Goal: Task Accomplishment & Management: Manage account settings

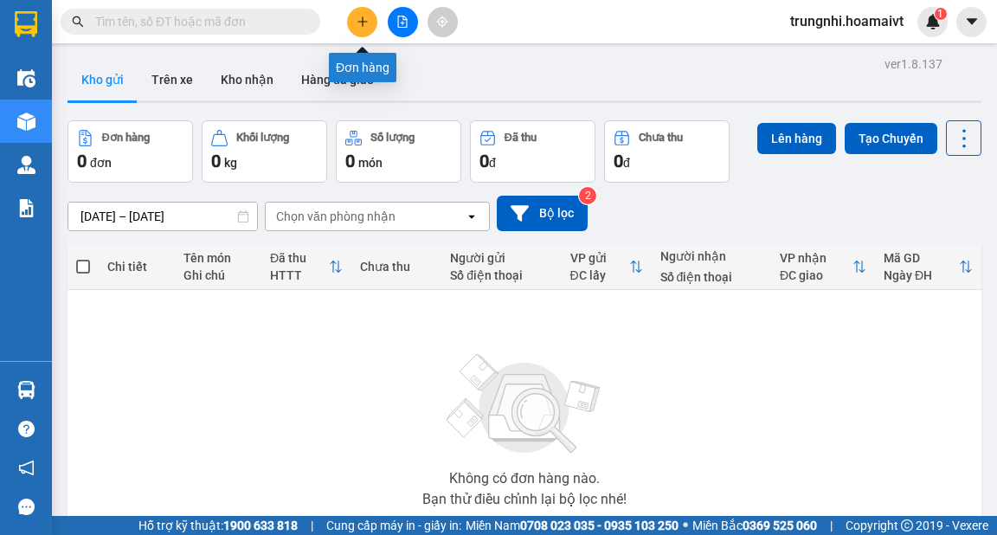
click at [370, 14] on button at bounding box center [362, 22] width 30 height 30
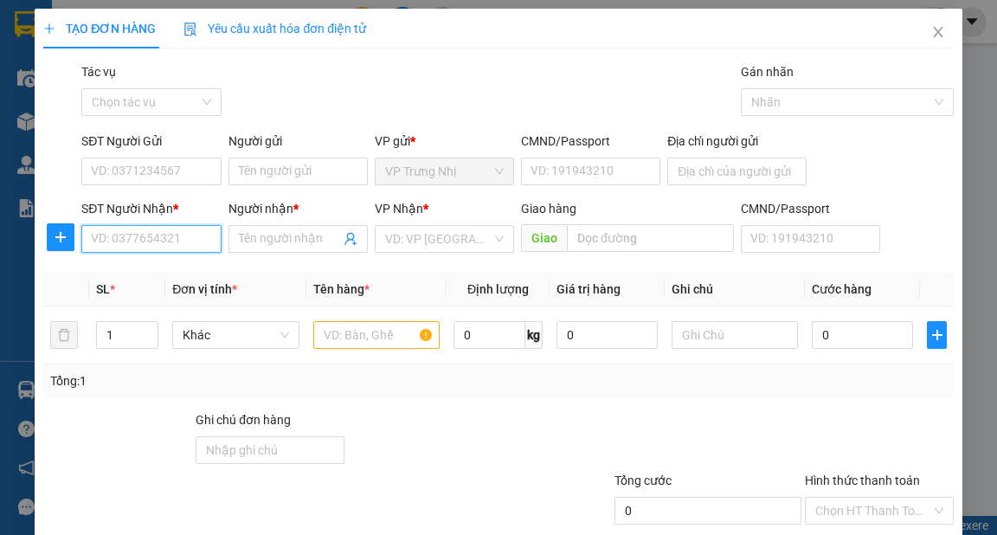
click at [119, 246] on input "SĐT Người Nhận *" at bounding box center [150, 239] width 139 height 28
type input "0793796102"
click at [151, 270] on div "0793796102 - QUANG" at bounding box center [150, 273] width 119 height 19
type input "QUANG"
type input "054171000055"
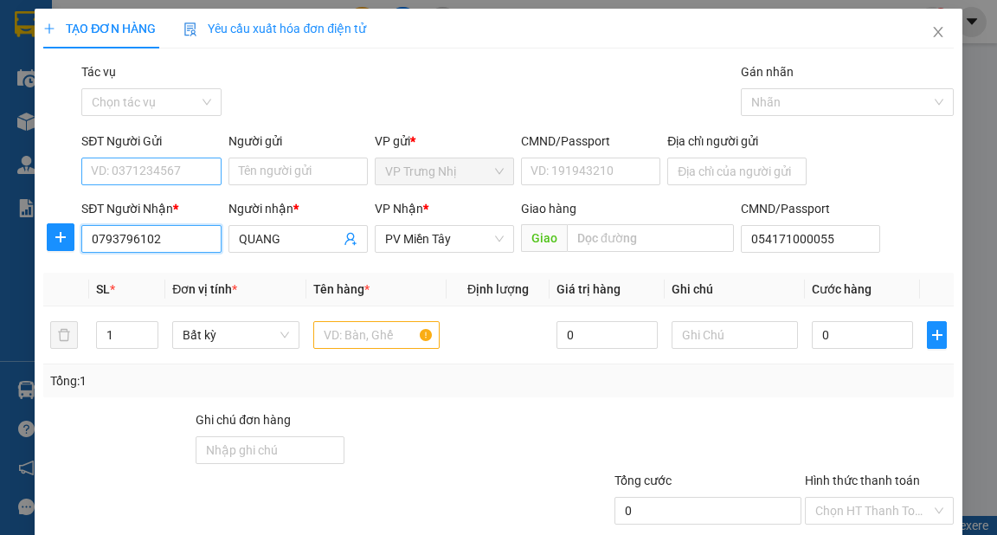
type input "0793796102"
click at [178, 166] on input "SĐT Người Gửi" at bounding box center [150, 172] width 139 height 28
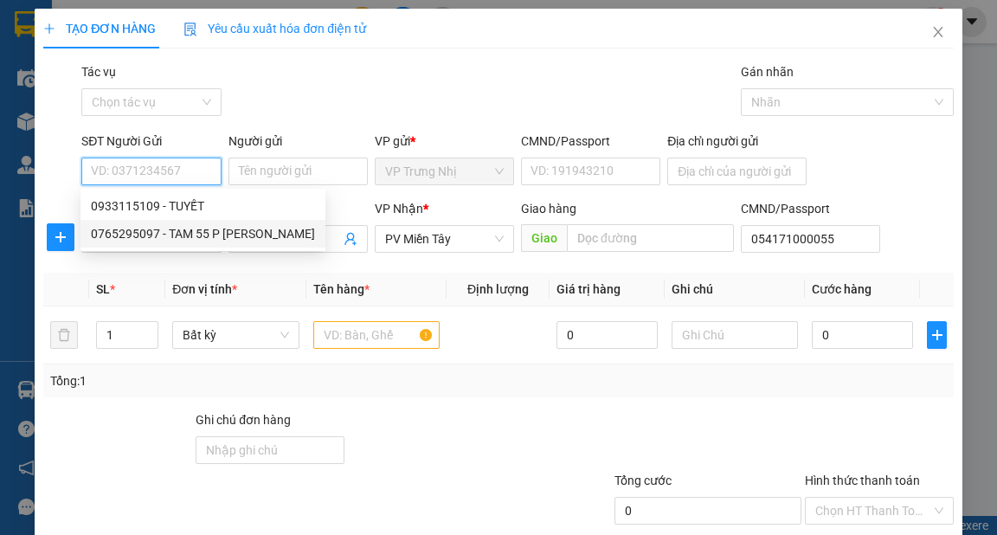
click at [218, 230] on div "0765295097 - TAM 55 P CHU TRINH" at bounding box center [203, 233] width 224 height 19
type input "0765295097"
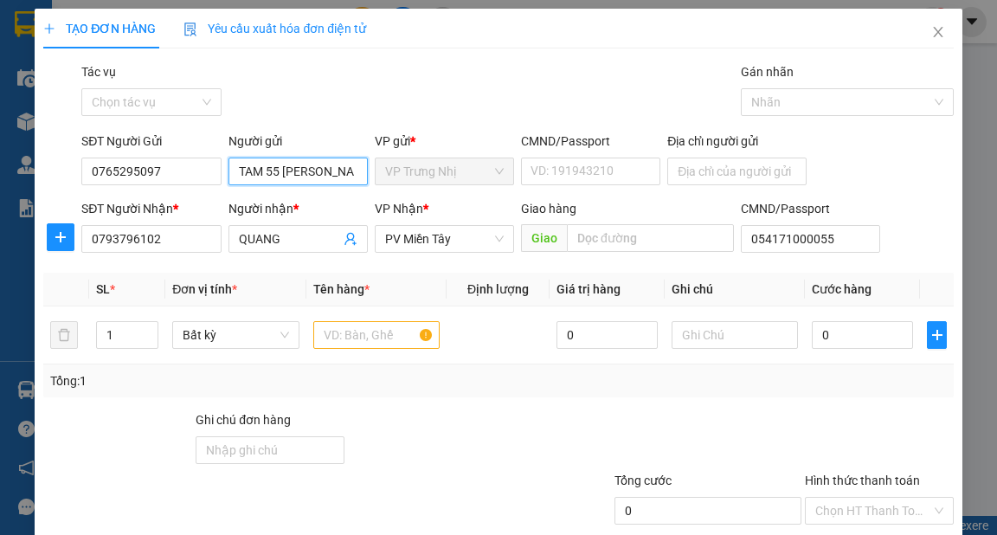
scroll to position [0, 2]
drag, startPoint x: 264, startPoint y: 171, endPoint x: 364, endPoint y: 164, distance: 100.7
click at [364, 164] on div "Người gửi TAM 55 P CHU TRINH TAM 55 P CHU TRINH" at bounding box center [298, 162] width 146 height 61
type input "TAM"
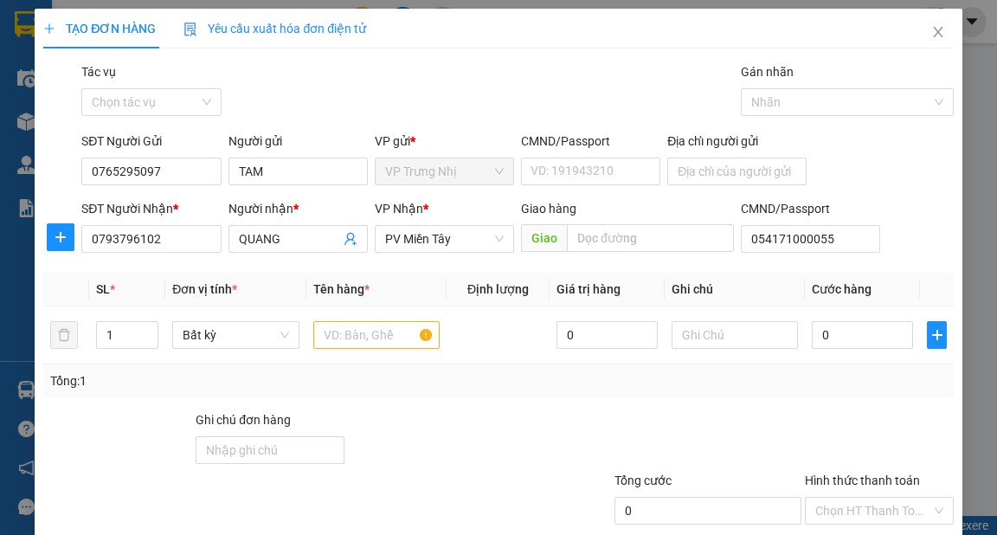
click at [468, 65] on div "Gói vận chuyển * Tiêu chuẩn Tác vụ Chọn tác vụ Gán nhãn Nhãn" at bounding box center [517, 92] width 879 height 61
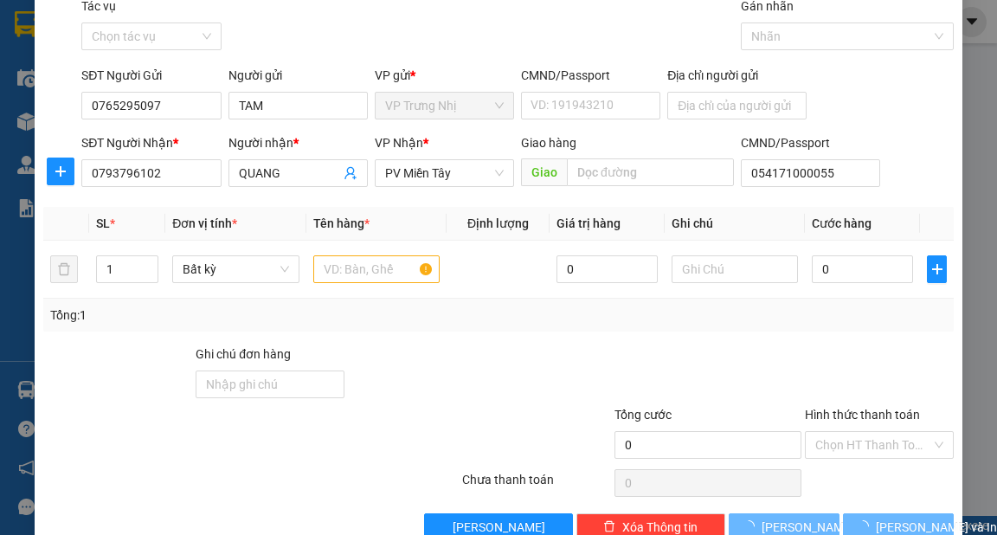
scroll to position [104, 0]
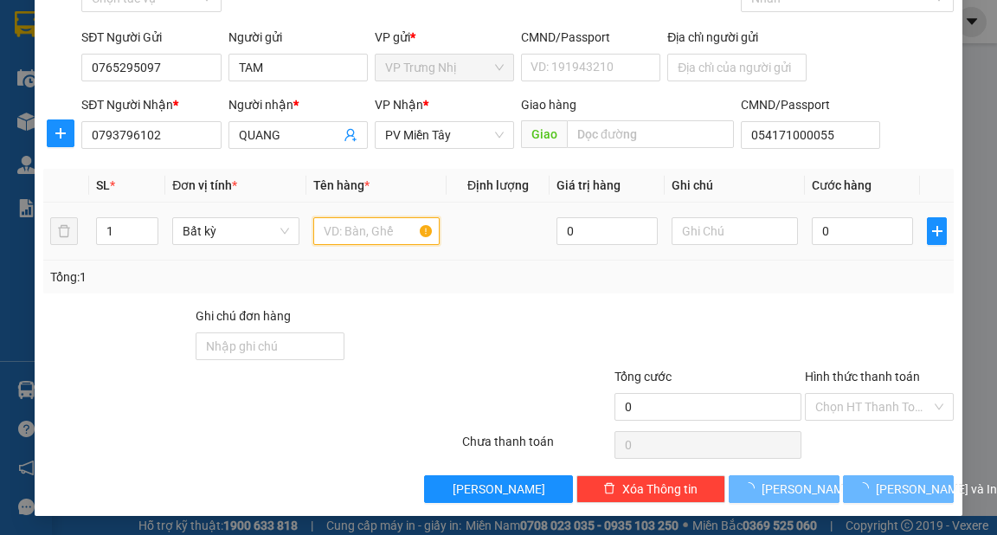
click at [383, 229] on input "text" at bounding box center [376, 231] width 127 height 28
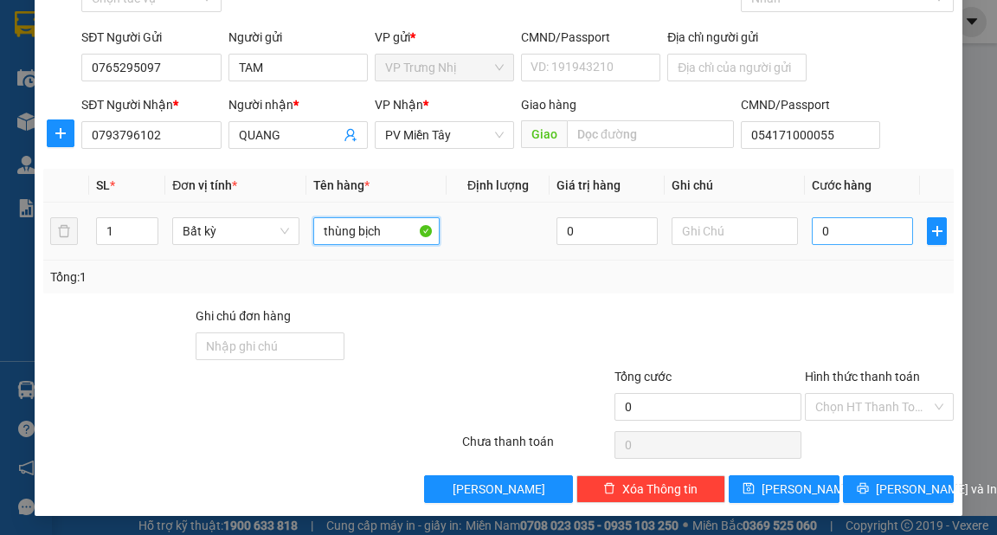
type input "thùng bịch"
click at [841, 229] on input "0" at bounding box center [862, 231] width 101 height 28
type input "3"
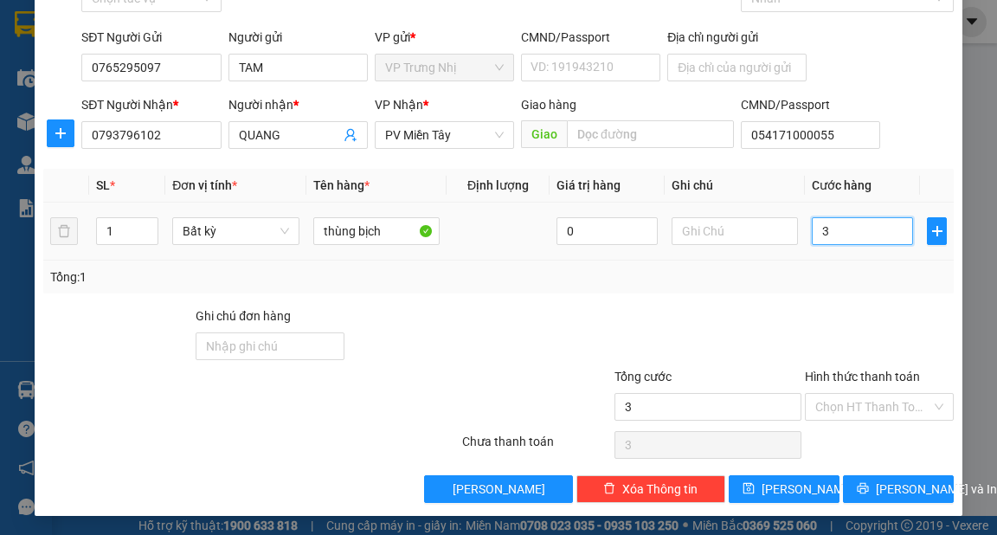
type input "30"
type input "30.000"
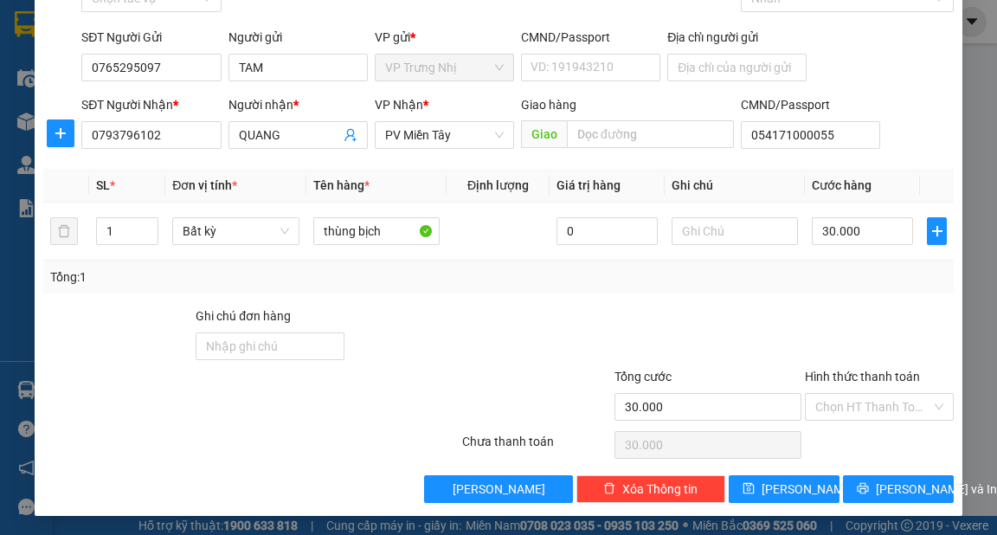
click at [848, 281] on div "Tổng: 1" at bounding box center [498, 277] width 896 height 19
click at [895, 394] on input "Hình thức thanh toán" at bounding box center [874, 407] width 116 height 26
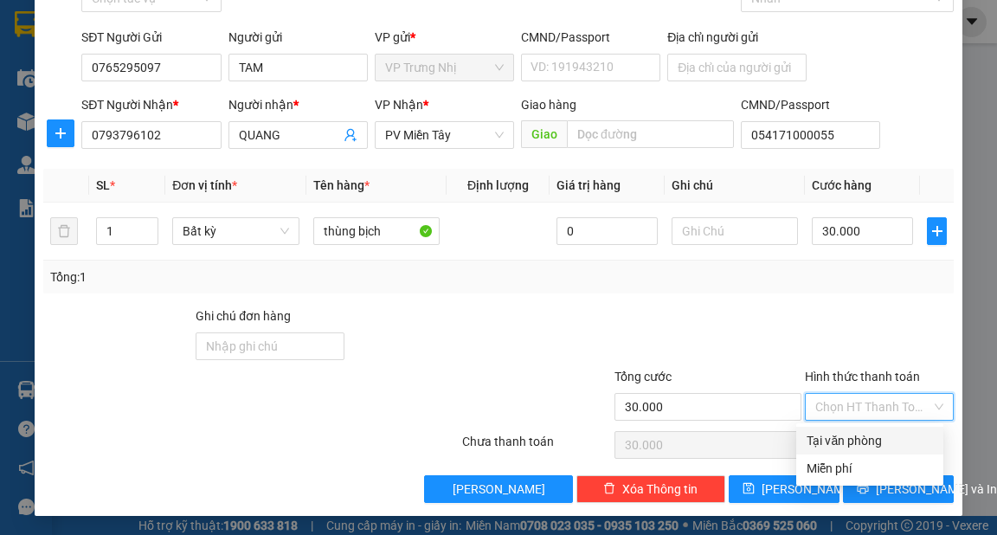
click at [870, 435] on div "Tại văn phòng" at bounding box center [870, 440] width 126 height 19
type input "0"
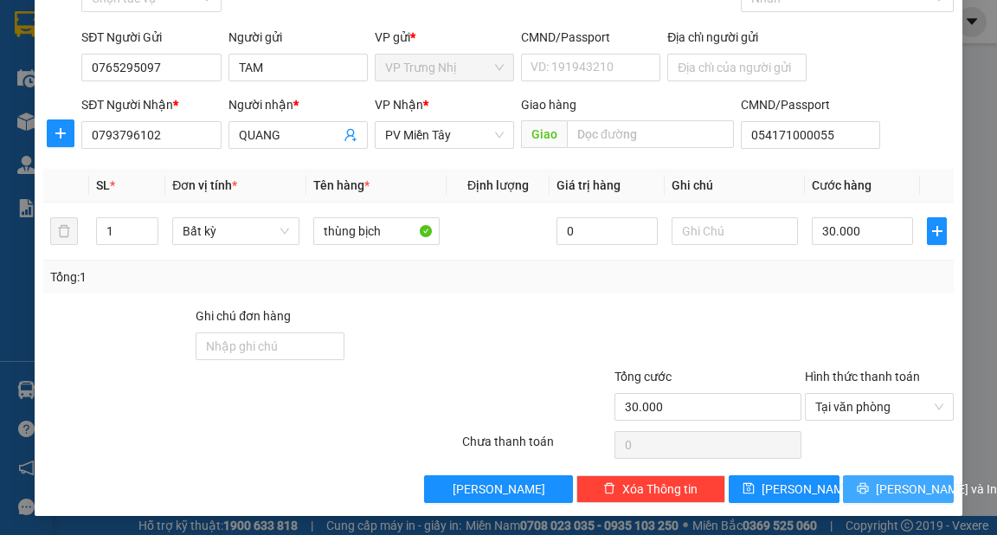
click at [899, 493] on span "[PERSON_NAME] và In" at bounding box center [936, 489] width 121 height 19
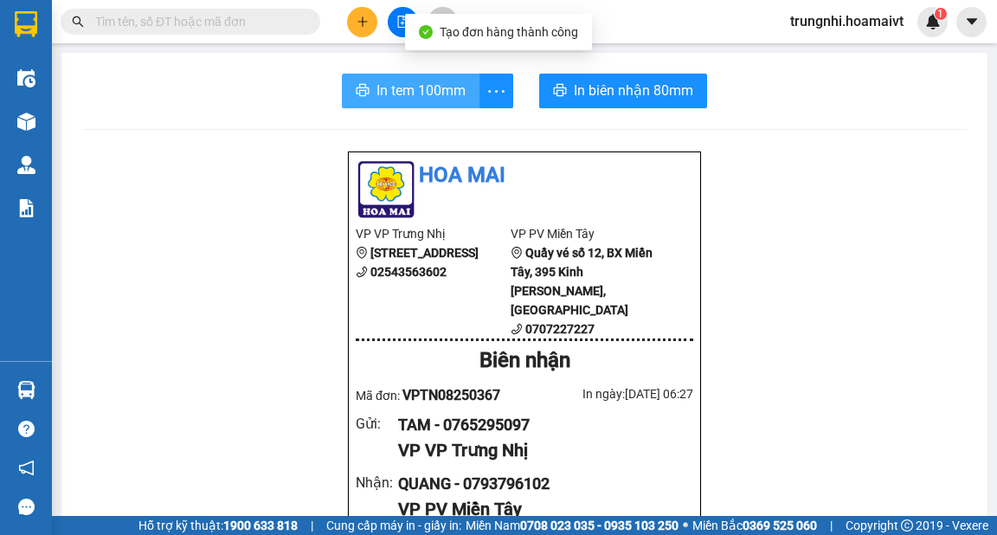
click at [436, 94] on span "In tem 100mm" at bounding box center [421, 91] width 89 height 22
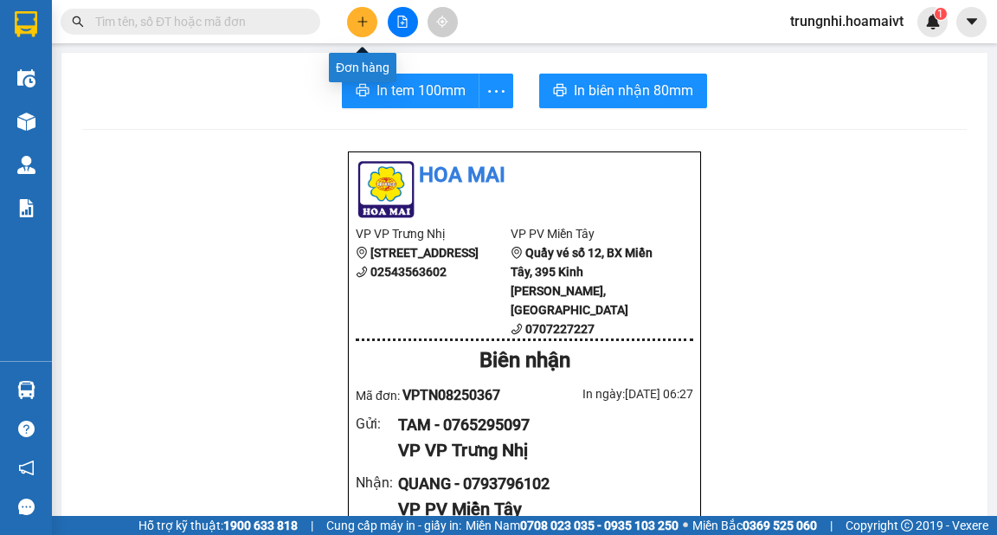
click at [359, 23] on icon "plus" at bounding box center [363, 22] width 12 height 12
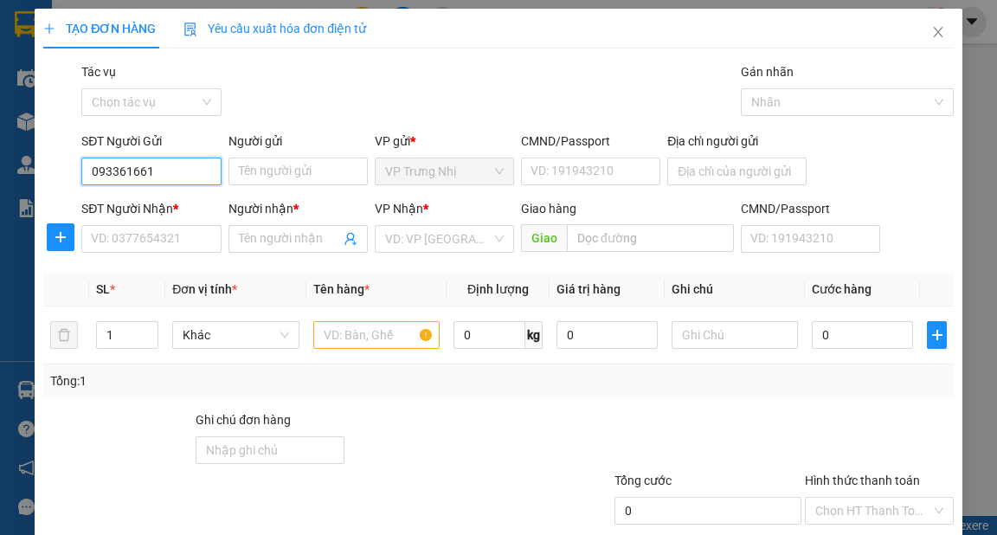
type input "0933616618"
click at [189, 204] on div "0933616618 - TOẢN" at bounding box center [149, 206] width 117 height 19
type input "TOẢN"
type input "0908010159"
type input "THU"
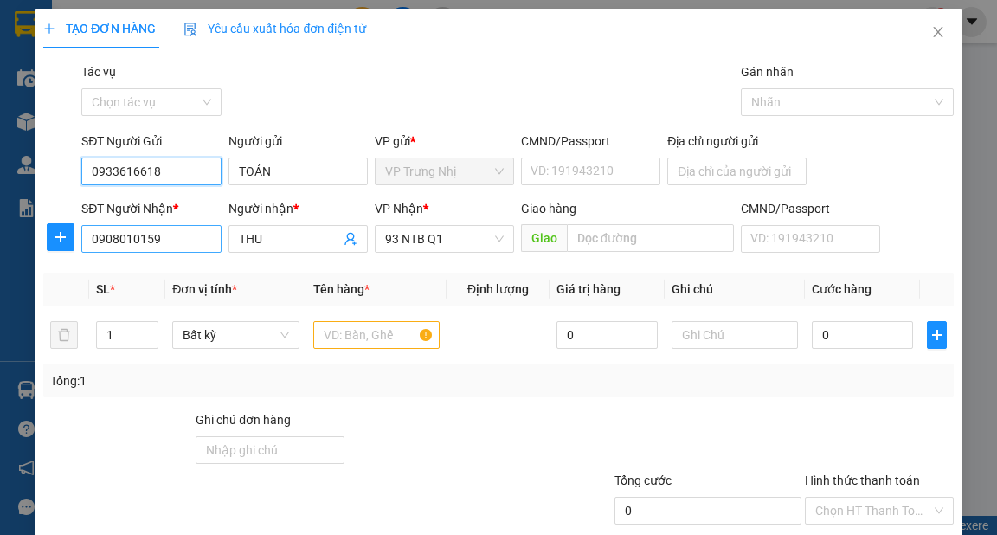
type input "0933616618"
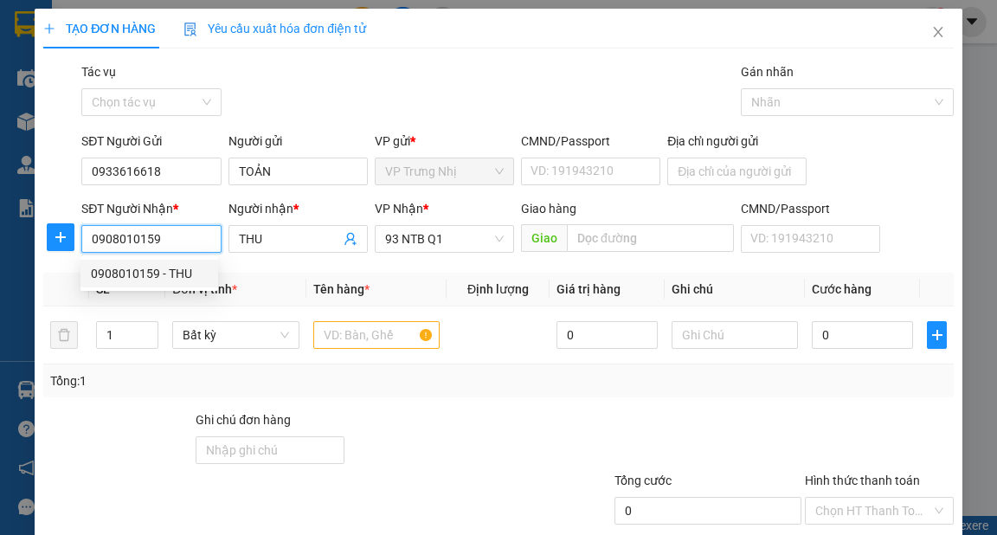
drag, startPoint x: 197, startPoint y: 246, endPoint x: 59, endPoint y: 255, distance: 138.8
click at [59, 255] on div "SĐT Người Nhận * 0908010159 Người nhận * THU VP Nhận * 93 NTB Q1 Giao hàng Giao…" at bounding box center [498, 229] width 913 height 61
drag, startPoint x: 288, startPoint y: 236, endPoint x: 190, endPoint y: 245, distance: 99.1
click at [190, 245] on div "SĐT Người Nhận * VD: 0377654321 Người nhận * THU VP Nhận * 93 NTB Q1 Giao hàng …" at bounding box center [517, 229] width 879 height 61
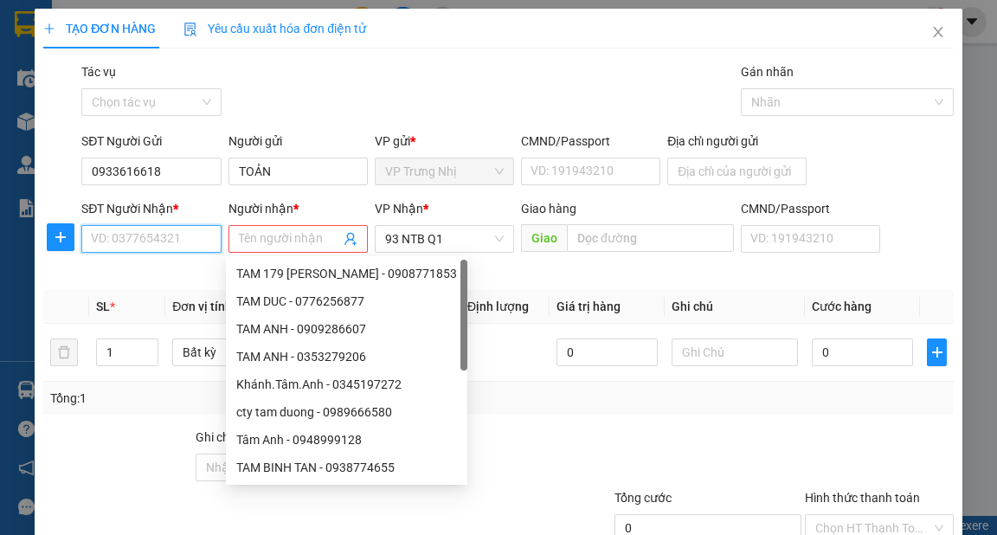
click at [190, 242] on input "SĐT Người Nhận *" at bounding box center [150, 239] width 139 height 28
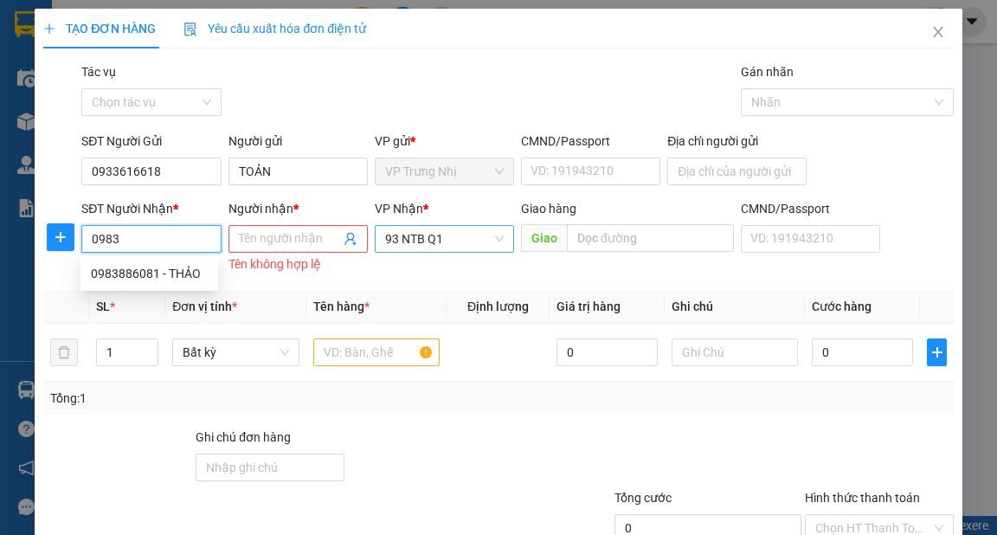
click at [480, 244] on span "93 NTB Q1" at bounding box center [444, 239] width 119 height 26
type input "0983"
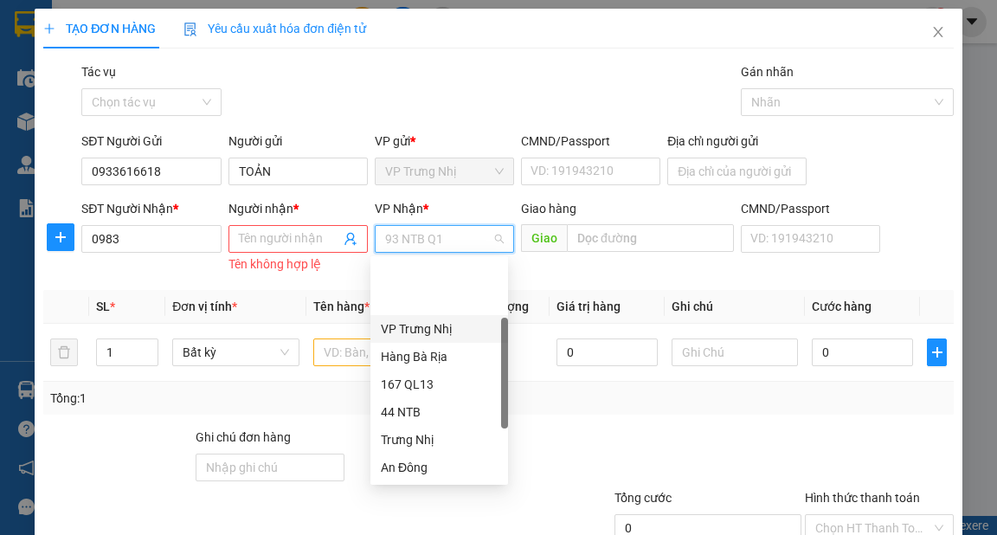
scroll to position [69, 0]
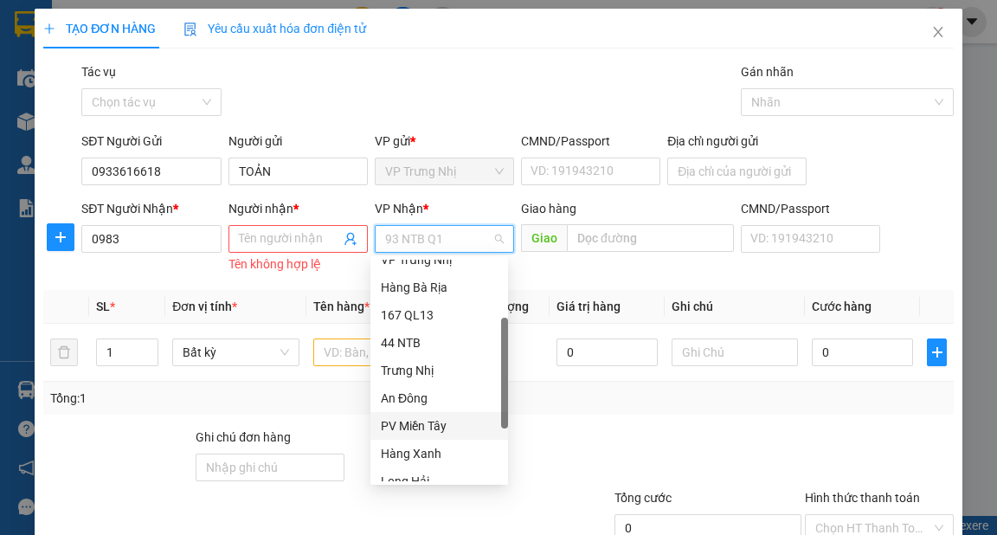
click at [429, 416] on div "PV Miền Tây" at bounding box center [439, 425] width 117 height 19
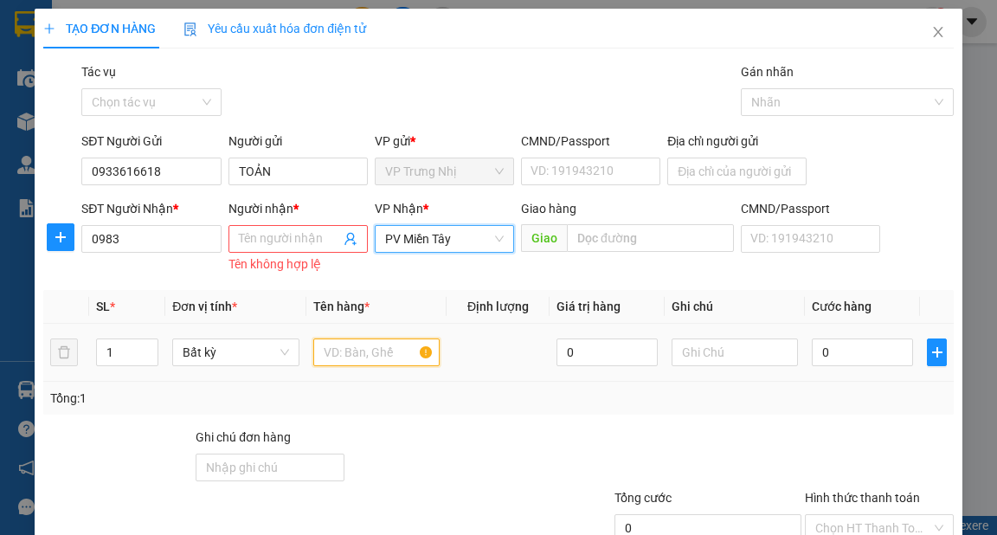
click at [372, 351] on input "text" at bounding box center [376, 353] width 127 height 28
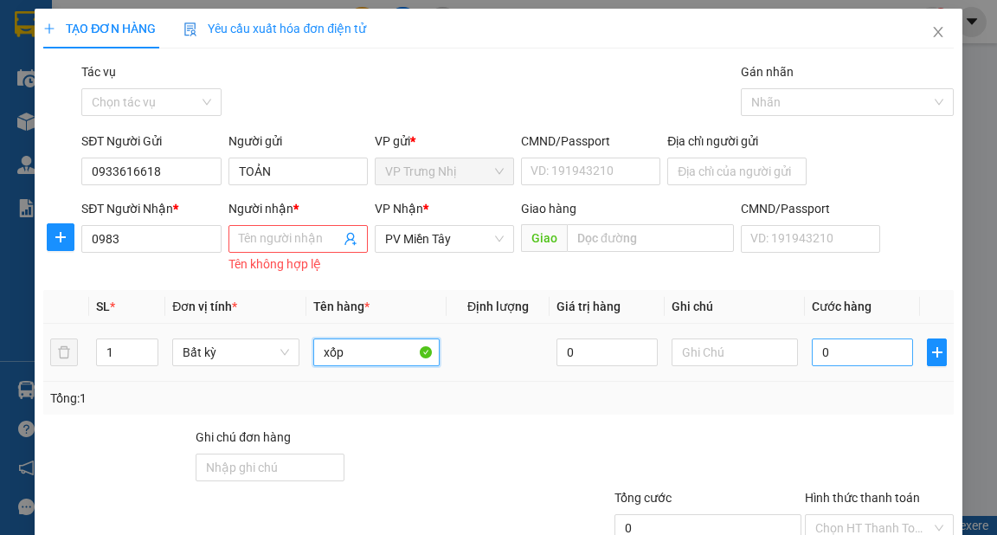
type input "xốp"
click at [843, 361] on input "0" at bounding box center [862, 353] width 101 height 28
type input "4"
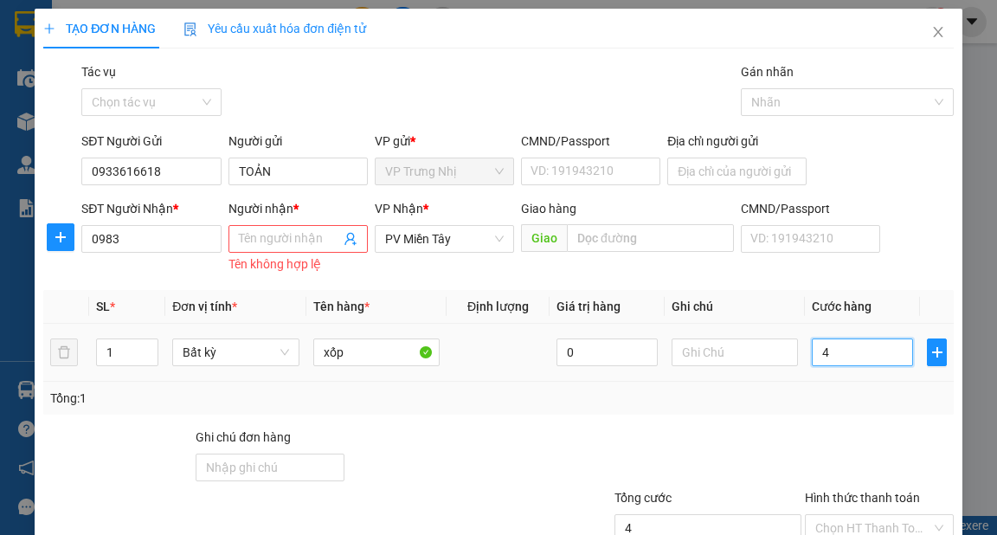
type input "40"
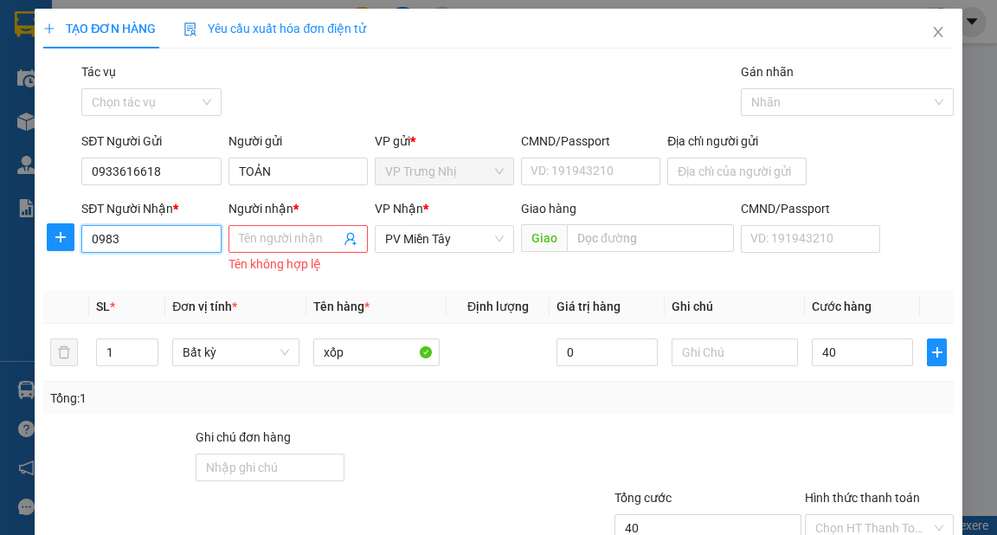
type input "40.000"
click at [176, 252] on input "0983" at bounding box center [150, 239] width 139 height 28
type input "09345183043"
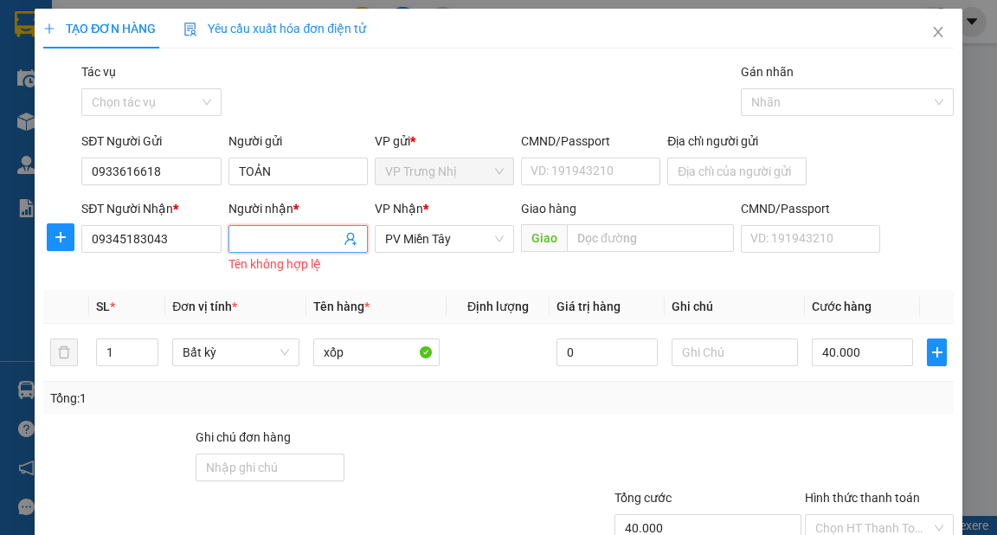
click at [281, 242] on input "Người nhận *" at bounding box center [289, 238] width 101 height 19
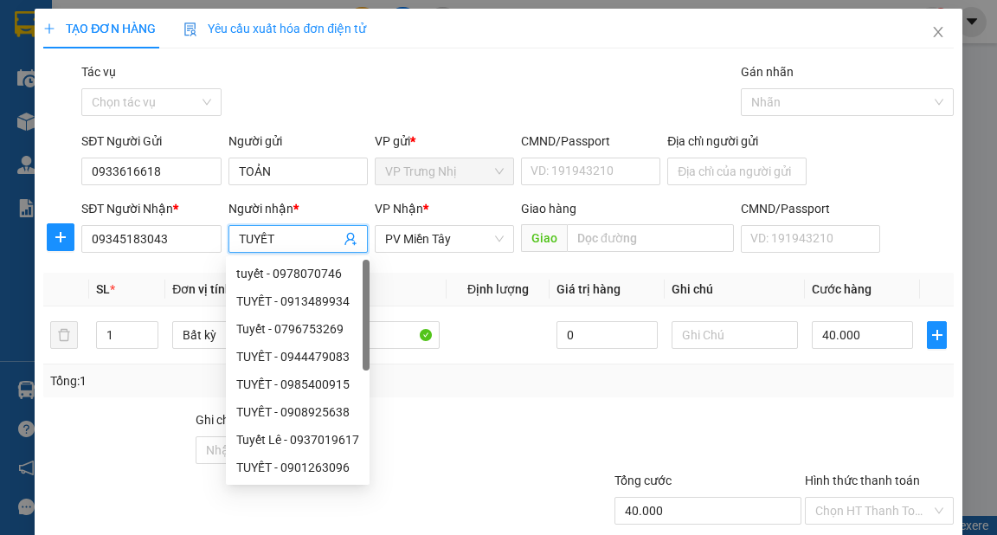
type input "TUYẾT"
click at [520, 89] on div "Gói vận chuyển * Tiêu chuẩn Tác vụ Chọn tác vụ Gán nhãn Nhãn" at bounding box center [517, 92] width 879 height 61
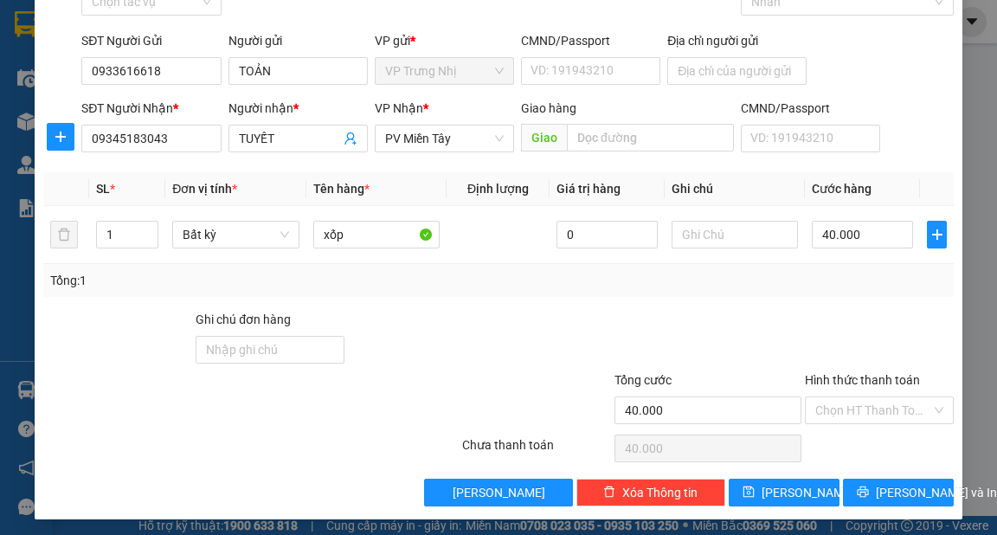
scroll to position [104, 0]
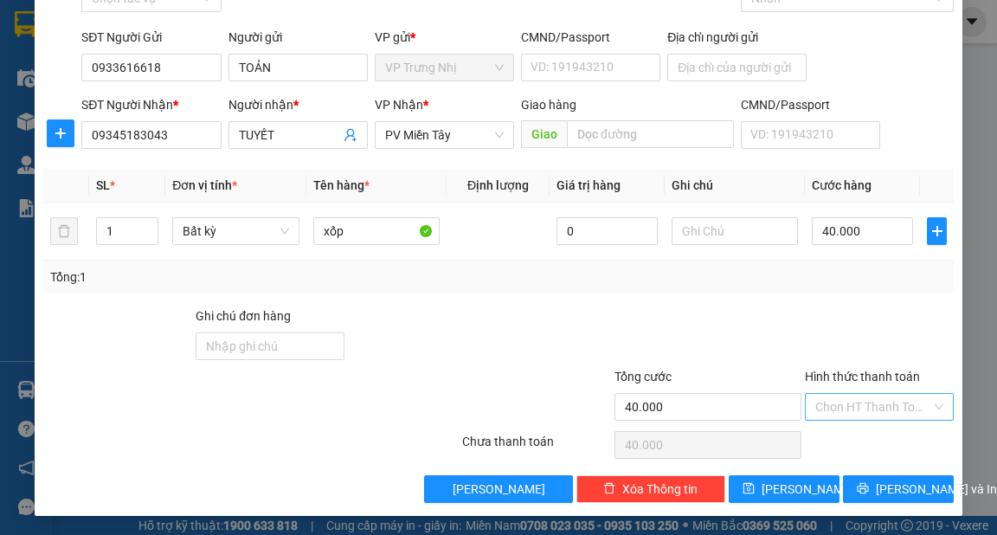
click at [874, 395] on input "Hình thức thanh toán" at bounding box center [874, 407] width 116 height 26
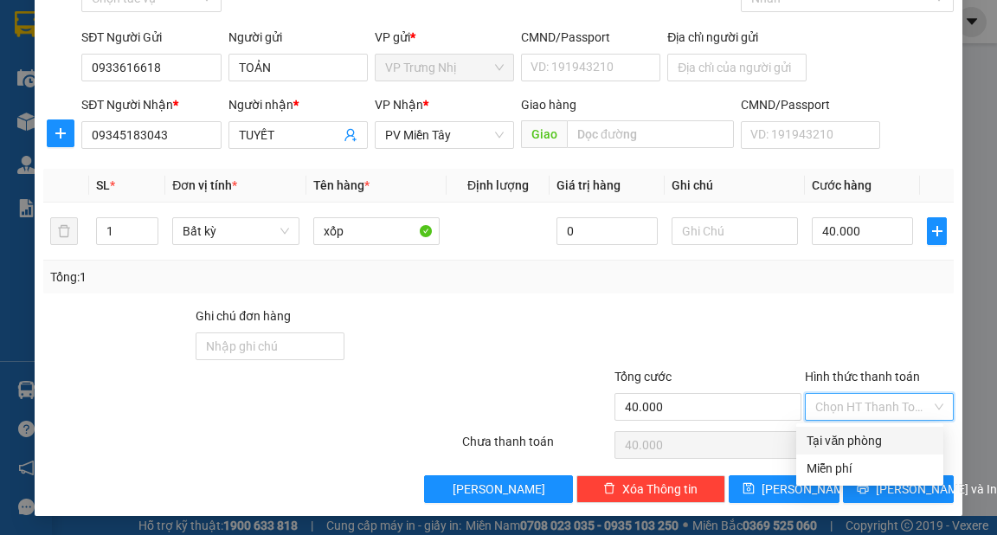
drag, startPoint x: 867, startPoint y: 433, endPoint x: 880, endPoint y: 457, distance: 27.5
click at [867, 434] on div "Tại văn phòng" at bounding box center [870, 440] width 126 height 19
type input "0"
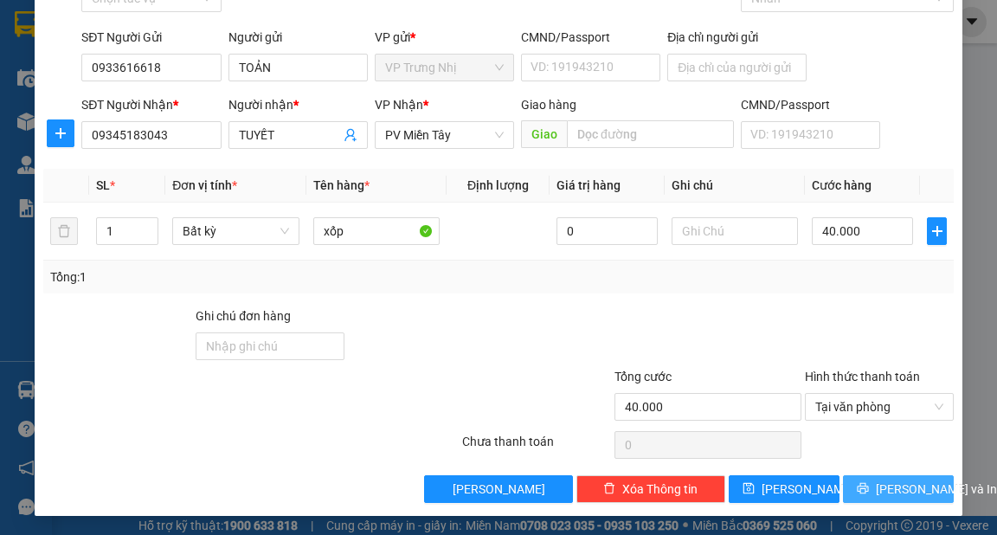
click at [914, 493] on span "[PERSON_NAME] và In" at bounding box center [936, 489] width 121 height 19
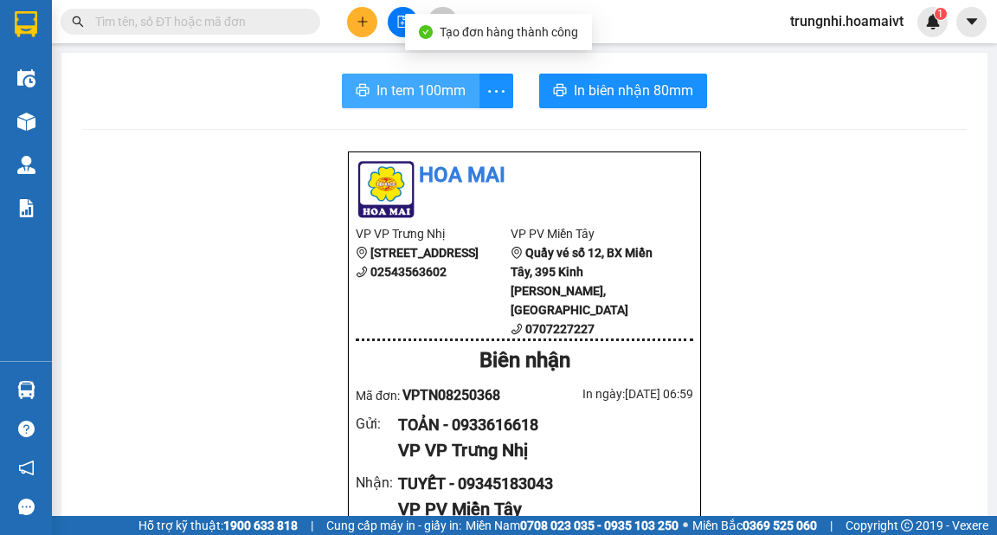
click at [429, 92] on span "In tem 100mm" at bounding box center [421, 91] width 89 height 22
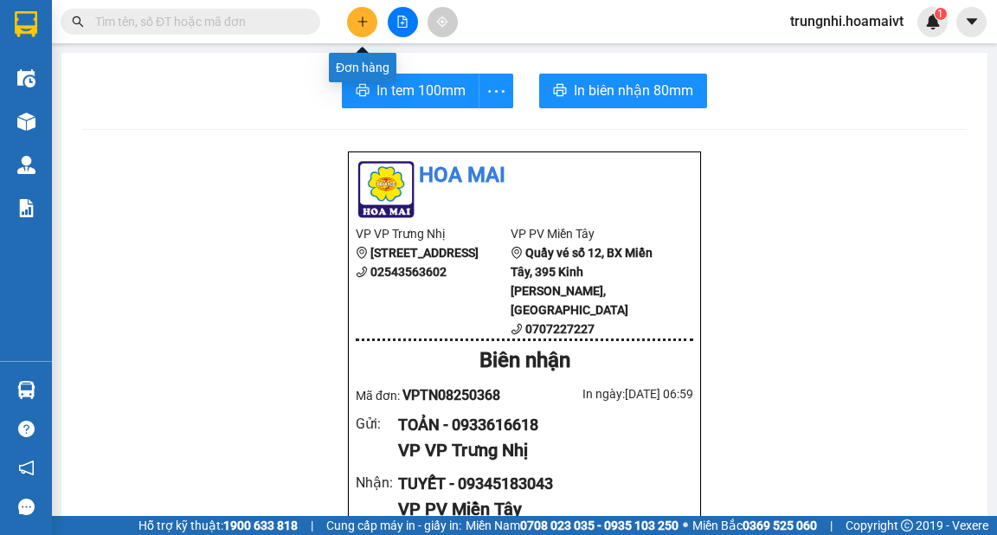
click at [361, 20] on icon "plus" at bounding box center [363, 22] width 12 height 12
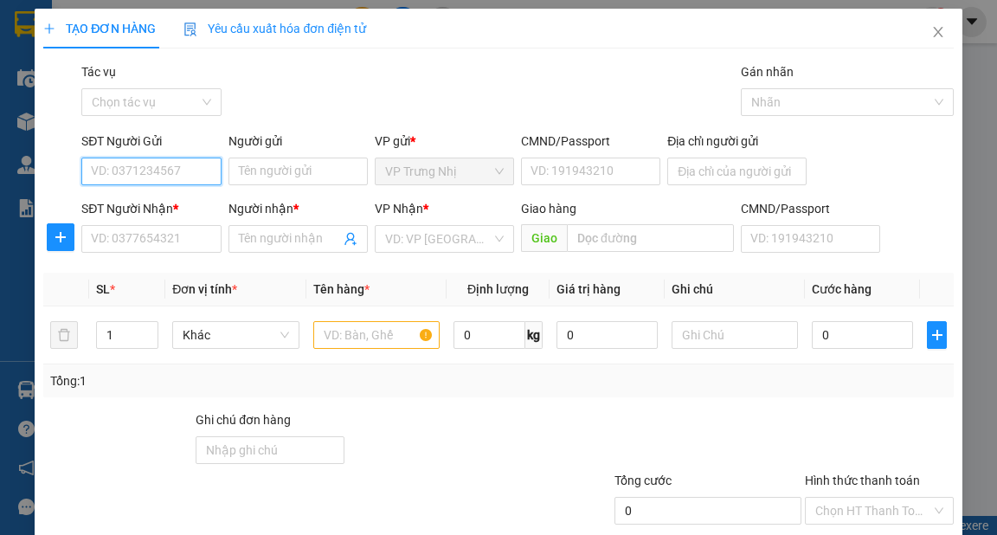
click at [163, 171] on input "SĐT Người Gửi" at bounding box center [150, 172] width 139 height 28
type input "0933103778"
click at [177, 198] on div "0933103778 - HUỆ" at bounding box center [149, 206] width 117 height 19
type input "HUỆ"
type input "0906964516"
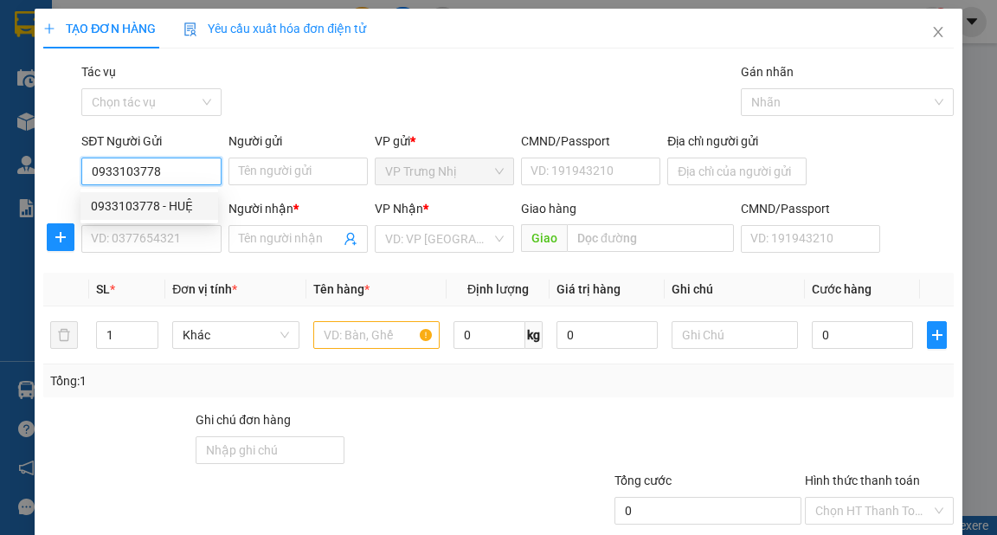
type input "VŨ"
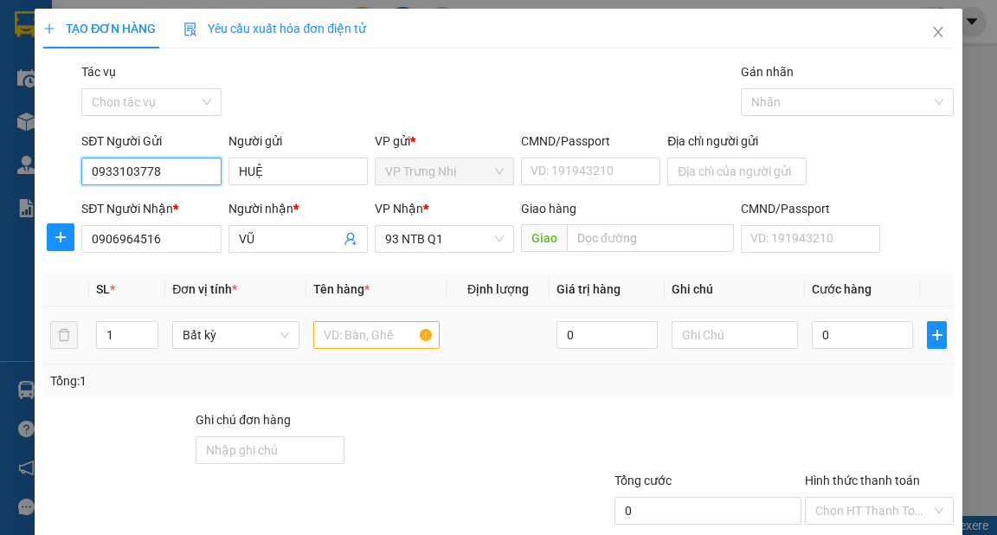
type input "0933103778"
click at [373, 339] on input "text" at bounding box center [376, 335] width 127 height 28
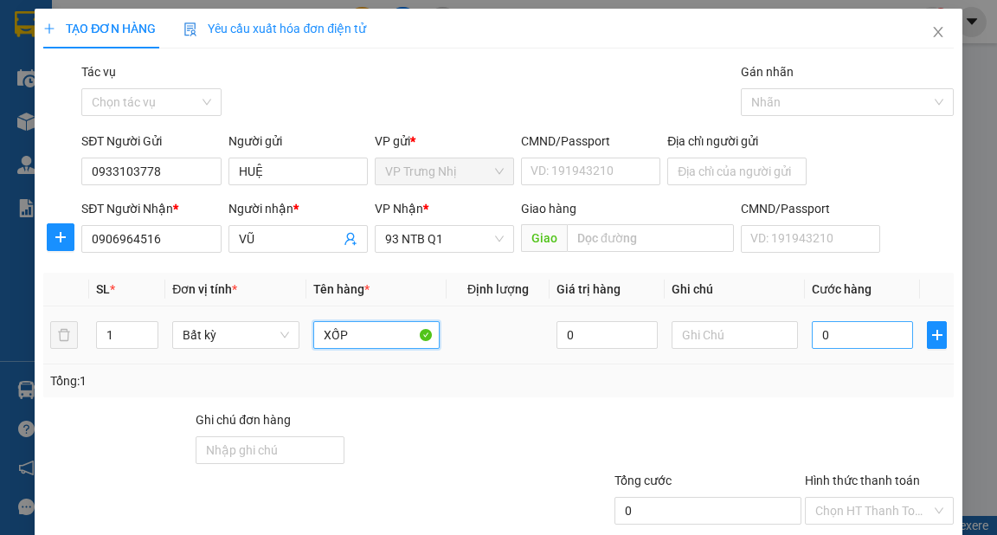
type input "XỐP"
click at [880, 339] on input "0" at bounding box center [862, 335] width 101 height 28
type input "3"
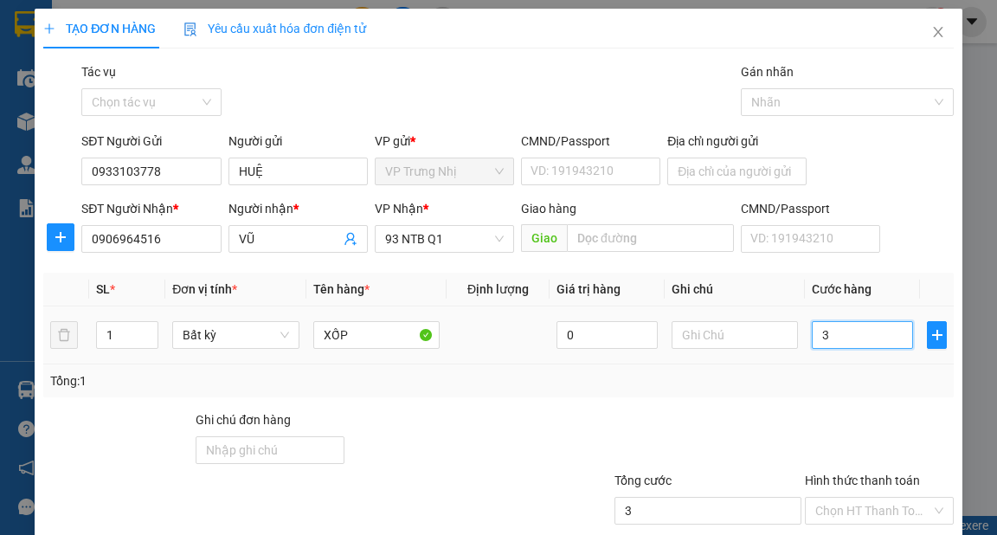
type input "30"
type input "30.000"
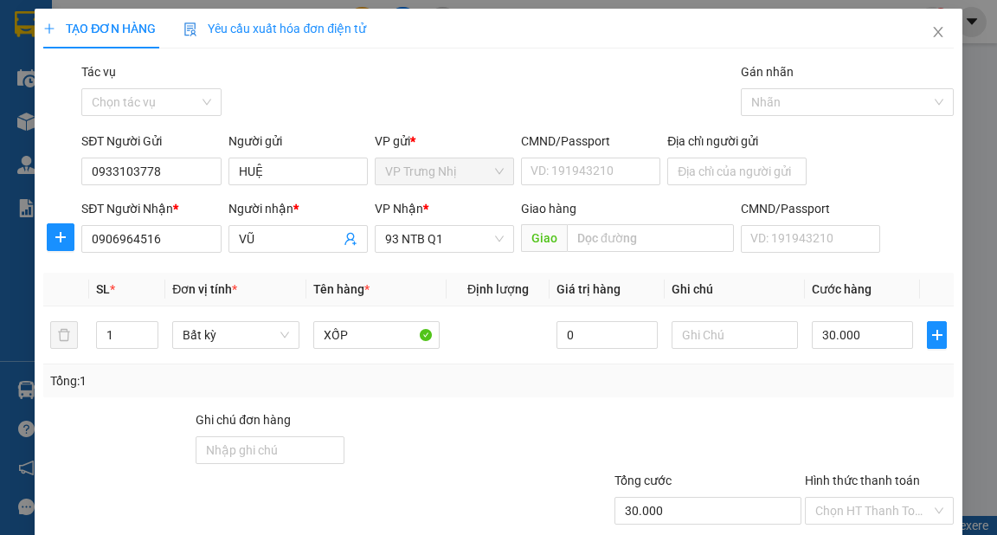
click at [850, 399] on div "Transit Pickup Surcharge Ids Transit Deliver Surcharge Ids Transit Deliver Surc…" at bounding box center [498, 334] width 910 height 545
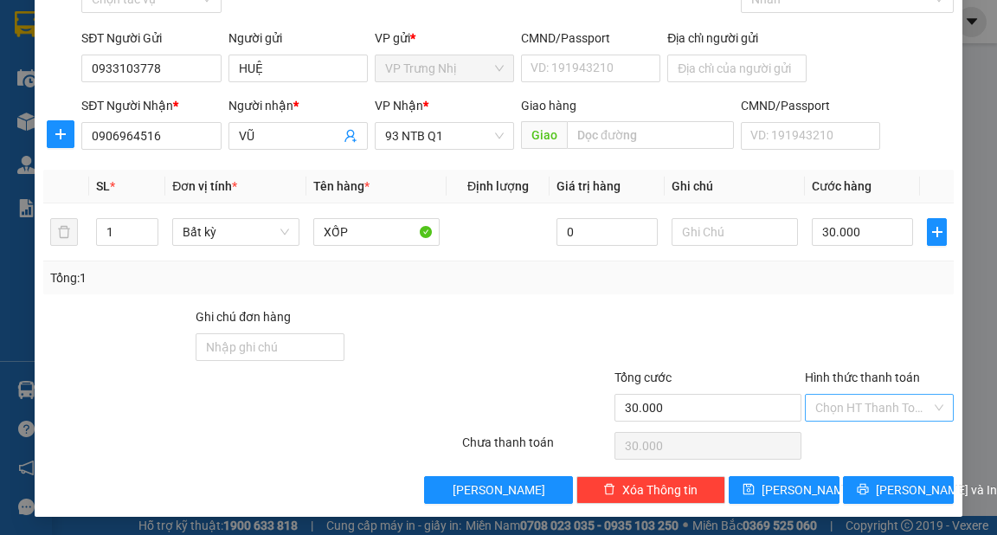
scroll to position [104, 0]
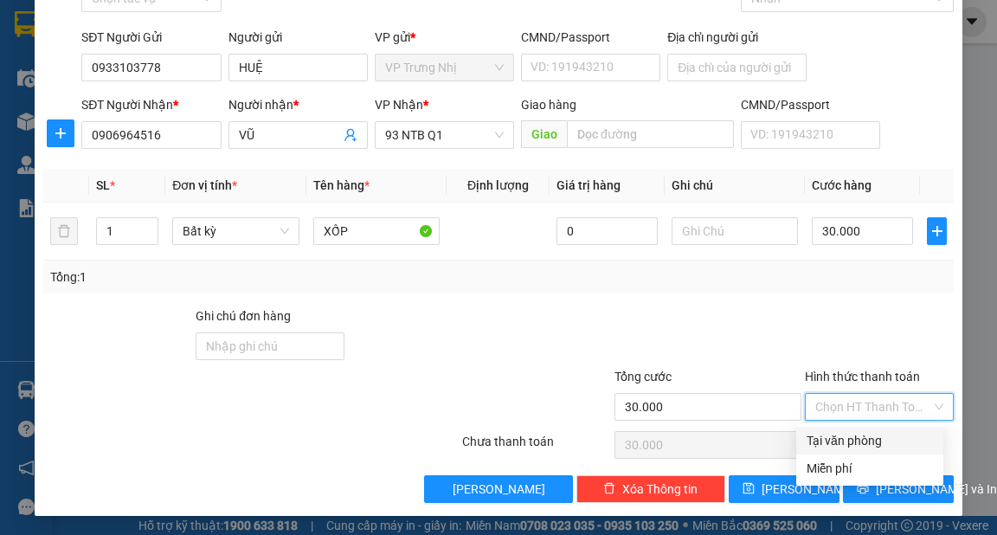
click at [868, 410] on input "Hình thức thanh toán" at bounding box center [874, 407] width 116 height 26
click at [866, 433] on div "Tại văn phòng" at bounding box center [870, 440] width 126 height 19
type input "0"
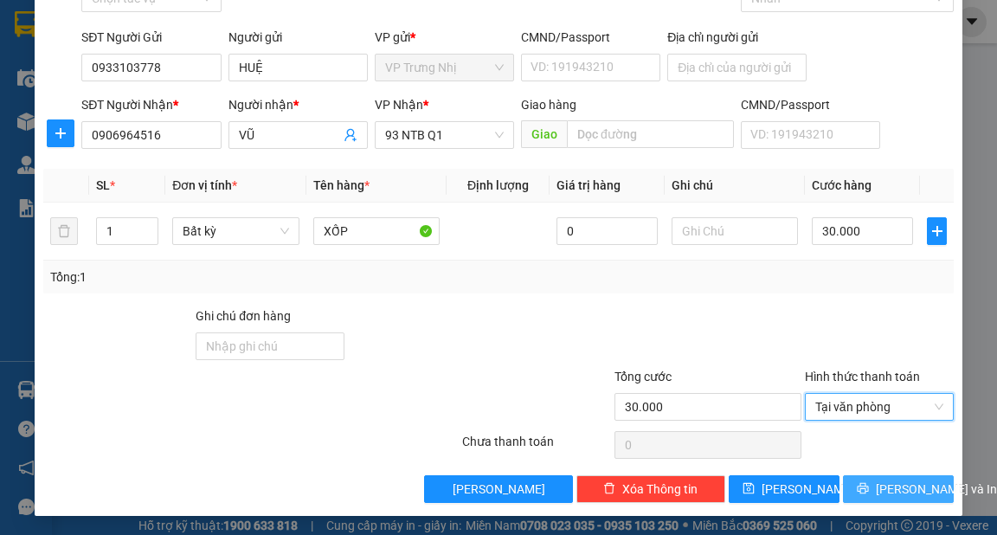
click at [912, 494] on span "[PERSON_NAME] và In" at bounding box center [936, 489] width 121 height 19
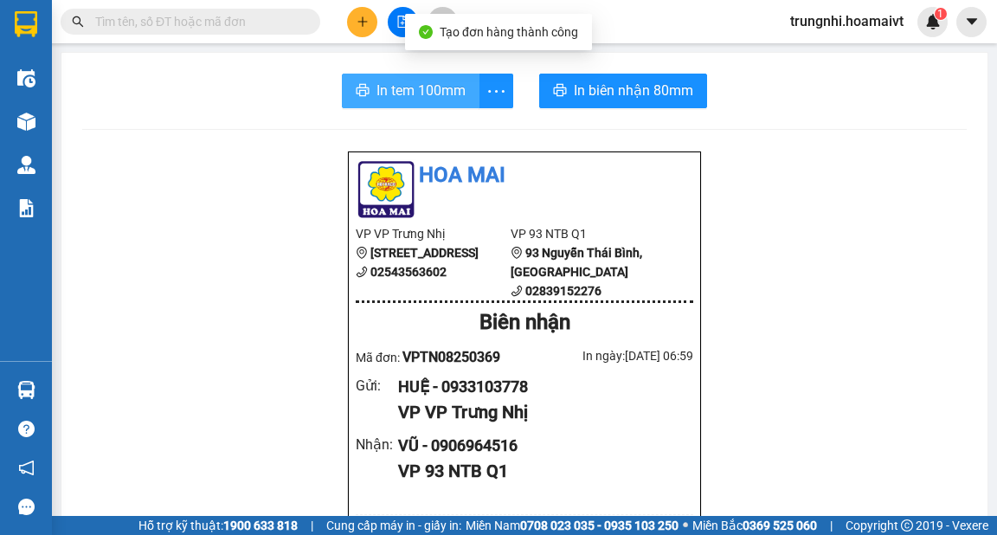
click at [368, 83] on button "In tem 100mm" at bounding box center [411, 91] width 138 height 35
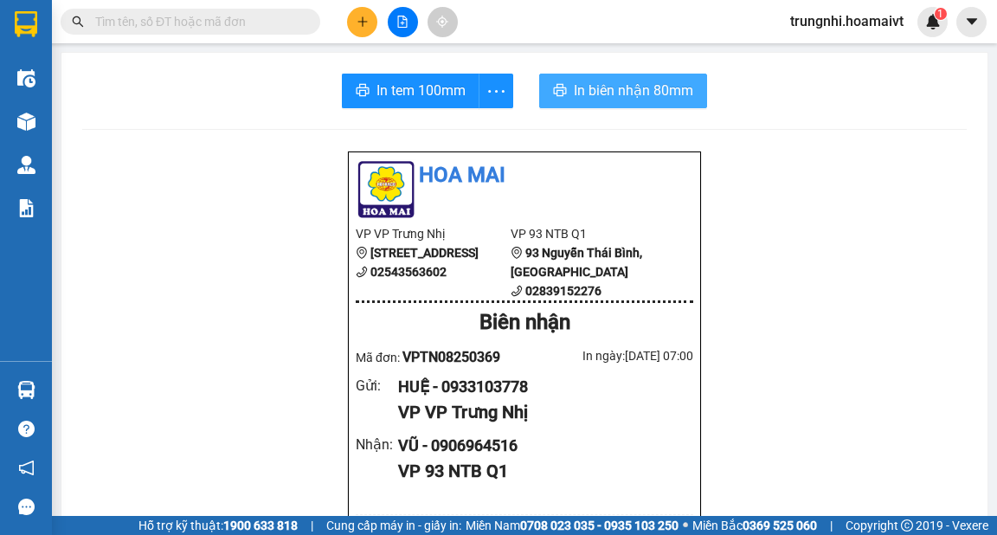
click at [651, 86] on span "In biên nhận 80mm" at bounding box center [633, 91] width 119 height 22
click at [649, 88] on span "In biên nhận 80mm" at bounding box center [633, 91] width 119 height 22
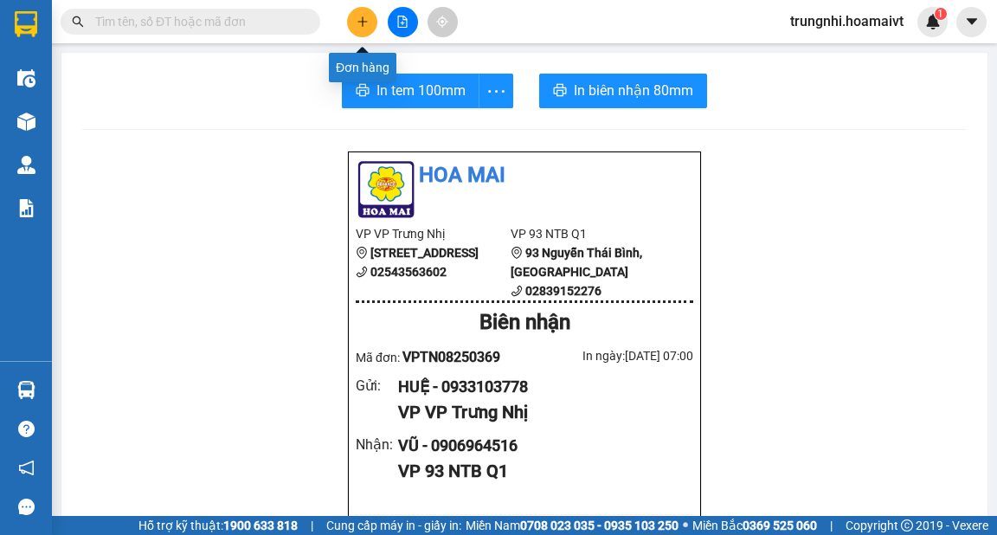
click at [370, 16] on button at bounding box center [362, 22] width 30 height 30
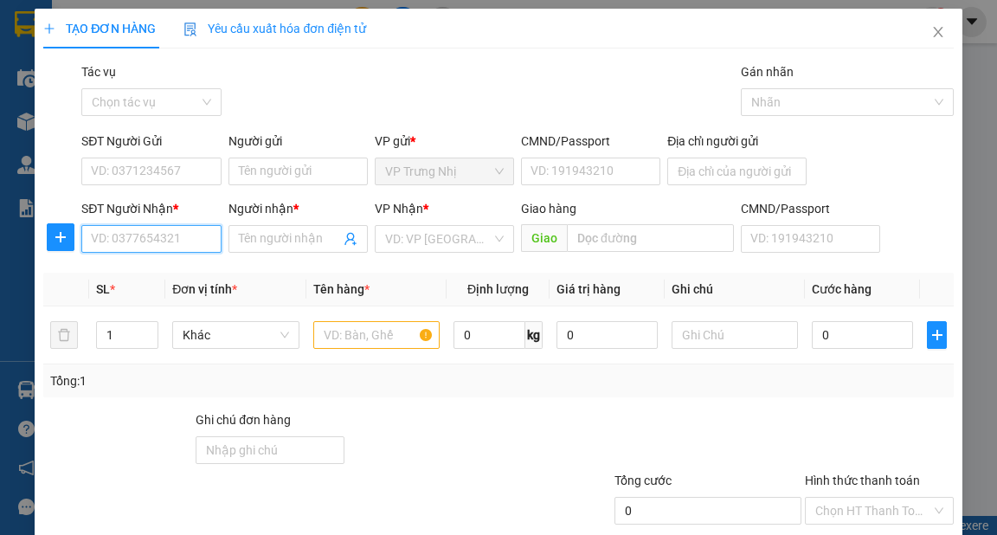
click at [151, 235] on input "SĐT Người Nhận *" at bounding box center [150, 239] width 139 height 28
type input "0789993599"
click at [143, 268] on div "0789993599 - TÚ" at bounding box center [149, 273] width 117 height 19
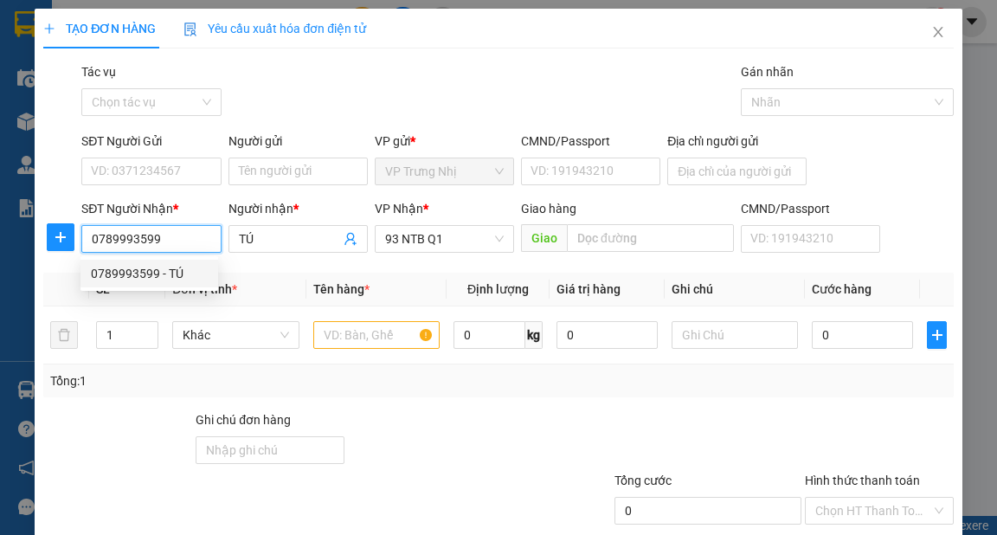
type input "TÚ"
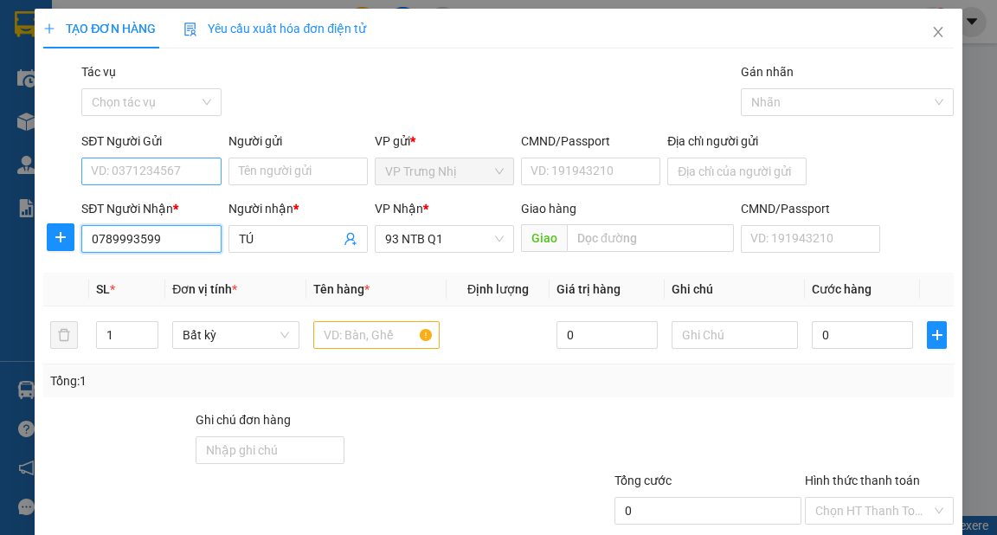
type input "0789993599"
click at [181, 170] on input "SĐT Người Gửi" at bounding box center [150, 172] width 139 height 28
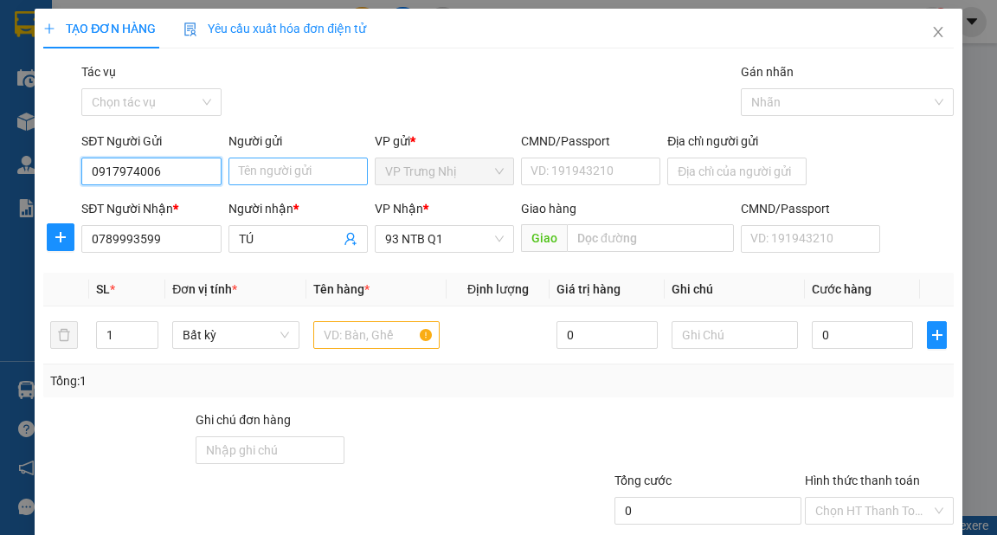
type input "0917974006"
click at [274, 173] on input "Người gửi" at bounding box center [298, 172] width 139 height 28
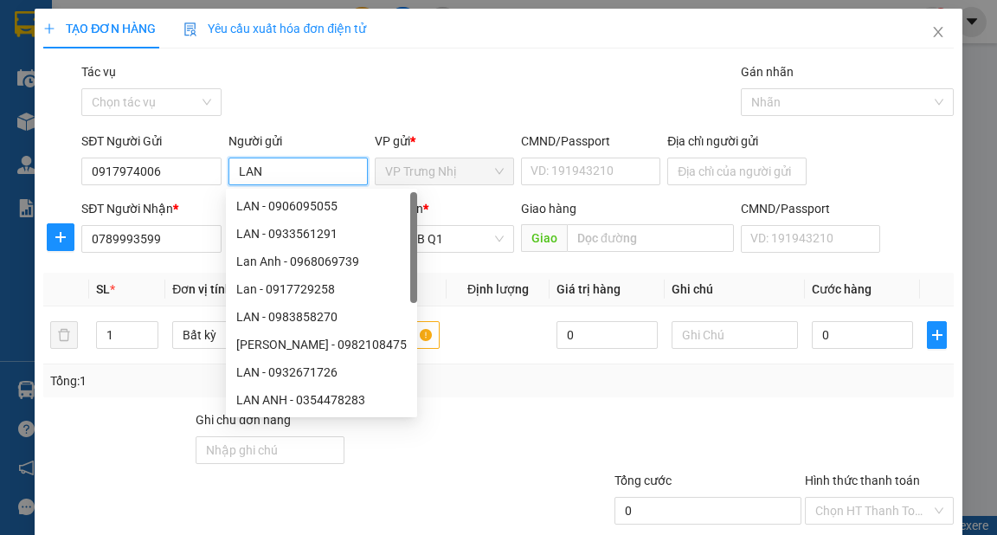
type input "LAN"
click at [456, 83] on div "Gói vận chuyển * Tiêu chuẩn Tác vụ Chọn tác vụ Gán nhãn Nhãn" at bounding box center [517, 92] width 879 height 61
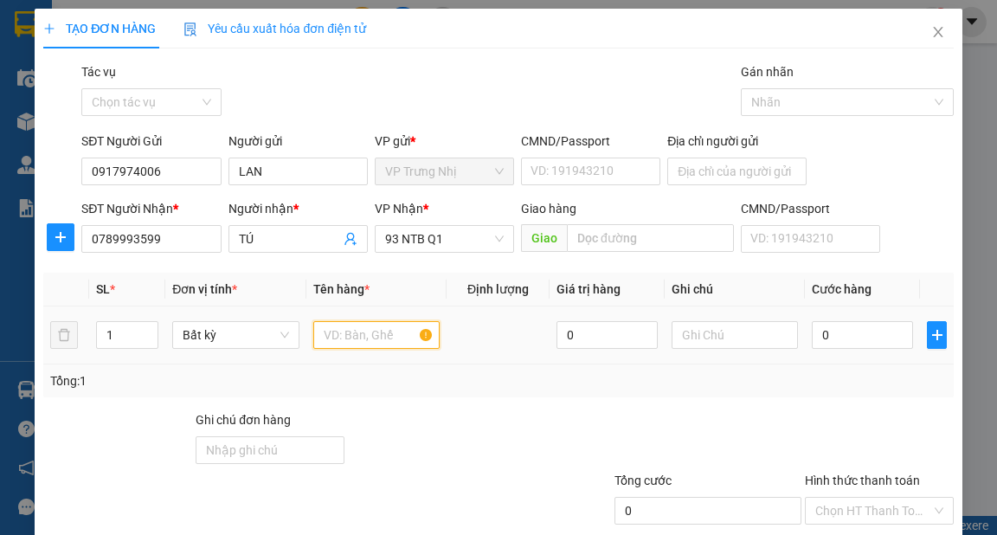
click at [400, 336] on input "text" at bounding box center [376, 335] width 127 height 28
type input "THÙNG"
click at [850, 334] on input "0" at bounding box center [862, 335] width 101 height 28
type input "3"
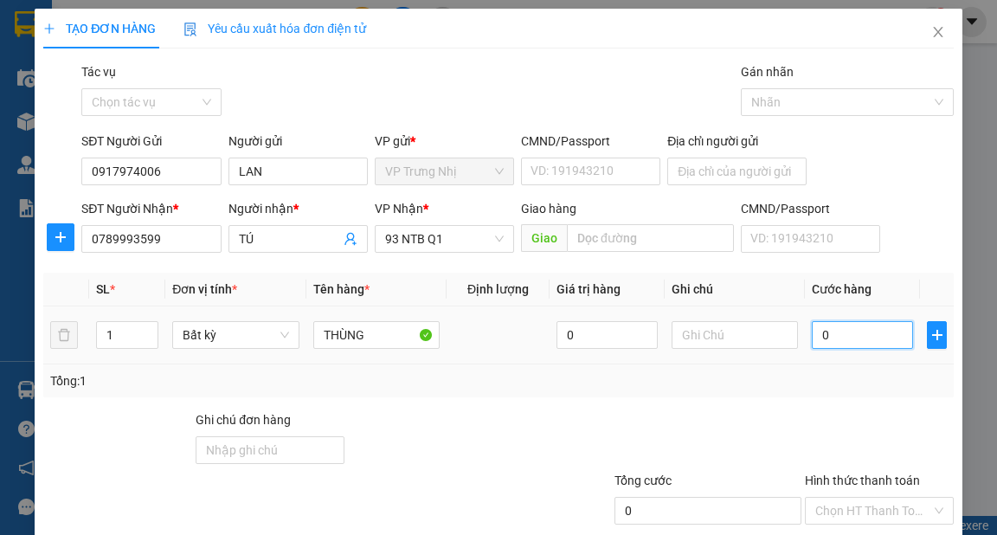
type input "3"
type input "30"
type input "30.000"
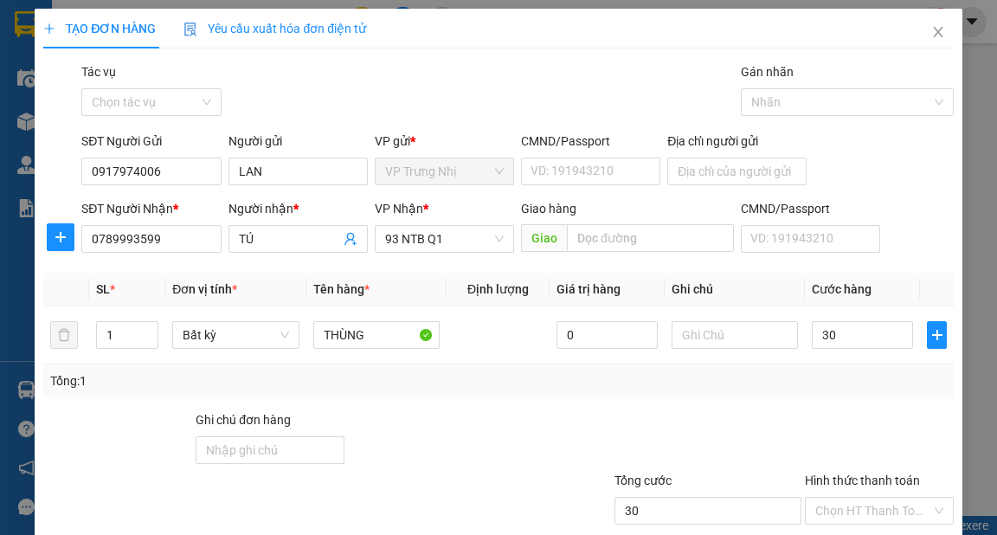
type input "30.000"
click at [755, 368] on div "Tổng: 1" at bounding box center [498, 380] width 910 height 33
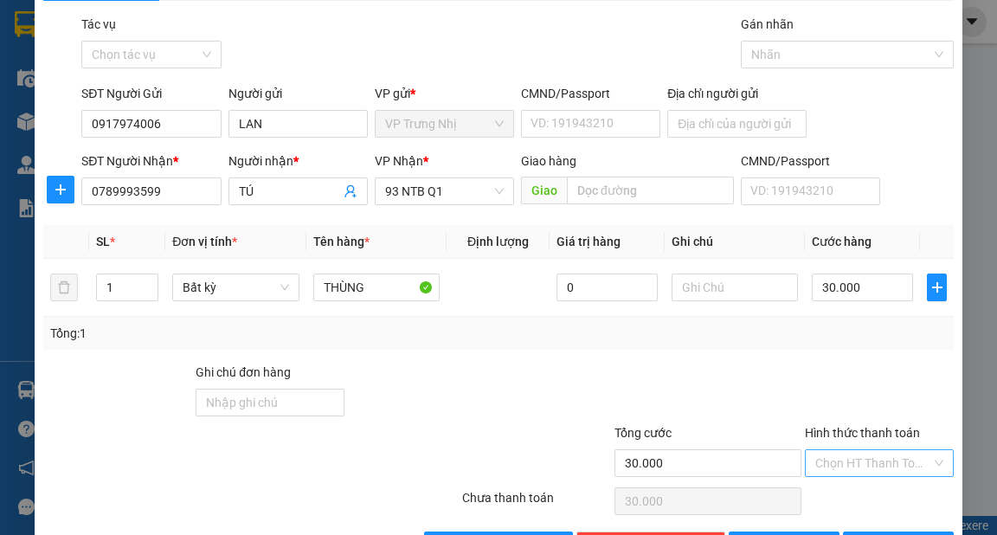
scroll to position [104, 0]
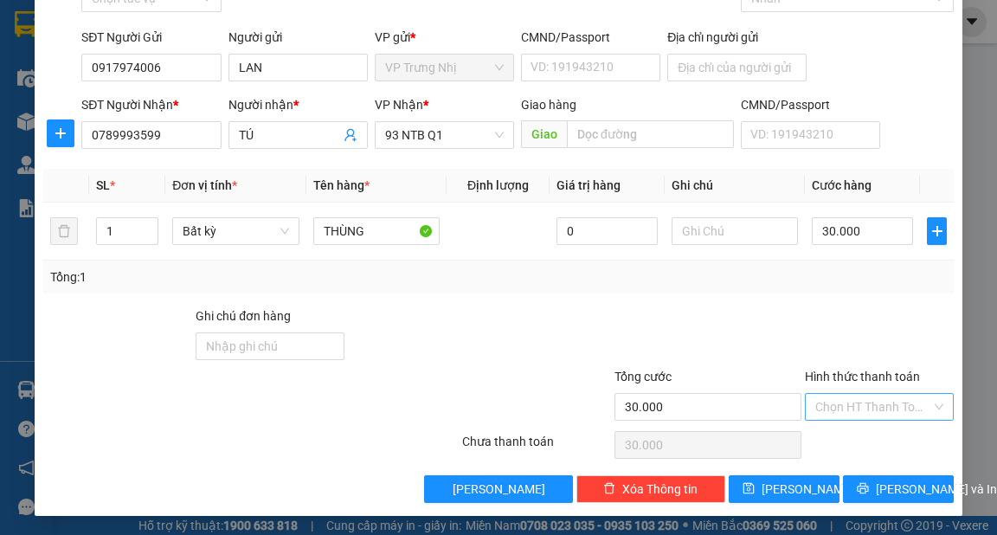
click at [848, 402] on input "Hình thức thanh toán" at bounding box center [874, 407] width 116 height 26
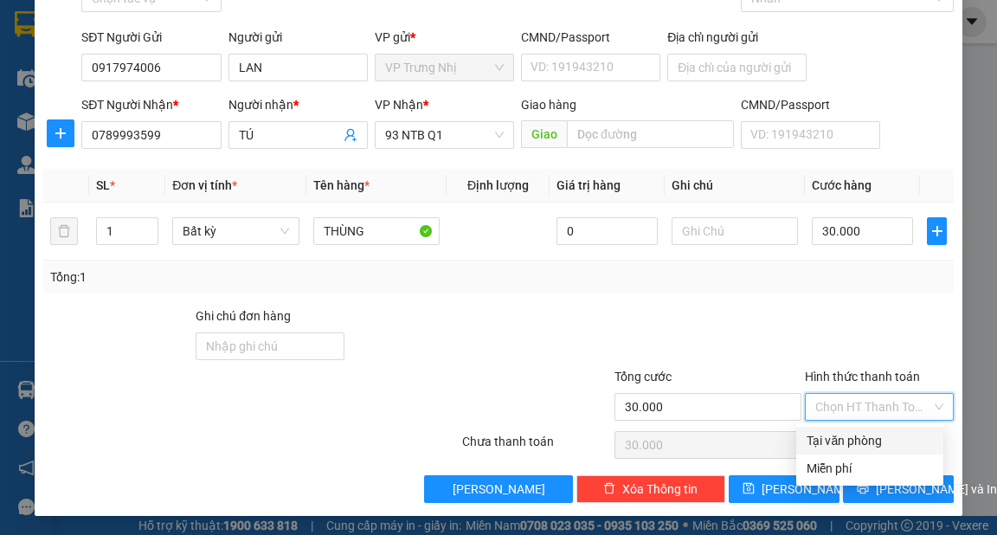
click at [850, 436] on div "Tại văn phòng" at bounding box center [870, 440] width 126 height 19
type input "0"
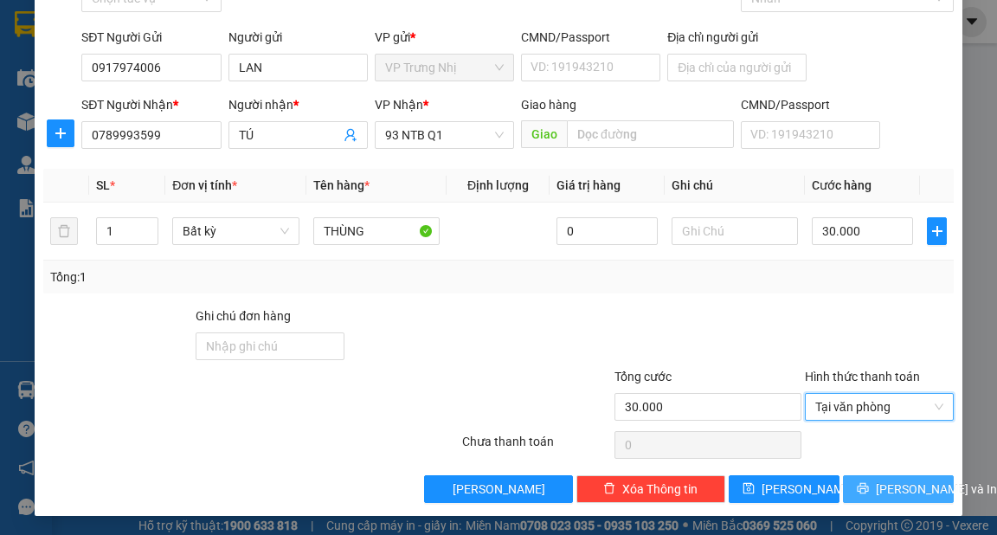
click at [900, 487] on span "[PERSON_NAME] và In" at bounding box center [936, 489] width 121 height 19
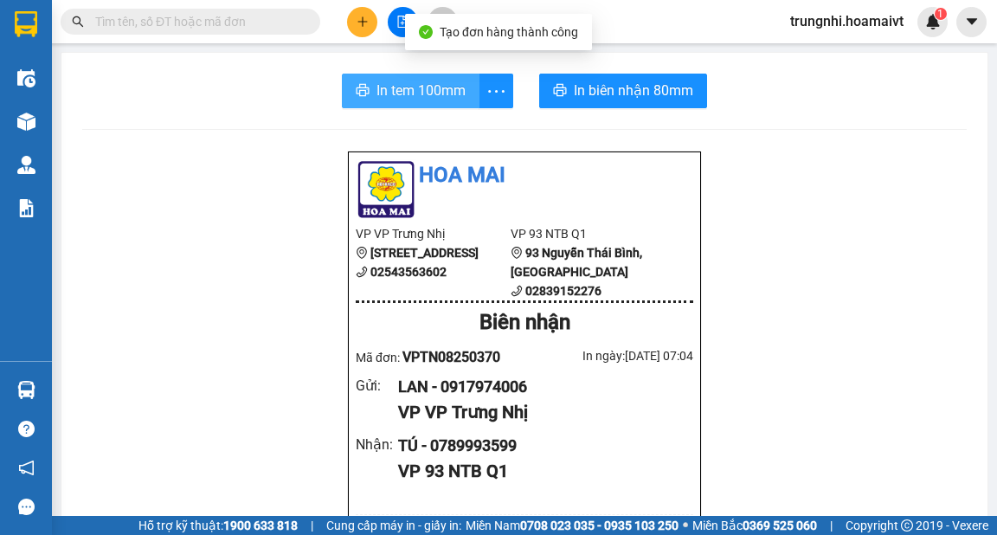
click at [420, 93] on span "In tem 100mm" at bounding box center [421, 91] width 89 height 22
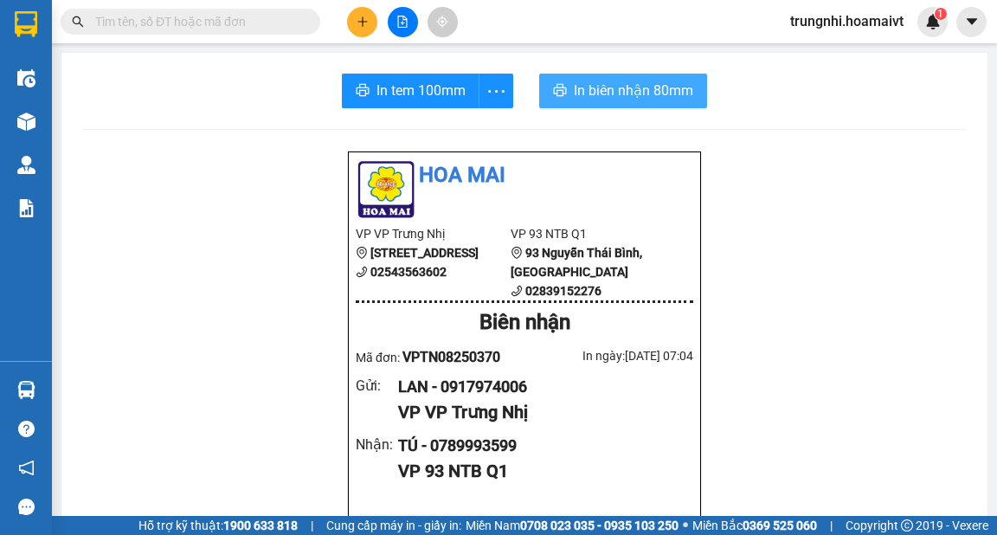
click at [665, 96] on span "In biên nhận 80mm" at bounding box center [633, 91] width 119 height 22
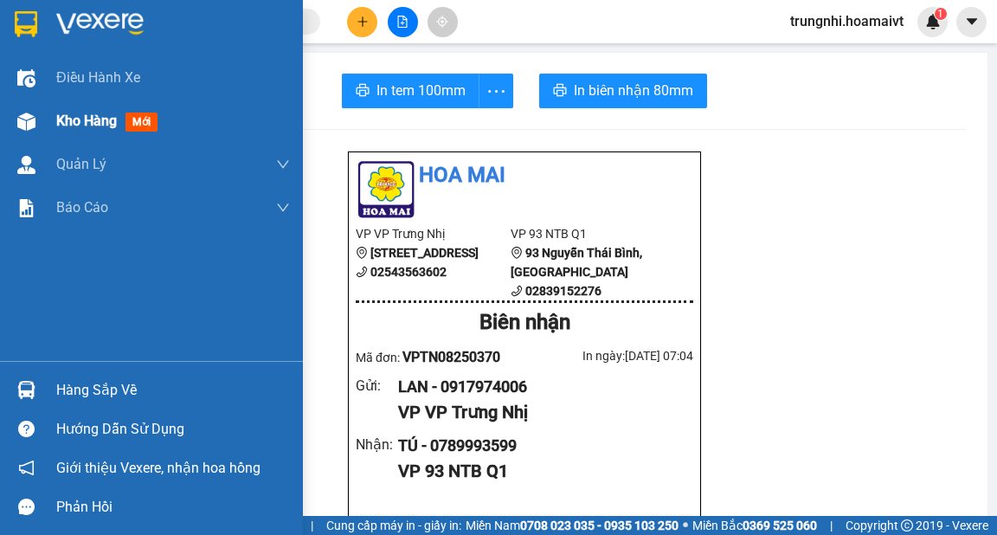
click at [60, 119] on span "Kho hàng" at bounding box center [86, 121] width 61 height 16
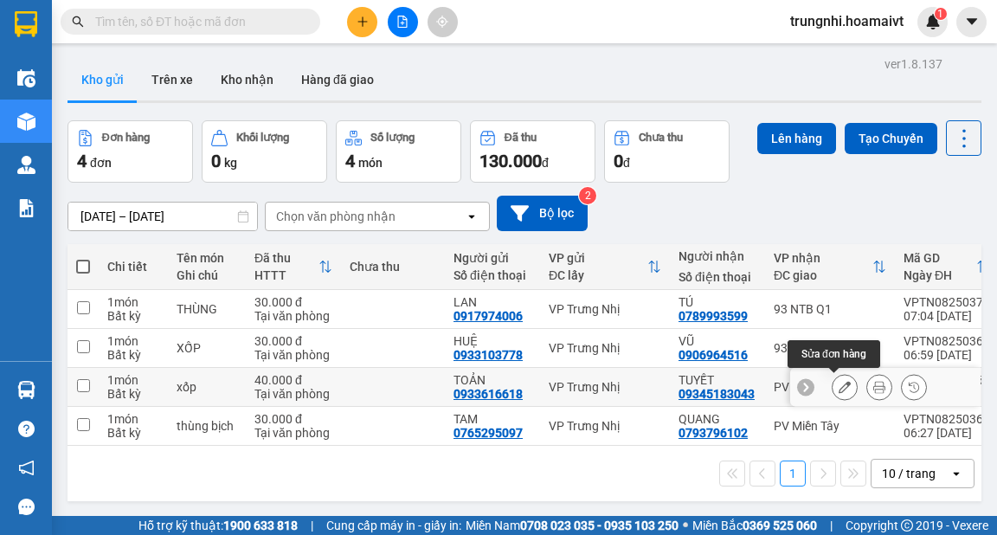
click at [841, 388] on button at bounding box center [845, 387] width 24 height 30
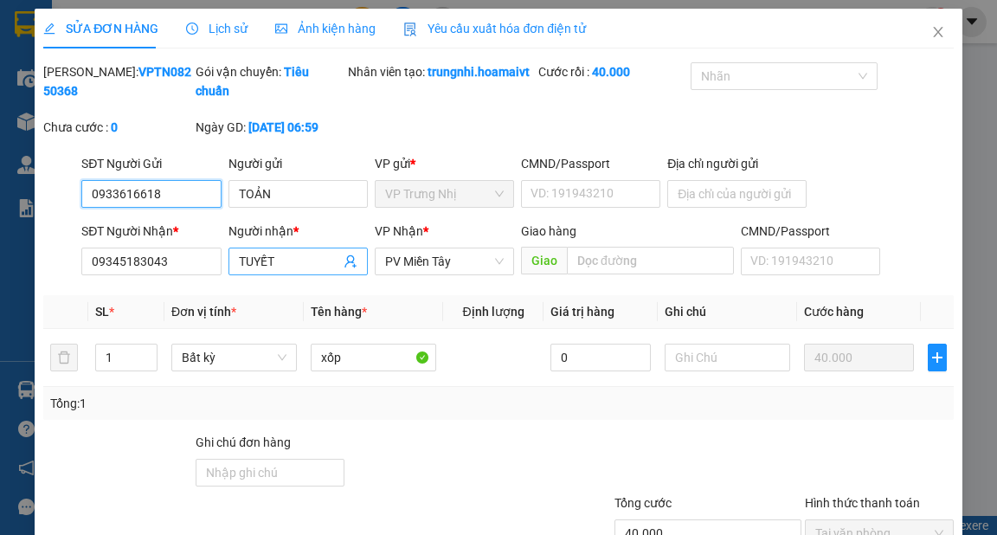
type input "0933616618"
type input "TOẢN"
type input "09345183043"
type input "TUYẾT"
type input "40.000"
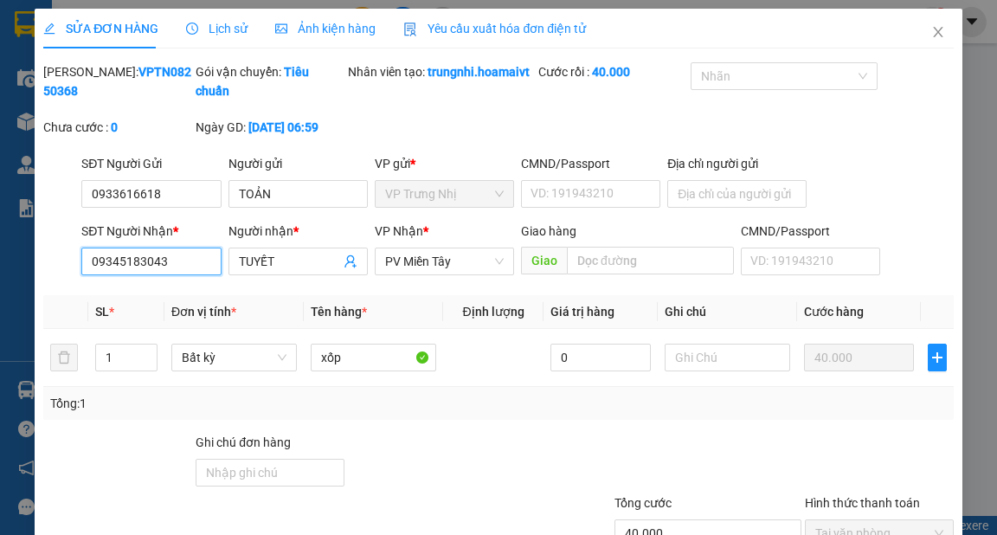
click at [122, 275] on input "09345183043" at bounding box center [150, 262] width 139 height 28
type input "0934183043"
click at [831, 121] on div "Mã ĐH: VPTN08250368 Gói vận chuyển: Tiêu chuẩn Nhân viên tạo: trungnhi.hoamaivt…" at bounding box center [498, 108] width 913 height 92
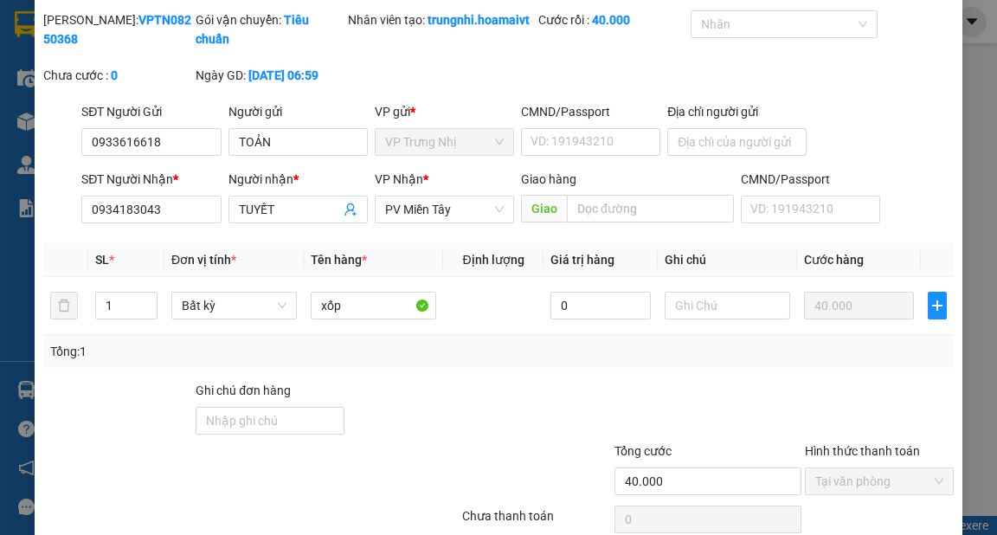
scroll to position [139, 0]
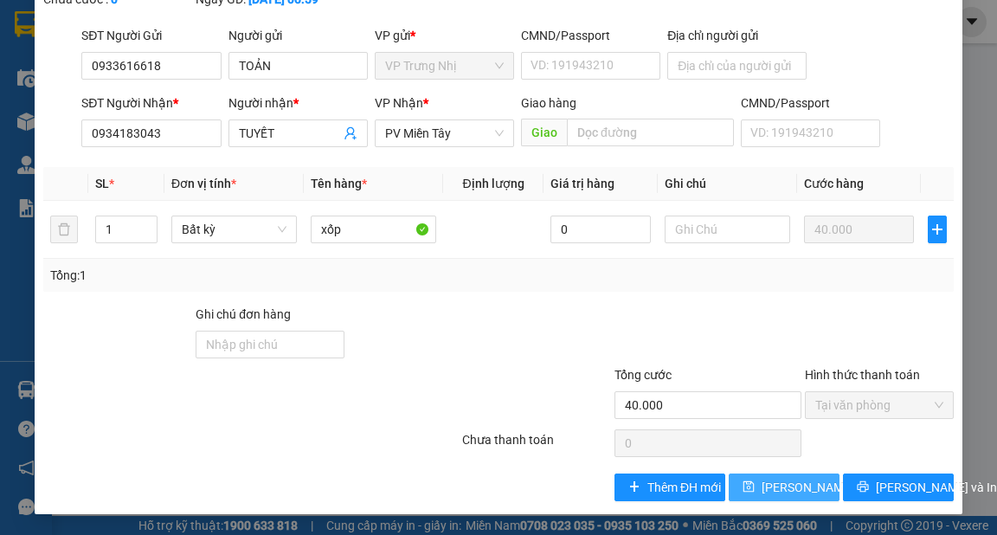
click at [784, 496] on span "[PERSON_NAME] thay đổi" at bounding box center [831, 487] width 139 height 19
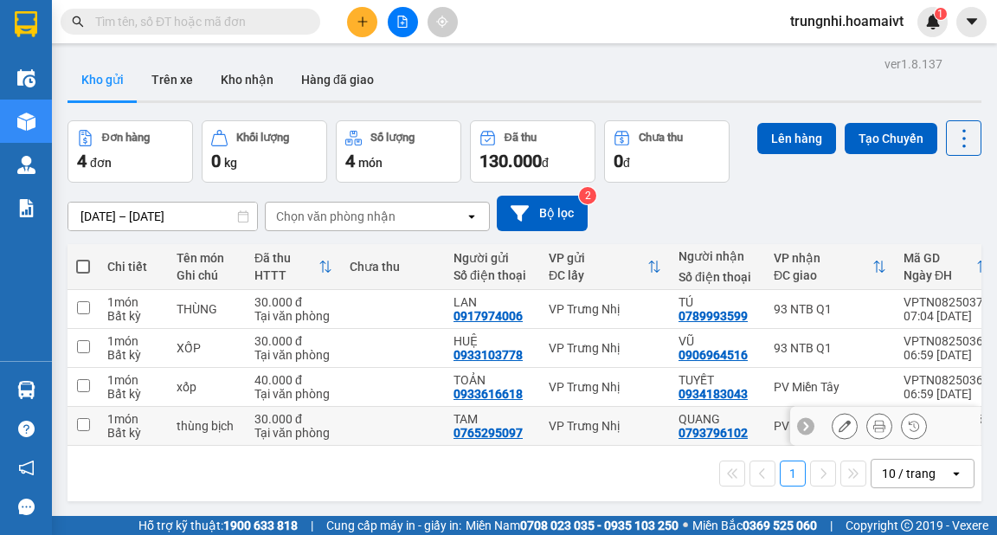
click at [87, 419] on input "checkbox" at bounding box center [83, 424] width 13 height 13
checkbox input "true"
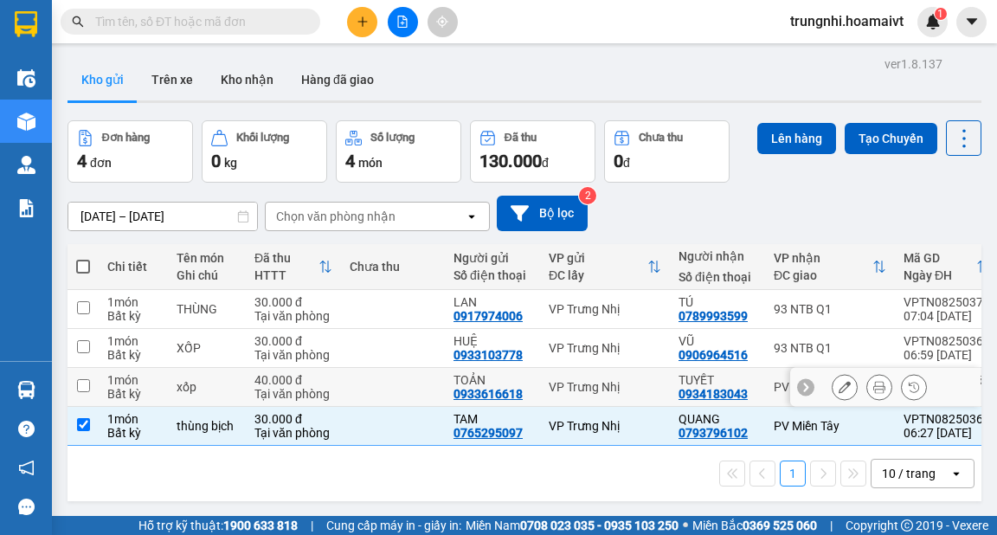
click at [87, 380] on input "checkbox" at bounding box center [83, 385] width 13 height 13
checkbox input "true"
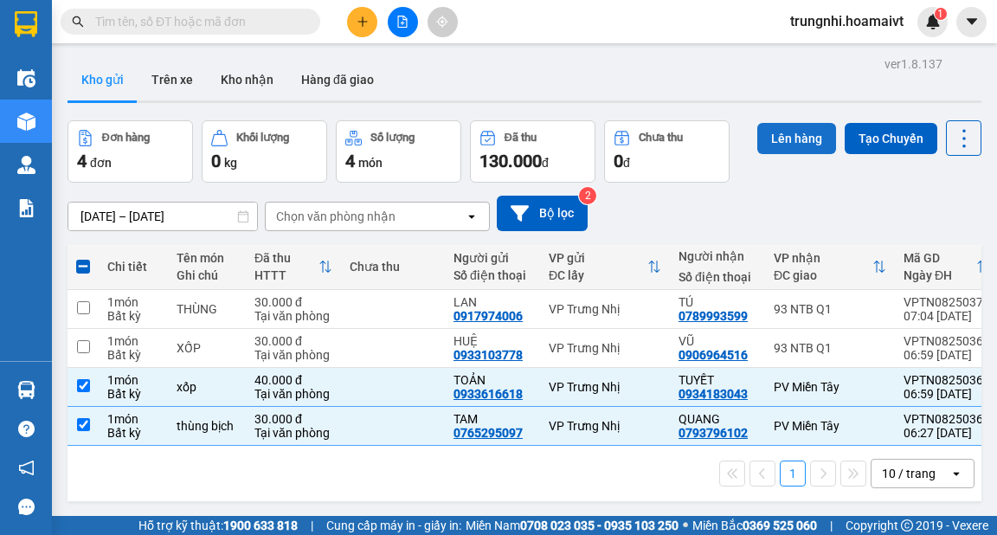
click at [798, 134] on button "Lên hàng" at bounding box center [797, 138] width 79 height 31
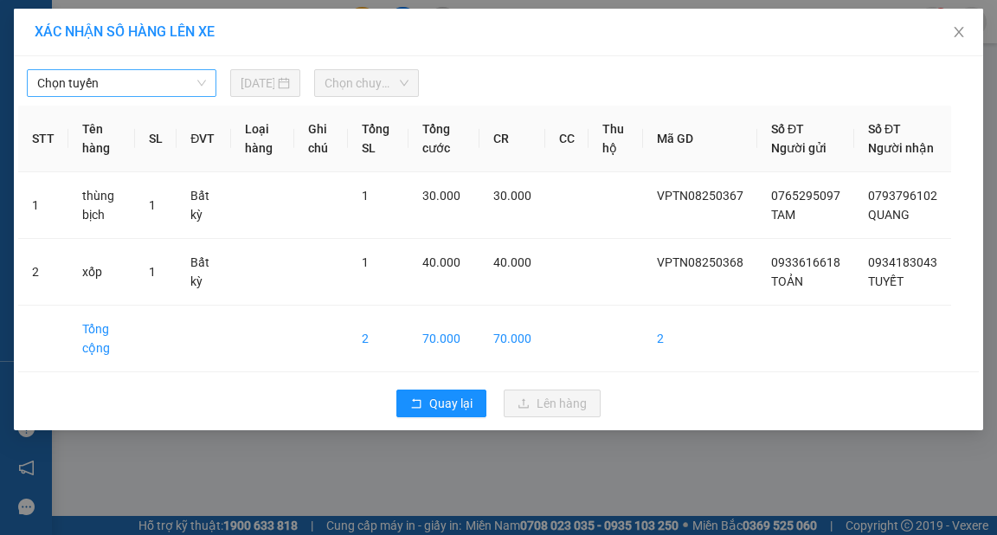
click at [194, 81] on span "Chọn tuyến" at bounding box center [121, 83] width 169 height 26
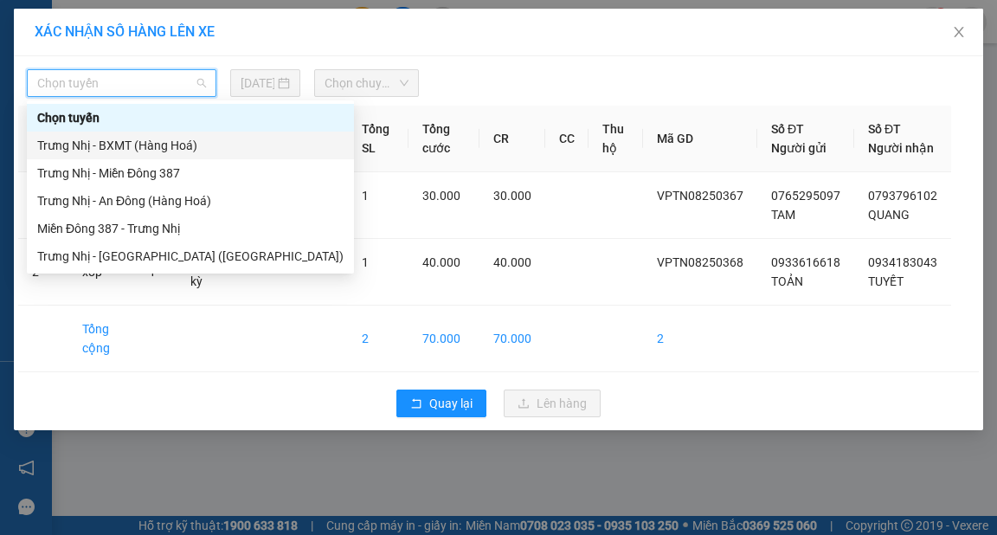
click at [144, 143] on div "Trưng Nhị - BXMT (Hàng Hoá)" at bounding box center [190, 145] width 306 height 19
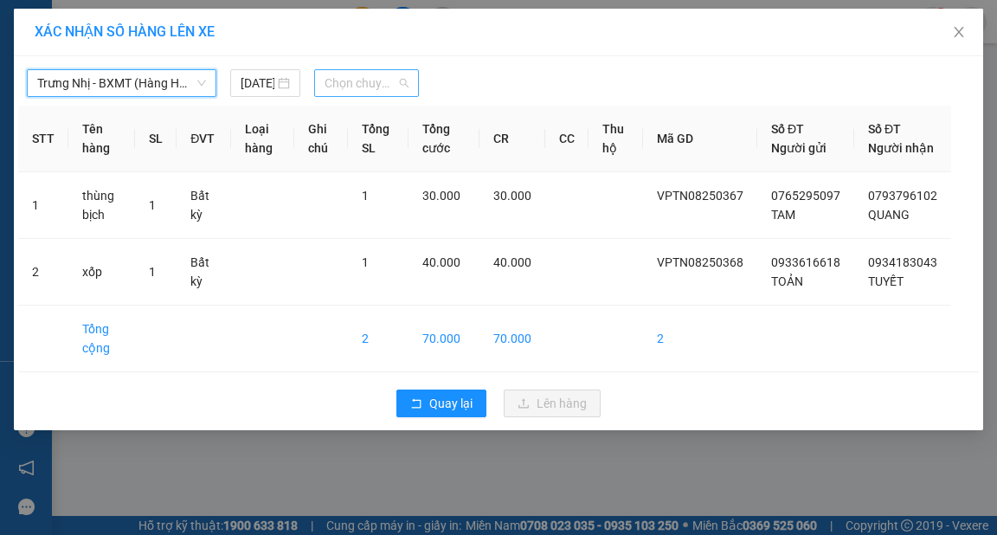
click at [371, 77] on span "Chọn chuyến" at bounding box center [367, 83] width 84 height 26
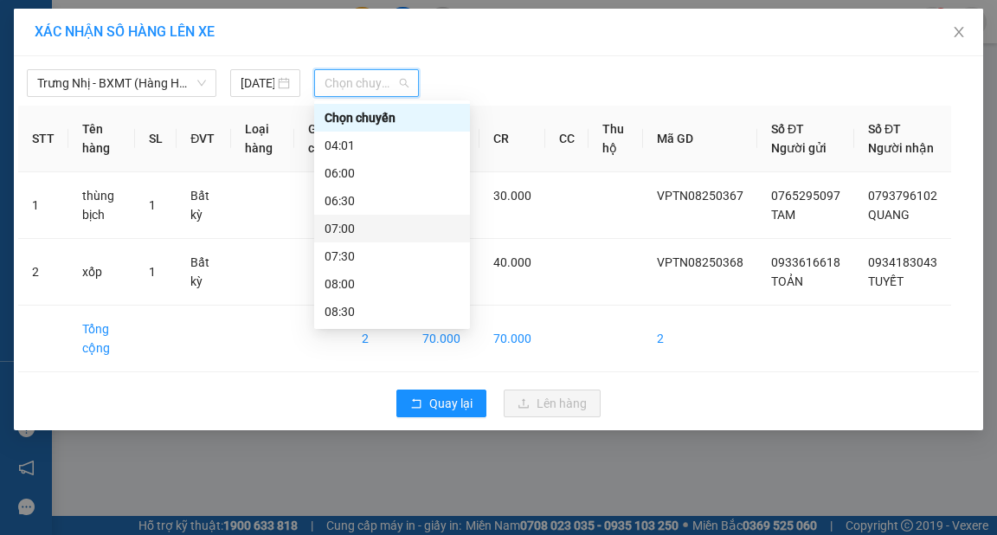
click at [340, 225] on div "07:00" at bounding box center [392, 228] width 135 height 19
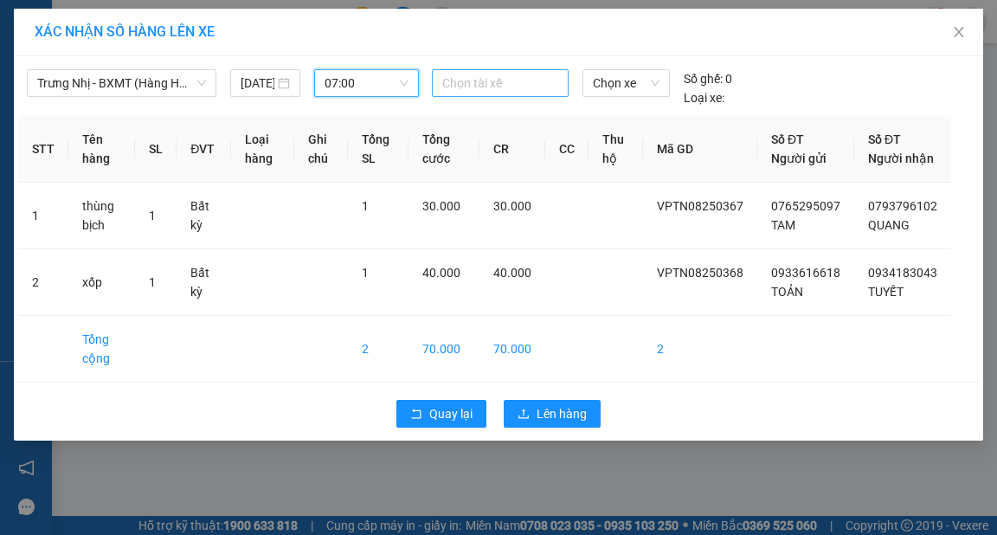
click at [487, 74] on div at bounding box center [500, 83] width 128 height 21
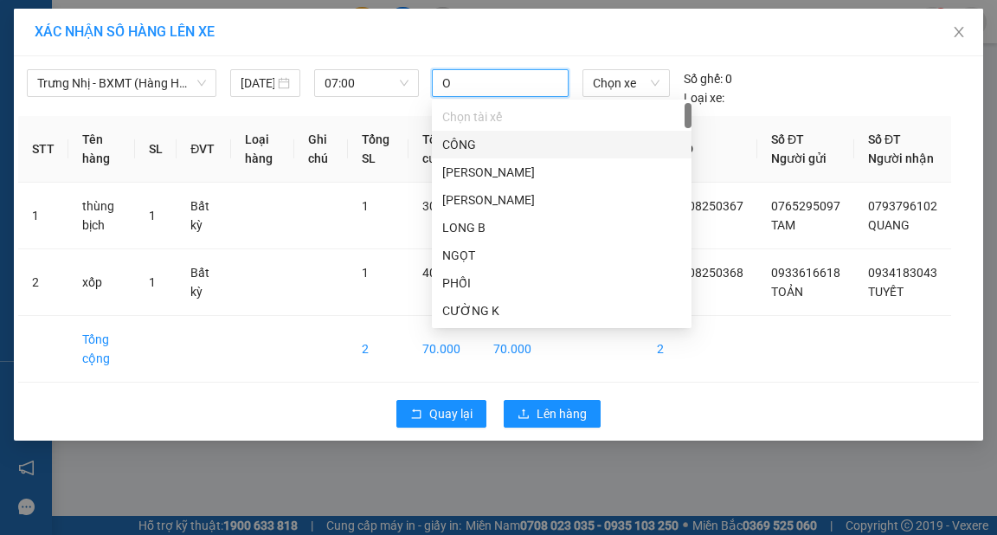
type input "OT"
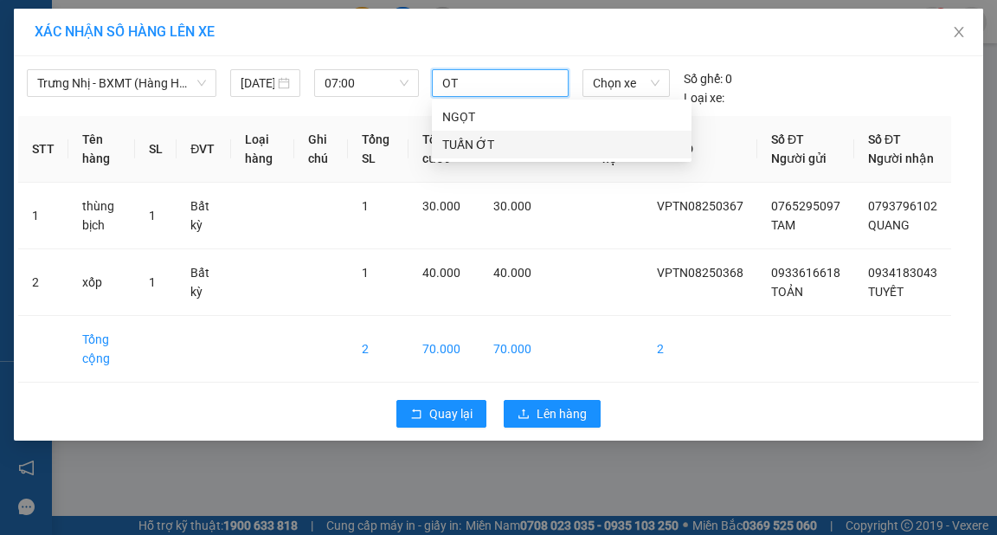
click at [468, 143] on div "TUẤN ỚT" at bounding box center [561, 144] width 239 height 19
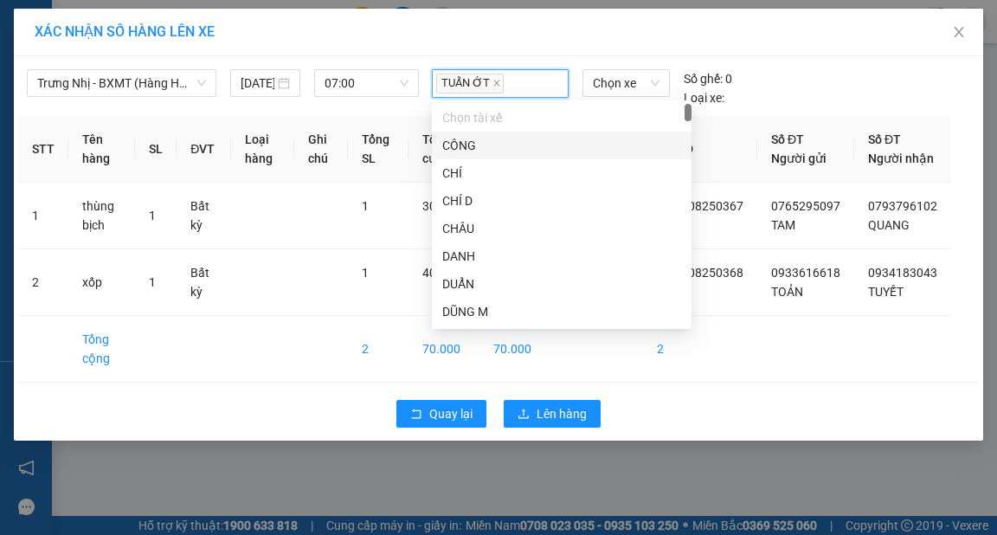
click at [519, 38] on div "XÁC NHẬN SỐ HÀNG LÊN XE" at bounding box center [499, 32] width 928 height 19
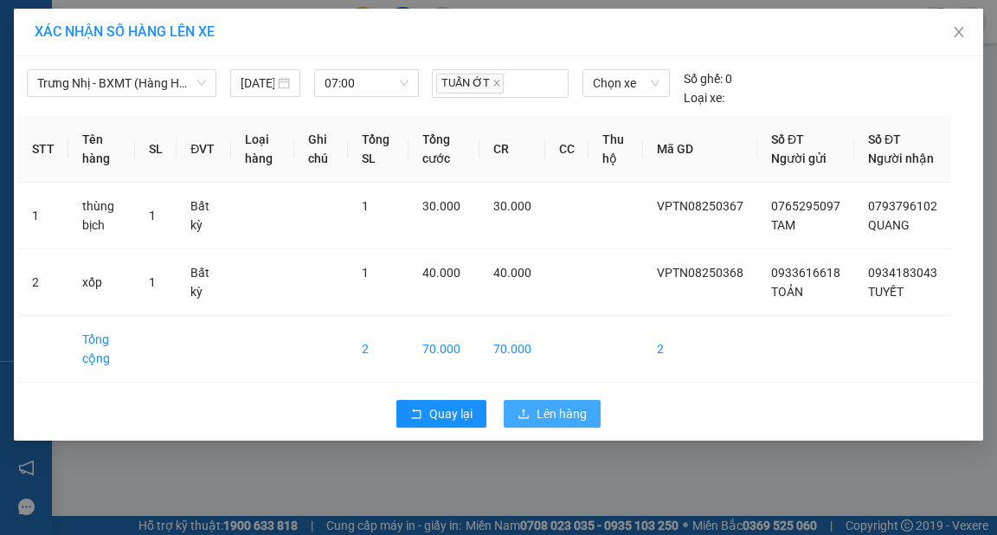
click at [566, 423] on span "Lên hàng" at bounding box center [562, 413] width 50 height 19
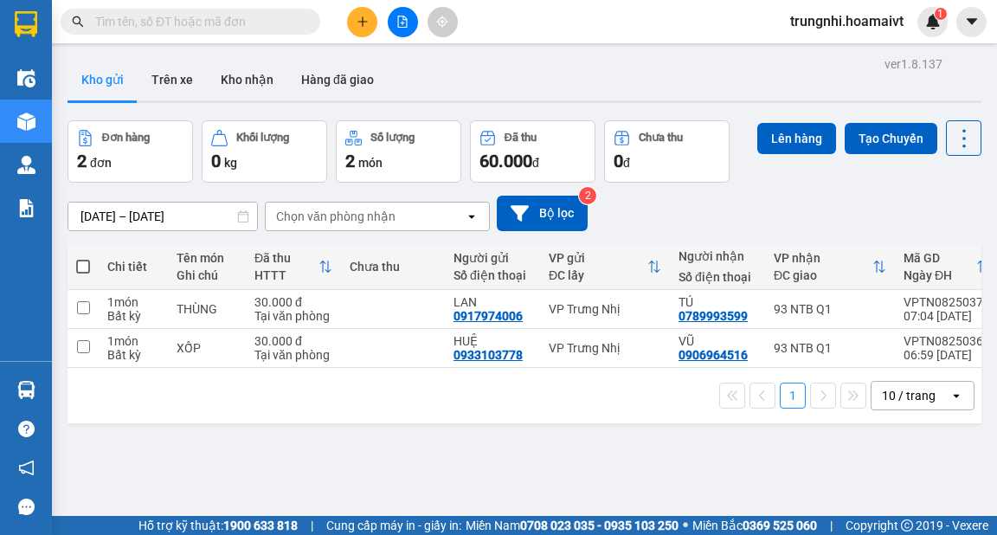
click at [364, 5] on div "Kết quả tìm kiếm ( 0 ) Bộ lọc No Data trungnhi.hoamaivt 1" at bounding box center [498, 21] width 997 height 43
click at [350, 21] on button at bounding box center [362, 22] width 30 height 30
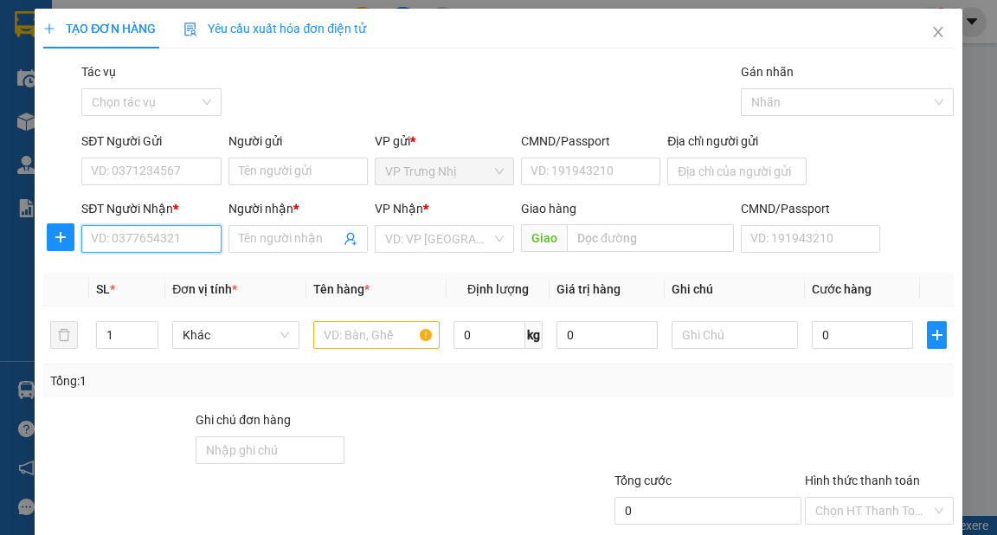
click at [164, 233] on input "SĐT Người Nhận *" at bounding box center [150, 239] width 139 height 28
type input "0907079997"
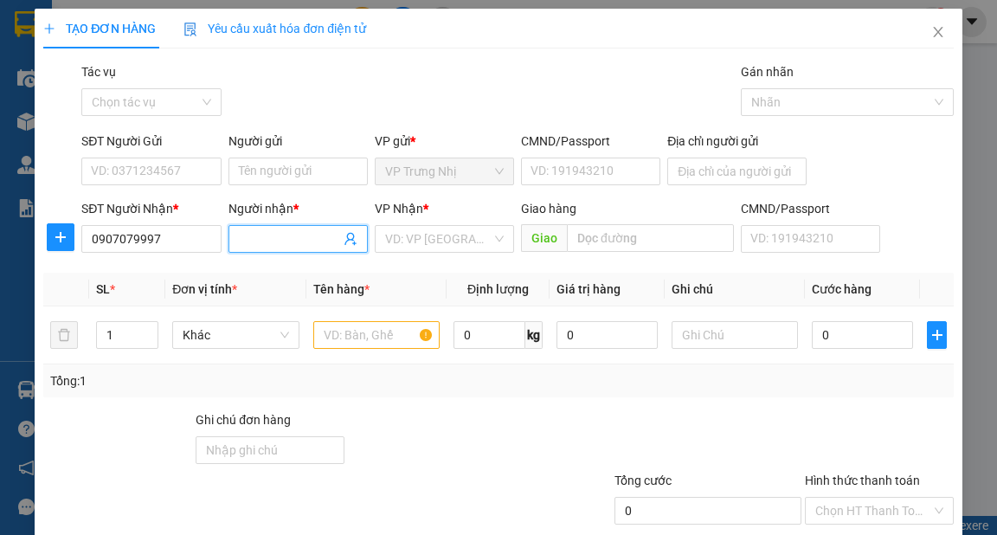
click at [268, 231] on input "Người nhận *" at bounding box center [289, 238] width 101 height 19
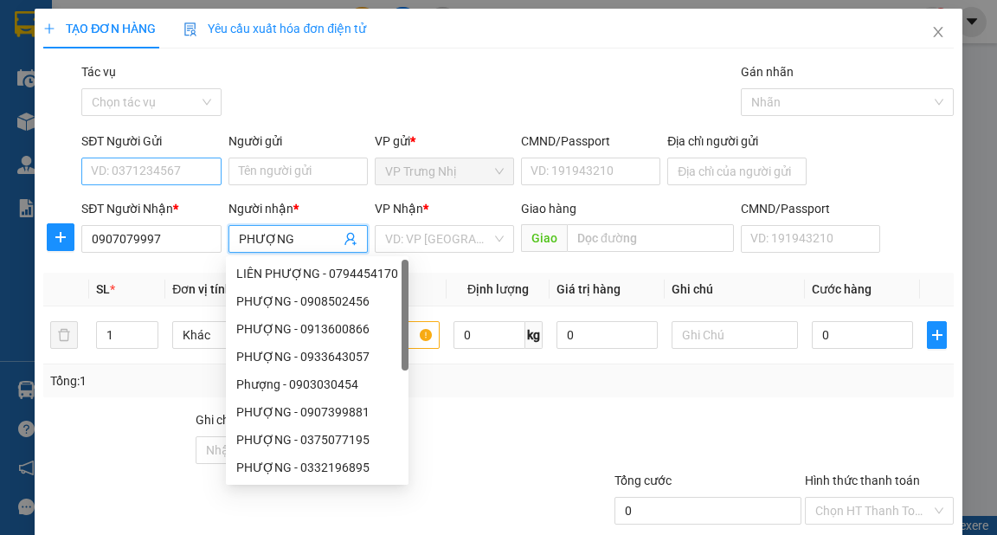
type input "PHƯỢNG"
click at [216, 171] on input "SĐT Người Gửi" at bounding box center [150, 172] width 139 height 28
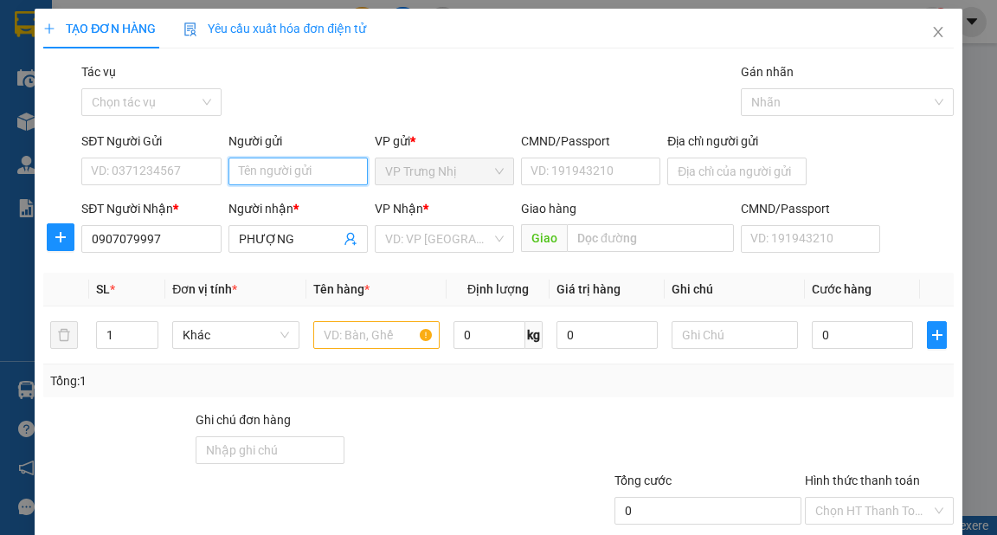
click at [251, 161] on input "Người gửi" at bounding box center [298, 172] width 139 height 28
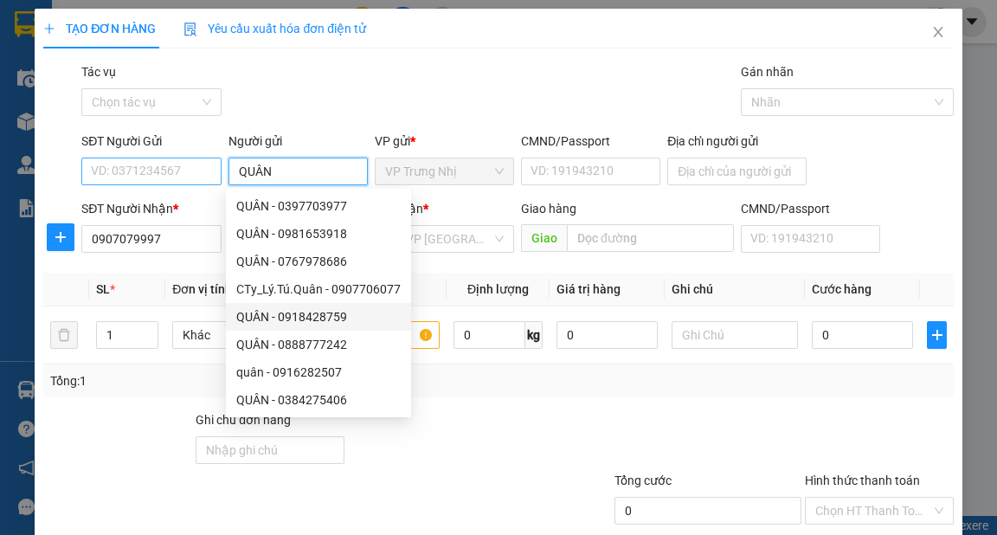
type input "QUÂN"
click at [155, 167] on input "SĐT Người Gửi" at bounding box center [150, 172] width 139 height 28
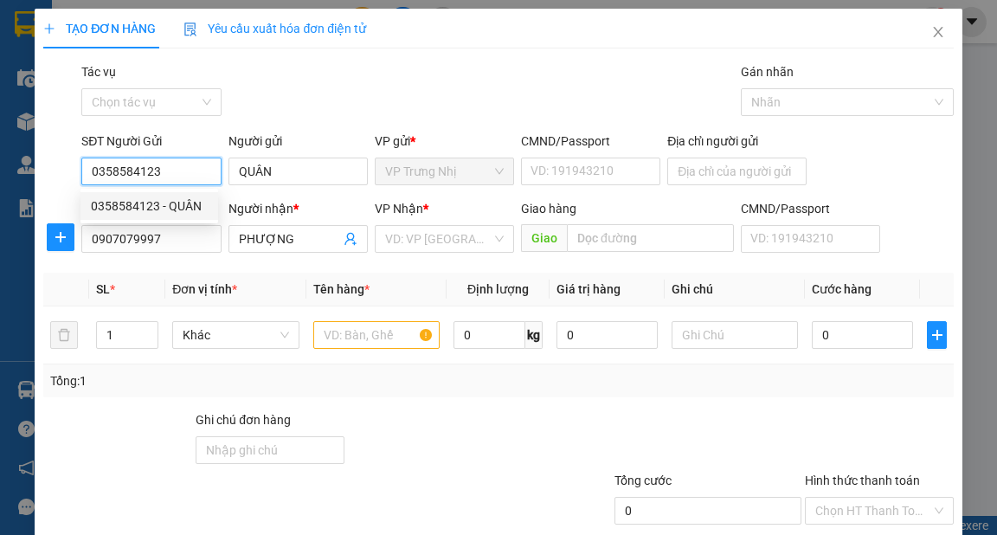
click at [158, 205] on div "0358584123 - QUÂN" at bounding box center [149, 206] width 117 height 19
type input "0358584123"
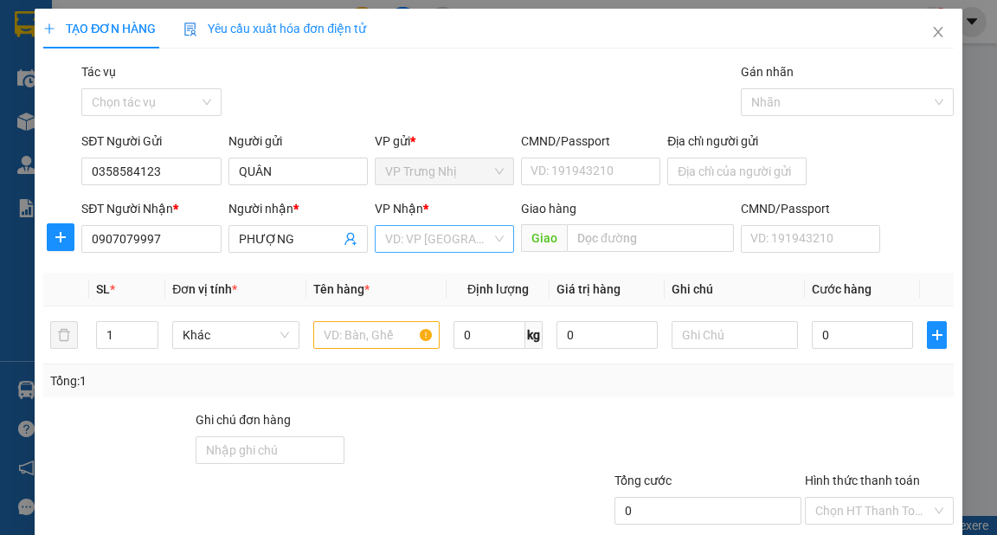
click at [442, 235] on input "search" at bounding box center [438, 239] width 106 height 26
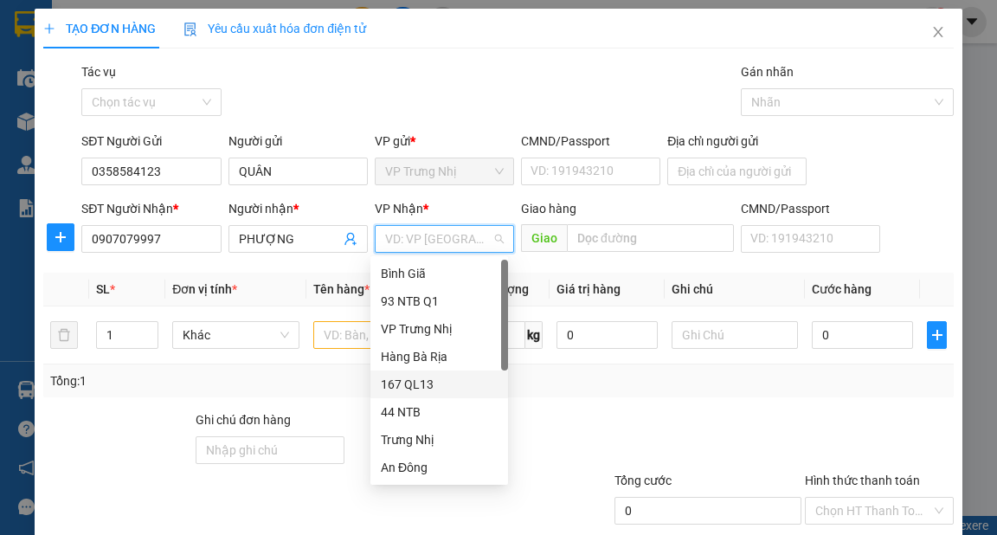
scroll to position [139, 0]
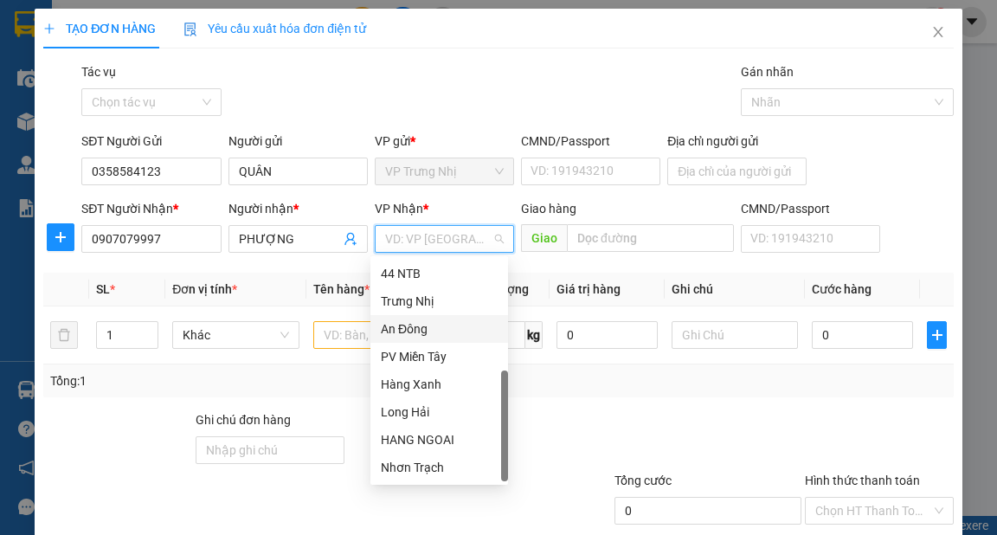
click at [410, 326] on div "An Đông" at bounding box center [439, 328] width 117 height 19
click at [341, 332] on input "text" at bounding box center [376, 335] width 127 height 28
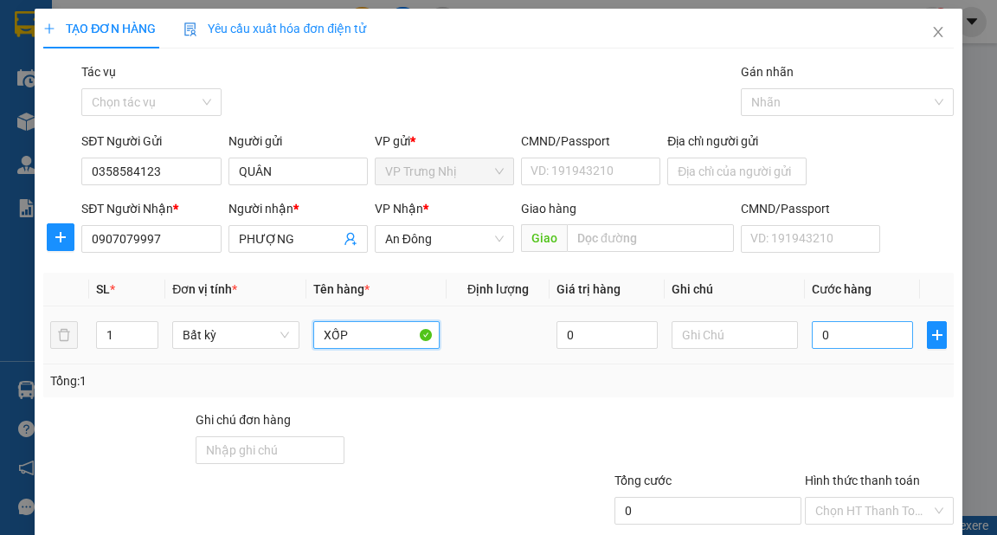
type input "XỐP"
click at [890, 345] on input "0" at bounding box center [862, 335] width 101 height 28
type input "4"
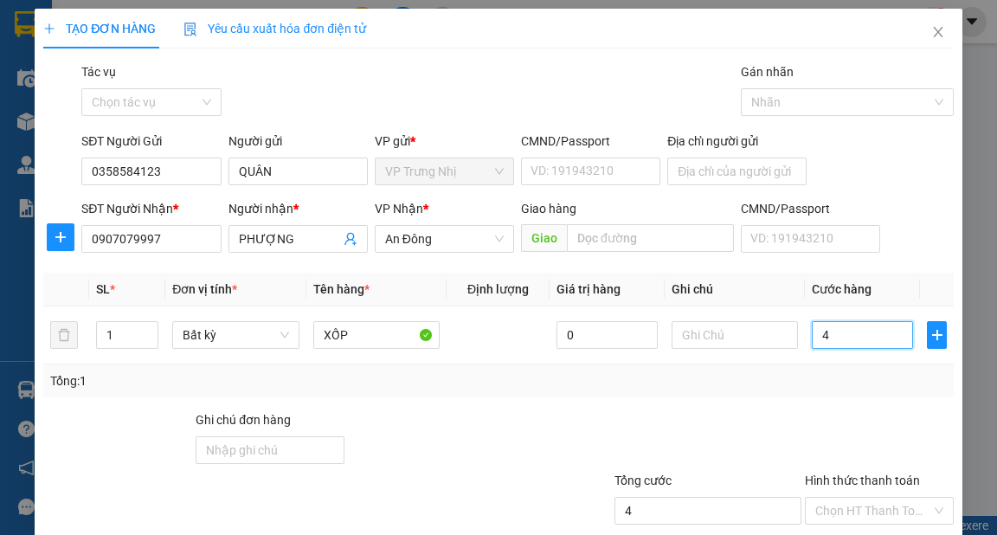
type input "40"
type input "40.000"
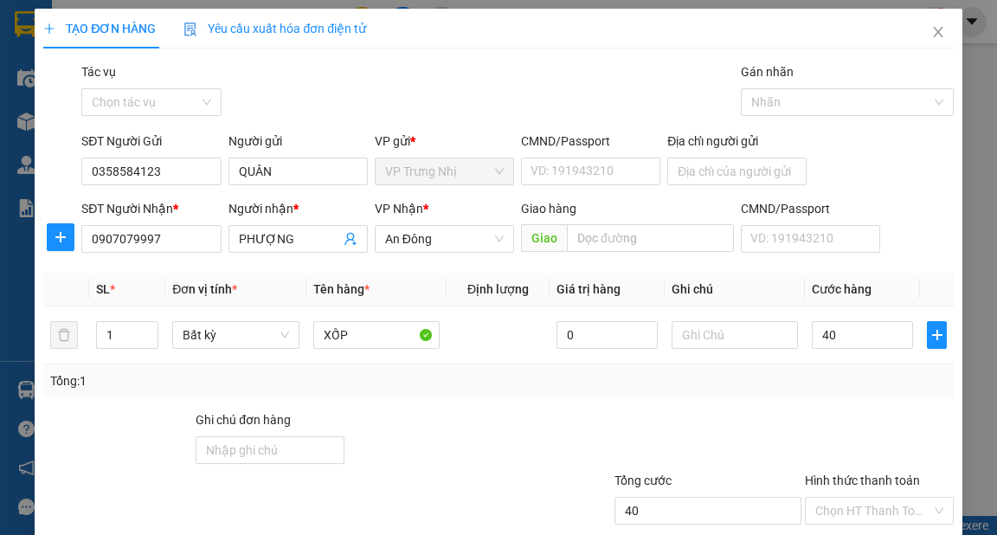
type input "40.000"
click at [812, 367] on div "Tổng: 1" at bounding box center [498, 380] width 910 height 33
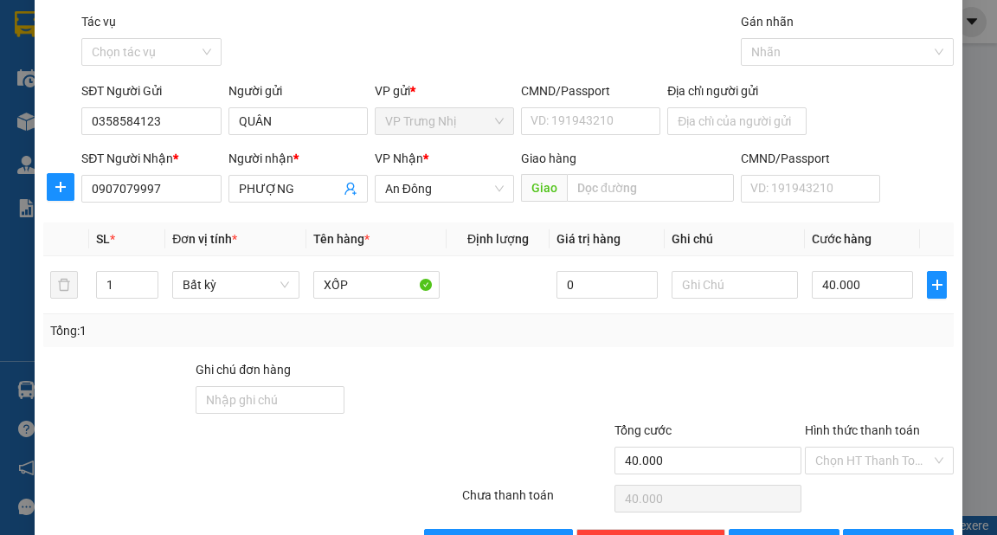
scroll to position [104, 0]
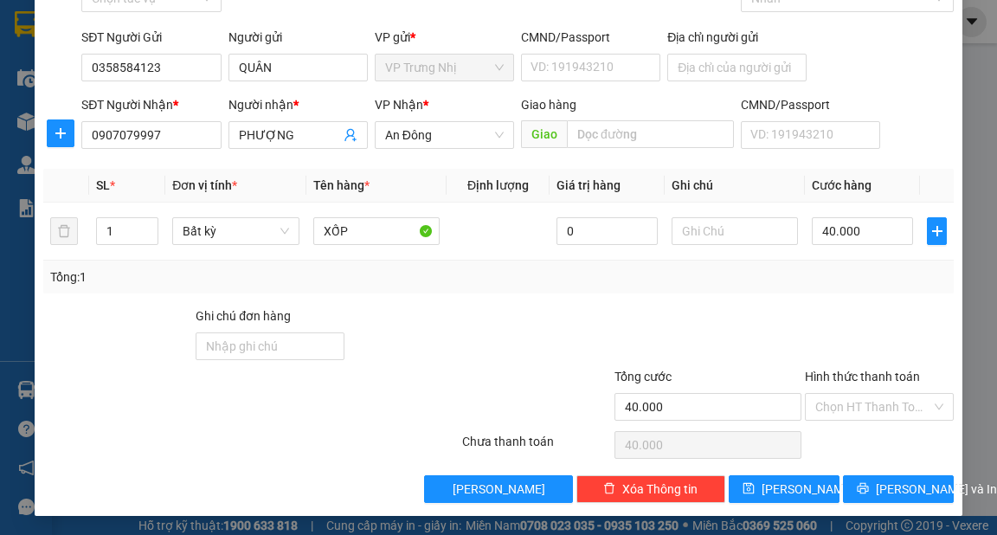
click at [824, 318] on div at bounding box center [879, 336] width 152 height 61
click at [887, 488] on span "[PERSON_NAME] và In" at bounding box center [936, 489] width 121 height 19
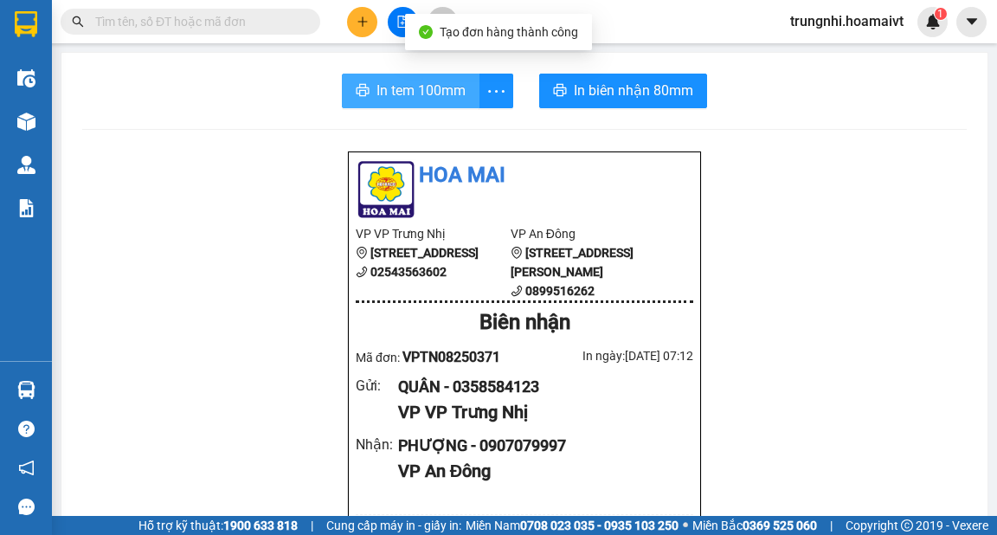
click at [410, 90] on span "In tem 100mm" at bounding box center [421, 91] width 89 height 22
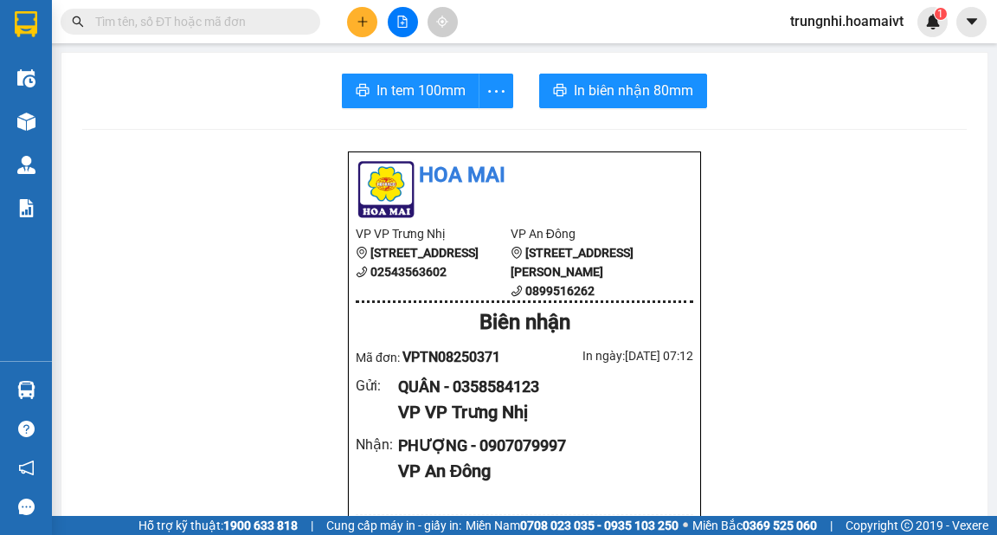
click at [239, 25] on input "text" at bounding box center [197, 21] width 204 height 19
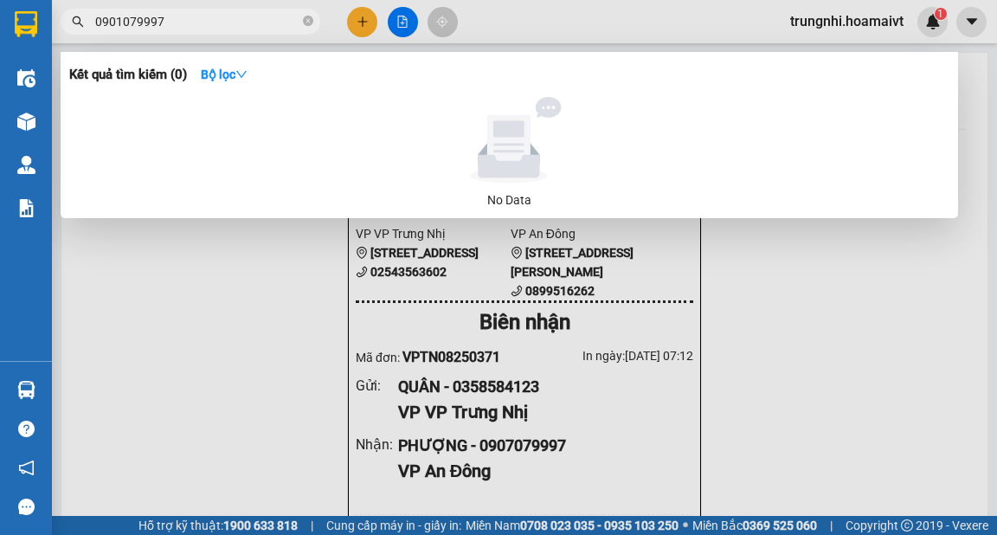
type input "0901079997"
click at [256, 277] on div at bounding box center [498, 267] width 997 height 535
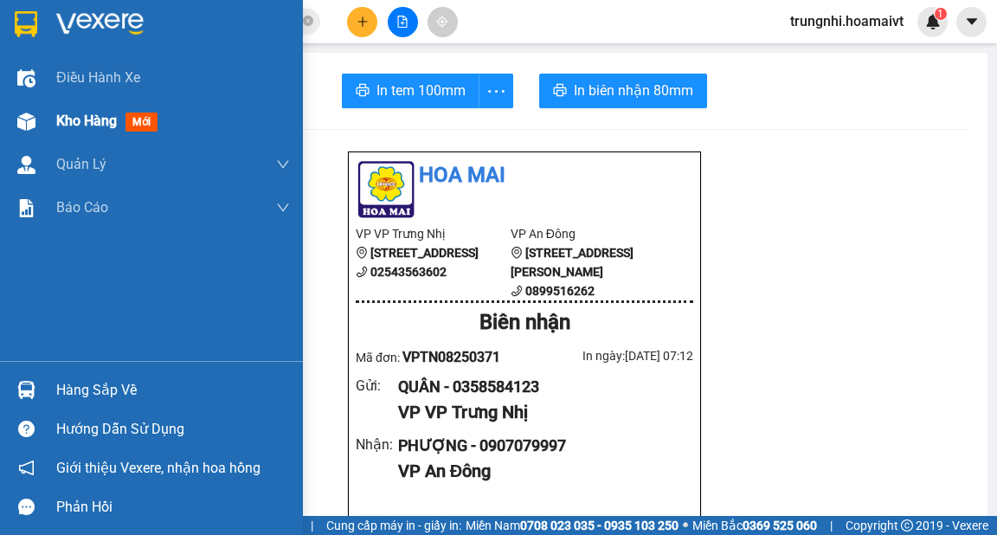
click at [31, 121] on img at bounding box center [26, 122] width 18 height 18
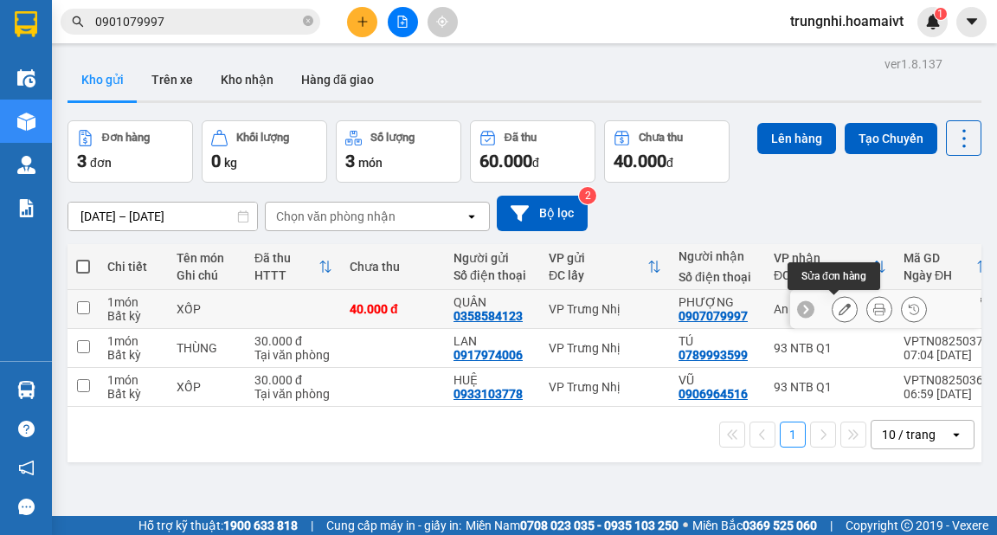
click at [839, 305] on icon at bounding box center [845, 309] width 12 height 12
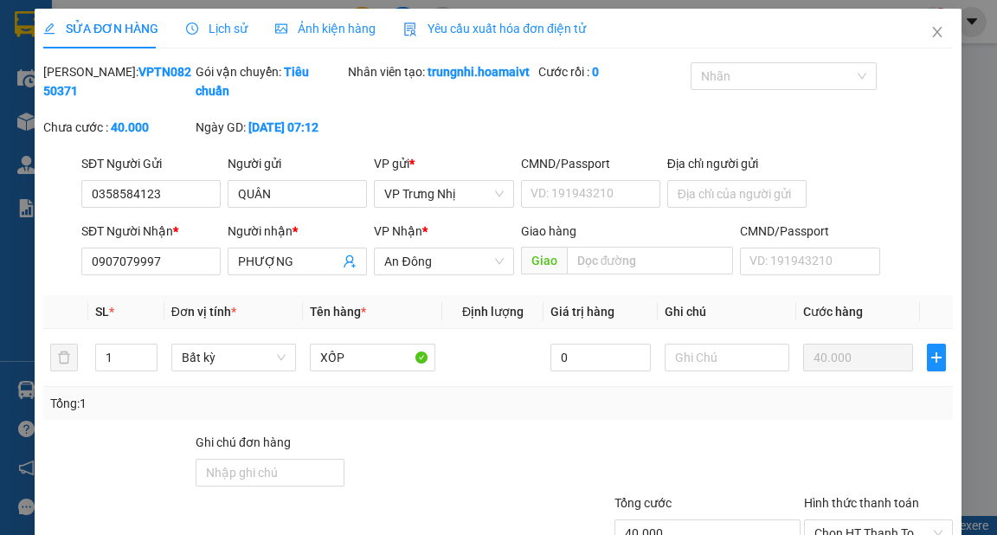
type input "0358584123"
type input "QUÂN"
type input "0907079997"
type input "PHƯỢNG"
type input "40.000"
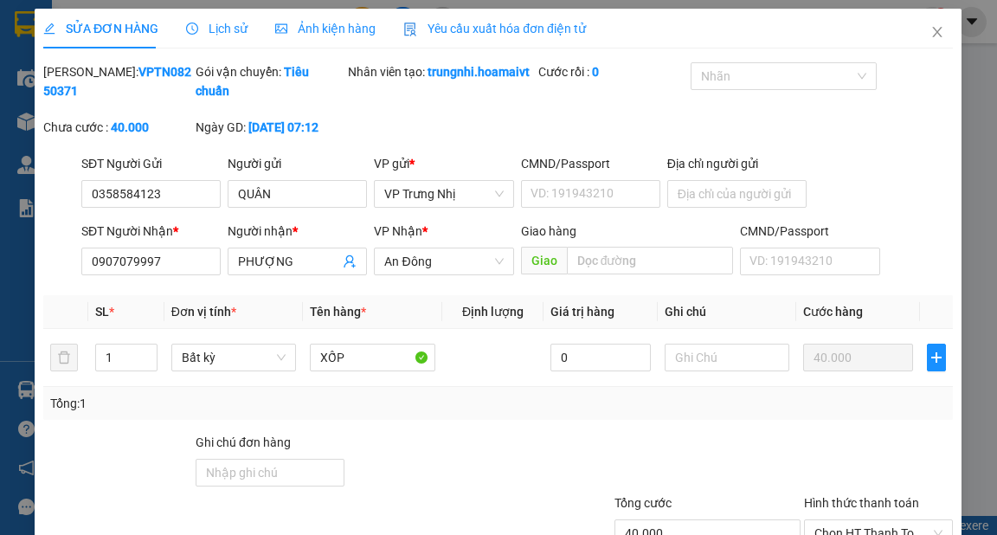
type input "40.000"
drag, startPoint x: 190, startPoint y: 284, endPoint x: 0, endPoint y: 284, distance: 190.5
click at [0, 284] on div "SỬA ĐƠN HÀNG Lịch sử Ảnh kiện hàng Yêu cầu xuất hóa đơn điện tử Total Paid Fee …" at bounding box center [498, 267] width 997 height 535
type input "0901079997"
click at [236, 307] on div "Total Paid Fee 0 Total UnPaid Fee 40.000 Cash Collection Total Fee Mã ĐH: VPTN0…" at bounding box center [498, 345] width 910 height 567
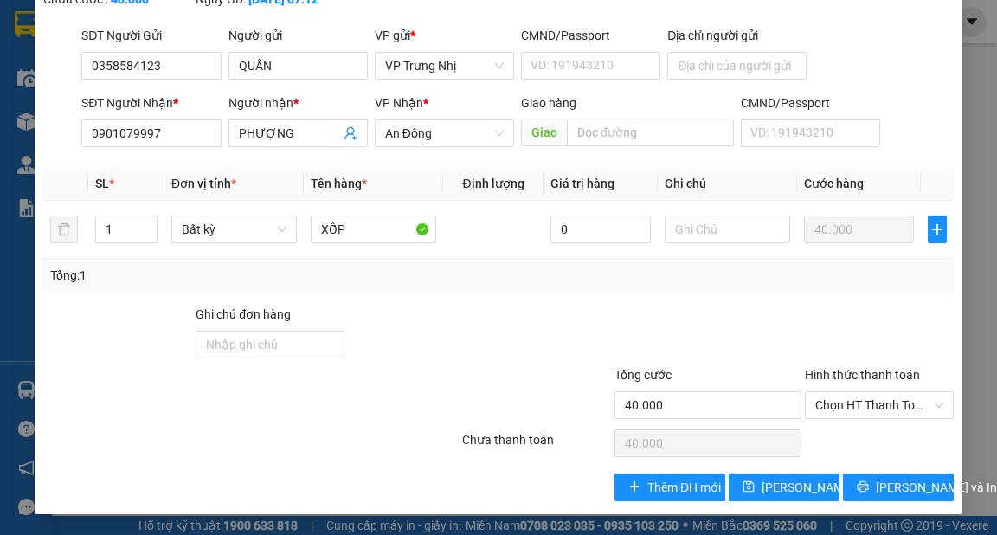
scroll to position [145, 0]
click at [788, 498] on button "[PERSON_NAME] thay đổi" at bounding box center [784, 488] width 111 height 28
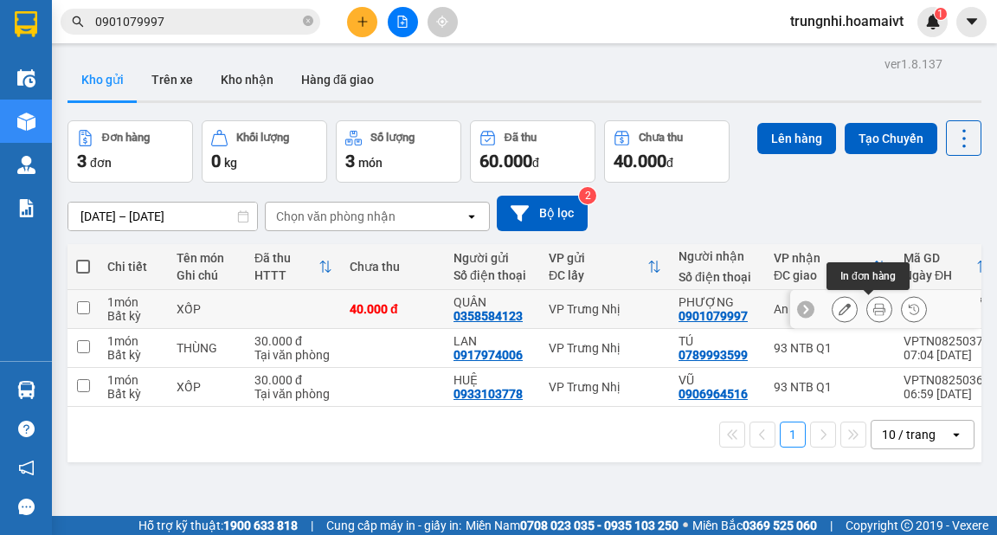
click at [874, 312] on icon at bounding box center [880, 309] width 12 height 12
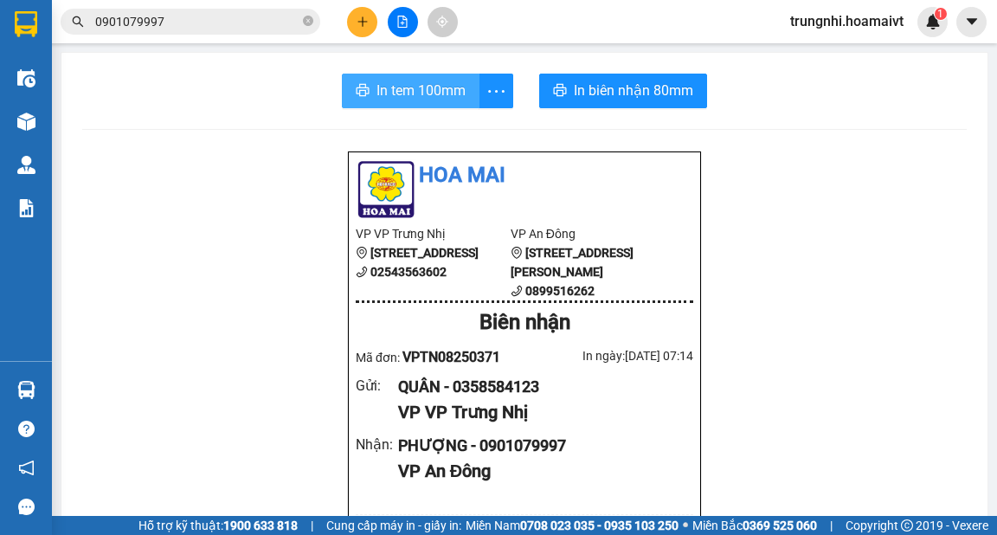
drag, startPoint x: 412, startPoint y: 93, endPoint x: 422, endPoint y: 95, distance: 9.9
click at [413, 93] on span "In tem 100mm" at bounding box center [421, 91] width 89 height 22
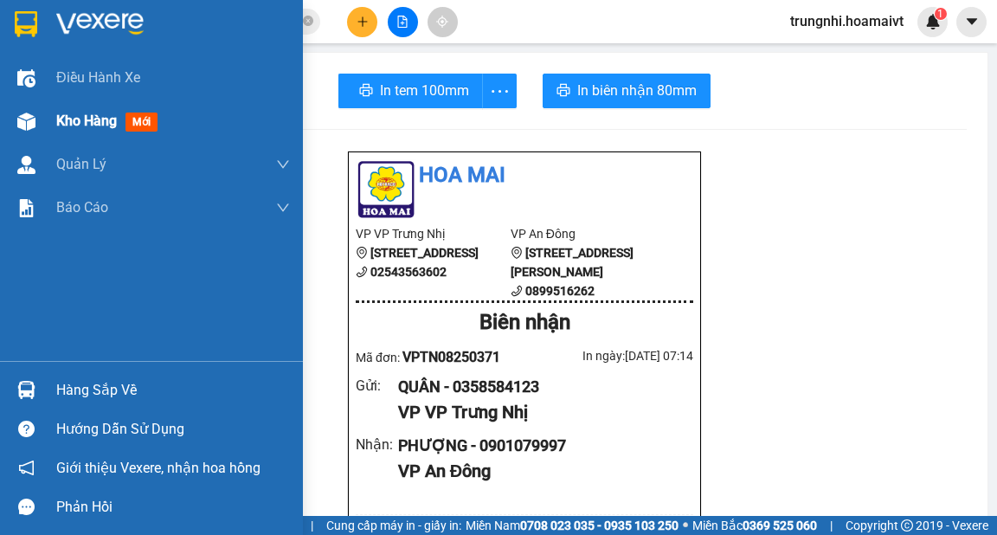
click at [124, 113] on div "Kho hàng mới" at bounding box center [110, 121] width 108 height 22
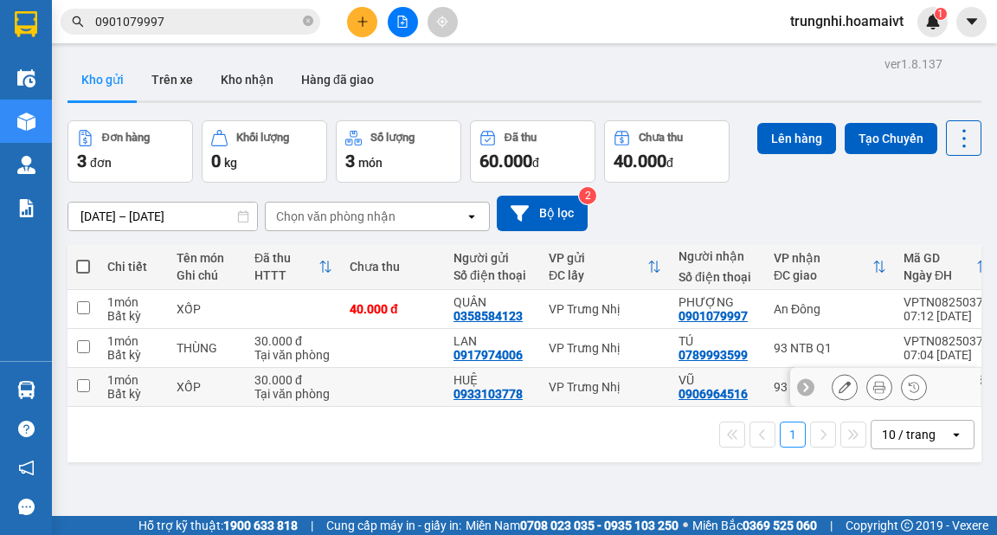
click at [68, 388] on td at bounding box center [83, 387] width 31 height 39
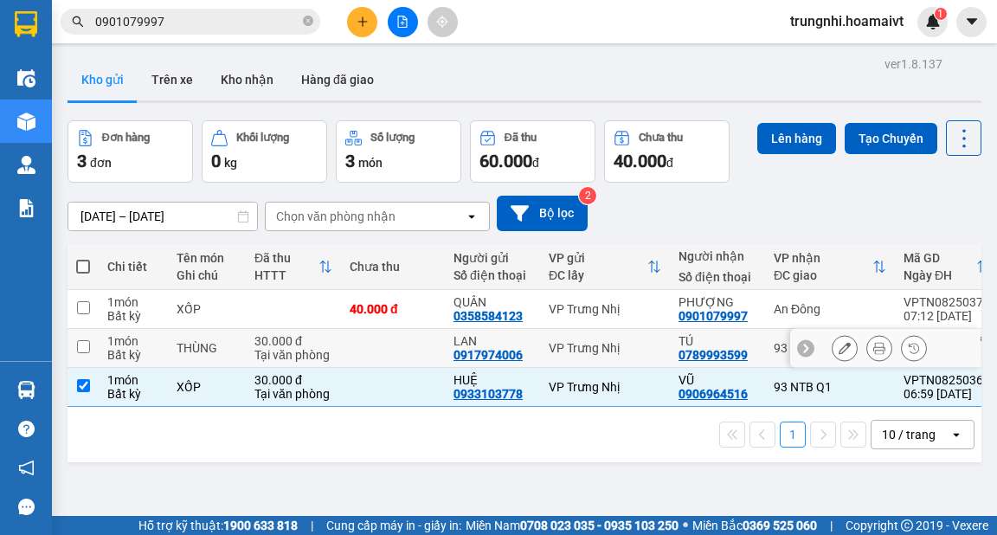
checkbox input "true"
click at [85, 343] on input "checkbox" at bounding box center [83, 346] width 13 height 13
checkbox input "true"
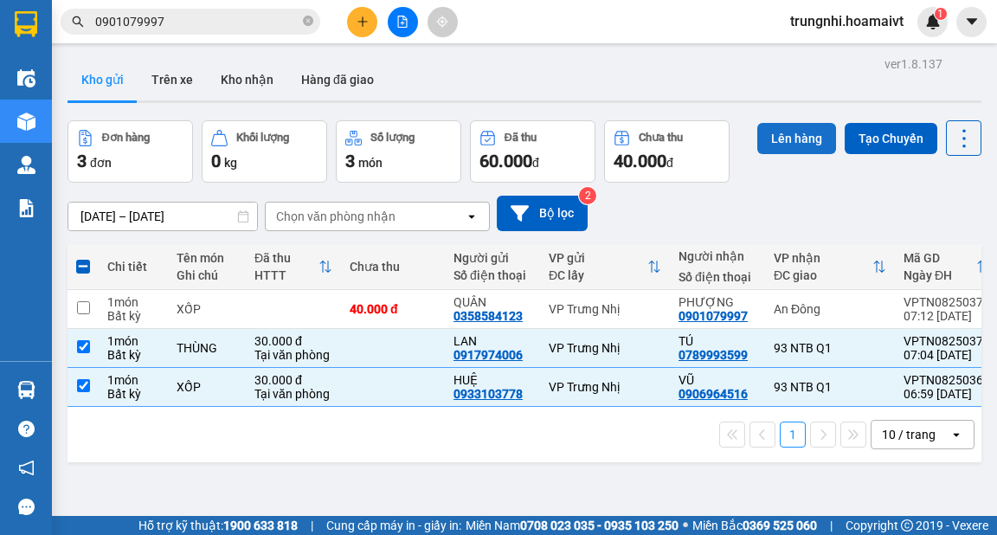
click at [766, 142] on button "Lên hàng" at bounding box center [797, 138] width 79 height 31
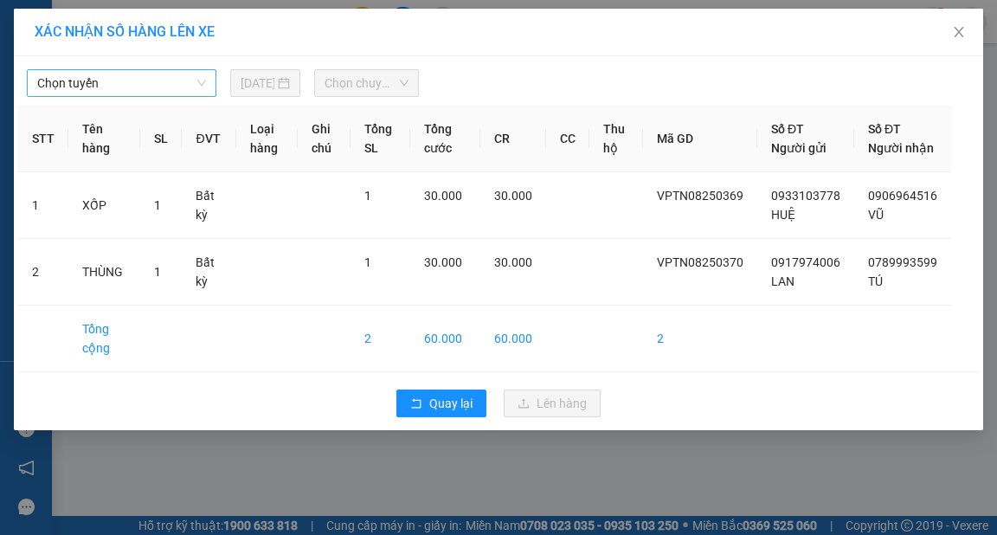
click at [183, 76] on span "Chọn tuyến" at bounding box center [121, 83] width 169 height 26
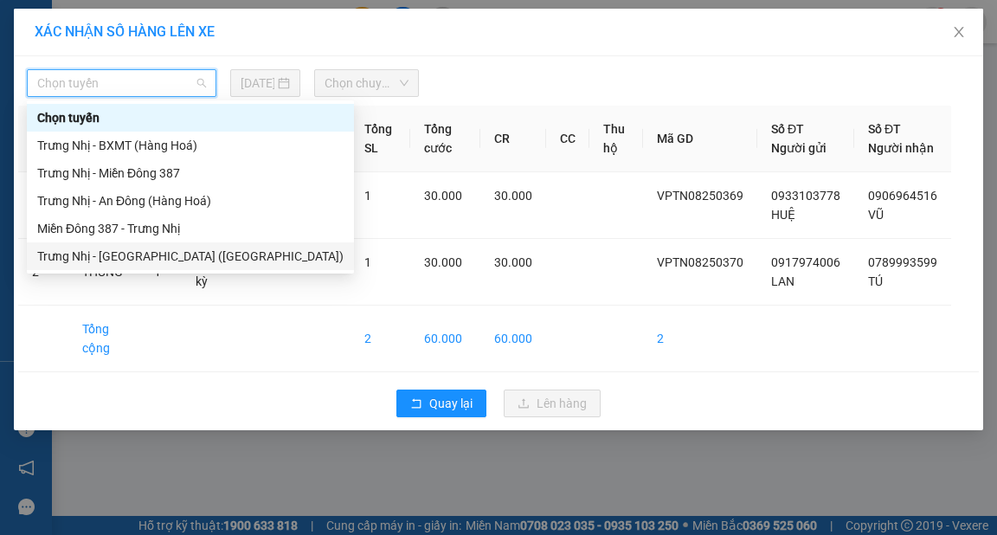
click at [166, 263] on div "Trưng Nhị - [GEOGRAPHIC_DATA] ([GEOGRAPHIC_DATA])" at bounding box center [190, 256] width 306 height 19
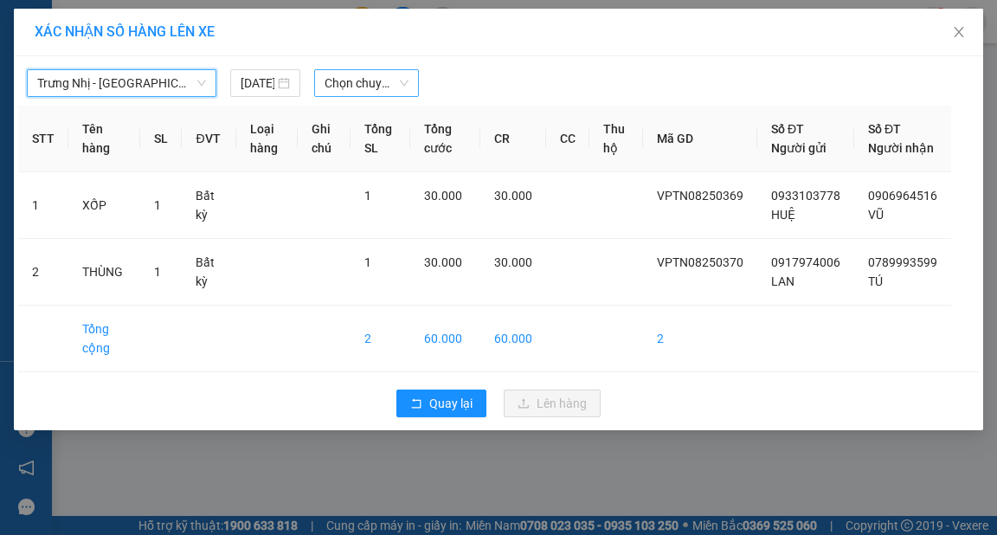
click at [357, 83] on span "Chọn chuyến" at bounding box center [367, 83] width 84 height 26
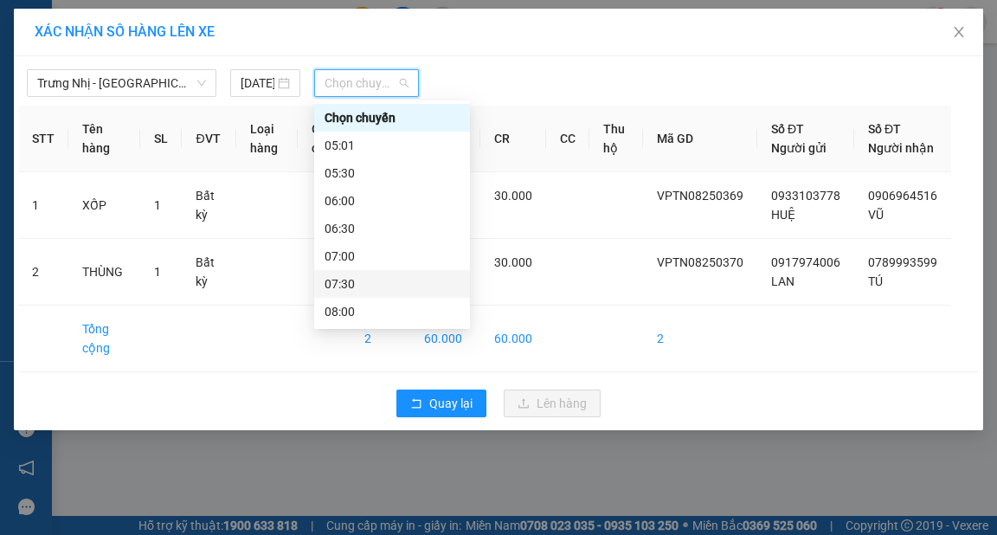
click at [337, 281] on div "07:30" at bounding box center [392, 283] width 135 height 19
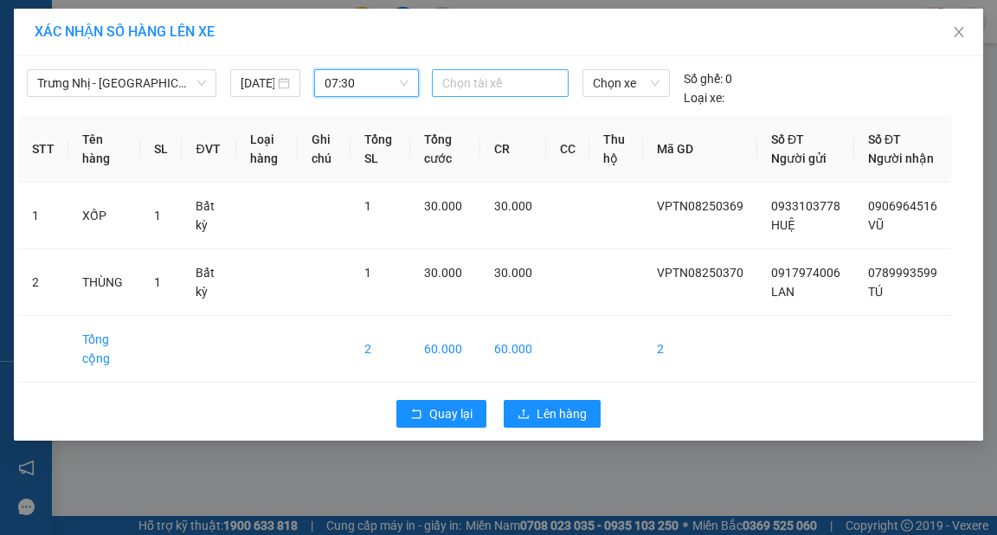
click at [474, 83] on div at bounding box center [500, 83] width 128 height 21
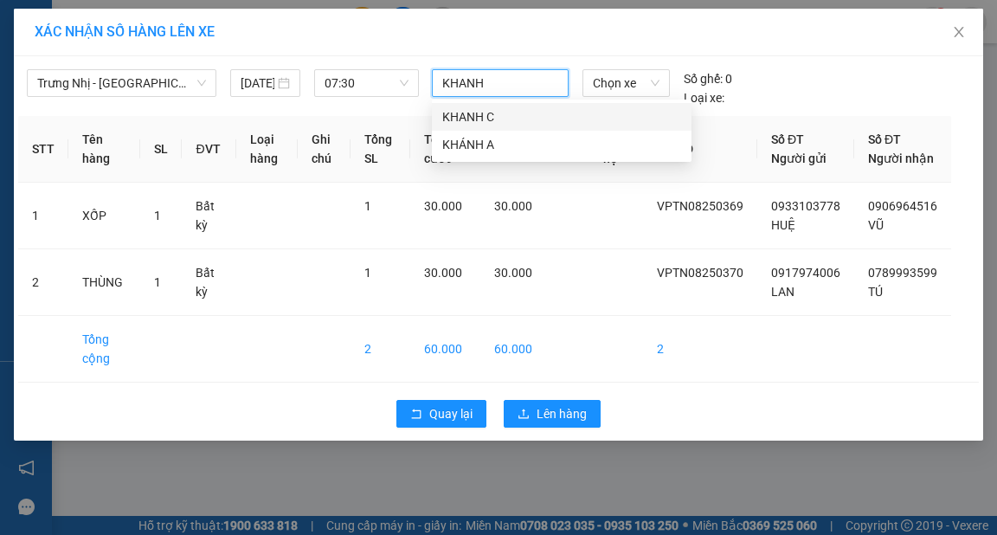
type input "KHANH C"
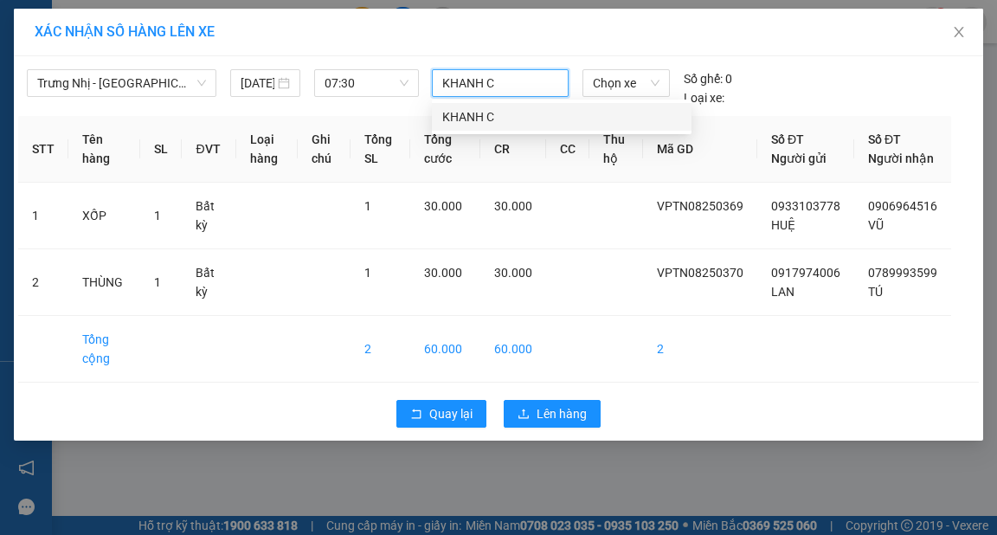
click at [480, 116] on div "KHANH C" at bounding box center [561, 116] width 239 height 19
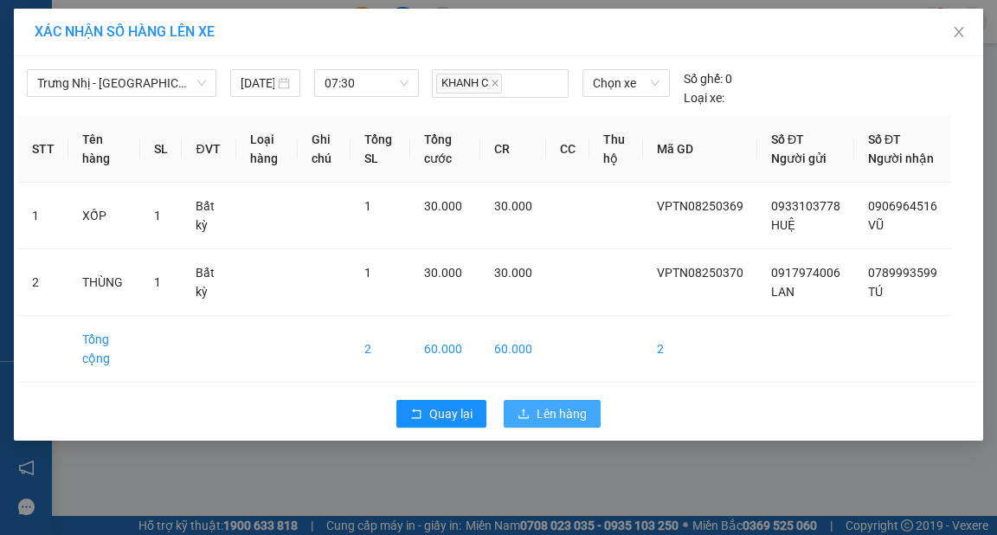
drag, startPoint x: 573, startPoint y: 433, endPoint x: 568, endPoint y: 425, distance: 9.4
click at [575, 423] on span "Lên hàng" at bounding box center [562, 413] width 50 height 19
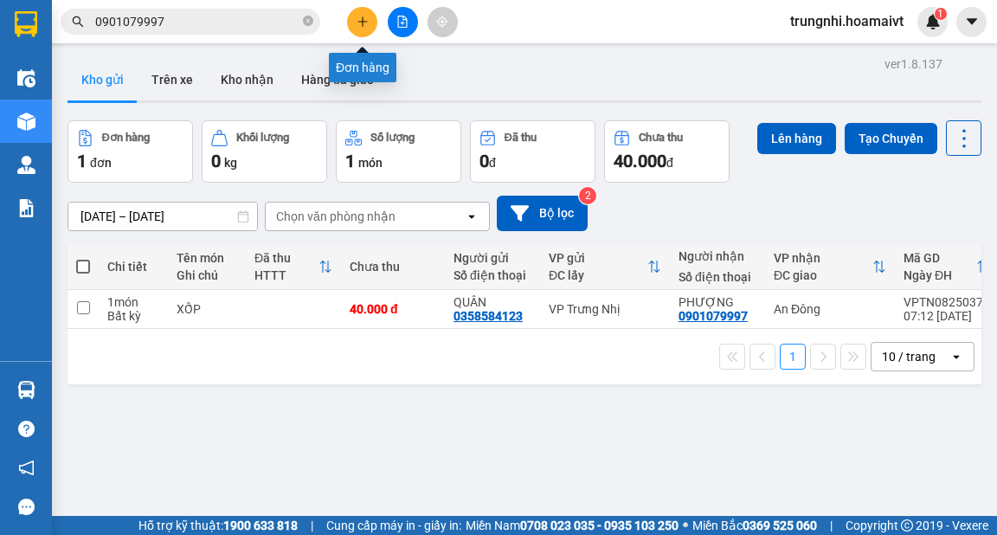
click at [355, 24] on button at bounding box center [362, 22] width 30 height 30
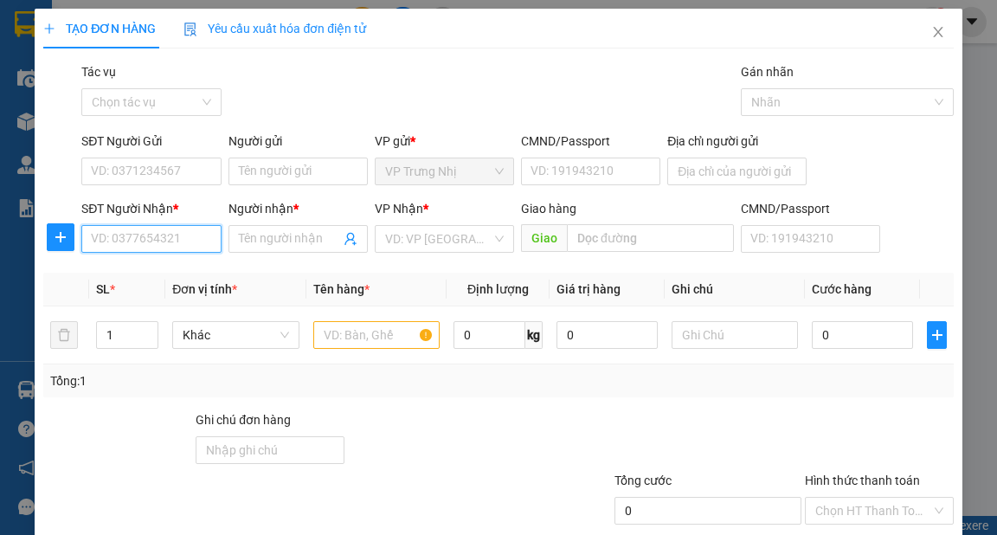
click at [205, 247] on input "SĐT Người Nhận *" at bounding box center [150, 239] width 139 height 28
type input "0"
type input "1"
type input "0365266687"
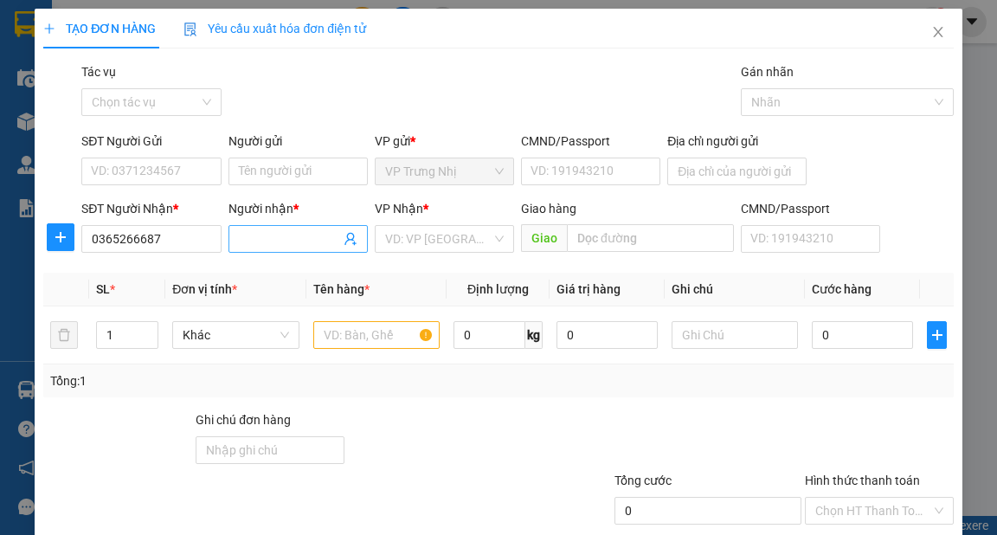
click at [293, 244] on input "Người nhận *" at bounding box center [289, 238] width 101 height 19
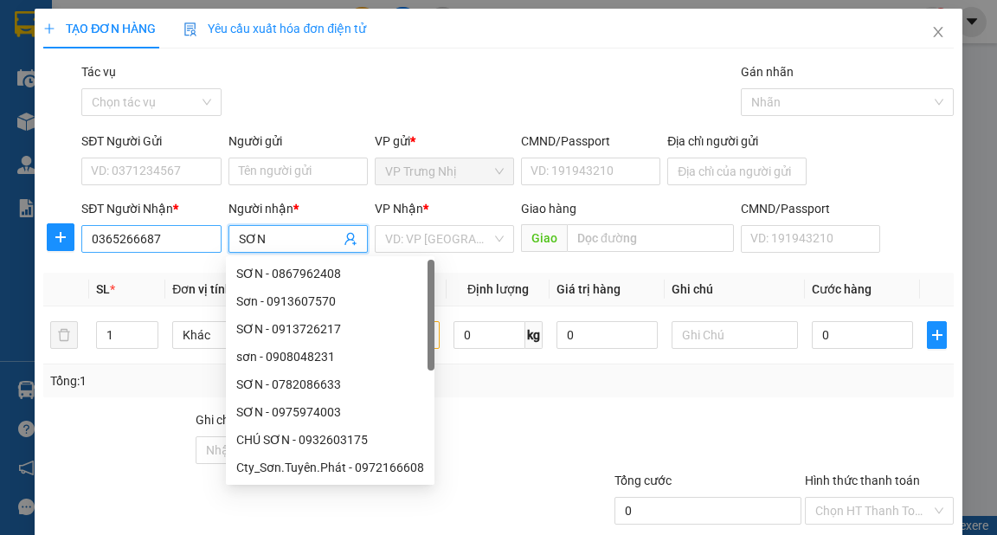
type input "SƠN"
drag, startPoint x: 171, startPoint y: 237, endPoint x: 0, endPoint y: 230, distance: 171.6
click at [0, 232] on div "TẠO ĐƠN HÀNG Yêu cầu xuất hóa đơn điện tử Transit Pickup Surcharge Ids Transit …" at bounding box center [498, 267] width 997 height 535
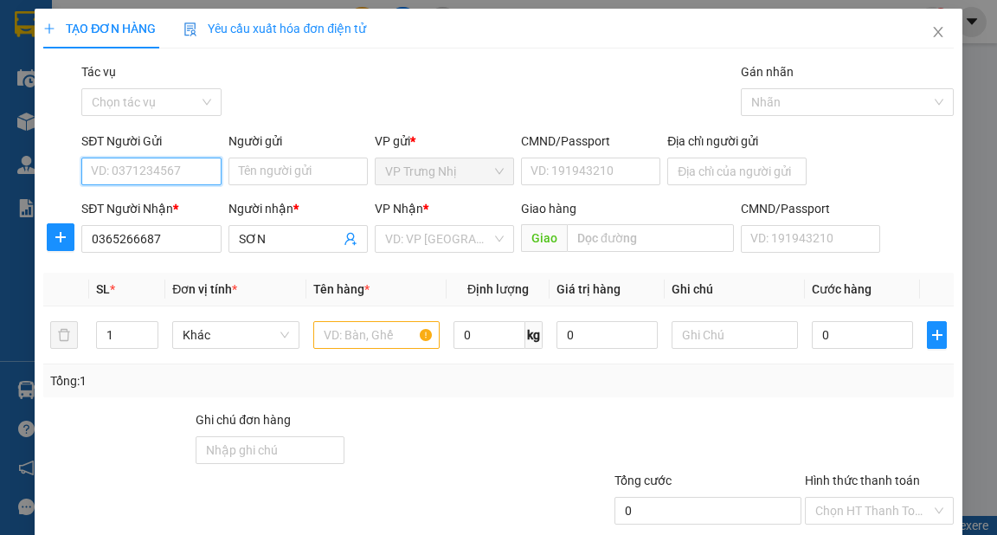
click at [187, 173] on input "SĐT Người Gửi" at bounding box center [150, 172] width 139 height 28
paste input "0365266687"
type input "0365266687"
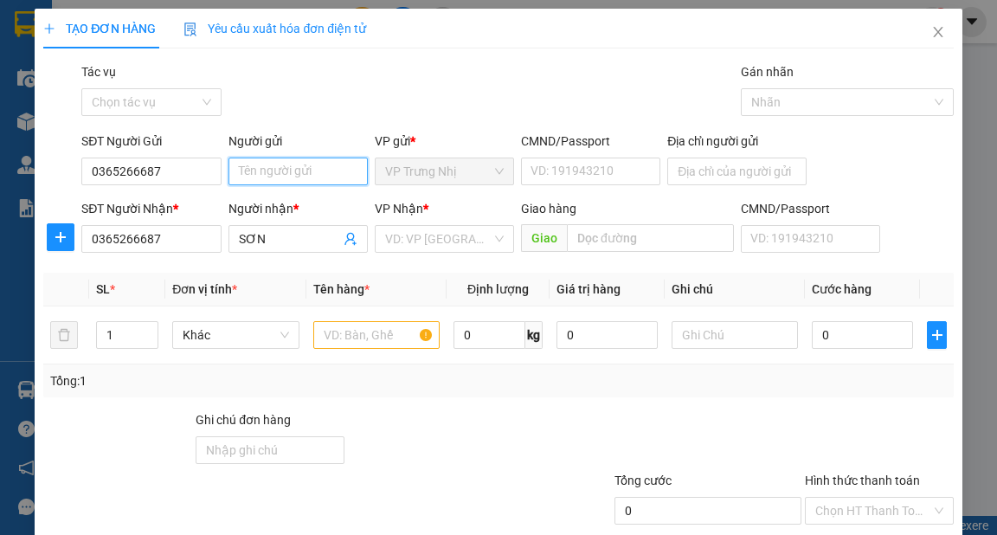
click at [244, 176] on input "Người gửi" at bounding box center [298, 172] width 139 height 28
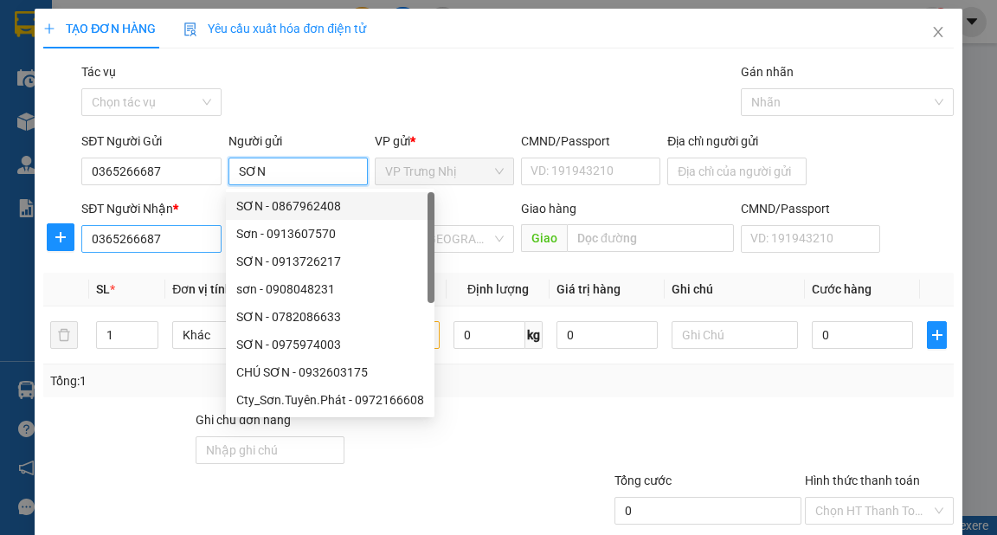
type input "SƠN"
drag, startPoint x: 184, startPoint y: 237, endPoint x: 0, endPoint y: 237, distance: 183.5
click at [0, 237] on div "TẠO ĐƠN HÀNG Yêu cầu xuất hóa đơn điện tử Transit Pickup Surcharge Ids Transit …" at bounding box center [498, 267] width 997 height 535
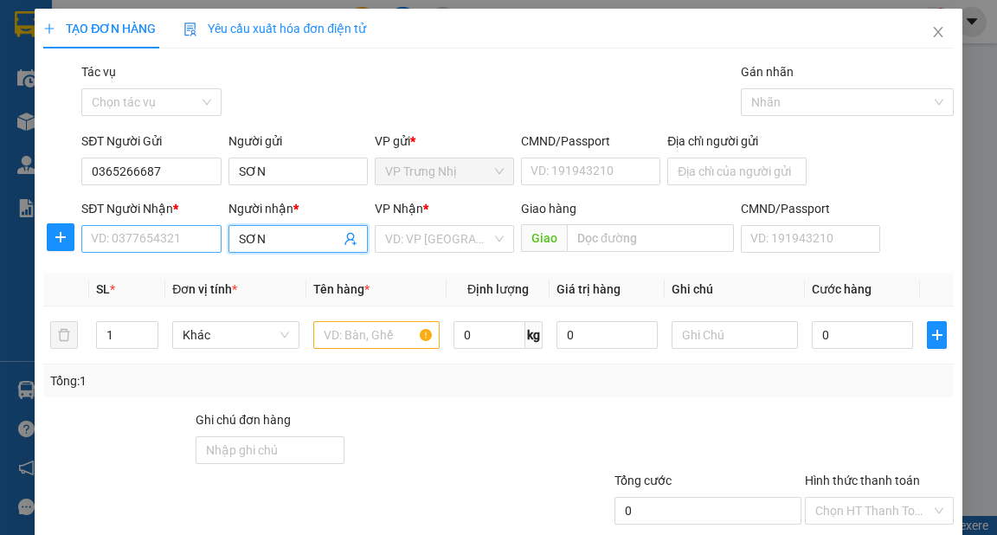
drag, startPoint x: 287, startPoint y: 232, endPoint x: 110, endPoint y: 229, distance: 177.5
click at [110, 229] on div "SĐT Người Nhận * VD: 0377654321 Người nhận * SƠN SƠN VP Nhận * VD: VP Sài Gòn G…" at bounding box center [517, 229] width 879 height 61
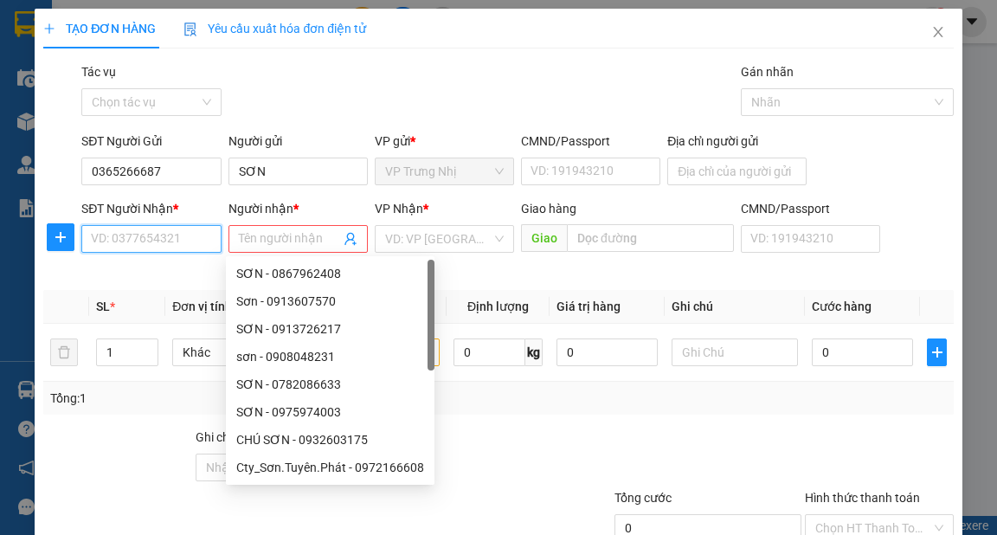
click at [129, 244] on input "SĐT Người Nhận *" at bounding box center [150, 239] width 139 height 28
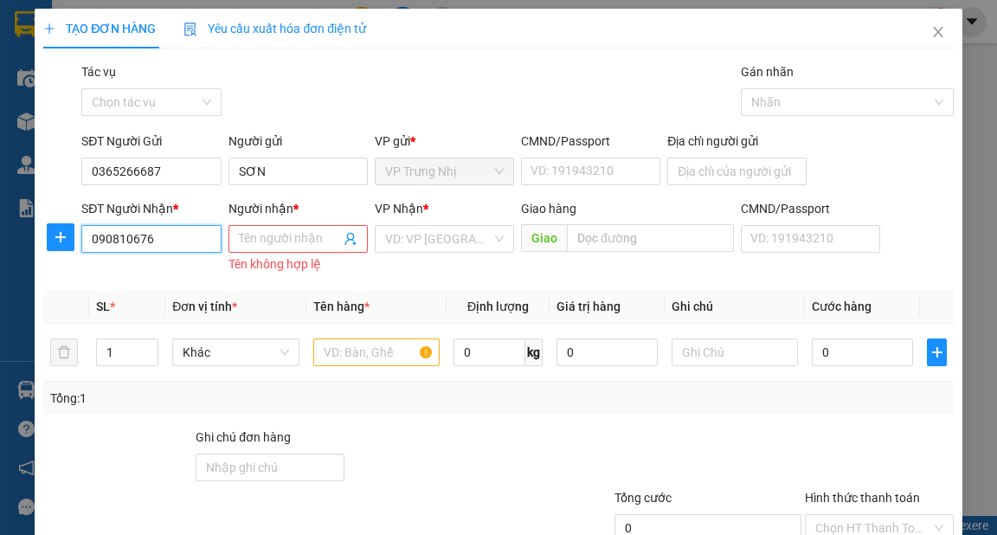
type input "0908106766"
click at [193, 276] on div "0908106766 - 2 XE ÔM" at bounding box center [153, 273] width 124 height 19
type input "2 XE ÔM"
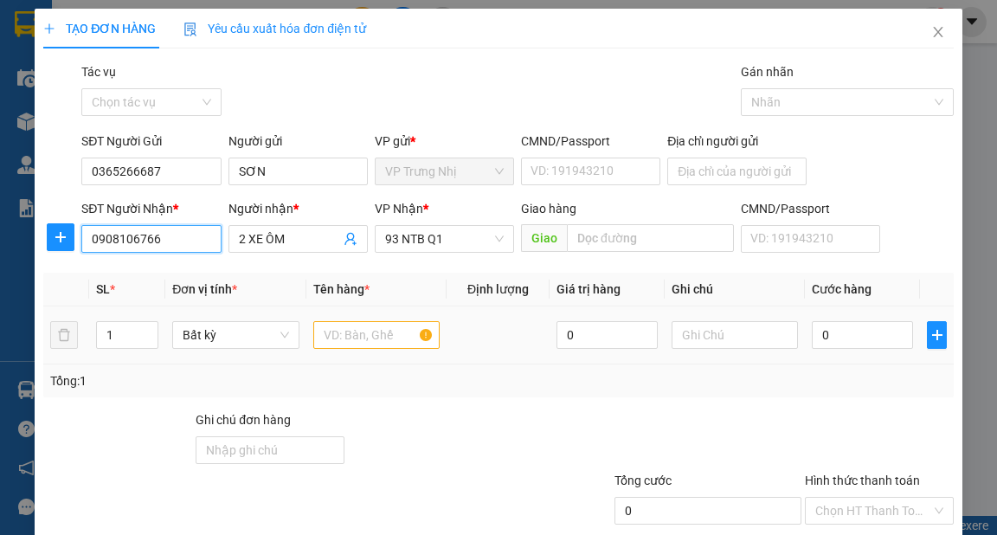
type input "0908106766"
click at [371, 343] on input "text" at bounding box center [376, 335] width 127 height 28
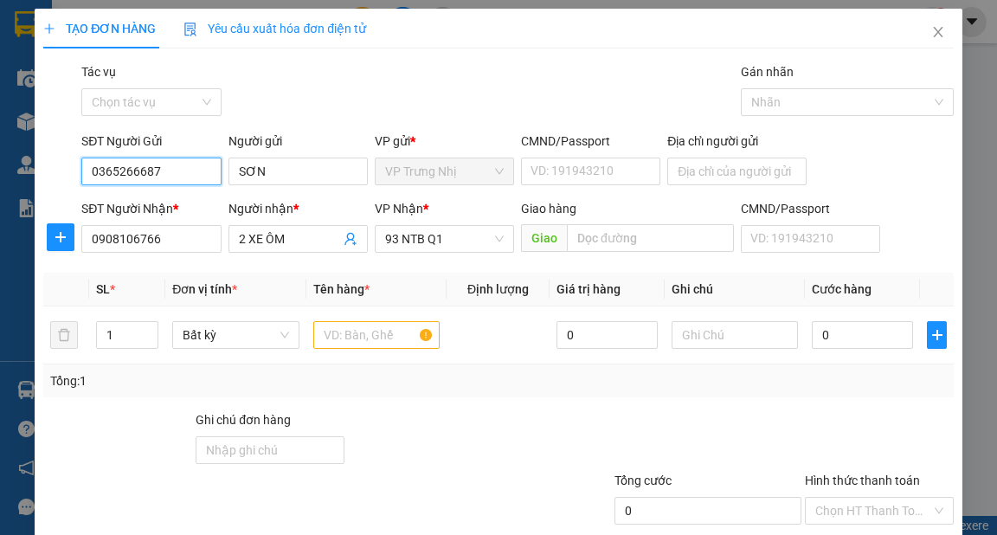
click at [175, 180] on input "0365266687" at bounding box center [150, 172] width 139 height 28
click at [173, 206] on div "0365266683 - SƠN" at bounding box center [149, 206] width 117 height 19
type input "0365266683"
click at [407, 87] on div "Gói vận chuyển * Tiêu chuẩn Tác vụ Chọn tác vụ Gán nhãn Nhãn" at bounding box center [517, 92] width 879 height 61
drag, startPoint x: 380, startPoint y: 328, endPoint x: 386, endPoint y: 315, distance: 14.3
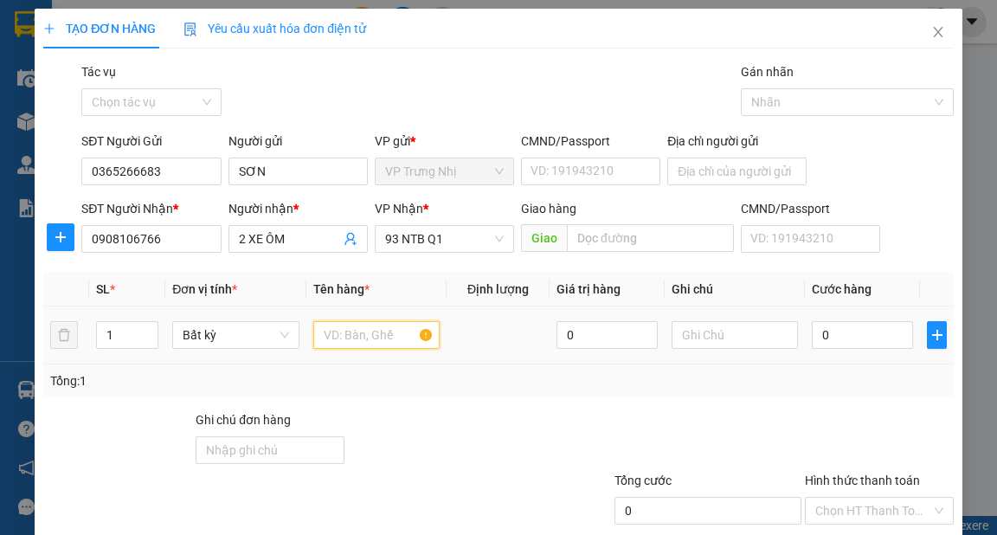
click at [379, 327] on input "text" at bounding box center [376, 335] width 127 height 28
type input "THÙNG"
click at [695, 342] on input "text" at bounding box center [735, 335] width 127 height 28
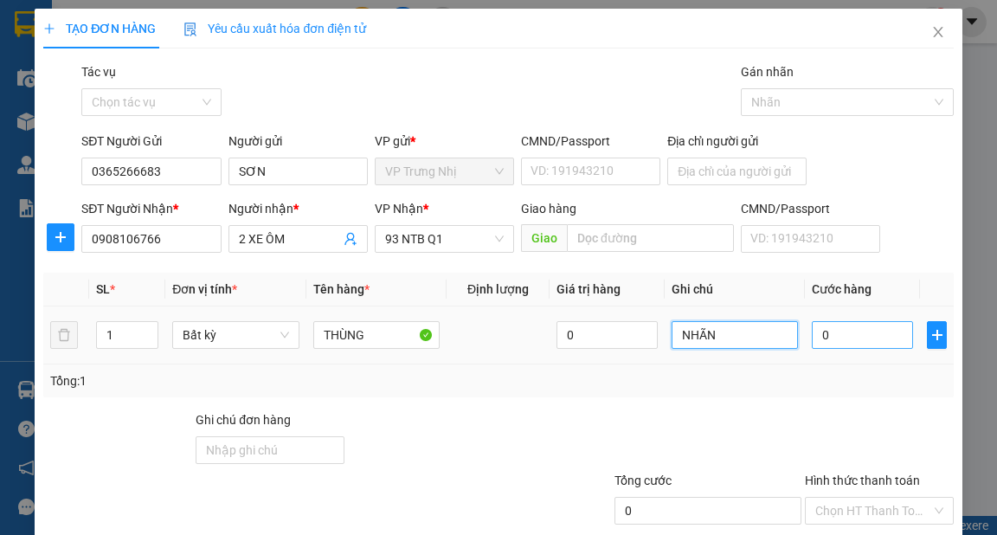
type input "NHÃN"
click at [855, 329] on input "0" at bounding box center [862, 335] width 101 height 28
type input "3"
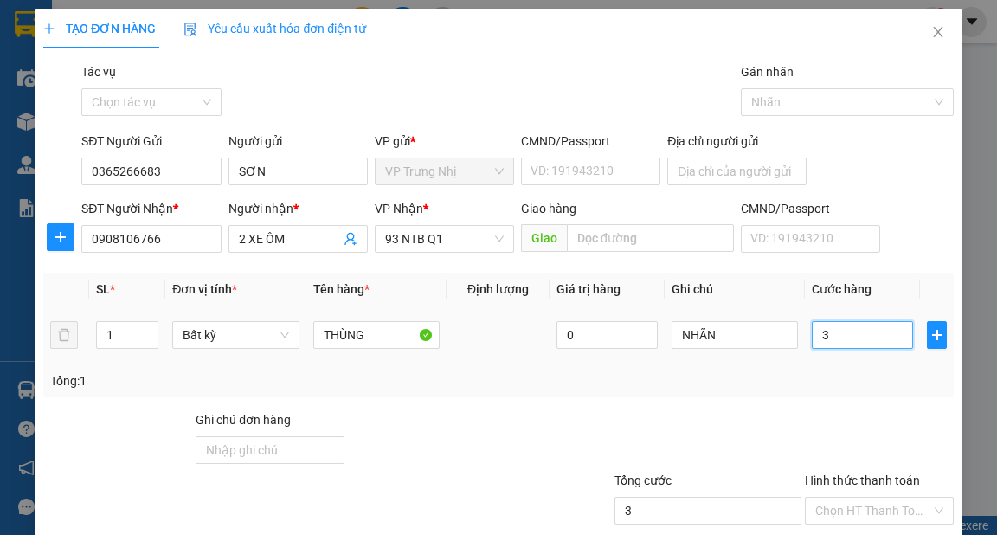
type input "30"
type input "30.000"
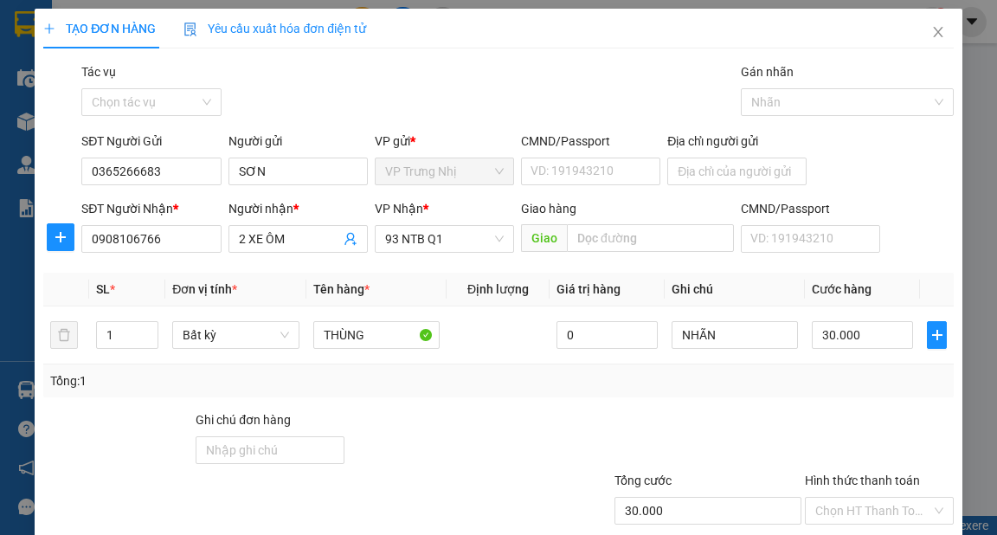
click at [849, 395] on div "Tổng: 1" at bounding box center [498, 380] width 910 height 33
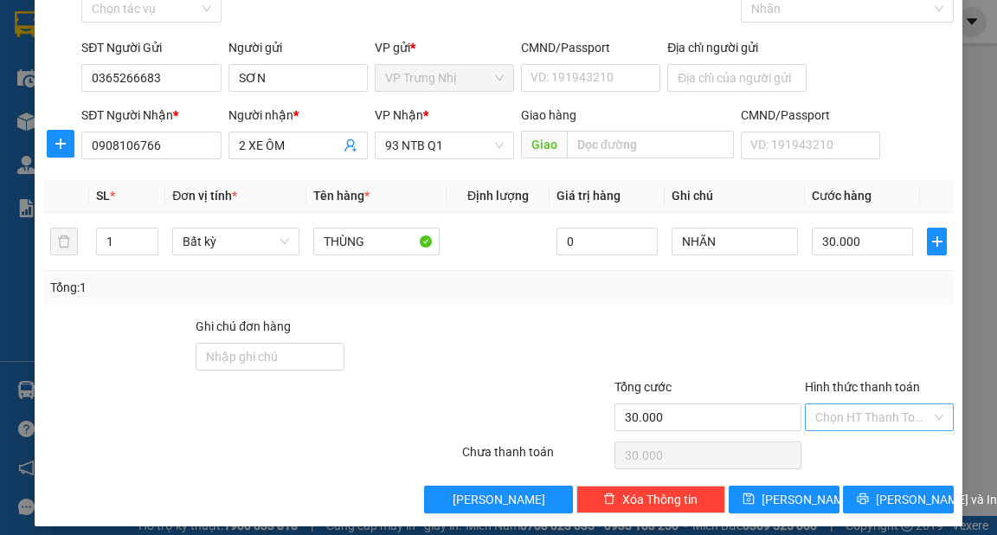
scroll to position [104, 0]
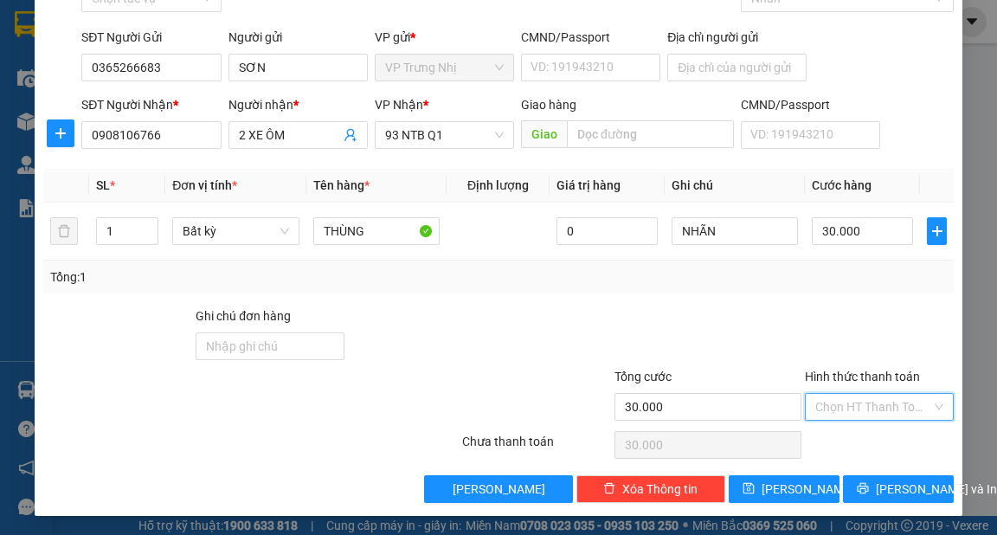
click at [865, 403] on input "Hình thức thanh toán" at bounding box center [874, 407] width 116 height 26
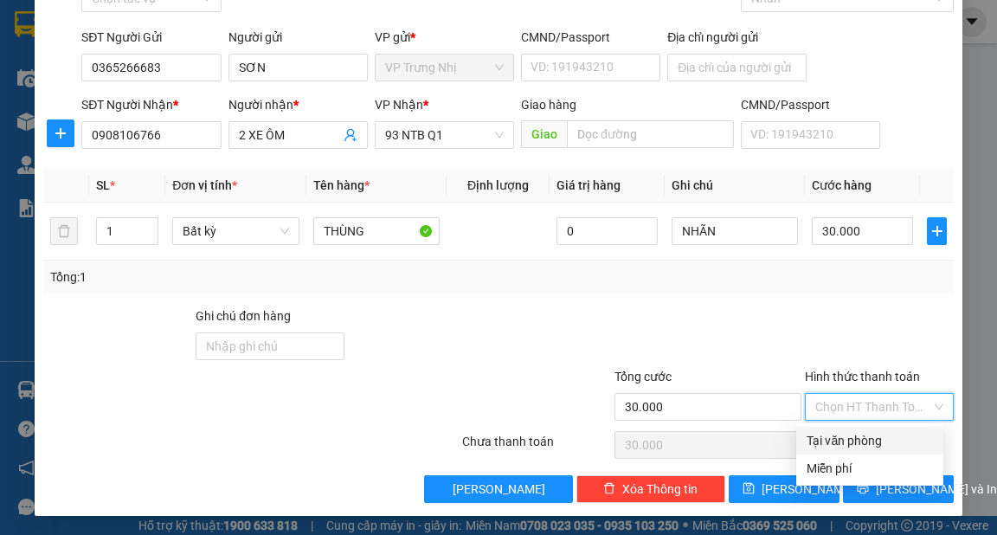
click at [846, 440] on div "Tại văn phòng" at bounding box center [870, 440] width 126 height 19
type input "0"
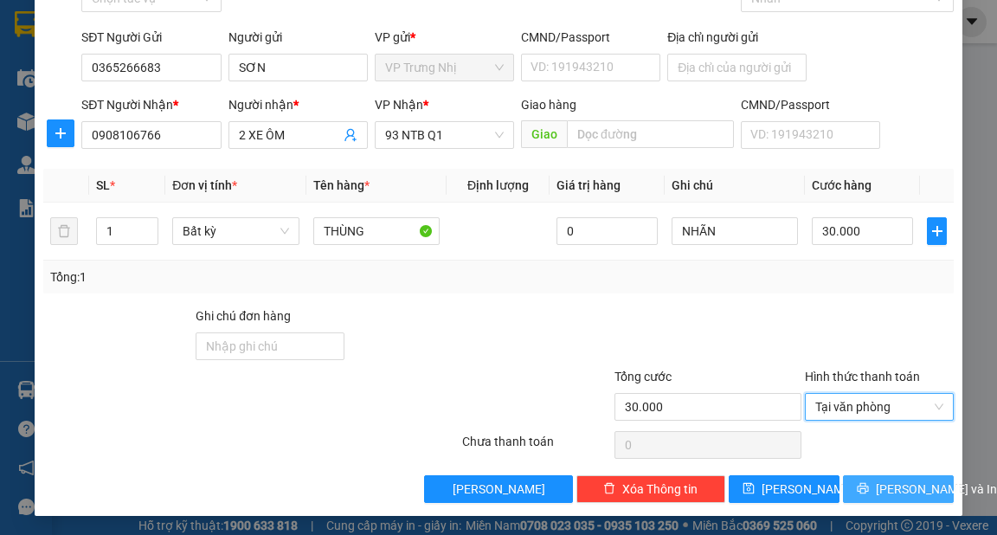
click at [921, 485] on span "[PERSON_NAME] và In" at bounding box center [936, 489] width 121 height 19
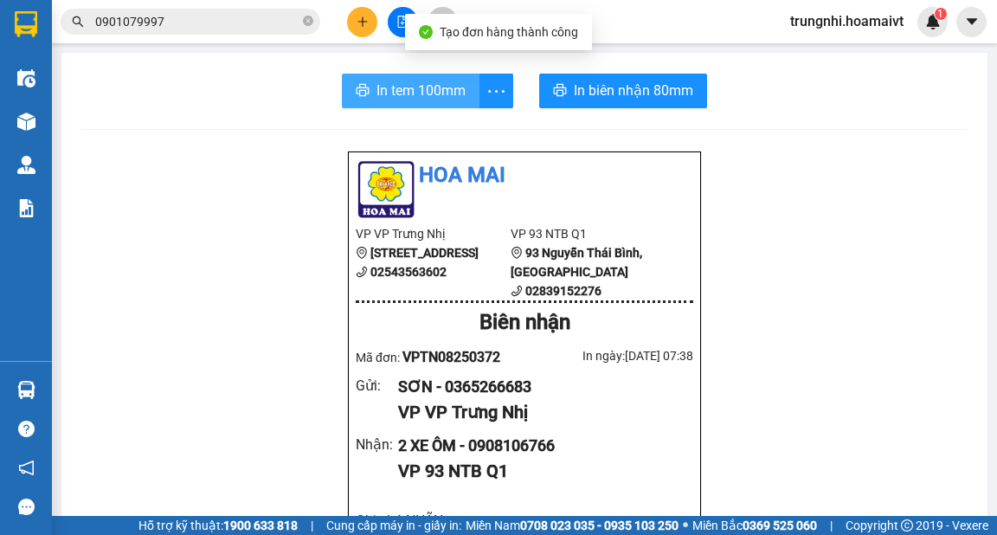
click at [443, 91] on span "In tem 100mm" at bounding box center [421, 91] width 89 height 22
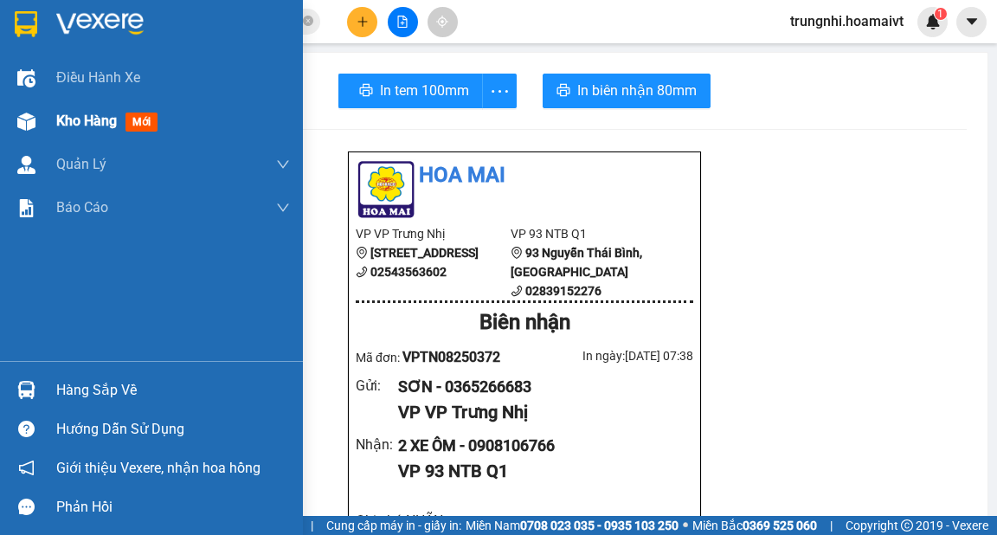
click at [31, 123] on img at bounding box center [26, 122] width 18 height 18
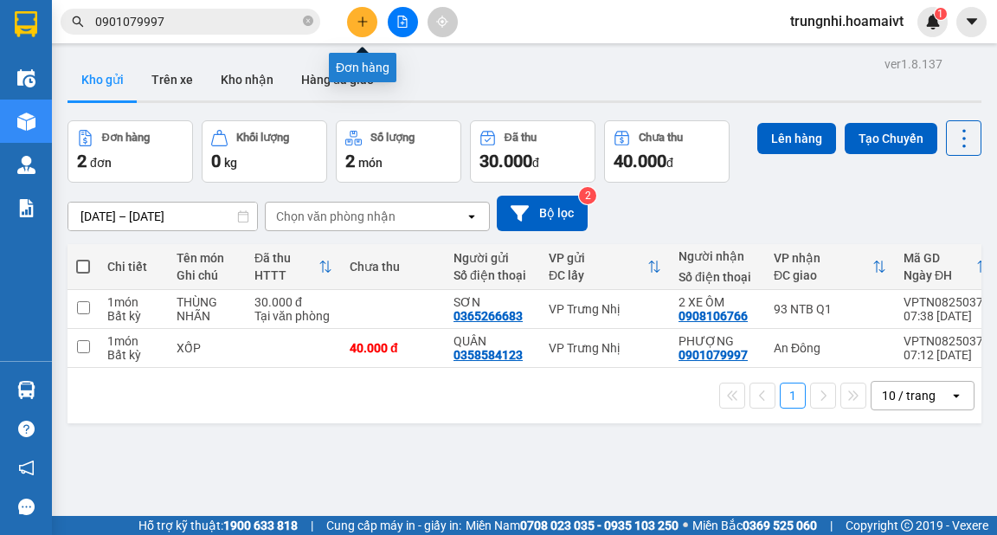
click at [366, 17] on icon "plus" at bounding box center [363, 22] width 12 height 12
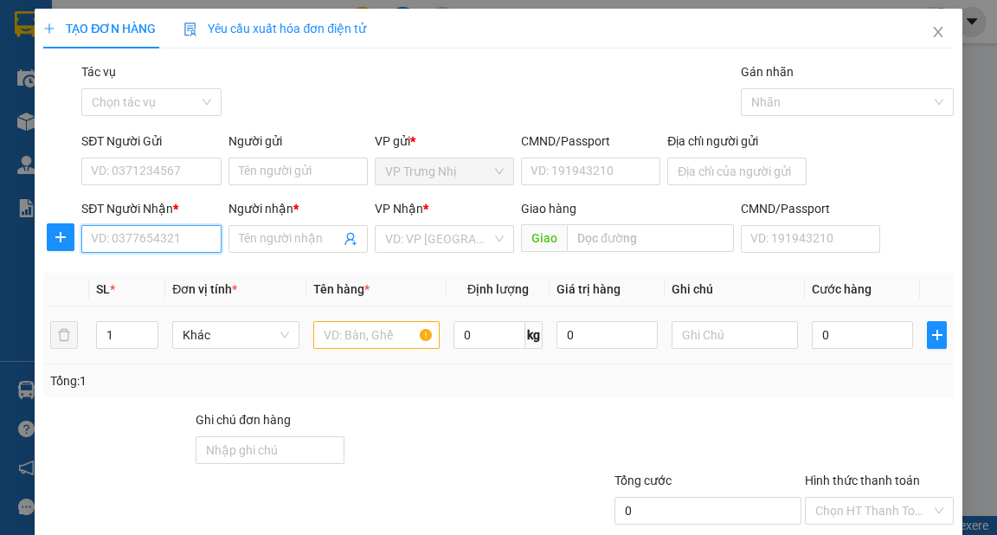
click at [156, 242] on input "SĐT Người Nhận *" at bounding box center [150, 239] width 139 height 28
type input "0937546362"
click at [170, 270] on div "0937546362 - NGỌC" at bounding box center [149, 273] width 117 height 19
type input "NGỌC"
type input "0937546362"
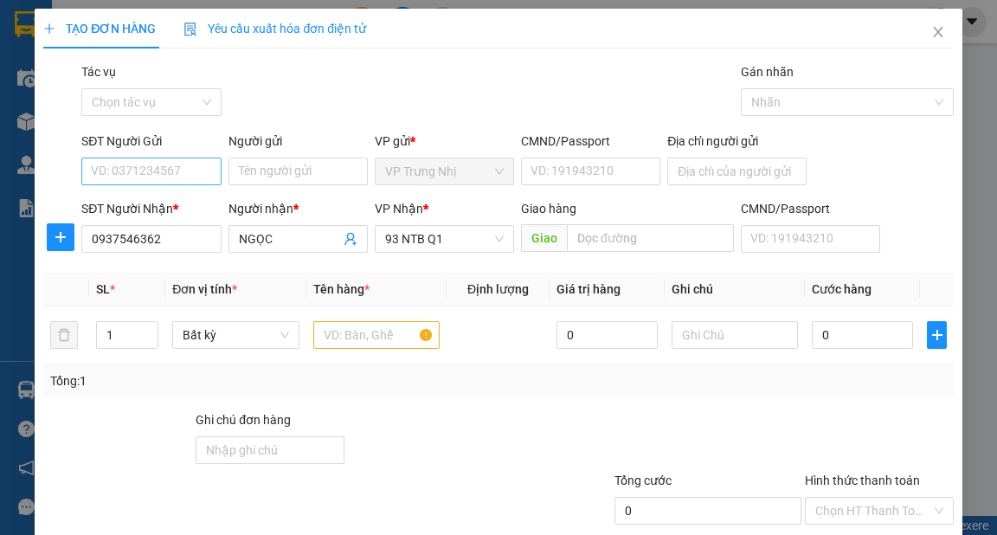
drag, startPoint x: 182, startPoint y: 149, endPoint x: 184, endPoint y: 161, distance: 12.4
click at [184, 152] on div "SĐT Người Gửi" at bounding box center [150, 145] width 139 height 26
click at [185, 177] on input "SĐT Người Gửi" at bounding box center [150, 172] width 139 height 28
type input "0918471547"
click at [277, 173] on input "Người gửi" at bounding box center [298, 172] width 139 height 28
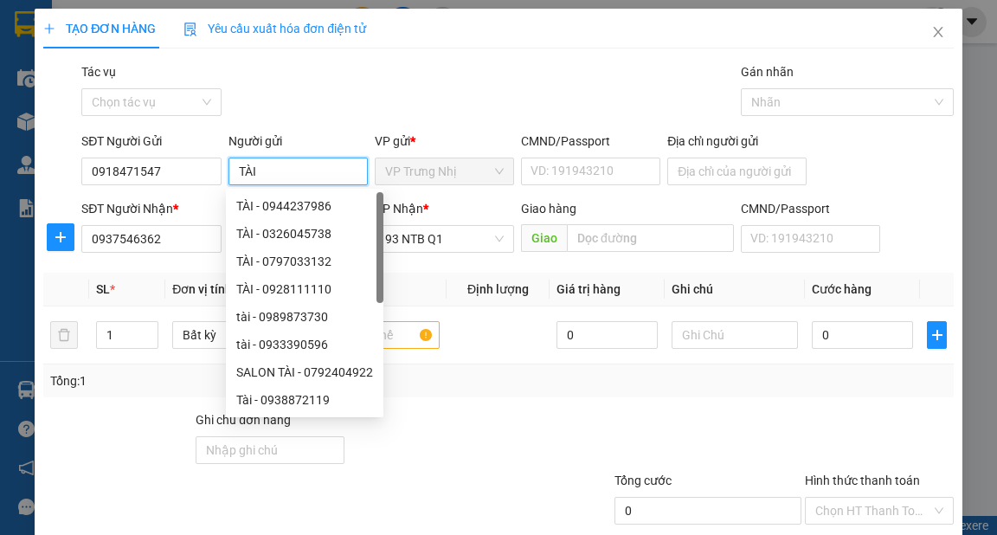
type input "TÀI"
click at [488, 68] on div "Gói vận chuyển * Tiêu chuẩn Tác vụ Chọn tác vụ Gán nhãn Nhãn" at bounding box center [517, 92] width 879 height 61
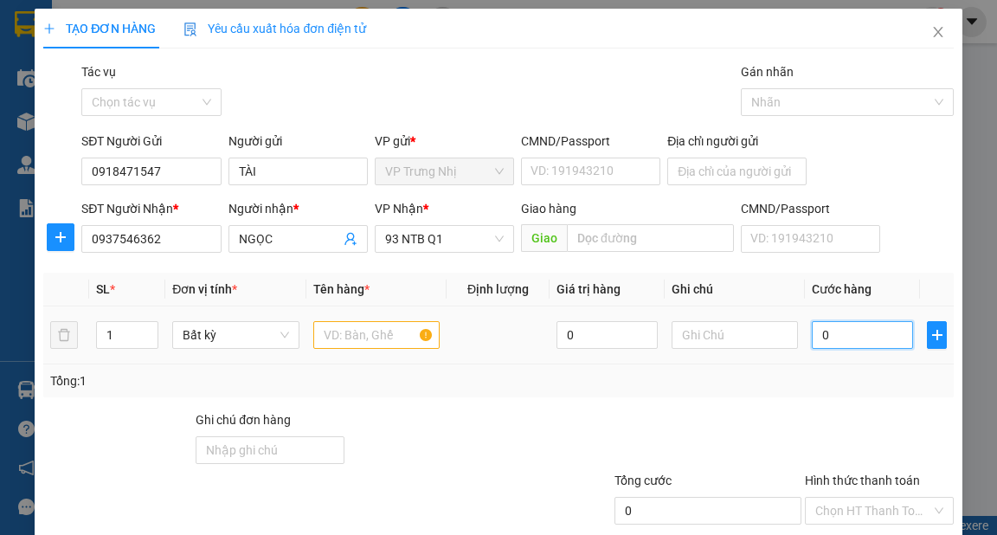
type input "4"
type input "40"
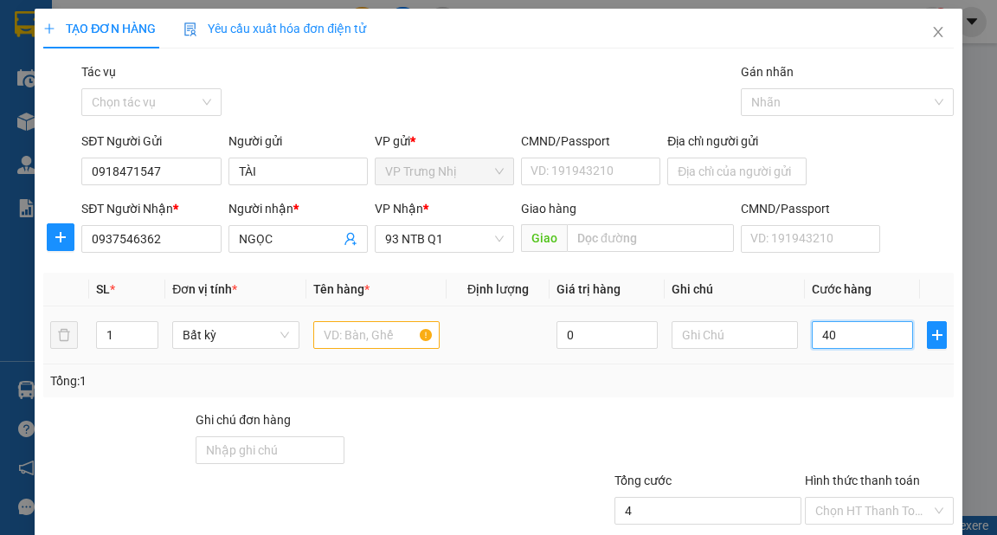
type input "40"
type input "40.000"
click at [370, 332] on input "text" at bounding box center [376, 335] width 127 height 28
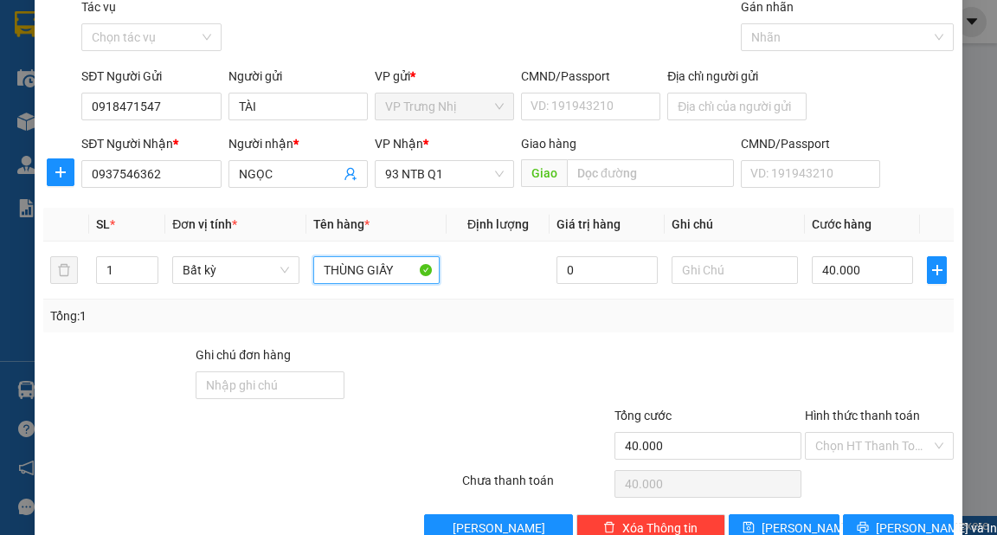
scroll to position [104, 0]
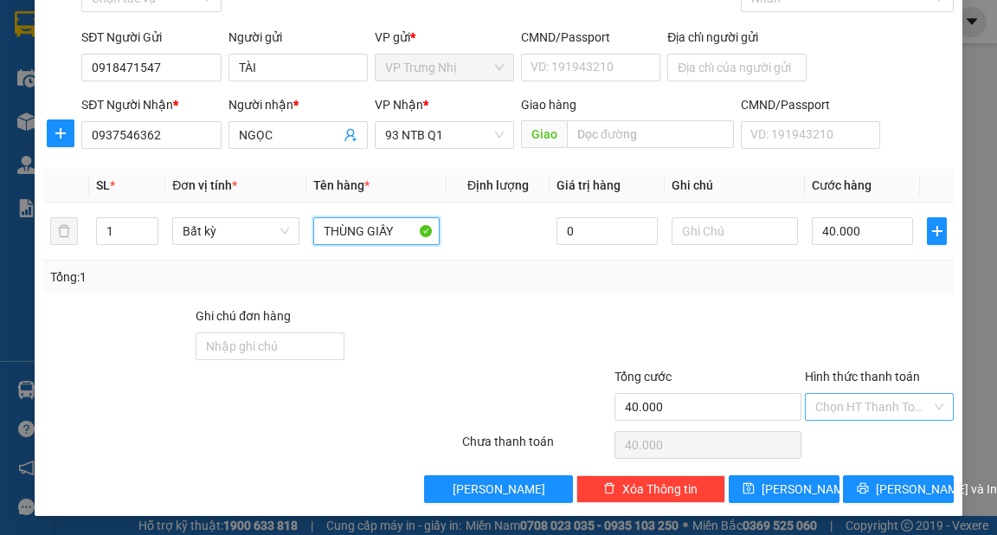
type input "THÙNG GIẤY"
click at [831, 409] on input "Hình thức thanh toán" at bounding box center [874, 407] width 116 height 26
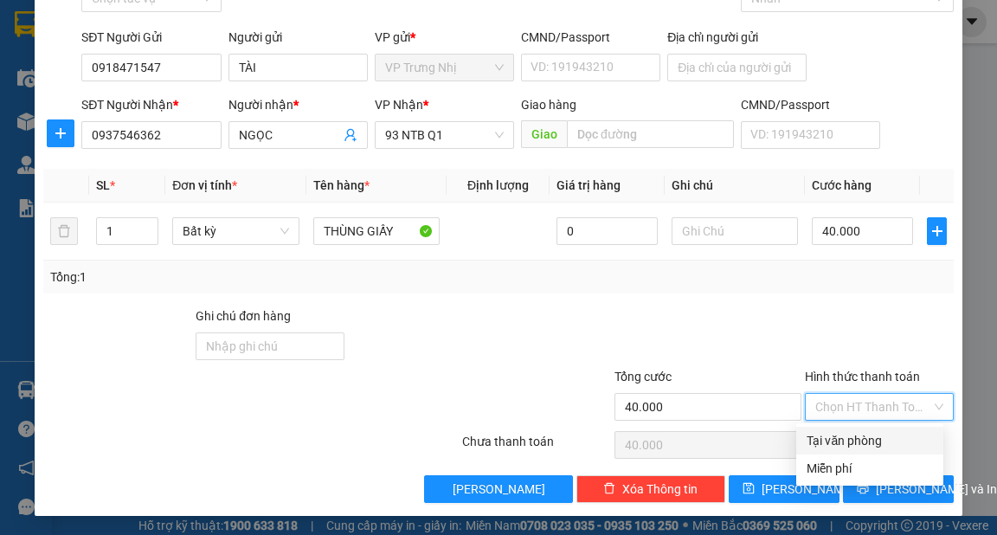
click at [861, 439] on div "Tại văn phòng" at bounding box center [870, 440] width 126 height 19
type input "0"
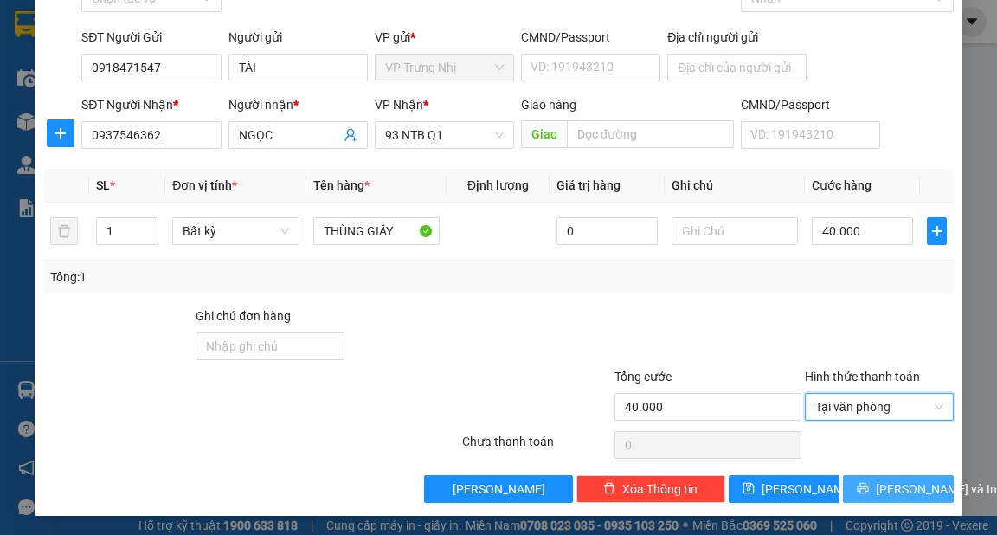
click at [876, 487] on span "[PERSON_NAME] và In" at bounding box center [936, 489] width 121 height 19
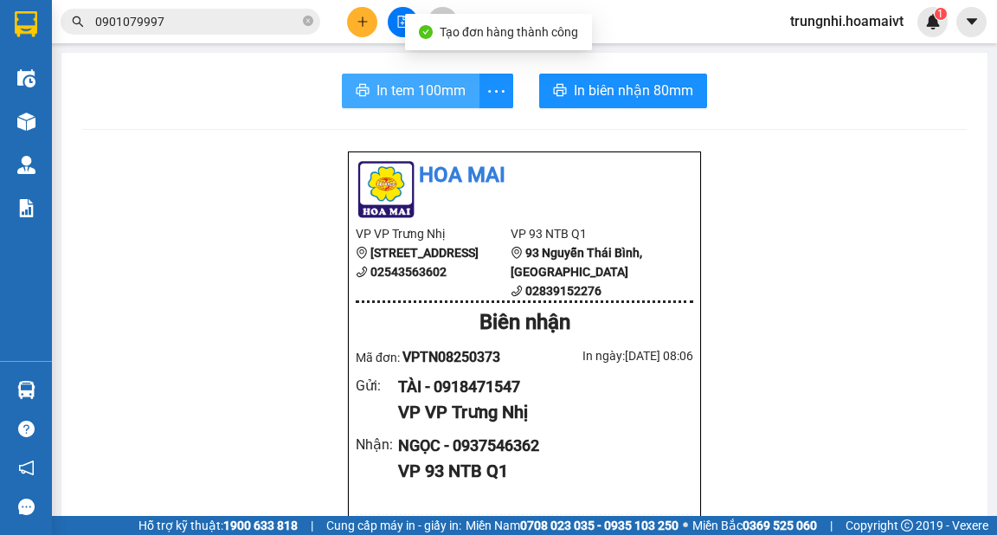
click at [397, 98] on span "In tem 100mm" at bounding box center [421, 91] width 89 height 22
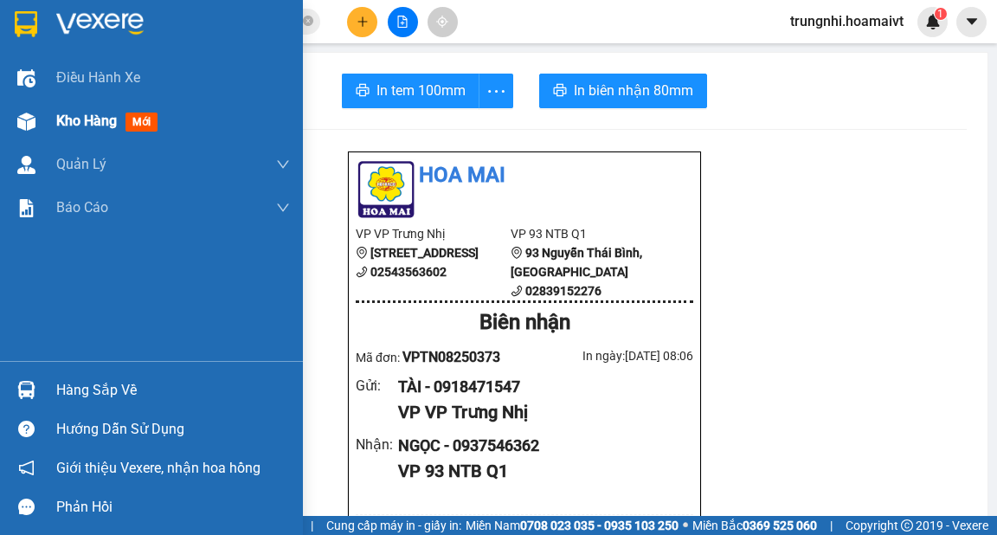
click at [36, 116] on div at bounding box center [26, 121] width 30 height 30
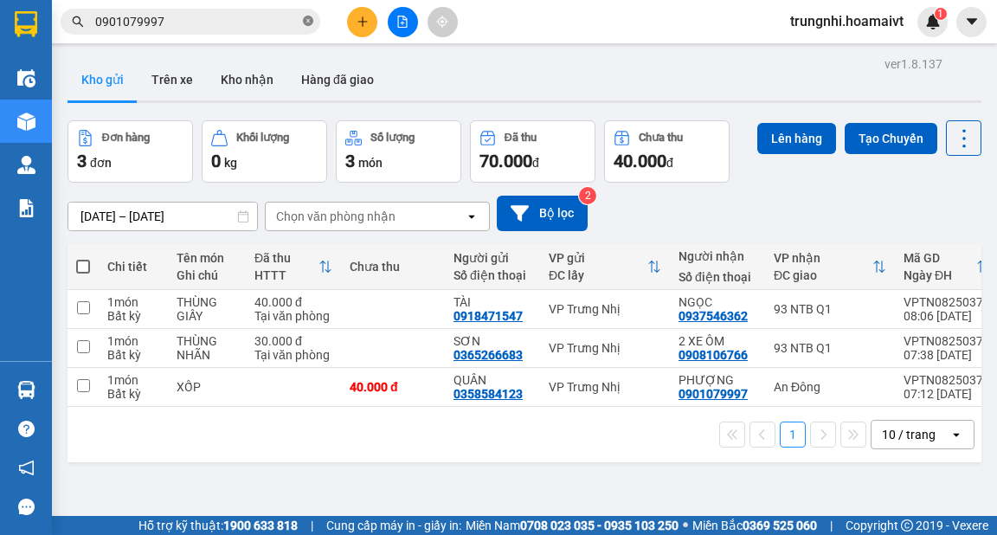
click at [309, 14] on span at bounding box center [308, 22] width 10 height 16
click at [907, 443] on div "10 / trang" at bounding box center [909, 434] width 54 height 17
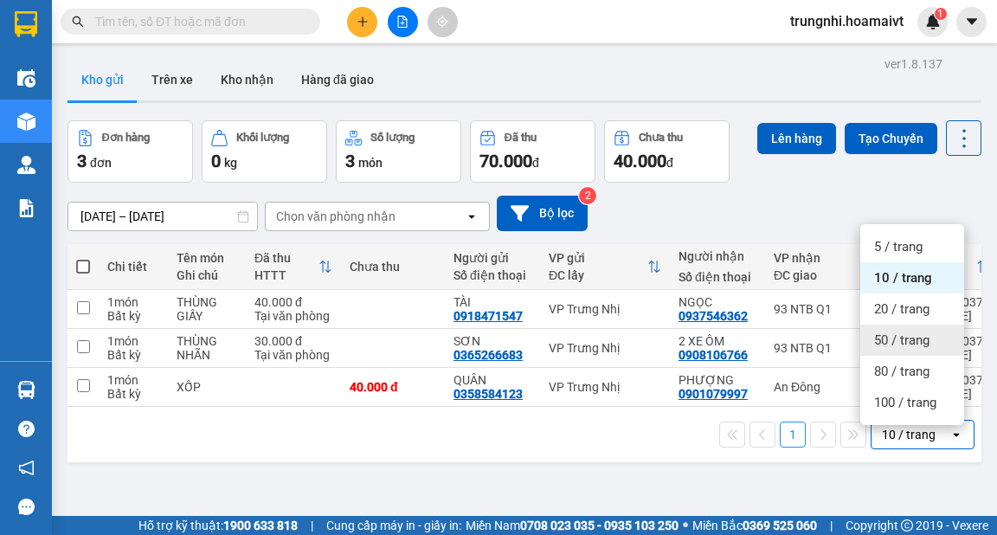
click at [899, 343] on span "50 / trang" at bounding box center [901, 340] width 55 height 17
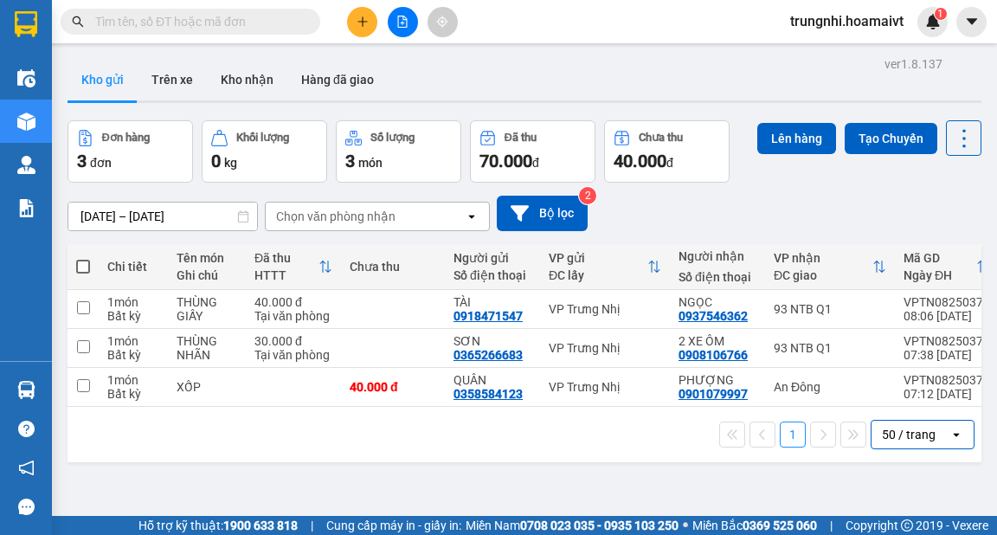
click at [348, 28] on div at bounding box center [403, 22] width 130 height 30
click at [358, 29] on button at bounding box center [362, 22] width 30 height 30
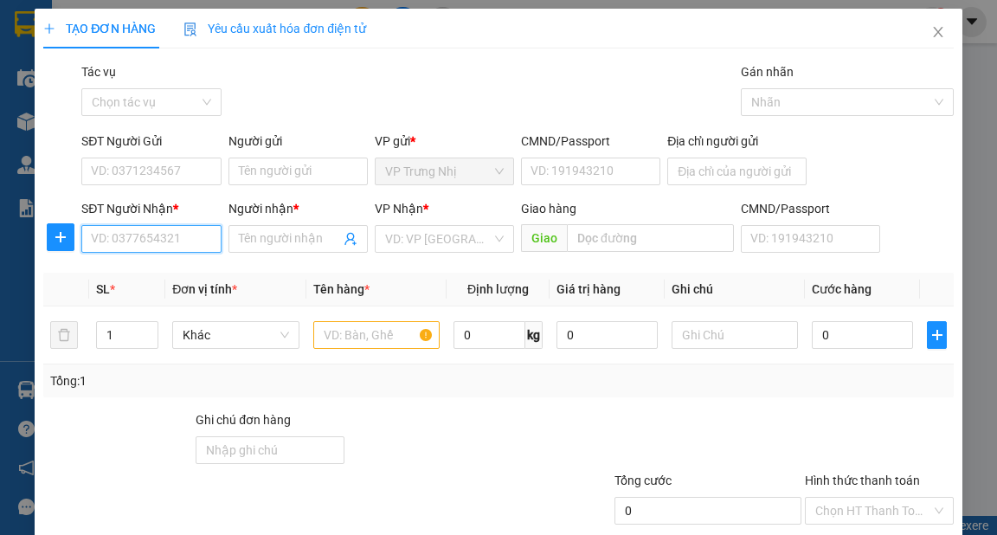
click at [180, 235] on input "SĐT Người Nhận *" at bounding box center [150, 239] width 139 height 28
type input "0908684544"
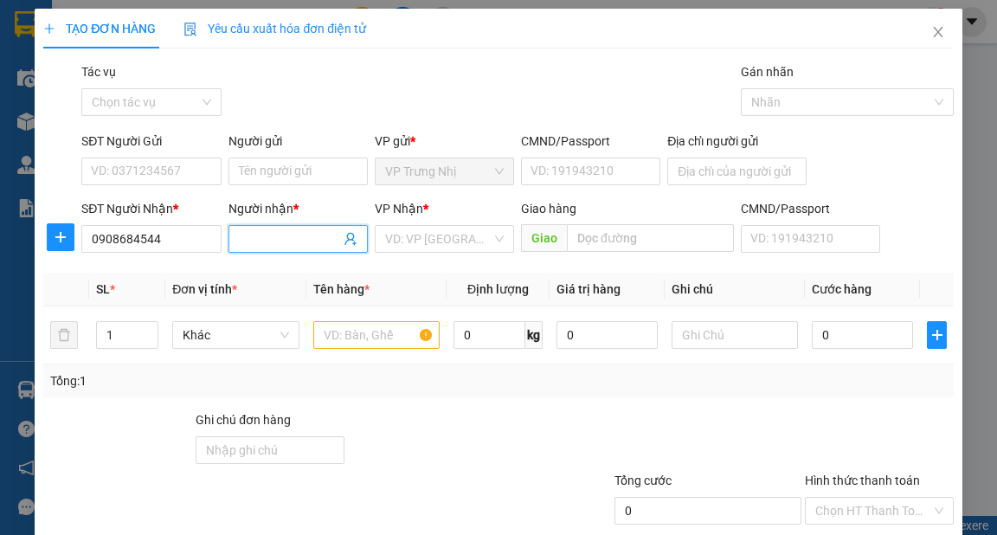
click at [280, 240] on input "Người nhận *" at bounding box center [289, 238] width 101 height 19
type input "[PERSON_NAME]"
click at [187, 175] on input "SĐT Người Gửi" at bounding box center [150, 172] width 139 height 28
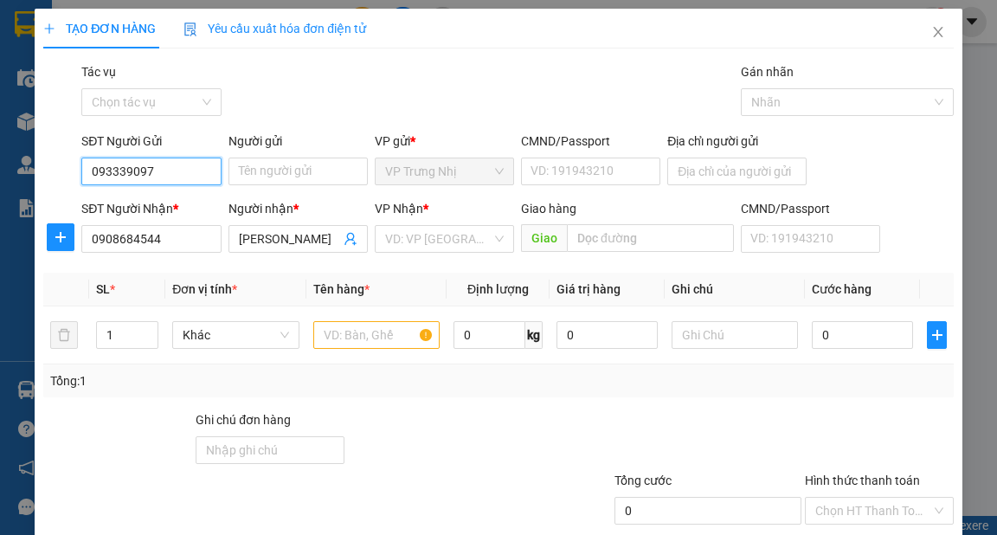
type input "0933390970"
click at [177, 210] on div "0933390970 - MAI" at bounding box center [149, 206] width 117 height 19
type input "MAI"
type input "0933390970"
click at [455, 239] on input "search" at bounding box center [438, 239] width 106 height 26
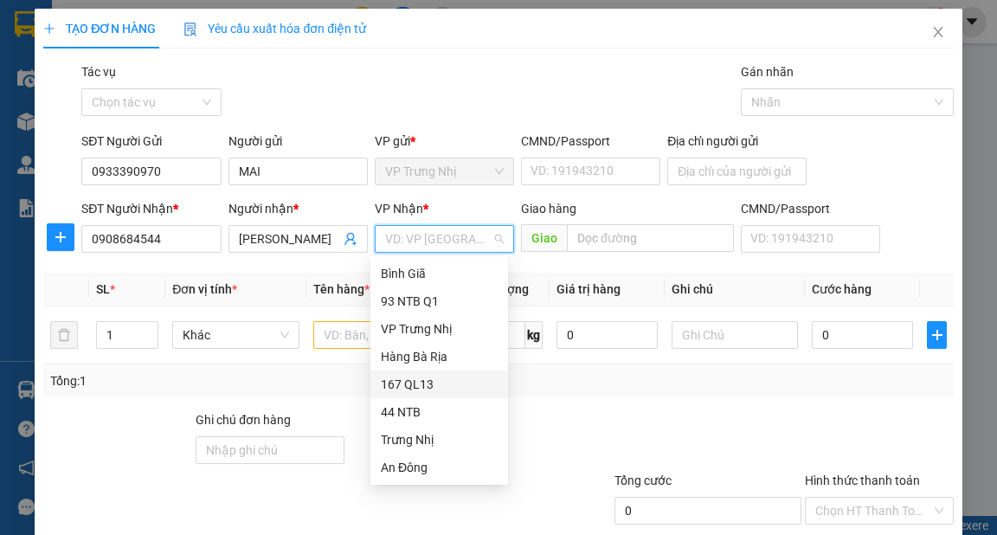
click at [416, 384] on div "167 QL13" at bounding box center [439, 384] width 117 height 19
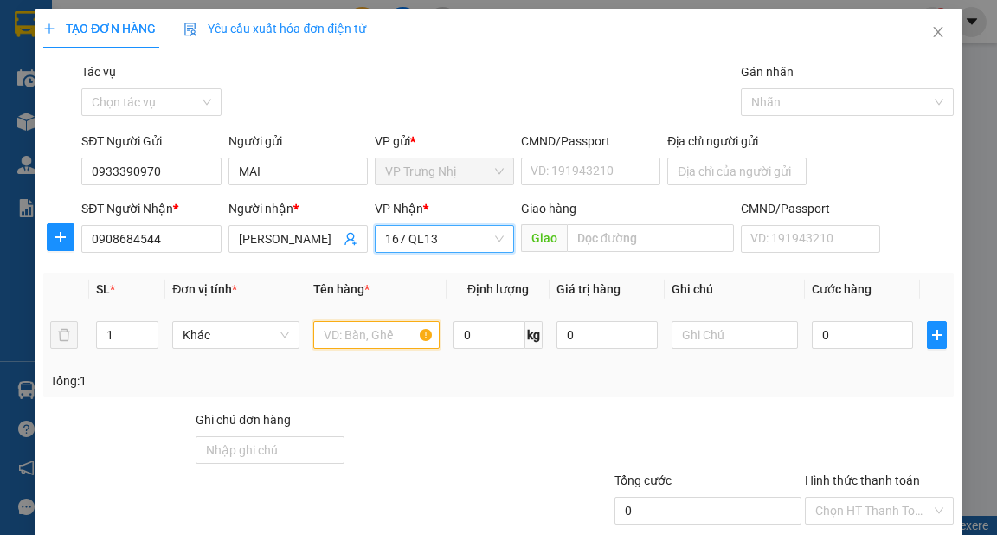
click at [367, 337] on input "text" at bounding box center [376, 335] width 127 height 28
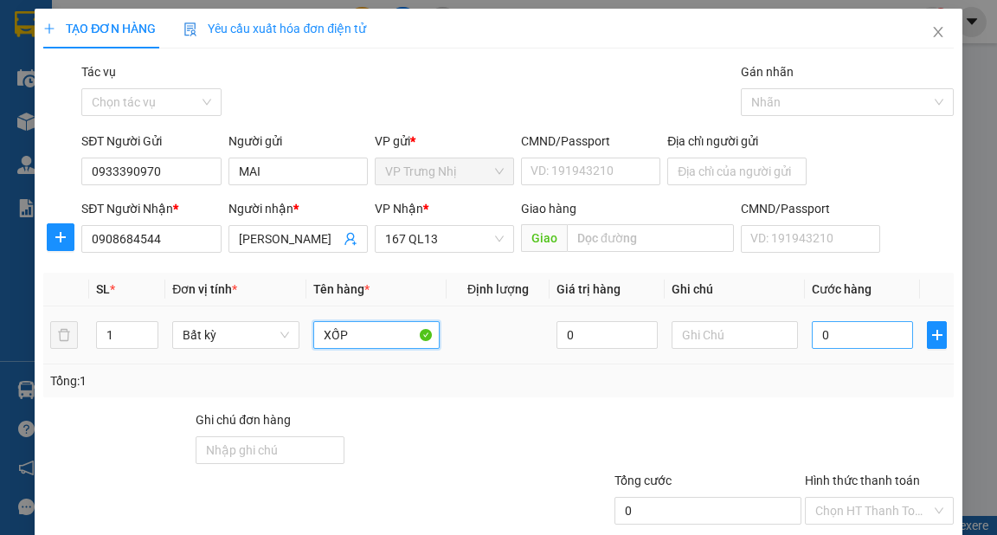
type input "XỐP"
click at [840, 336] on input "0" at bounding box center [862, 335] width 101 height 28
type input "3"
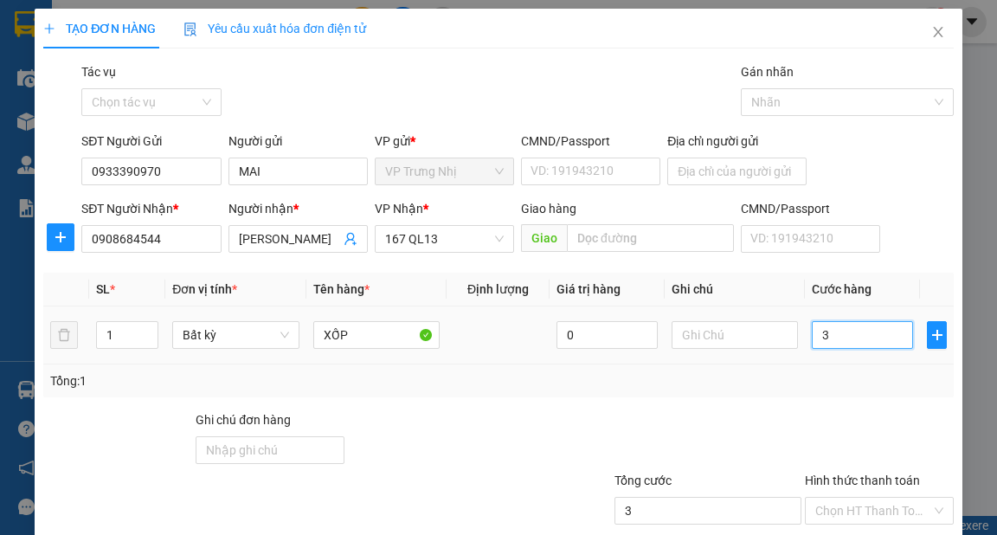
type input "30"
type input "30.000"
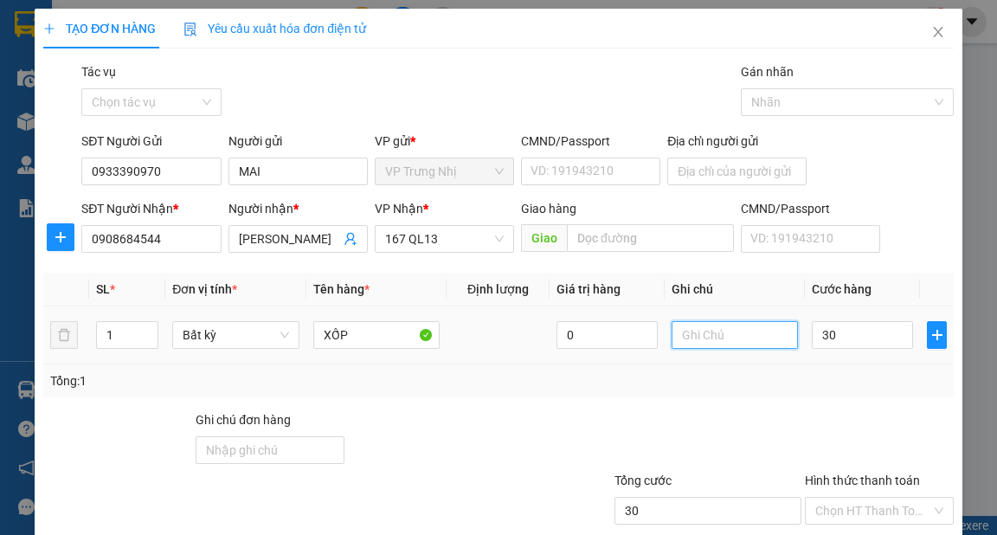
type input "30.000"
click at [754, 337] on input "text" at bounding box center [735, 335] width 127 height 28
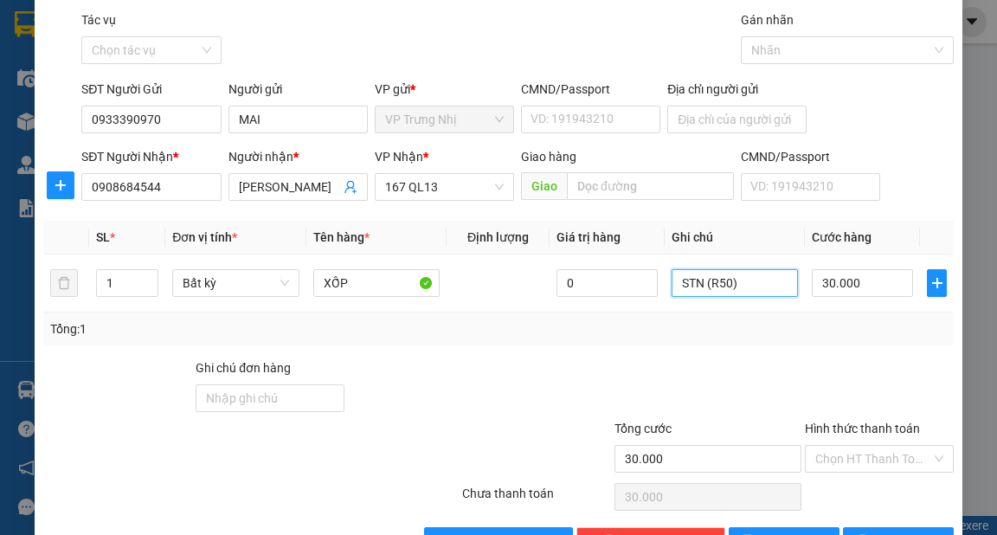
scroll to position [104, 0]
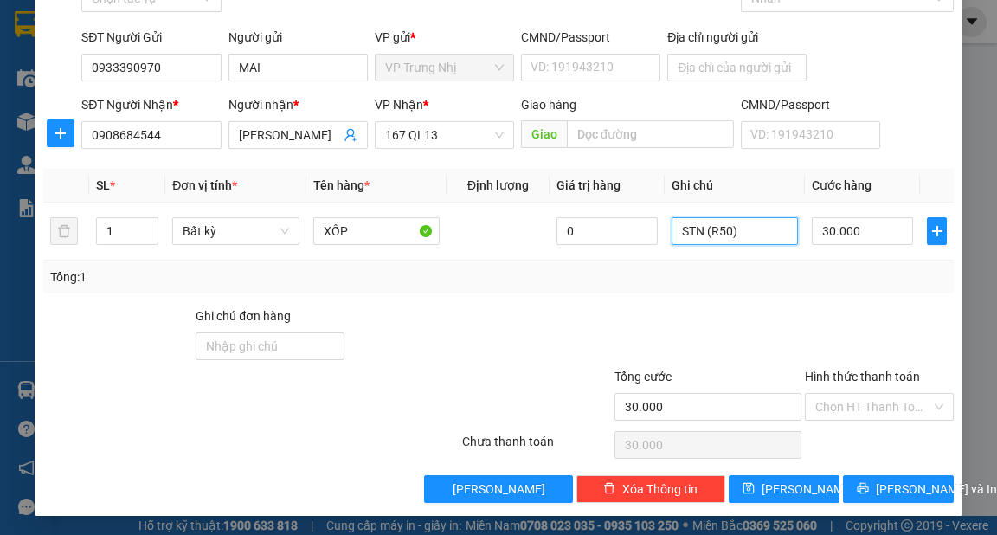
type input "STN (R50)"
click at [887, 307] on div at bounding box center [879, 336] width 152 height 61
click at [900, 492] on span "[PERSON_NAME] và In" at bounding box center [936, 489] width 121 height 19
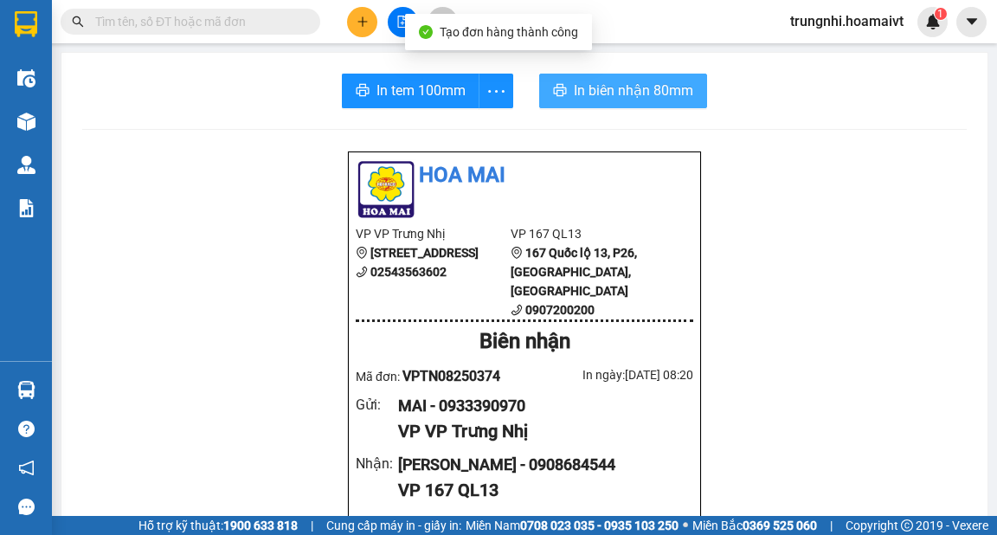
click at [623, 94] on span "In biên nhận 80mm" at bounding box center [633, 91] width 119 height 22
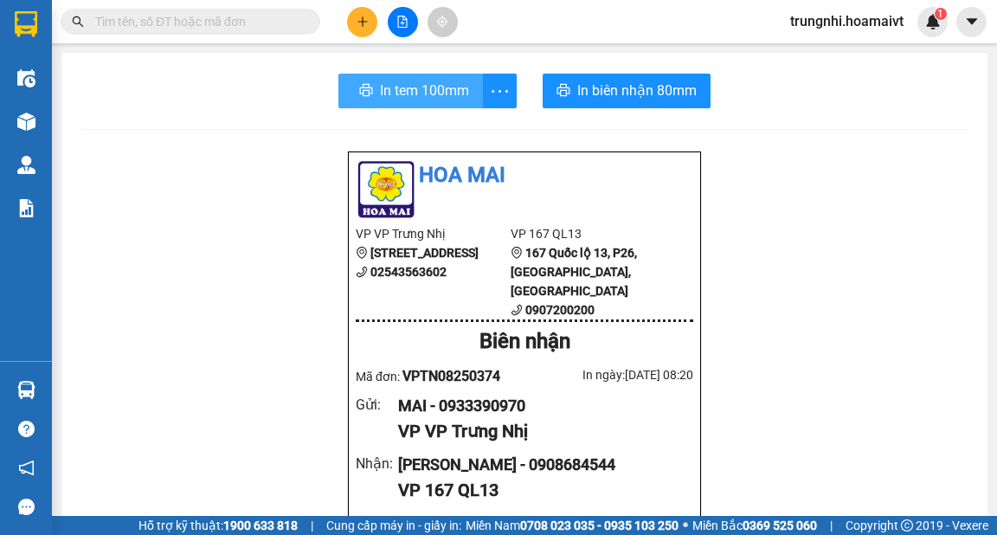
click at [443, 97] on span "In tem 100mm" at bounding box center [424, 91] width 89 height 22
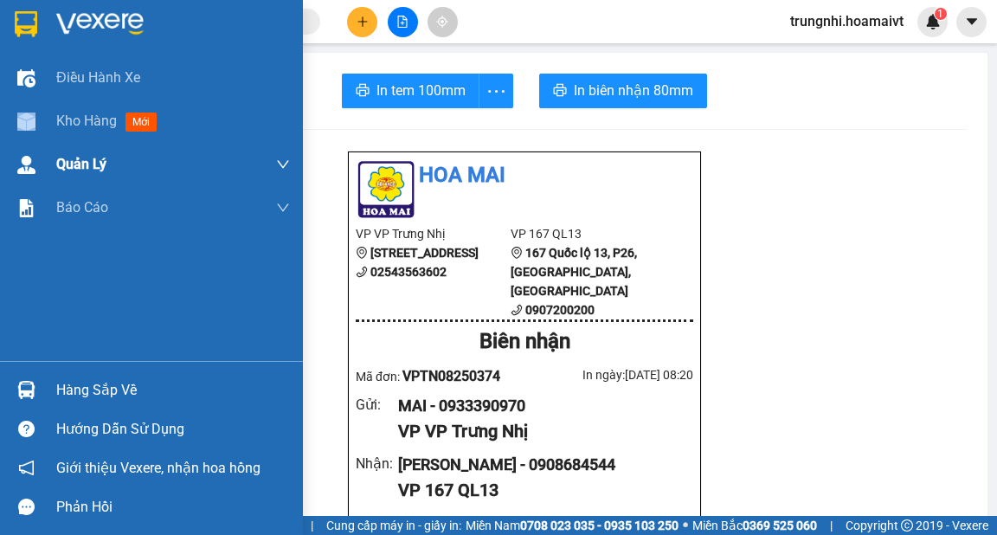
click at [53, 142] on div "Điều hành xe Kho hàng mới Quản Lý Quản lý chuyến Quản lý khách hàng mới Báo cáo…" at bounding box center [151, 208] width 303 height 305
click at [76, 124] on span "Kho hàng" at bounding box center [86, 121] width 61 height 16
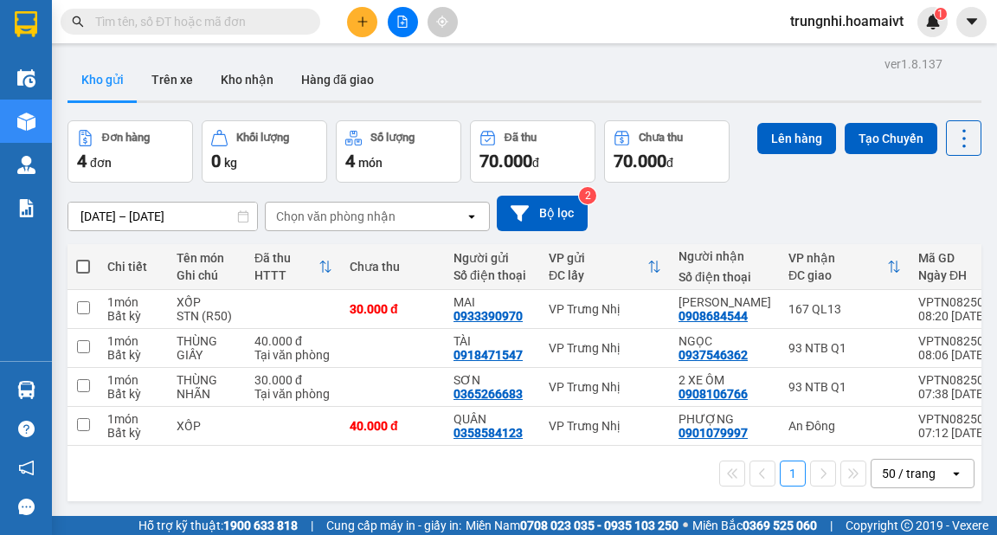
click at [90, 427] on td at bounding box center [83, 426] width 31 height 39
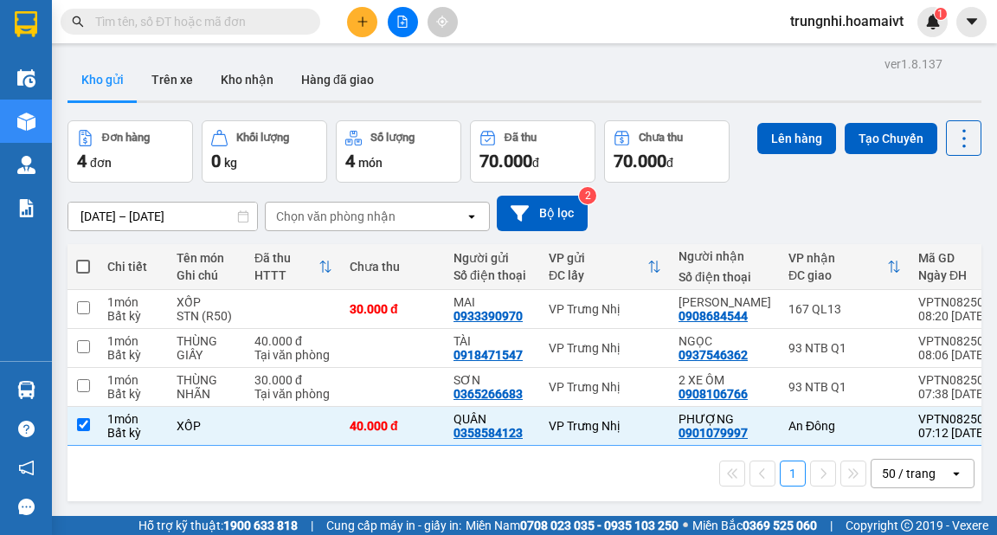
checkbox input "true"
click at [790, 132] on button "Lên hàng" at bounding box center [797, 138] width 79 height 31
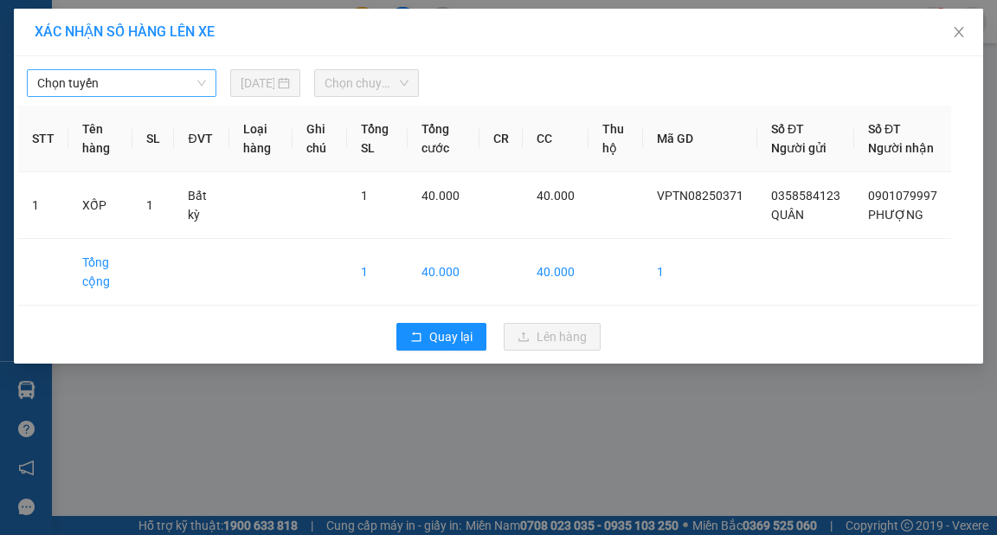
click at [128, 94] on span "Chọn tuyến" at bounding box center [121, 83] width 169 height 26
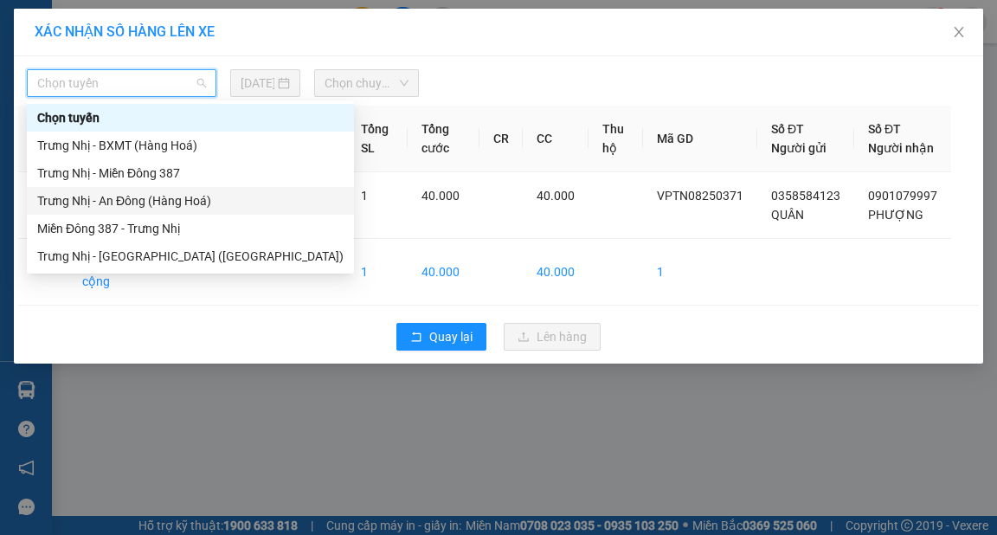
click at [132, 197] on div "Trưng Nhị - An Đông (Hàng Hoá)" at bounding box center [190, 200] width 306 height 19
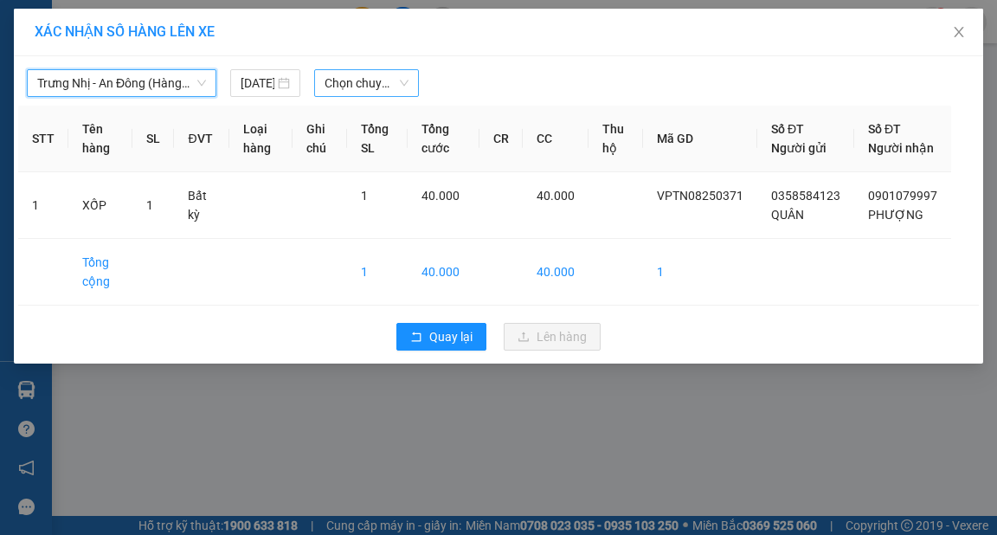
click at [349, 87] on span "Chọn chuyến" at bounding box center [367, 83] width 84 height 26
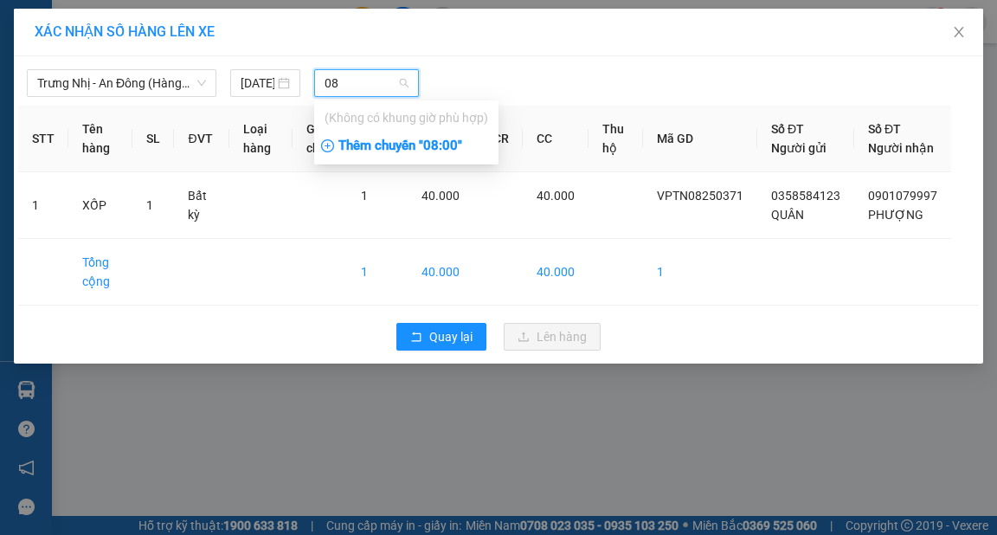
type input "08"
click at [397, 135] on div "Thêm chuyến " 08:00 "" at bounding box center [406, 146] width 184 height 29
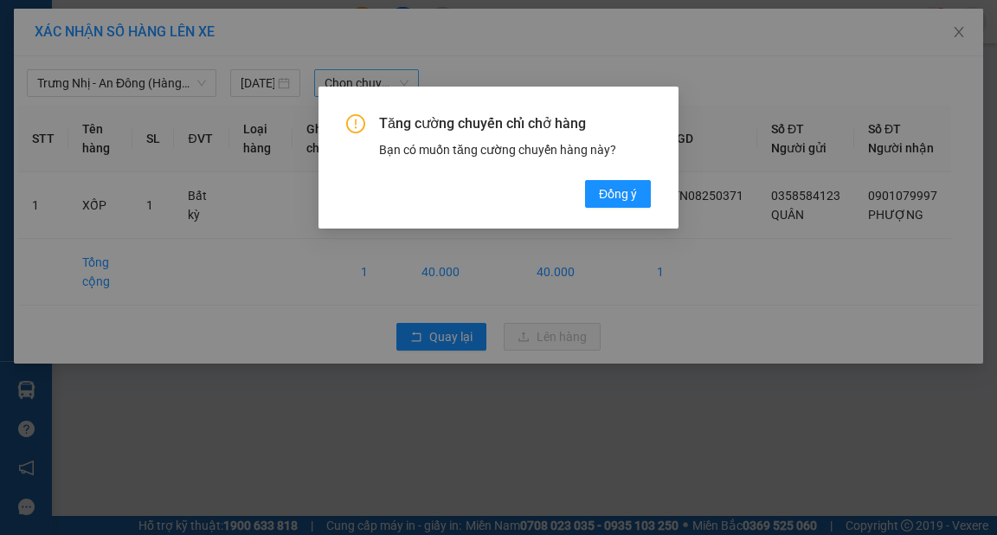
click at [585, 180] on button "Đồng ý" at bounding box center [618, 194] width 66 height 28
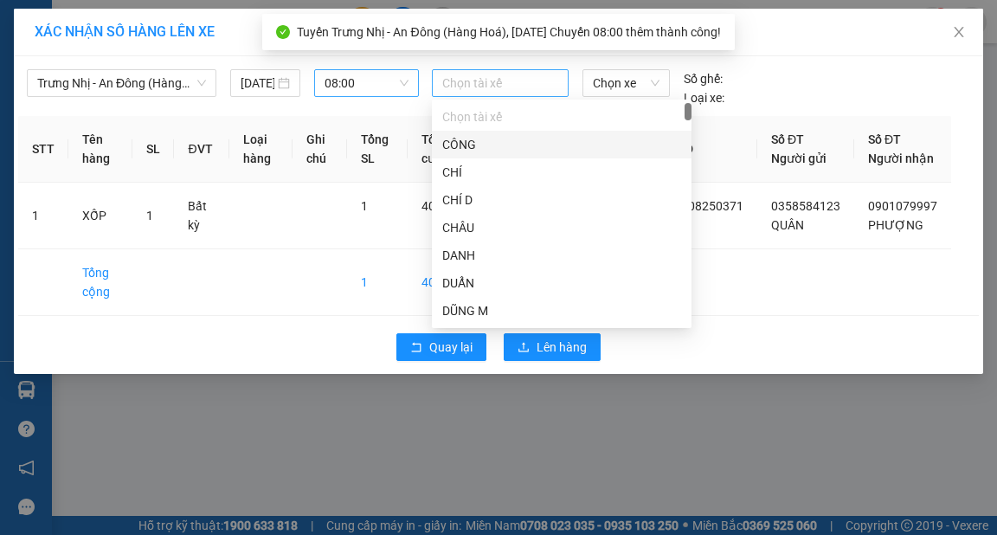
click at [510, 84] on div at bounding box center [500, 83] width 128 height 21
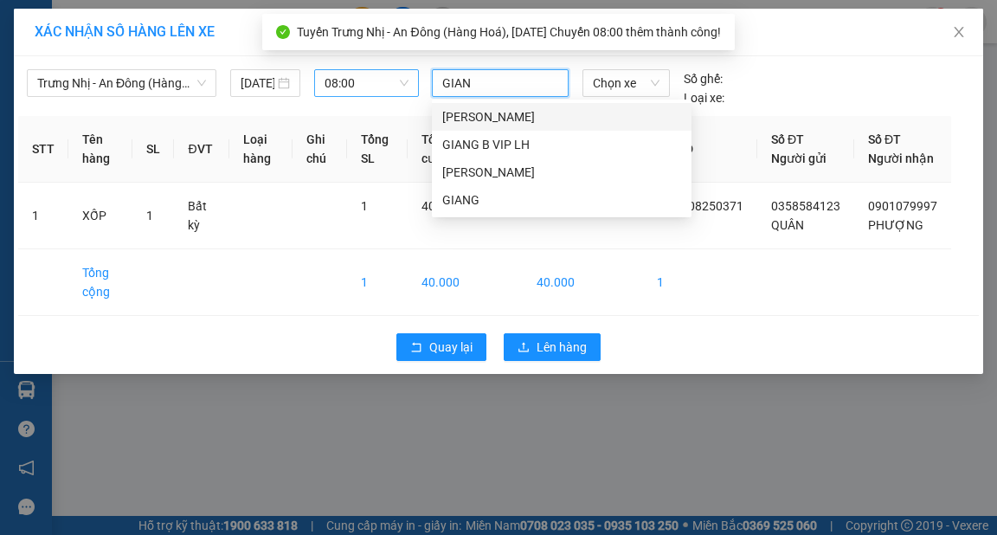
type input "GIANG"
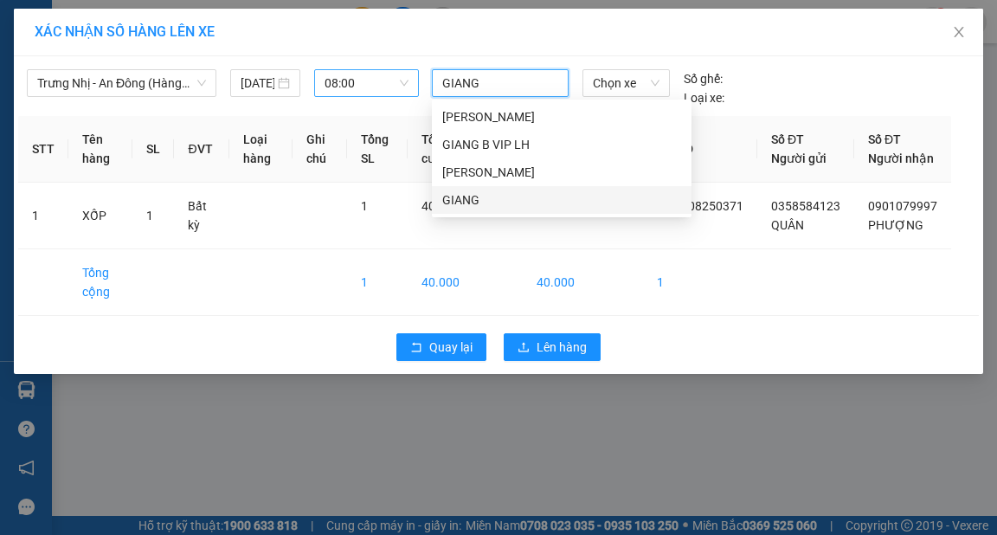
click at [471, 202] on div "GIANG" at bounding box center [561, 199] width 239 height 19
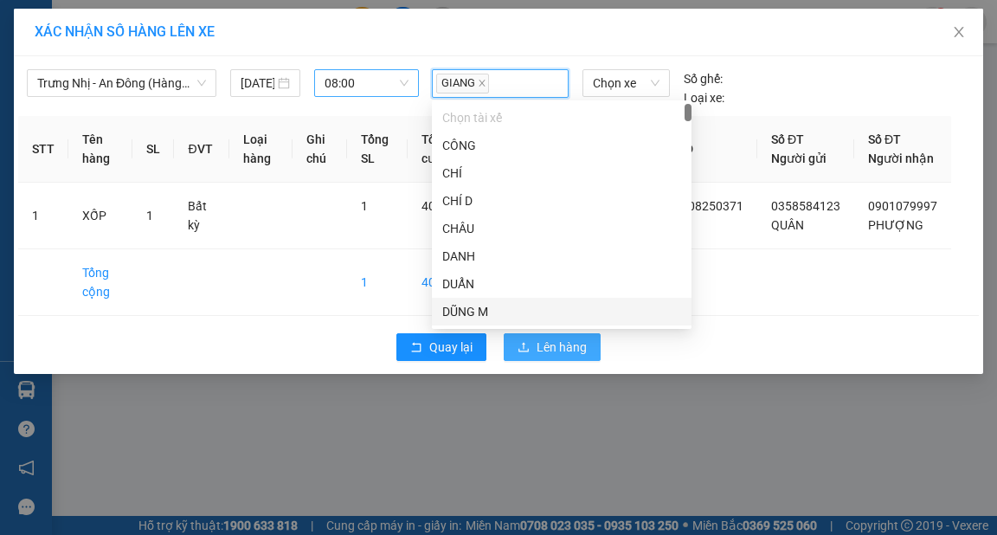
click at [589, 361] on button "Lên hàng" at bounding box center [552, 347] width 97 height 28
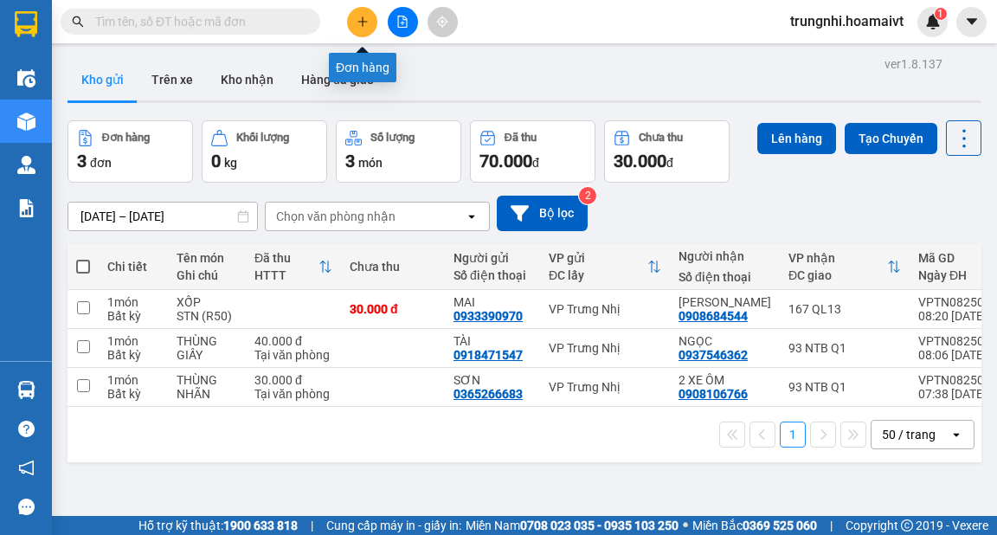
click at [362, 27] on icon "plus" at bounding box center [363, 22] width 12 height 12
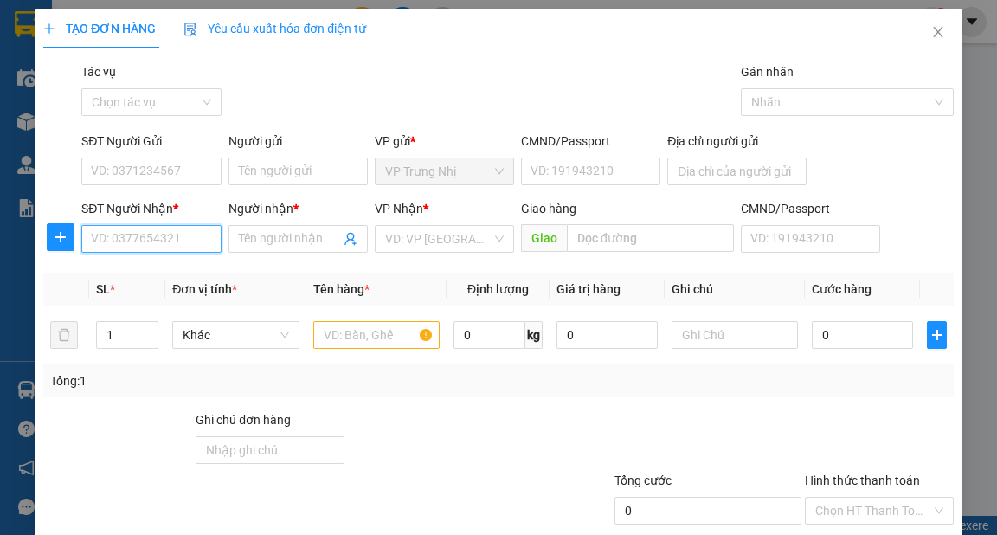
click at [148, 242] on input "SĐT Người Nhận *" at bounding box center [150, 239] width 139 height 28
type input "0839483539"
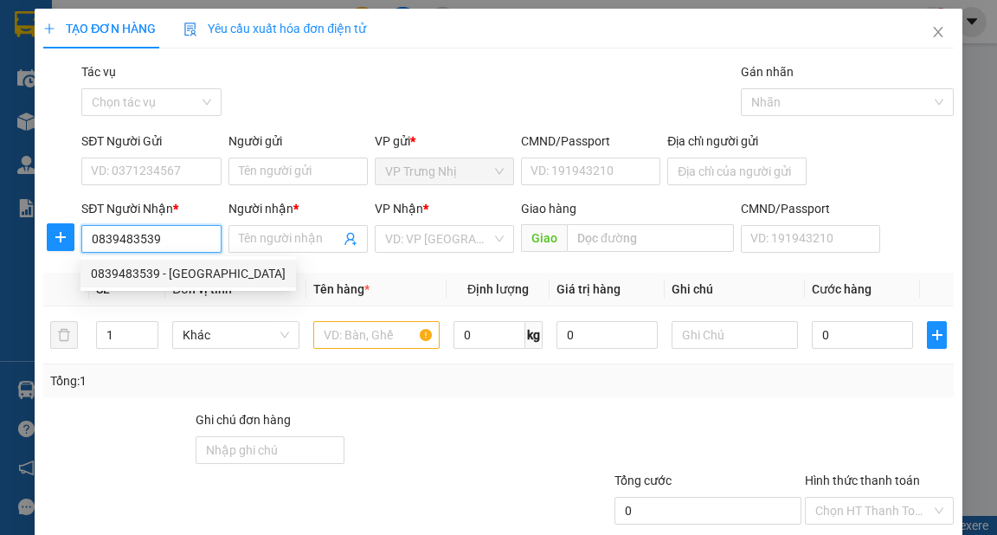
click at [190, 285] on div "0839483539 - Nhật Nguyệt" at bounding box center [189, 274] width 216 height 28
type input "[PERSON_NAME]"
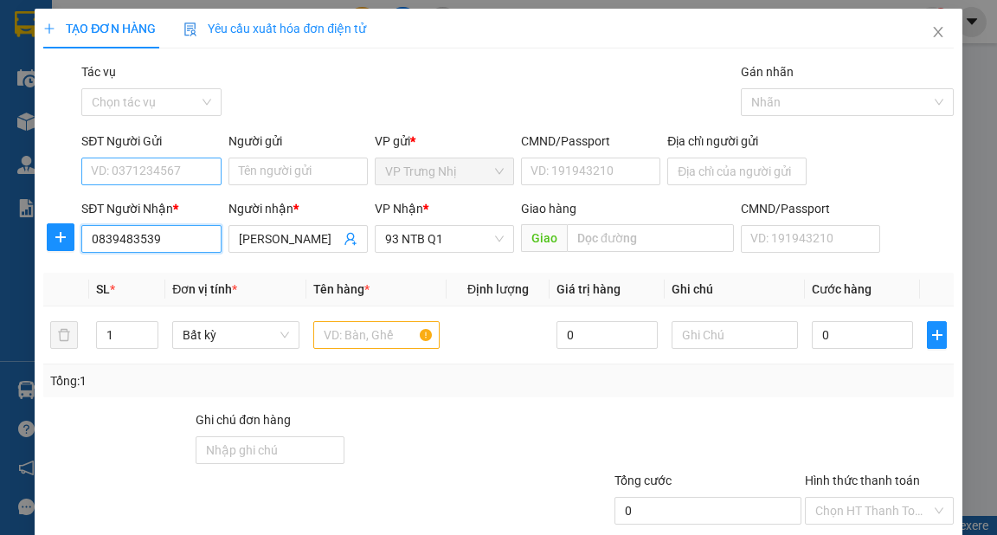
type input "0839483539"
click at [171, 177] on input "SĐT Người Gửi" at bounding box center [150, 172] width 139 height 28
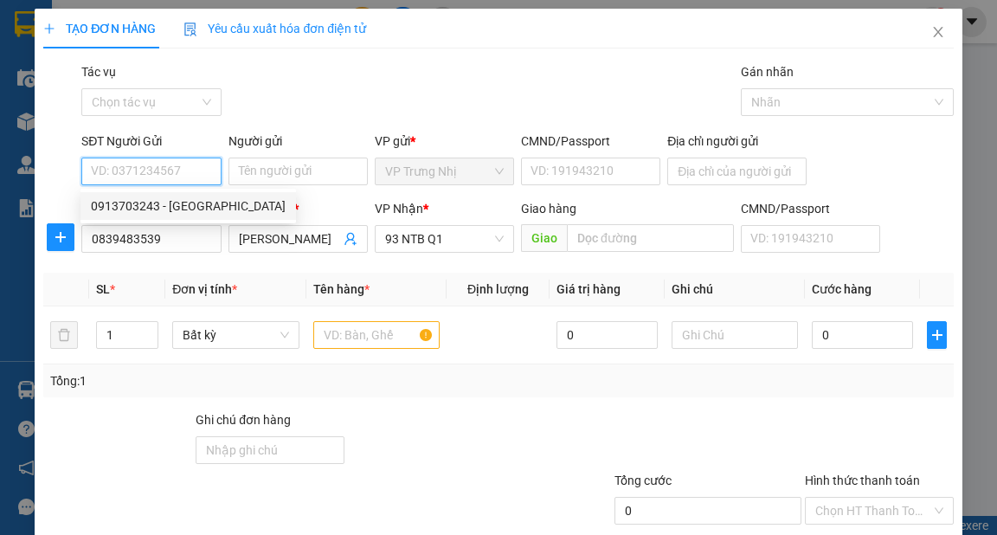
click at [197, 208] on div "0913703243 - Minh Hiếu" at bounding box center [188, 206] width 195 height 19
type input "0913703243"
type input "[PERSON_NAME]"
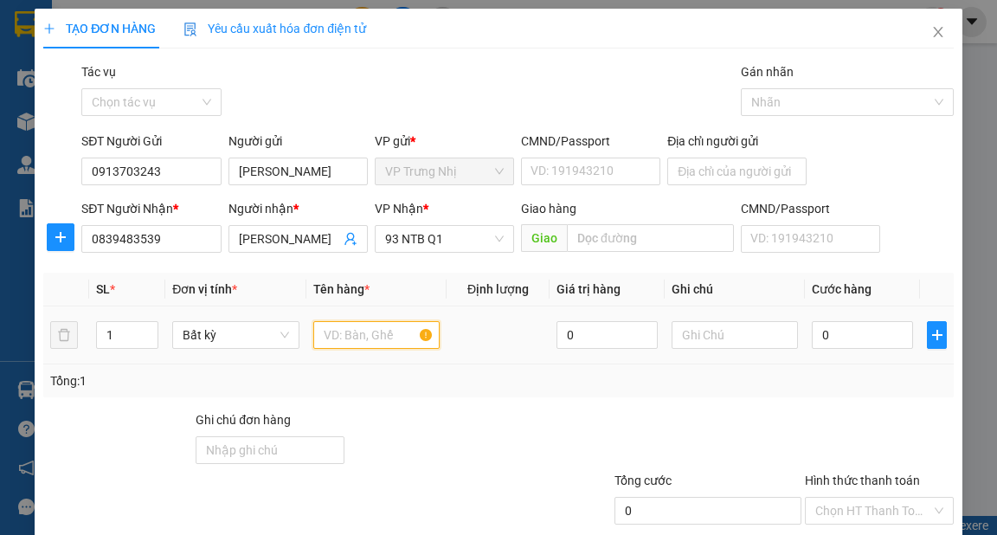
click at [360, 330] on input "text" at bounding box center [376, 335] width 127 height 28
type input "HỘP"
click at [888, 328] on input "0" at bounding box center [862, 335] width 101 height 28
type input "3"
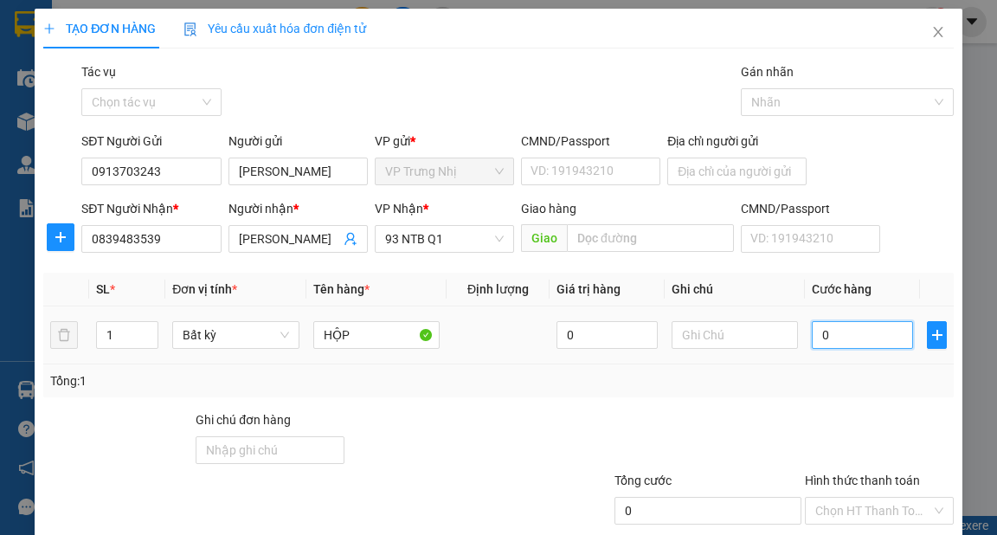
type input "3"
type input "30"
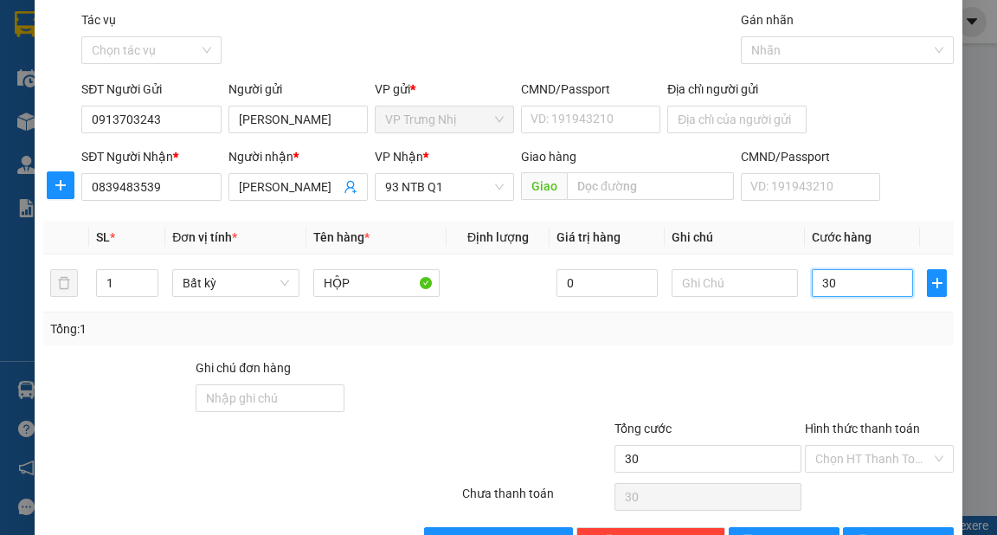
scroll to position [104, 0]
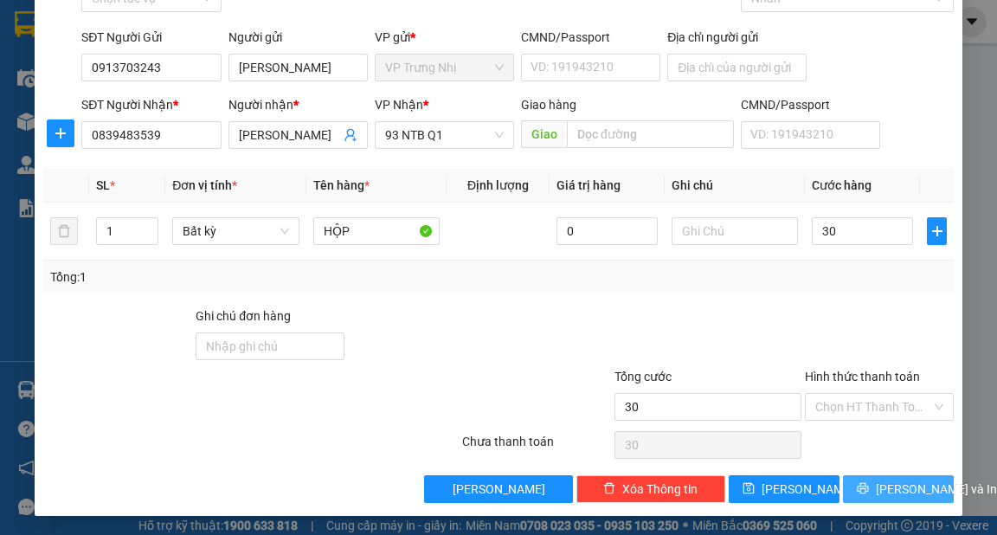
click at [904, 488] on span "[PERSON_NAME] và In" at bounding box center [936, 489] width 121 height 19
type input "30.000"
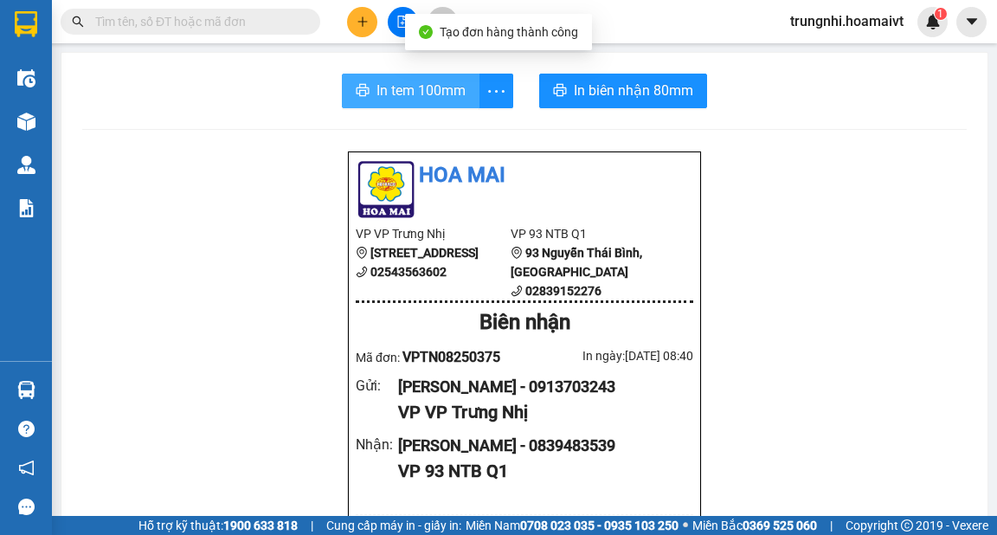
click at [416, 86] on span "In tem 100mm" at bounding box center [421, 91] width 89 height 22
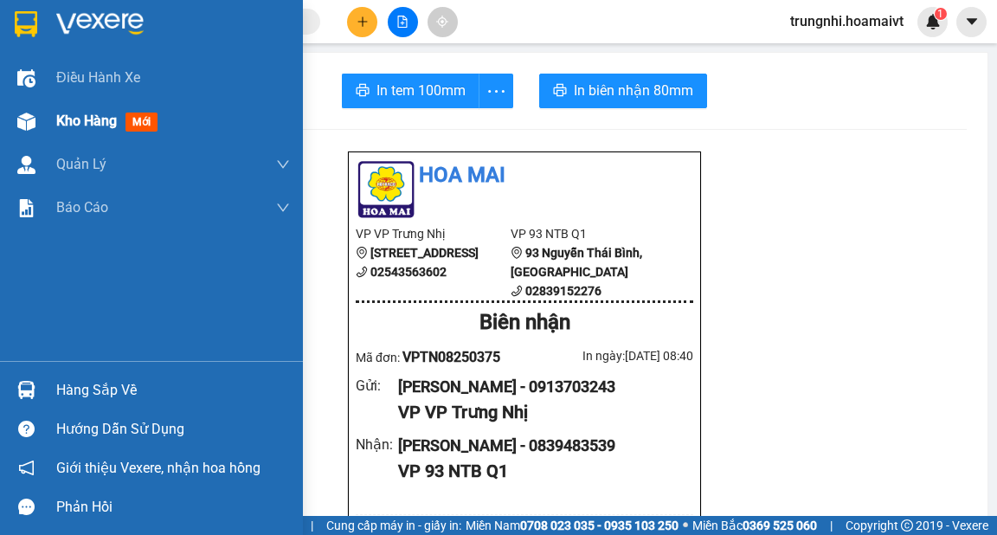
click at [91, 118] on span "Kho hàng" at bounding box center [86, 121] width 61 height 16
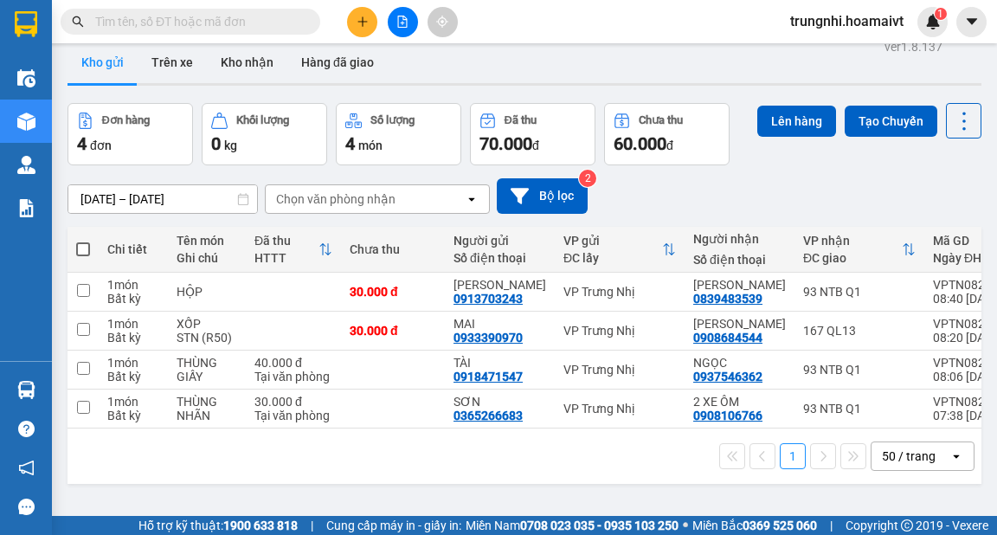
scroll to position [69, 0]
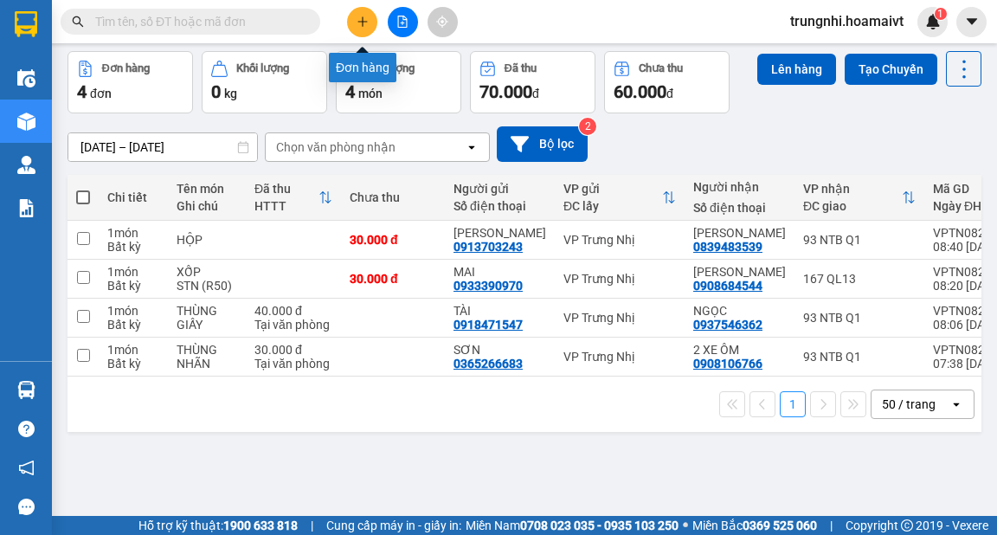
click at [364, 21] on icon "plus" at bounding box center [363, 21] width 10 height 1
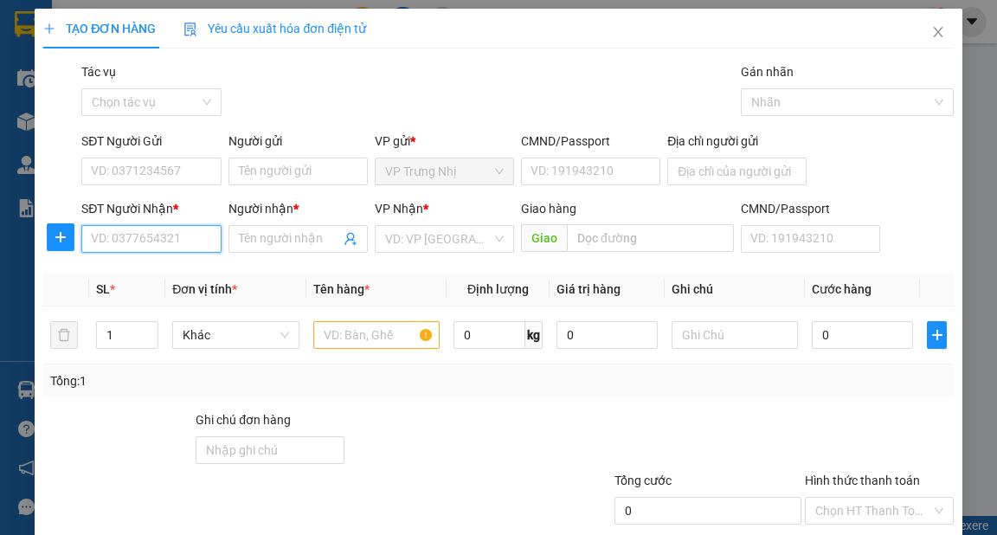
drag, startPoint x: 159, startPoint y: 236, endPoint x: 174, endPoint y: 239, distance: 14.9
click at [169, 236] on input "SĐT Người Nhận *" at bounding box center [150, 239] width 139 height 28
type input "0907484842"
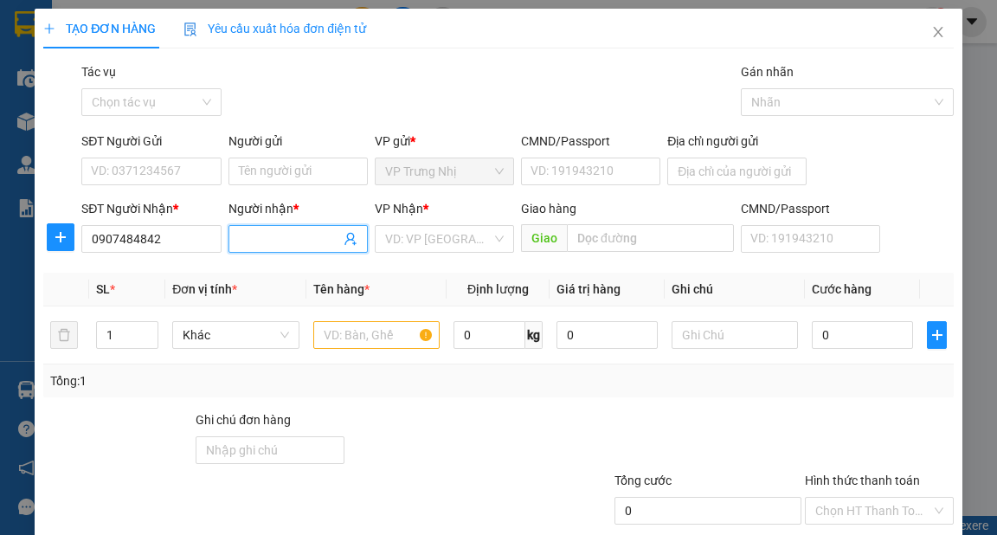
click at [289, 240] on input "Người nhận *" at bounding box center [289, 238] width 101 height 19
type input "MẬN"
click at [400, 240] on input "search" at bounding box center [438, 239] width 106 height 26
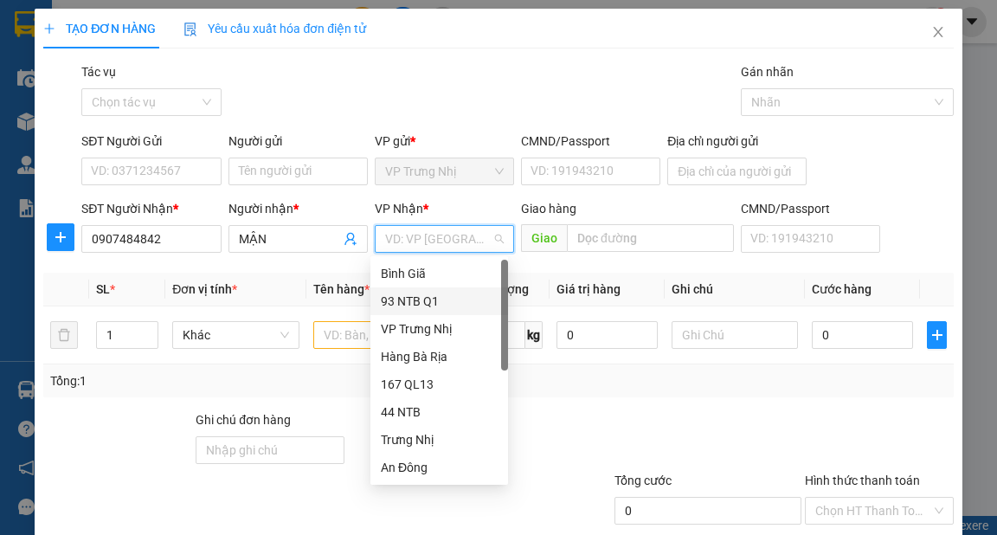
click at [420, 302] on div "93 NTB Q1" at bounding box center [439, 301] width 117 height 19
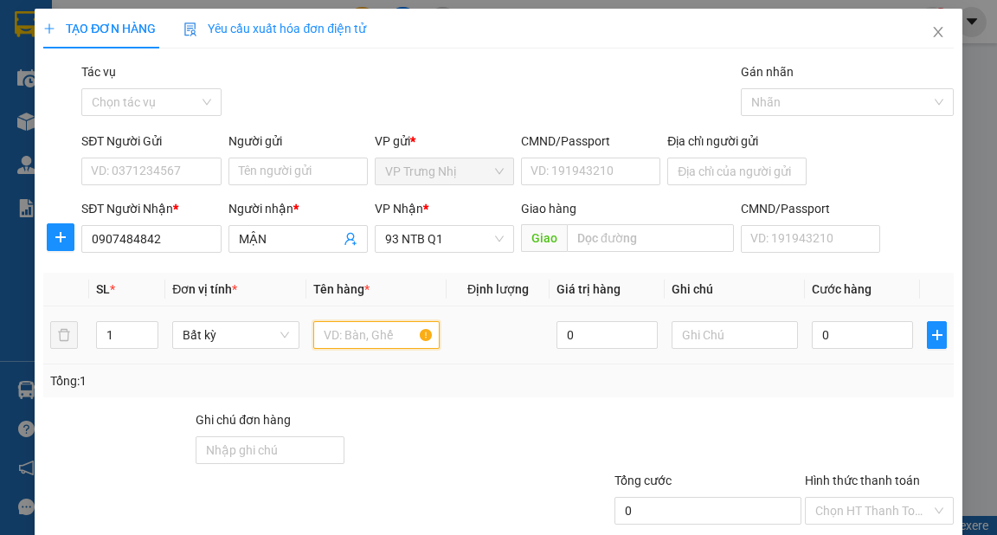
click at [339, 339] on input "text" at bounding box center [376, 335] width 127 height 28
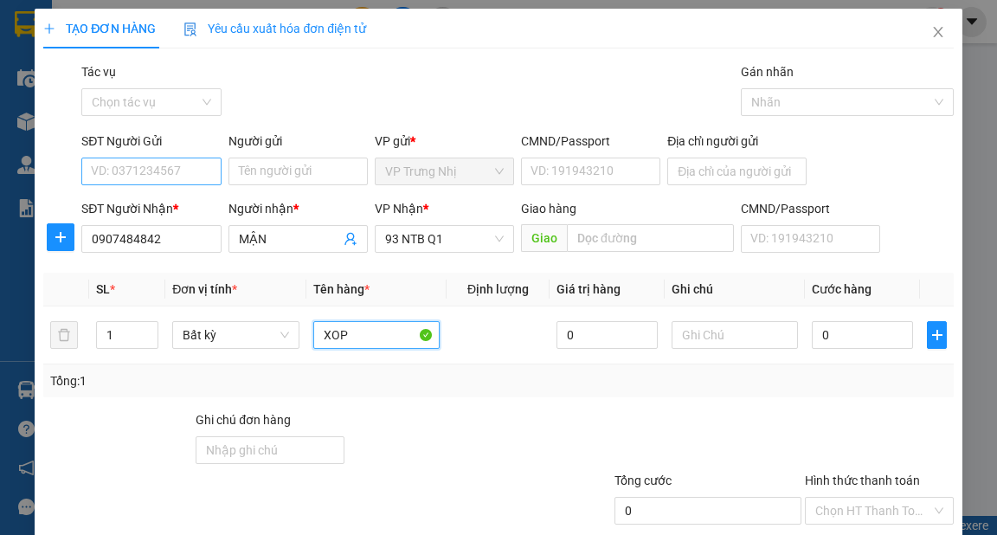
type input "XOP"
drag, startPoint x: 125, startPoint y: 164, endPoint x: 152, endPoint y: 163, distance: 26.9
click at [125, 163] on input "SĐT Người Gửi" at bounding box center [150, 172] width 139 height 28
type input "0918235545"
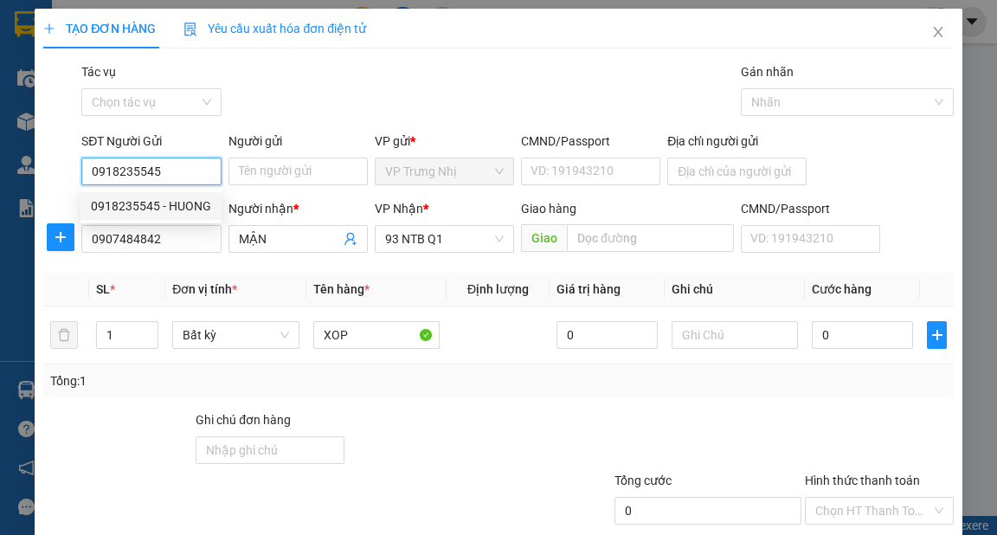
click at [198, 205] on div "0918235545 - HUONG" at bounding box center [151, 206] width 120 height 19
type input "HUONG"
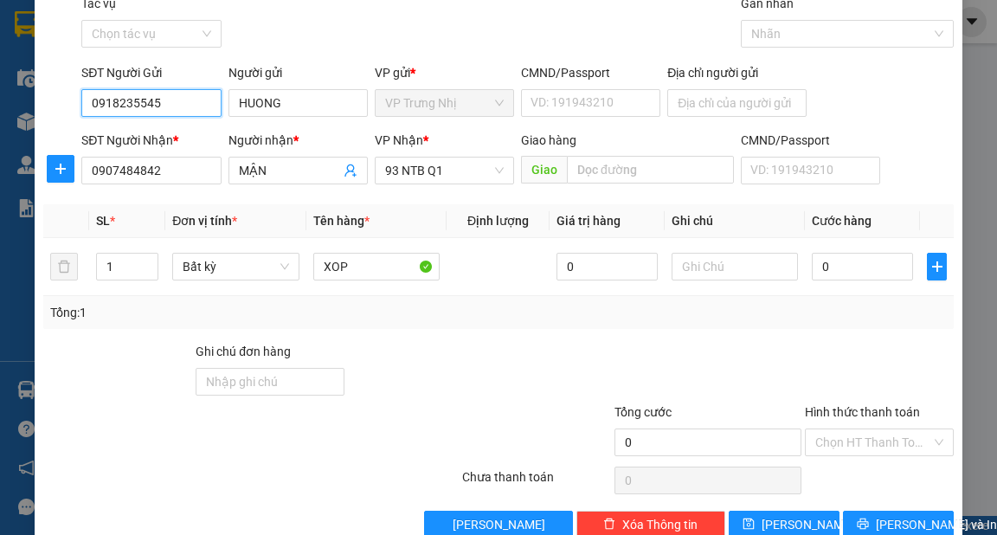
scroll to position [69, 0]
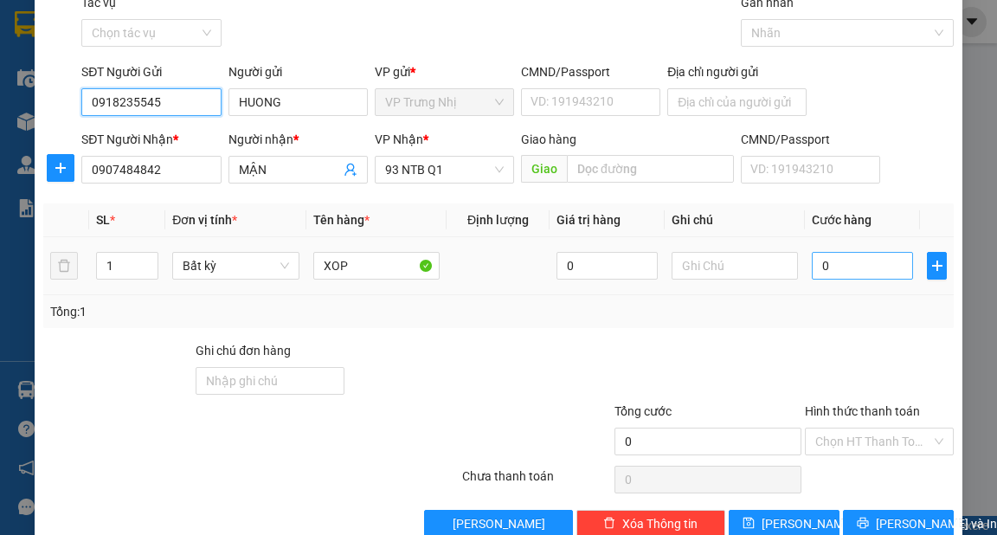
type input "0918235545"
click at [866, 266] on input "0" at bounding box center [862, 266] width 101 height 28
type input "4"
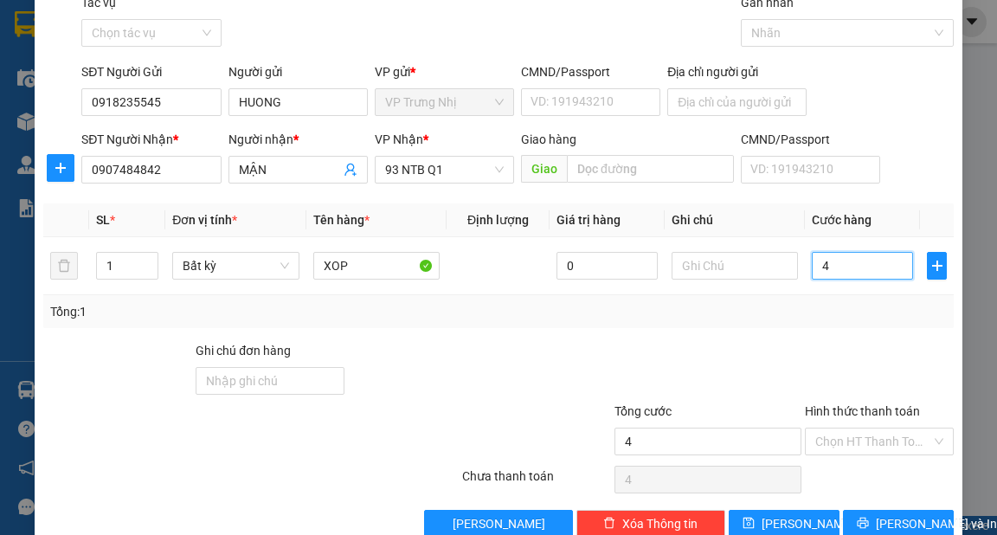
type input "40"
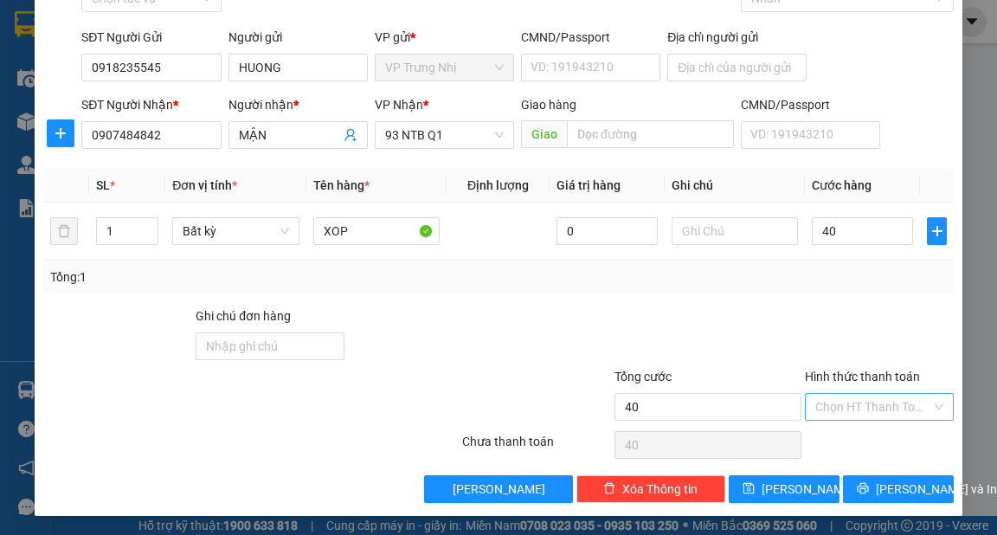
type input "40.000"
click at [853, 404] on input "Hình thức thanh toán" at bounding box center [874, 407] width 116 height 26
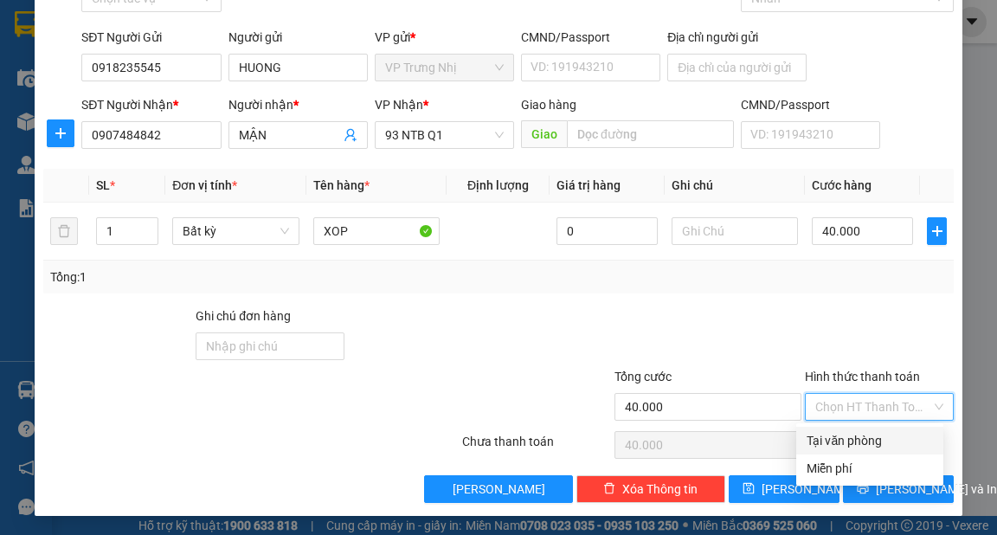
click at [849, 440] on div "Tại văn phòng" at bounding box center [870, 440] width 126 height 19
type input "0"
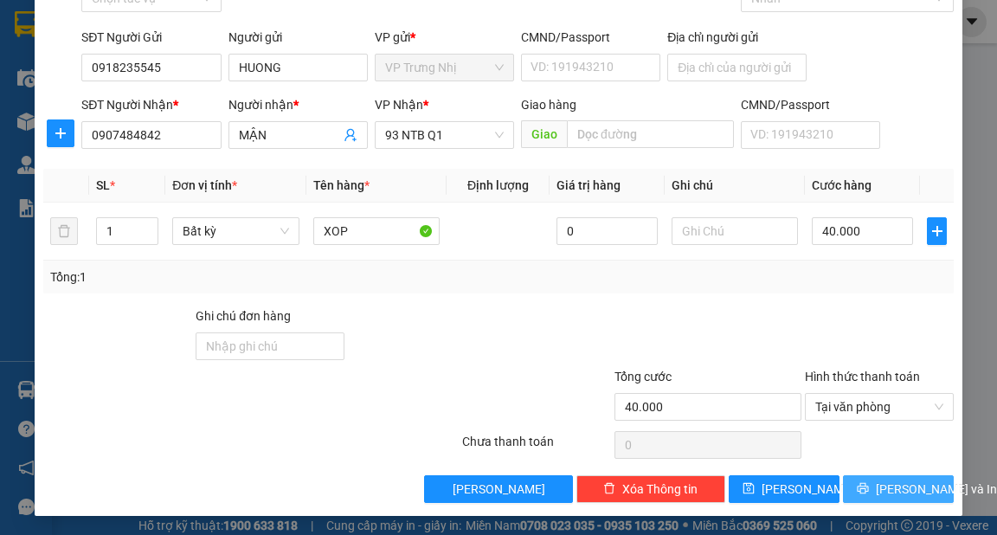
click at [888, 487] on span "[PERSON_NAME] và In" at bounding box center [936, 489] width 121 height 19
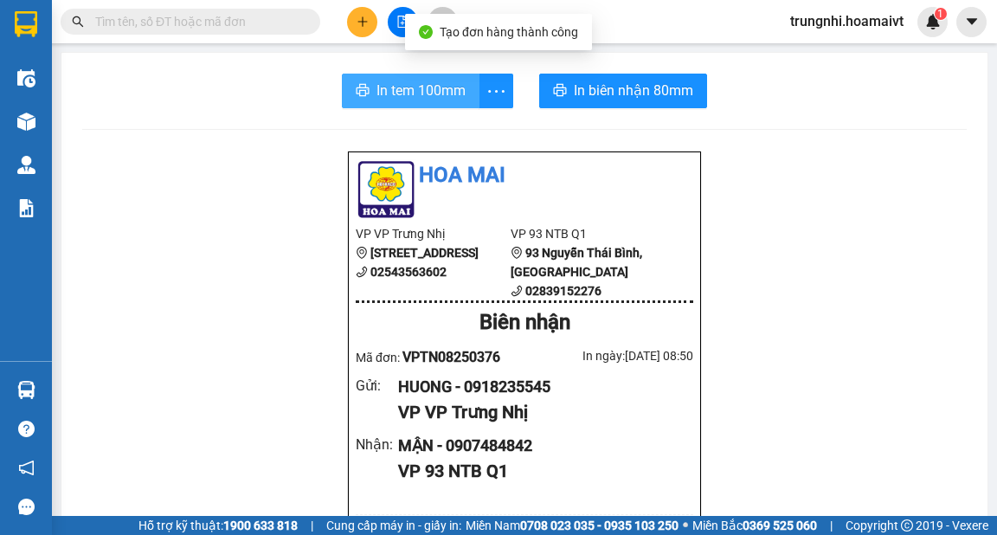
click at [440, 88] on span "In tem 100mm" at bounding box center [421, 91] width 89 height 22
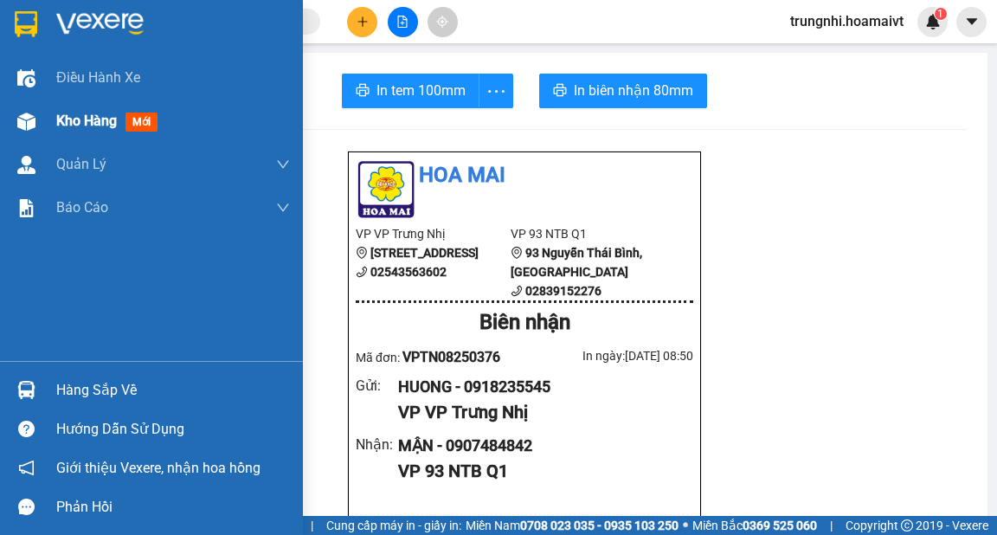
click at [107, 123] on span "Kho hàng" at bounding box center [86, 121] width 61 height 16
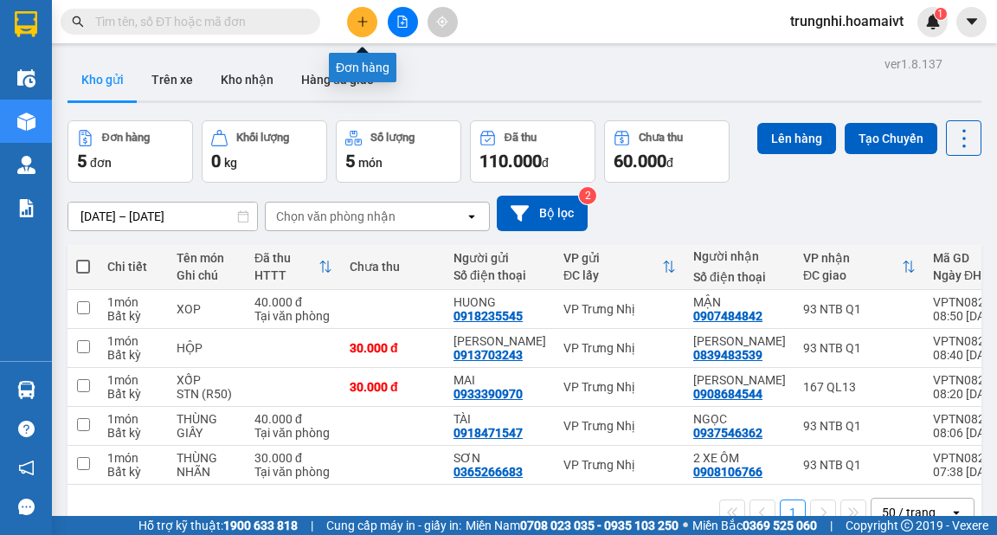
click at [360, 21] on icon "plus" at bounding box center [363, 21] width 10 height 1
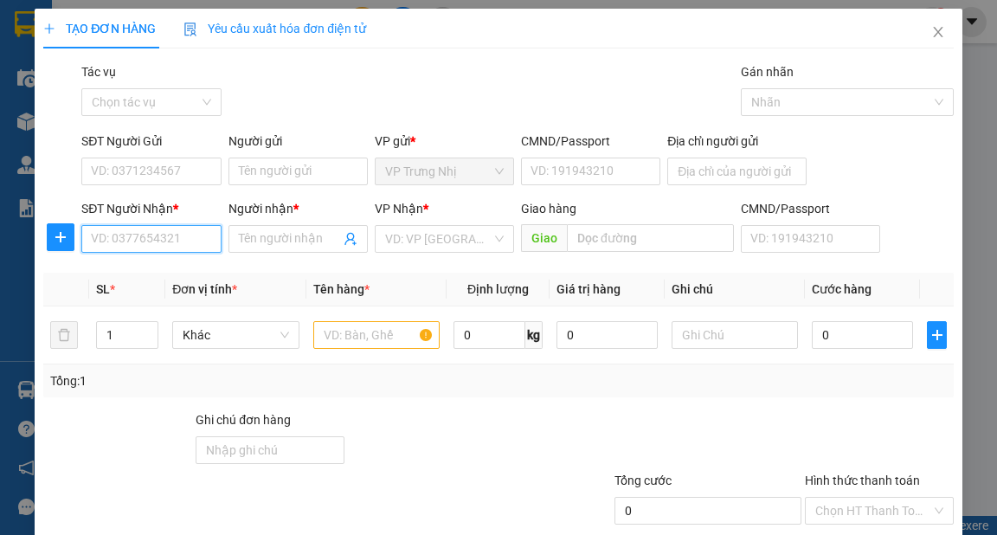
click at [183, 240] on input "SĐT Người Nhận *" at bounding box center [150, 239] width 139 height 28
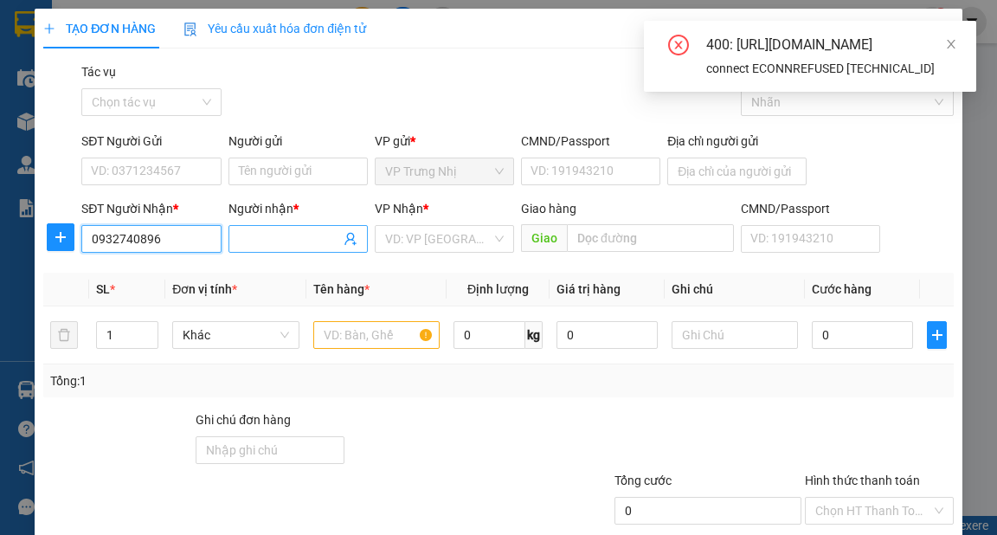
type input "0932740896"
click at [284, 233] on input "Người nhận *" at bounding box center [289, 238] width 101 height 19
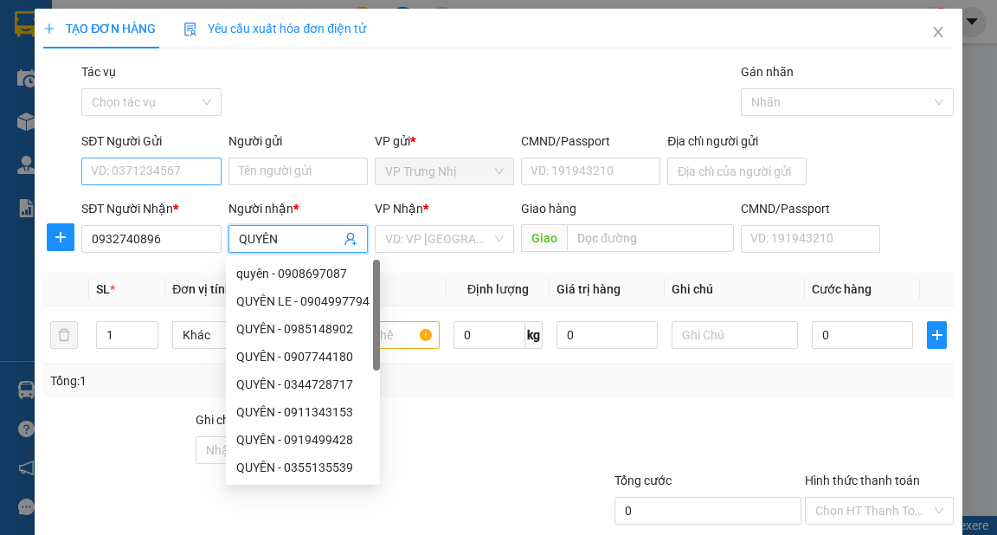
type input "QUYÊN"
click at [177, 171] on input "SĐT Người Gửi" at bounding box center [150, 172] width 139 height 28
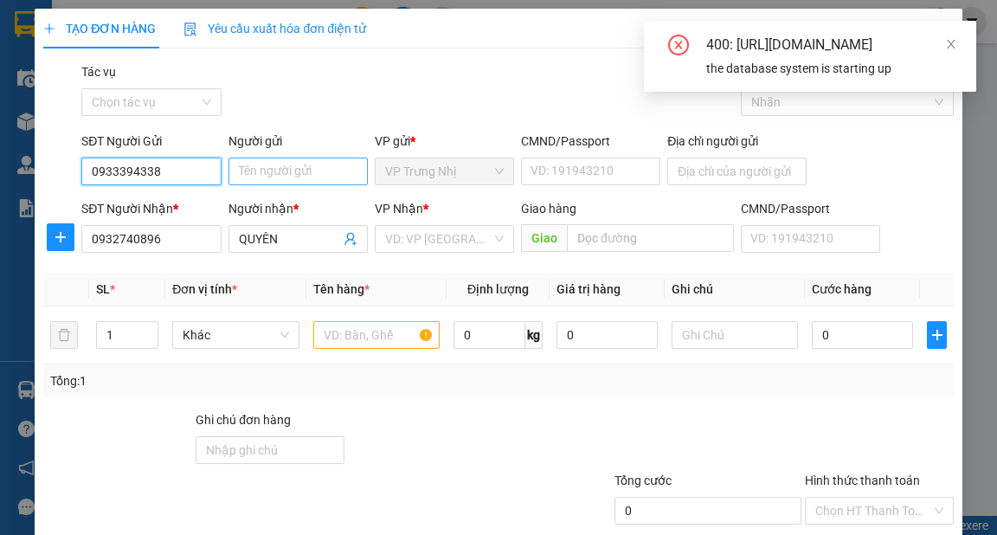
type input "0933394338"
click at [272, 167] on input "Người gửi" at bounding box center [298, 172] width 139 height 28
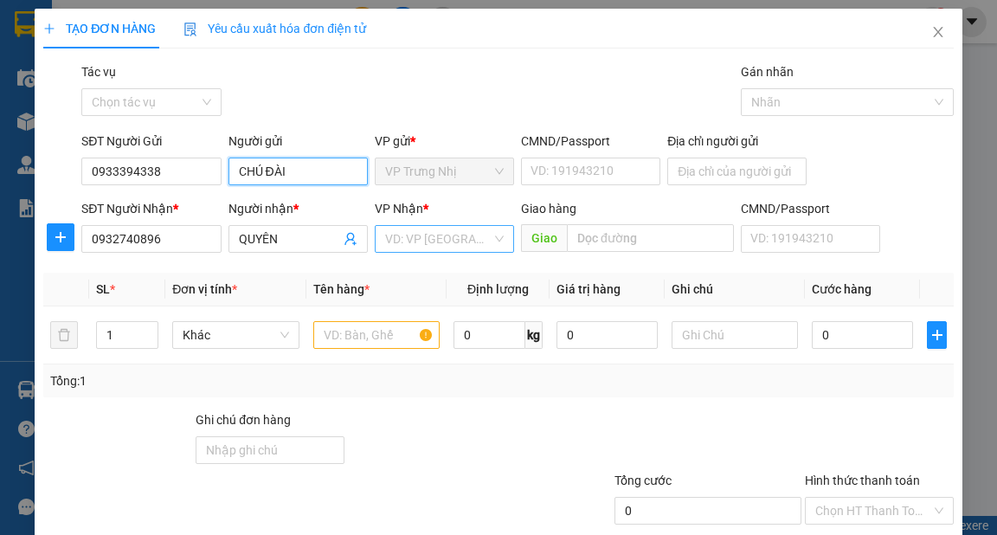
type input "CHÚ ĐÀI"
click at [474, 236] on input "search" at bounding box center [438, 239] width 106 height 26
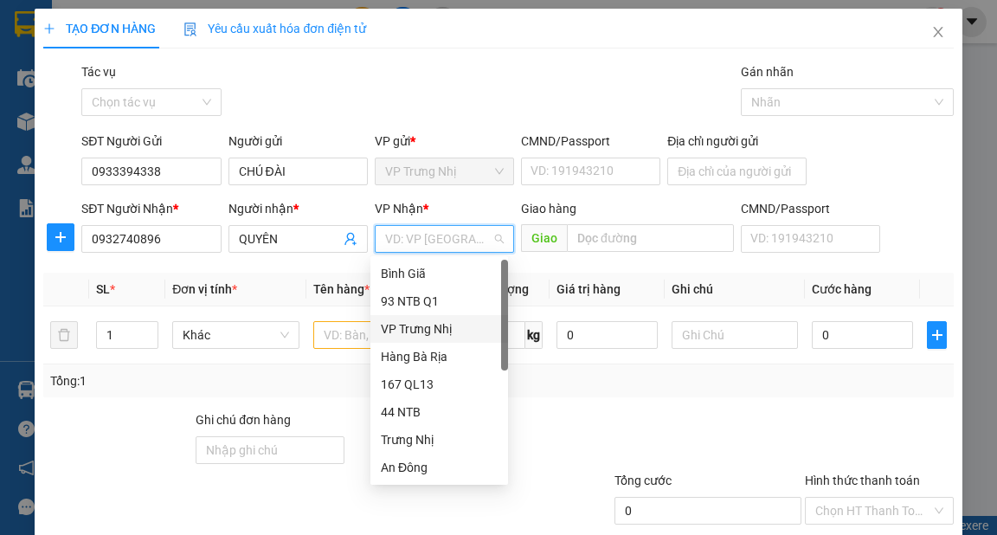
scroll to position [139, 0]
click at [412, 336] on div "An Đông" at bounding box center [439, 328] width 117 height 19
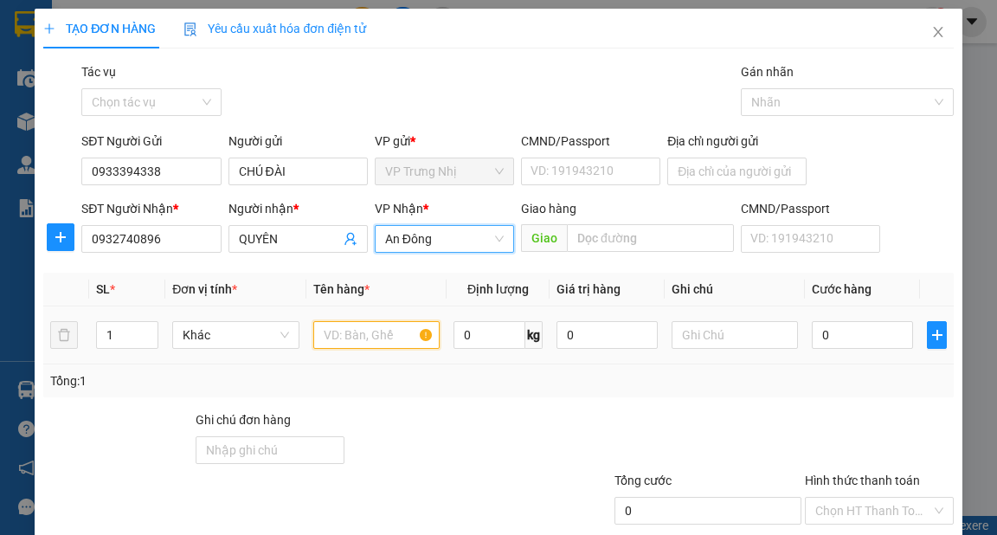
click at [337, 332] on input "text" at bounding box center [376, 335] width 127 height 28
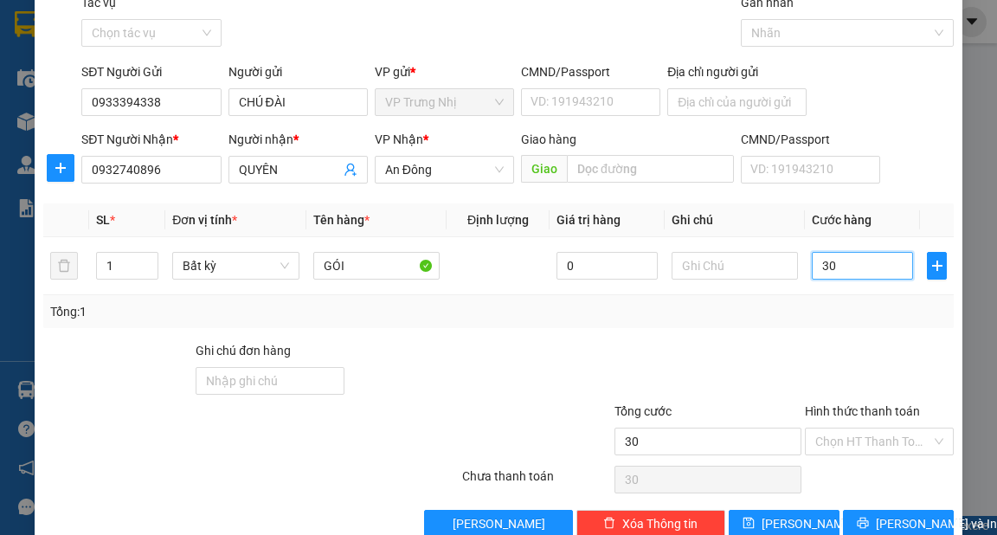
scroll to position [104, 0]
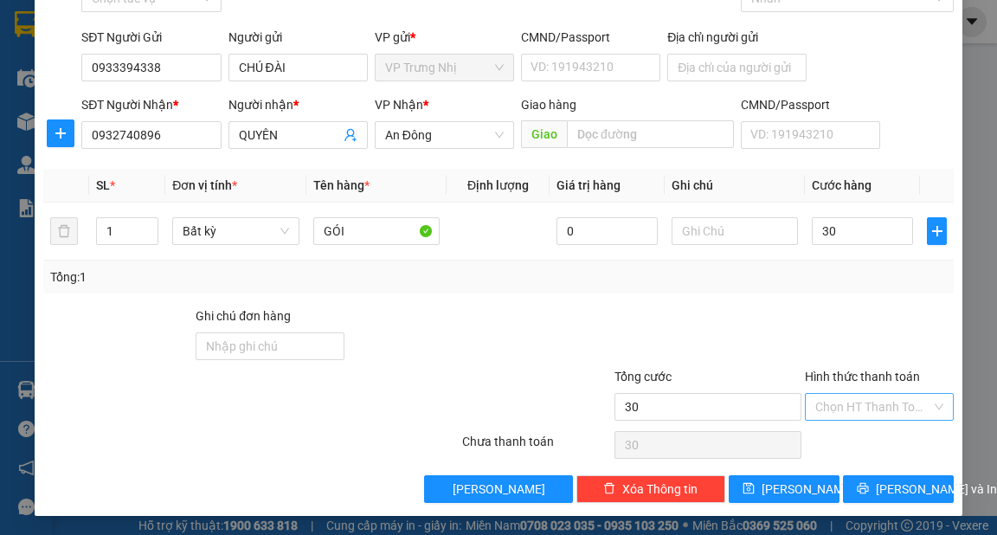
click at [883, 412] on input "Hình thức thanh toán" at bounding box center [874, 407] width 116 height 26
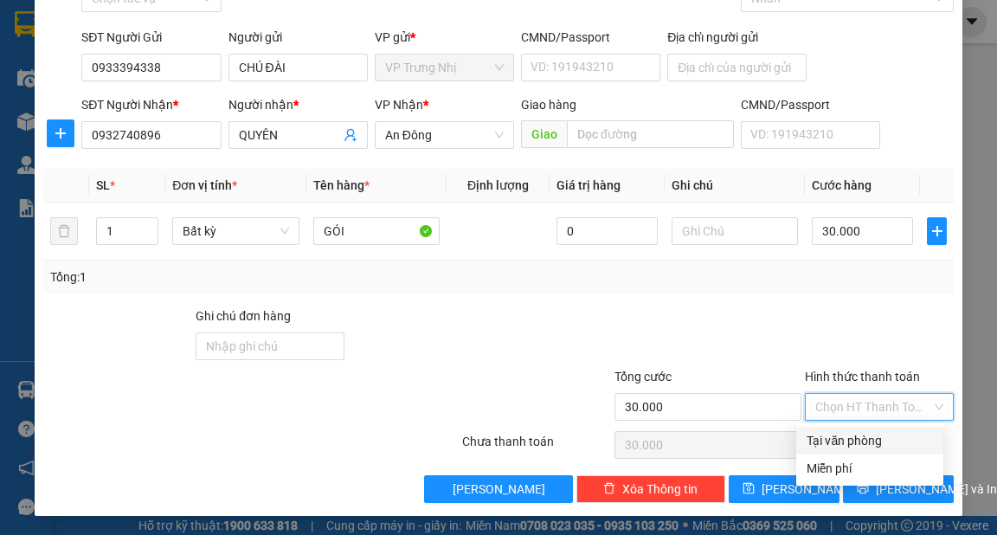
click at [884, 444] on div "Tại văn phòng" at bounding box center [870, 440] width 126 height 19
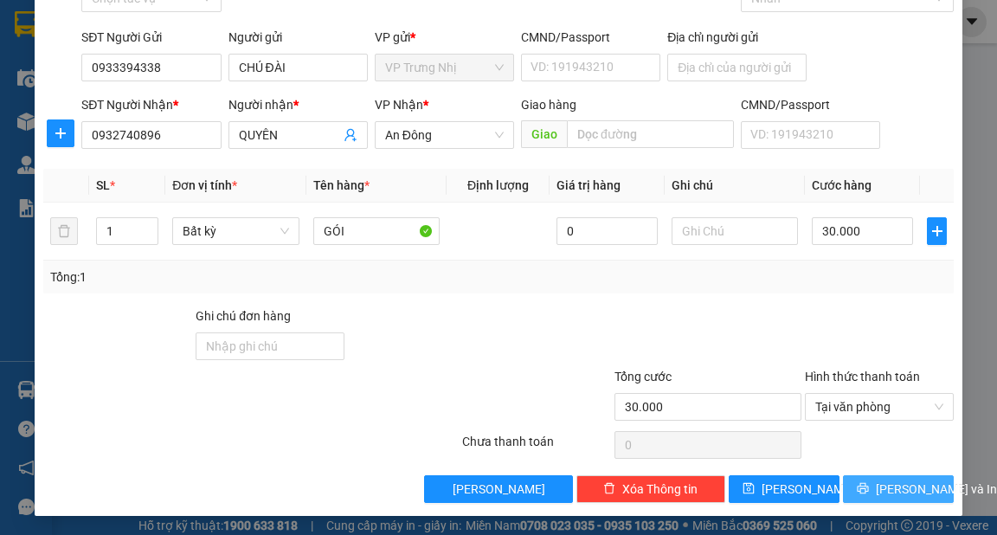
click at [899, 493] on span "[PERSON_NAME] và In" at bounding box center [936, 489] width 121 height 19
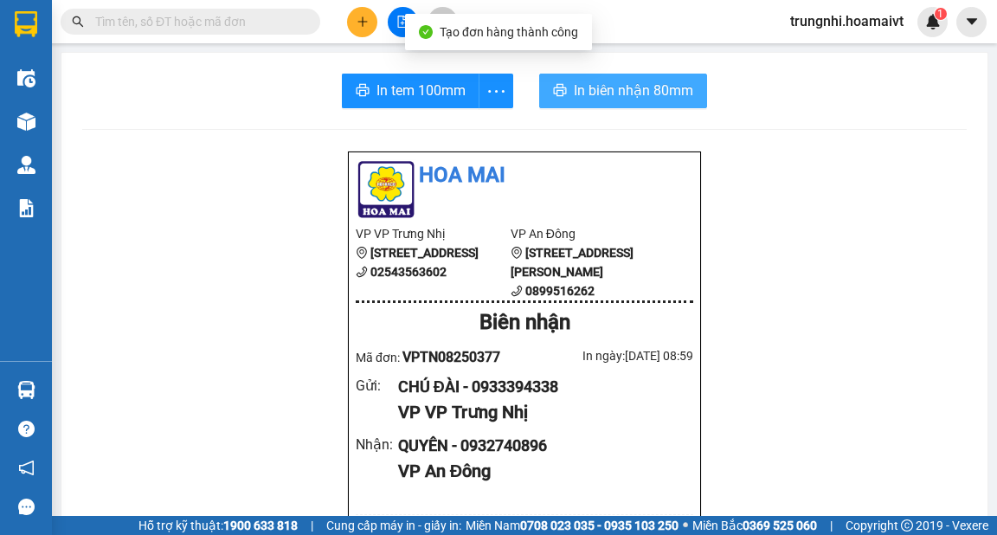
click at [578, 94] on span "In biên nhận 80mm" at bounding box center [633, 91] width 119 height 22
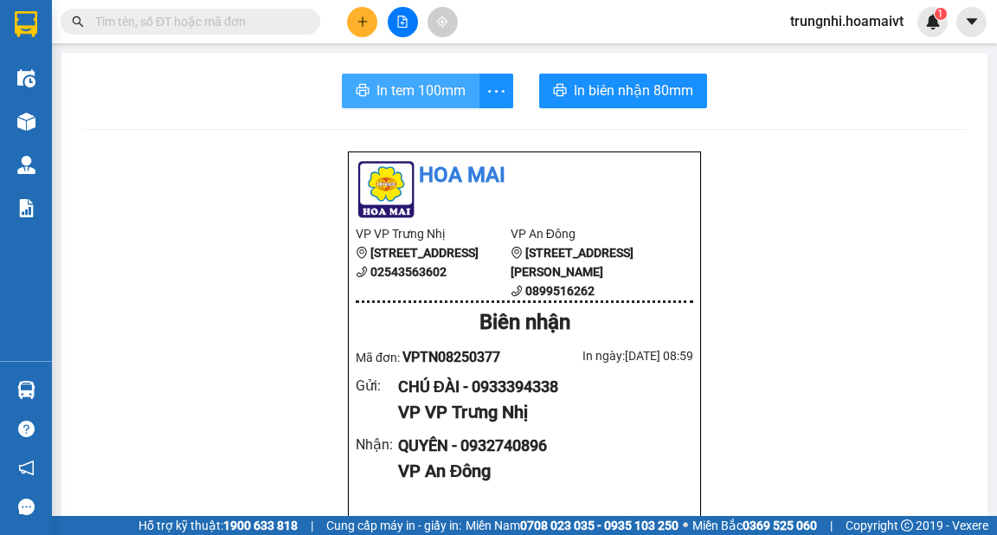
click at [400, 92] on span "In tem 100mm" at bounding box center [421, 91] width 89 height 22
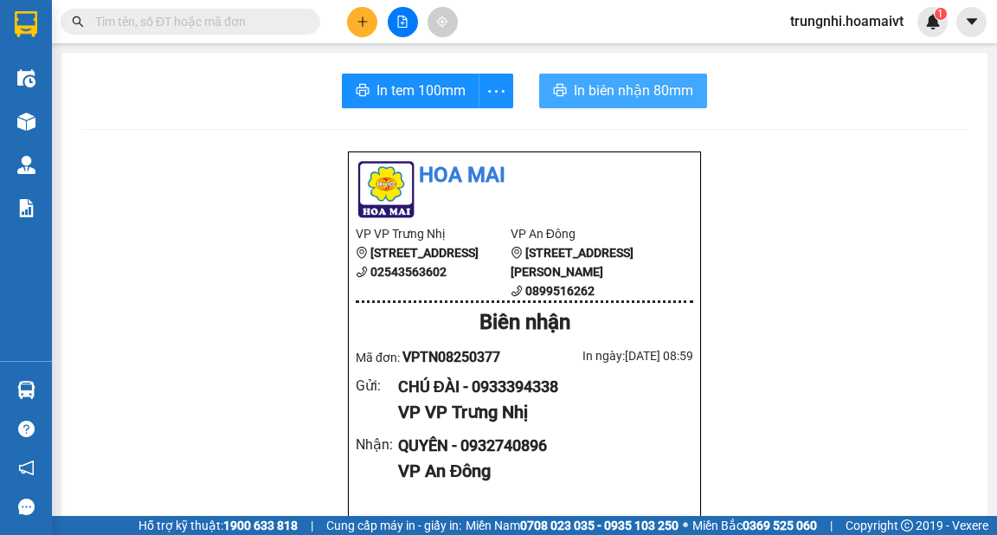
click at [655, 90] on span "In biên nhận 80mm" at bounding box center [633, 91] width 119 height 22
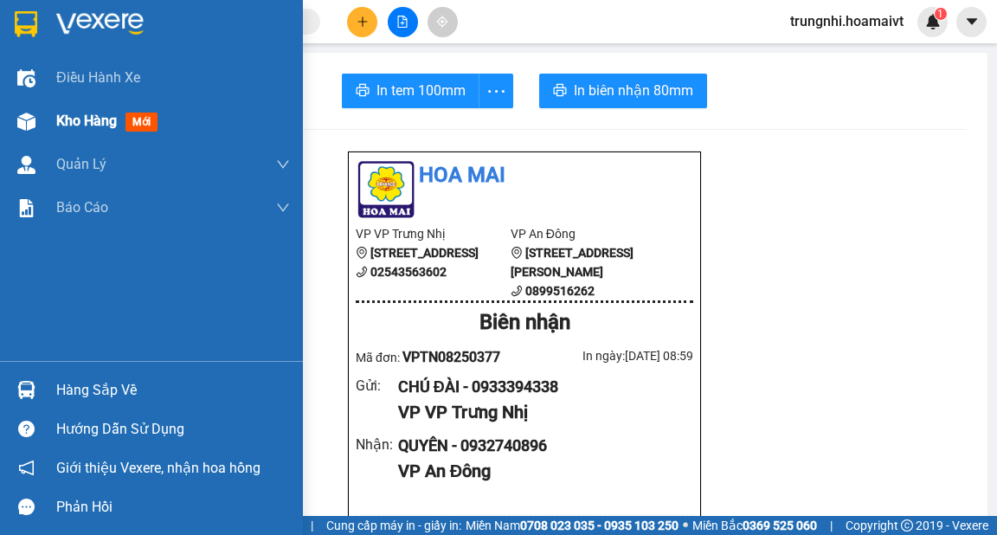
click at [42, 124] on div "Kho hàng mới" at bounding box center [151, 121] width 303 height 43
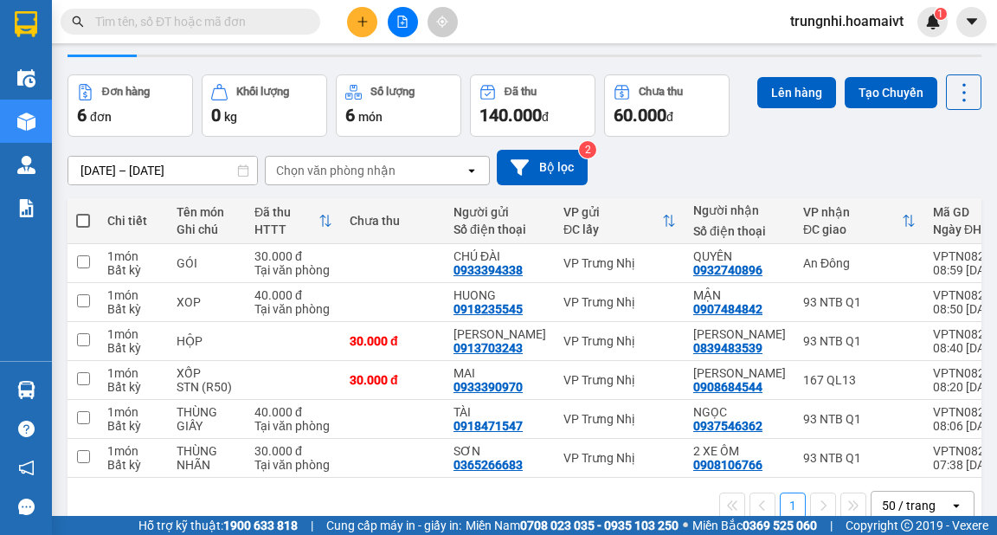
scroll to position [69, 0]
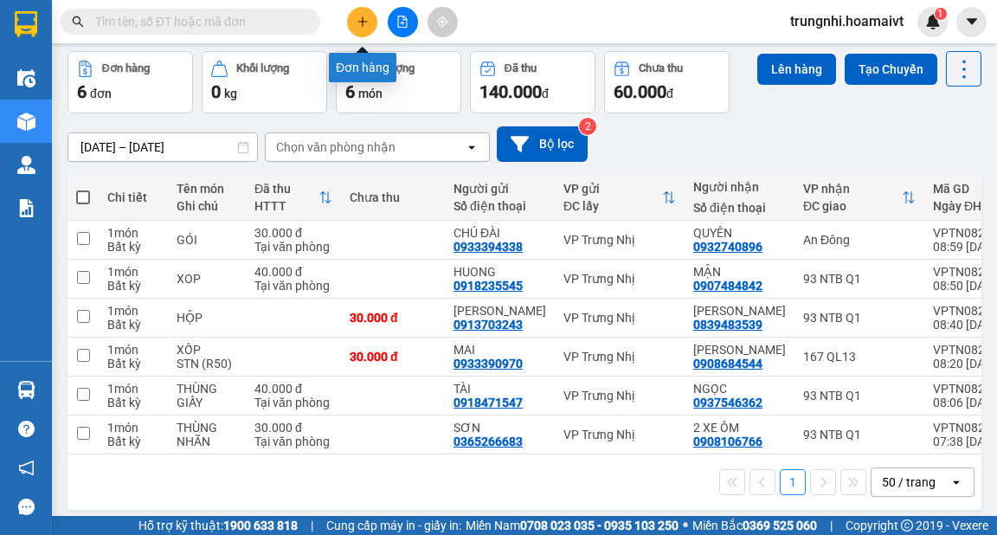
click at [361, 24] on icon "plus" at bounding box center [363, 22] width 12 height 12
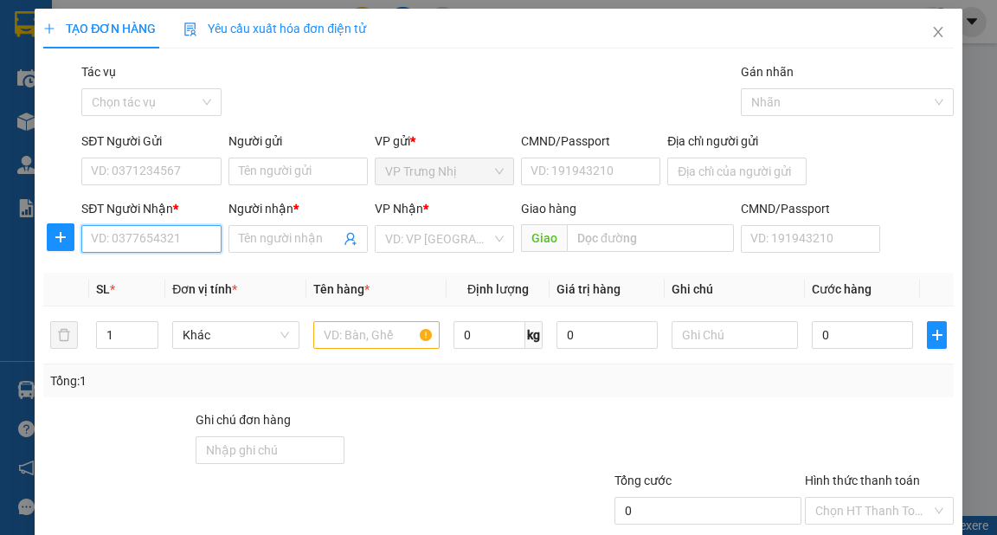
click at [145, 235] on input "SĐT Người Nhận *" at bounding box center [150, 239] width 139 height 28
click at [195, 267] on div "0985857399 - QUYỀN" at bounding box center [149, 273] width 117 height 19
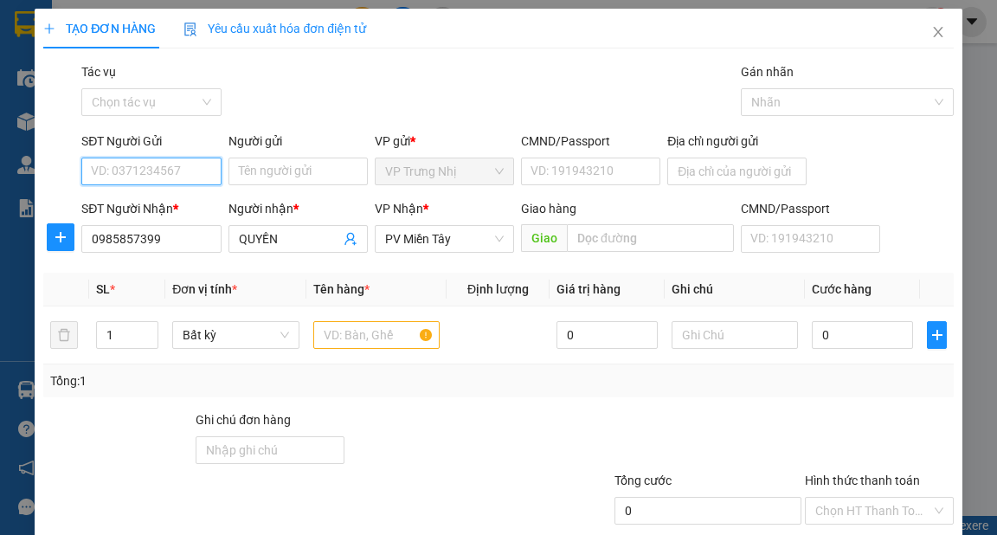
click at [173, 173] on input "SĐT Người Gửi" at bounding box center [150, 172] width 139 height 28
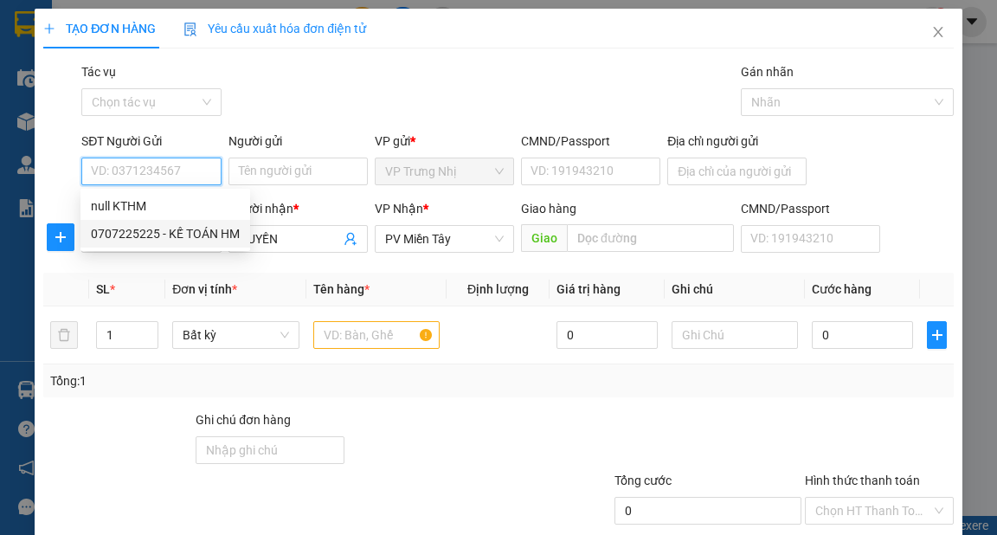
click at [194, 236] on div "0707225225 - KẾ TOÁN HM" at bounding box center [165, 233] width 149 height 19
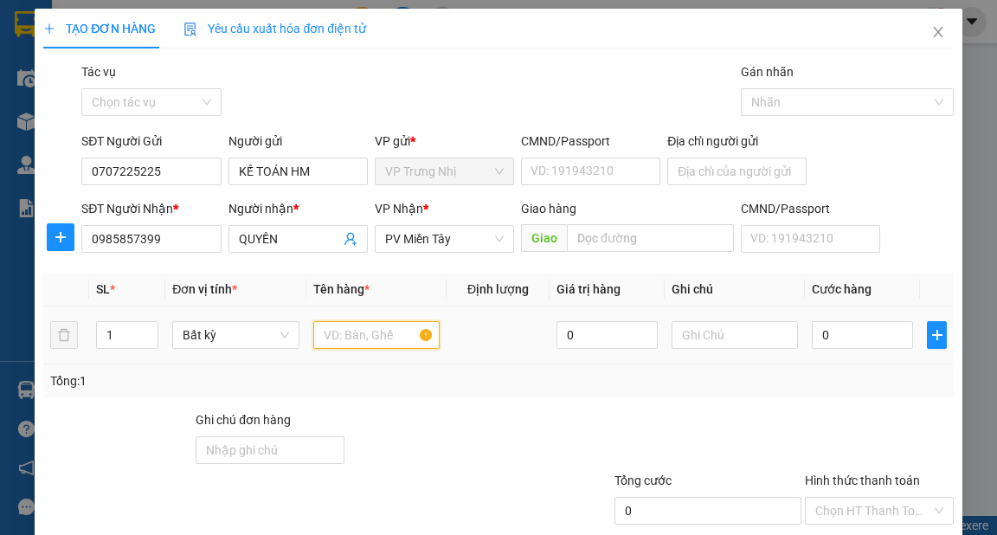
click at [382, 337] on input "text" at bounding box center [376, 335] width 127 height 28
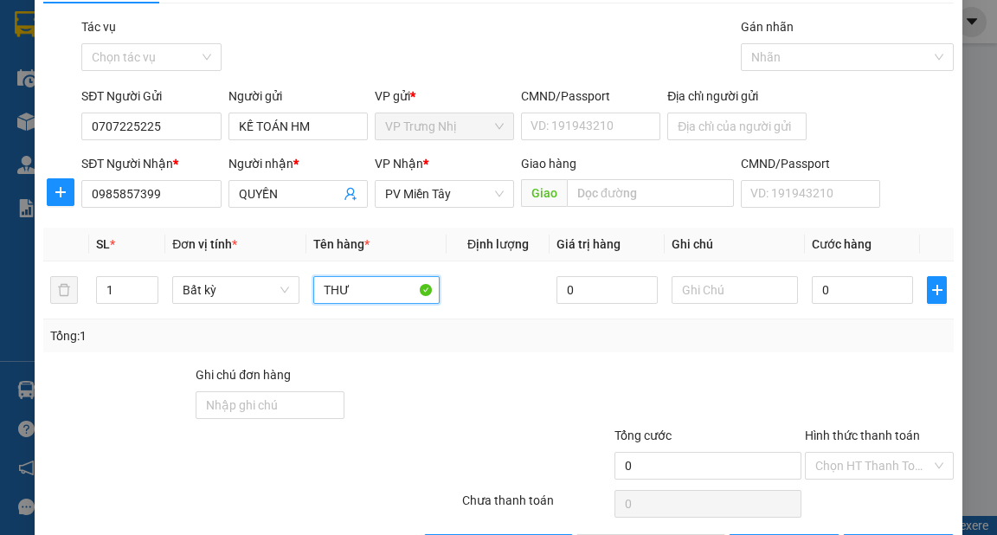
scroll to position [104, 0]
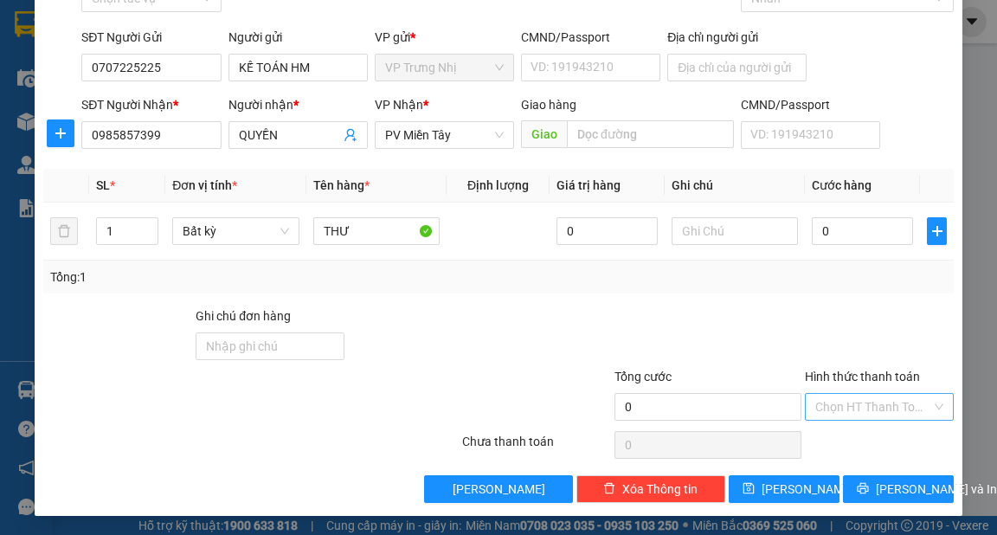
click at [874, 410] on input "Hình thức thanh toán" at bounding box center [874, 407] width 116 height 26
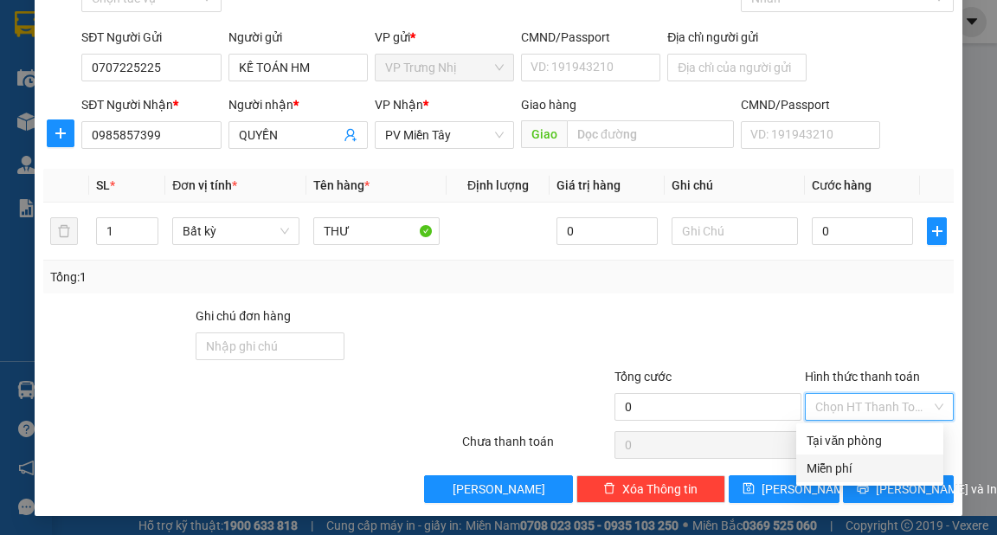
click at [848, 468] on div "Miễn phí" at bounding box center [870, 468] width 126 height 19
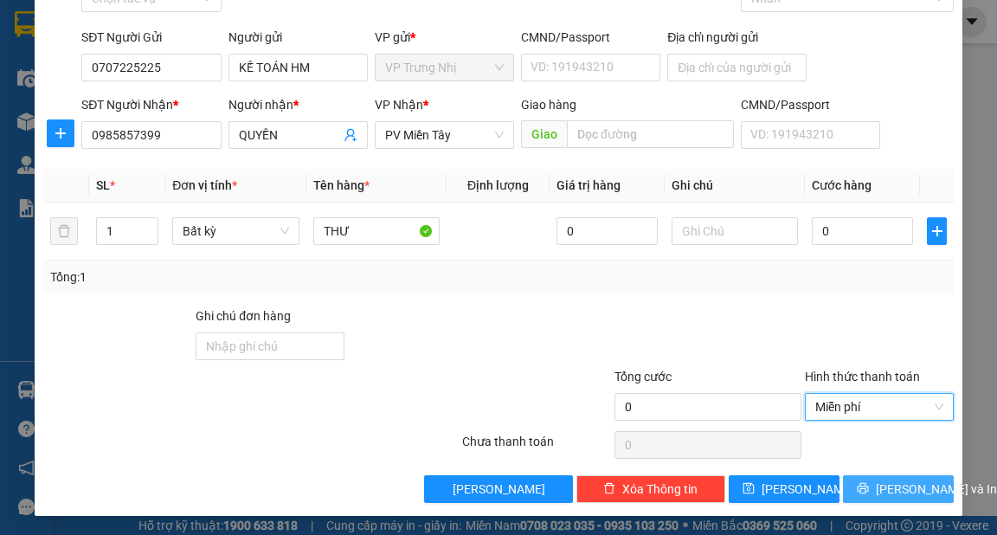
click at [882, 487] on span "[PERSON_NAME] và In" at bounding box center [936, 489] width 121 height 19
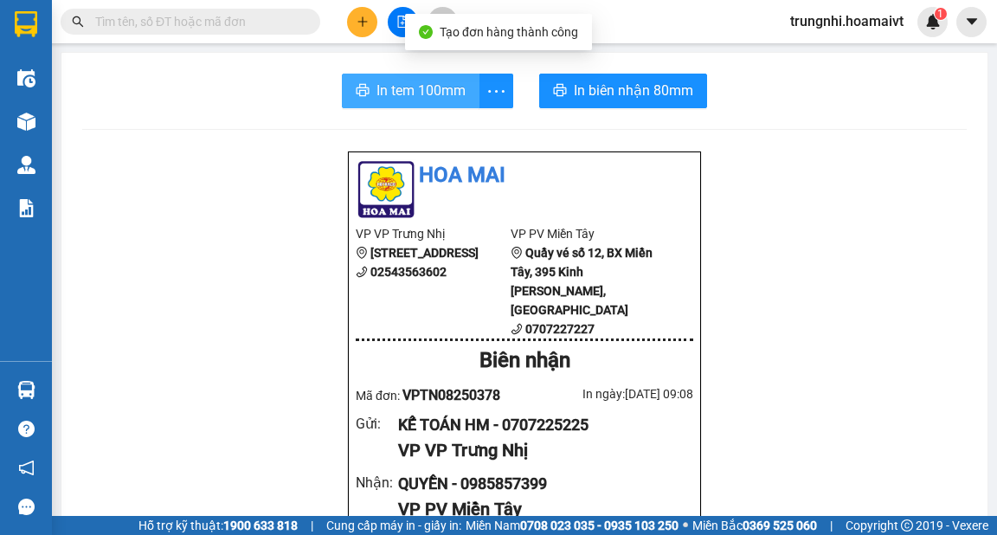
click at [451, 86] on span "In tem 100mm" at bounding box center [421, 91] width 89 height 22
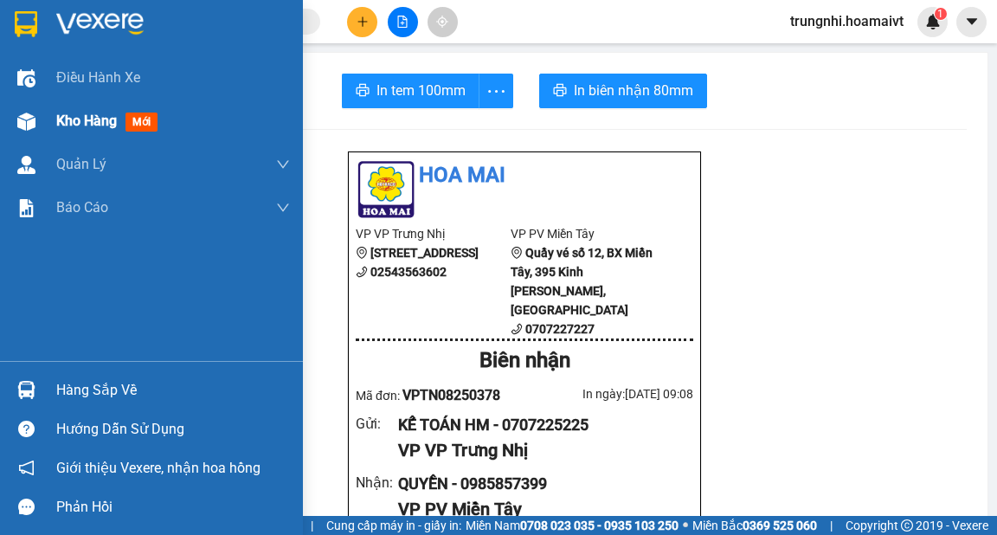
click at [24, 119] on img at bounding box center [26, 122] width 18 height 18
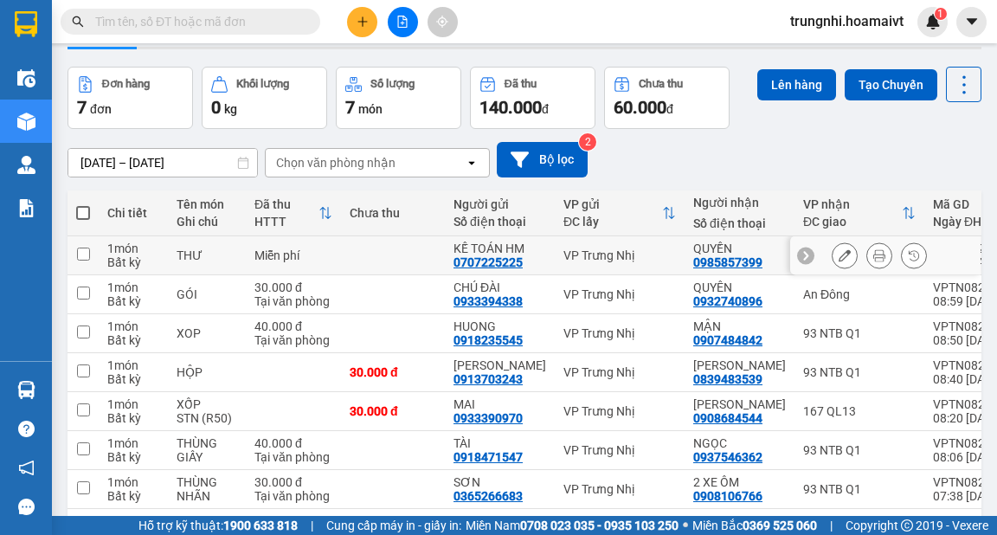
scroll to position [121, 0]
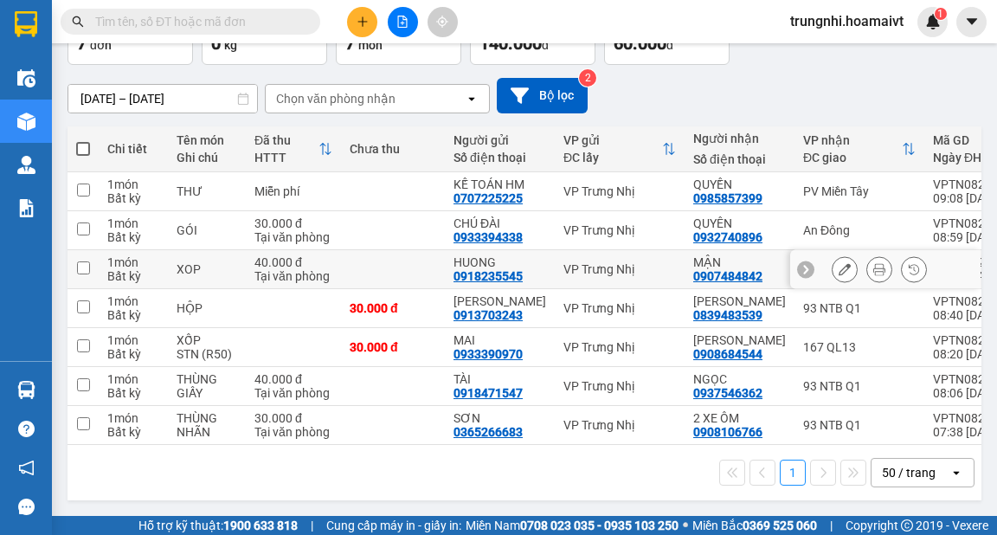
click at [87, 267] on input "checkbox" at bounding box center [83, 267] width 13 height 13
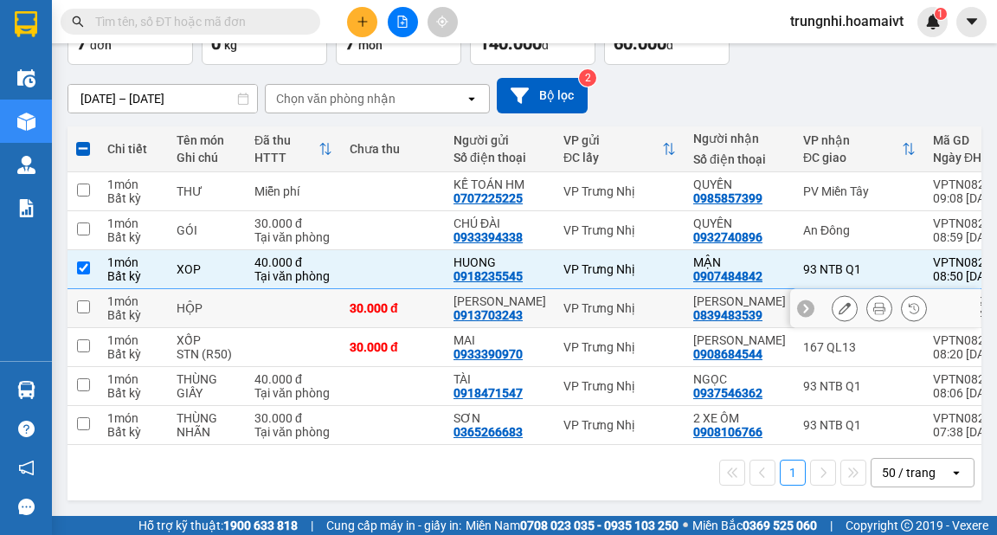
click at [84, 305] on input "checkbox" at bounding box center [83, 306] width 13 height 13
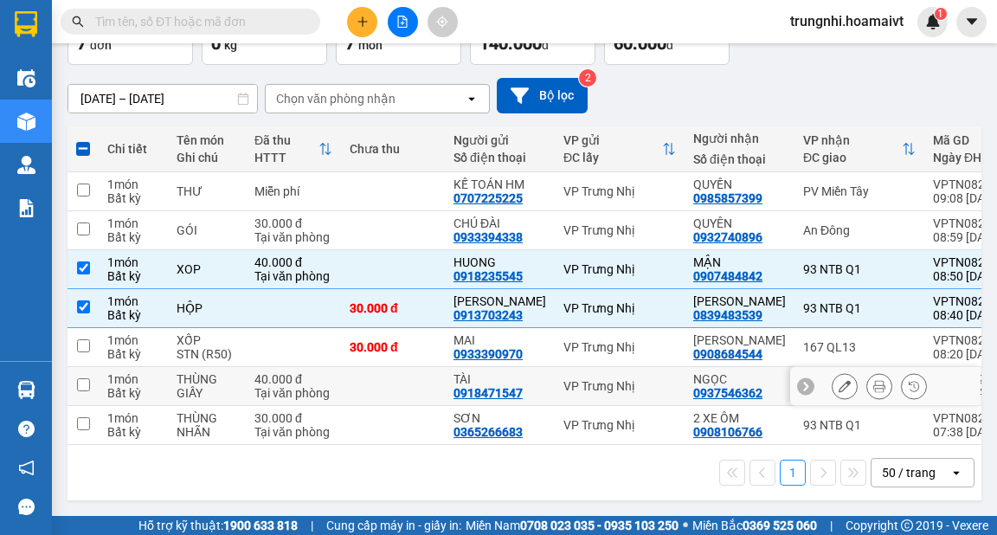
click at [90, 383] on td at bounding box center [83, 386] width 31 height 39
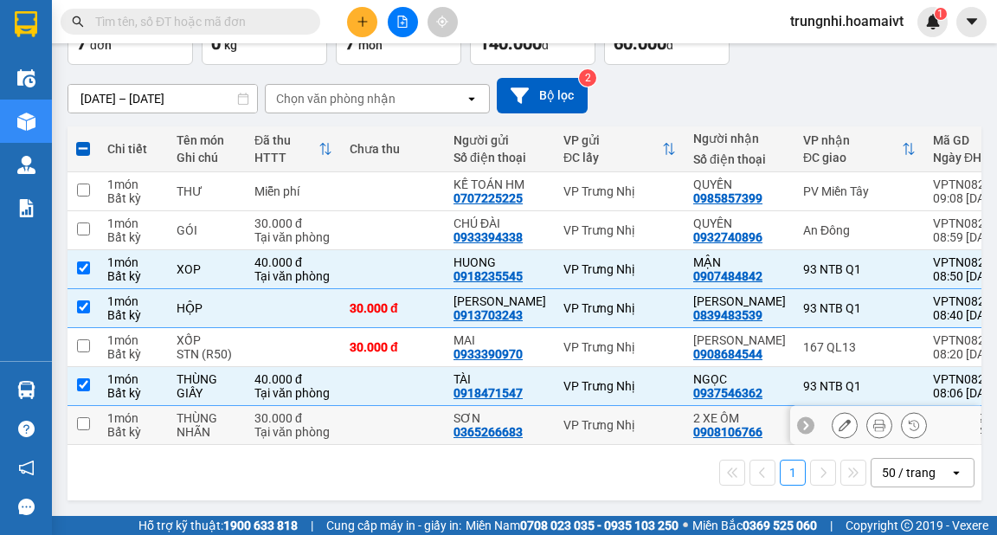
click at [84, 422] on input "checkbox" at bounding box center [83, 423] width 13 height 13
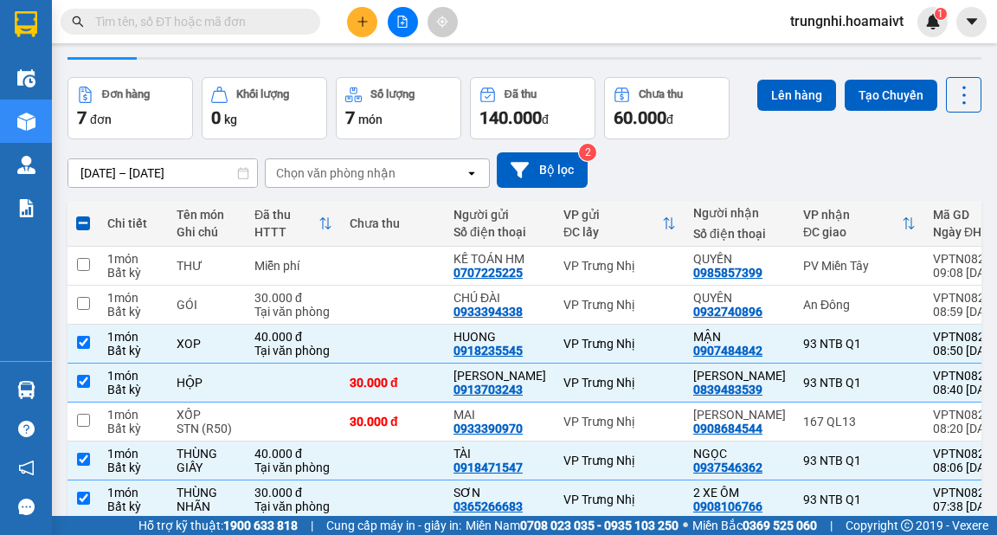
scroll to position [0, 0]
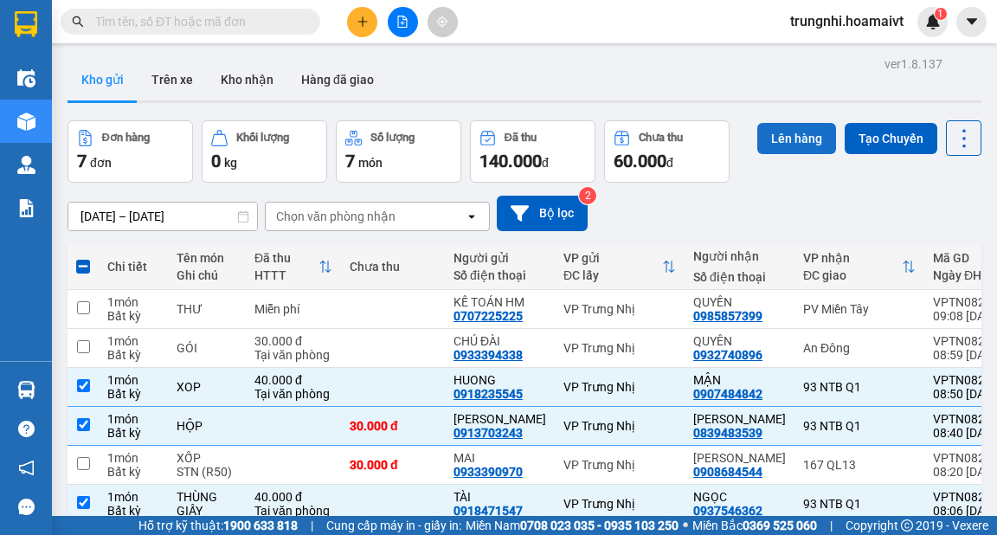
click at [790, 130] on button "Lên hàng" at bounding box center [797, 138] width 79 height 31
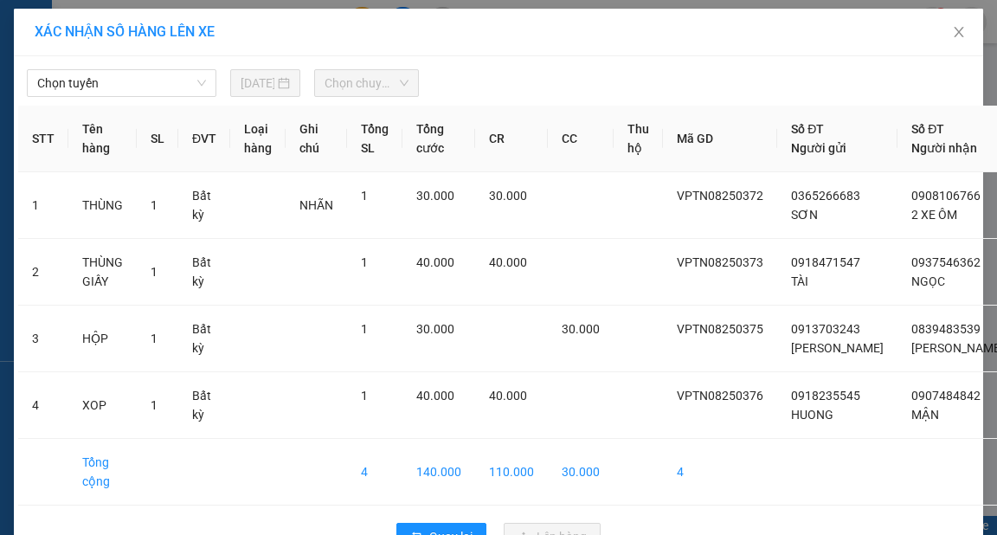
click at [140, 65] on div "Chọn tuyến 12/08/2025 Chọn chuyến" at bounding box center [498, 79] width 961 height 36
click at [143, 76] on span "Chọn tuyến" at bounding box center [121, 83] width 169 height 26
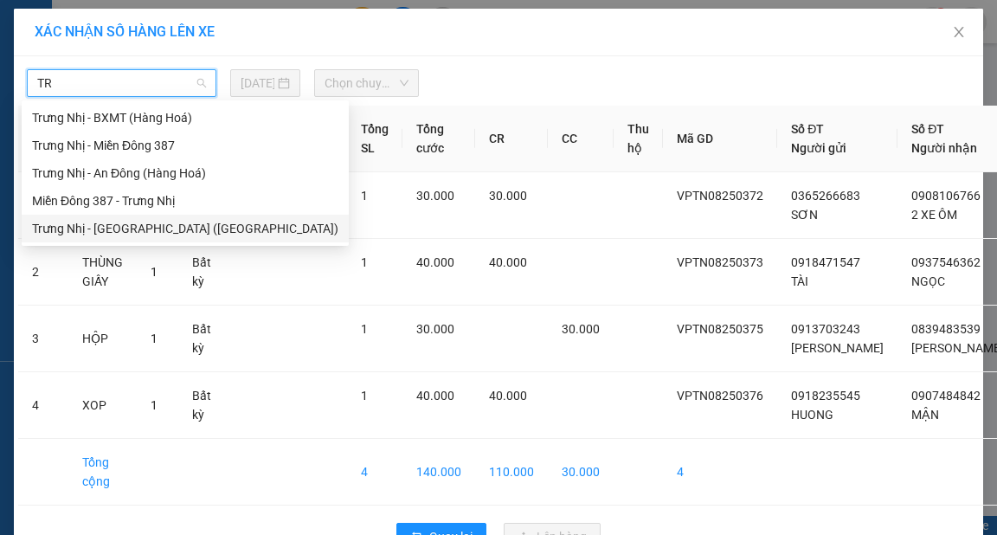
click at [139, 233] on div "Trưng Nhị - [GEOGRAPHIC_DATA] ([GEOGRAPHIC_DATA])" at bounding box center [185, 228] width 306 height 19
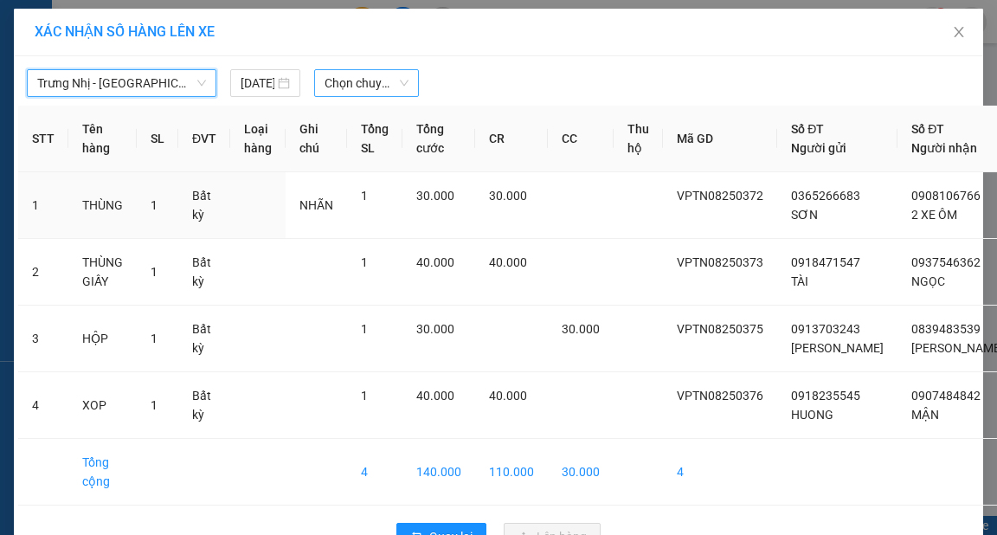
click at [363, 79] on span "Chọn chuyến" at bounding box center [367, 83] width 84 height 26
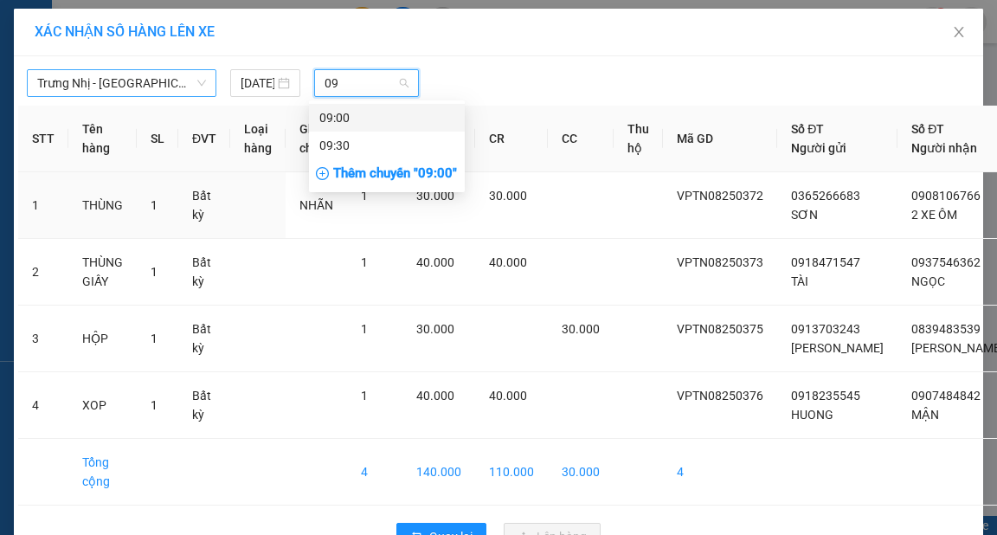
drag, startPoint x: 367, startPoint y: 109, endPoint x: 382, endPoint y: 107, distance: 14.8
click at [371, 109] on div "09:00" at bounding box center [386, 117] width 135 height 19
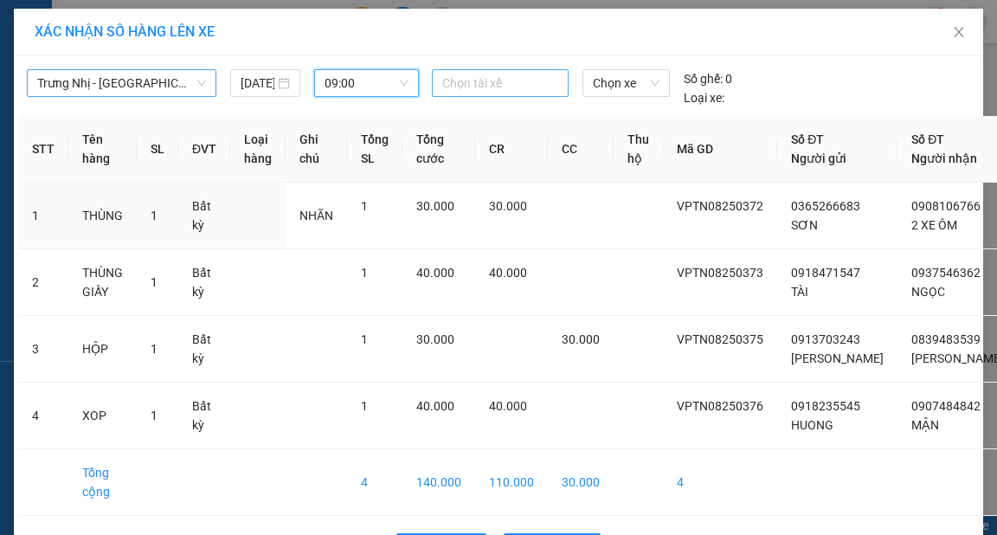
click at [522, 86] on div at bounding box center [500, 83] width 128 height 21
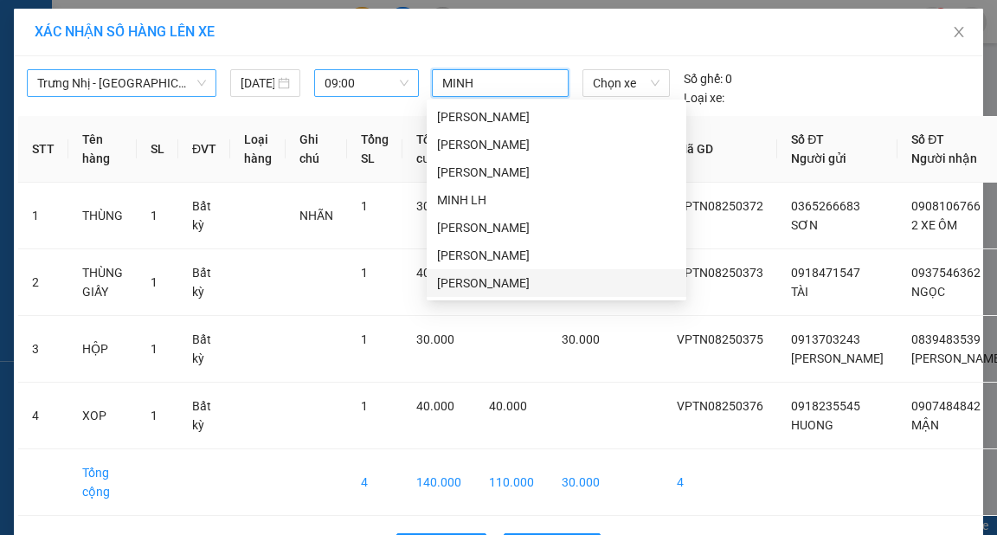
click at [474, 289] on div "[PERSON_NAME]" at bounding box center [556, 283] width 239 height 19
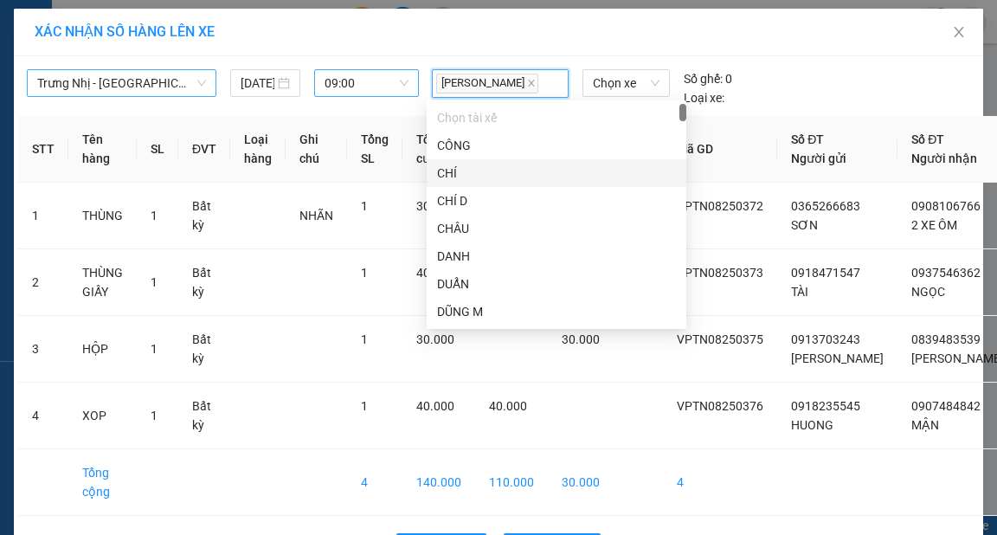
click at [826, 73] on div "Trưng Nhị - Sài Gòn (Hàng Hoá) 12/08/2025 09:00 MINH A Chọn xe Số ghế: 0 Loại x…" at bounding box center [498, 84] width 961 height 47
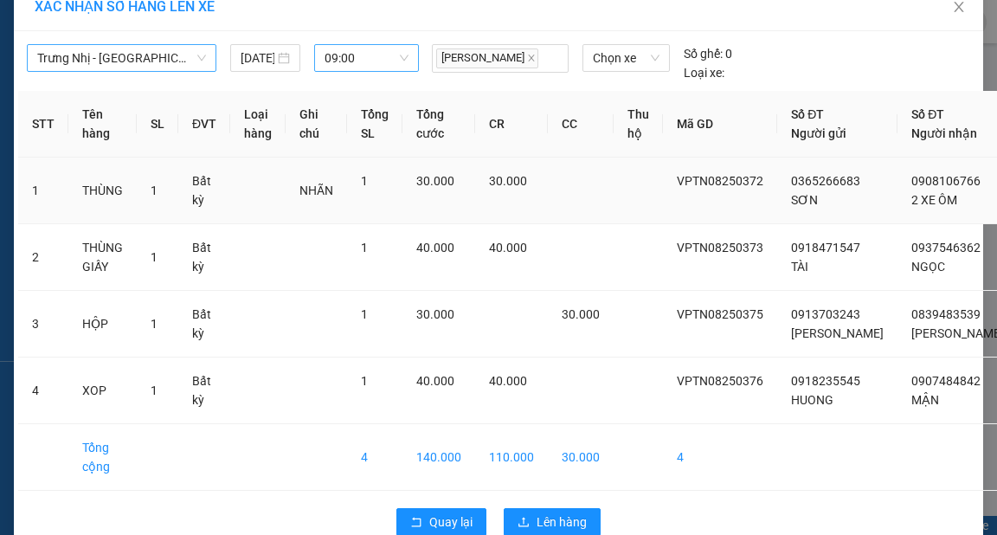
scroll to position [96, 0]
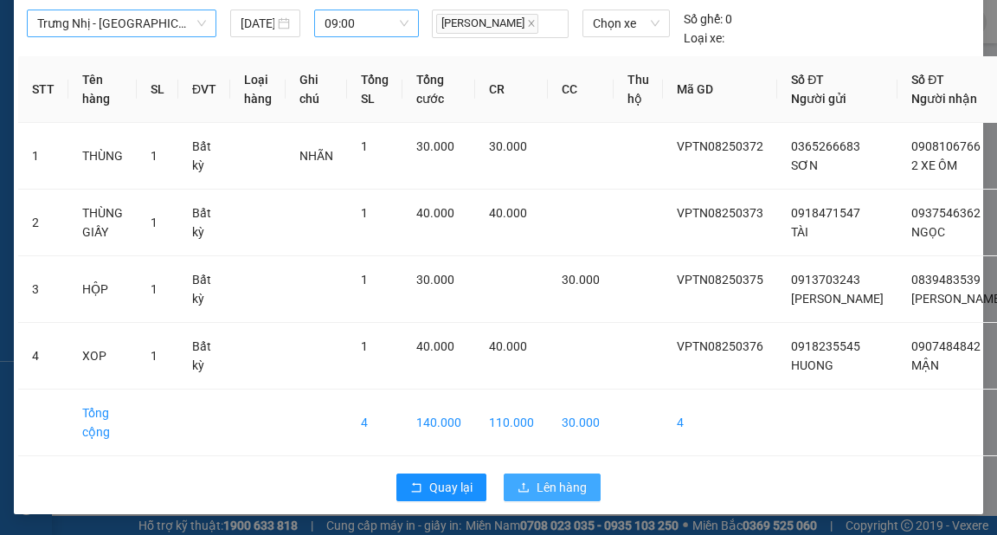
click at [564, 487] on span "Lên hàng" at bounding box center [562, 487] width 50 height 19
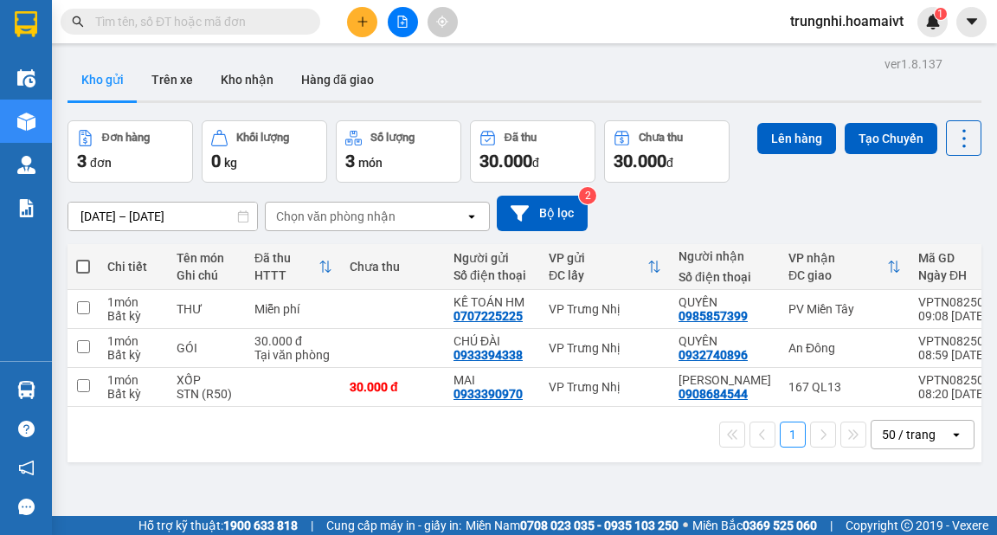
click at [85, 305] on input "checkbox" at bounding box center [83, 307] width 13 height 13
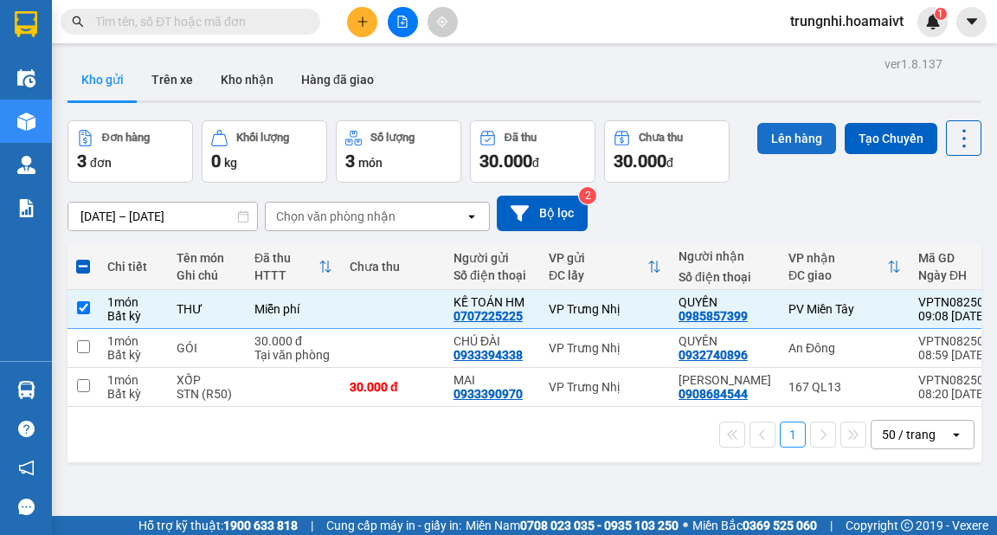
click at [784, 135] on button "Lên hàng" at bounding box center [797, 138] width 79 height 31
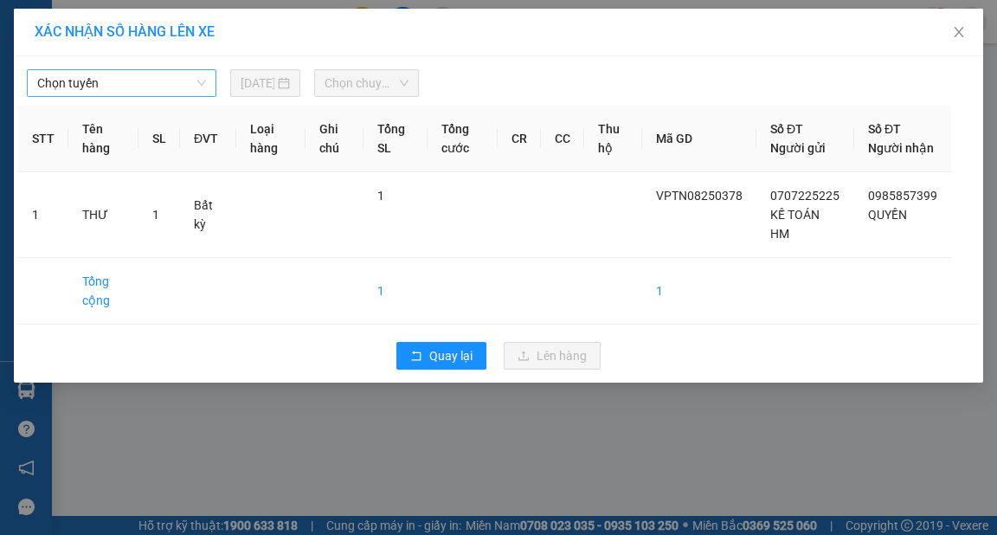
click at [152, 76] on span "Chọn tuyến" at bounding box center [121, 83] width 169 height 26
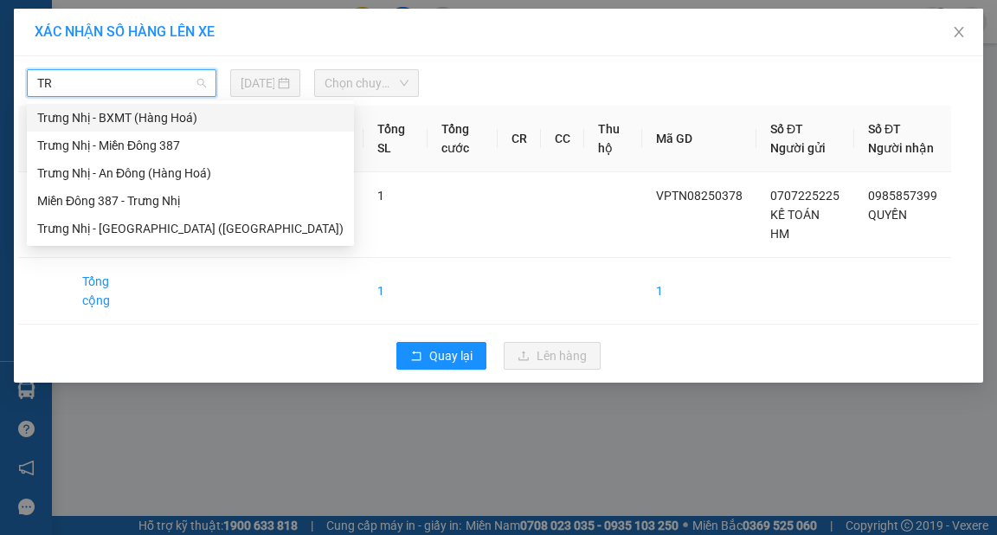
click at [154, 119] on div "Trưng Nhị - BXMT (Hàng Hoá)" at bounding box center [190, 117] width 306 height 19
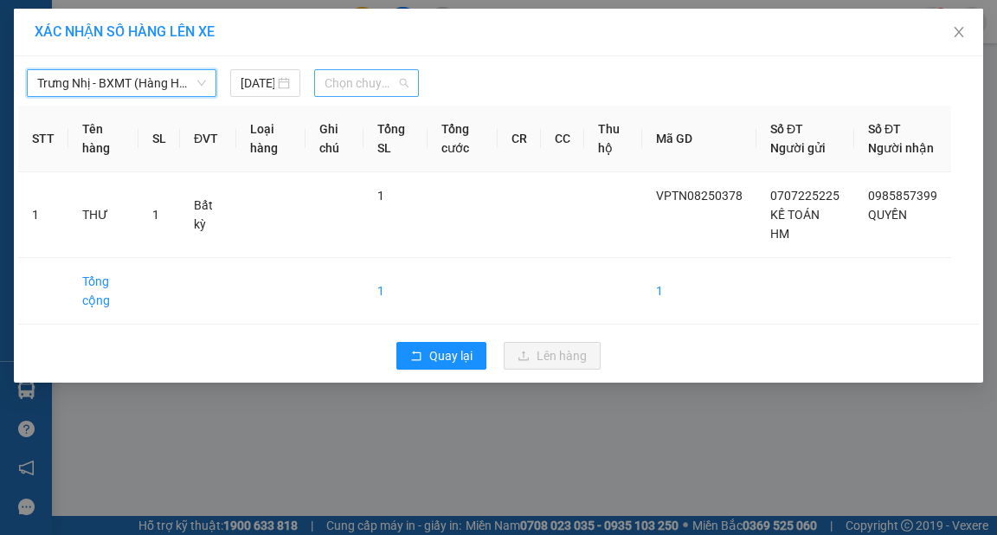
click at [372, 77] on span "Chọn chuyến" at bounding box center [367, 83] width 84 height 26
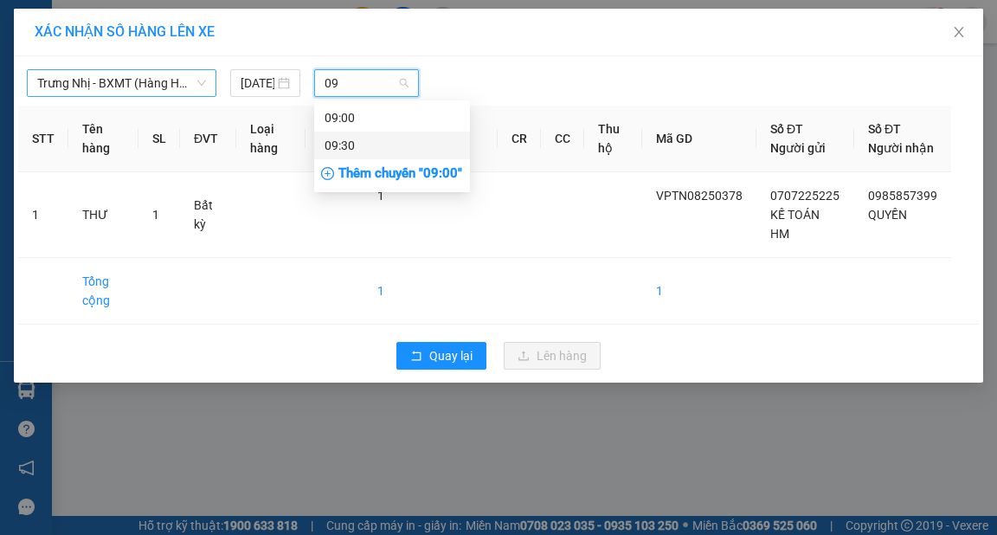
click at [360, 143] on div "09:30" at bounding box center [392, 145] width 135 height 19
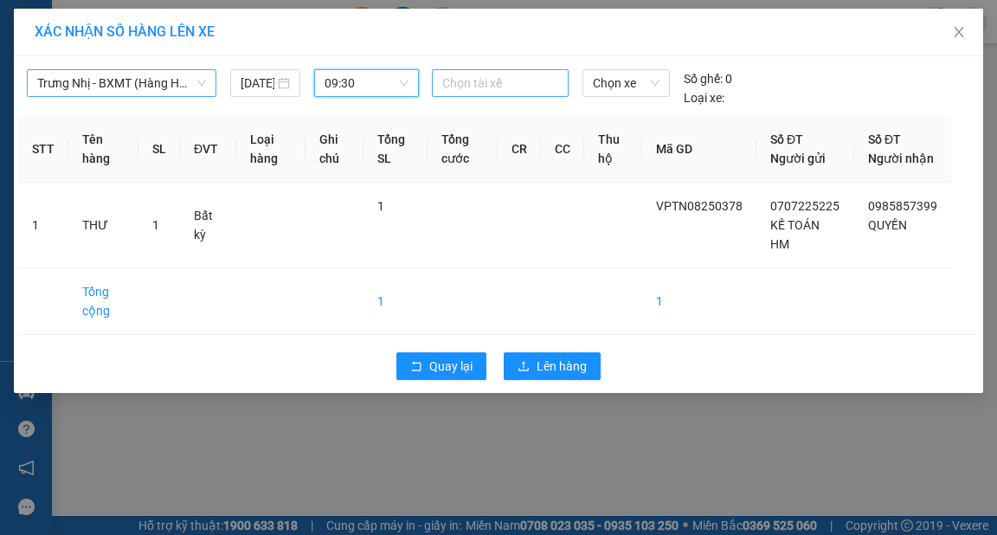
click at [475, 80] on div at bounding box center [500, 83] width 128 height 21
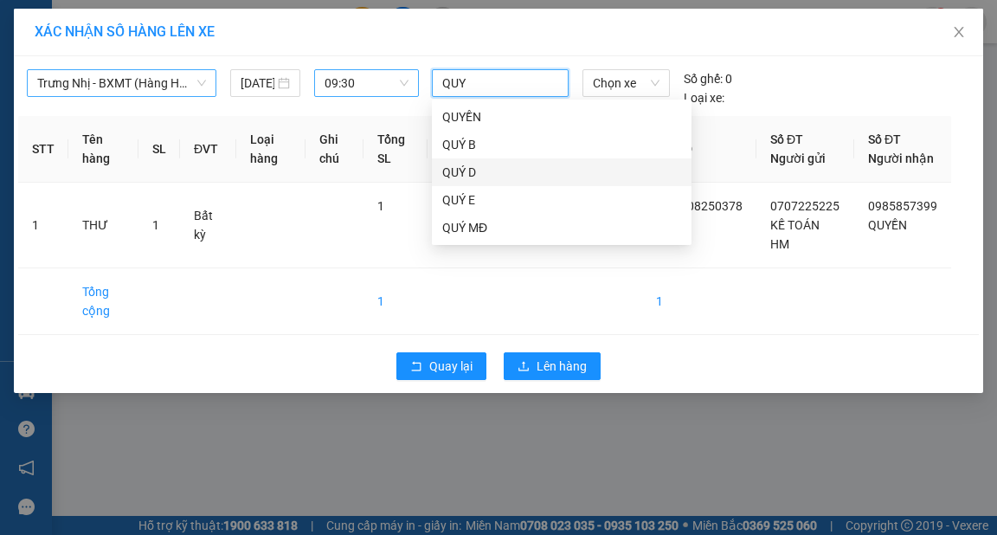
click at [479, 177] on div "QUÝ D" at bounding box center [561, 172] width 239 height 19
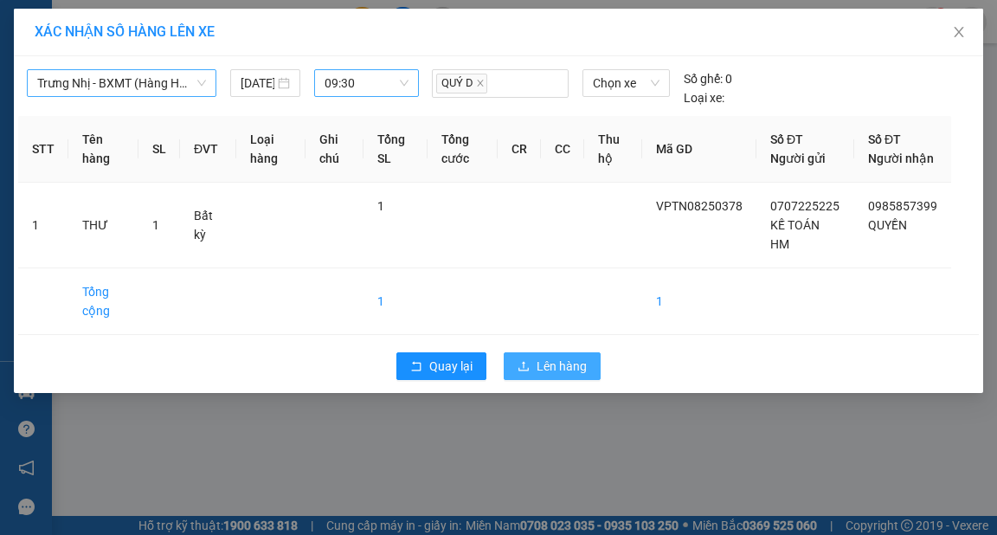
click at [588, 380] on button "Lên hàng" at bounding box center [552, 366] width 97 height 28
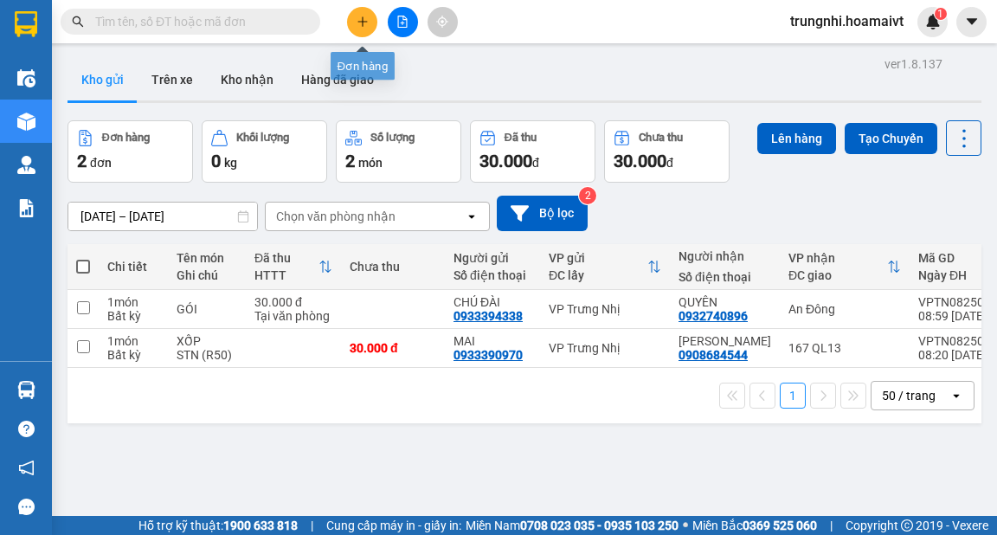
click at [356, 17] on button at bounding box center [362, 22] width 30 height 30
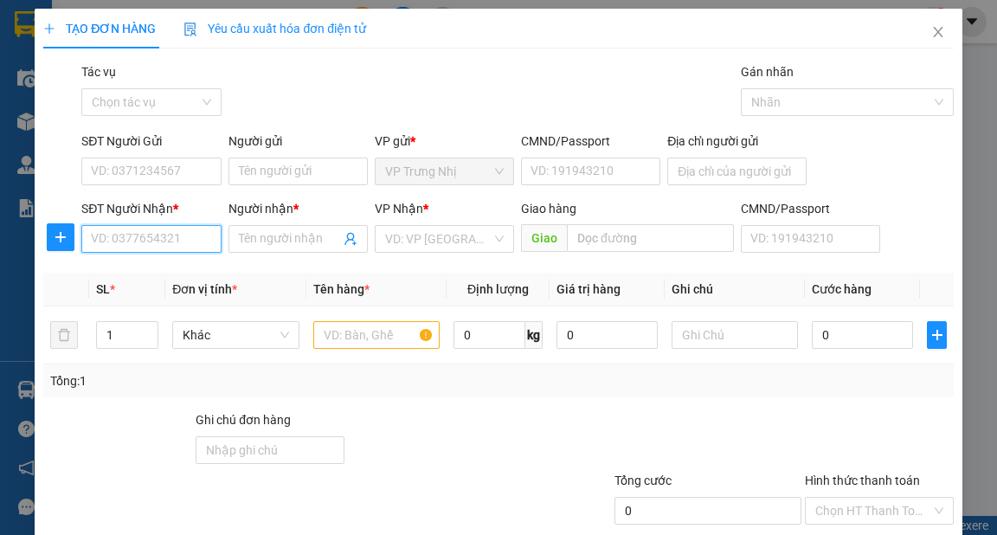
click at [102, 242] on input "SĐT Người Nhận *" at bounding box center [150, 239] width 139 height 28
click at [170, 281] on div "0981123106 - KIỀU VY" at bounding box center [151, 273] width 121 height 19
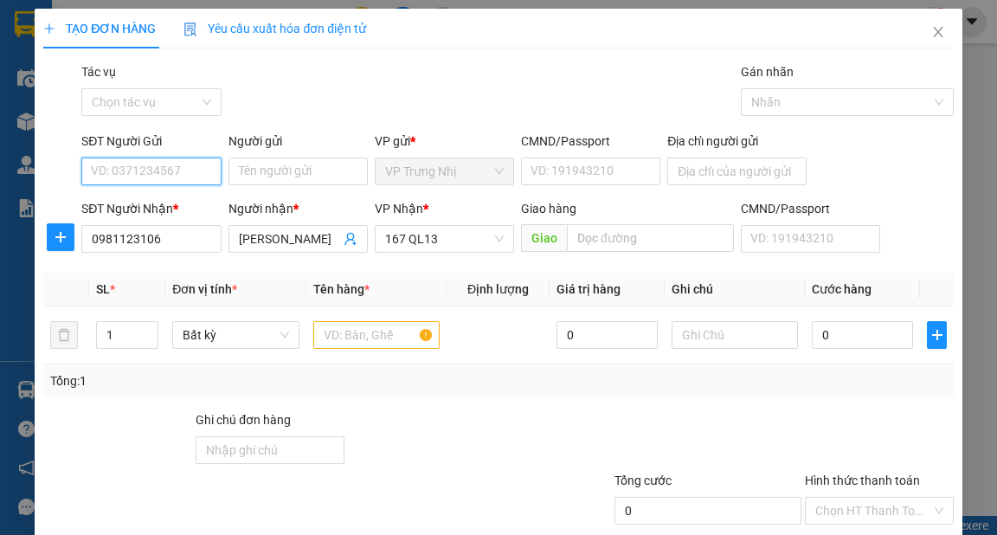
click at [175, 170] on input "SĐT Người Gửi" at bounding box center [150, 172] width 139 height 28
click at [202, 212] on div "0908036299 - cô Hiệp" at bounding box center [150, 206] width 119 height 19
click at [350, 330] on input "text" at bounding box center [376, 335] width 127 height 28
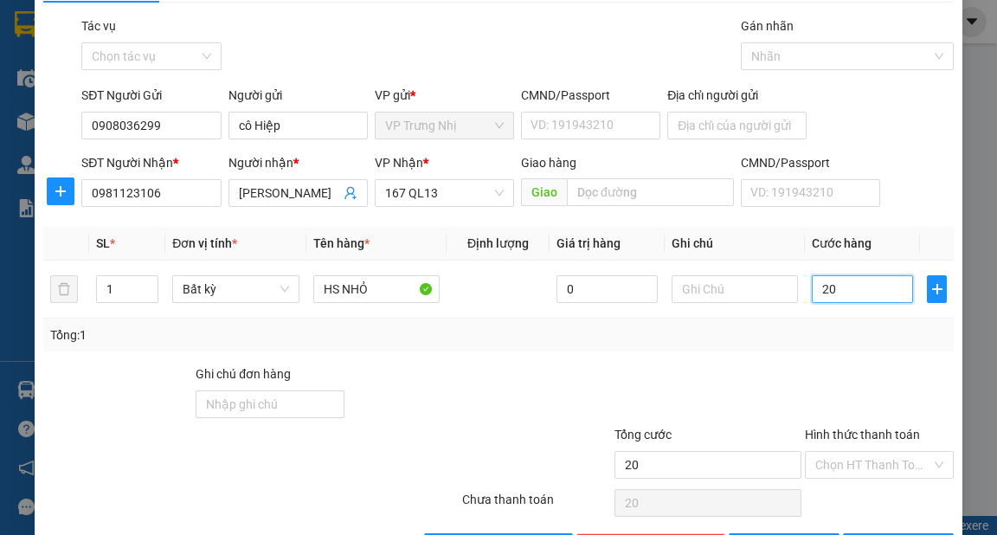
scroll to position [104, 0]
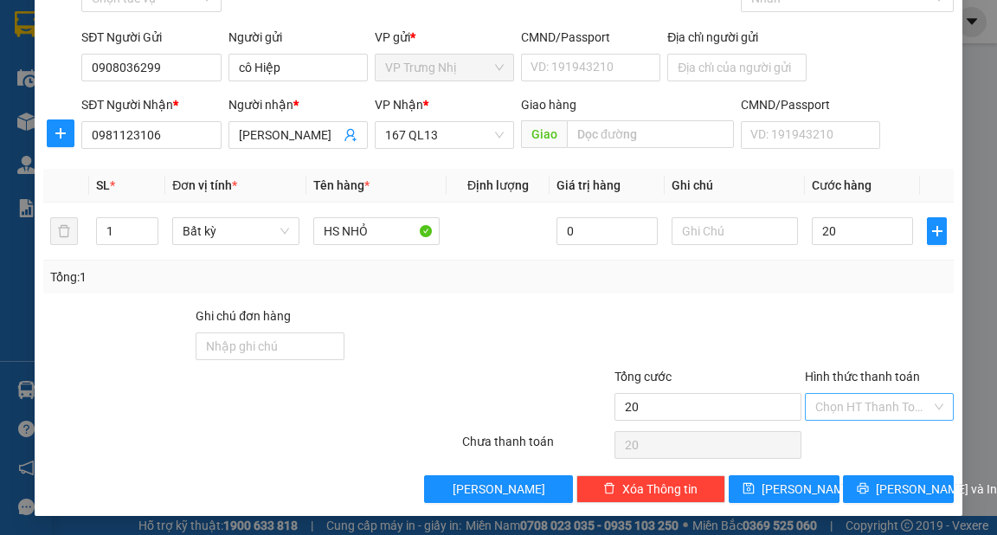
click at [883, 405] on input "Hình thức thanh toán" at bounding box center [874, 407] width 116 height 26
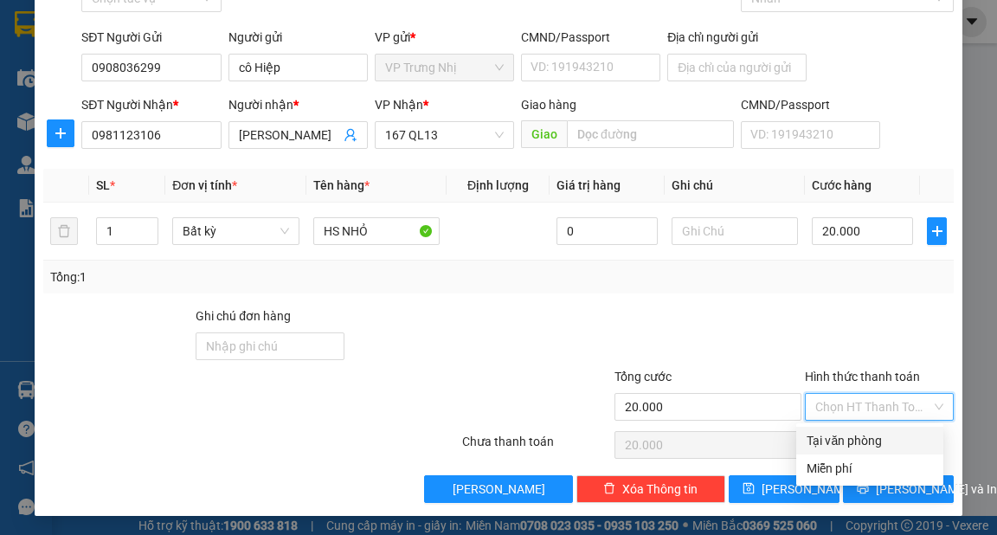
drag, startPoint x: 891, startPoint y: 448, endPoint x: 900, endPoint y: 450, distance: 9.0
click at [890, 448] on div "Tại văn phòng" at bounding box center [870, 440] width 126 height 19
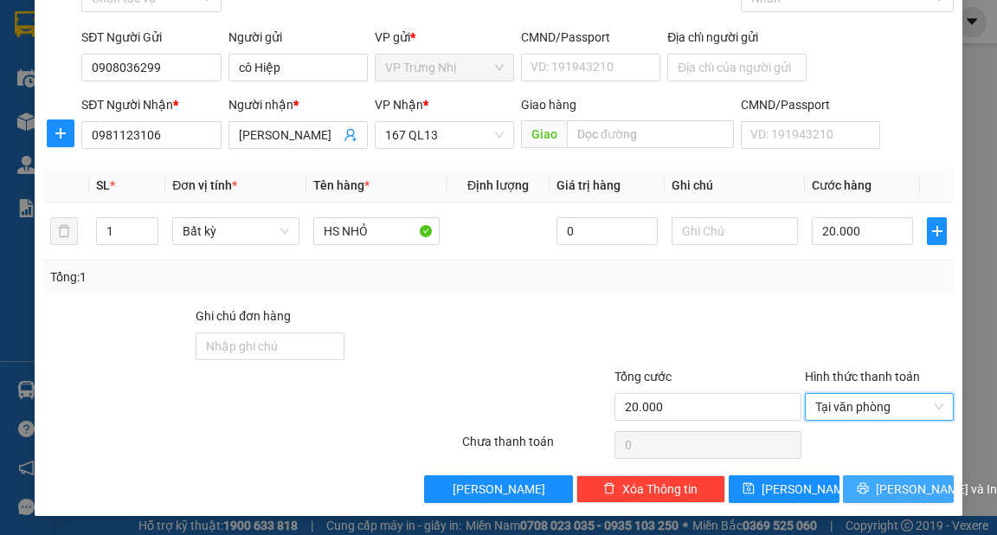
drag, startPoint x: 903, startPoint y: 482, endPoint x: 933, endPoint y: 492, distance: 31.8
click at [904, 483] on span "[PERSON_NAME] và In" at bounding box center [936, 489] width 121 height 19
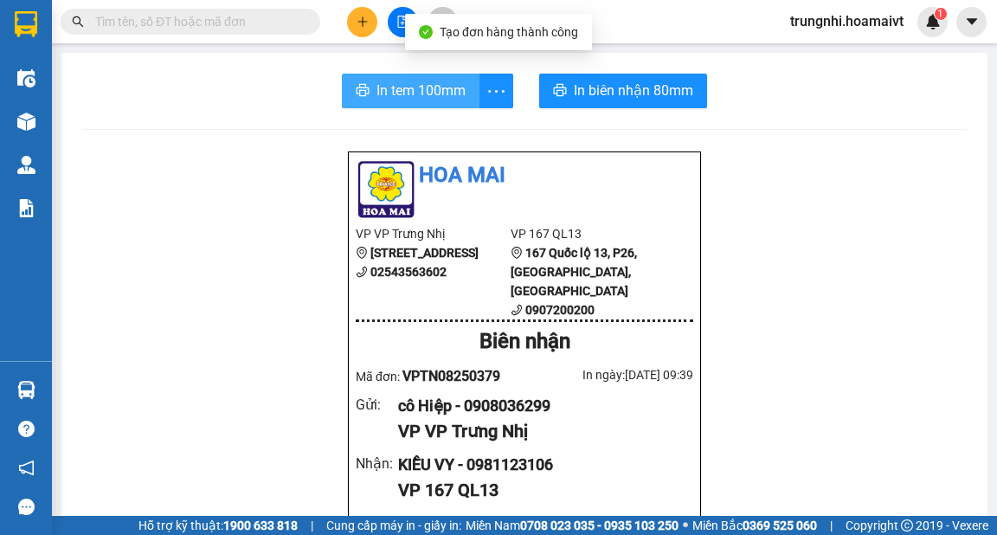
drag, startPoint x: 389, startPoint y: 80, endPoint x: 409, endPoint y: 97, distance: 26.4
click at [390, 81] on span "In tem 100mm" at bounding box center [421, 91] width 89 height 22
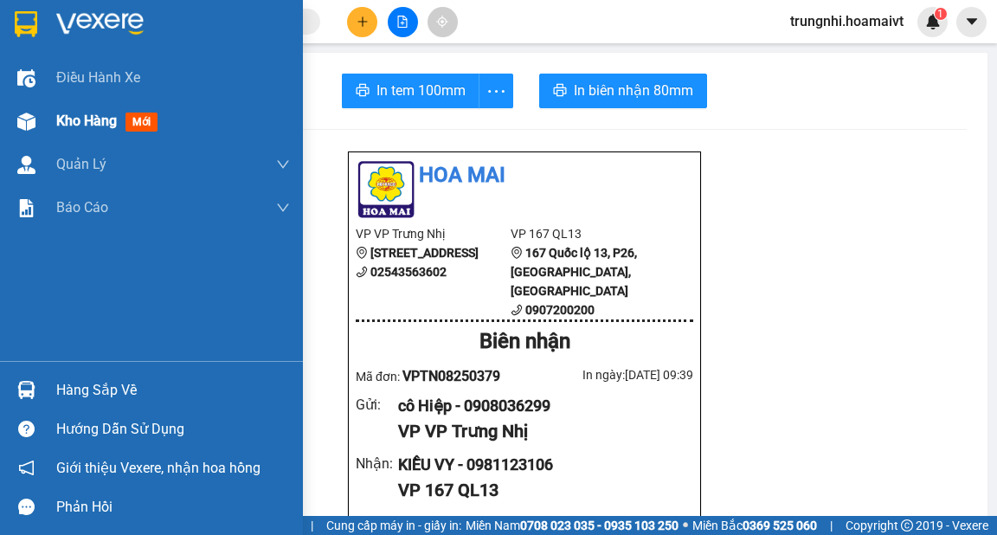
click at [31, 125] on img at bounding box center [26, 122] width 18 height 18
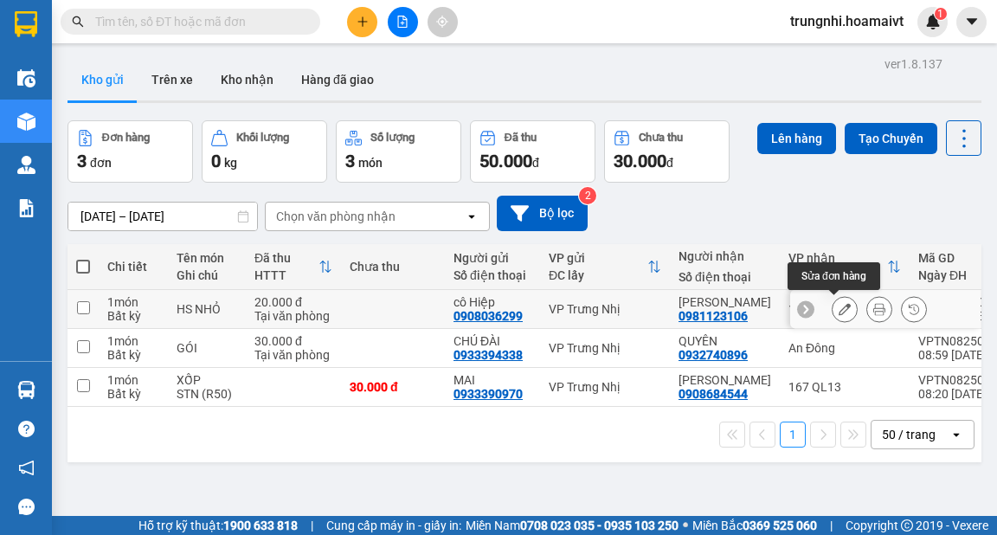
click at [839, 312] on icon at bounding box center [845, 309] width 12 height 12
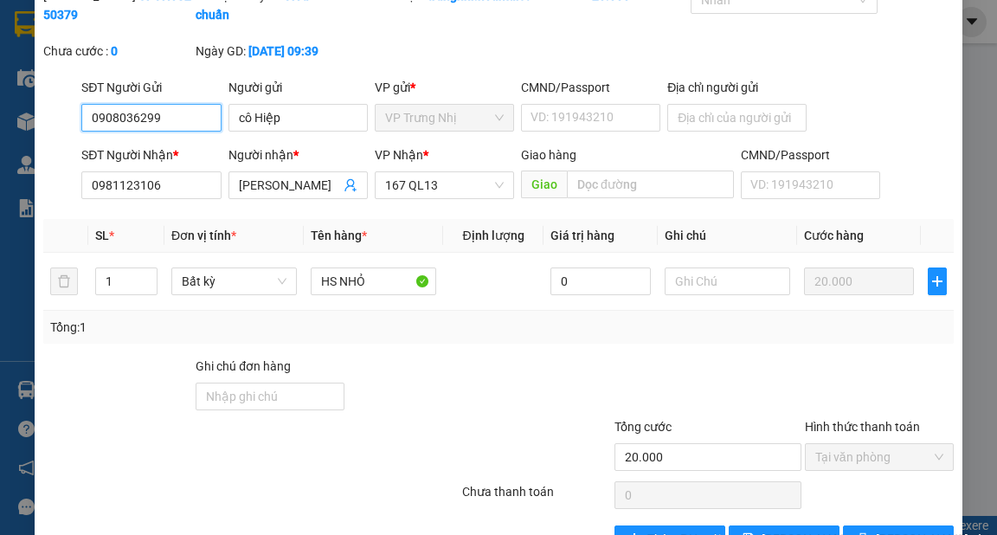
scroll to position [7, 0]
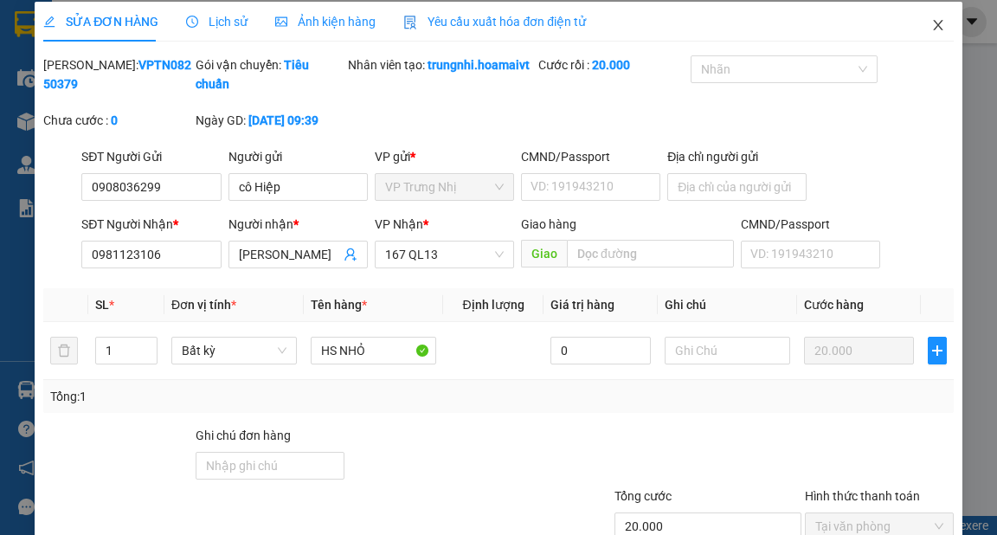
click at [932, 29] on icon "close" at bounding box center [939, 25] width 14 height 14
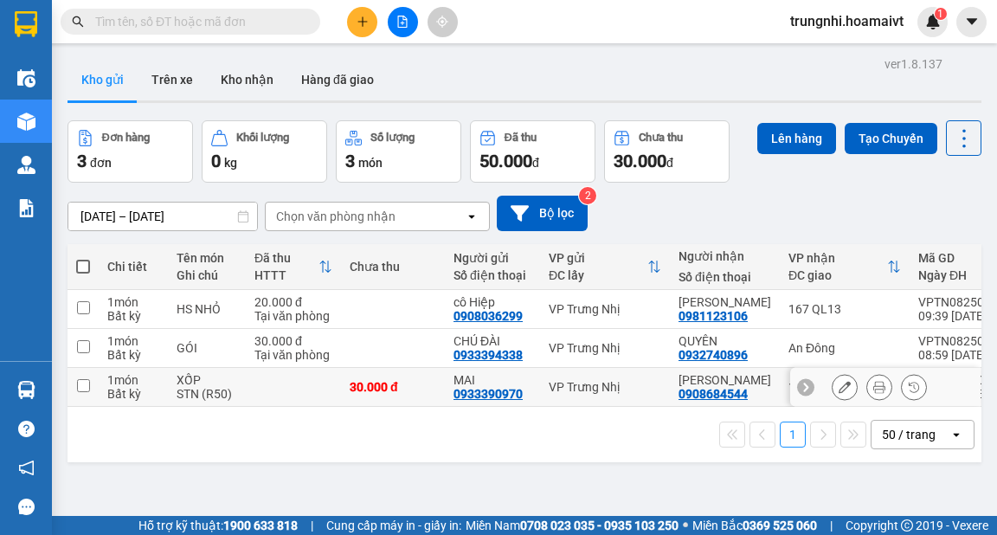
click at [87, 384] on input "checkbox" at bounding box center [83, 385] width 13 height 13
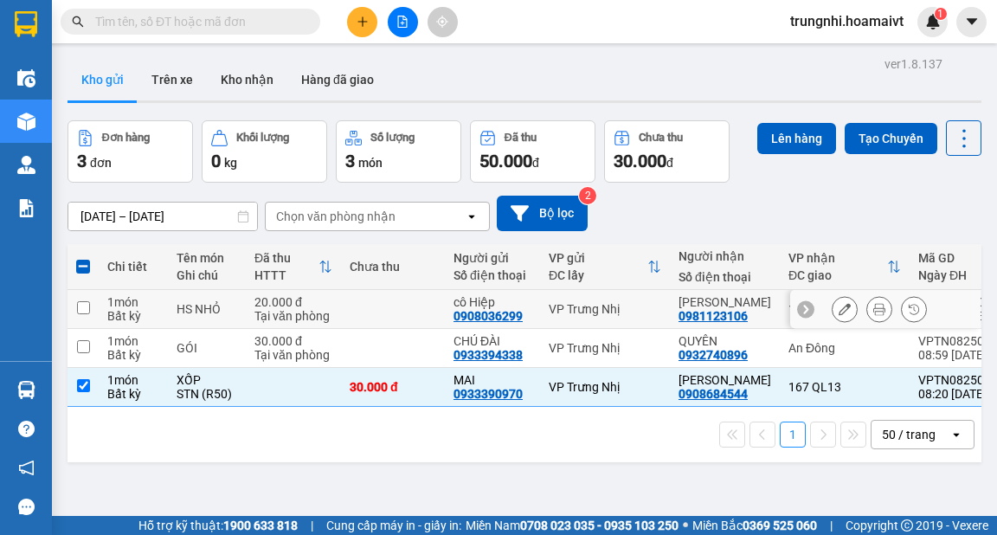
click at [90, 312] on td at bounding box center [83, 309] width 31 height 39
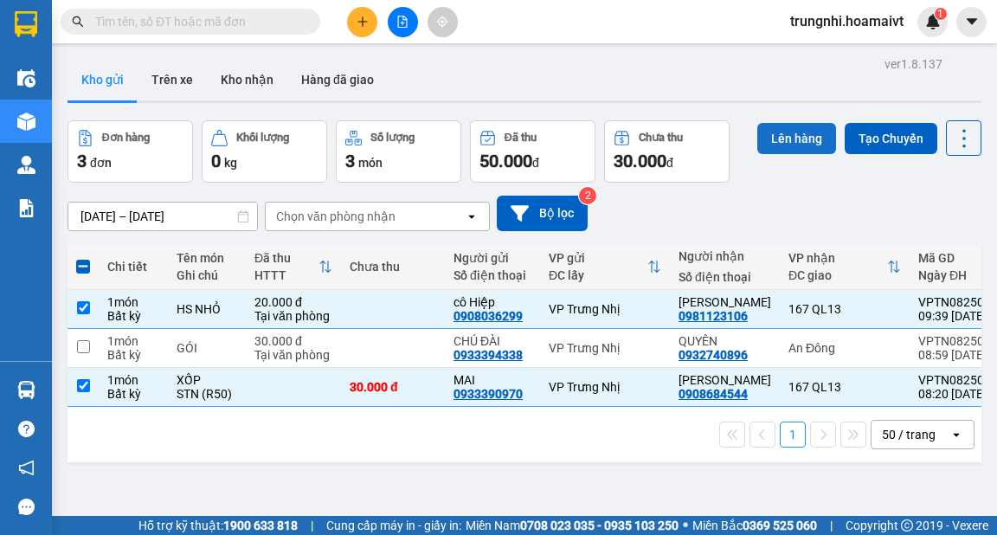
click at [777, 139] on button "Lên hàng" at bounding box center [797, 138] width 79 height 31
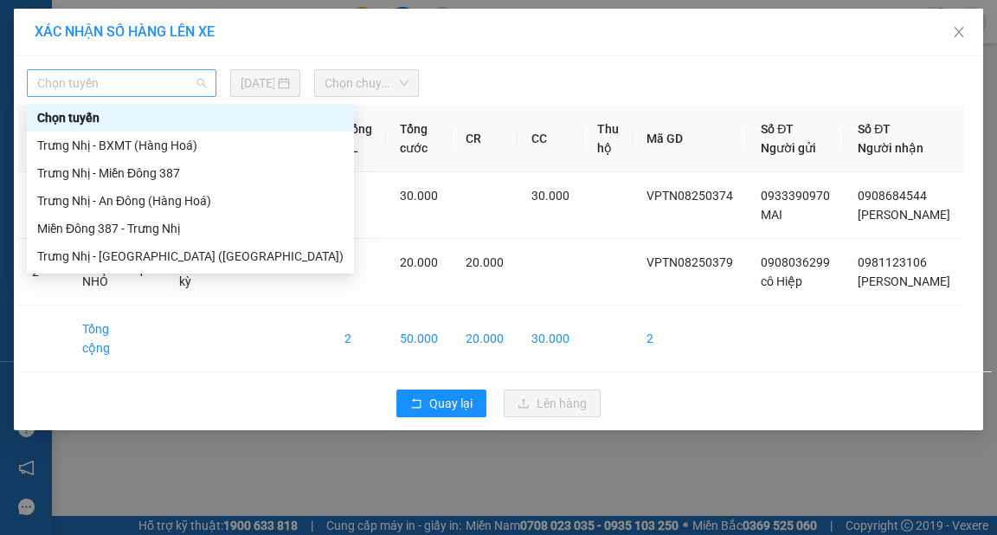
click at [142, 74] on span "Chọn tuyến" at bounding box center [121, 83] width 169 height 26
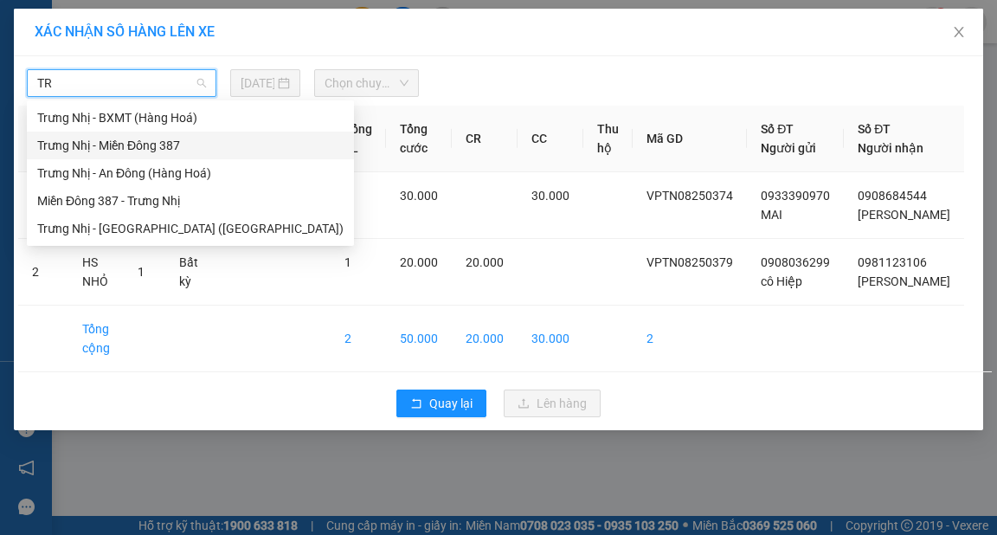
click at [161, 148] on div "Trưng Nhị - Miền Đông 387" at bounding box center [190, 145] width 306 height 19
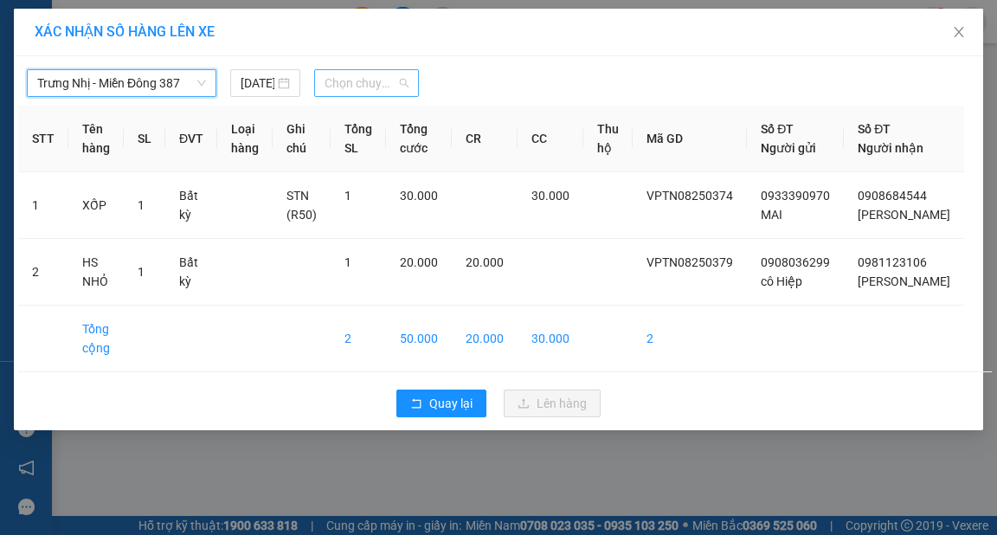
click at [344, 78] on span "Chọn chuyến" at bounding box center [367, 83] width 84 height 26
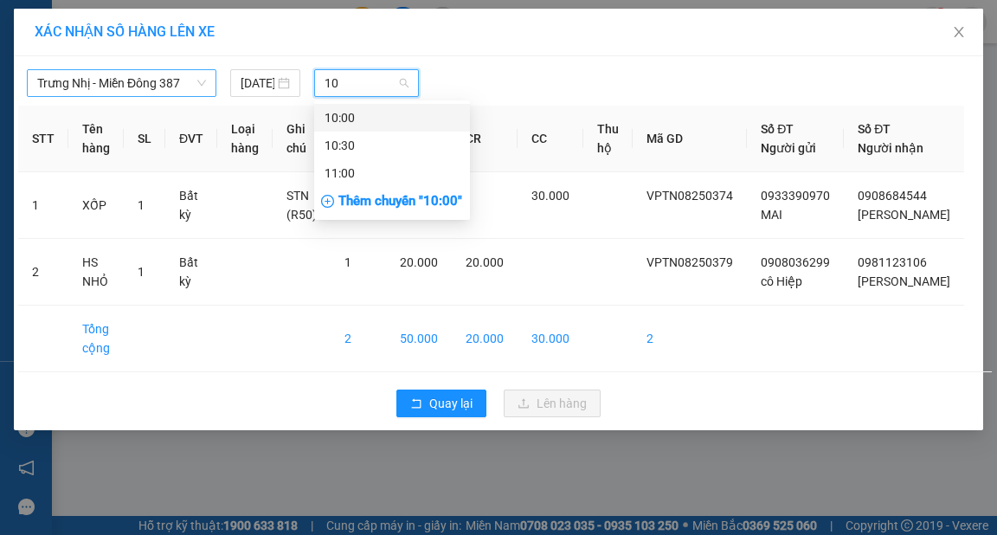
click at [430, 111] on div "10:00" at bounding box center [392, 117] width 135 height 19
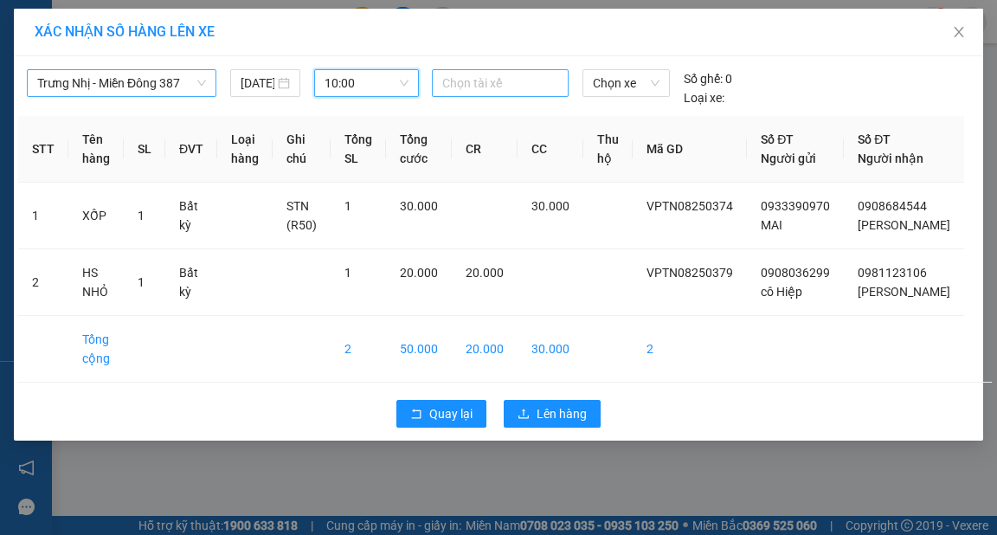
click at [499, 79] on div at bounding box center [500, 83] width 128 height 21
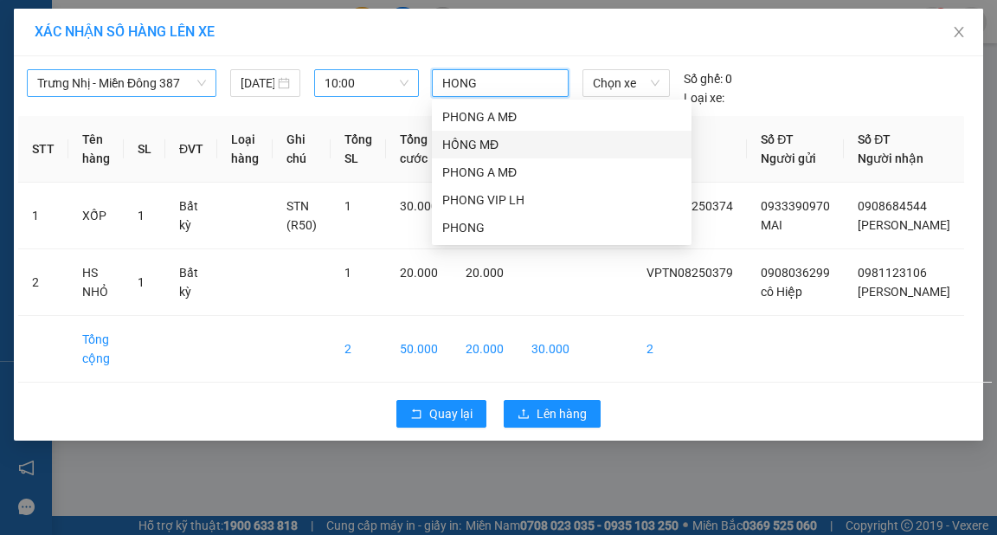
click at [470, 136] on div "HỒNG MĐ" at bounding box center [561, 144] width 239 height 19
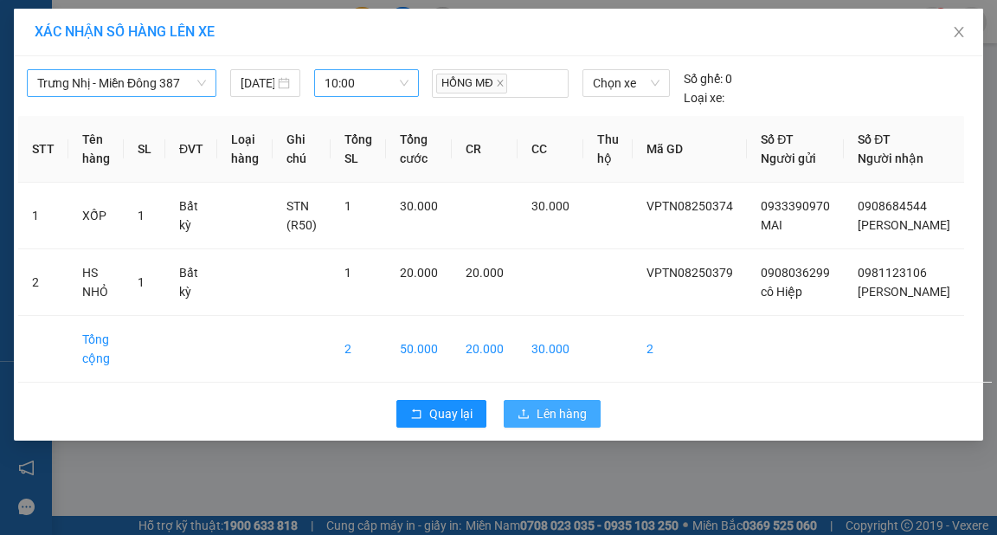
click at [573, 423] on span "Lên hàng" at bounding box center [562, 413] width 50 height 19
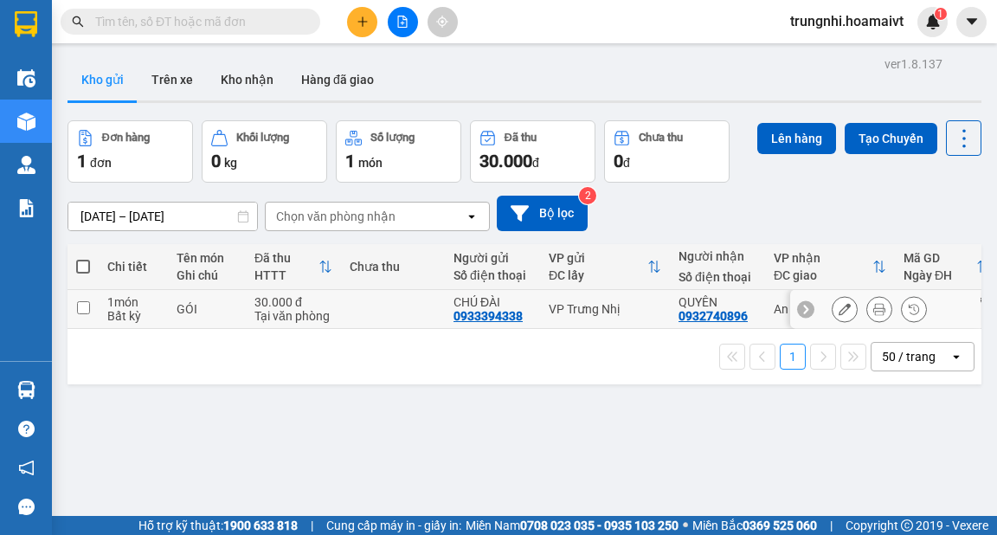
click at [81, 310] on input "checkbox" at bounding box center [83, 307] width 13 height 13
checkbox input "true"
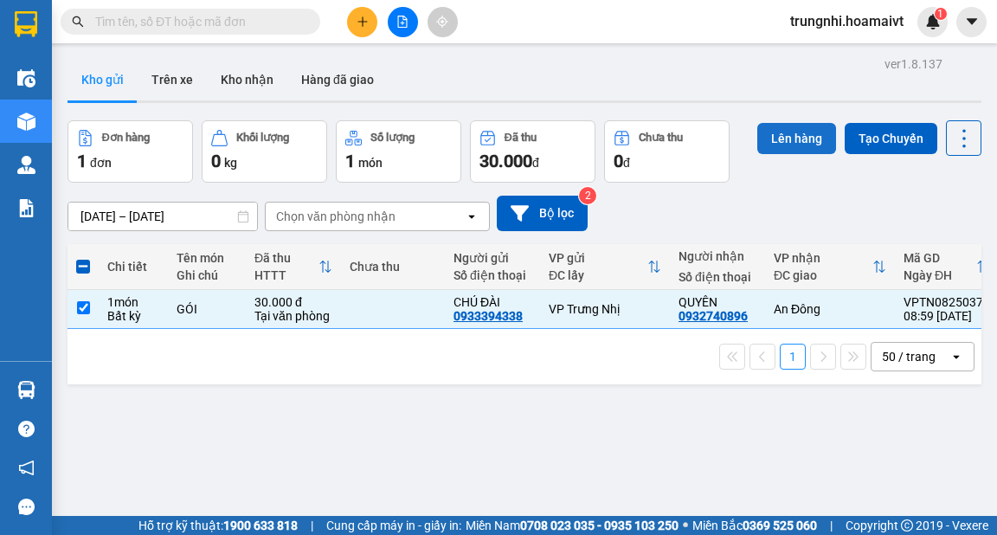
click at [774, 139] on button "Lên hàng" at bounding box center [797, 138] width 79 height 31
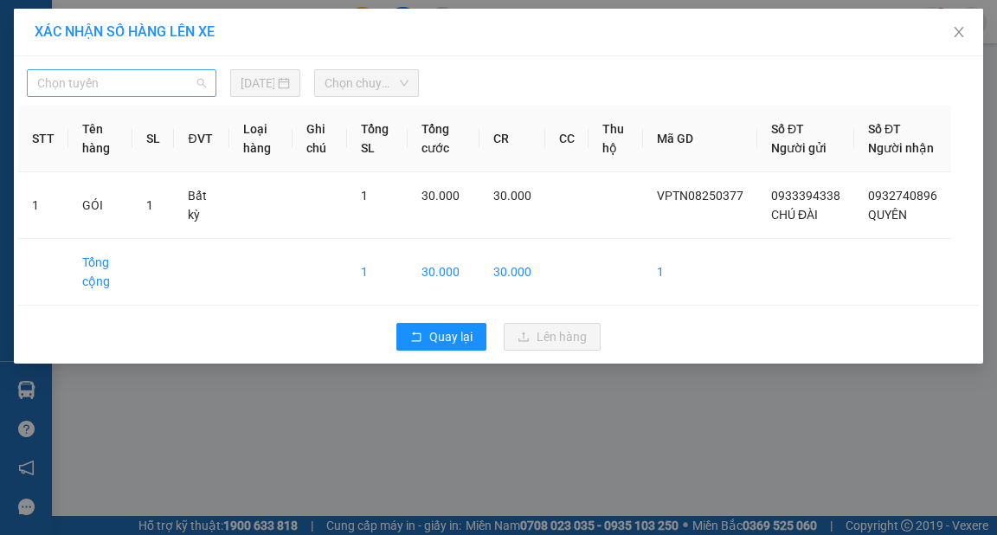
click at [176, 80] on span "Chọn tuyến" at bounding box center [121, 83] width 169 height 26
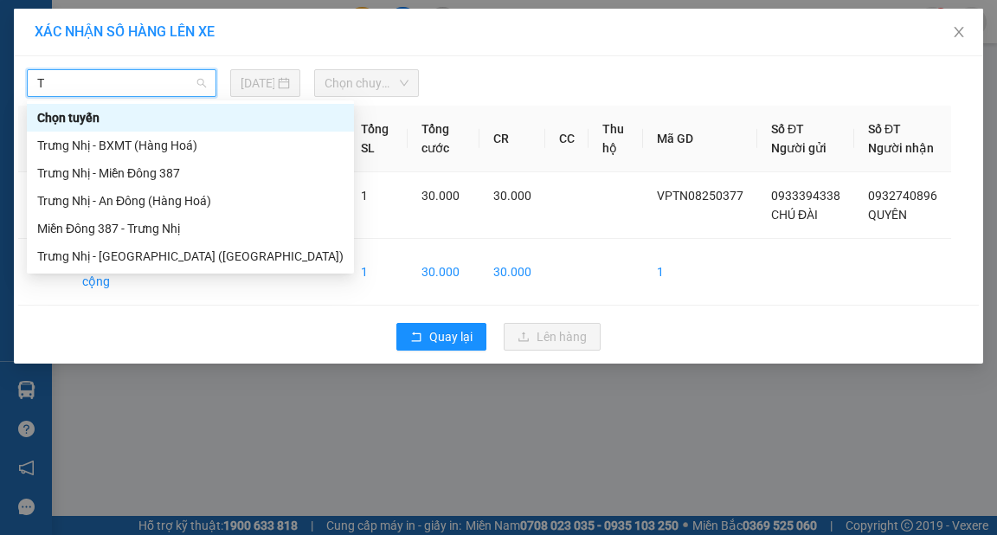
type input "TR"
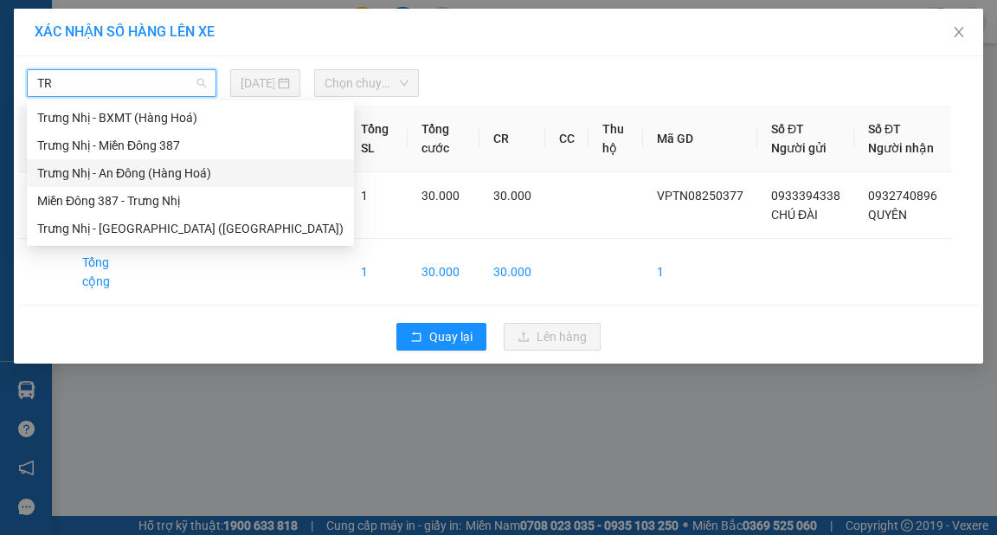
click at [152, 177] on div "Trưng Nhị - An Đông (Hàng Hoá)" at bounding box center [190, 173] width 306 height 19
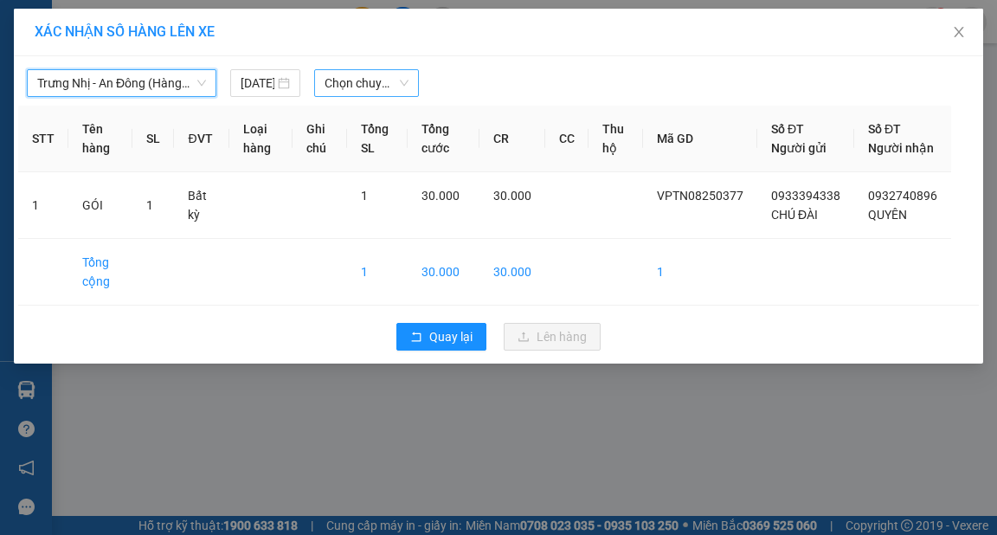
click at [374, 76] on span "Chọn chuyến" at bounding box center [367, 83] width 84 height 26
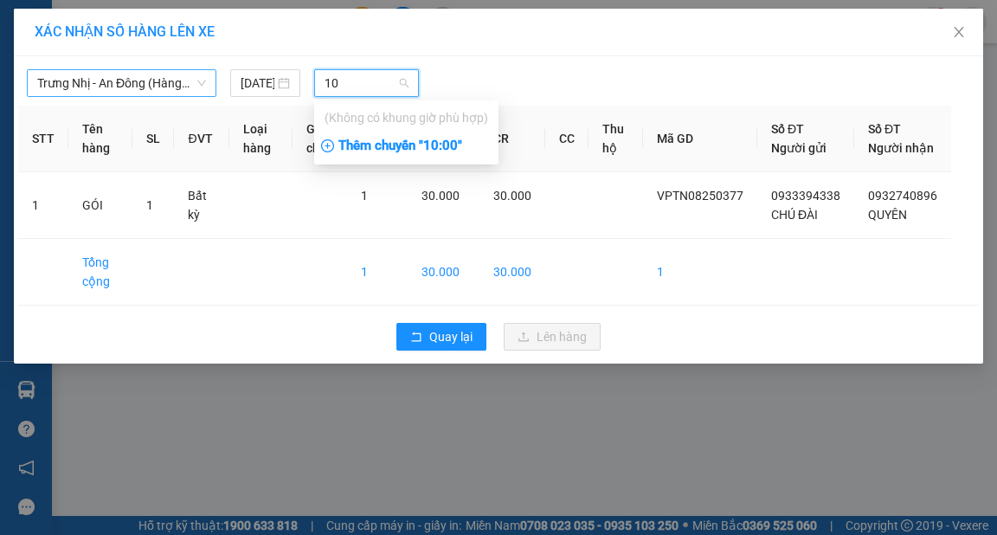
type input "10"
click at [450, 143] on div "Thêm chuyến " 10:00 "" at bounding box center [406, 146] width 184 height 29
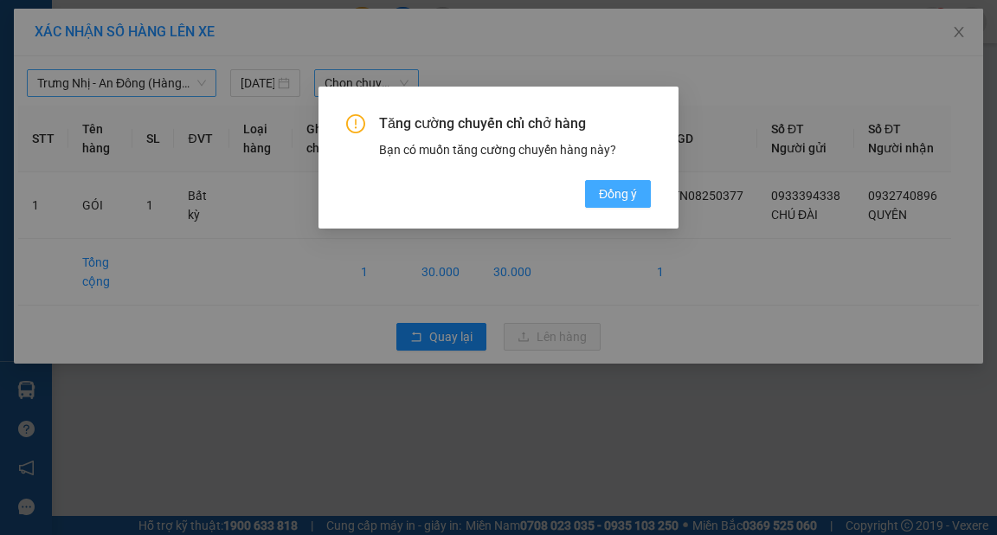
click at [623, 200] on span "Đồng ý" at bounding box center [618, 193] width 38 height 19
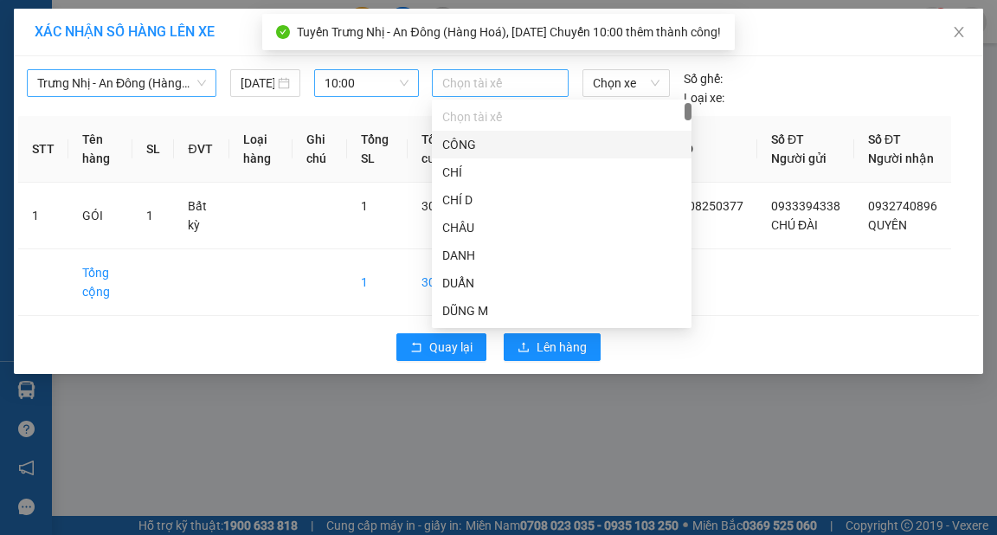
click at [516, 78] on div at bounding box center [500, 83] width 128 height 21
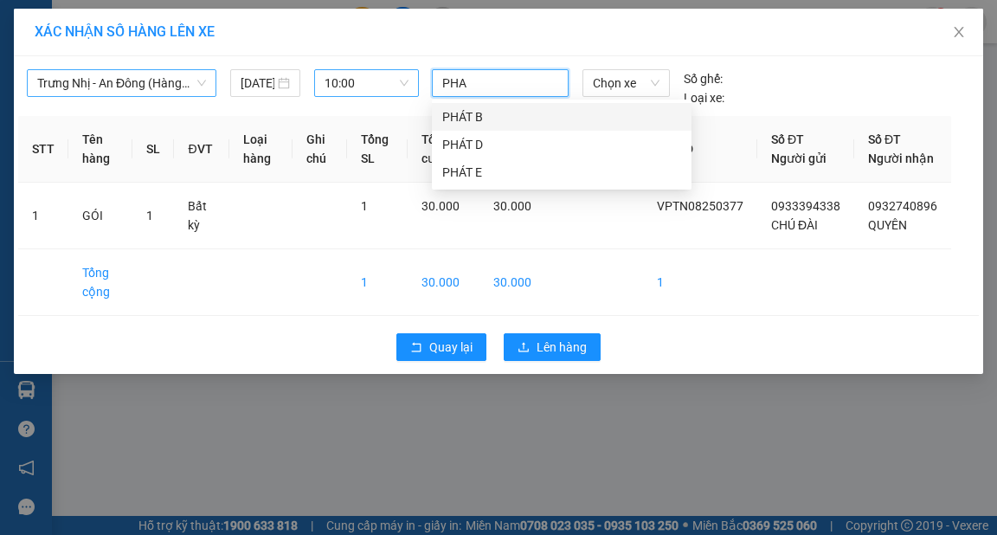
type input "PHAT"
click at [498, 113] on div "PHÁT B" at bounding box center [561, 116] width 239 height 19
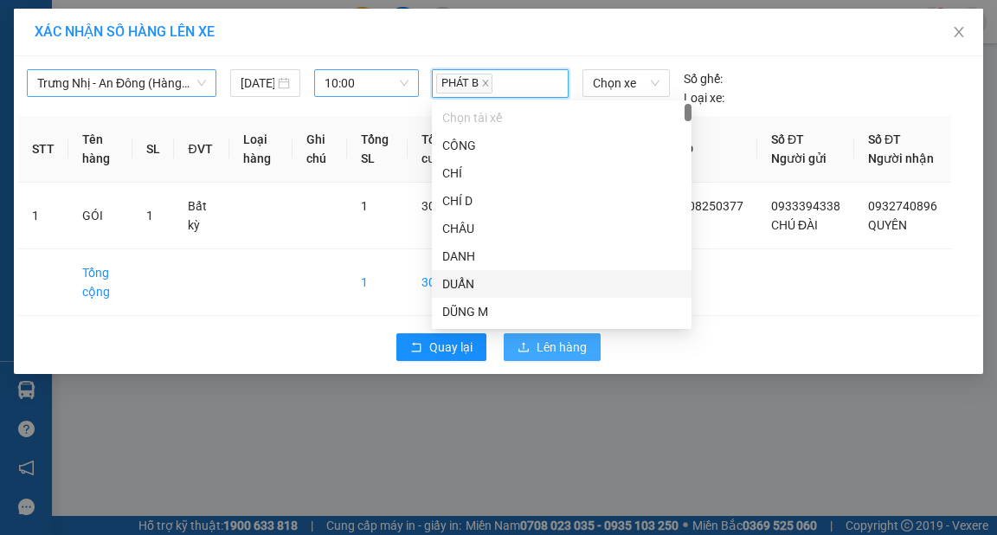
click at [543, 357] on span "Lên hàng" at bounding box center [562, 347] width 50 height 19
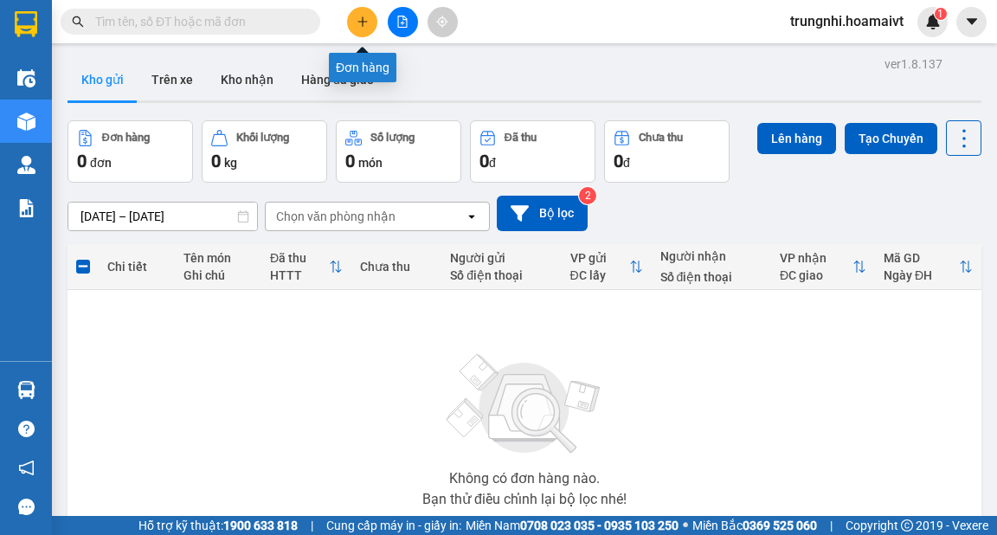
click at [357, 17] on icon "plus" at bounding box center [363, 22] width 12 height 12
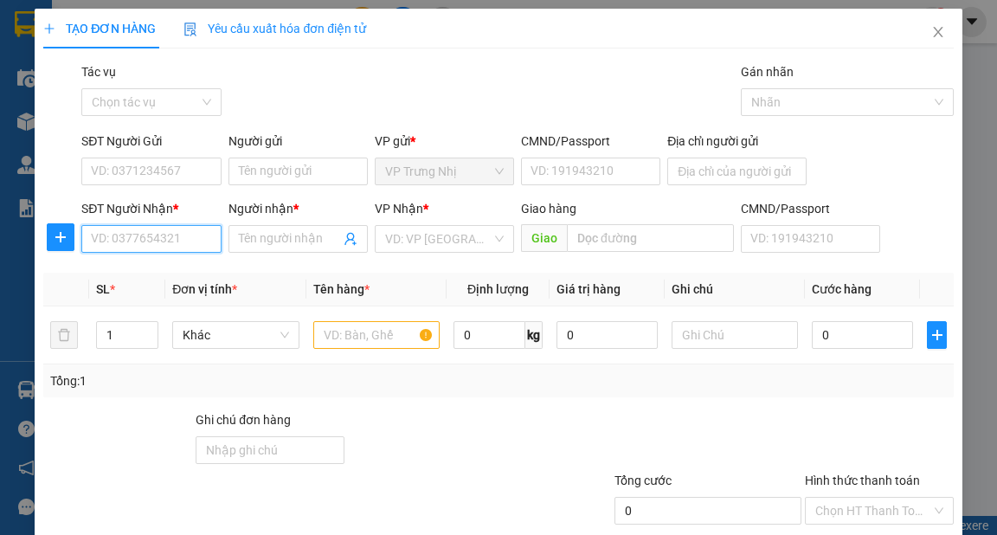
click at [150, 236] on input "SĐT Người Nhận *" at bounding box center [150, 239] width 139 height 28
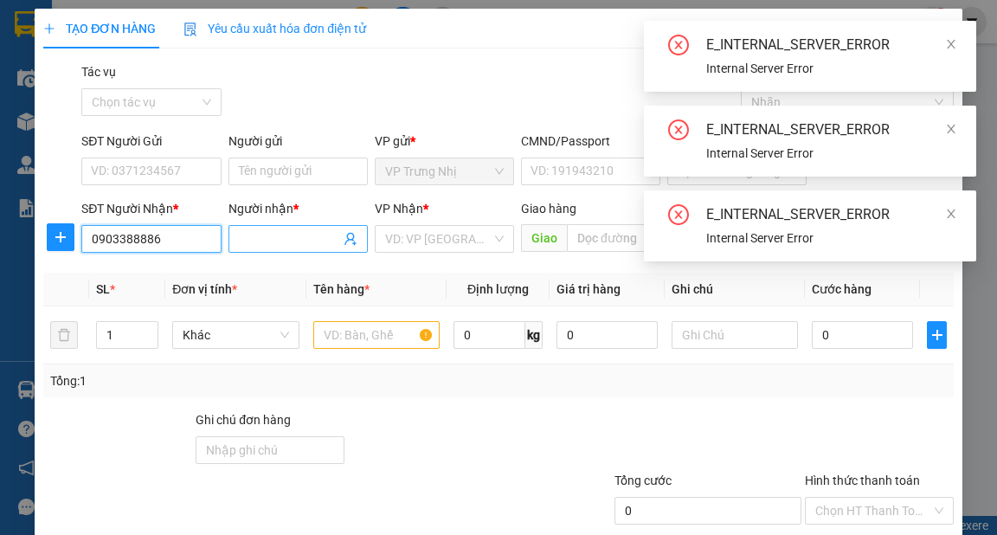
type input "0903388886"
click at [288, 242] on input "Người nhận *" at bounding box center [289, 238] width 101 height 19
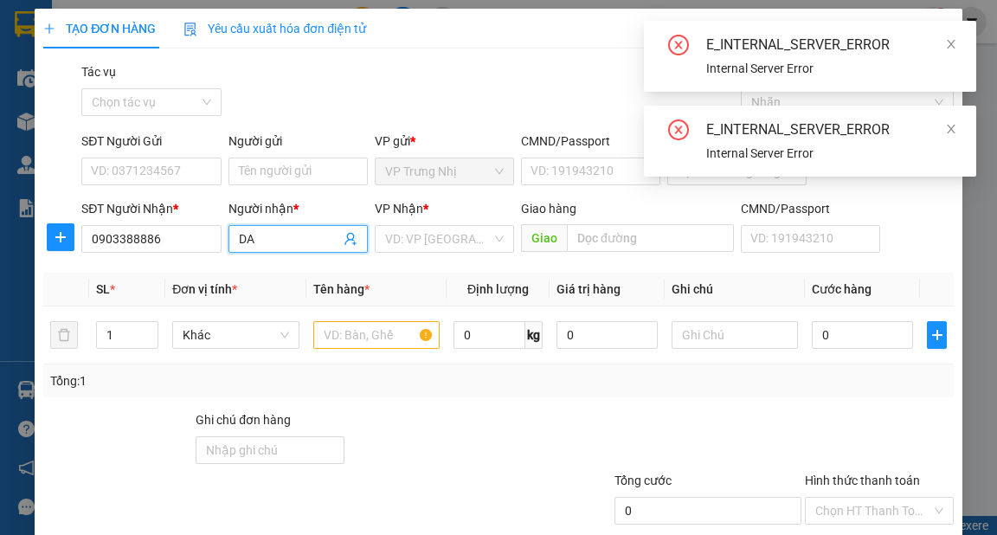
type input "D"
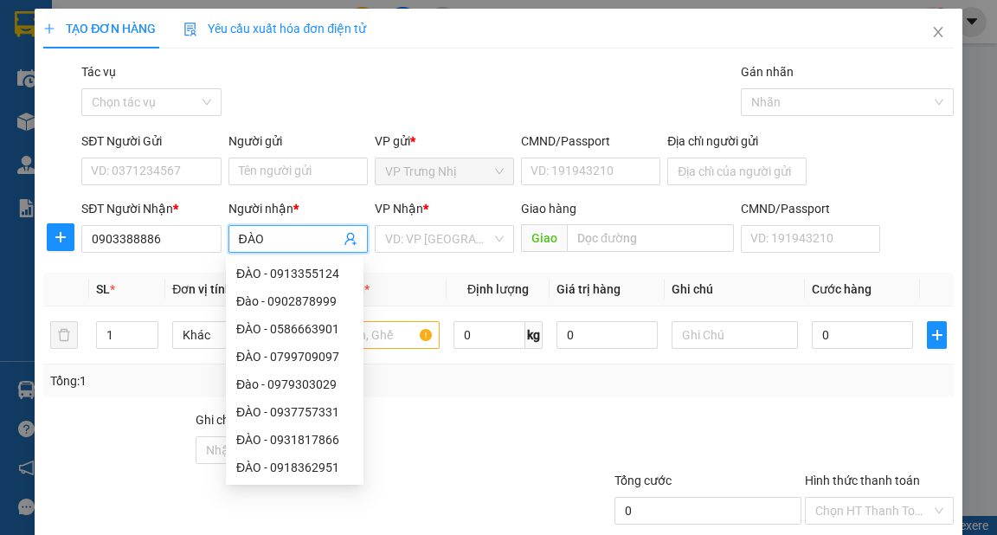
type input "ĐÀO"
click at [349, 87] on div "Gói vận chuyển * Tiêu chuẩn Tác vụ Chọn tác vụ Gán nhãn Nhãn" at bounding box center [517, 92] width 879 height 61
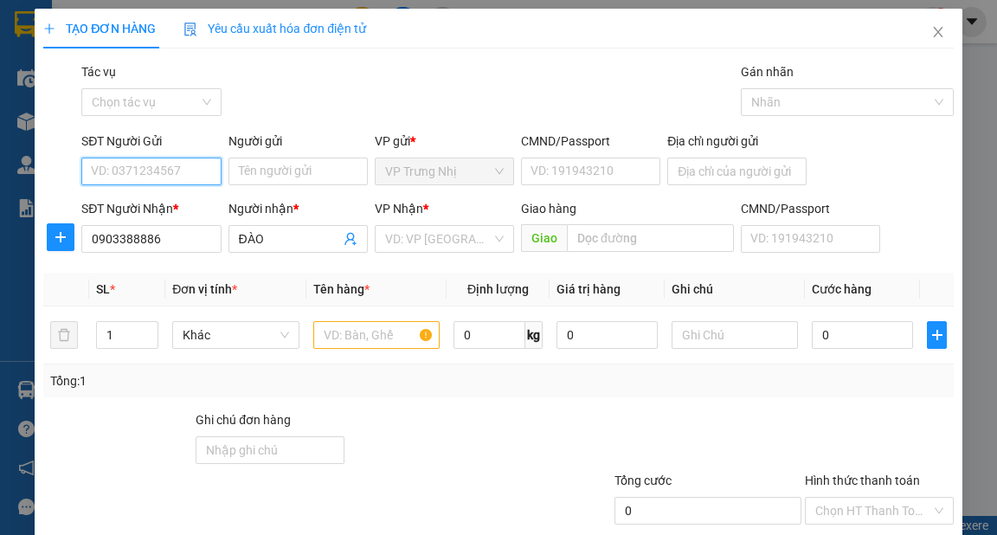
click at [170, 169] on input "SĐT Người Gửi" at bounding box center [150, 172] width 139 height 28
type input "0933030608"
click at [189, 203] on div "0933030608 - CHỊ NA" at bounding box center [149, 206] width 117 height 19
type input "CHỊ NA"
type input "0933030608"
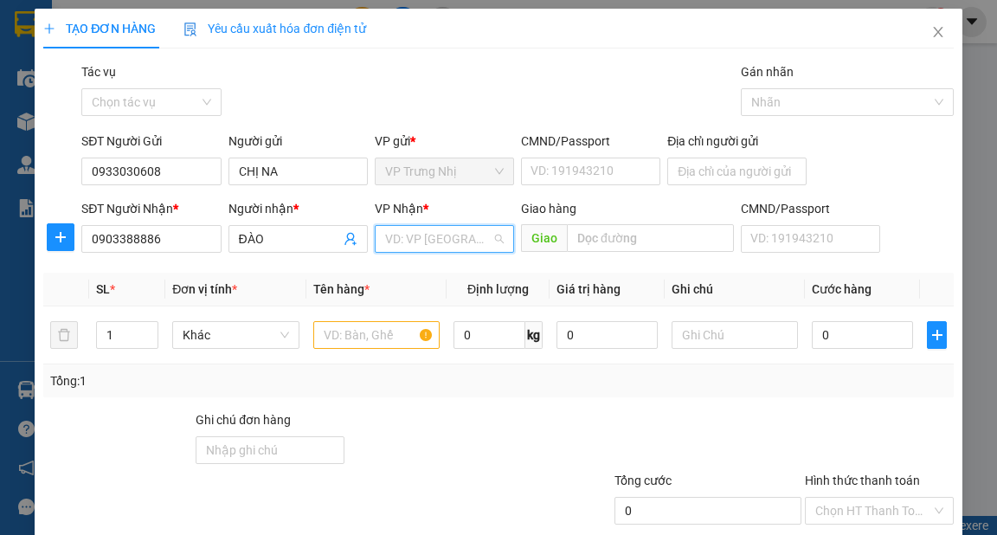
click at [474, 242] on input "search" at bounding box center [438, 239] width 106 height 26
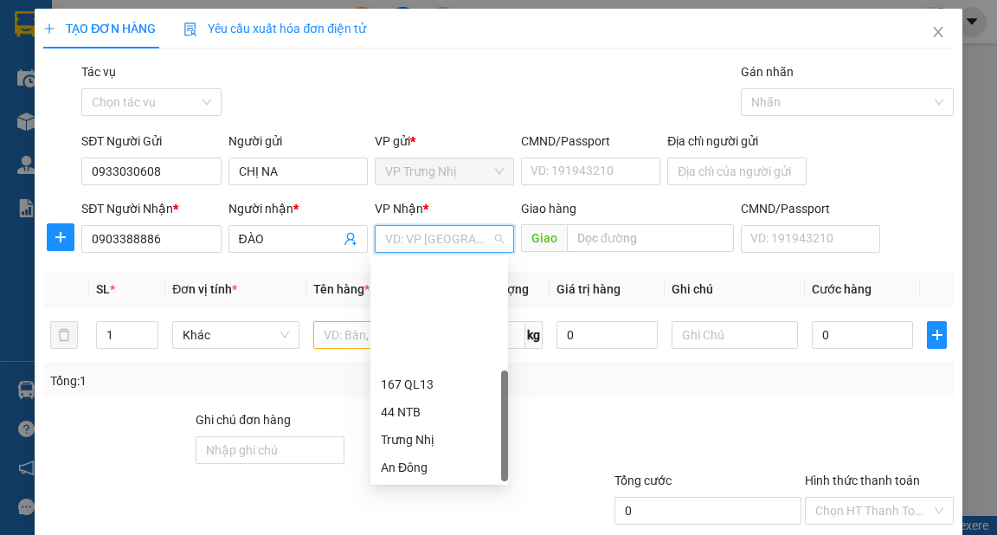
scroll to position [139, 0]
click at [421, 353] on div "PV Miền Tây" at bounding box center [439, 356] width 117 height 19
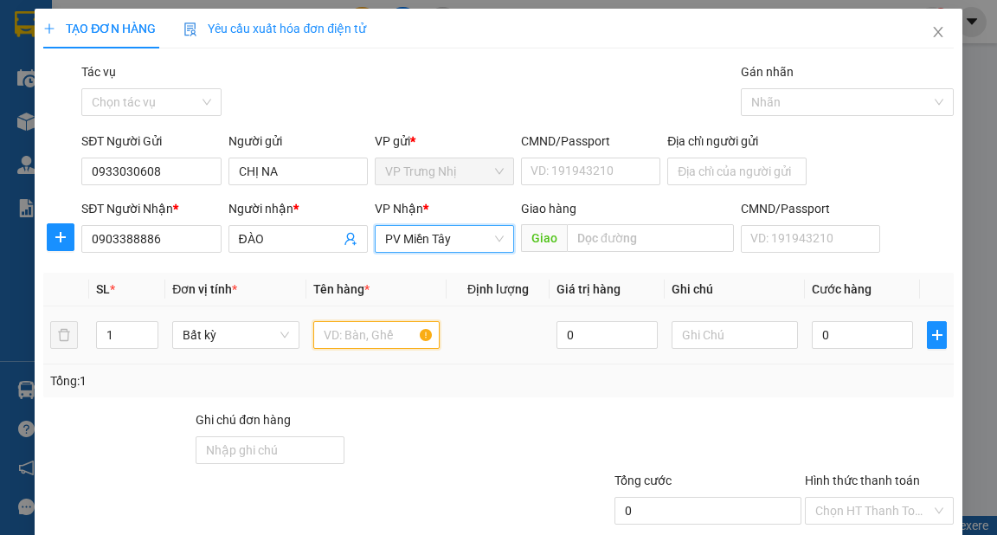
click at [350, 332] on input "text" at bounding box center [376, 335] width 127 height 28
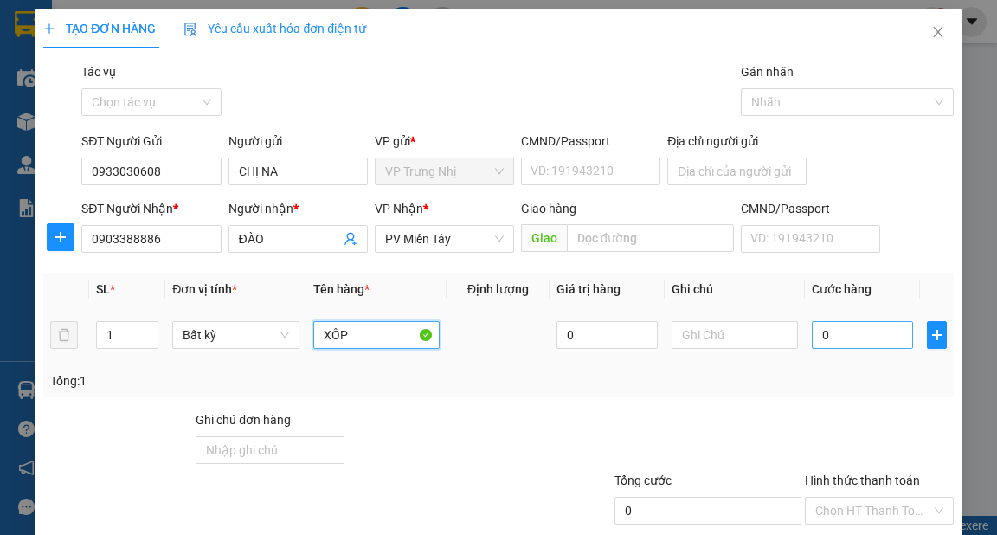
type input "XỐP"
click at [861, 339] on input "0" at bounding box center [862, 335] width 101 height 28
type input "5"
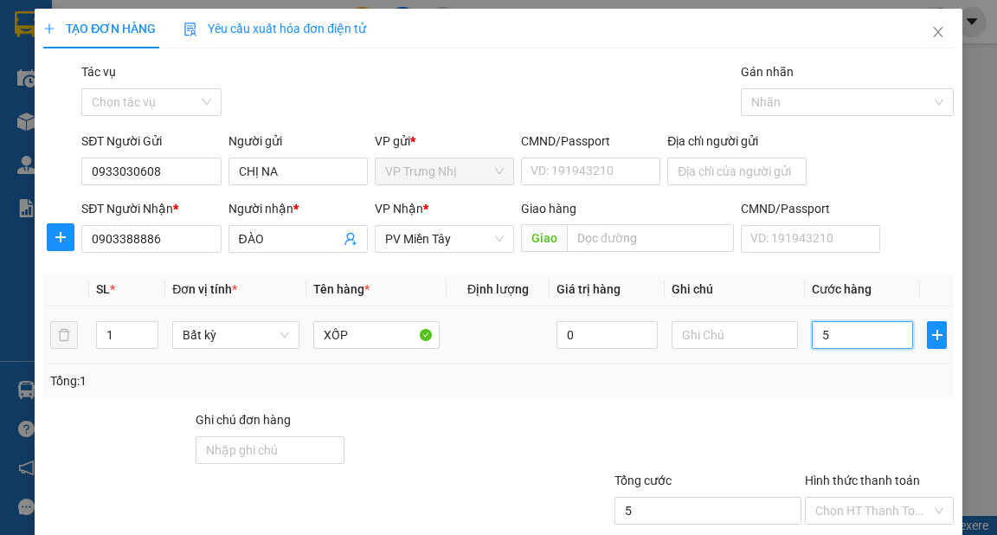
type input "50"
type input "50.000"
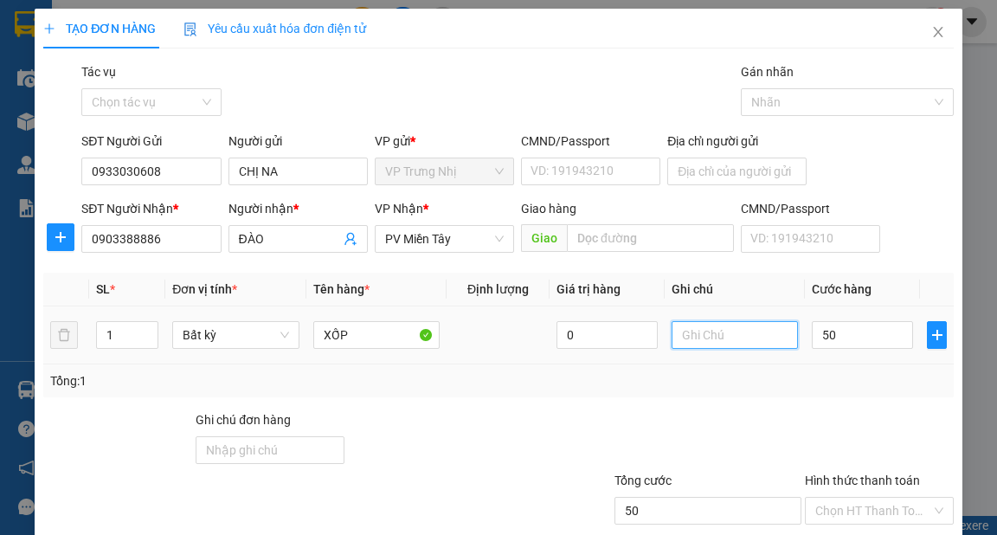
type input "50.000"
click at [768, 336] on input "text" at bounding box center [735, 335] width 127 height 28
type input "STN R70"
click at [774, 410] on div at bounding box center [689, 440] width 229 height 61
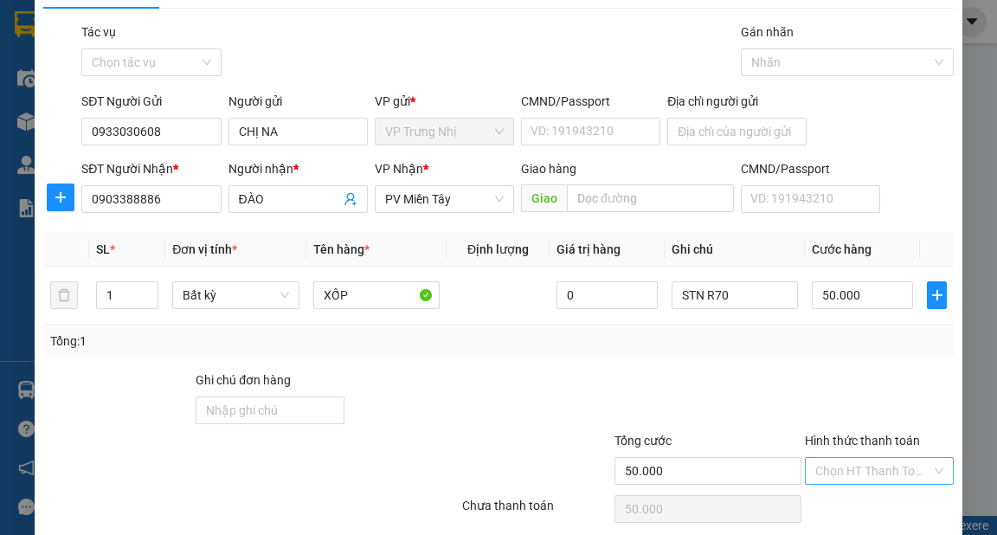
scroll to position [104, 0]
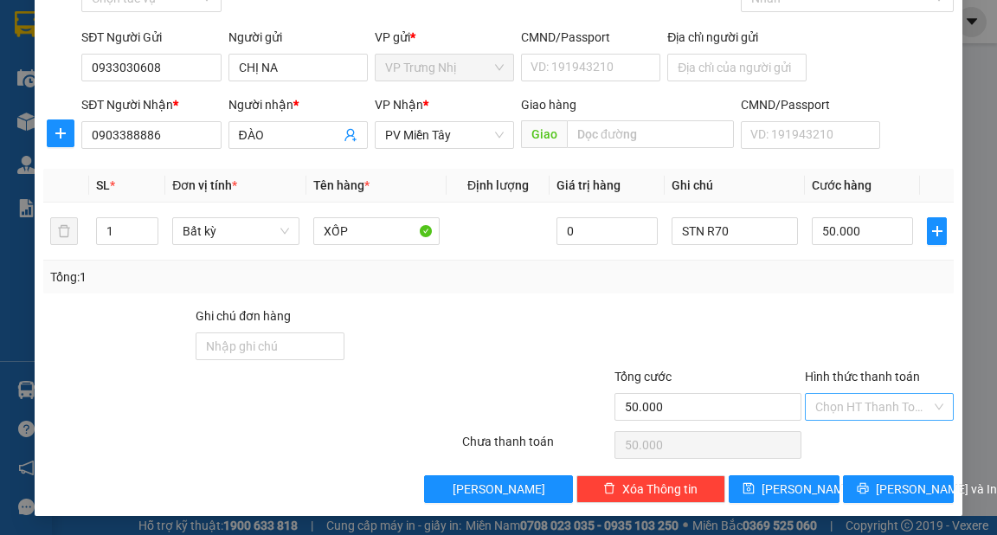
click at [868, 405] on input "Hình thức thanh toán" at bounding box center [874, 407] width 116 height 26
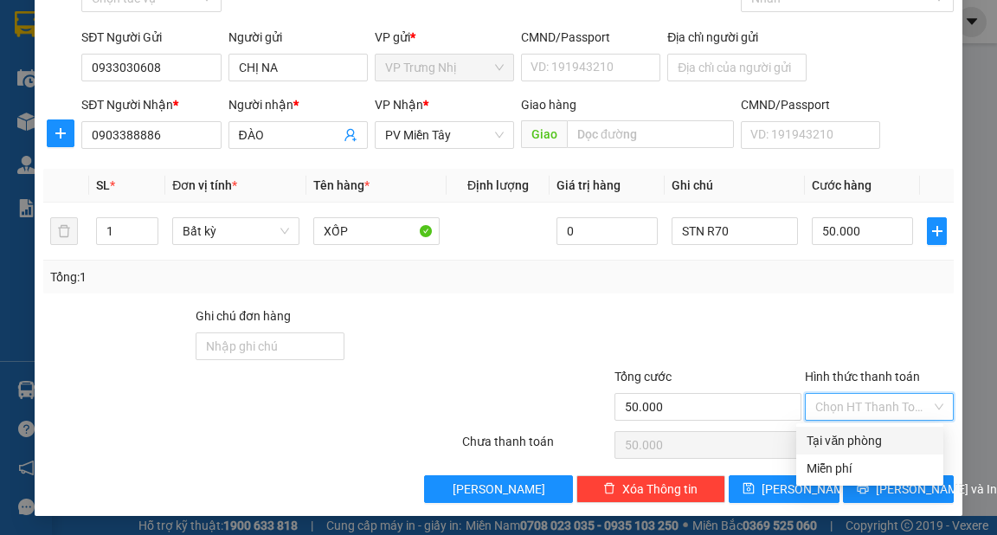
drag, startPoint x: 859, startPoint y: 437, endPoint x: 880, endPoint y: 464, distance: 33.9
click at [859, 437] on div "Tại văn phòng" at bounding box center [870, 440] width 126 height 19
type input "0"
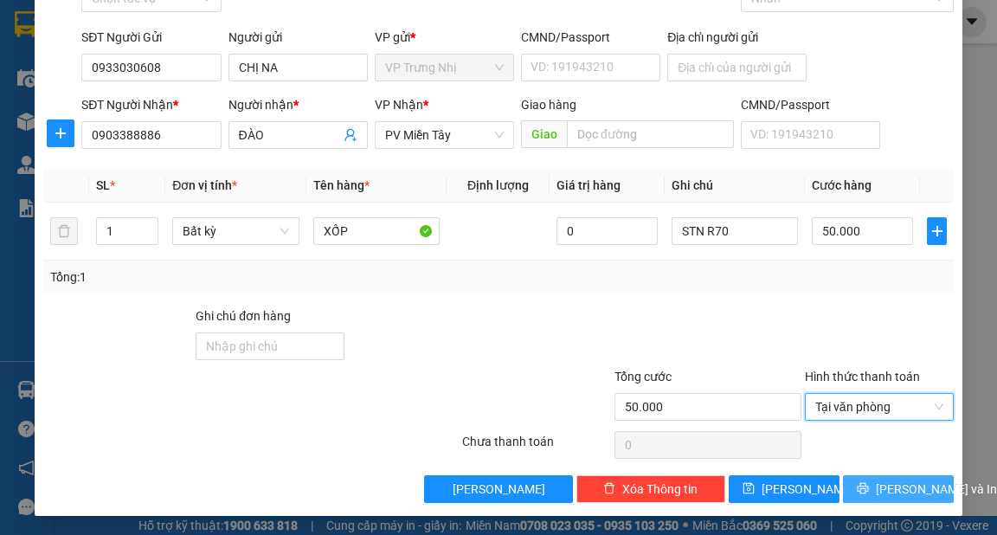
click at [918, 490] on span "[PERSON_NAME] và In" at bounding box center [936, 489] width 121 height 19
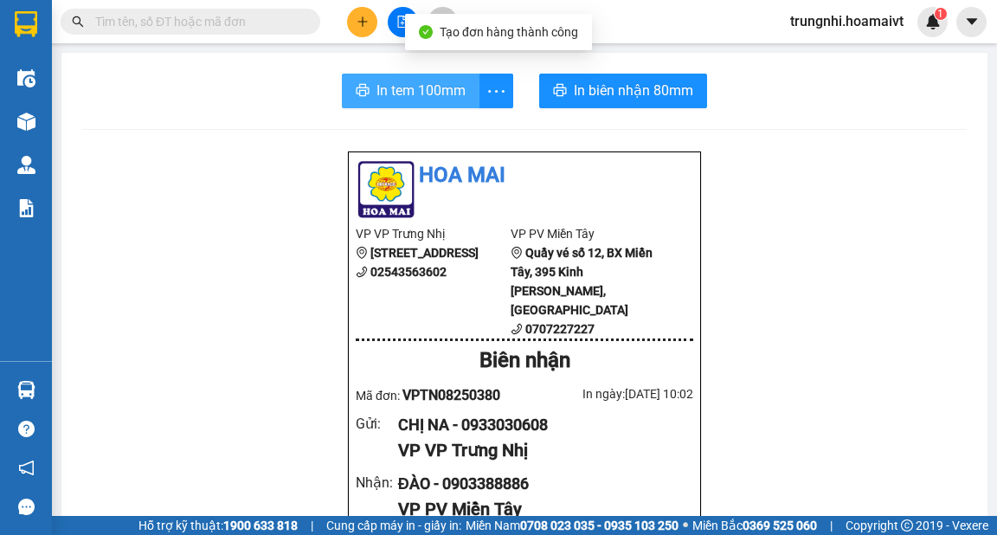
click at [420, 95] on span "In tem 100mm" at bounding box center [421, 91] width 89 height 22
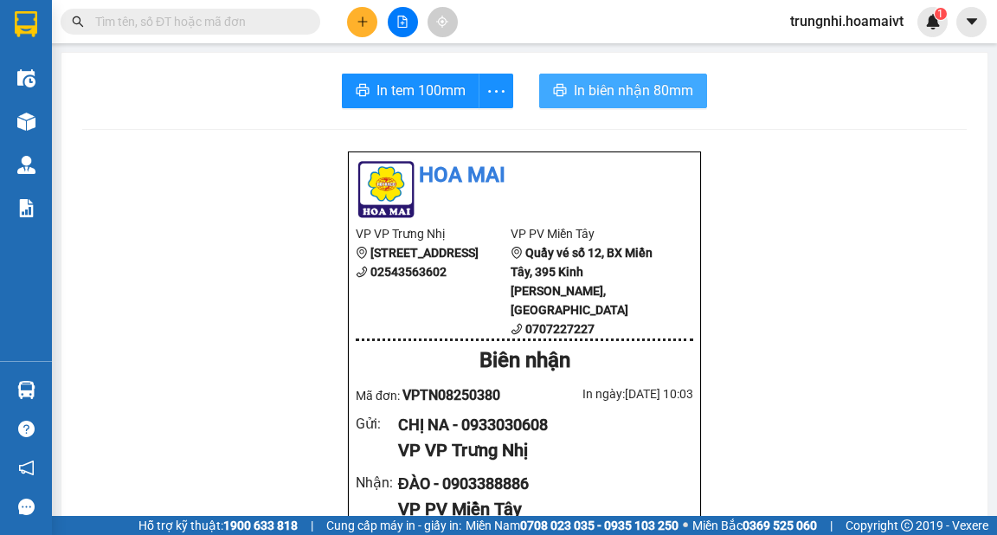
click at [644, 83] on span "In biên nhận 80mm" at bounding box center [633, 91] width 119 height 22
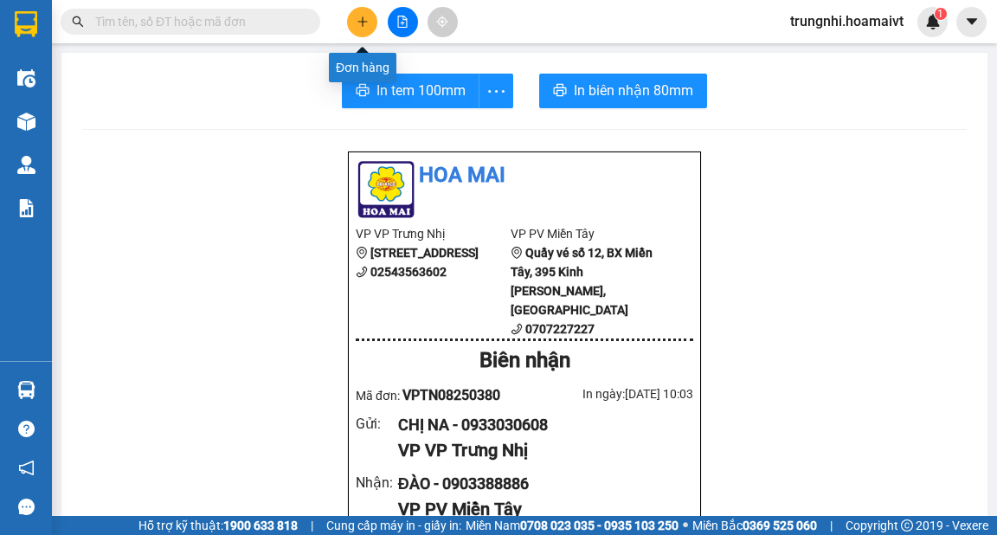
click at [369, 21] on button at bounding box center [362, 22] width 30 height 30
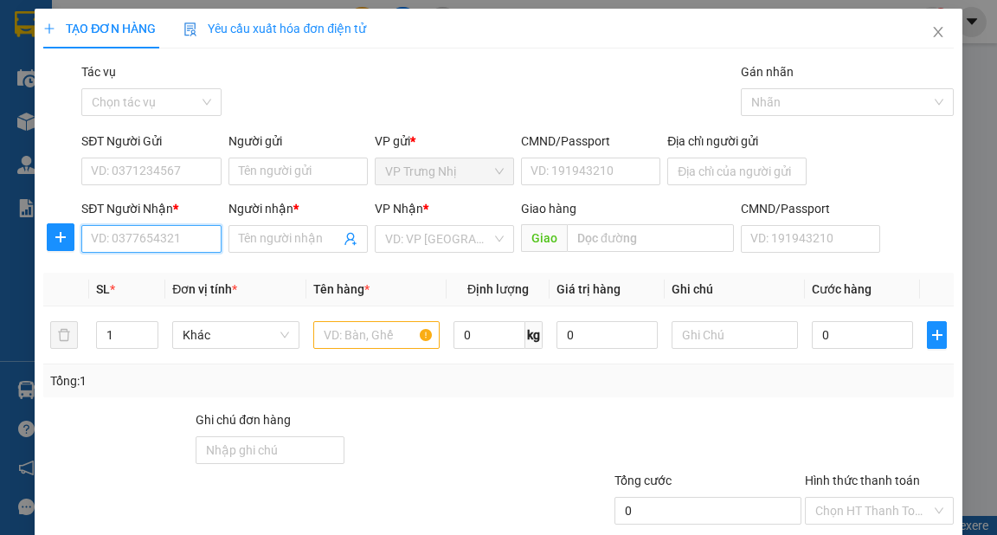
click at [184, 242] on input "SĐT Người Nhận *" at bounding box center [150, 239] width 139 height 28
type input "0933806688"
click at [166, 273] on div "0933806688 - ĐẠT" at bounding box center [149, 273] width 117 height 19
type input "ĐẠT"
type input "0933806688"
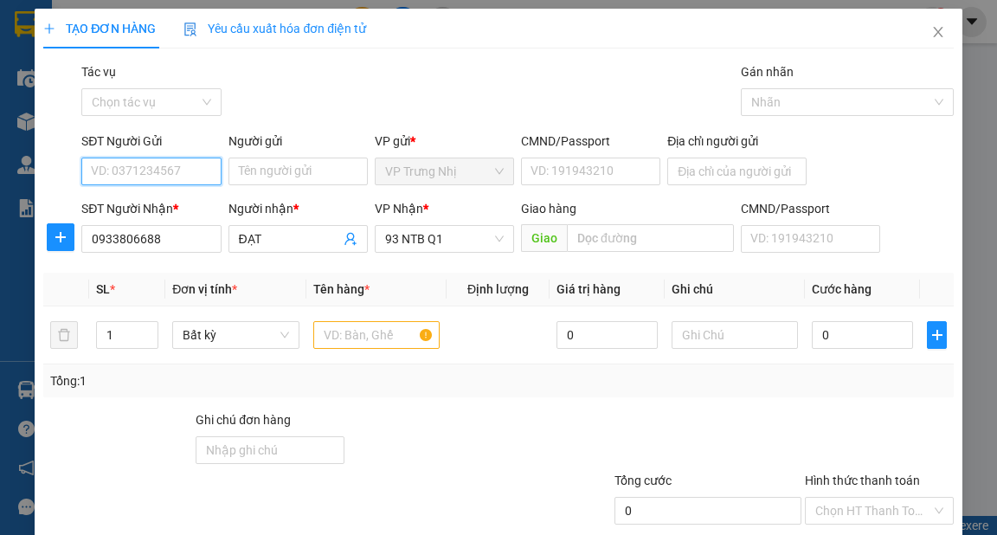
click at [163, 173] on input "SĐT Người Gửi" at bounding box center [150, 172] width 139 height 28
click at [194, 203] on div "0933030608 - CHỊ NA" at bounding box center [149, 206] width 117 height 19
type input "0933030608"
type input "CHỊ NA"
click at [338, 328] on input "text" at bounding box center [376, 335] width 127 height 28
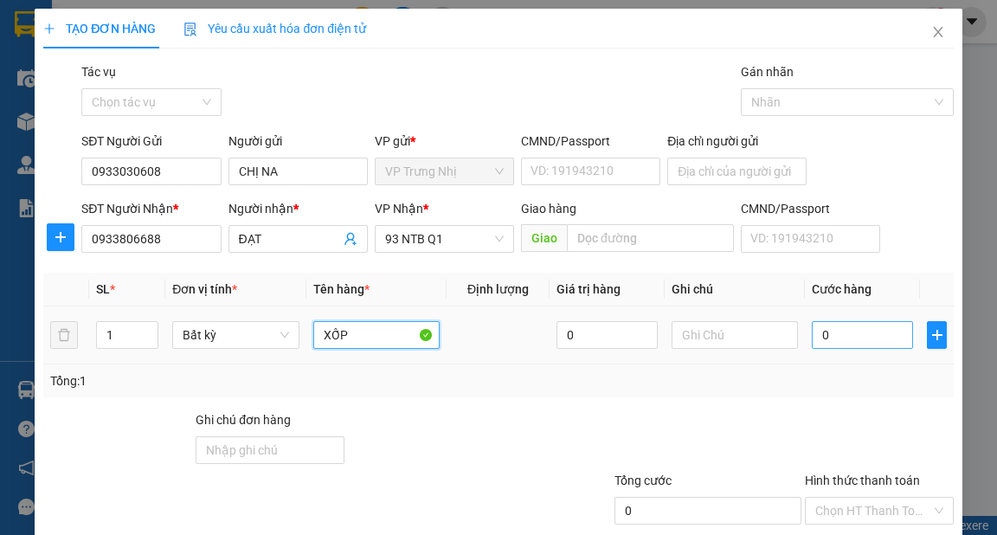
type input "XỐP"
click at [840, 332] on input "0" at bounding box center [862, 335] width 101 height 28
type input "5"
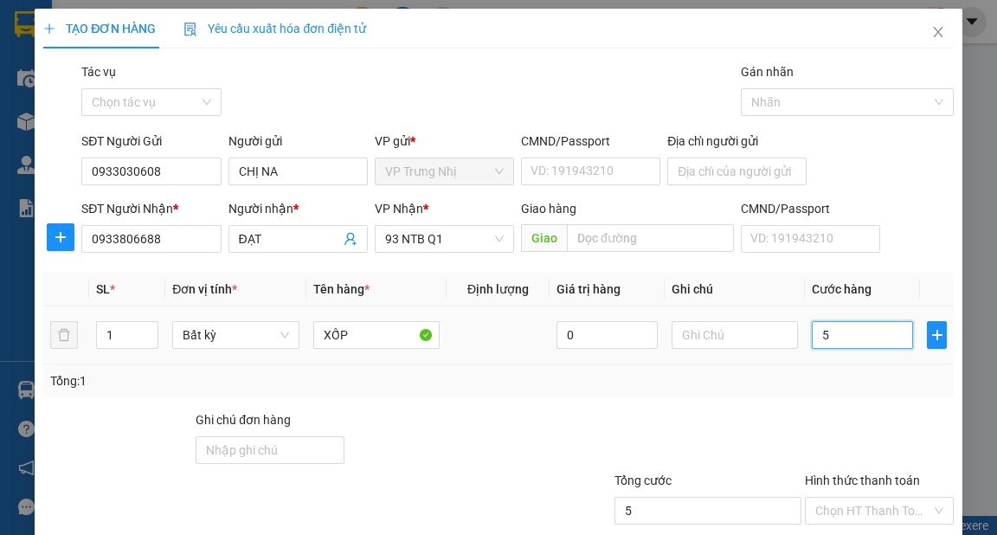
type input "50"
type input "50.000"
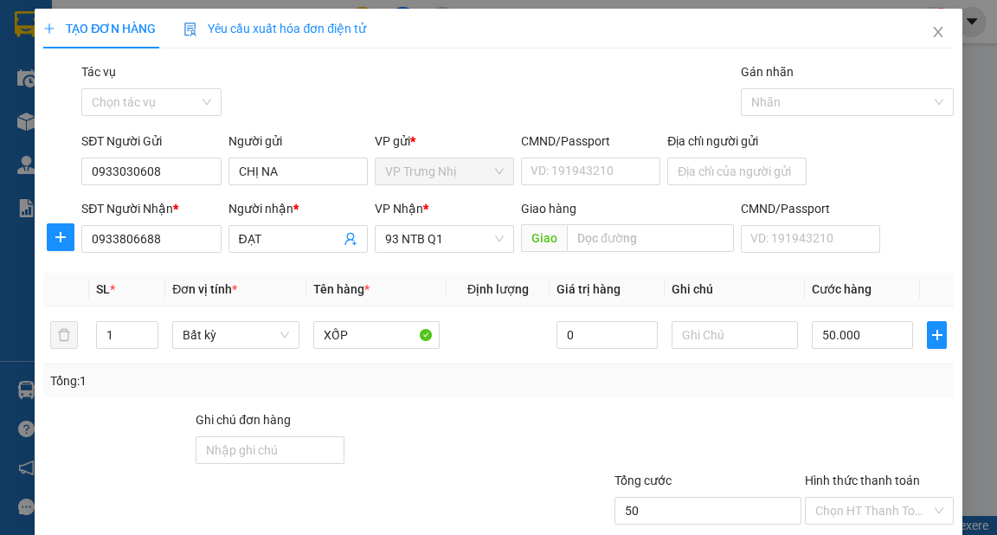
type input "50.000"
click at [855, 391] on div "Tổng: 1" at bounding box center [498, 380] width 910 height 33
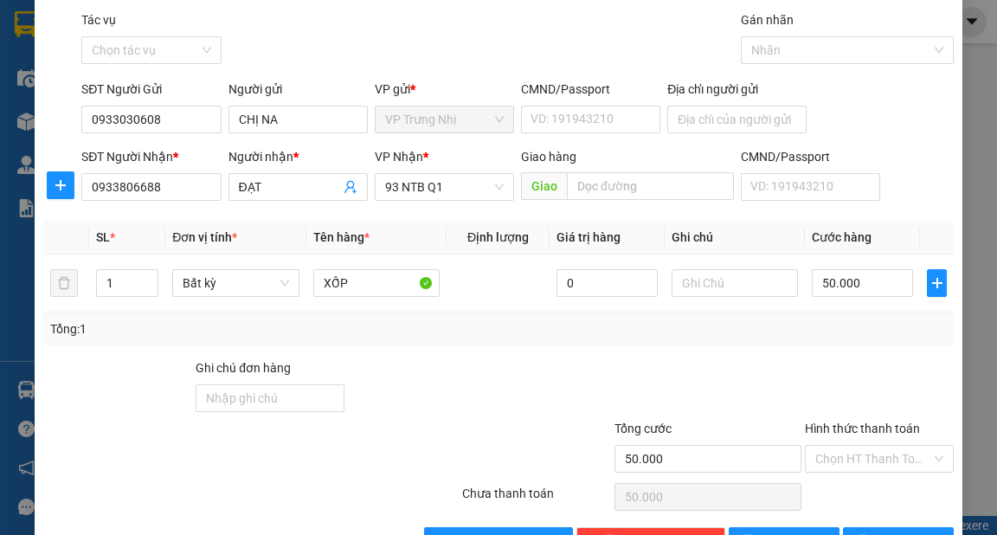
scroll to position [104, 0]
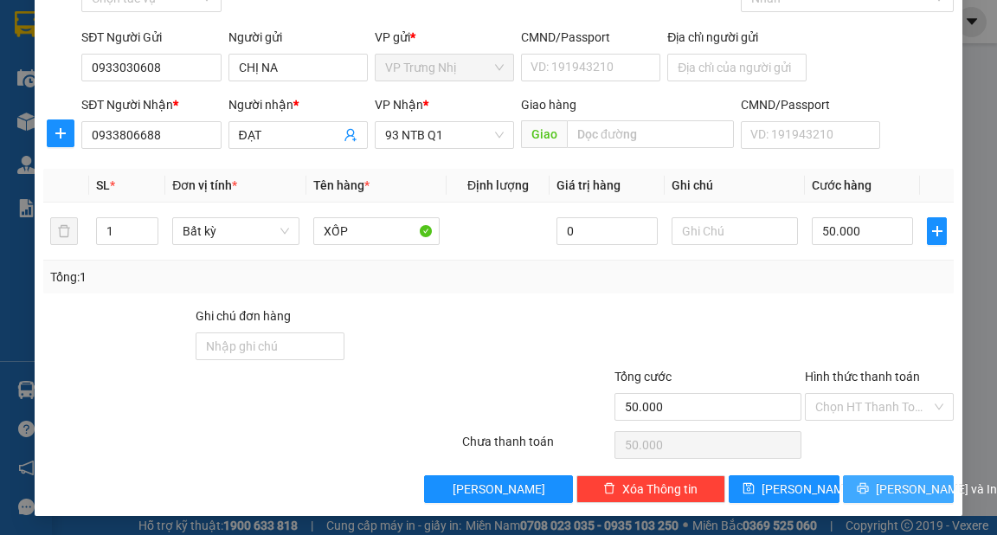
click at [921, 485] on span "[PERSON_NAME] và In" at bounding box center [936, 489] width 121 height 19
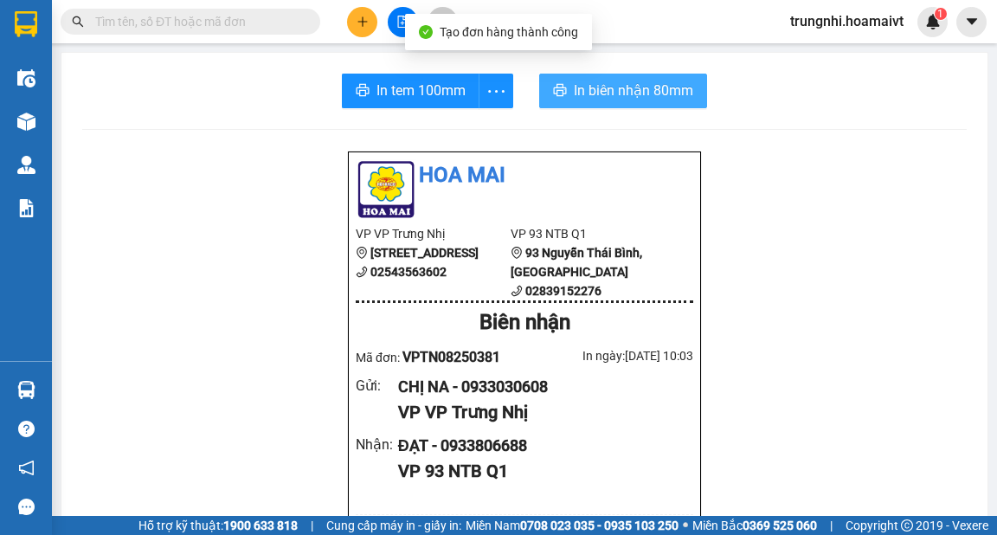
click at [609, 88] on span "In biên nhận 80mm" at bounding box center [633, 91] width 119 height 22
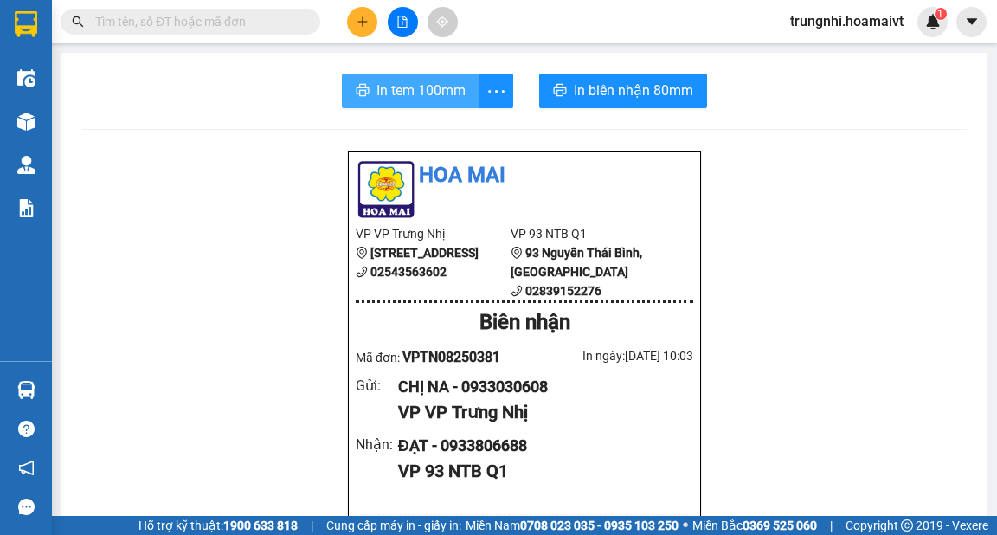
click at [411, 88] on span "In tem 100mm" at bounding box center [421, 91] width 89 height 22
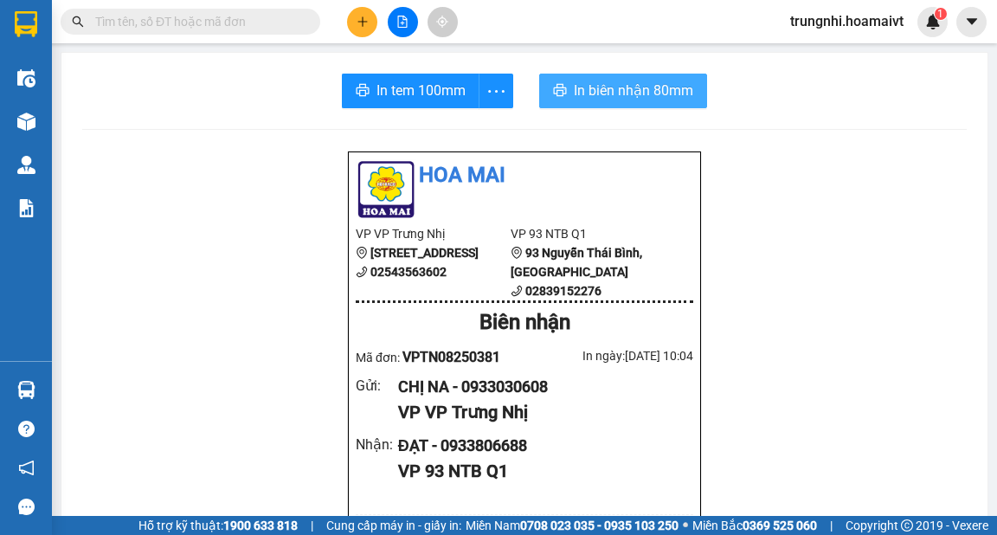
click at [629, 90] on span "In biên nhận 80mm" at bounding box center [633, 91] width 119 height 22
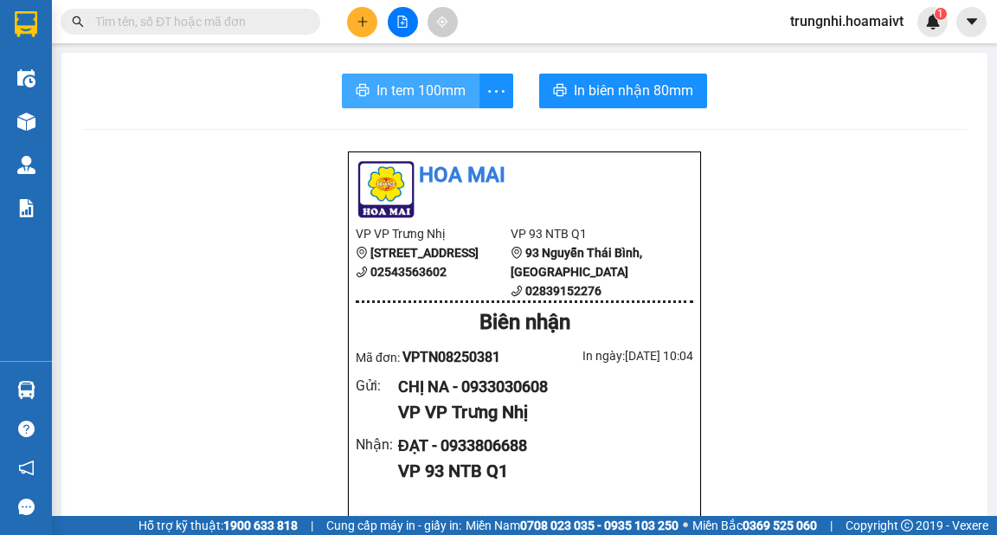
click at [405, 80] on span "In tem 100mm" at bounding box center [421, 91] width 89 height 22
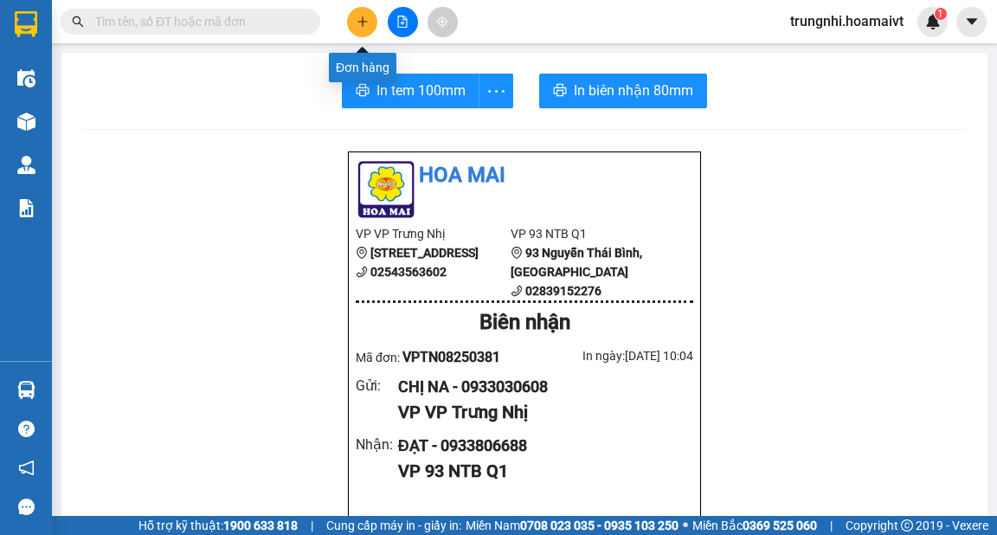
click at [359, 24] on icon "plus" at bounding box center [363, 22] width 12 height 12
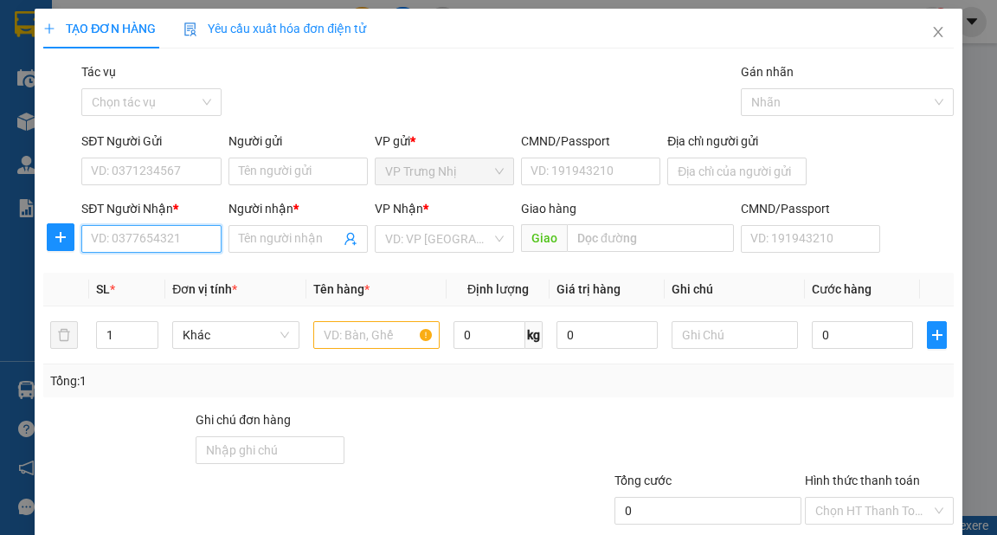
click at [129, 238] on input "SĐT Người Nhận *" at bounding box center [150, 239] width 139 height 28
type input "0934949234"
click at [184, 274] on div "0934949234 - NGỌC" at bounding box center [149, 273] width 117 height 19
type input "NGỌC"
type input "079186033088"
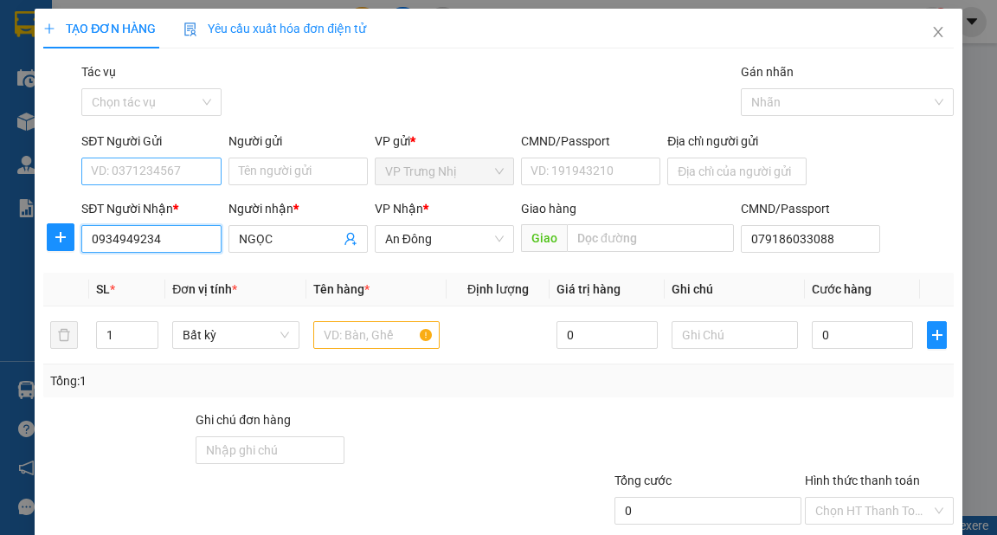
type input "0934949234"
click at [195, 173] on input "SĐT Người Gửi" at bounding box center [150, 172] width 139 height 28
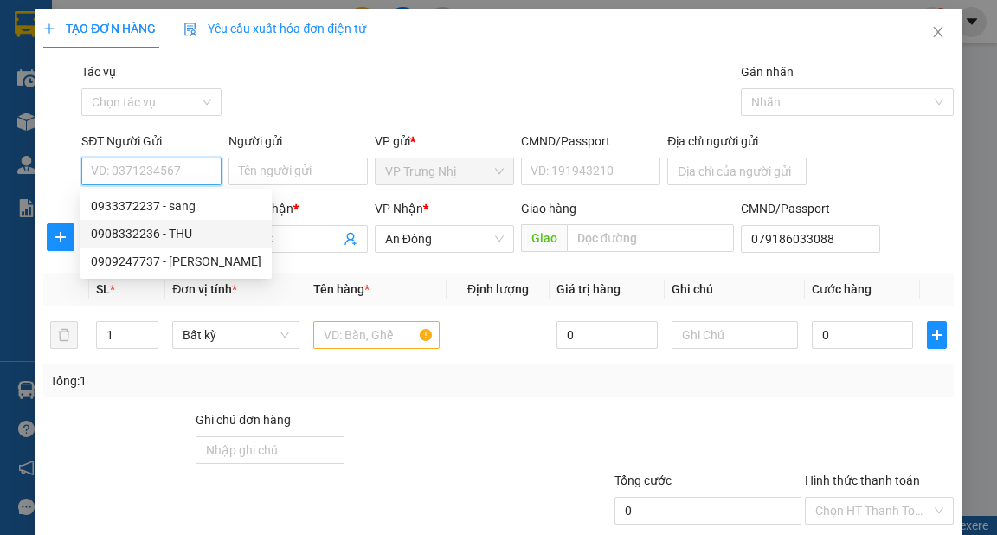
click at [184, 231] on div "0908332236 - THU" at bounding box center [176, 233] width 171 height 19
type input "0908332236"
type input "THU"
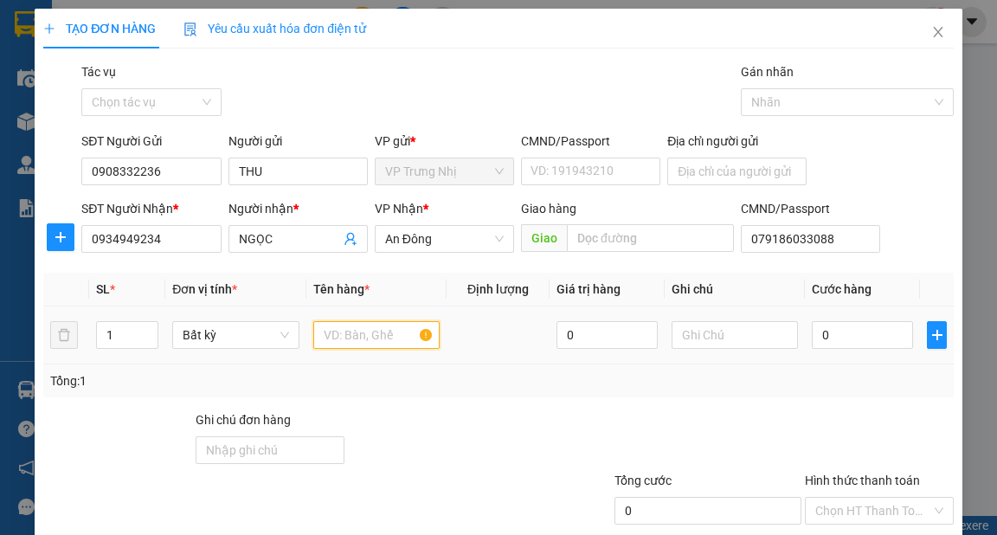
click at [353, 341] on input "text" at bounding box center [376, 335] width 127 height 28
type input "GÓI XL"
click at [835, 342] on input "0" at bounding box center [862, 335] width 101 height 28
type input "3"
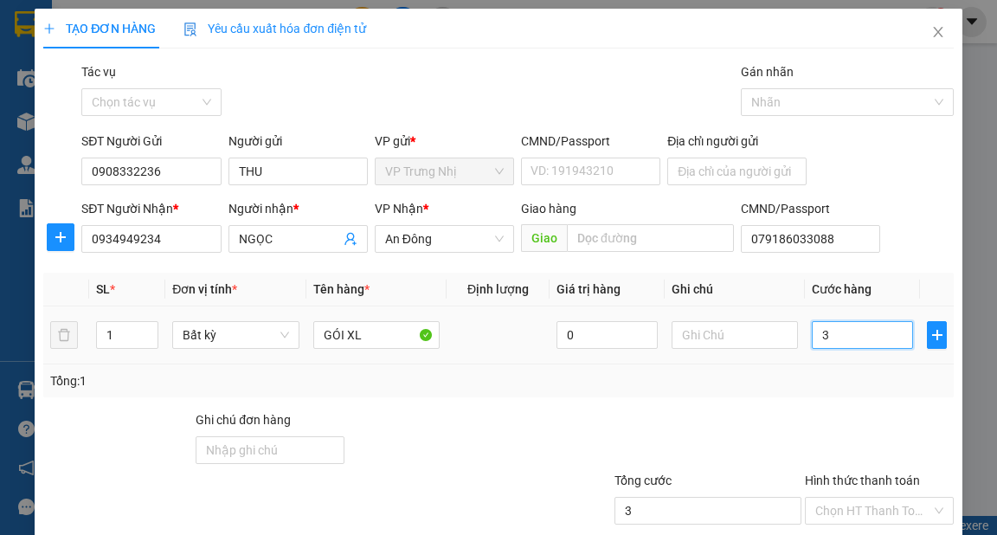
type input "3"
type input "30"
click at [818, 377] on div "Tổng: 1" at bounding box center [498, 380] width 896 height 19
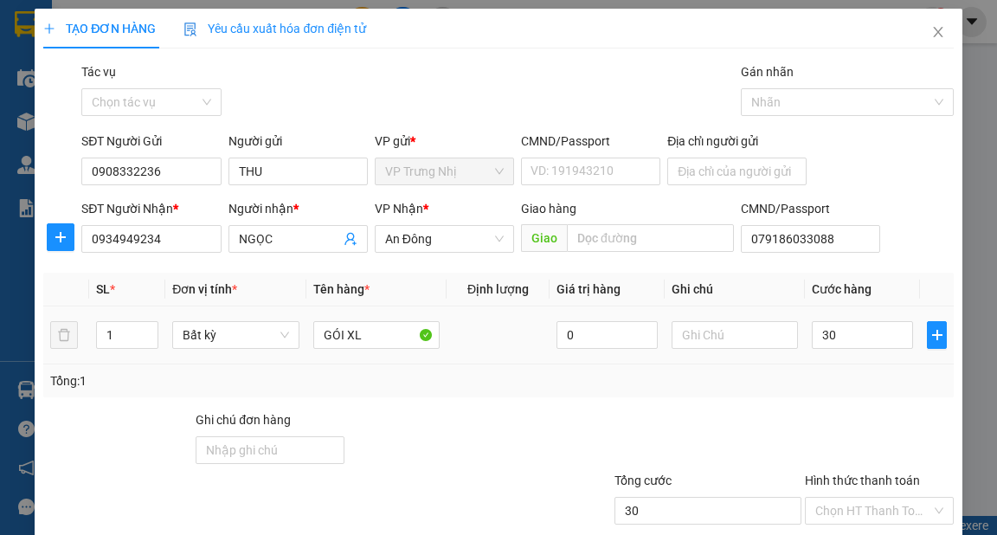
type input "30.000"
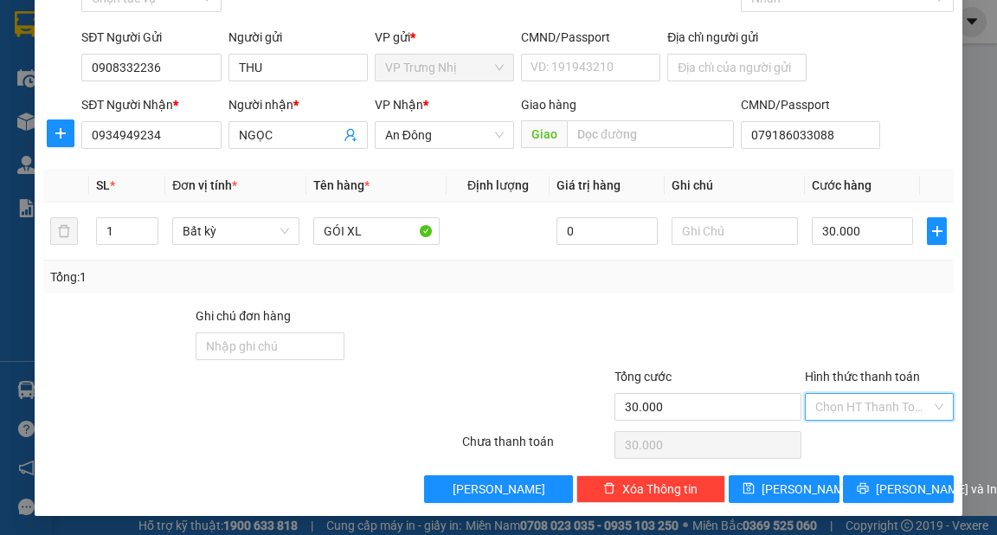
click at [874, 403] on input "Hình thức thanh toán" at bounding box center [874, 407] width 116 height 26
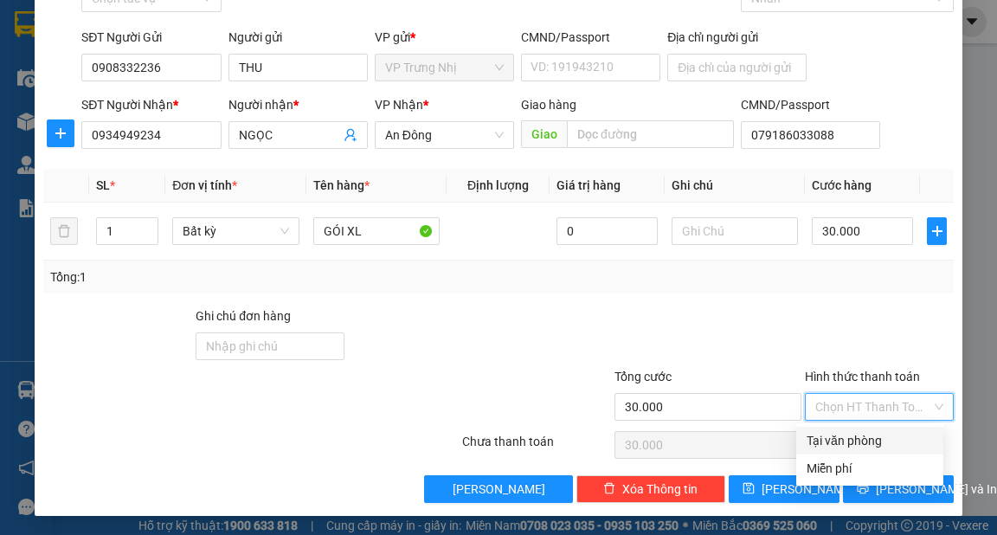
click at [875, 437] on div "Tại văn phòng" at bounding box center [870, 440] width 126 height 19
type input "0"
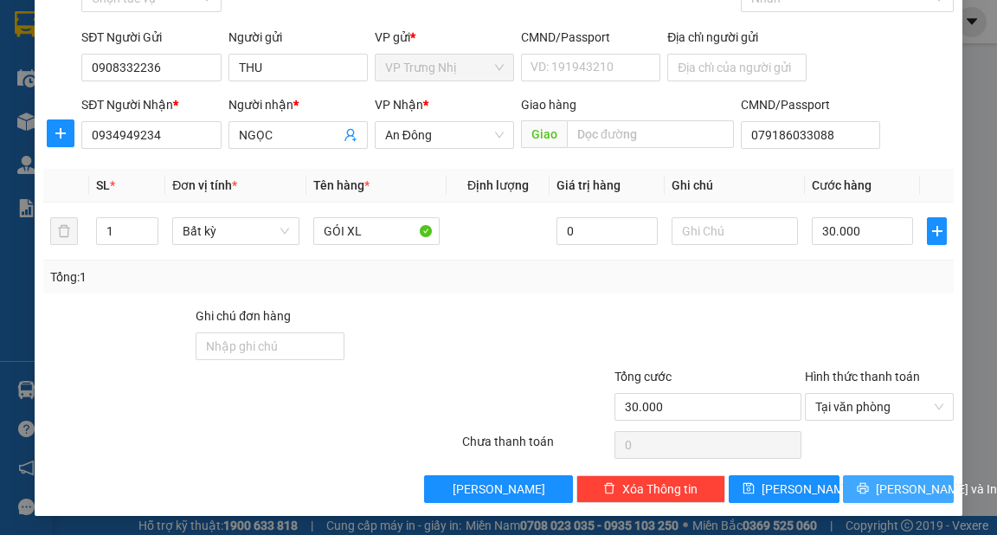
click at [893, 490] on span "[PERSON_NAME] và In" at bounding box center [936, 489] width 121 height 19
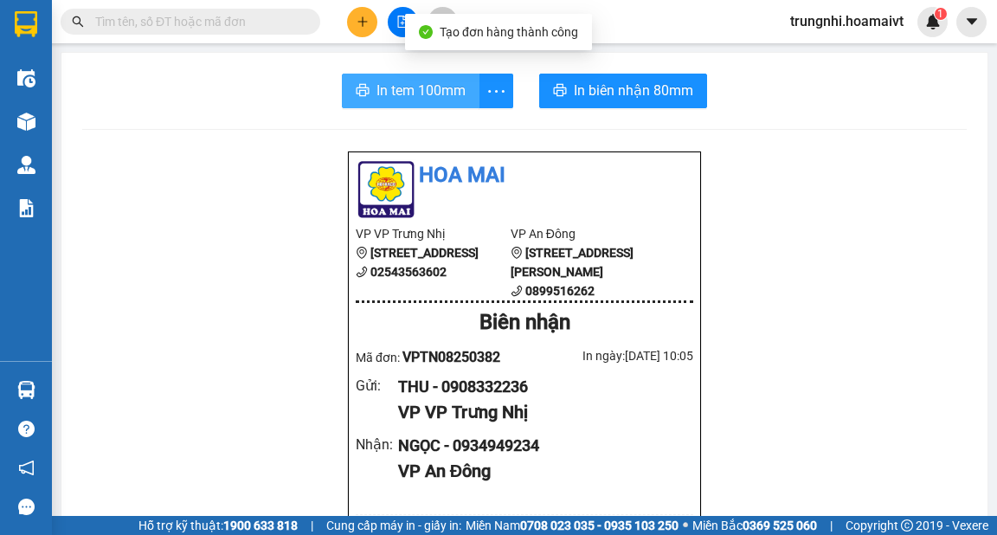
click at [457, 96] on span "In tem 100mm" at bounding box center [421, 91] width 89 height 22
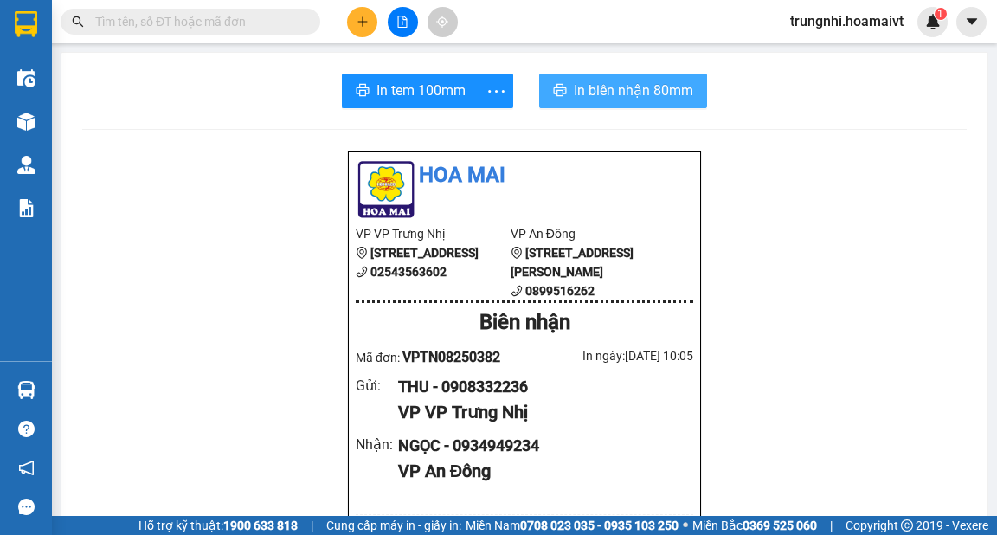
click at [672, 87] on span "In biên nhận 80mm" at bounding box center [633, 91] width 119 height 22
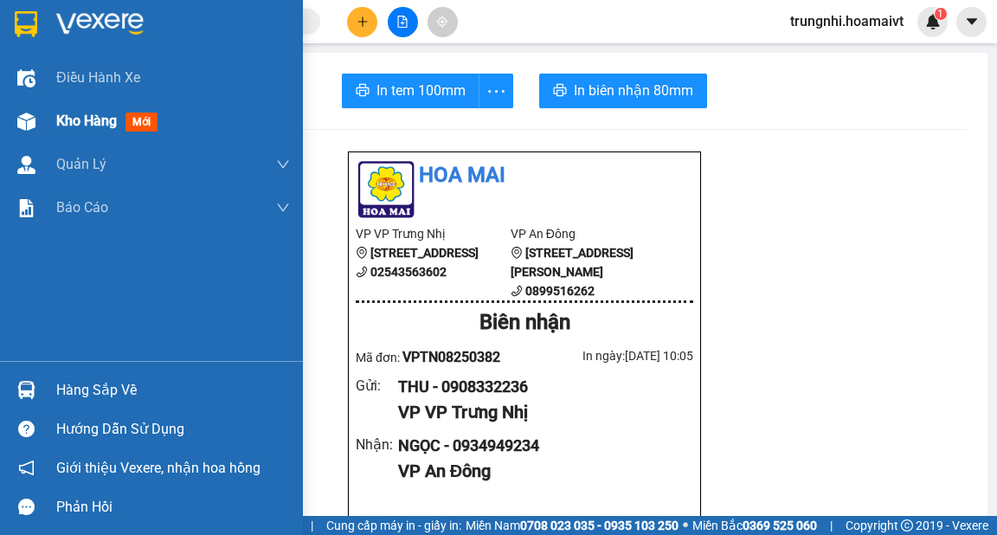
click at [107, 117] on span "Kho hàng" at bounding box center [86, 121] width 61 height 16
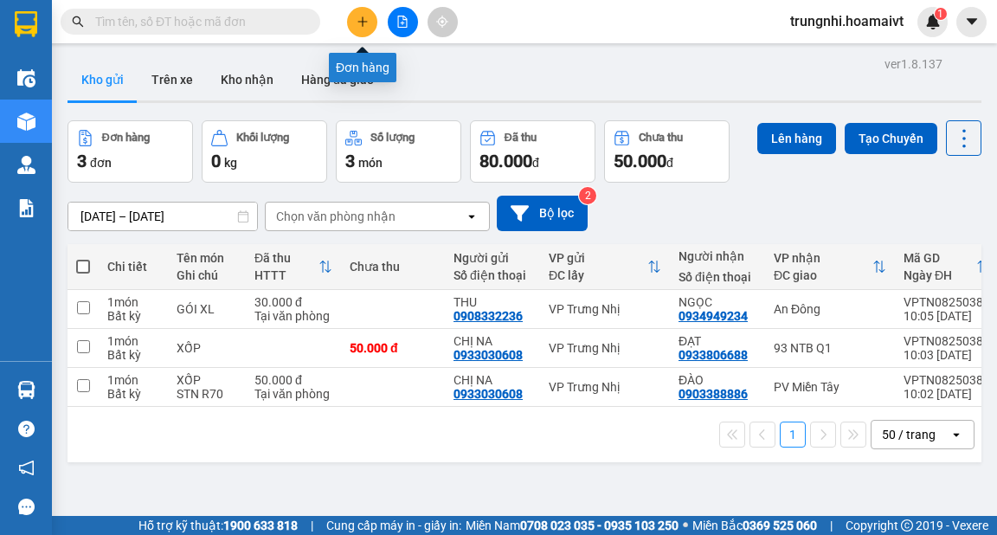
click at [359, 24] on icon "plus" at bounding box center [363, 22] width 12 height 12
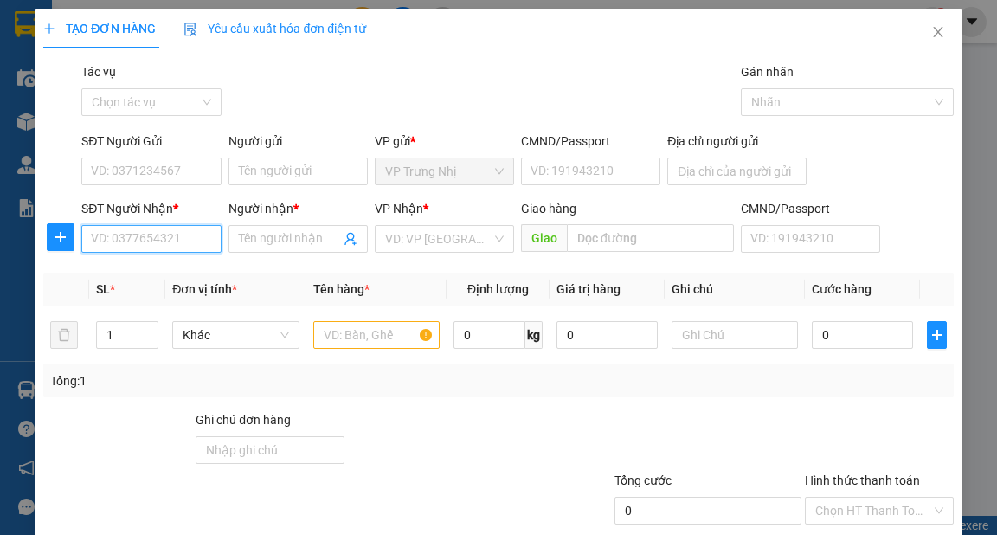
click at [166, 248] on input "SĐT Người Nhận *" at bounding box center [150, 239] width 139 height 28
type input "0907561909"
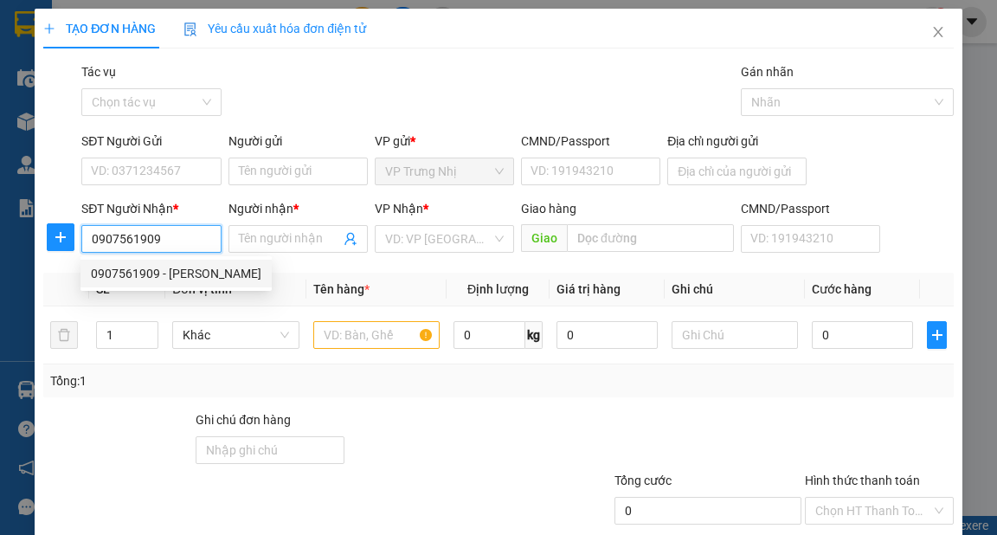
click at [148, 267] on div "0907561909 - [PERSON_NAME]" at bounding box center [176, 273] width 171 height 19
type input "[PERSON_NAME]"
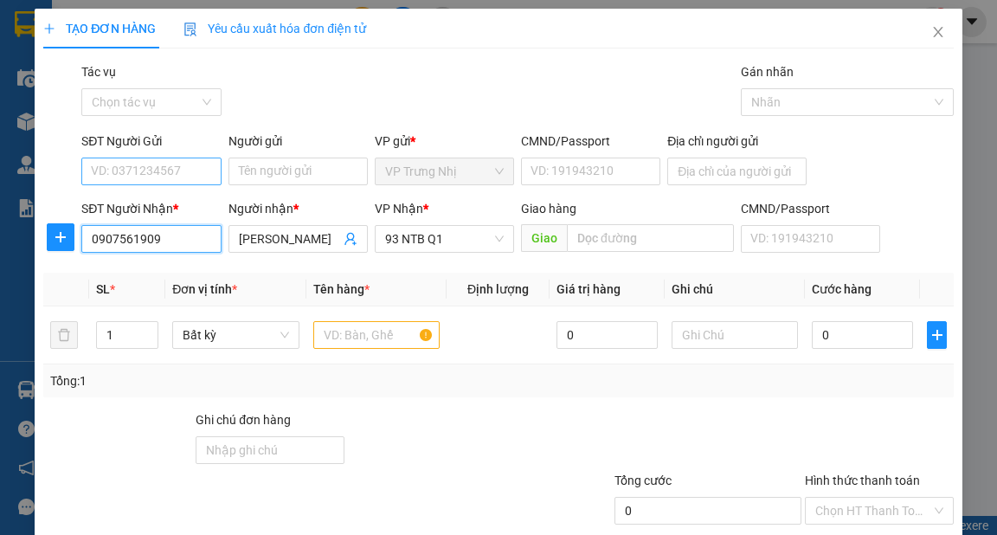
type input "0907561909"
click at [175, 177] on input "SĐT Người Gửi" at bounding box center [150, 172] width 139 height 28
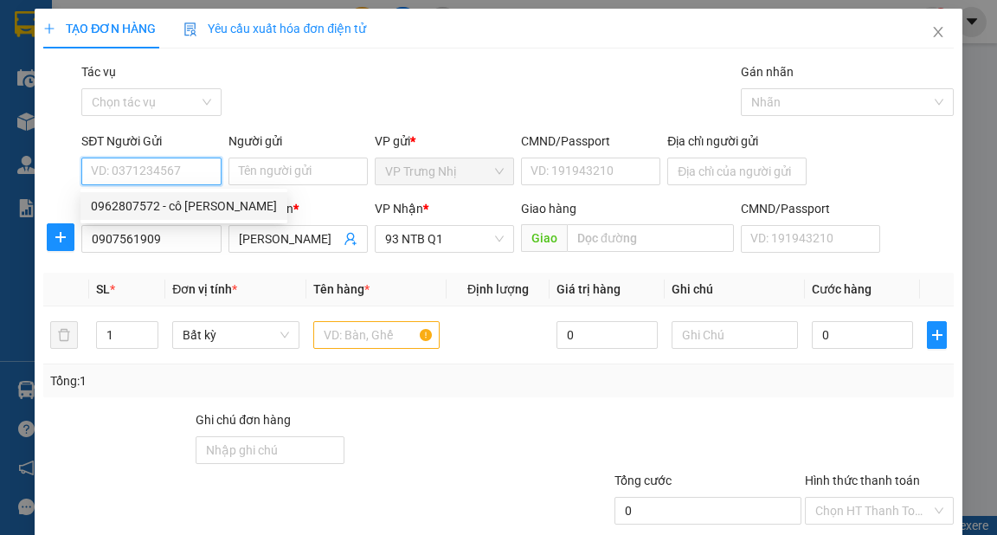
click at [184, 198] on div "0962807572 - cô [PERSON_NAME]" at bounding box center [184, 206] width 186 height 19
type input "0962807572"
type input "cô [PERSON_NAME]"
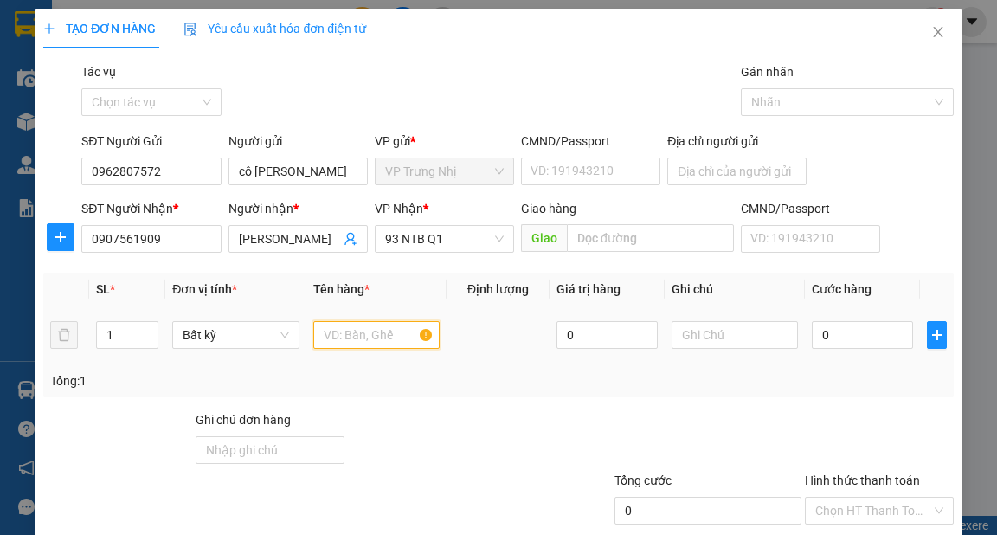
click at [345, 338] on input "text" at bounding box center [376, 335] width 127 height 28
type input "300K"
click at [855, 328] on input "0" at bounding box center [862, 335] width 101 height 28
type input "1"
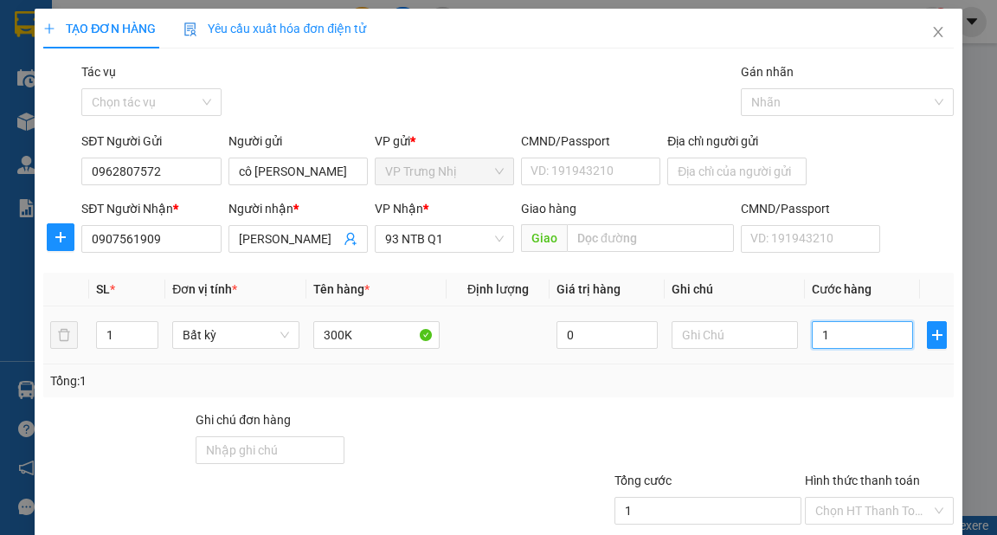
type input "1"
type input "10"
type input "10.000"
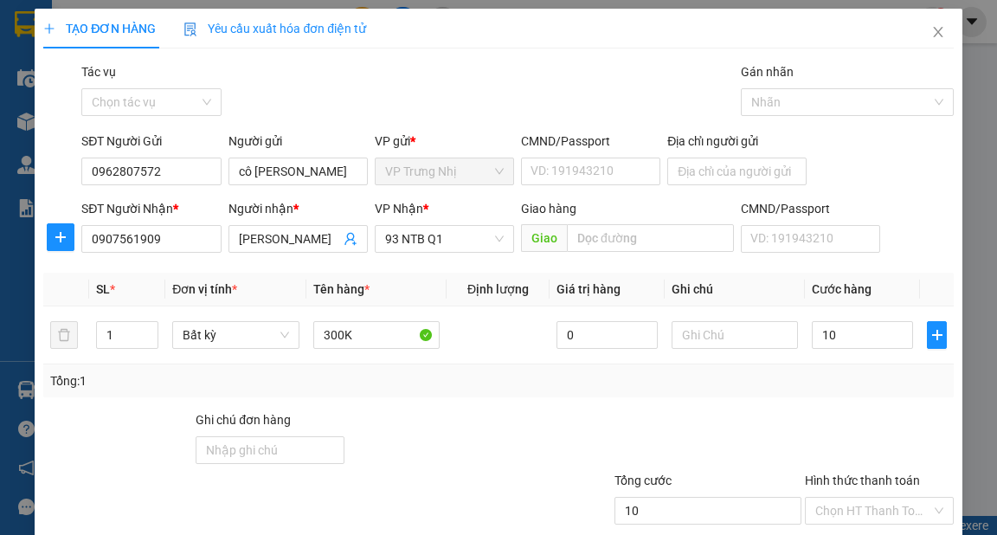
type input "10.000"
click at [855, 390] on div "Tổng: 1" at bounding box center [498, 380] width 910 height 33
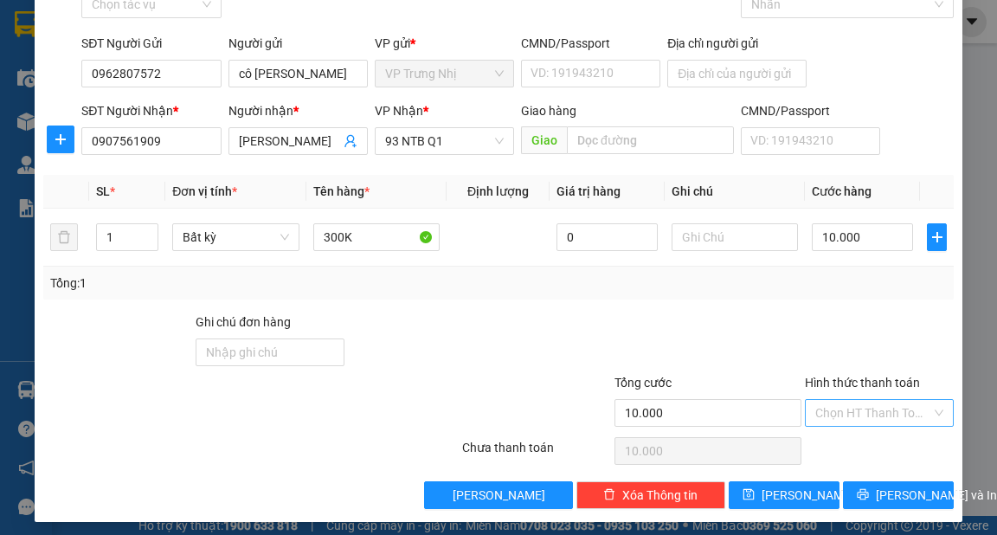
scroll to position [104, 0]
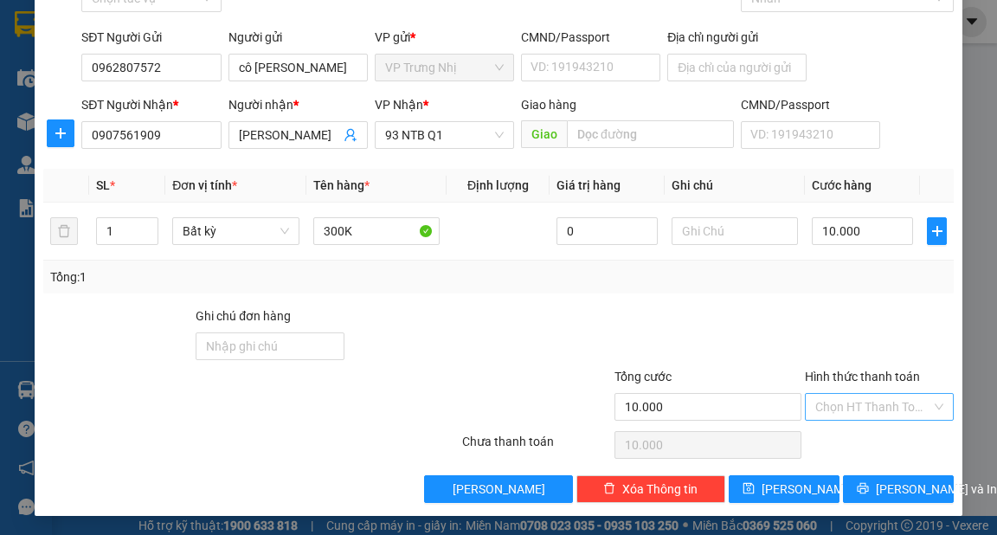
click at [875, 409] on input "Hình thức thanh toán" at bounding box center [874, 407] width 116 height 26
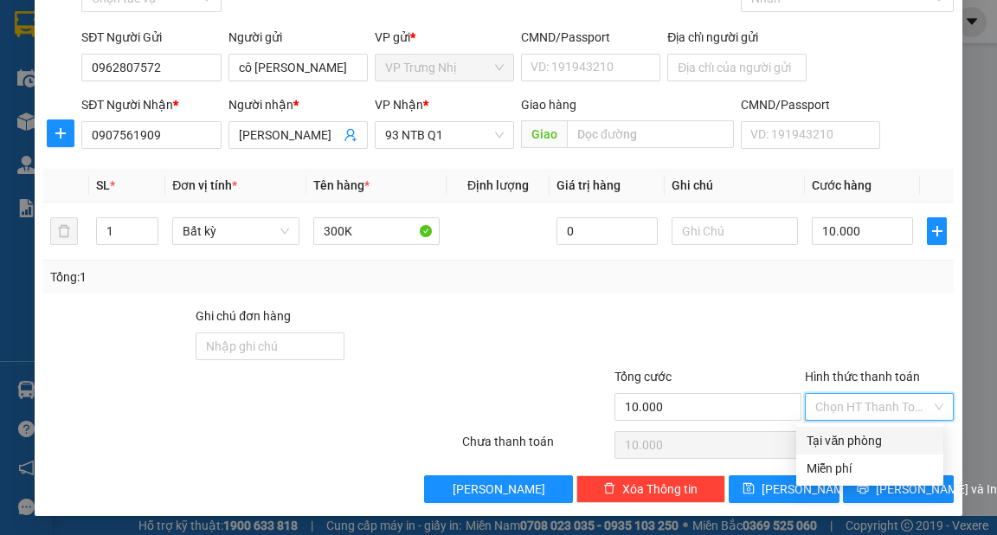
click at [879, 435] on div "Tại văn phòng" at bounding box center [870, 440] width 126 height 19
type input "0"
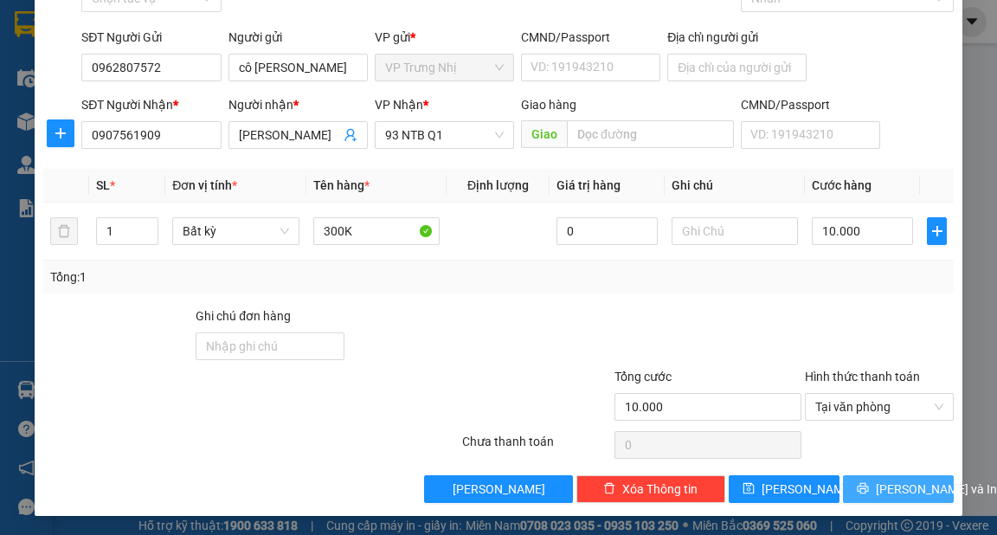
click at [911, 488] on span "[PERSON_NAME] và In" at bounding box center [936, 489] width 121 height 19
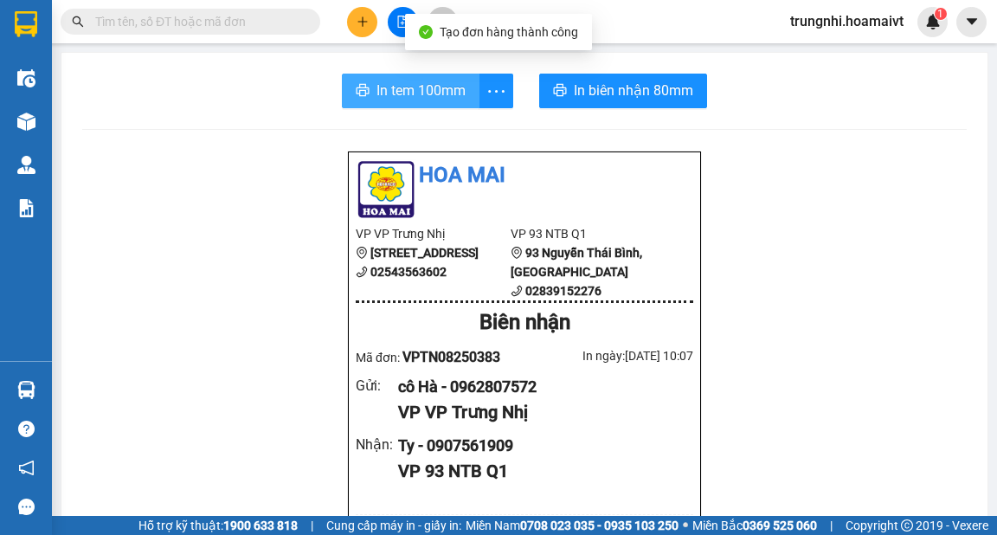
click at [419, 87] on span "In tem 100mm" at bounding box center [421, 91] width 89 height 22
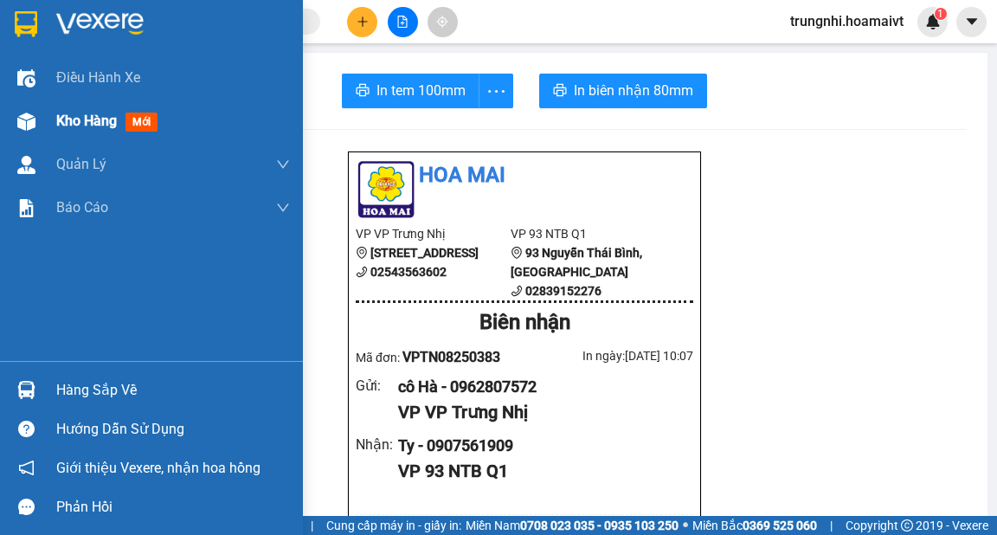
click at [84, 119] on span "Kho hàng" at bounding box center [86, 121] width 61 height 16
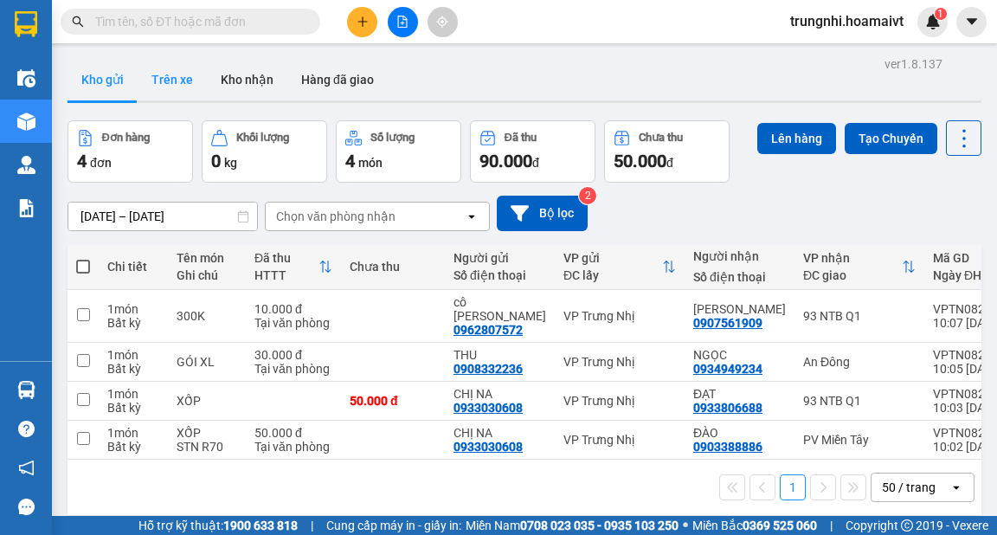
click at [171, 86] on button "Trên xe" at bounding box center [172, 80] width 69 height 42
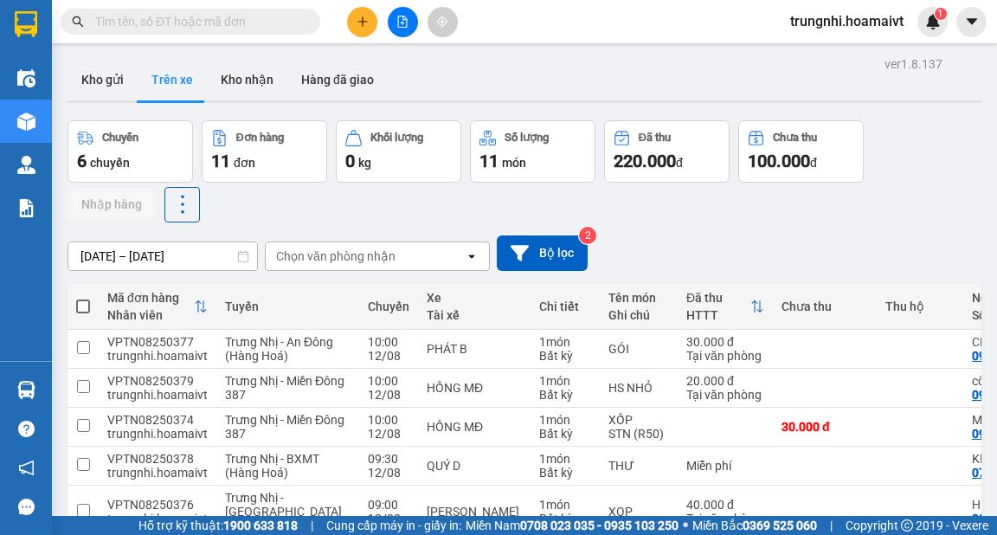
click at [726, 239] on div "[DATE] – [DATE] Press the down arrow key to interact with the calendar and sele…" at bounding box center [525, 252] width 914 height 35
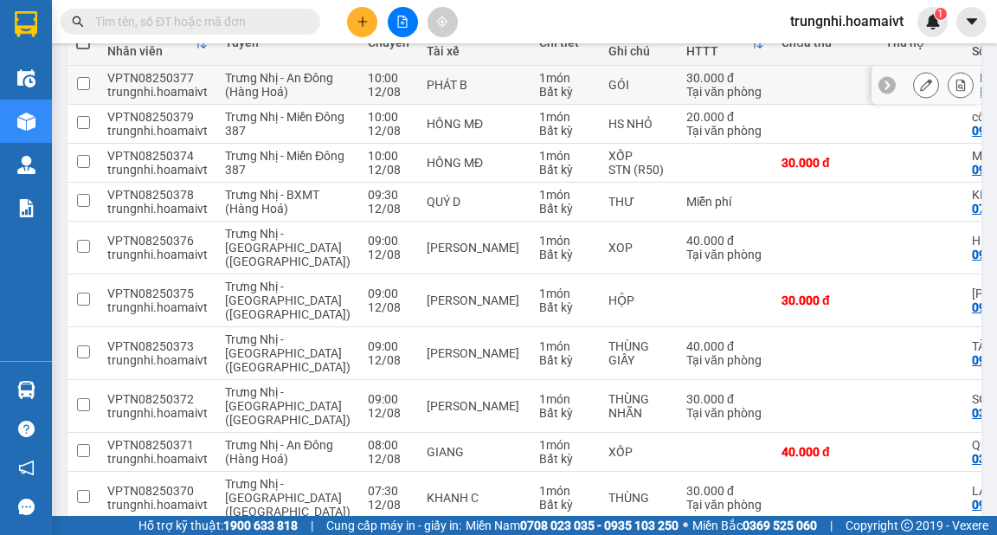
scroll to position [208, 0]
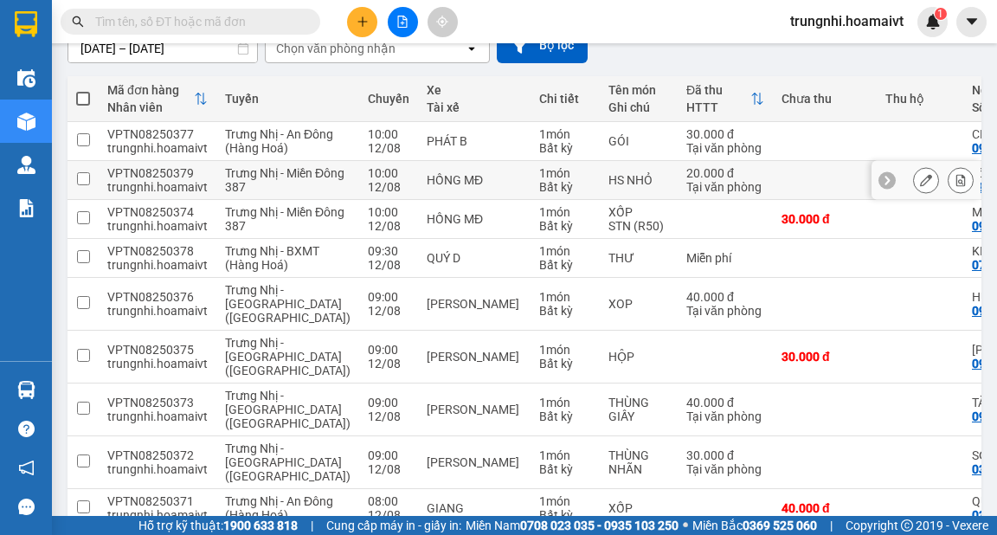
drag, startPoint x: 84, startPoint y: 190, endPoint x: 98, endPoint y: 228, distance: 39.7
click at [87, 191] on td at bounding box center [83, 180] width 31 height 39
checkbox input "true"
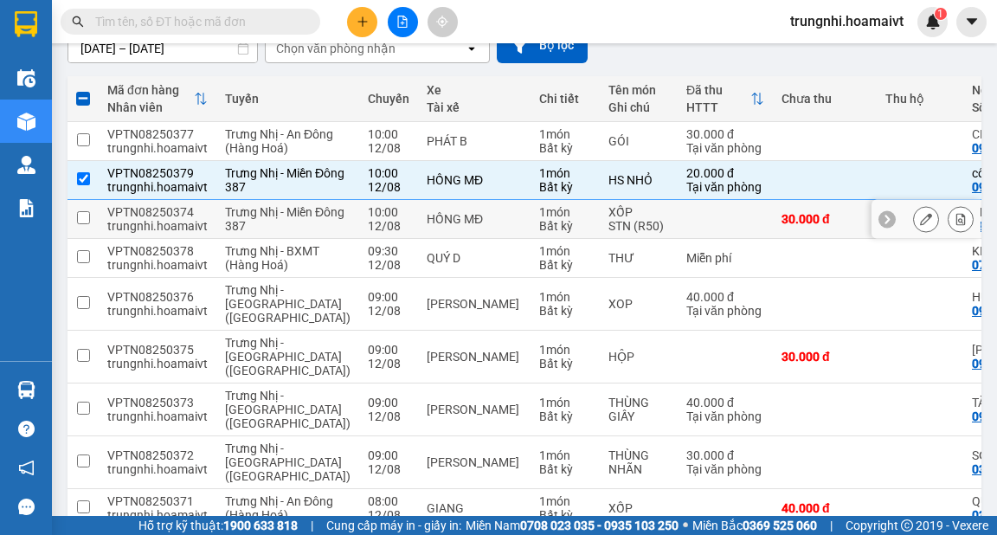
click at [93, 239] on td at bounding box center [83, 219] width 31 height 39
checkbox input "true"
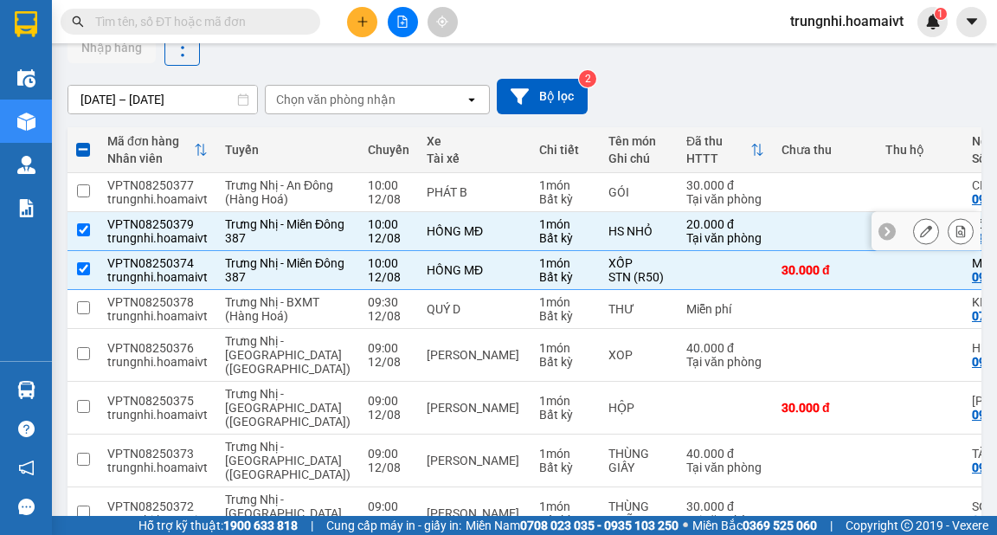
scroll to position [139, 0]
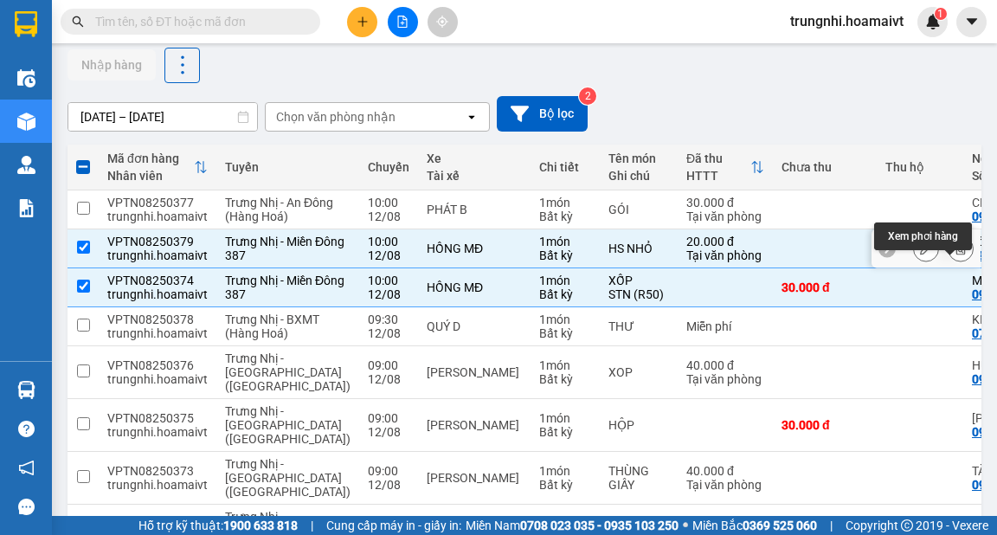
click at [955, 255] on icon at bounding box center [961, 248] width 12 height 12
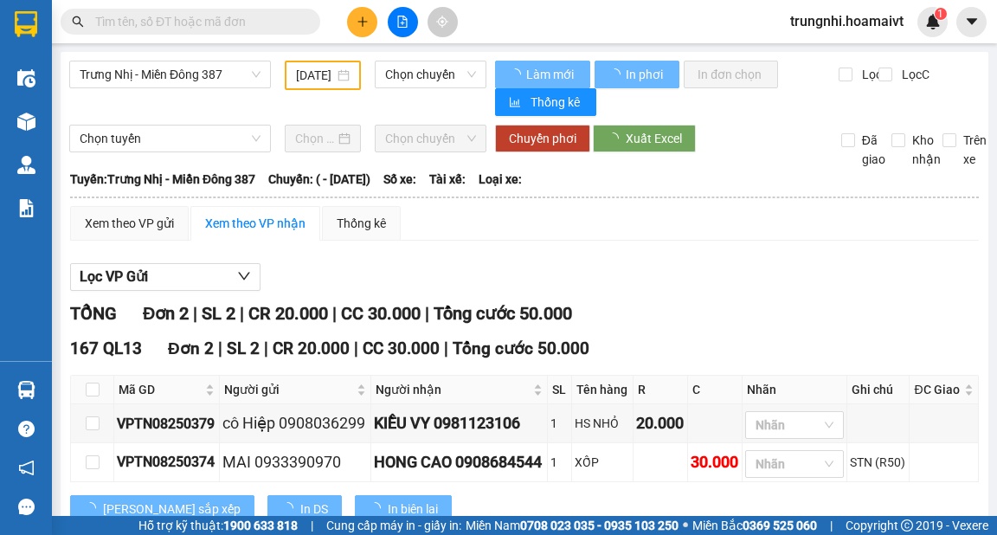
type input "[DATE]"
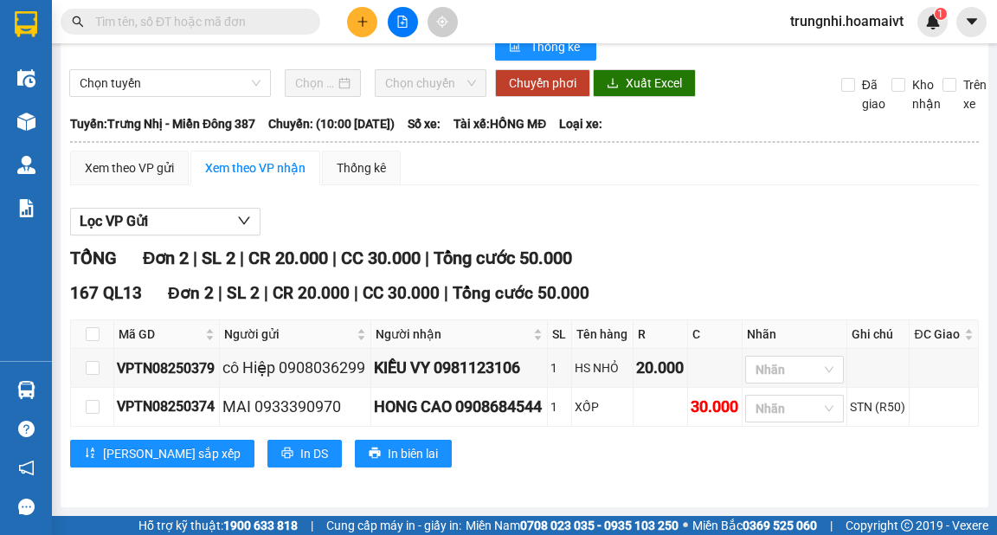
scroll to position [78, 0]
click at [81, 362] on td at bounding box center [92, 368] width 43 height 39
click at [90, 400] on input "checkbox" at bounding box center [93, 407] width 14 height 14
checkbox input "true"
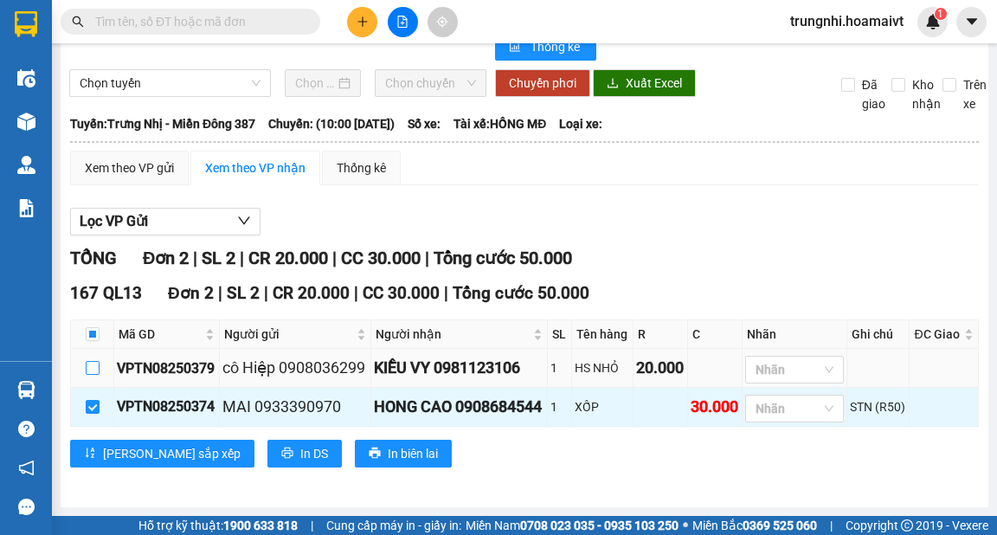
click at [97, 364] on input "checkbox" at bounding box center [93, 368] width 14 height 14
checkbox input "true"
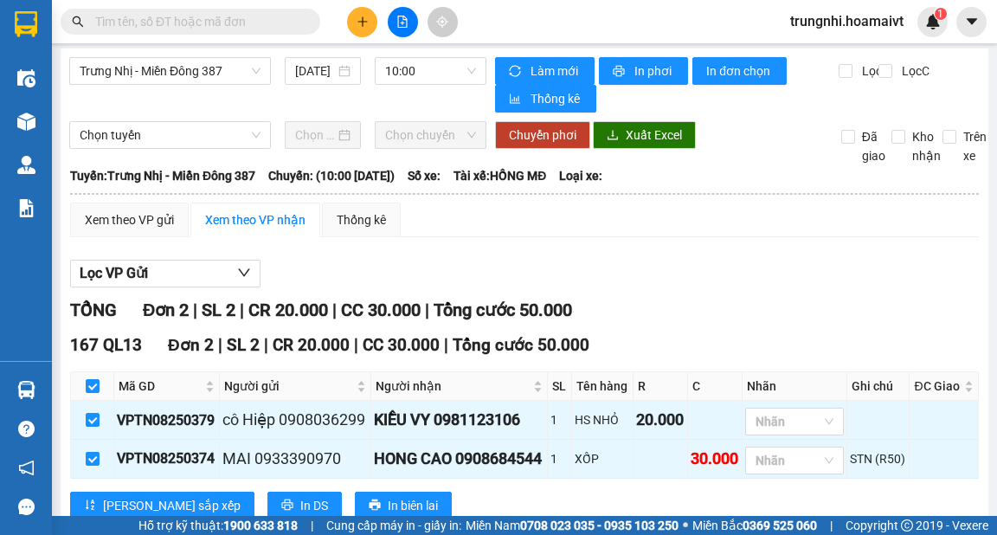
scroll to position [0, 0]
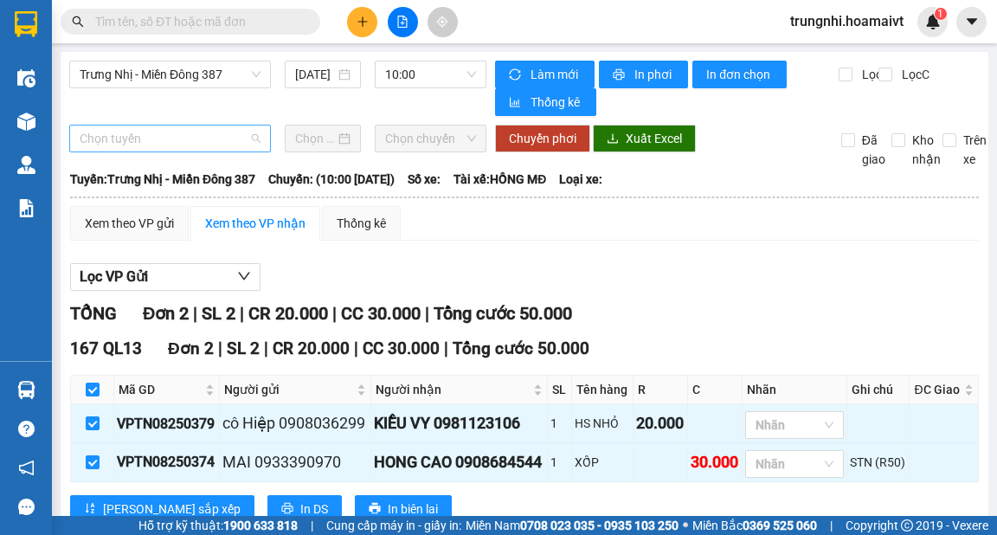
click at [235, 139] on span "Chọn tuyến" at bounding box center [170, 139] width 181 height 26
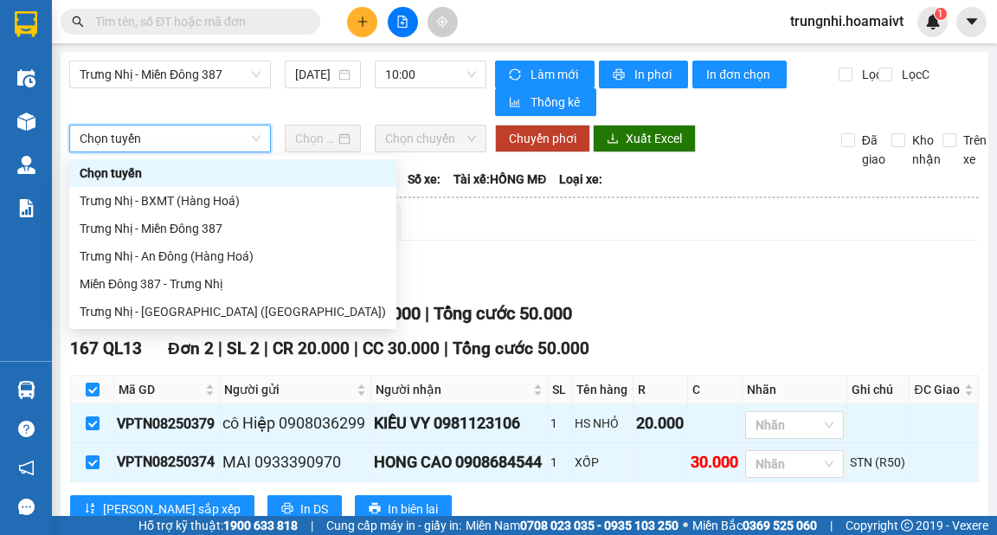
click at [235, 139] on span "Chọn tuyến" at bounding box center [170, 139] width 181 height 26
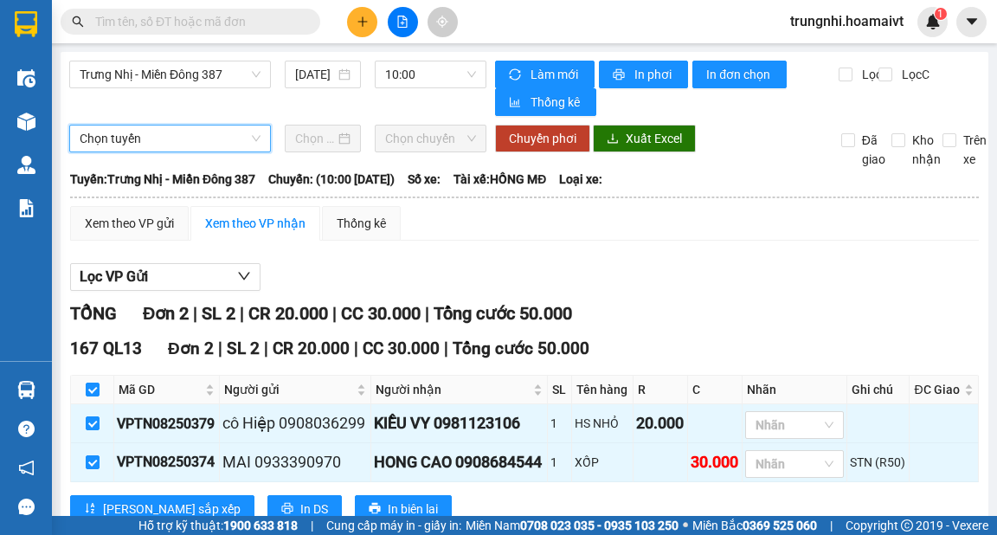
click at [274, 227] on div "Xem theo VP nhận" at bounding box center [255, 223] width 100 height 19
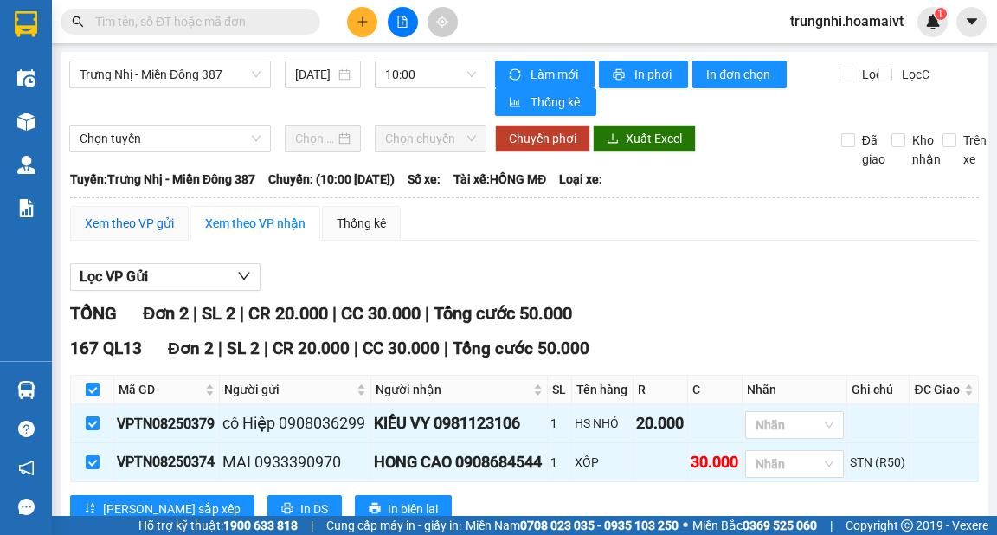
click at [129, 222] on div "Xem theo VP gửi" at bounding box center [129, 223] width 89 height 19
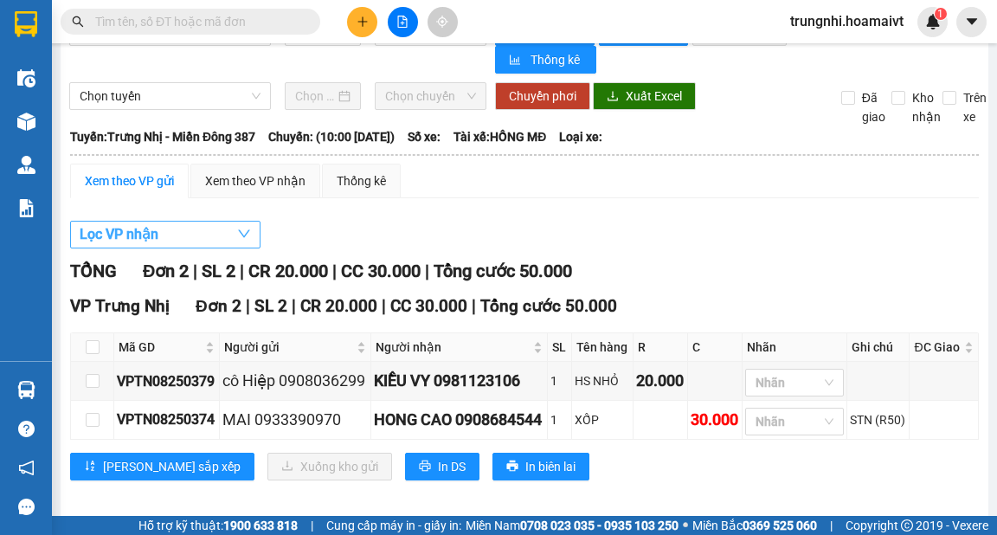
scroll to position [78, 0]
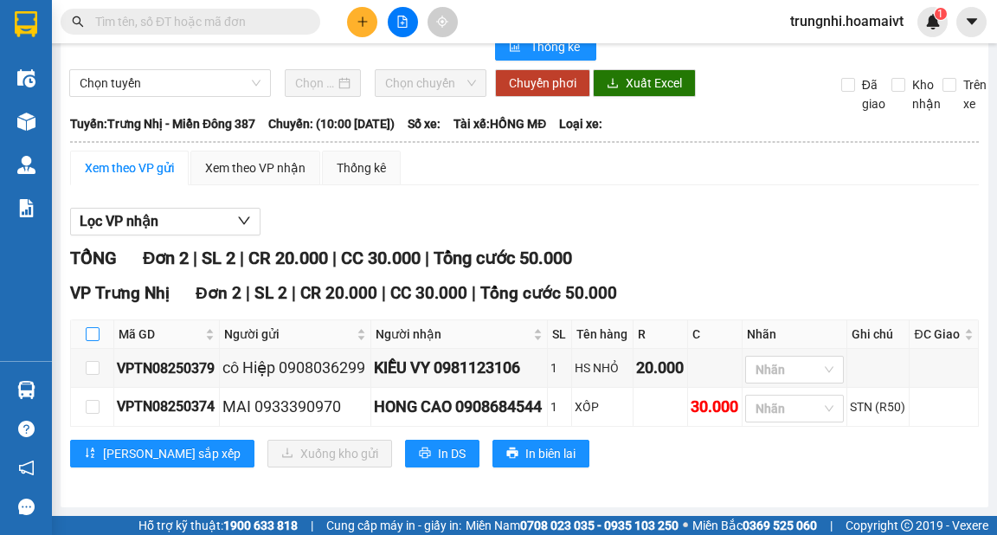
click at [86, 327] on input "checkbox" at bounding box center [93, 334] width 14 height 14
checkbox input "true"
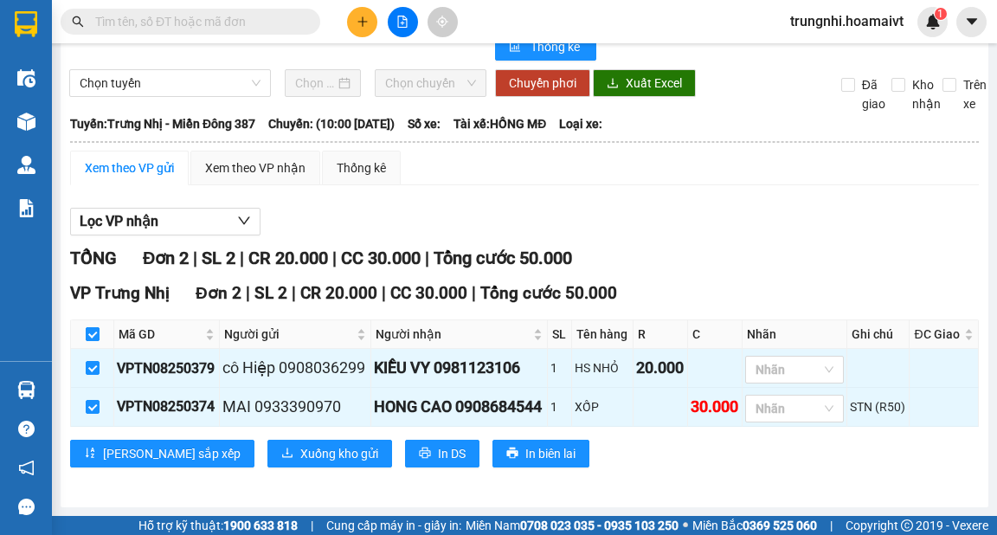
click at [95, 327] on input "checkbox" at bounding box center [93, 334] width 14 height 14
checkbox input "false"
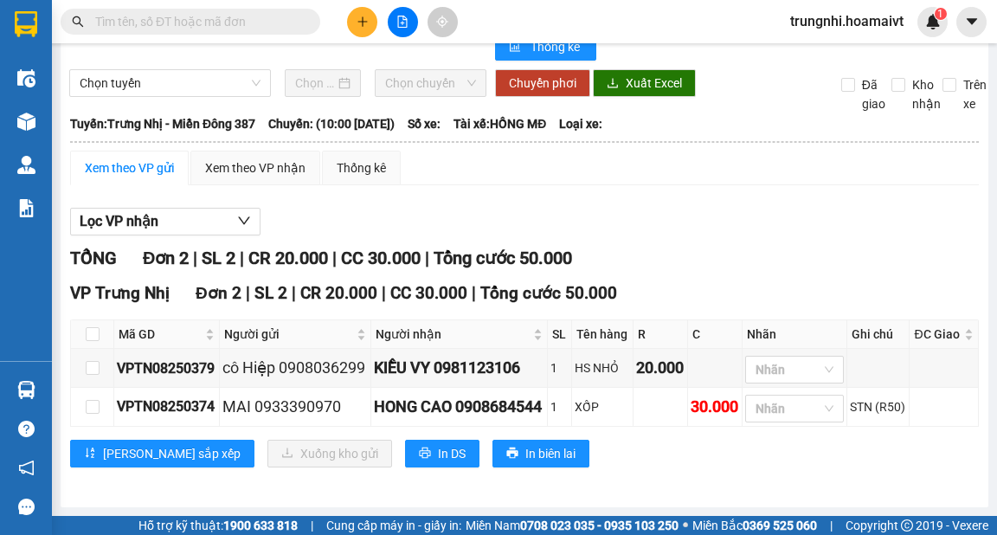
click at [83, 326] on th at bounding box center [92, 334] width 43 height 29
click at [95, 327] on input "checkbox" at bounding box center [93, 334] width 14 height 14
checkbox input "true"
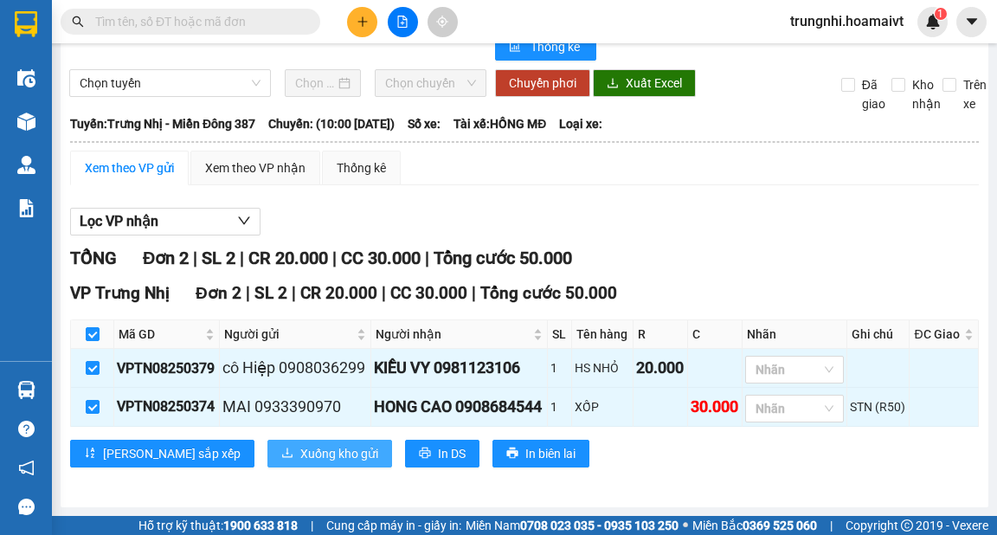
click at [300, 454] on span "Xuống kho gửi" at bounding box center [339, 453] width 78 height 19
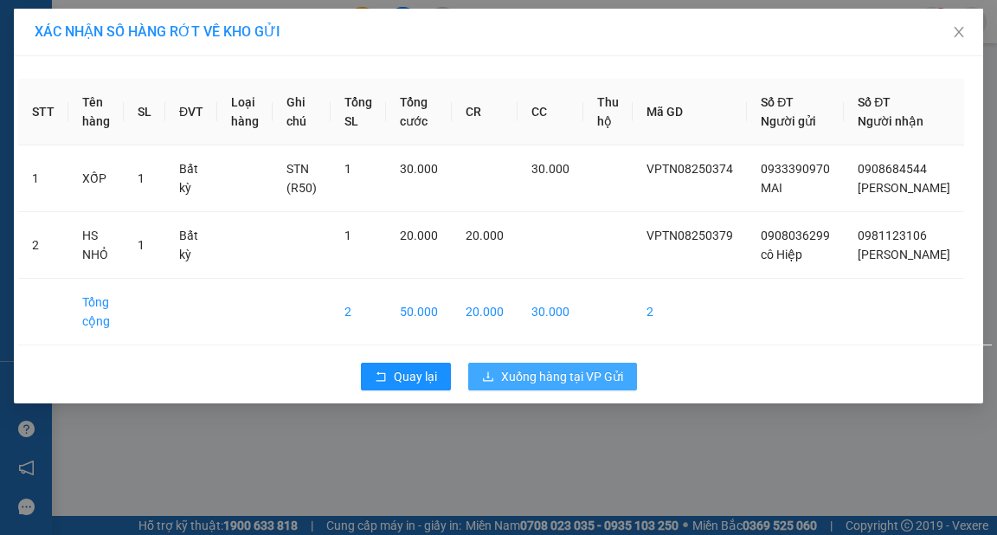
click at [538, 386] on span "Xuống hàng tại VP Gửi" at bounding box center [562, 376] width 122 height 19
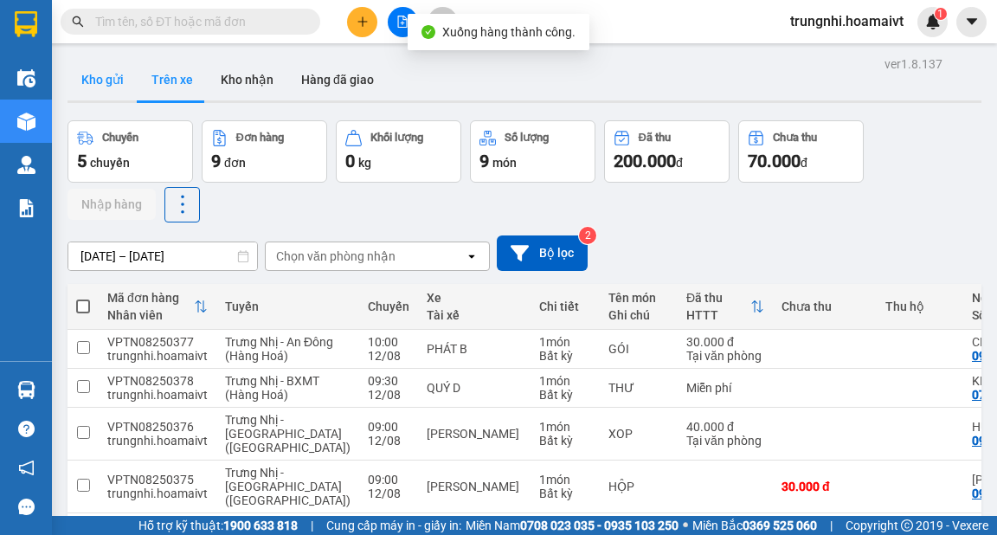
click at [126, 73] on button "Kho gửi" at bounding box center [103, 80] width 70 height 42
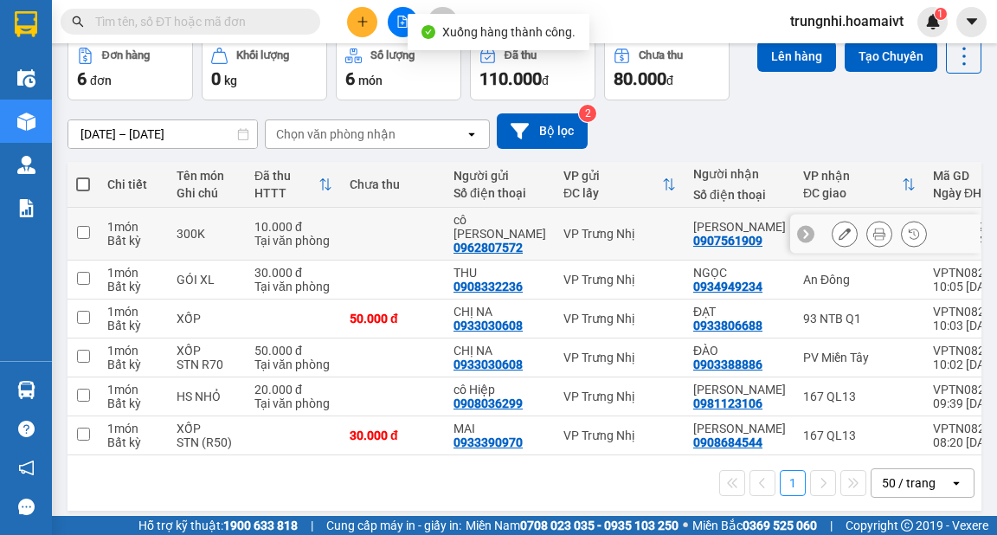
scroll to position [83, 0]
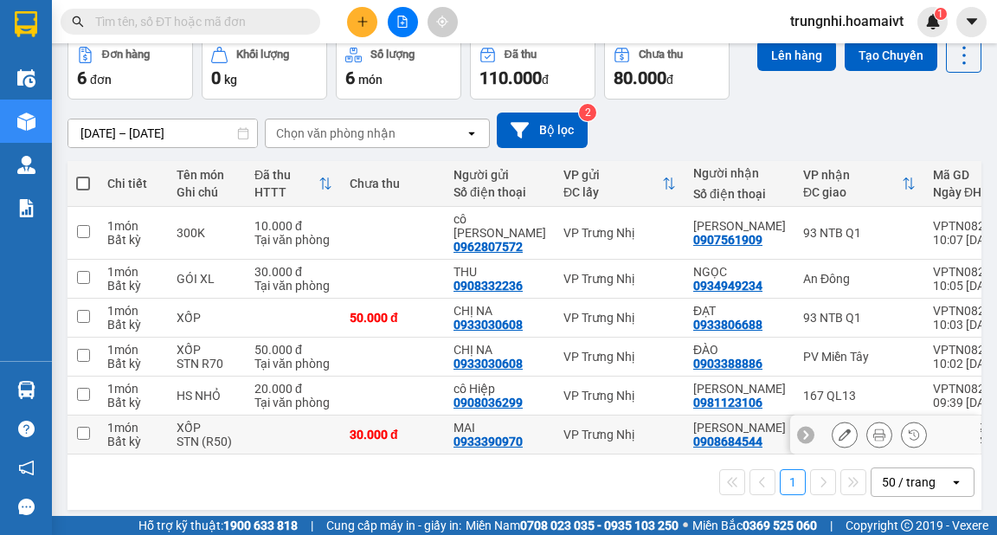
click at [93, 417] on td at bounding box center [83, 435] width 31 height 39
checkbox input "true"
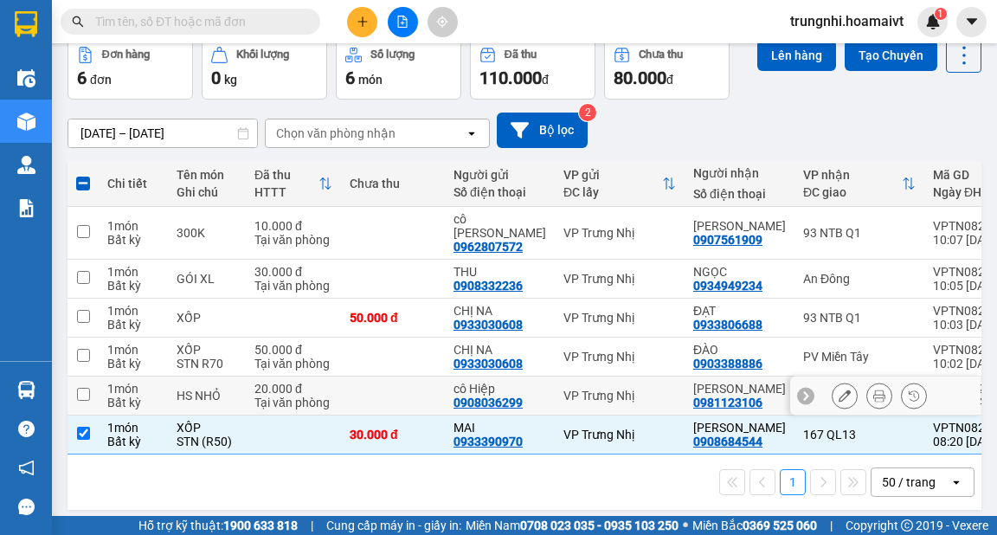
click at [83, 388] on td at bounding box center [83, 396] width 31 height 39
checkbox input "true"
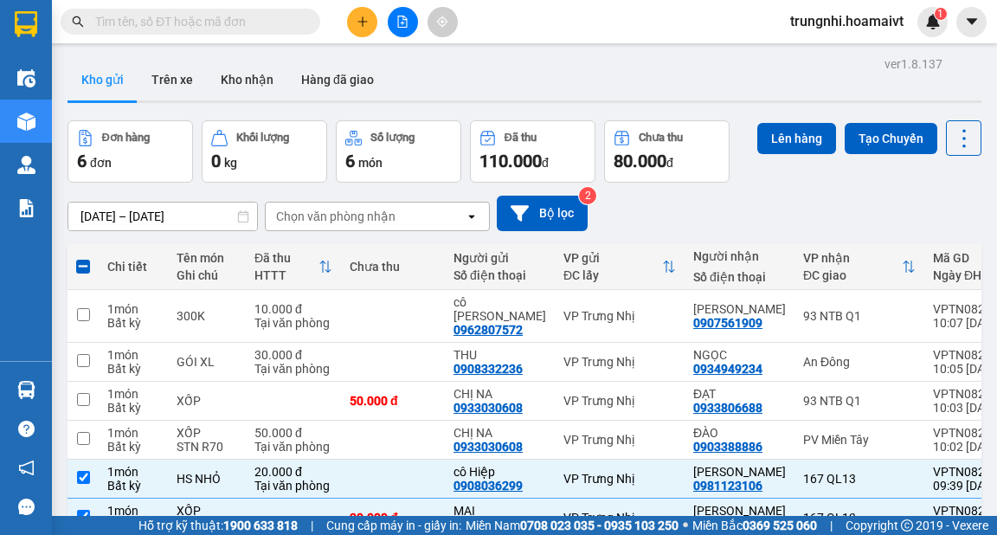
scroll to position [0, 0]
click at [778, 132] on button "Lên hàng" at bounding box center [797, 138] width 79 height 31
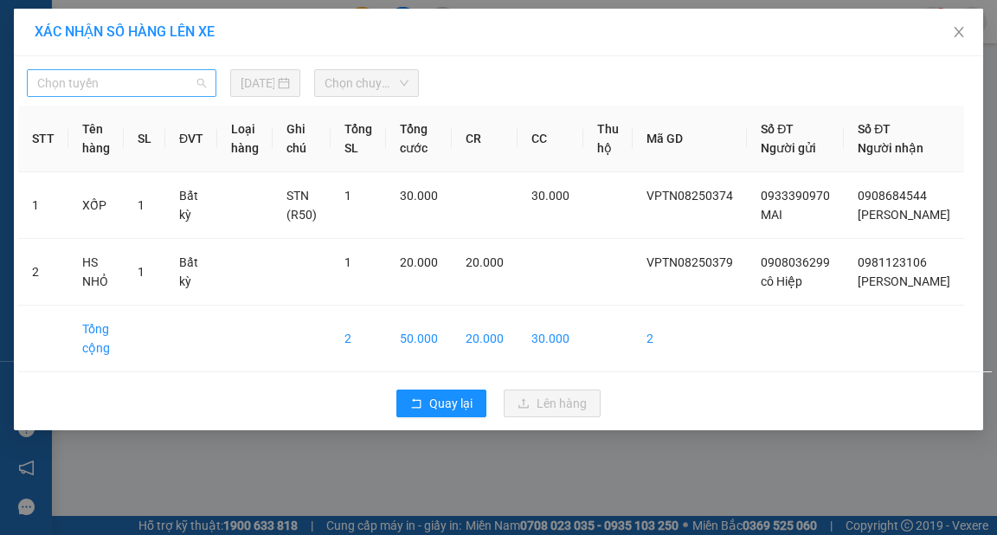
click at [187, 69] on div "Chọn tuyến" at bounding box center [122, 83] width 190 height 28
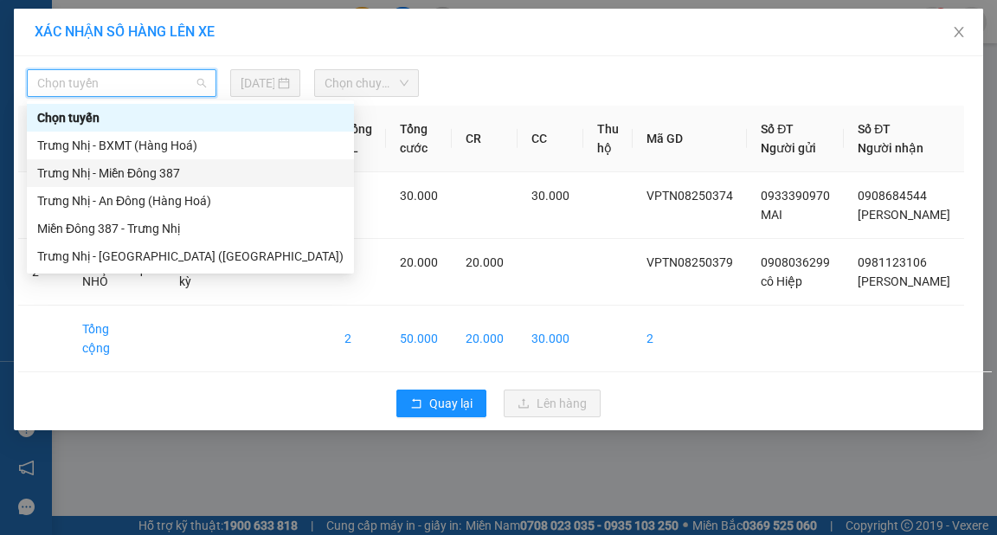
drag, startPoint x: 156, startPoint y: 172, endPoint x: 246, endPoint y: 139, distance: 96.2
click at [158, 172] on div "Trưng Nhị - Miền Đông 387" at bounding box center [190, 173] width 306 height 19
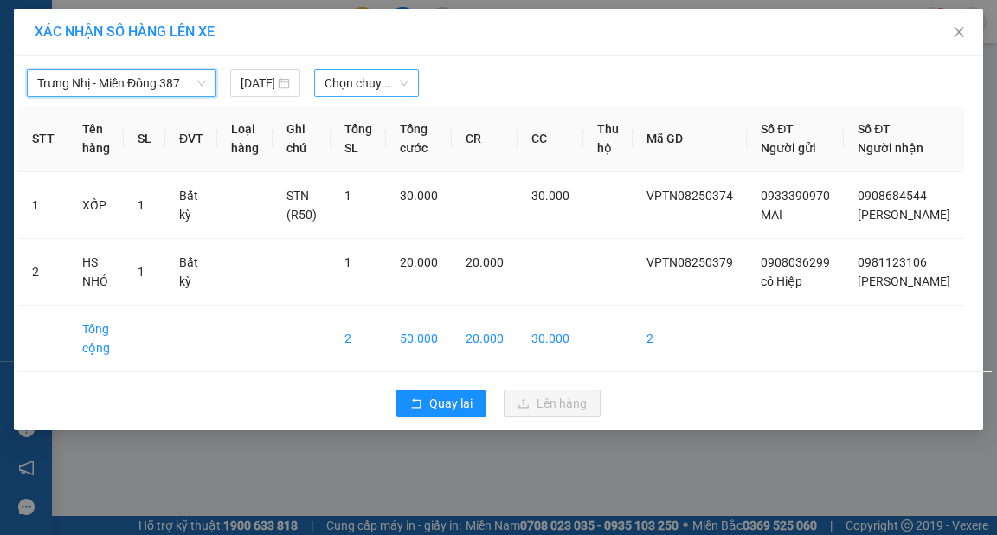
click at [371, 89] on span "Chọn chuyến" at bounding box center [367, 83] width 84 height 26
click at [363, 76] on span "Chọn chuyến" at bounding box center [367, 83] width 84 height 26
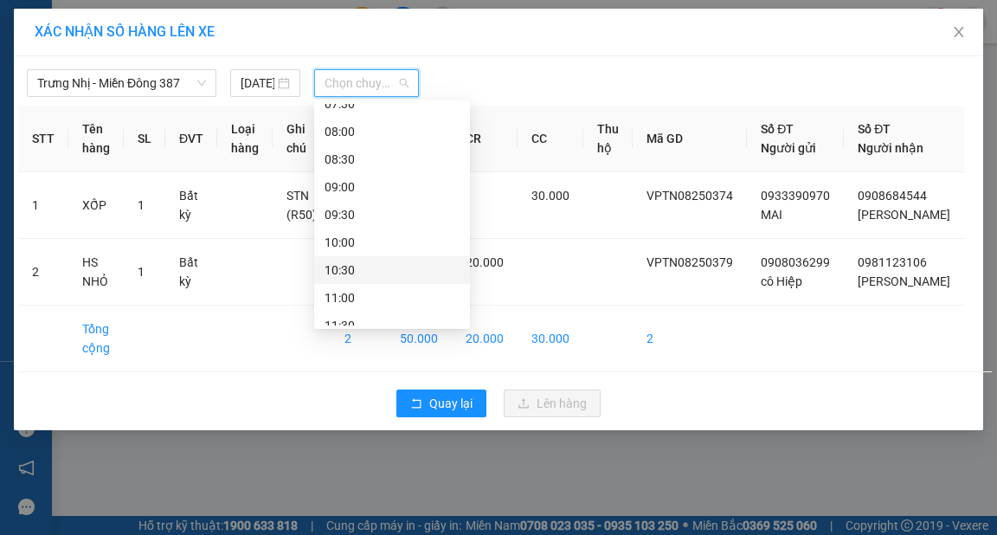
scroll to position [139, 0]
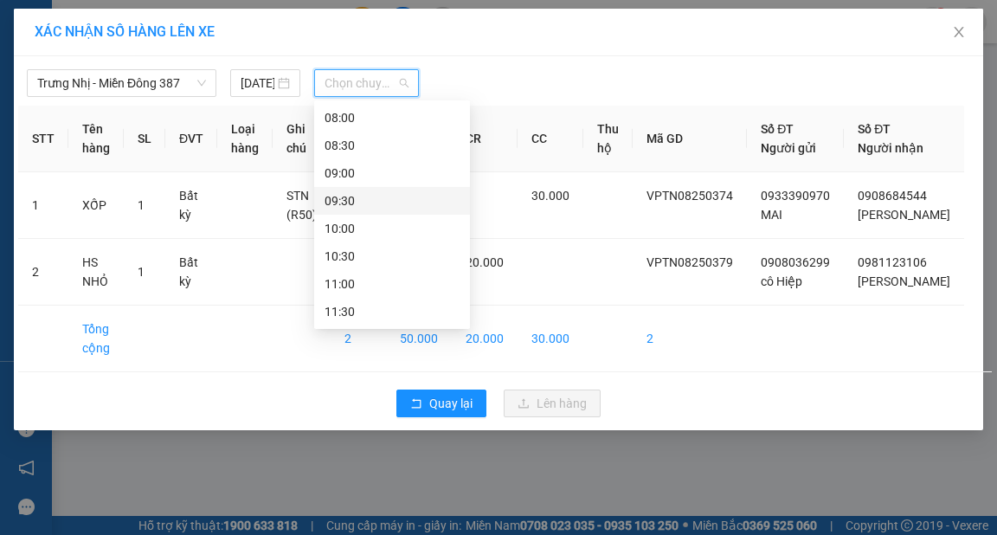
click at [339, 197] on div "09:30" at bounding box center [392, 200] width 135 height 19
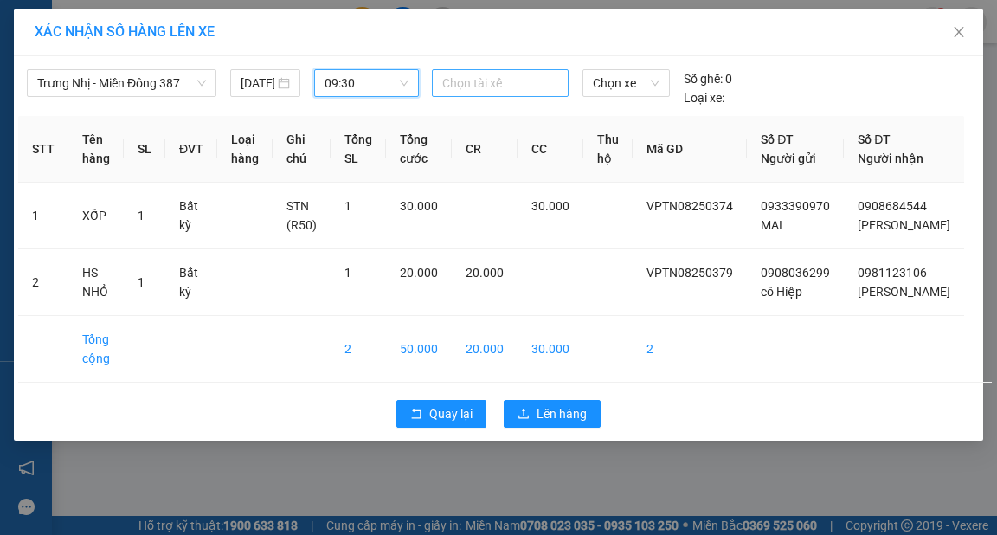
click at [488, 73] on div at bounding box center [500, 83] width 128 height 21
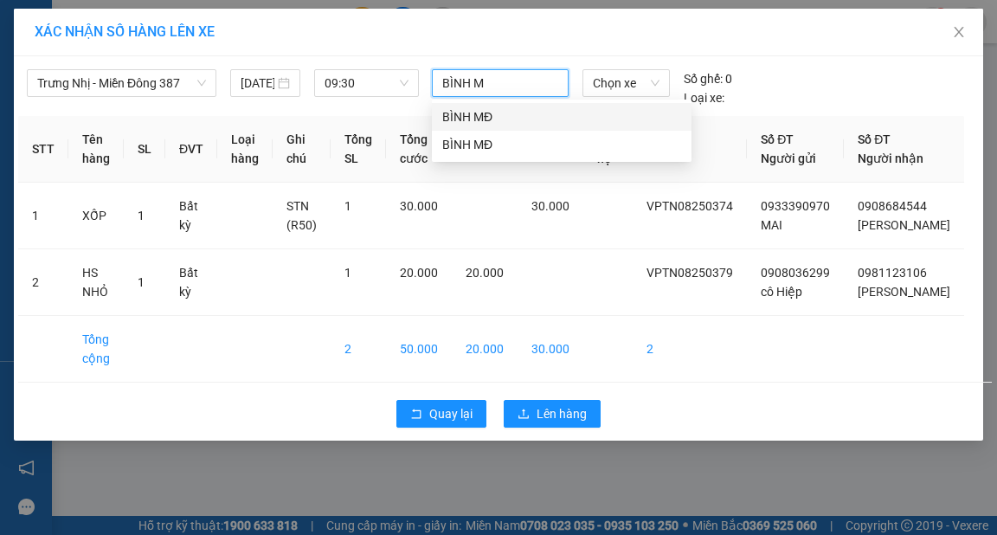
type input "BÌNH MĐ"
click at [444, 118] on div "BÌNH MĐ" at bounding box center [561, 116] width 239 height 19
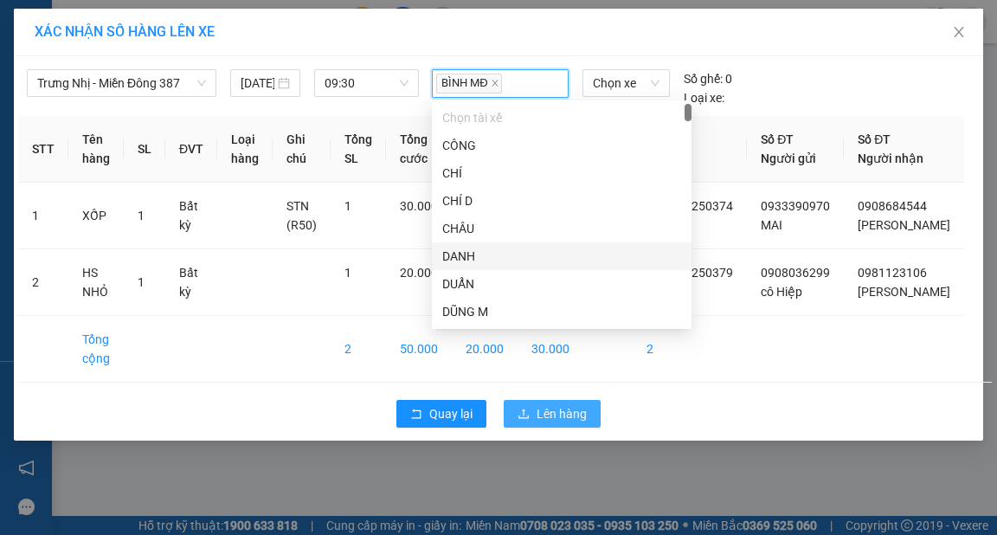
click at [561, 423] on span "Lên hàng" at bounding box center [562, 413] width 50 height 19
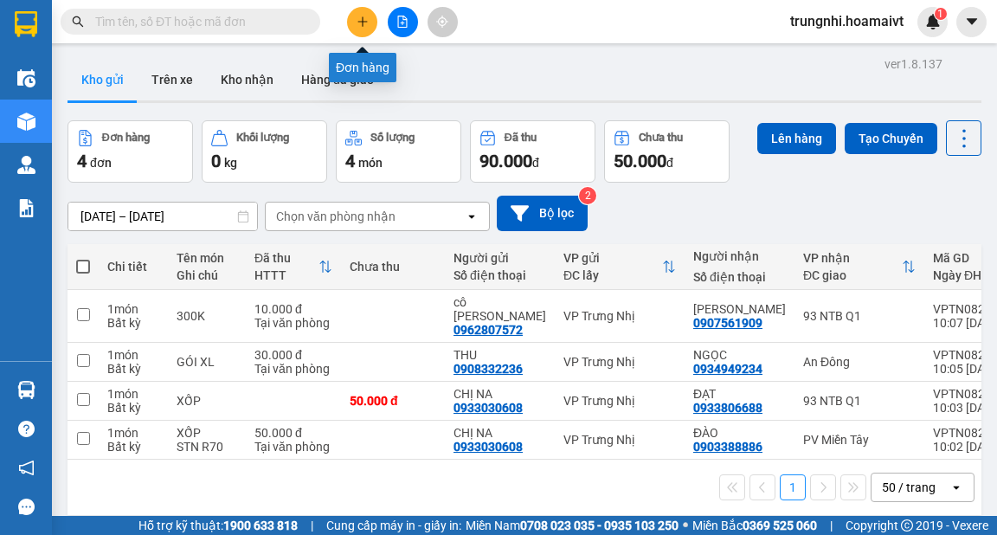
click at [364, 24] on icon "plus" at bounding box center [363, 22] width 12 height 12
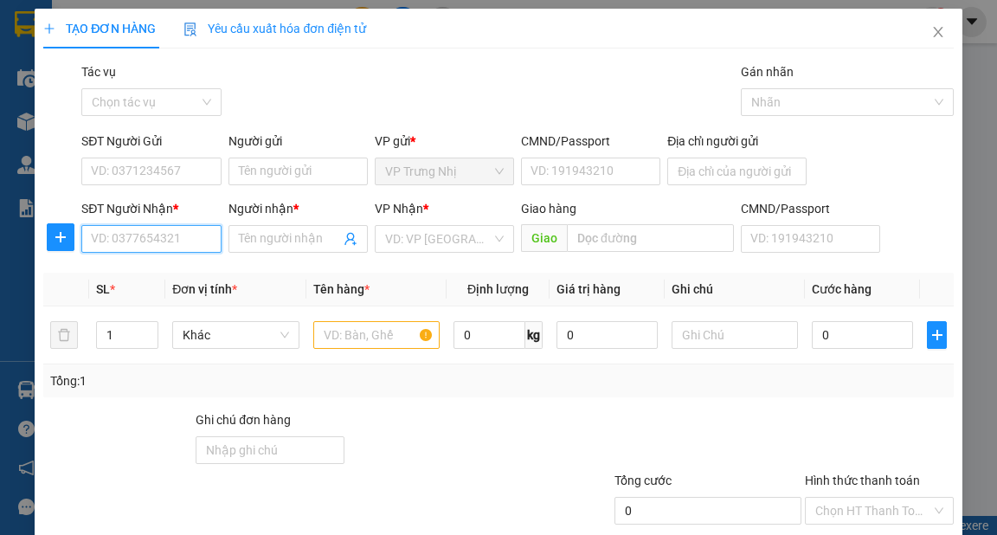
click at [125, 244] on input "SĐT Người Nhận *" at bounding box center [150, 239] width 139 height 28
click at [336, 341] on input "text" at bounding box center [376, 335] width 127 height 28
type input "VALY"
click at [162, 242] on input "SĐT Người Nhận *" at bounding box center [150, 239] width 139 height 28
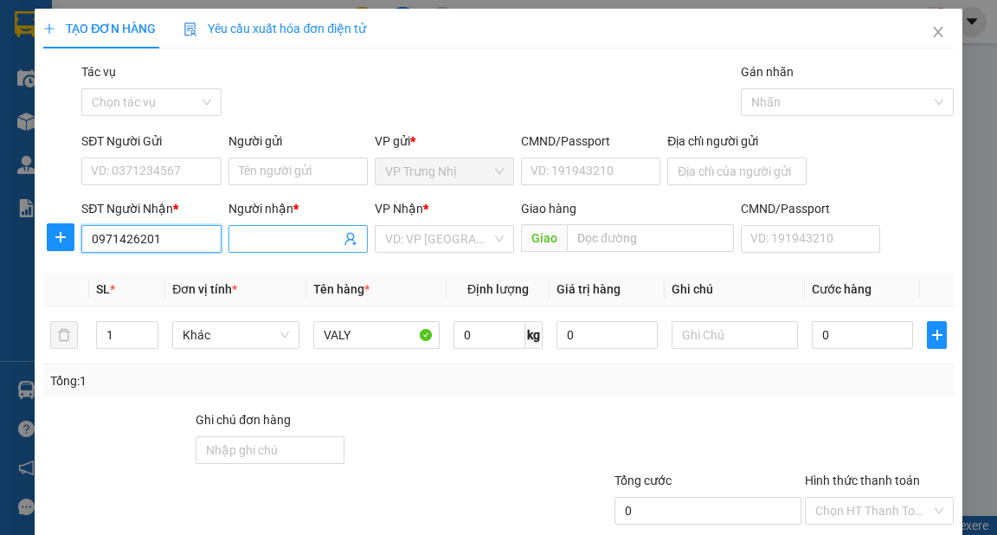
type input "0971426201"
click at [287, 244] on input "Người nhận *" at bounding box center [289, 238] width 101 height 19
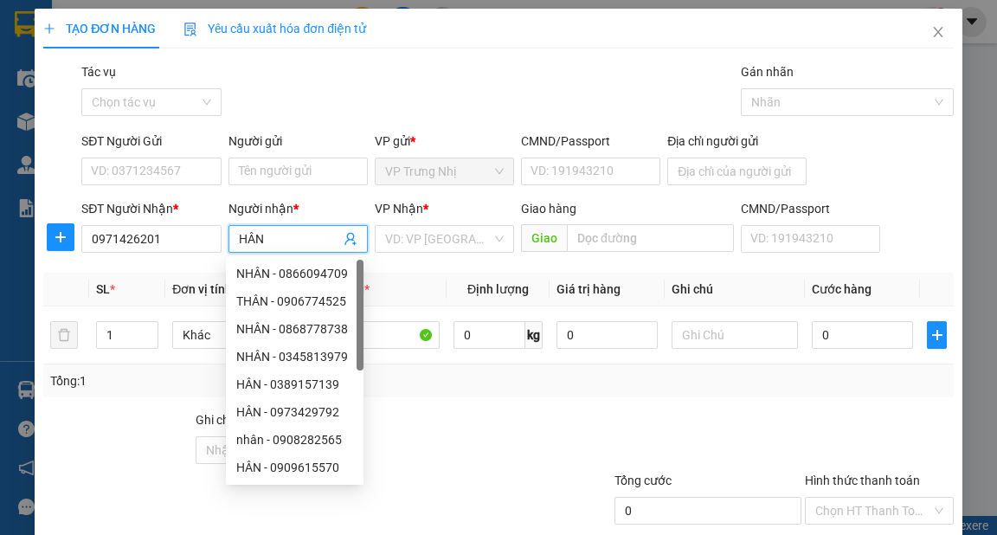
type input "HÂN"
click at [384, 86] on div "Gói vận chuyển * Tiêu chuẩn Tác vụ Chọn tác vụ Gán nhãn Nhãn" at bounding box center [517, 92] width 879 height 61
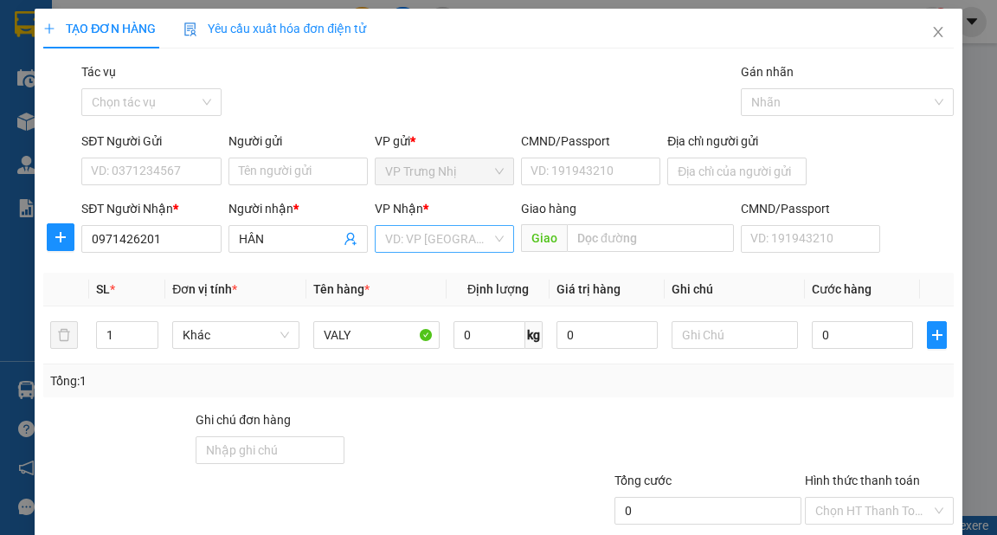
click at [491, 232] on div "VD: VP [GEOGRAPHIC_DATA]" at bounding box center [444, 239] width 139 height 28
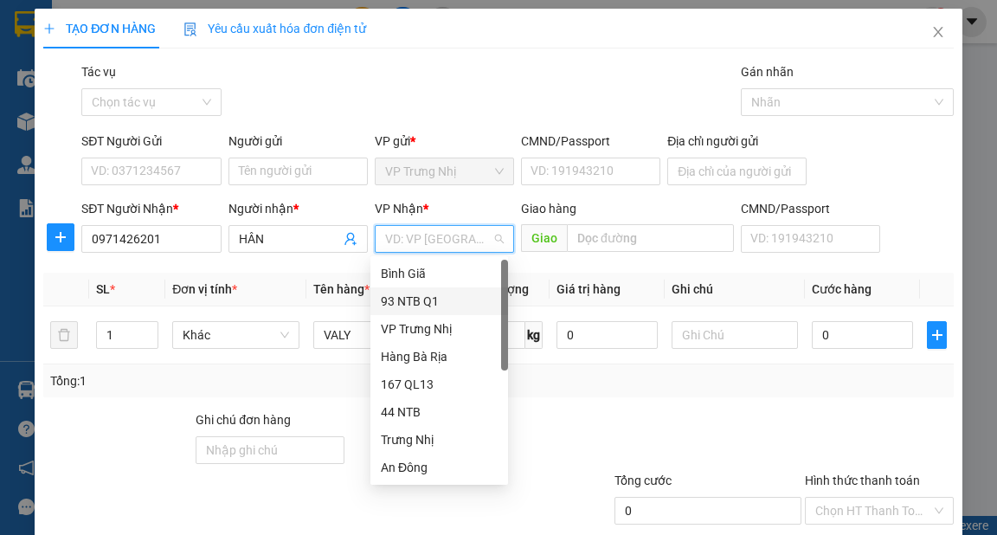
click at [415, 292] on div "93 NTB Q1" at bounding box center [439, 301] width 117 height 19
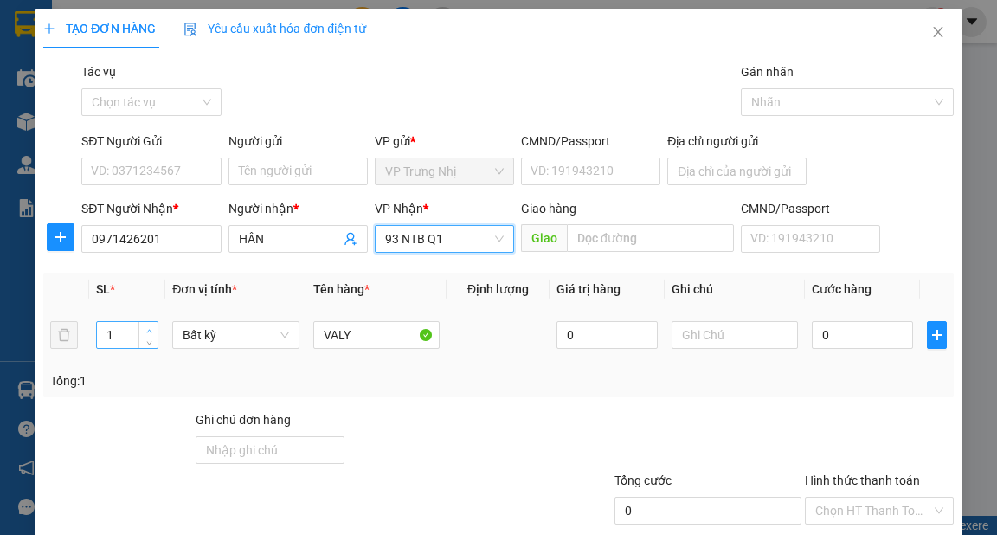
type input "2"
click at [149, 328] on icon "up" at bounding box center [149, 331] width 6 height 6
click at [863, 332] on input "0" at bounding box center [862, 335] width 101 height 28
type input "8"
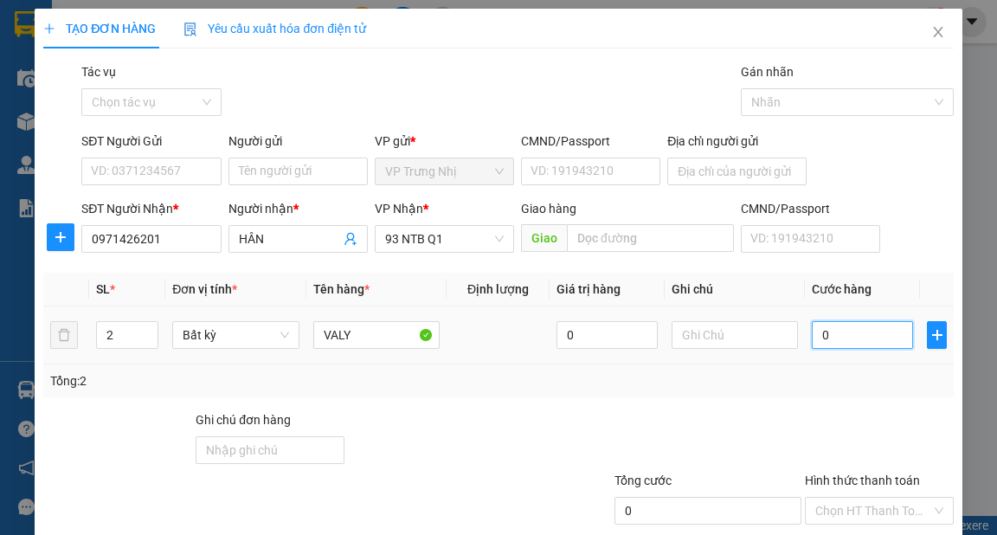
type input "8"
type input "80"
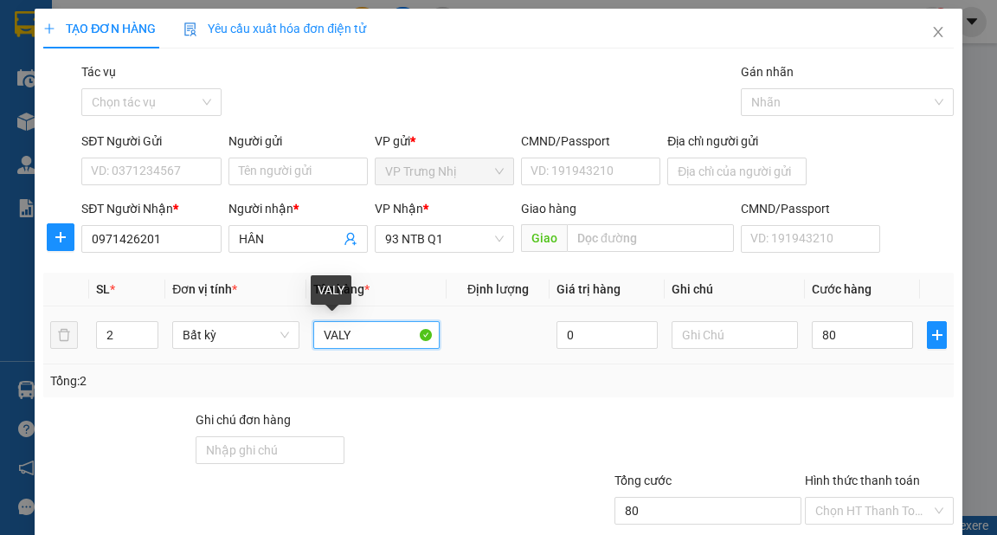
type input "80.000"
click at [320, 336] on input "VALY" at bounding box center [376, 335] width 127 height 28
type input "2 VALY"
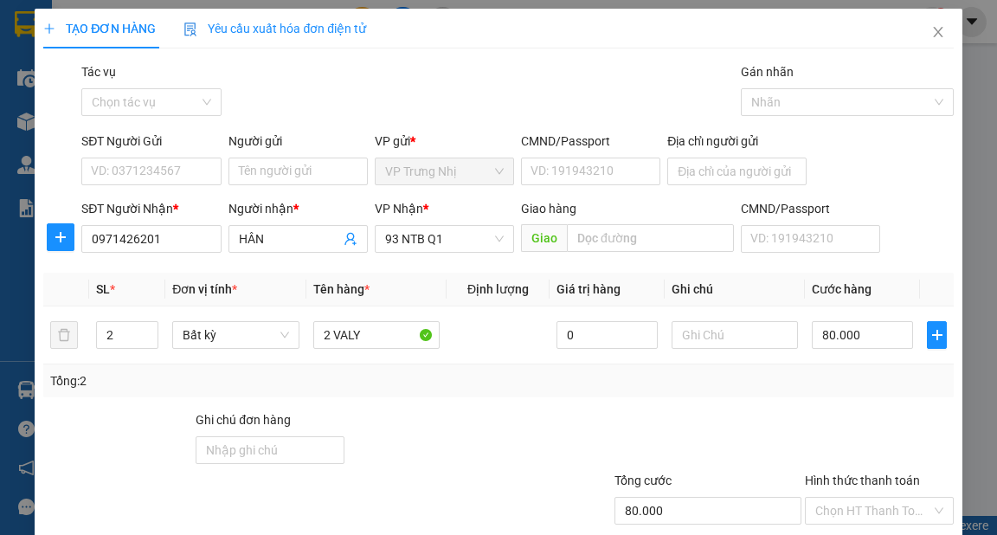
click at [598, 404] on div "Transit Pickup Surcharge Ids Transit Deliver Surcharge Ids Transit Deliver Surc…" at bounding box center [498, 334] width 910 height 545
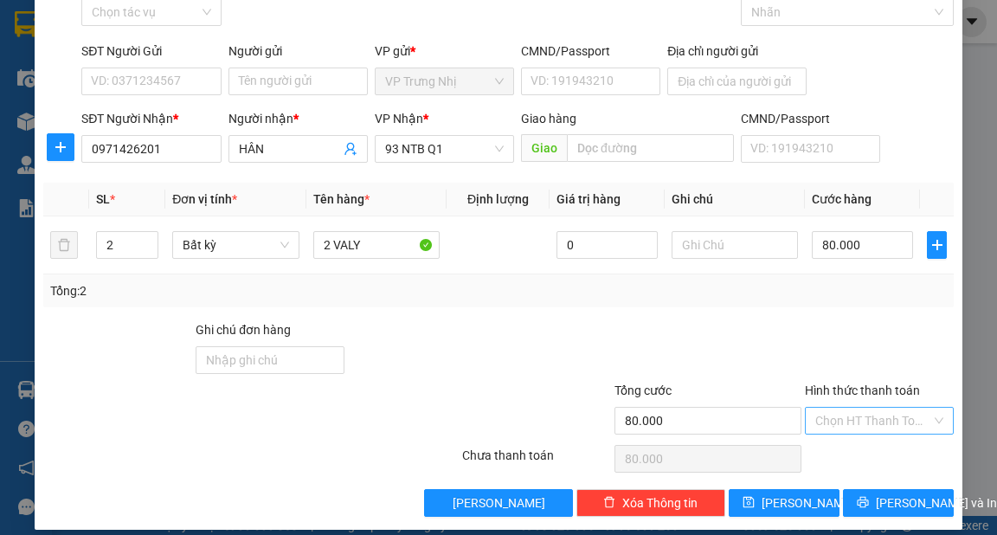
scroll to position [104, 0]
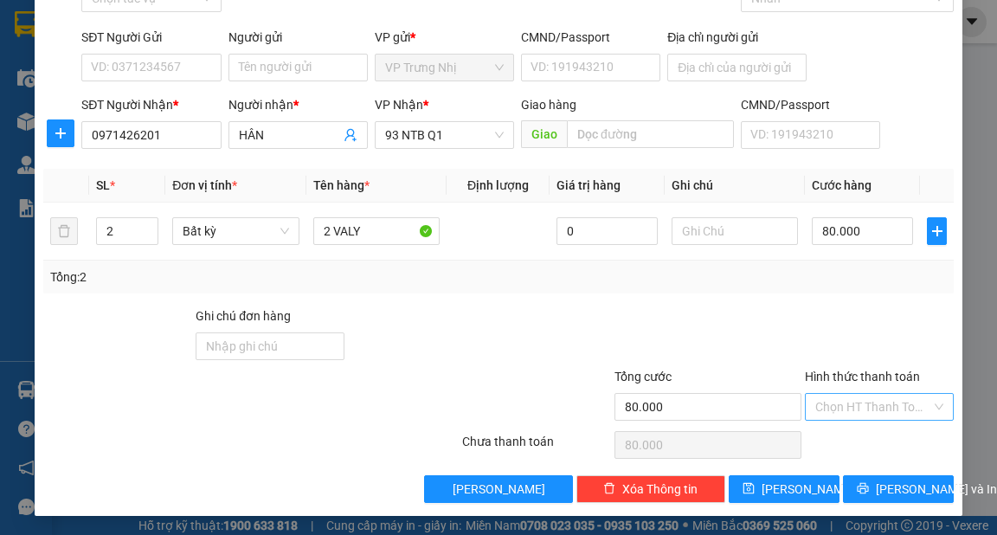
click at [841, 396] on input "Hình thức thanh toán" at bounding box center [874, 407] width 116 height 26
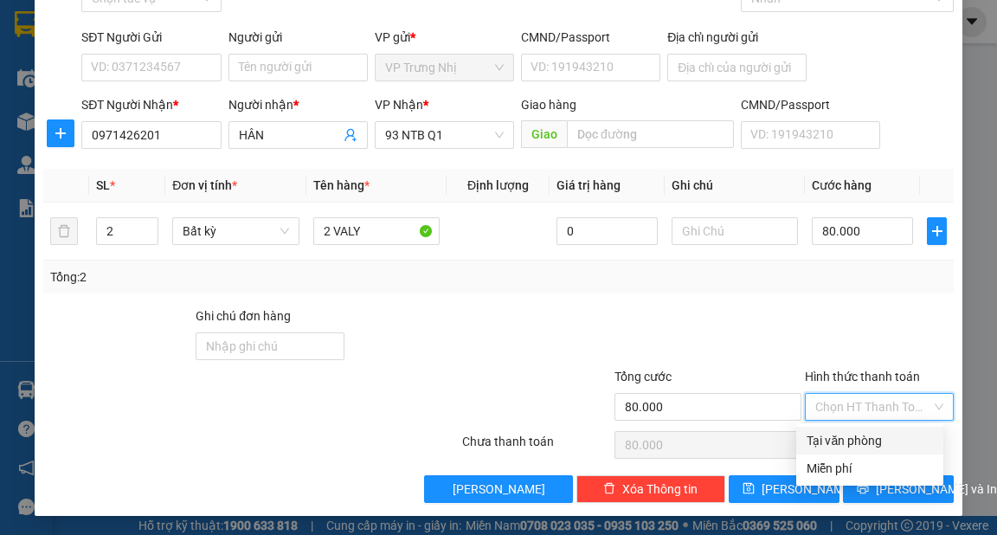
click at [856, 431] on div "Tại văn phòng" at bounding box center [870, 440] width 126 height 19
type input "0"
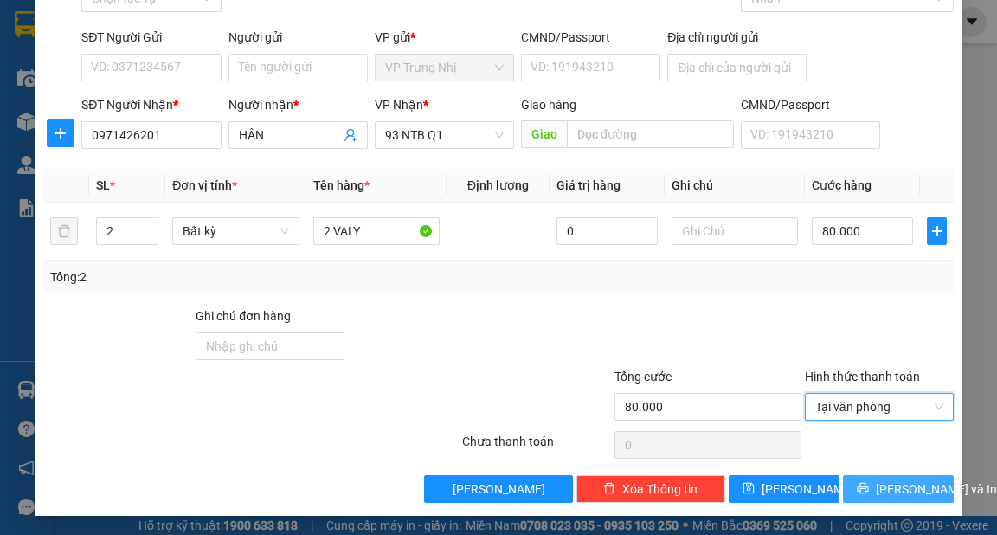
click at [920, 488] on span "[PERSON_NAME] và In" at bounding box center [936, 489] width 121 height 19
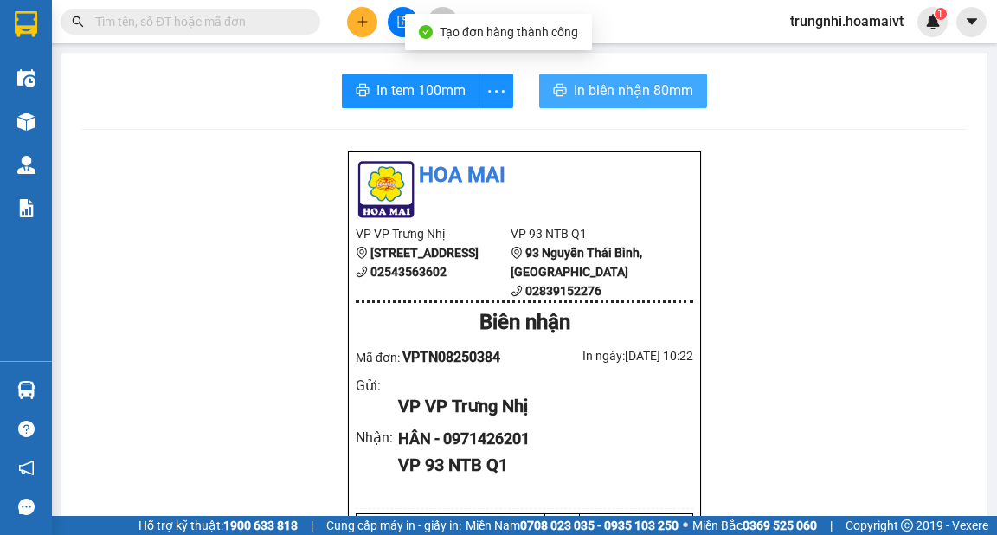
click at [609, 87] on span "In biên nhận 80mm" at bounding box center [633, 91] width 119 height 22
click at [642, 83] on span "In biên nhận 80mm" at bounding box center [633, 91] width 119 height 22
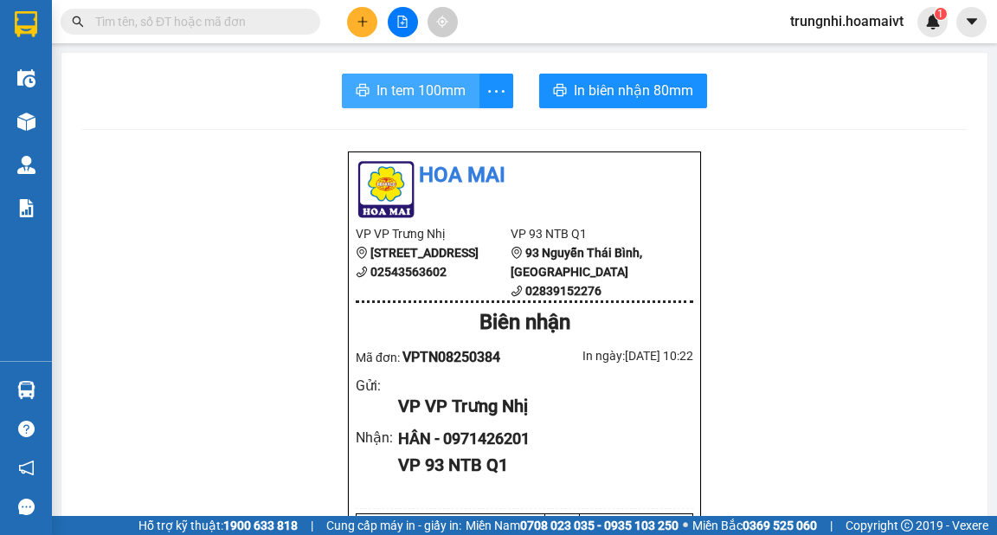
click at [433, 83] on span "In tem 100mm" at bounding box center [421, 91] width 89 height 22
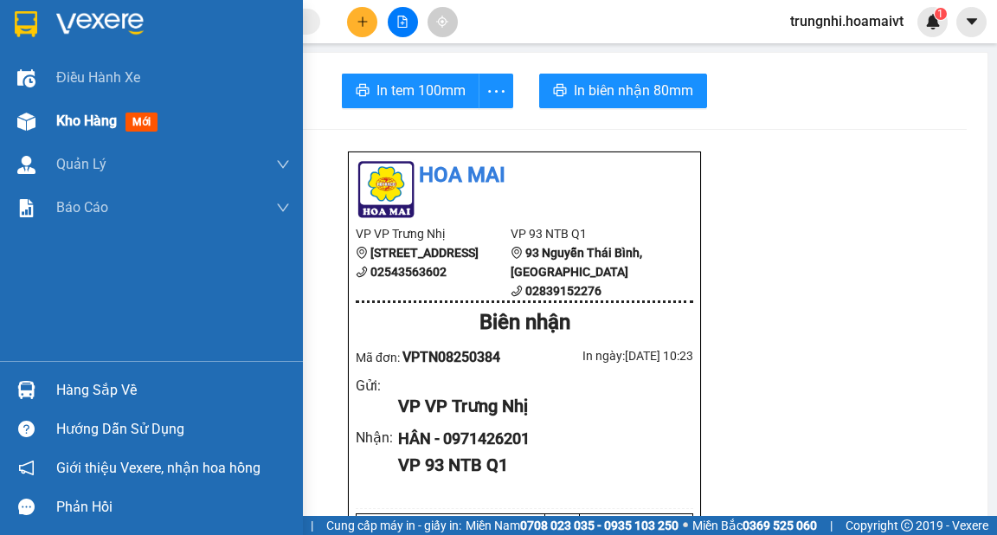
click at [71, 119] on span "Kho hàng" at bounding box center [86, 121] width 61 height 16
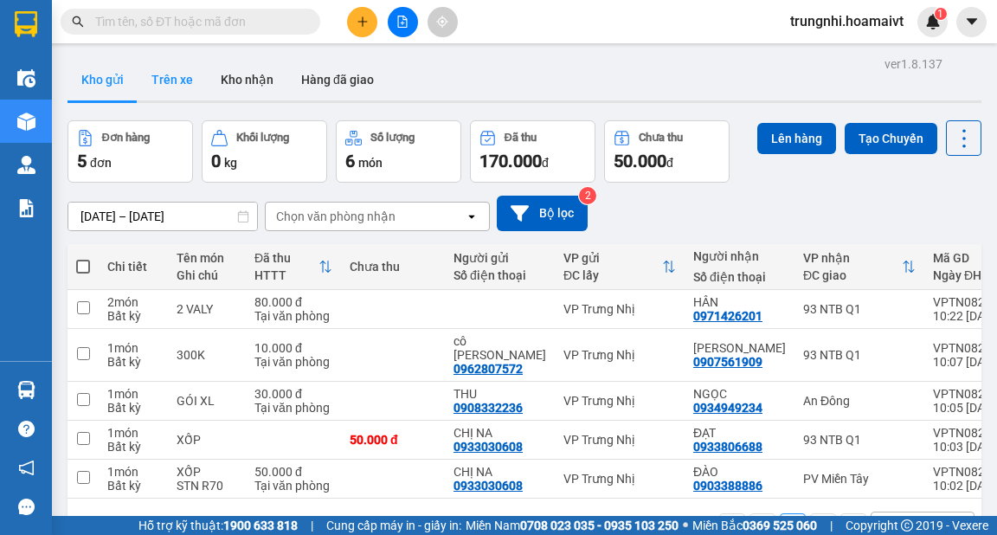
click at [180, 78] on button "Trên xe" at bounding box center [172, 80] width 69 height 42
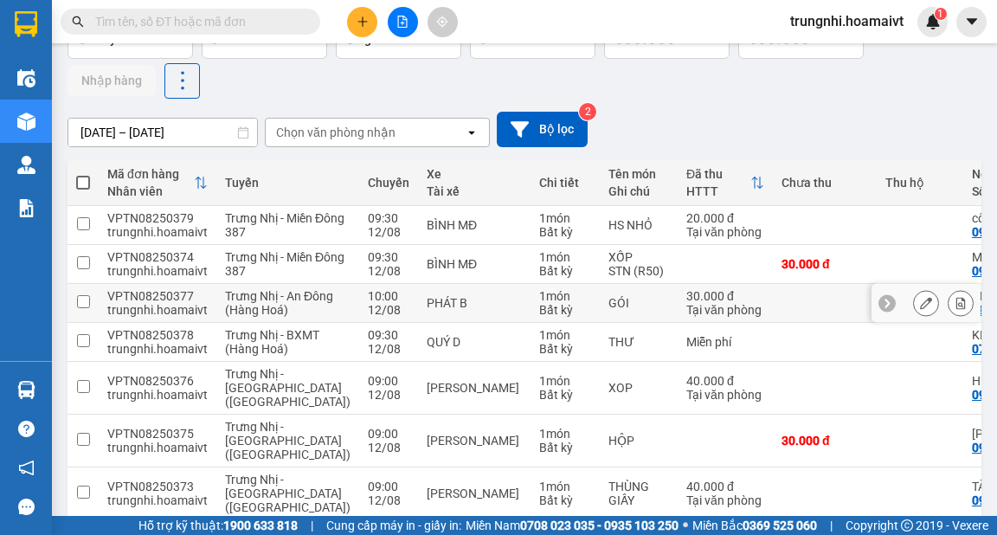
scroll to position [208, 0]
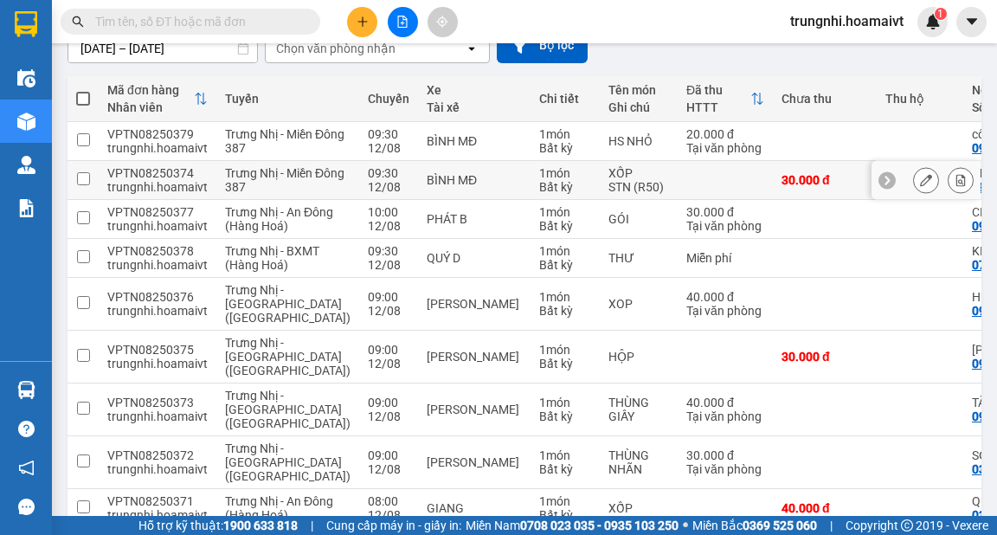
click at [600, 194] on td "XỐP STN (R50)" at bounding box center [639, 180] width 78 height 39
checkbox input "true"
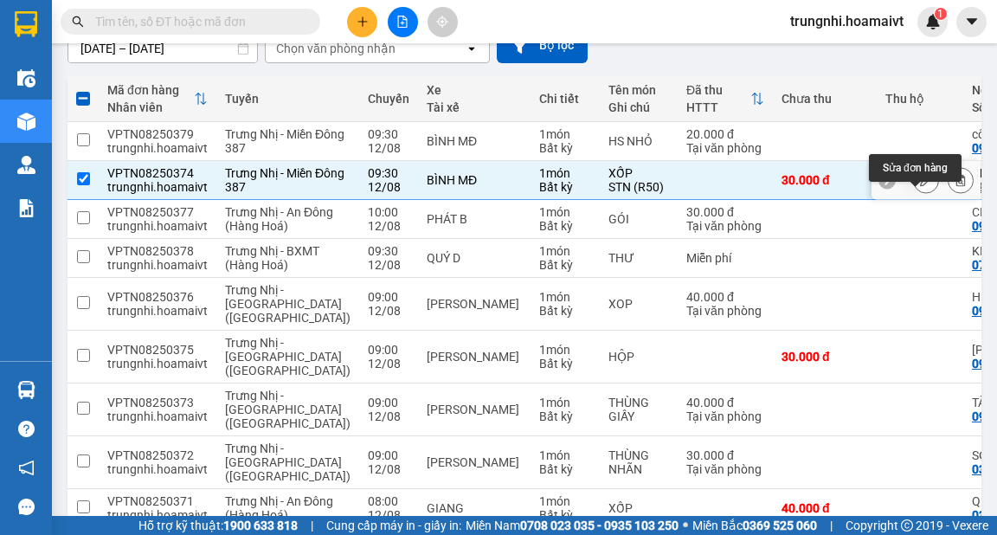
click at [920, 186] on icon at bounding box center [926, 180] width 12 height 12
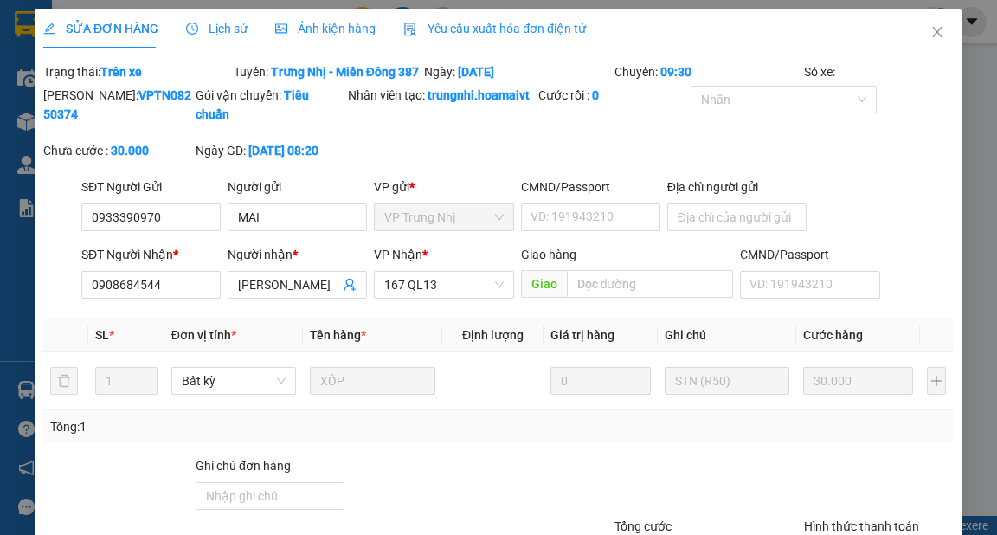
type input "0933390970"
type input "MAI"
type input "0908684544"
type input "[PERSON_NAME]"
type input "30.000"
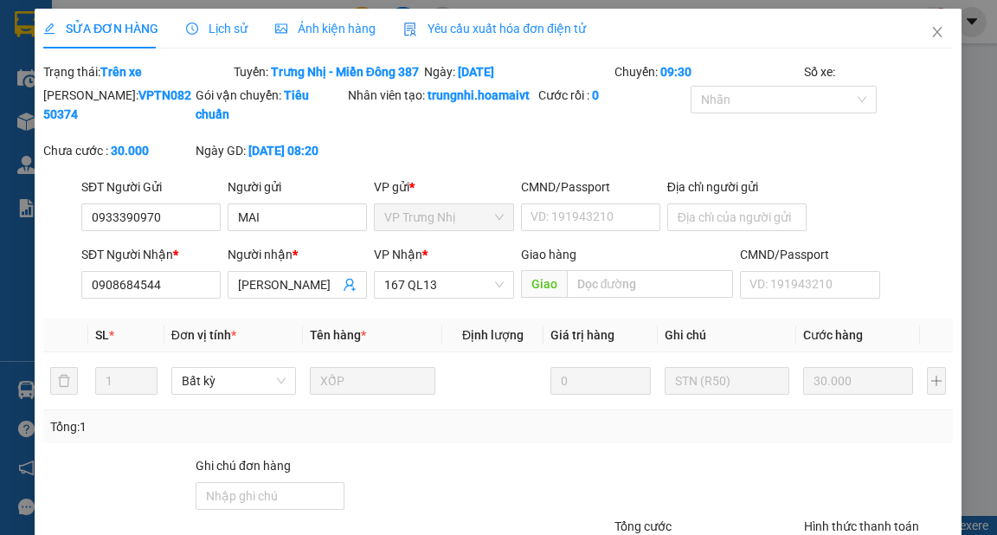
type input "30.000"
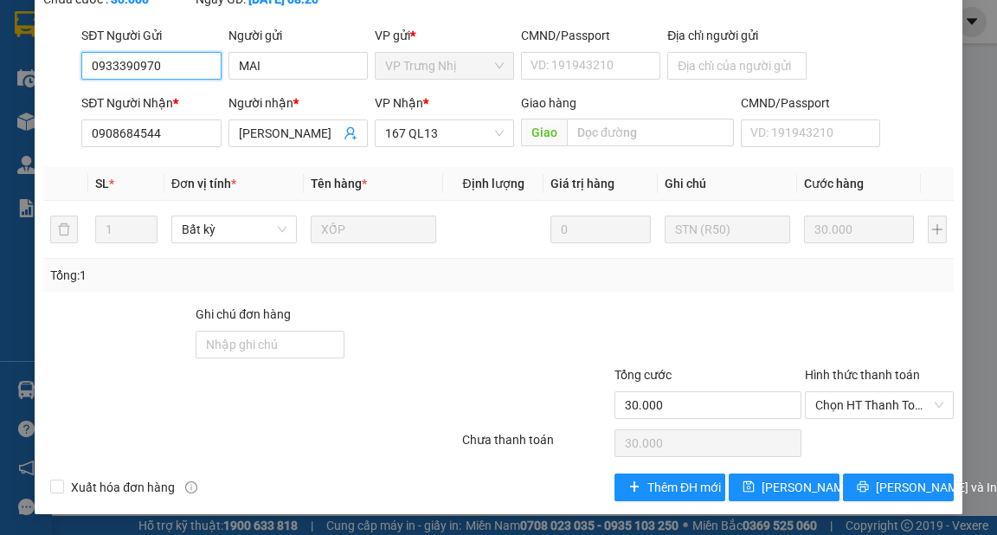
scroll to position [188, 0]
click at [892, 403] on span "Chọn HT Thanh Toán" at bounding box center [880, 405] width 128 height 26
click at [715, 291] on div "Tổng: 1" at bounding box center [498, 275] width 910 height 33
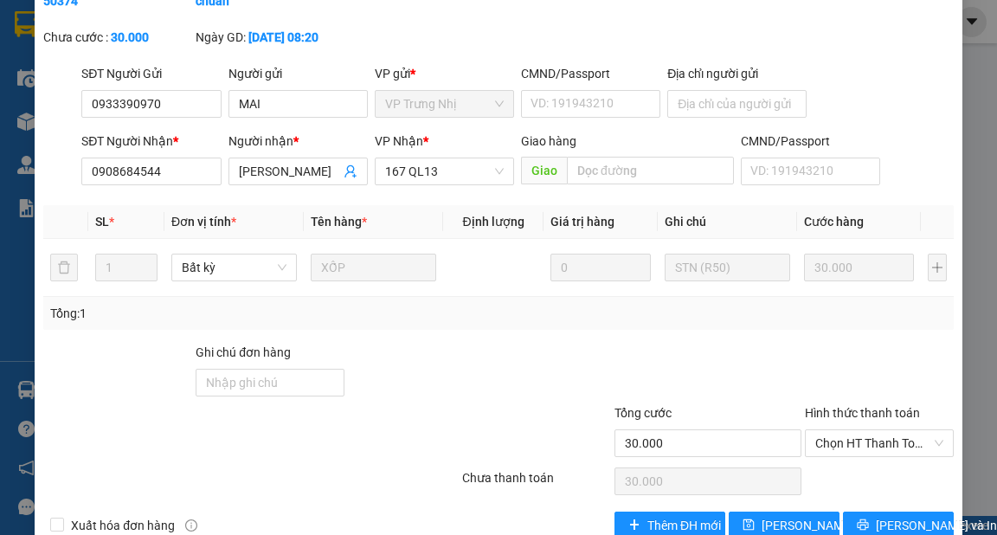
scroll to position [0, 0]
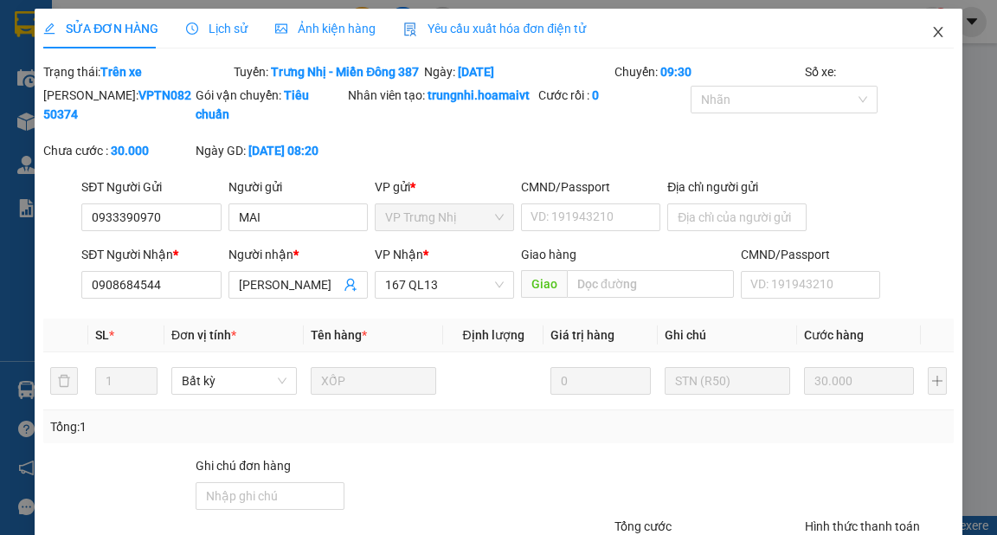
click at [932, 28] on icon "close" at bounding box center [939, 32] width 14 height 14
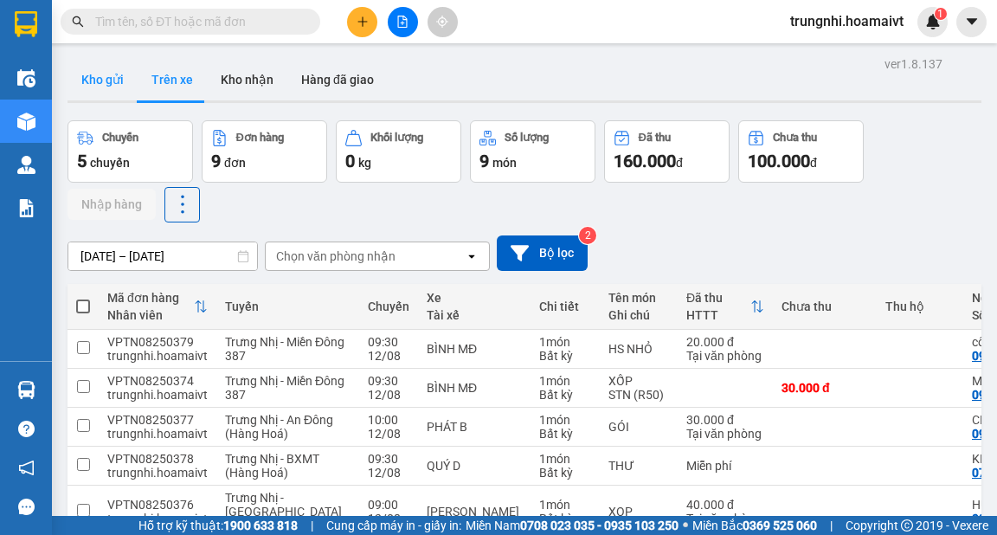
click at [110, 80] on button "Kho gửi" at bounding box center [103, 80] width 70 height 42
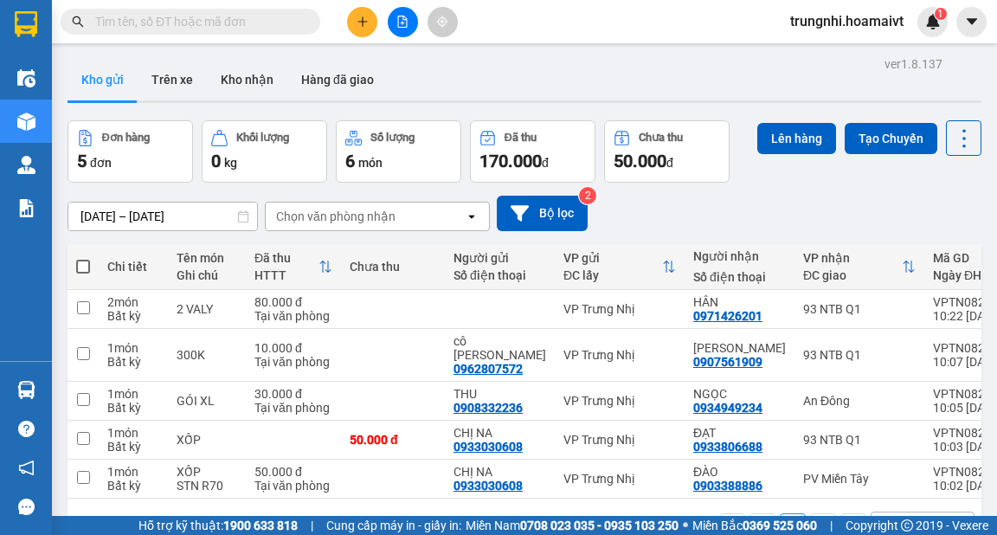
click at [87, 263] on span at bounding box center [83, 267] width 14 height 14
click at [83, 258] on input "checkbox" at bounding box center [83, 258] width 0 height 0
checkbox input "true"
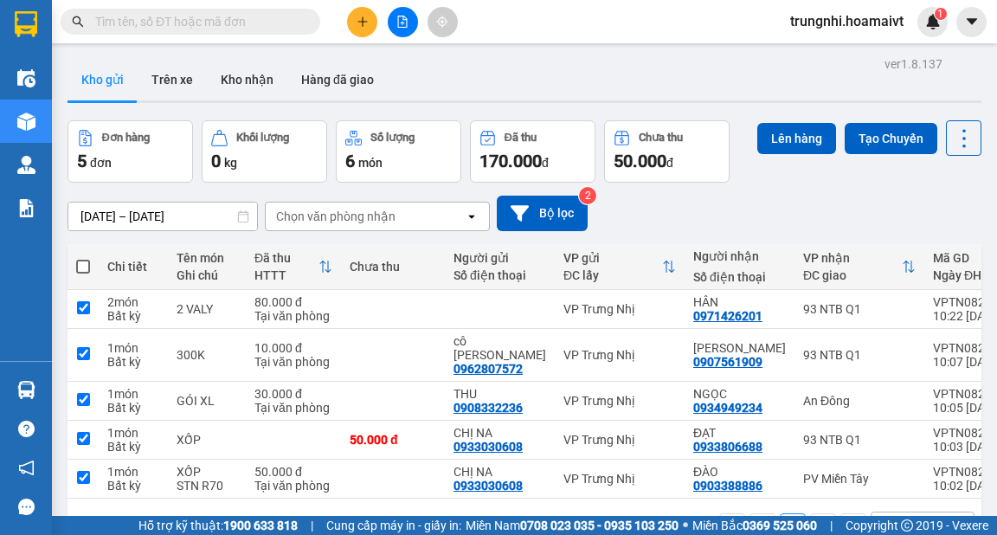
checkbox input "true"
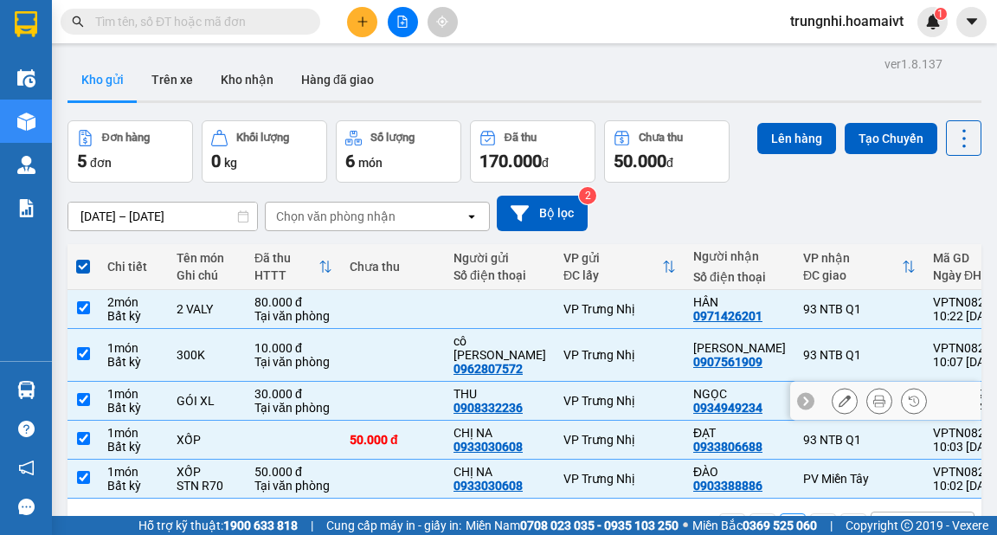
click at [90, 383] on td at bounding box center [83, 401] width 31 height 39
checkbox input "false"
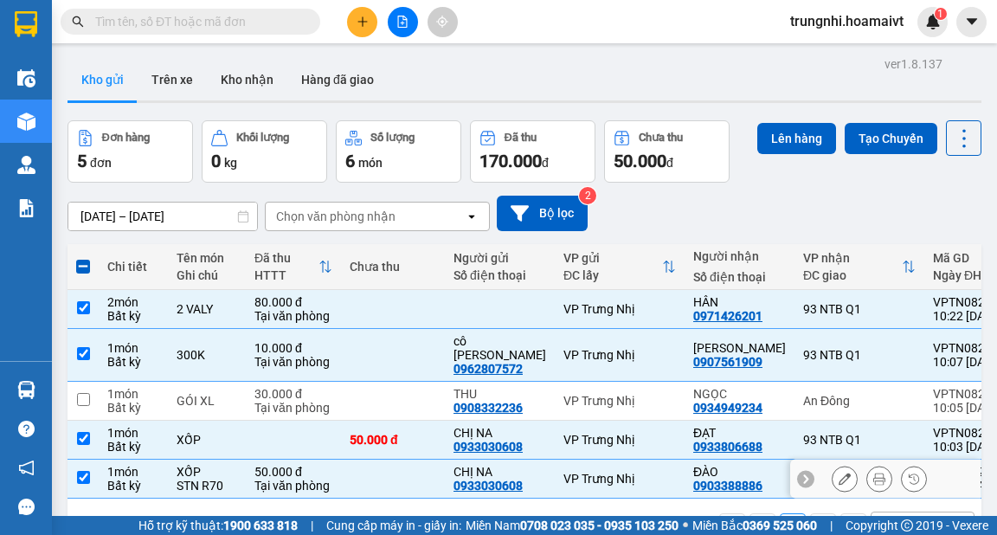
click at [84, 471] on input "checkbox" at bounding box center [83, 477] width 13 height 13
checkbox input "false"
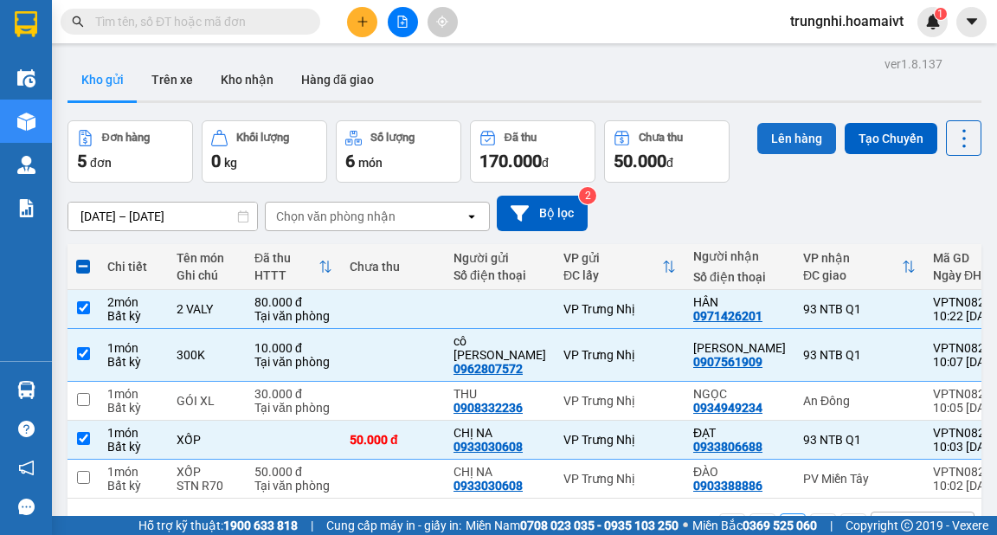
click at [795, 132] on button "Lên hàng" at bounding box center [797, 138] width 79 height 31
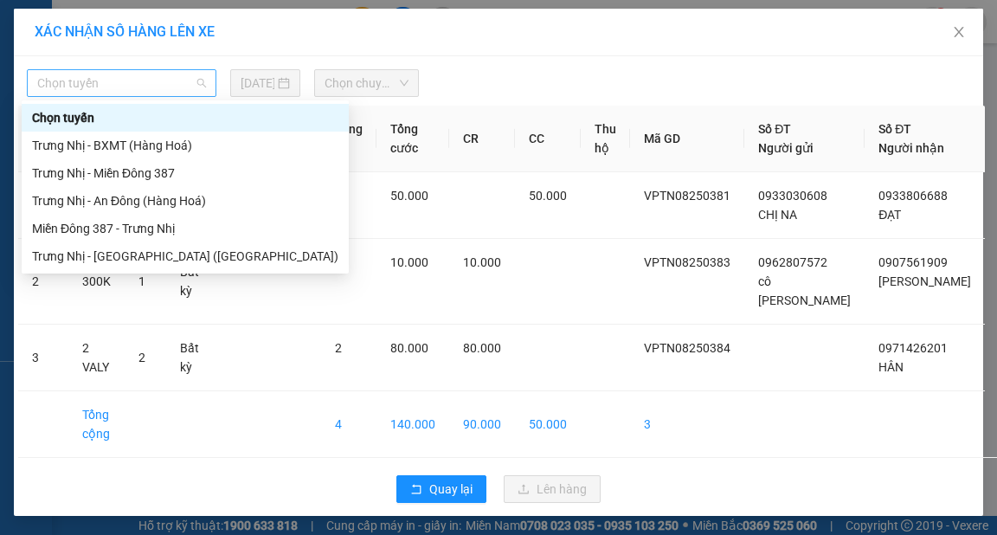
click at [166, 81] on span "Chọn tuyến" at bounding box center [121, 83] width 169 height 26
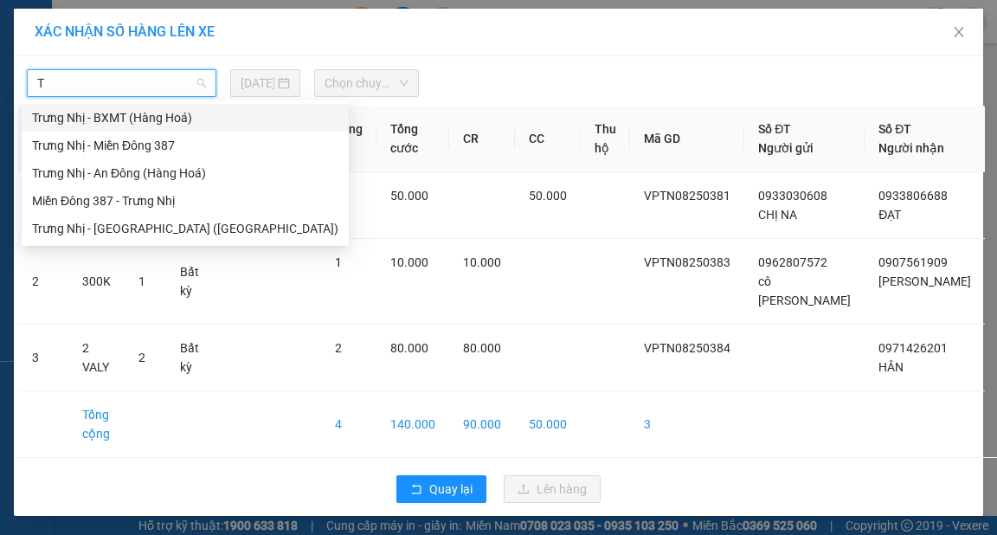
type input "TR"
click at [157, 227] on div "Trưng Nhị - [GEOGRAPHIC_DATA] ([GEOGRAPHIC_DATA])" at bounding box center [185, 228] width 306 height 19
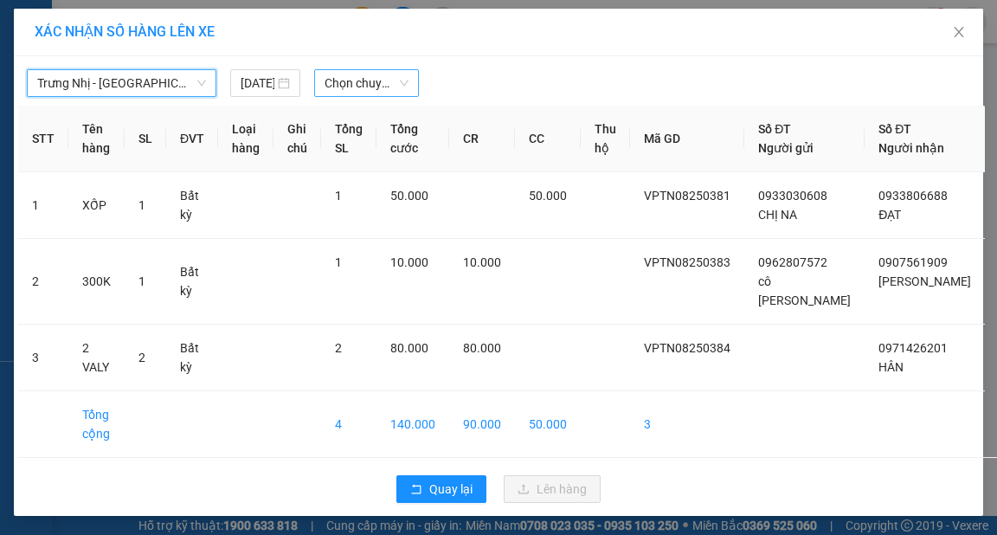
click at [351, 81] on span "Chọn chuyến" at bounding box center [367, 83] width 84 height 26
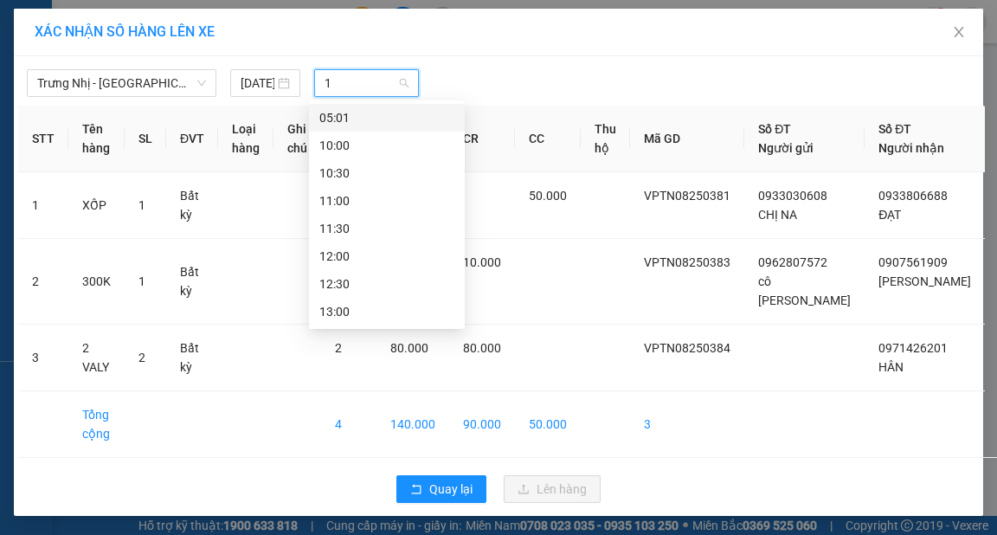
type input "10"
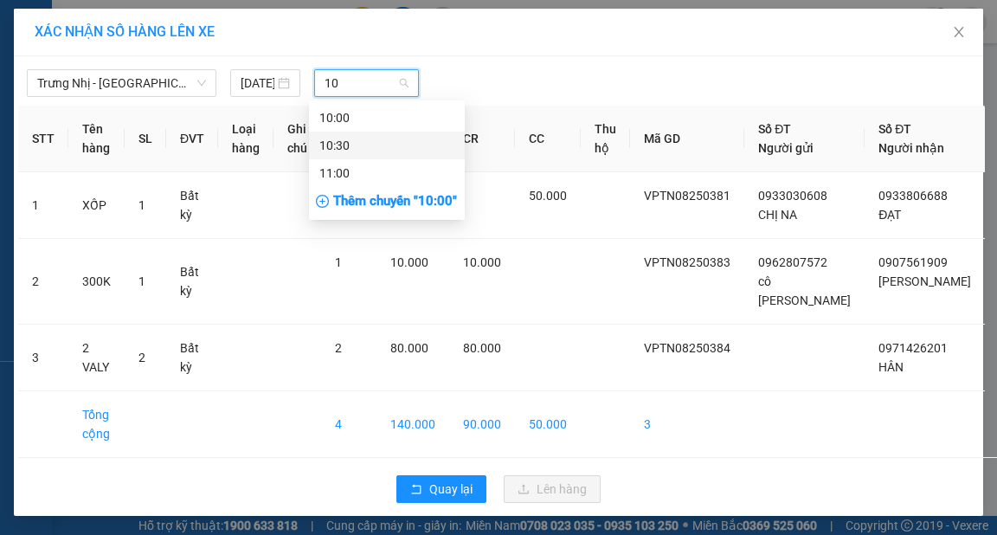
click at [358, 147] on div "10:30" at bounding box center [386, 145] width 135 height 19
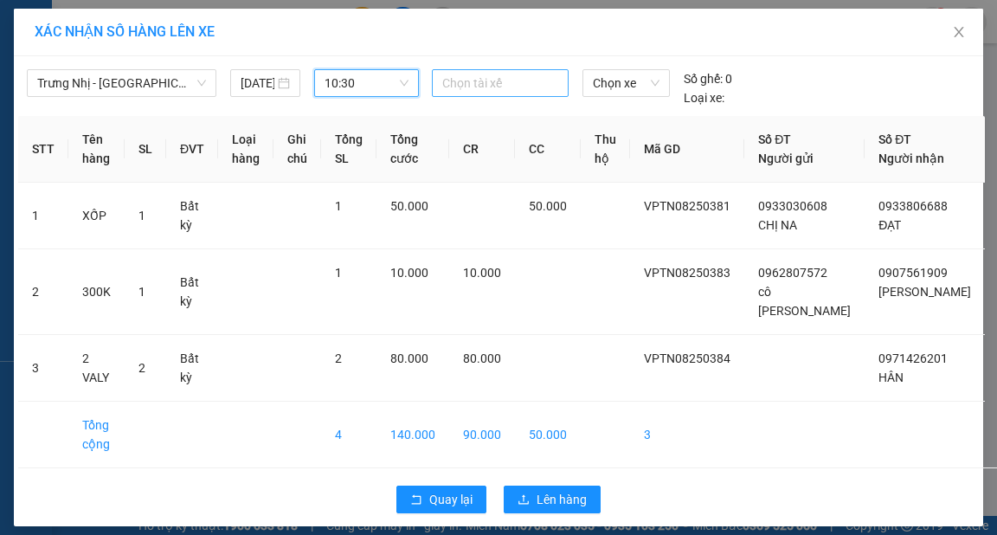
click at [481, 87] on div at bounding box center [500, 83] width 128 height 21
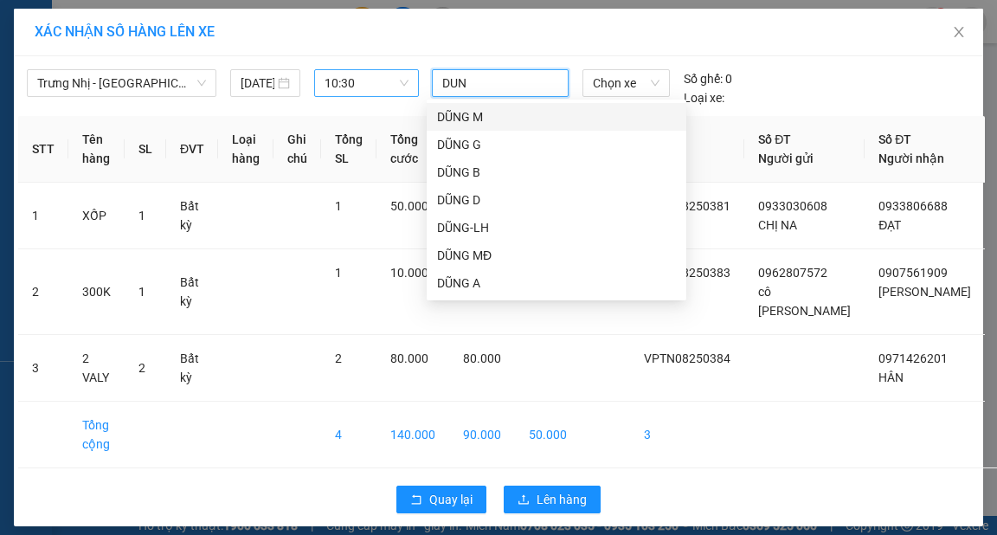
type input "DUNG"
click at [505, 115] on div "DŨNG M" at bounding box center [556, 116] width 239 height 19
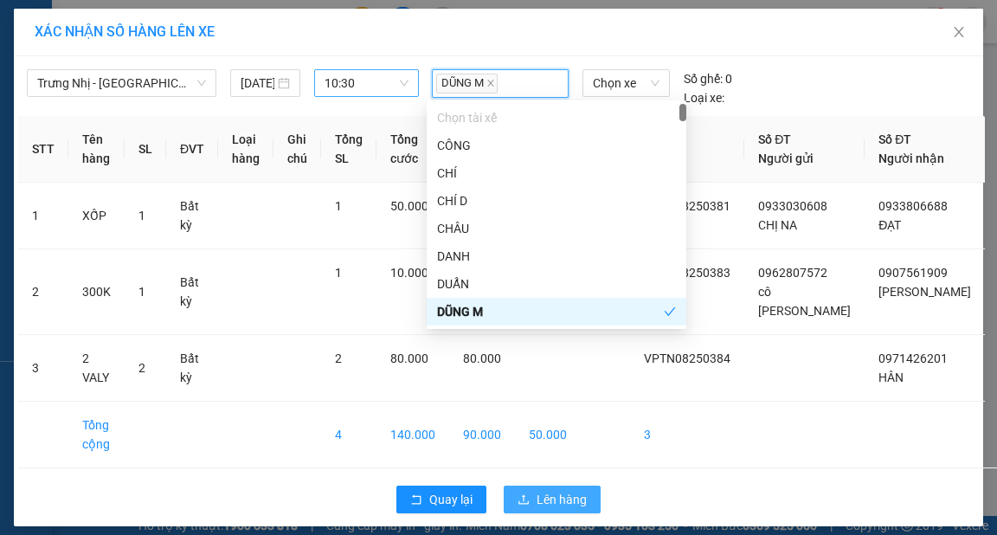
click at [567, 499] on span "Lên hàng" at bounding box center [562, 499] width 50 height 19
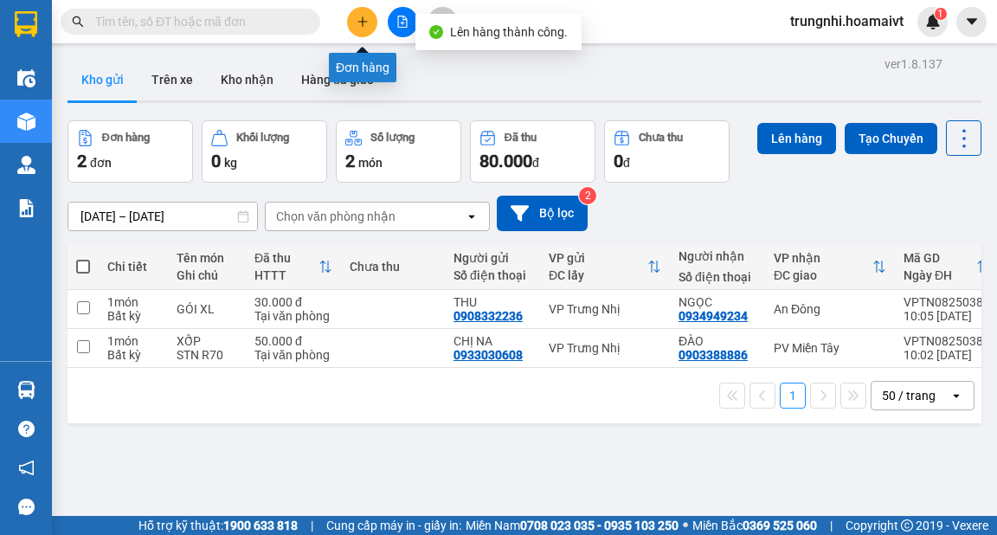
click at [364, 17] on icon "plus" at bounding box center [363, 22] width 12 height 12
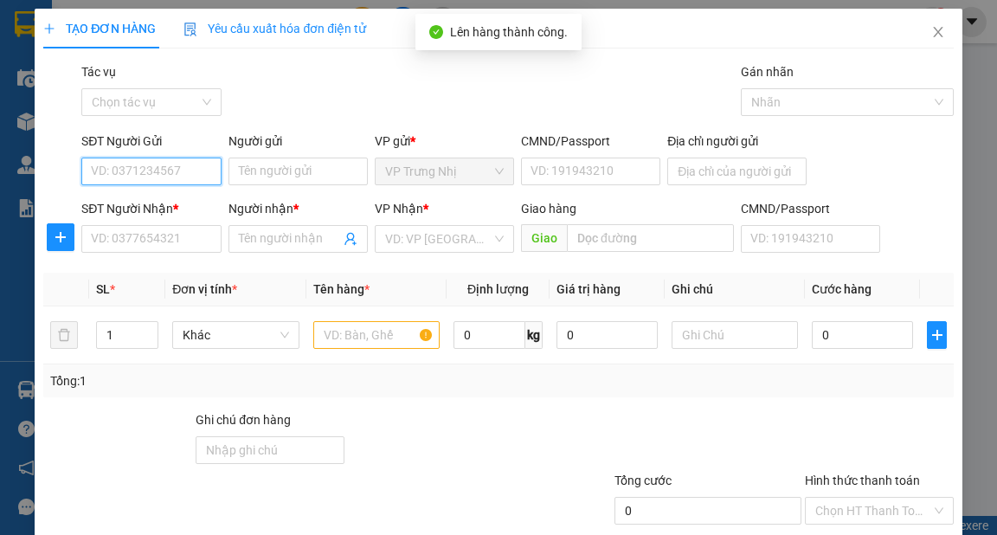
click at [186, 169] on input "SĐT Người Gửi" at bounding box center [150, 172] width 139 height 28
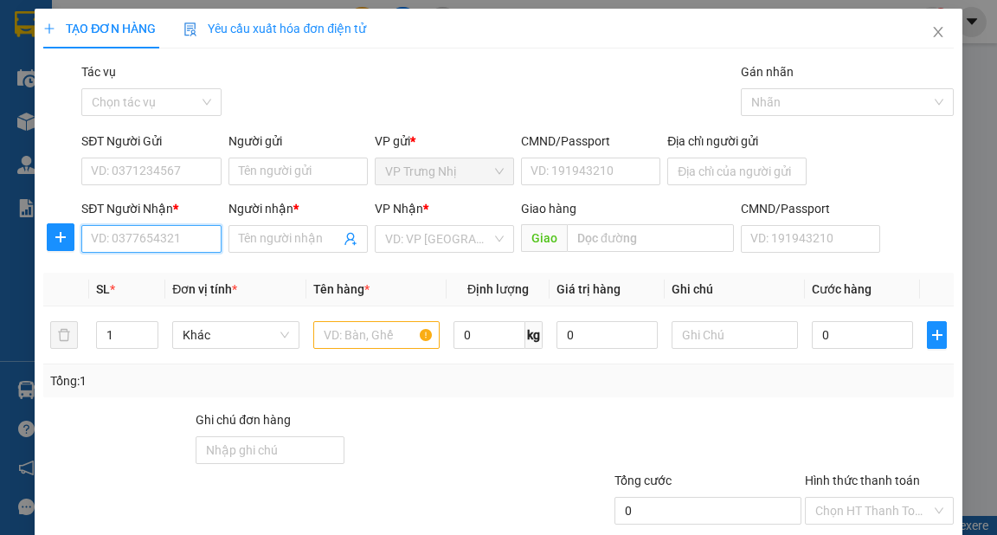
drag, startPoint x: 188, startPoint y: 242, endPoint x: 197, endPoint y: 242, distance: 9.6
click at [188, 242] on input "SĐT Người Nhận *" at bounding box center [150, 239] width 139 height 28
click at [194, 227] on input "SĐT Người Nhận *" at bounding box center [150, 239] width 139 height 28
type input "0972367211"
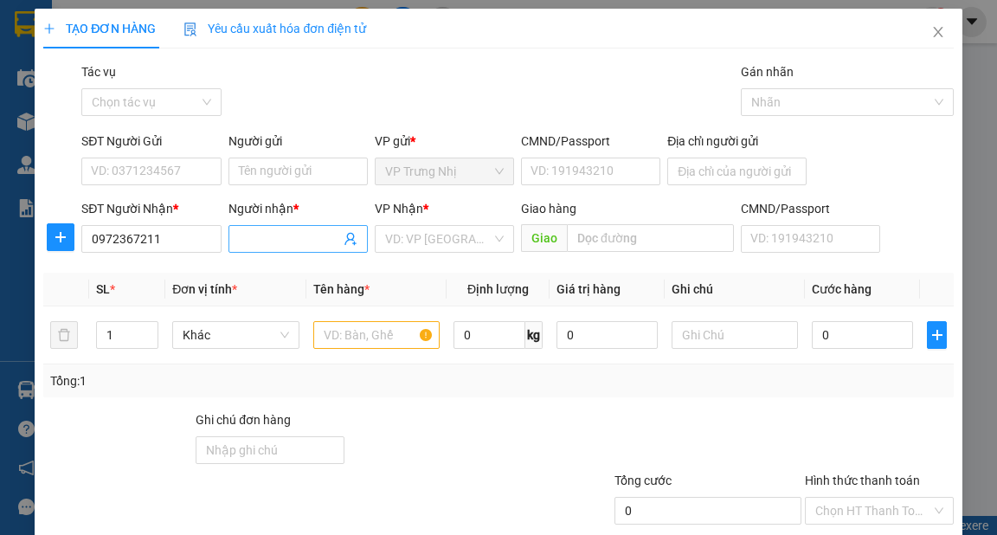
click at [258, 239] on input "Người nhận *" at bounding box center [289, 238] width 101 height 19
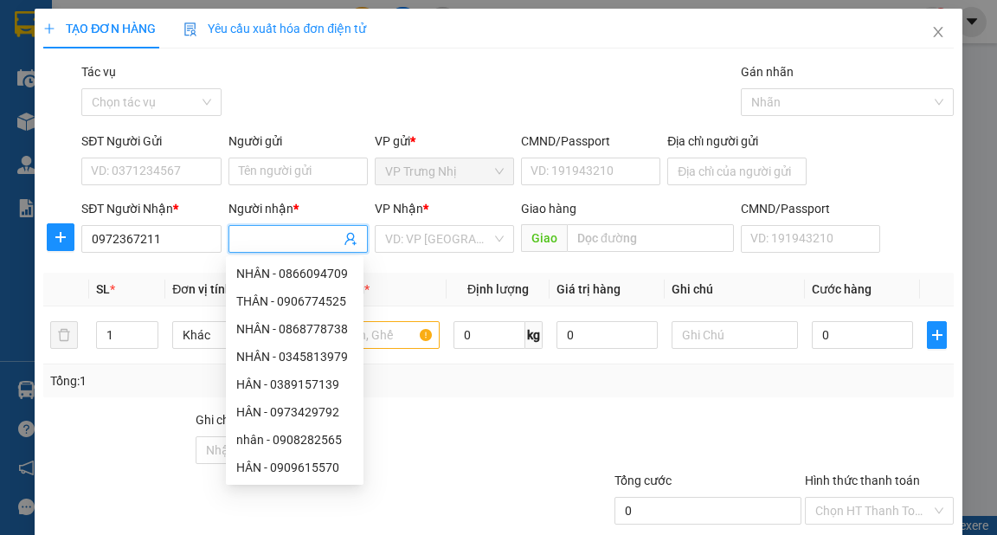
click at [249, 235] on input "Người nhận *" at bounding box center [289, 238] width 101 height 19
type input "CÚC"
click at [180, 173] on input "SĐT Người Gửi" at bounding box center [150, 172] width 139 height 28
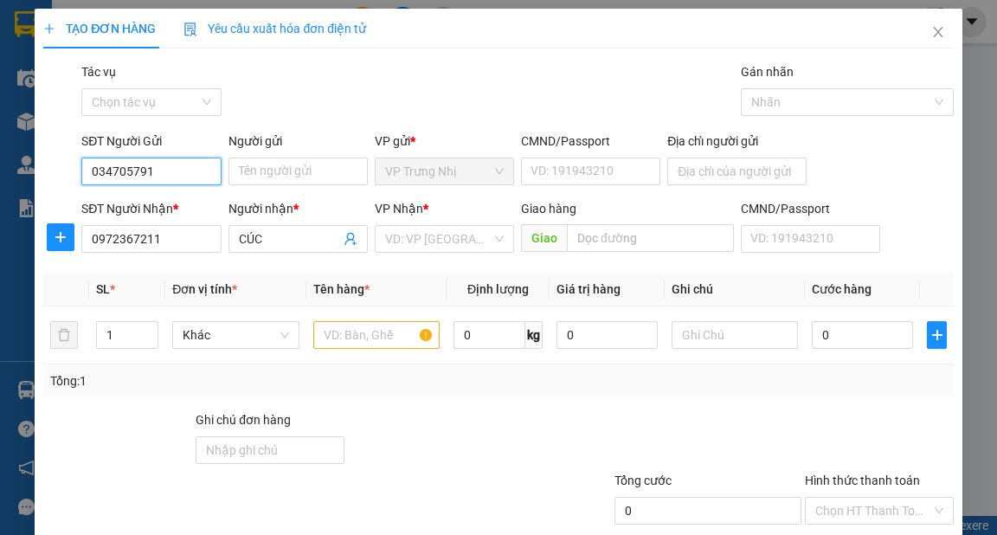
type input "0347057919"
click at [184, 197] on div "0347057919 - THUY" at bounding box center [149, 206] width 117 height 19
type input "THUY"
type input "0347057919"
click at [453, 246] on input "search" at bounding box center [438, 239] width 106 height 26
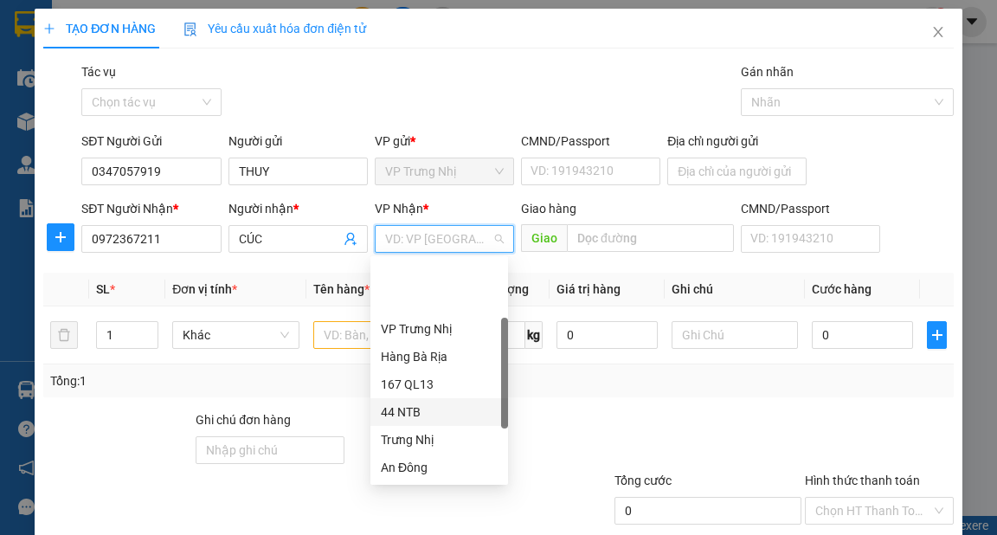
scroll to position [69, 0]
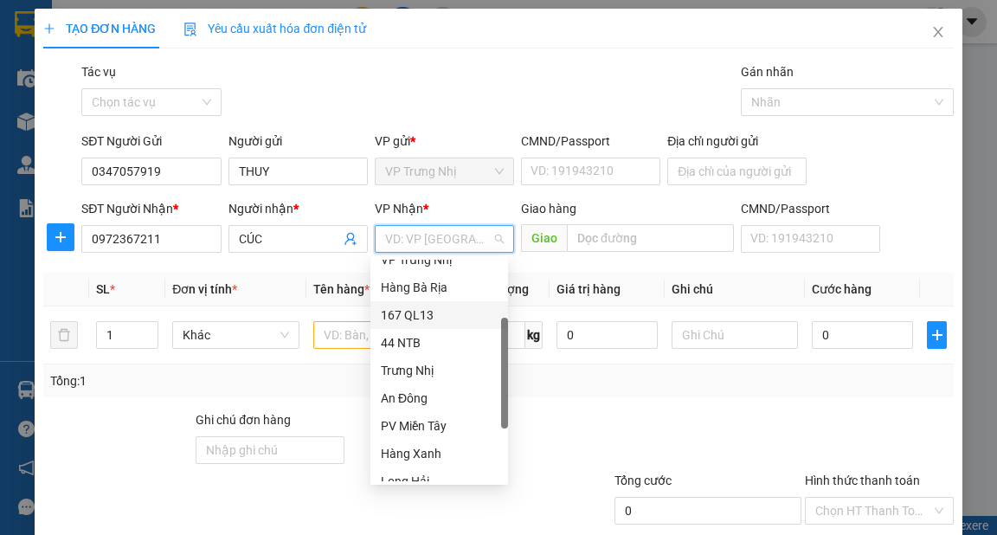
click at [412, 308] on div "167 QL13" at bounding box center [439, 315] width 117 height 19
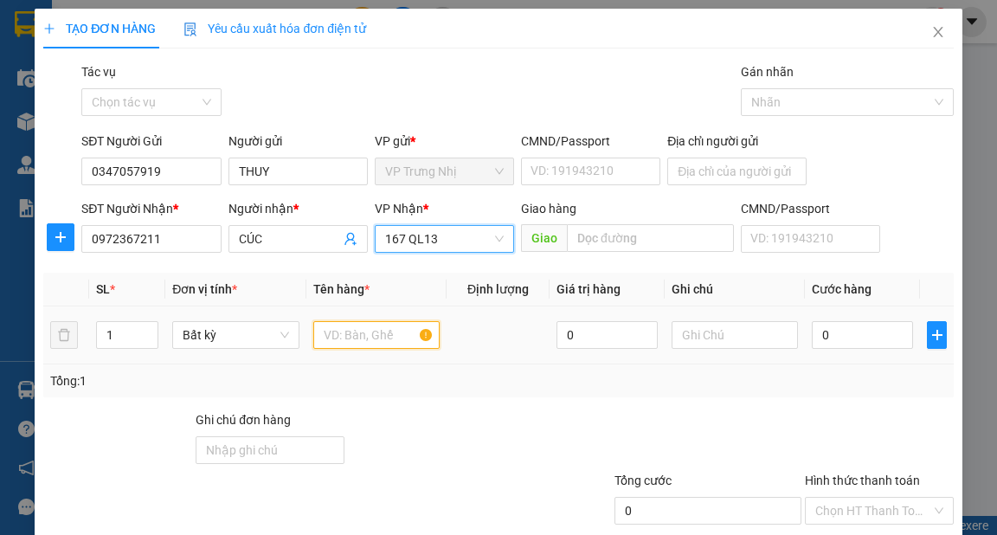
click at [364, 346] on input "text" at bounding box center [376, 335] width 127 height 28
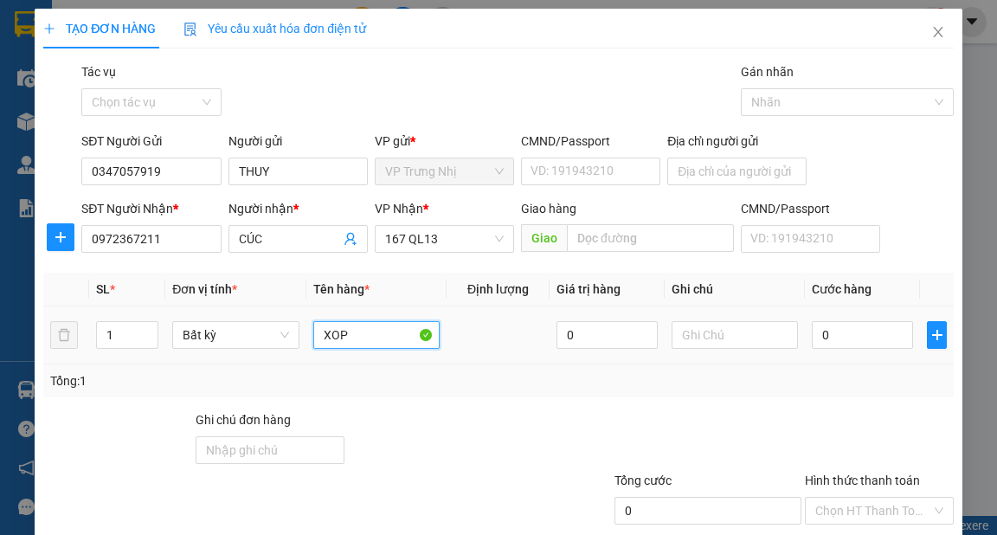
type input "XOP"
type input "3"
type input "30"
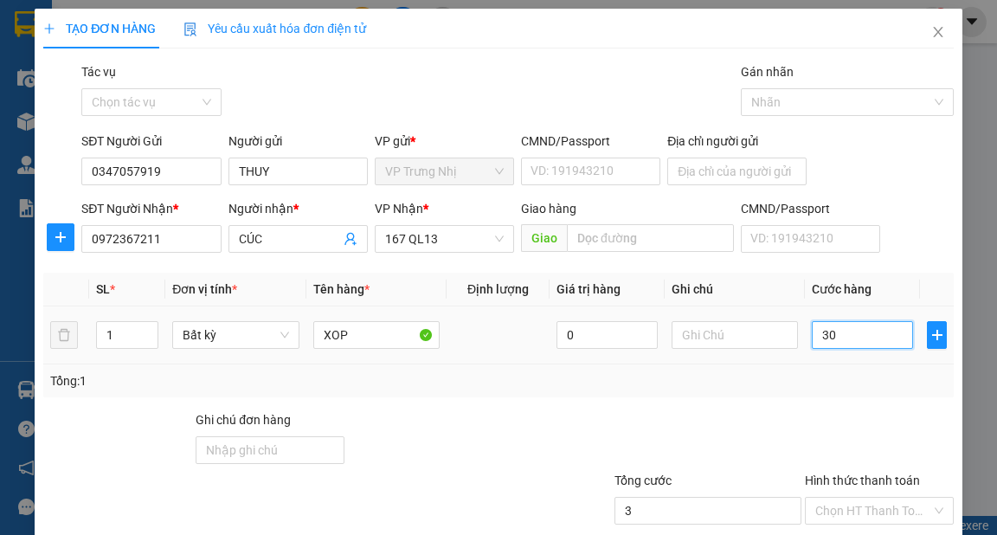
type input "30"
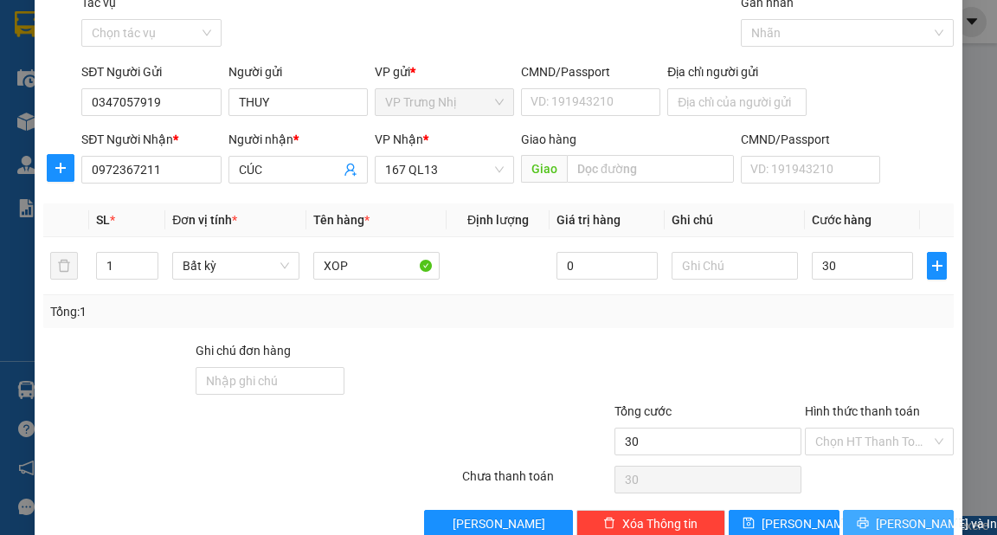
type input "30.000"
click at [886, 519] on span "[PERSON_NAME] và In" at bounding box center [936, 523] width 121 height 19
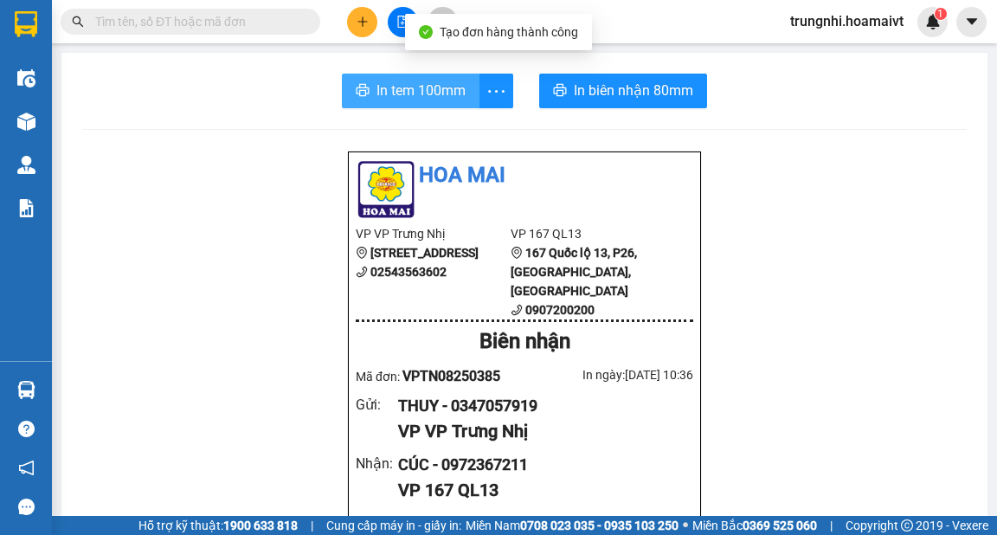
click at [458, 90] on span "In tem 100mm" at bounding box center [421, 91] width 89 height 22
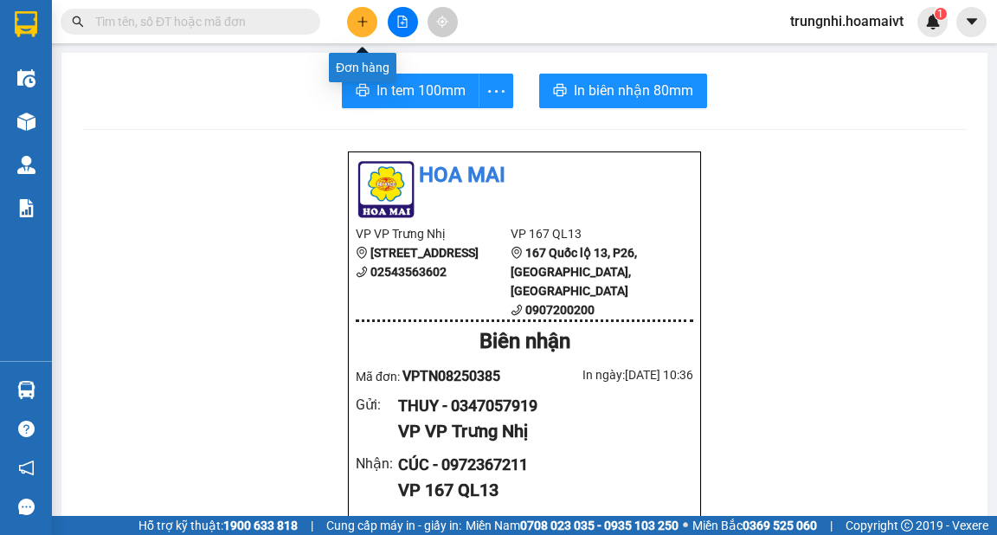
click at [360, 17] on icon "plus" at bounding box center [363, 22] width 12 height 12
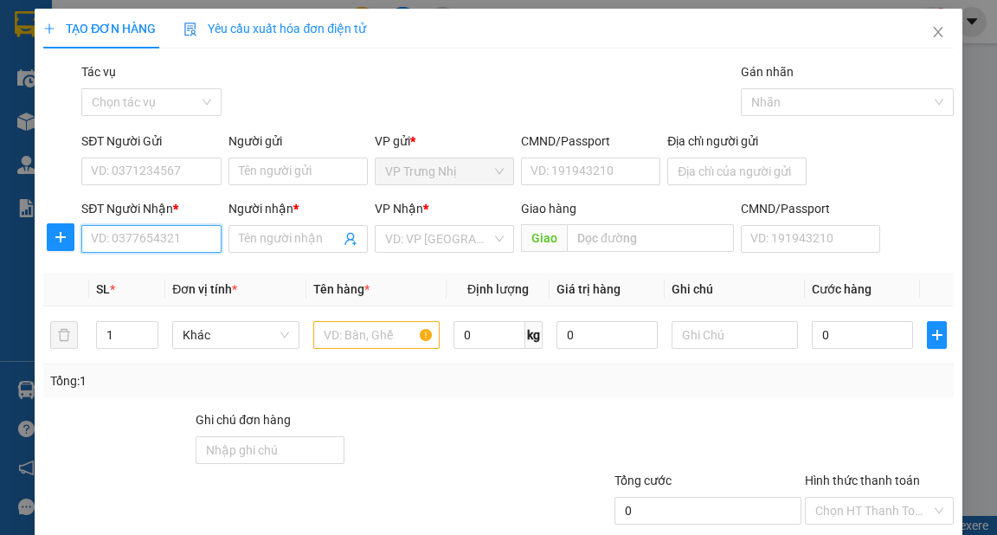
click at [202, 235] on input "SĐT Người Nhận *" at bounding box center [150, 239] width 139 height 28
click at [932, 31] on icon "close" at bounding box center [939, 32] width 14 height 14
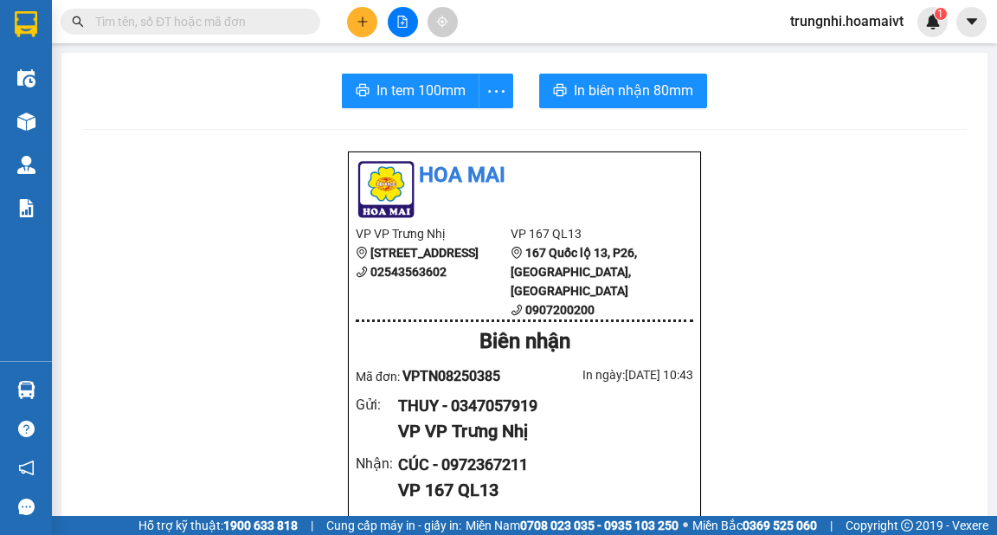
click at [364, 28] on button at bounding box center [362, 22] width 30 height 30
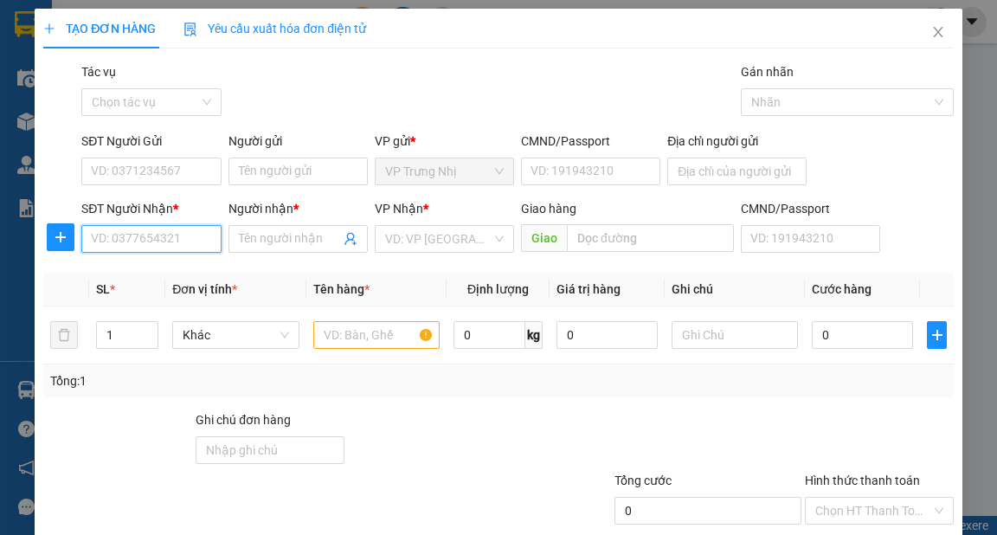
click at [187, 249] on input "SĐT Người Nhận *" at bounding box center [150, 239] width 139 height 28
click at [196, 237] on input "SĐT Người Nhận *" at bounding box center [150, 239] width 139 height 28
type input "0966323400"
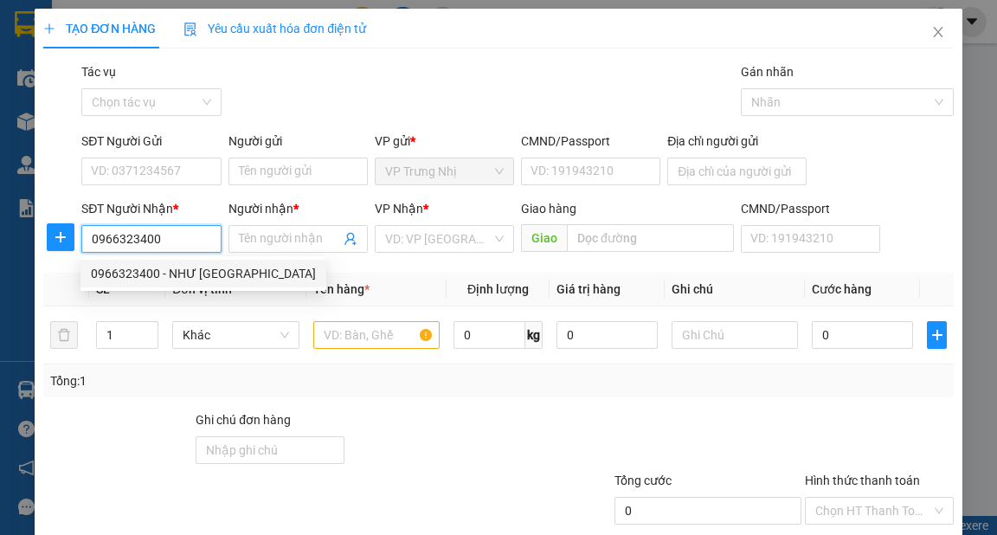
click at [184, 277] on div "0966323400 - NHƯ [GEOGRAPHIC_DATA]" at bounding box center [203, 273] width 225 height 19
type input "NHƯ Ý"
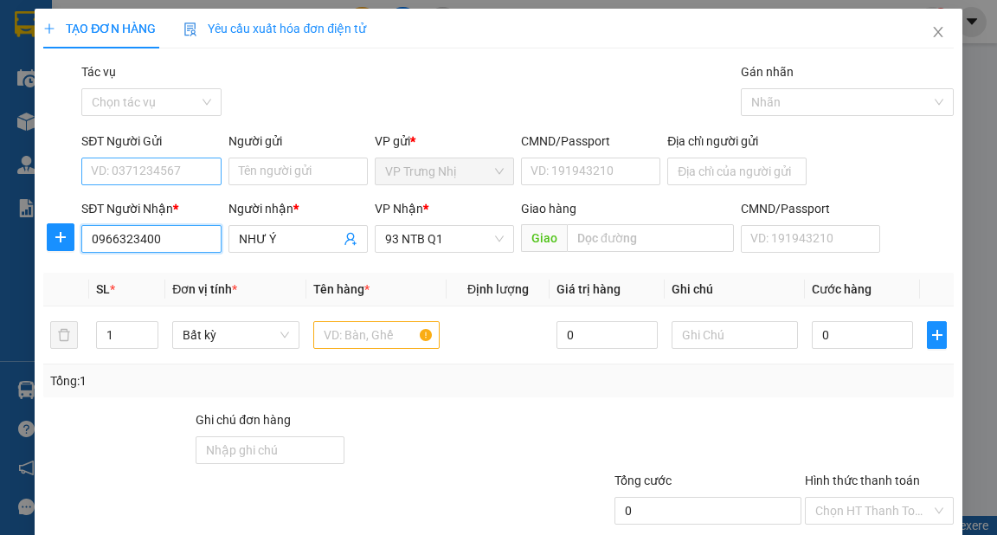
type input "0966323400"
click at [194, 175] on input "SĐT Người Gửi" at bounding box center [150, 172] width 139 height 28
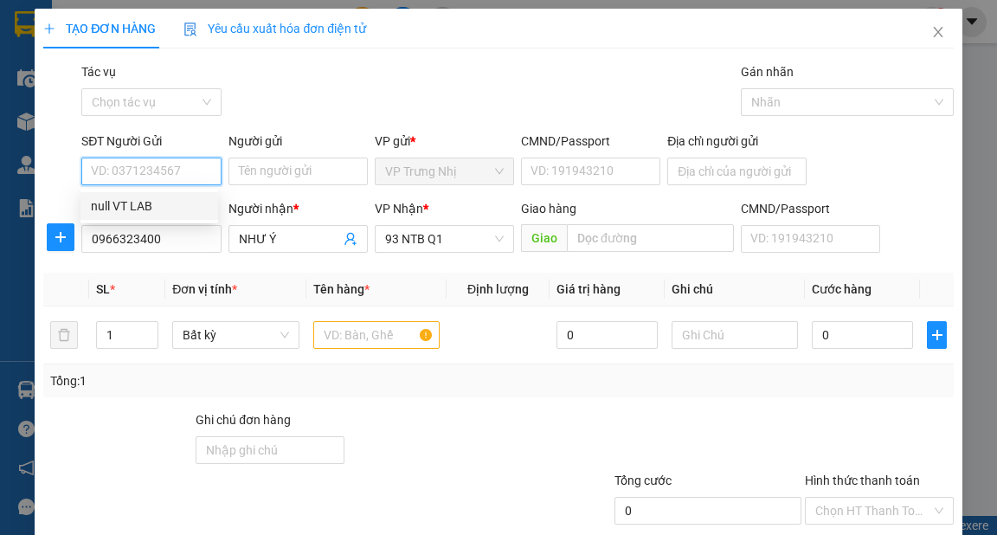
click at [180, 210] on div "null VT LAB" at bounding box center [149, 206] width 117 height 19
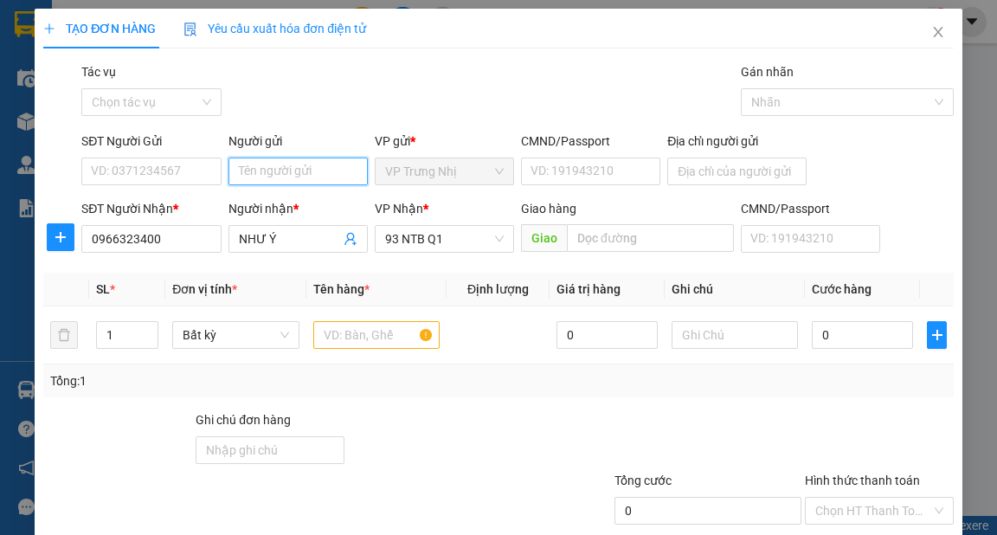
click at [299, 176] on input "Người gửi" at bounding box center [298, 172] width 139 height 28
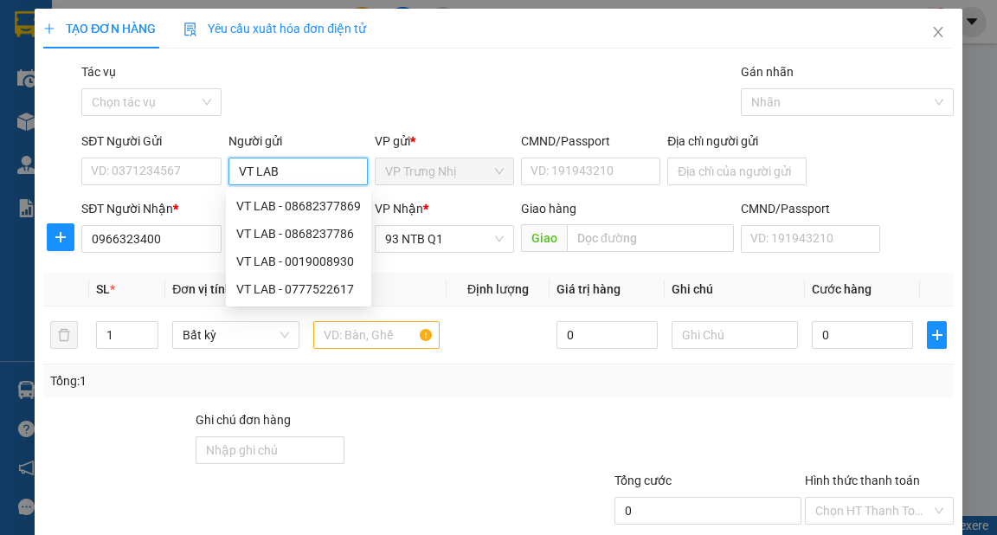
type input "VT LAB"
click at [440, 87] on div "Gói vận chuyển * Tiêu chuẩn Tác vụ Chọn tác vụ Gán nhãn Nhãn" at bounding box center [517, 92] width 879 height 61
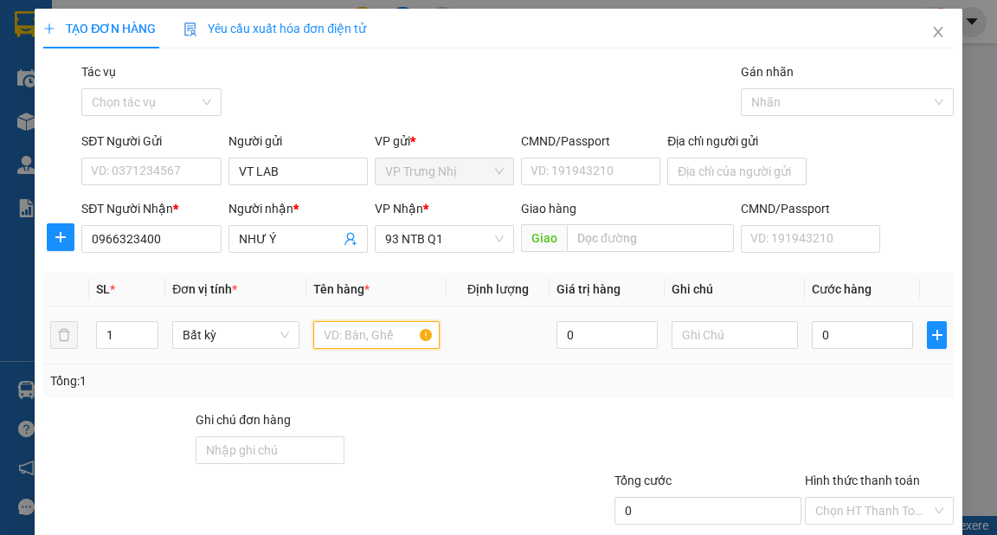
click at [358, 336] on input "text" at bounding box center [376, 335] width 127 height 28
type input "HS"
click at [842, 331] on input "0" at bounding box center [862, 335] width 101 height 28
type input "3"
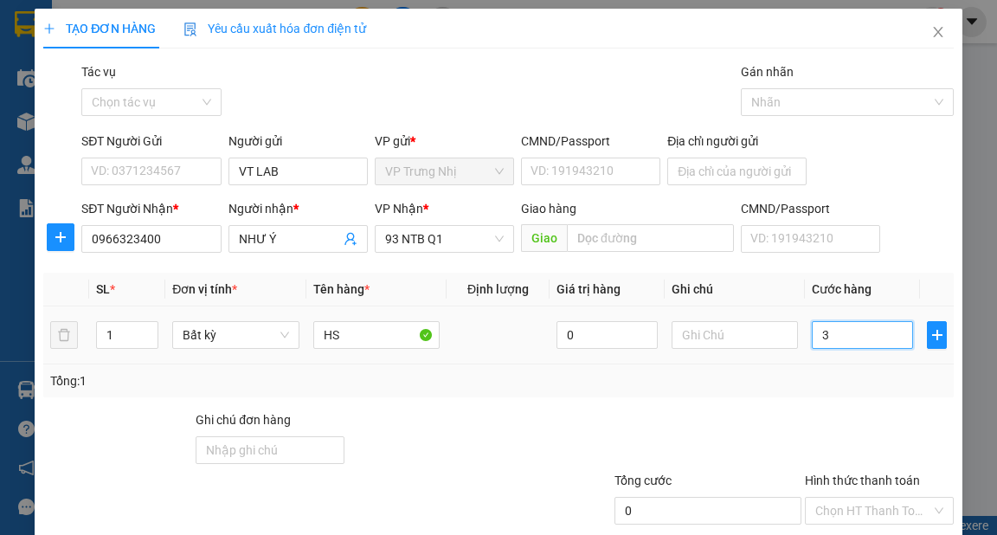
type input "3"
type input "30"
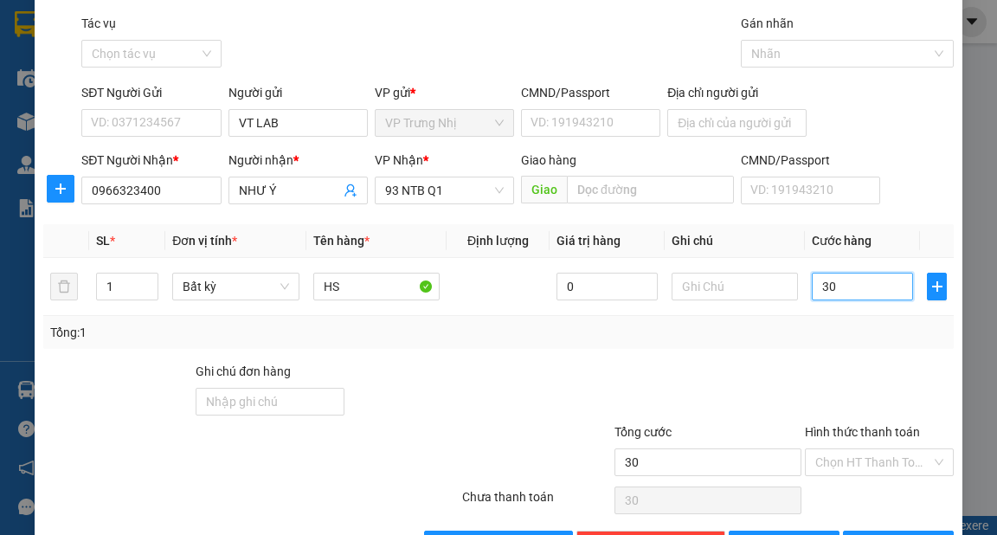
scroll to position [104, 0]
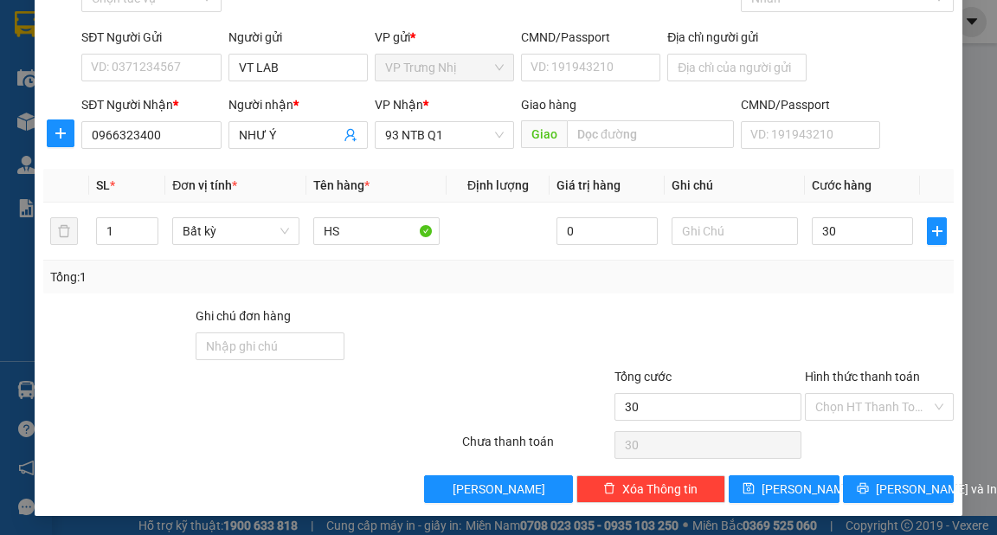
click at [623, 284] on div "Tổng: 1" at bounding box center [498, 277] width 896 height 19
type input "30.000"
click at [905, 492] on span "[PERSON_NAME] và In" at bounding box center [936, 489] width 121 height 19
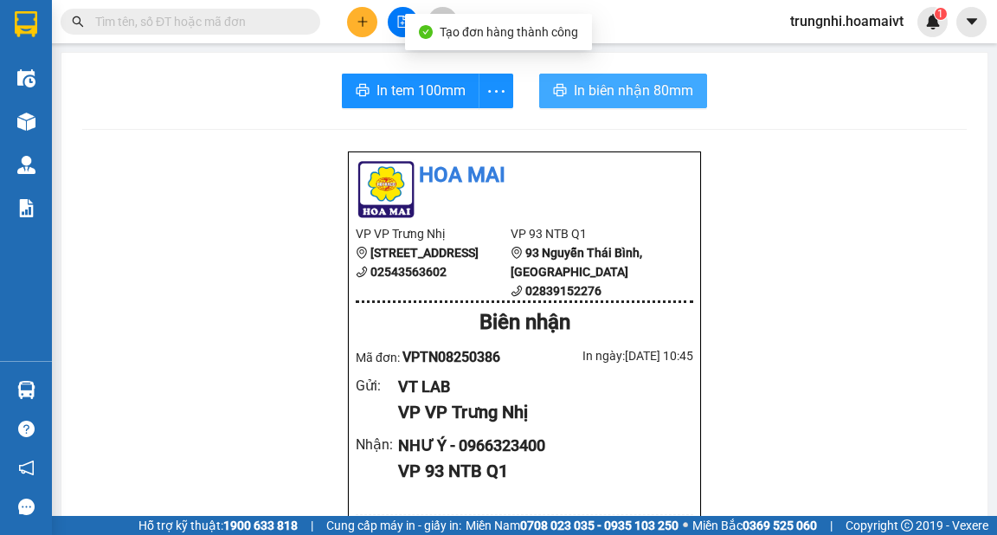
click at [597, 93] on span "In biên nhận 80mm" at bounding box center [633, 91] width 119 height 22
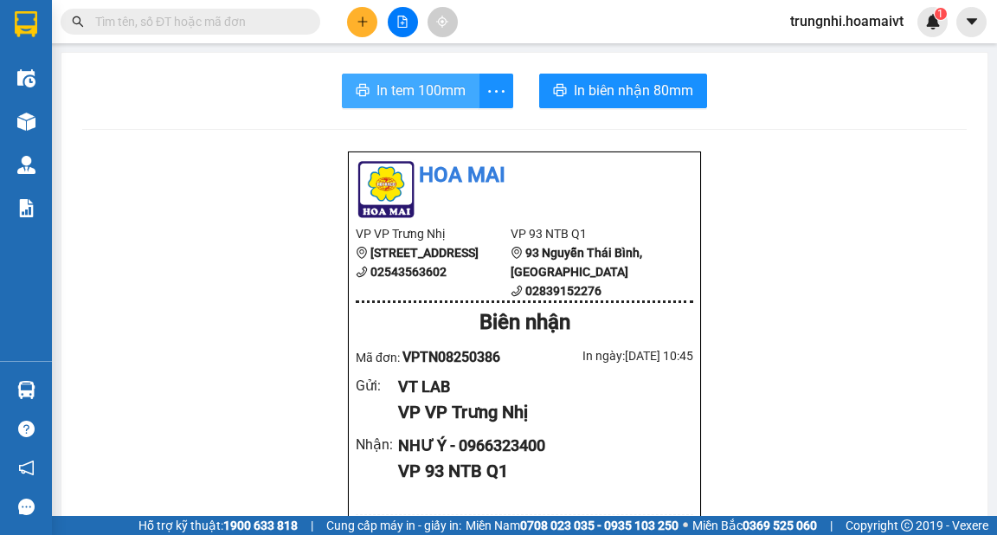
click at [411, 104] on button "In tem 100mm" at bounding box center [411, 91] width 138 height 35
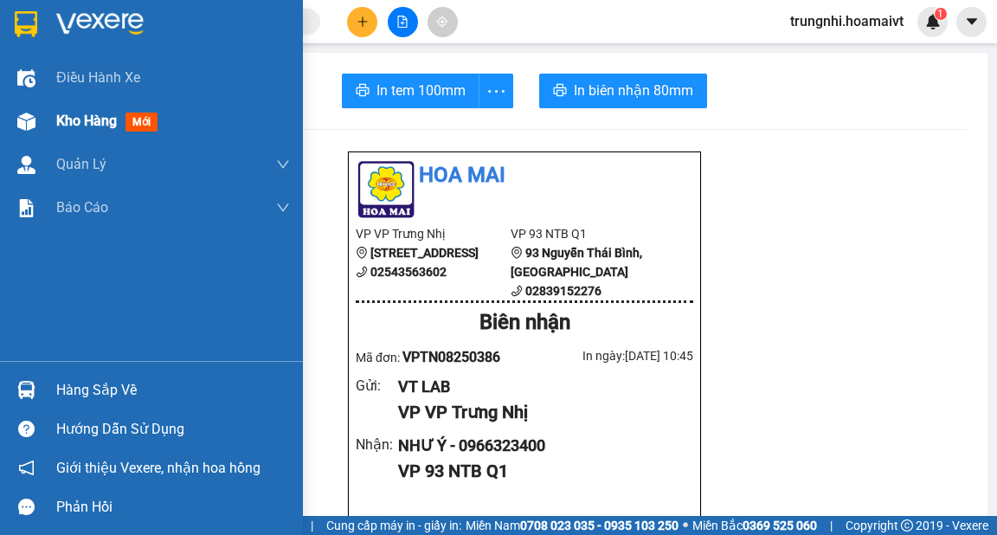
click at [29, 122] on img at bounding box center [26, 122] width 18 height 18
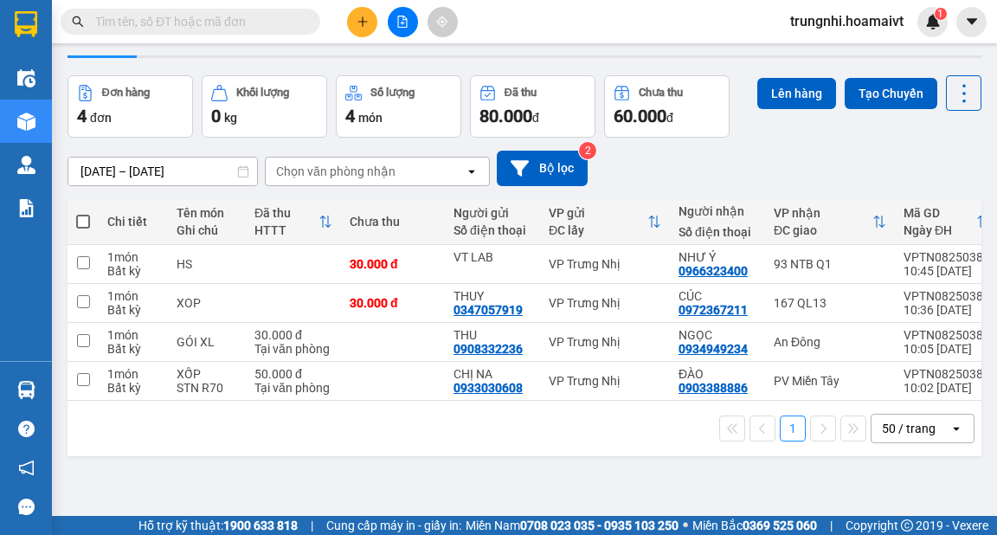
scroll to position [69, 0]
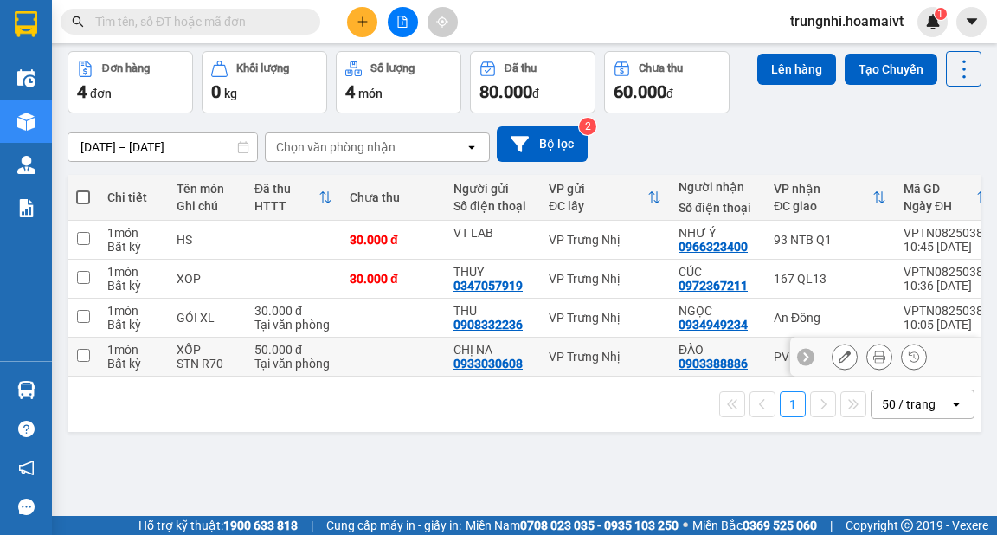
click at [85, 353] on input "checkbox" at bounding box center [83, 355] width 13 height 13
checkbox input "true"
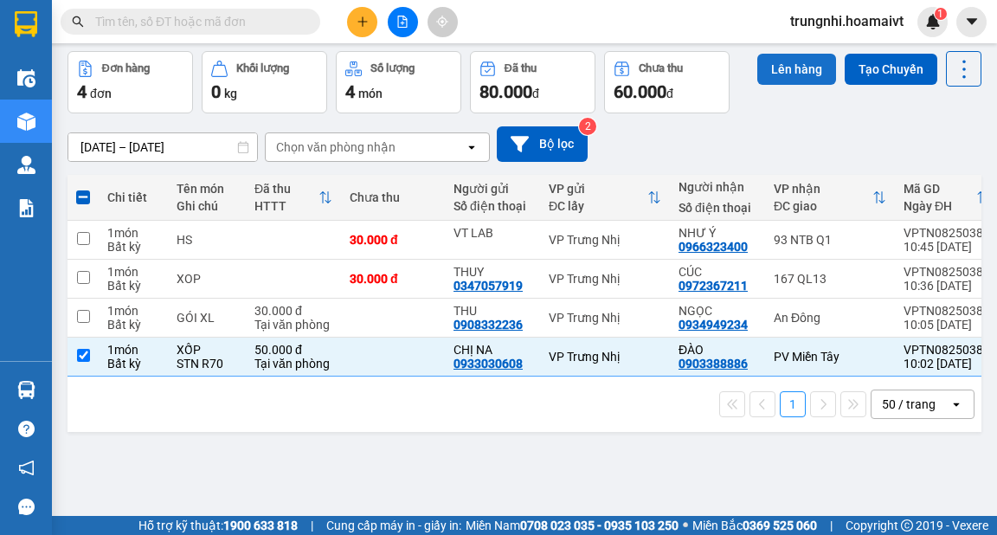
click at [788, 68] on button "Lên hàng" at bounding box center [797, 69] width 79 height 31
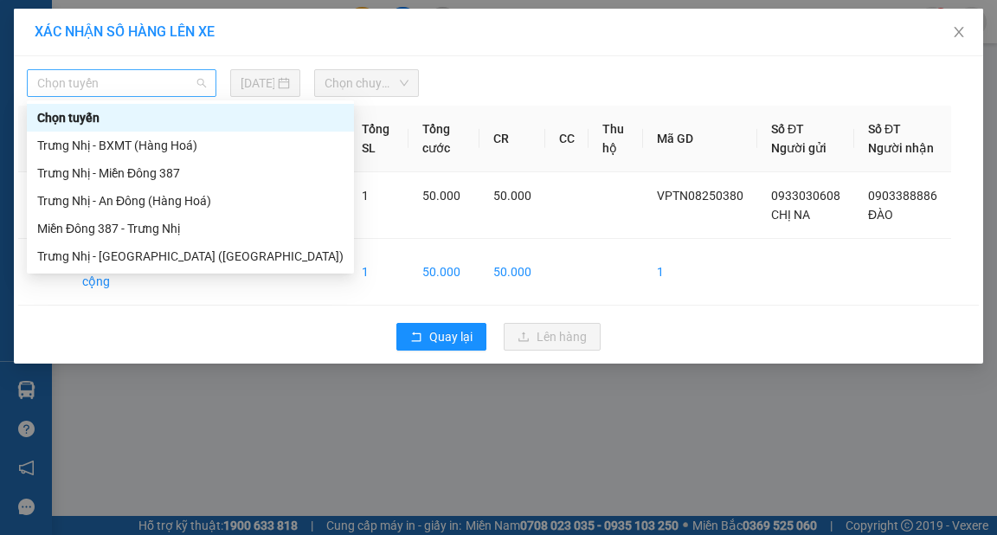
click at [172, 82] on span "Chọn tuyến" at bounding box center [121, 83] width 169 height 26
click at [152, 142] on div "Trưng Nhị - BXMT (Hàng Hoá)" at bounding box center [190, 145] width 306 height 19
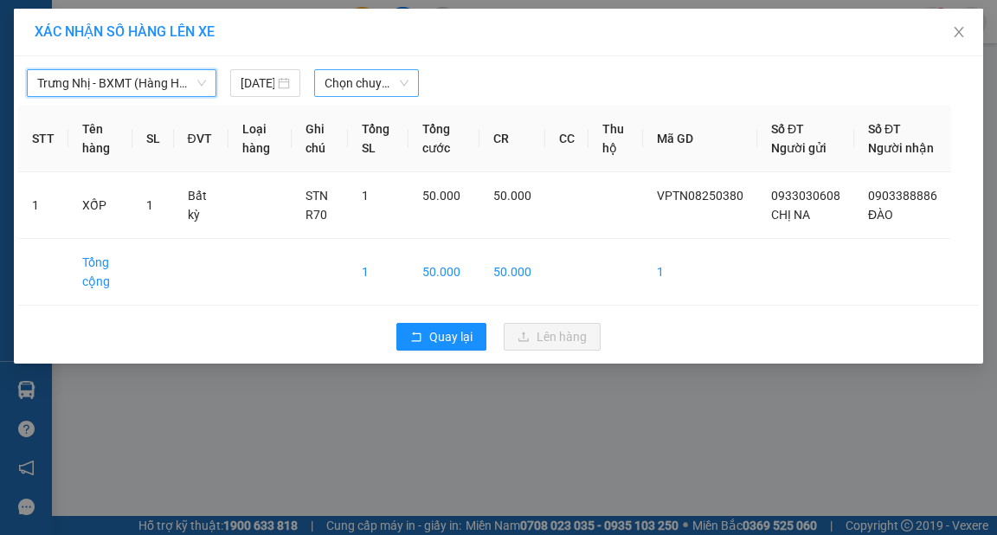
click at [381, 74] on span "Chọn chuyến" at bounding box center [367, 83] width 84 height 26
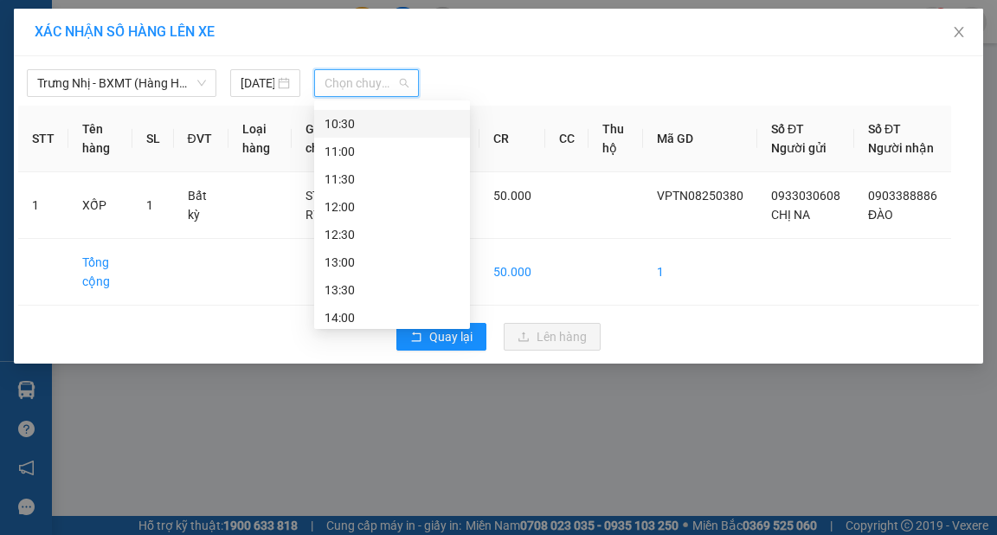
scroll to position [277, 0]
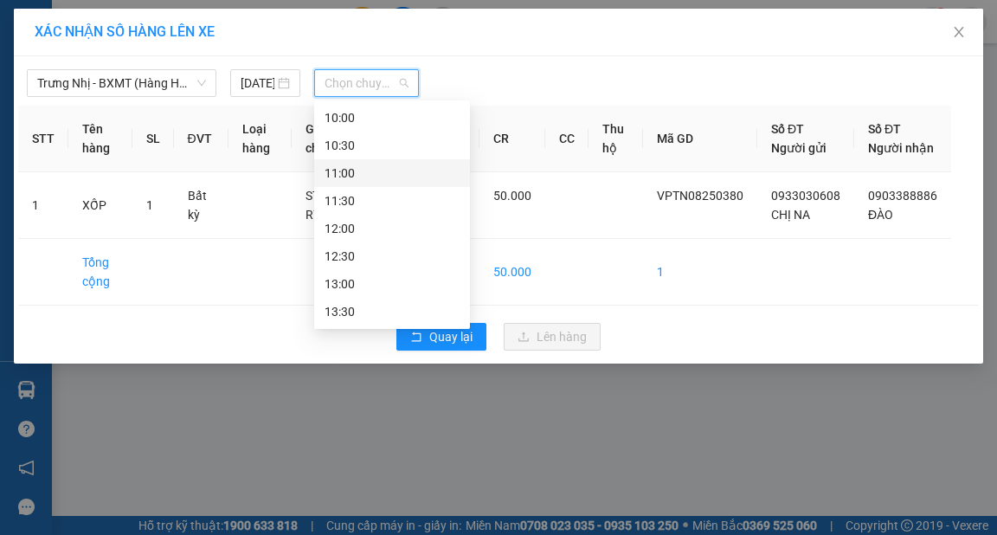
click at [349, 171] on div "11:00" at bounding box center [392, 173] width 135 height 19
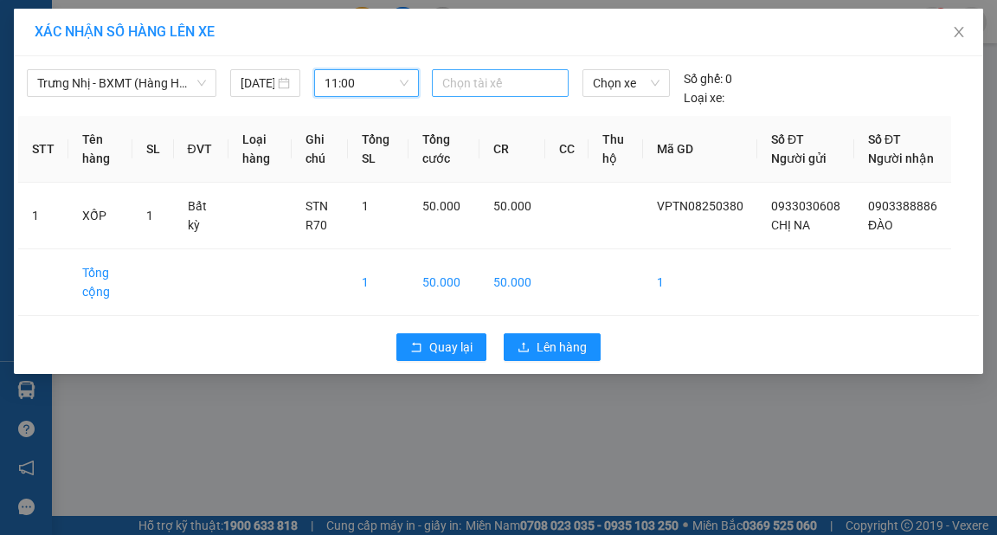
click at [481, 87] on div at bounding box center [500, 83] width 128 height 21
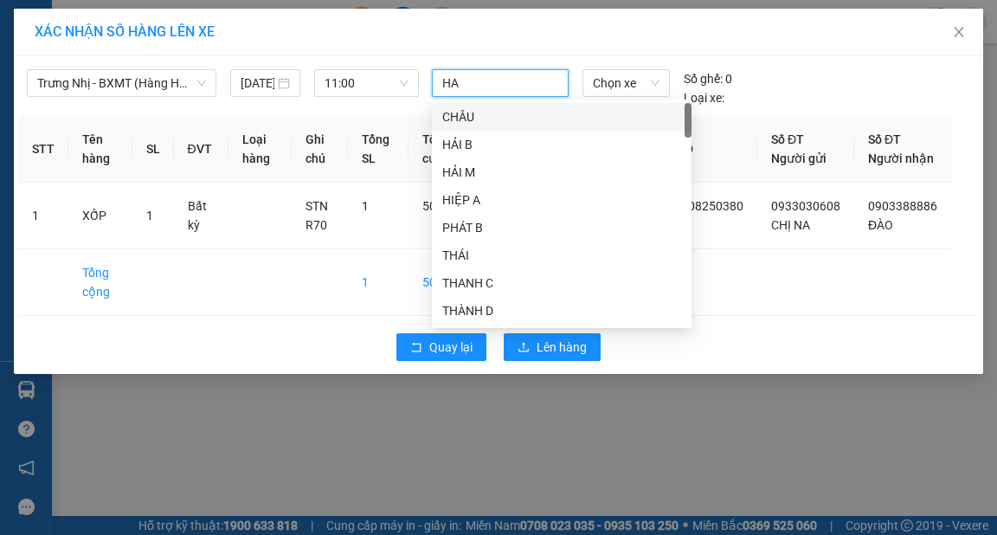
type input "HAO"
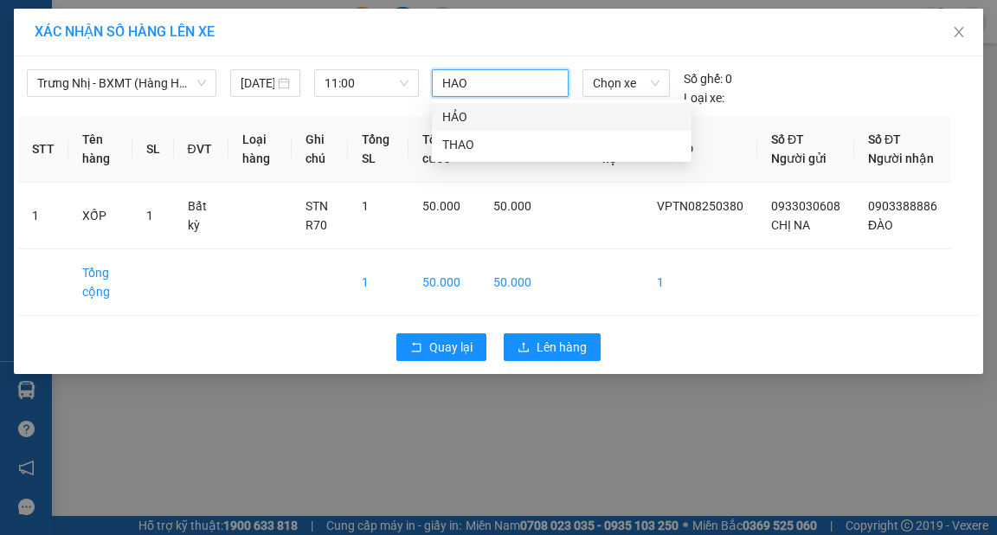
click at [454, 114] on div "HẢO" at bounding box center [561, 116] width 239 height 19
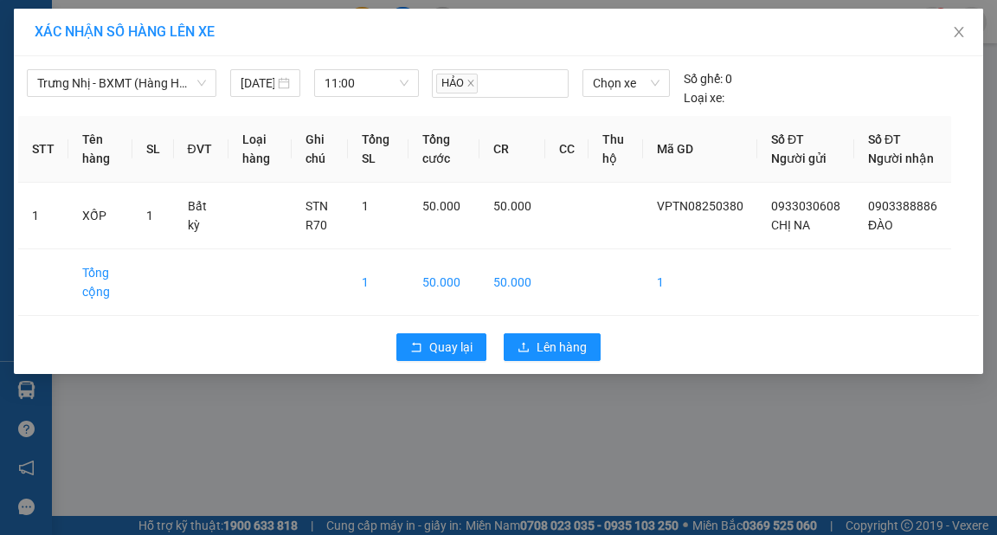
click at [461, 25] on div "XÁC NHẬN SỐ HÀNG LÊN XE" at bounding box center [499, 32] width 928 height 19
click at [574, 357] on span "Lên hàng" at bounding box center [562, 347] width 50 height 19
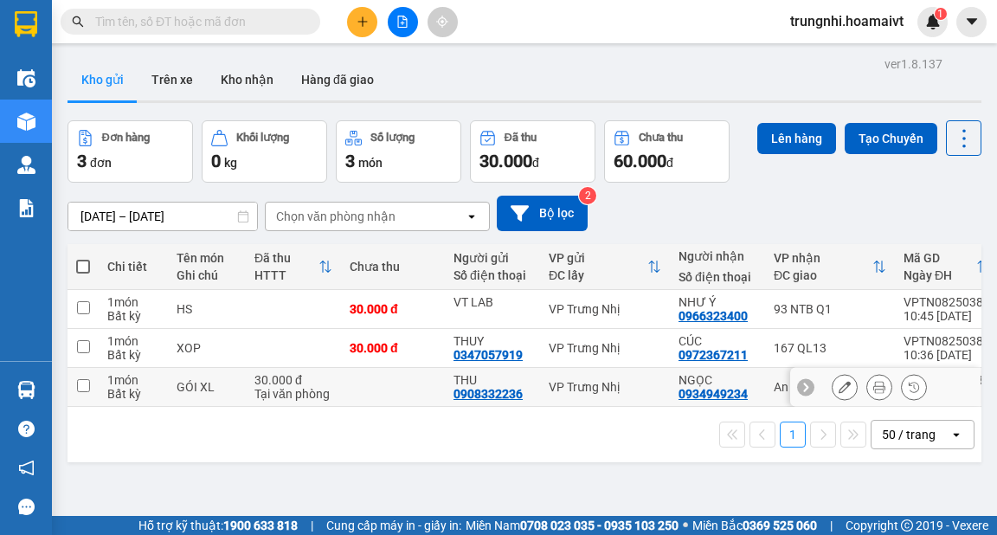
click at [82, 384] on input "checkbox" at bounding box center [83, 385] width 13 height 13
checkbox input "true"
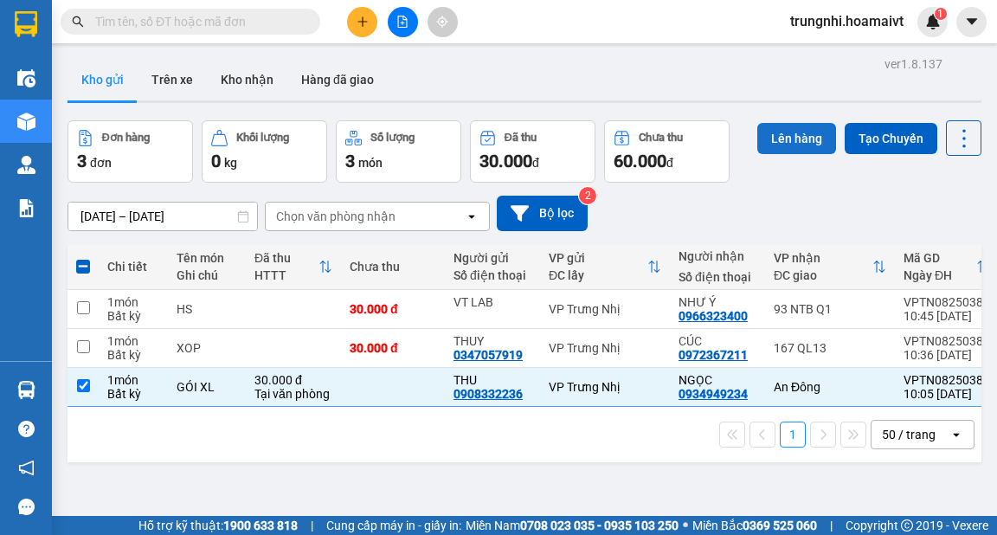
click at [793, 128] on button "Lên hàng" at bounding box center [797, 138] width 79 height 31
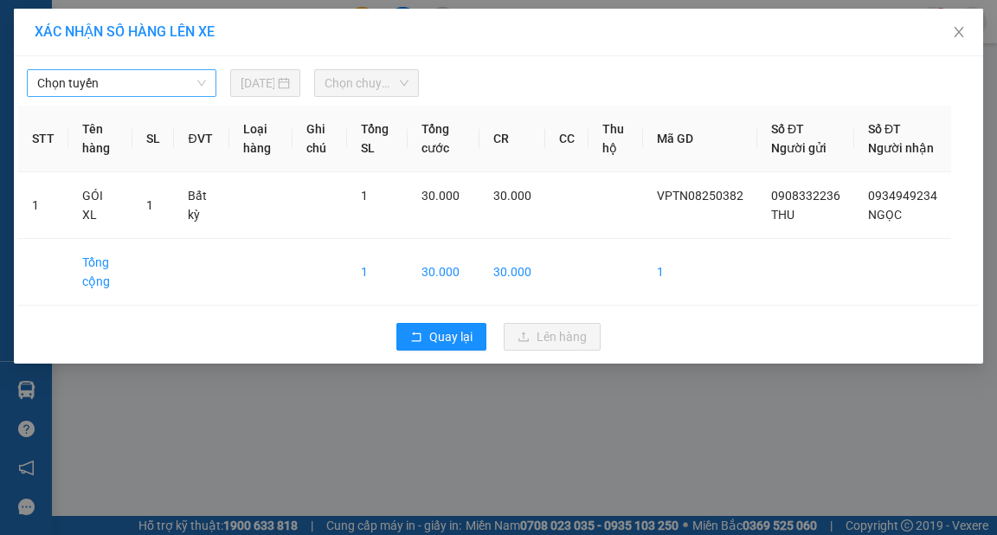
click at [201, 84] on span "Chọn tuyến" at bounding box center [121, 83] width 169 height 26
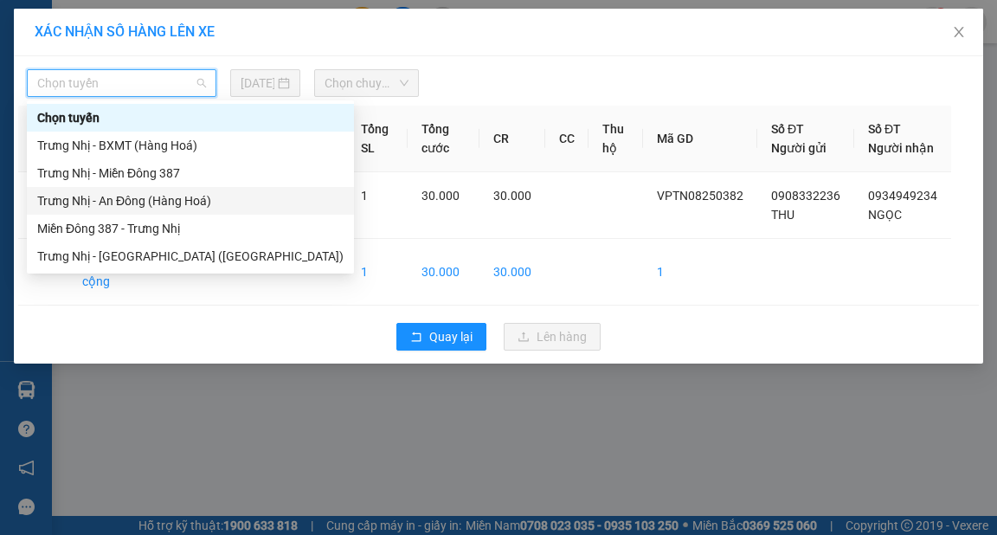
click at [145, 197] on div "Trưng Nhị - An Đông (Hàng Hoá)" at bounding box center [190, 200] width 306 height 19
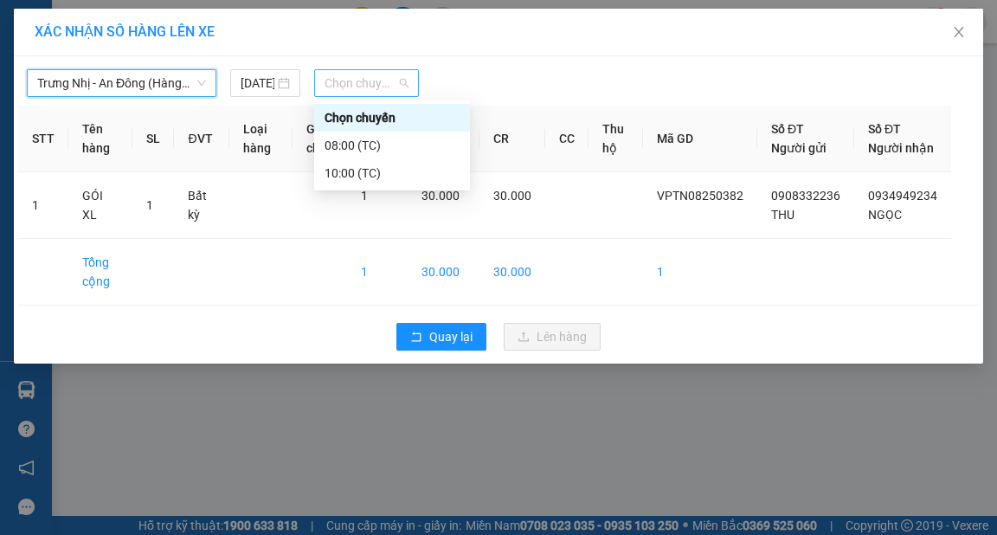
click at [377, 84] on span "Chọn chuyến" at bounding box center [367, 83] width 84 height 26
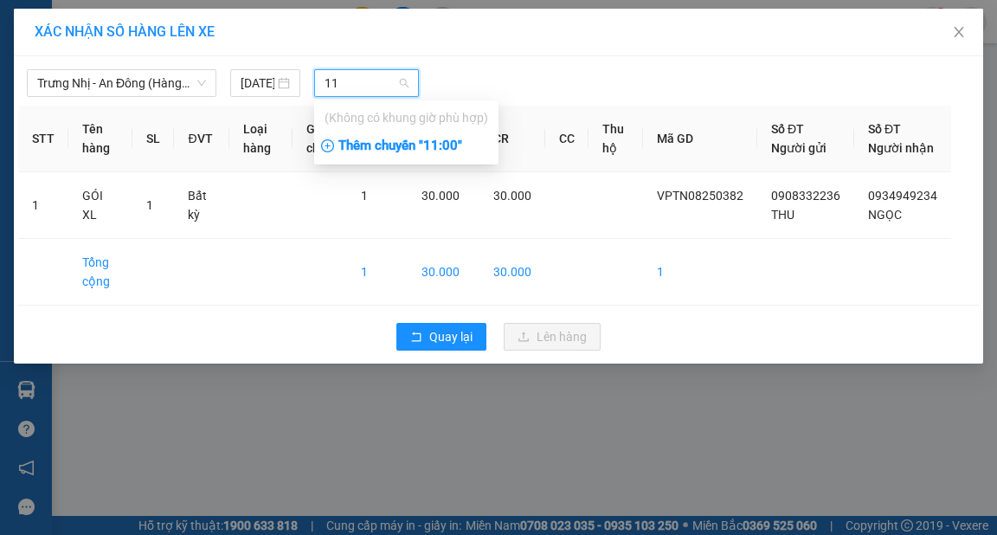
type input "11"
click at [429, 139] on div "Thêm chuyến " 11:00 "" at bounding box center [406, 146] width 184 height 29
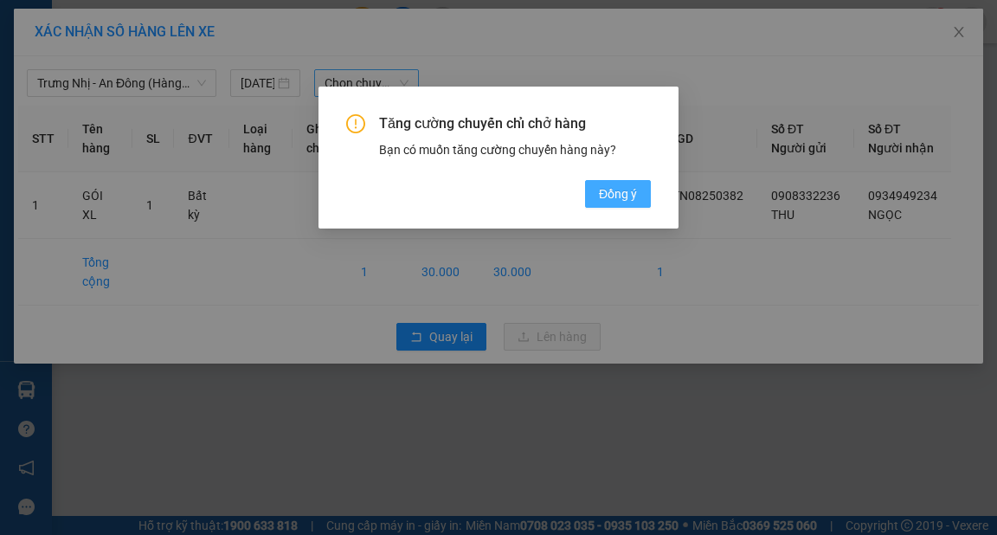
click at [608, 190] on span "Đồng ý" at bounding box center [618, 193] width 38 height 19
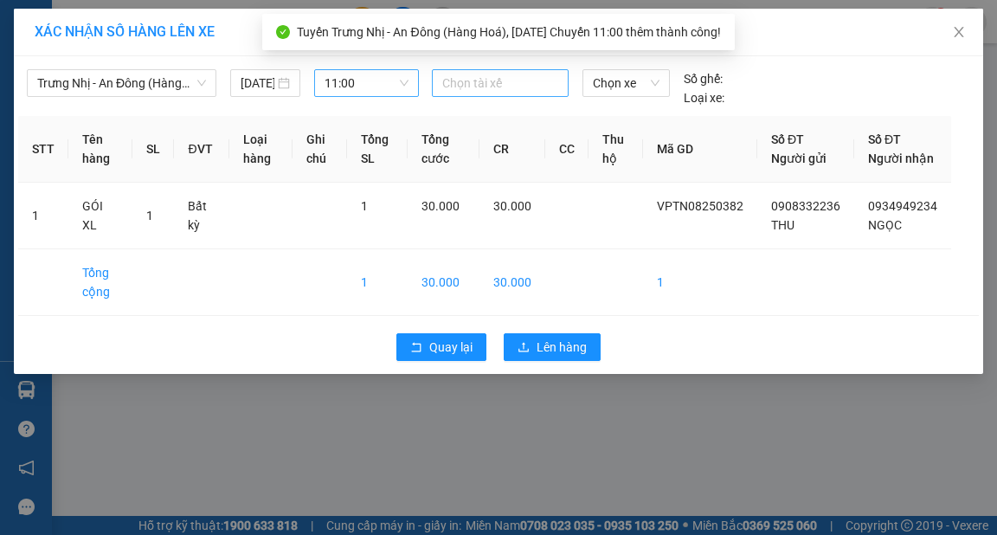
click at [445, 74] on input "search" at bounding box center [443, 83] width 3 height 21
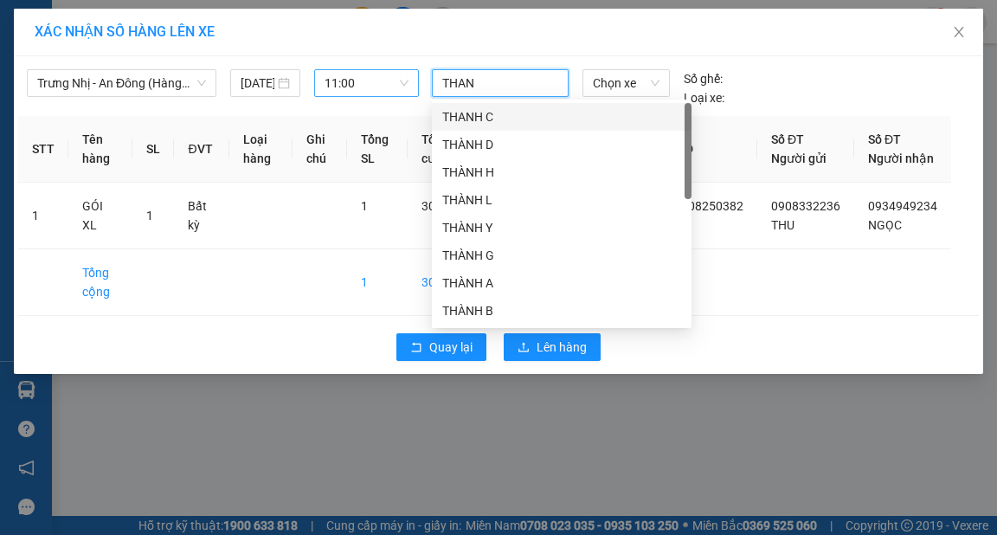
type input "THANH"
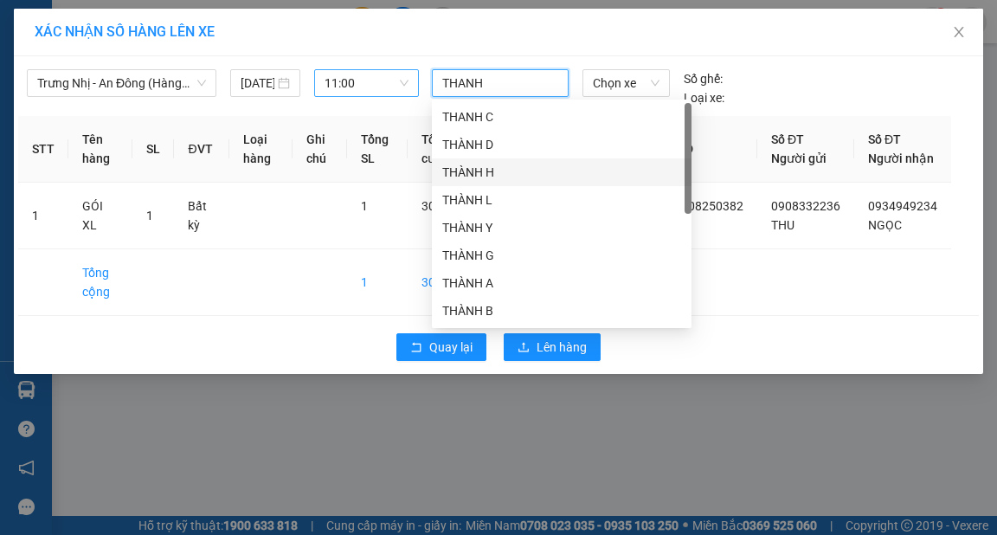
click at [482, 171] on div "THÀNH H" at bounding box center [561, 172] width 239 height 19
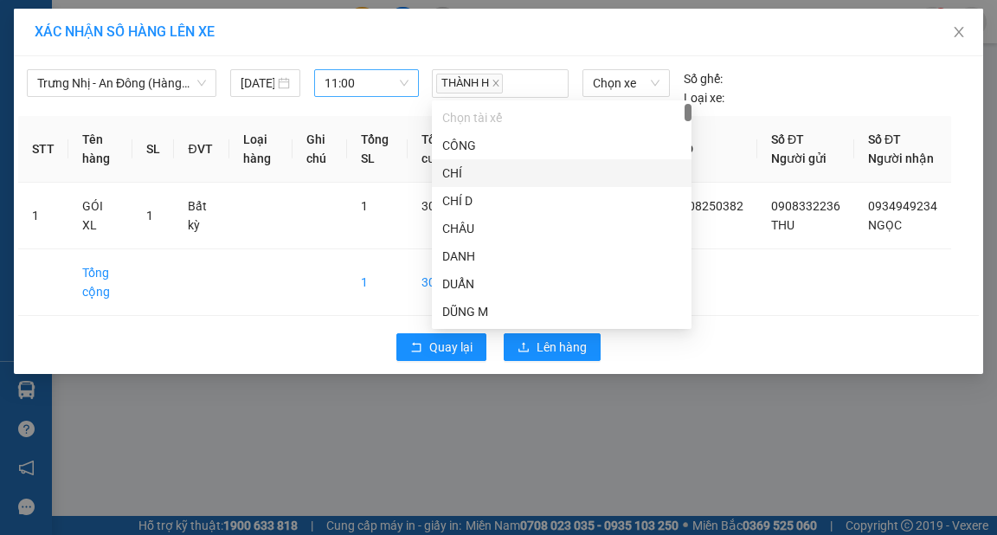
click at [563, 52] on div "XÁC NHẬN SỐ HÀNG LÊN XE" at bounding box center [499, 33] width 970 height 48
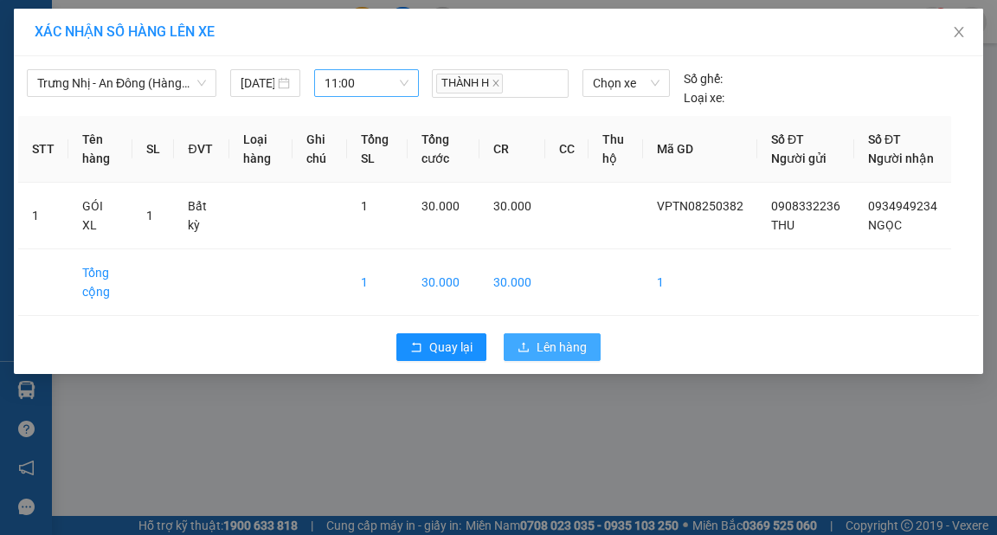
click at [584, 357] on span "Lên hàng" at bounding box center [562, 347] width 50 height 19
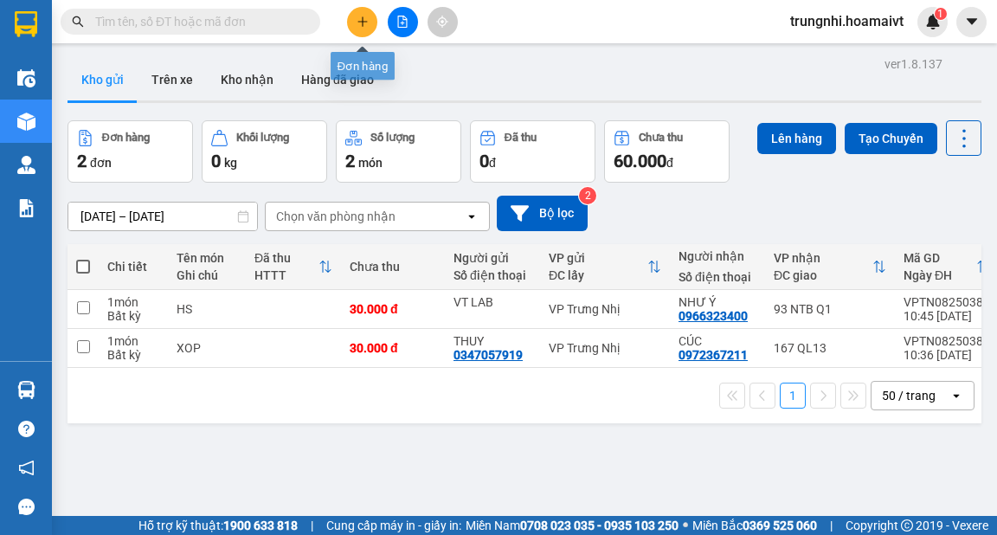
click at [364, 21] on icon "plus" at bounding box center [363, 21] width 10 height 1
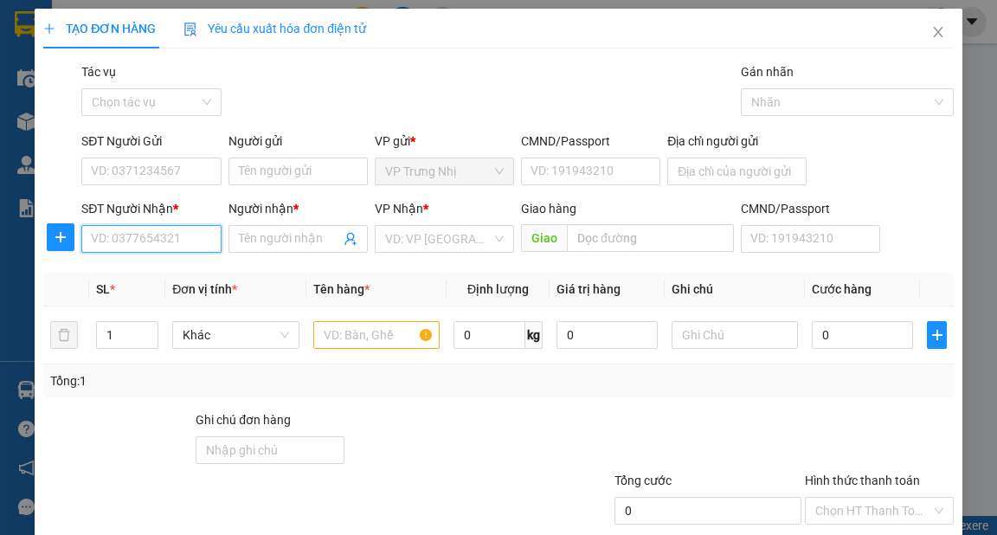
click at [157, 233] on input "SĐT Người Nhận *" at bounding box center [150, 239] width 139 height 28
type input "0773105709"
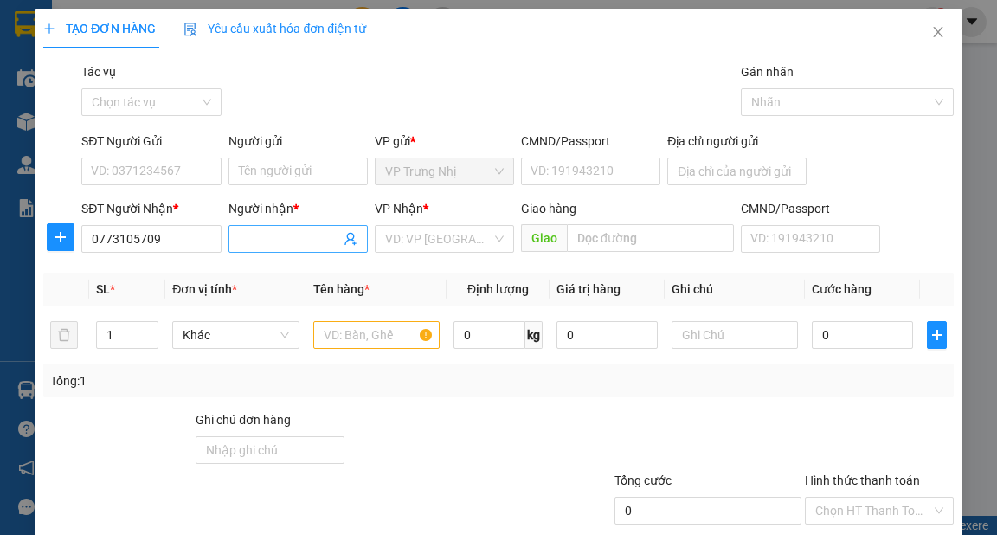
click at [270, 246] on input "Người nhận *" at bounding box center [289, 238] width 101 height 19
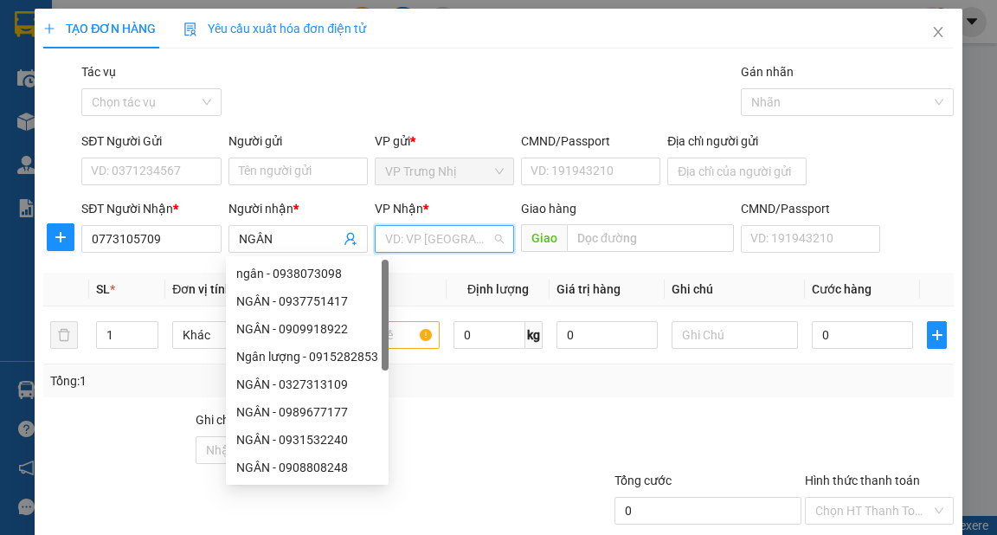
click at [465, 231] on input "search" at bounding box center [438, 239] width 106 height 26
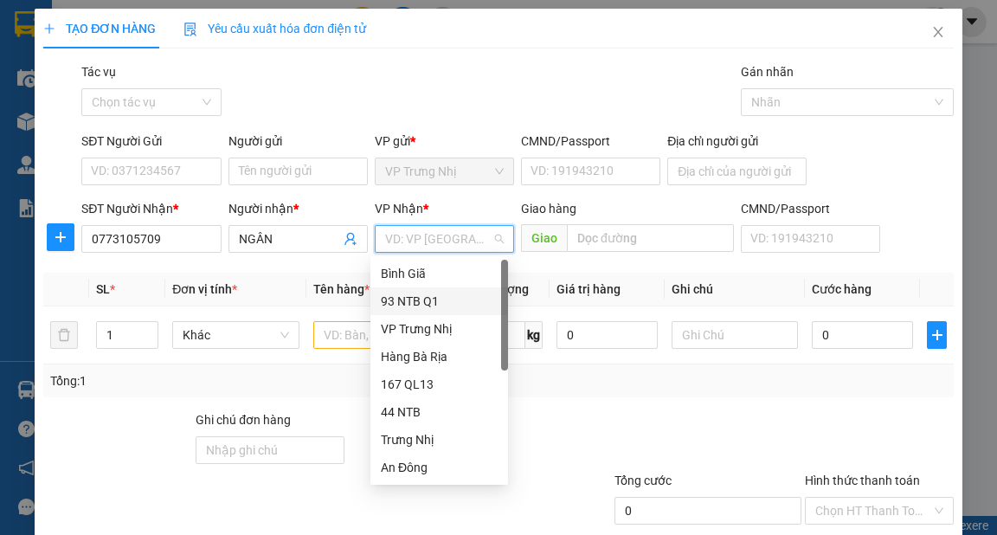
click at [418, 301] on div "93 NTB Q1" at bounding box center [439, 301] width 117 height 19
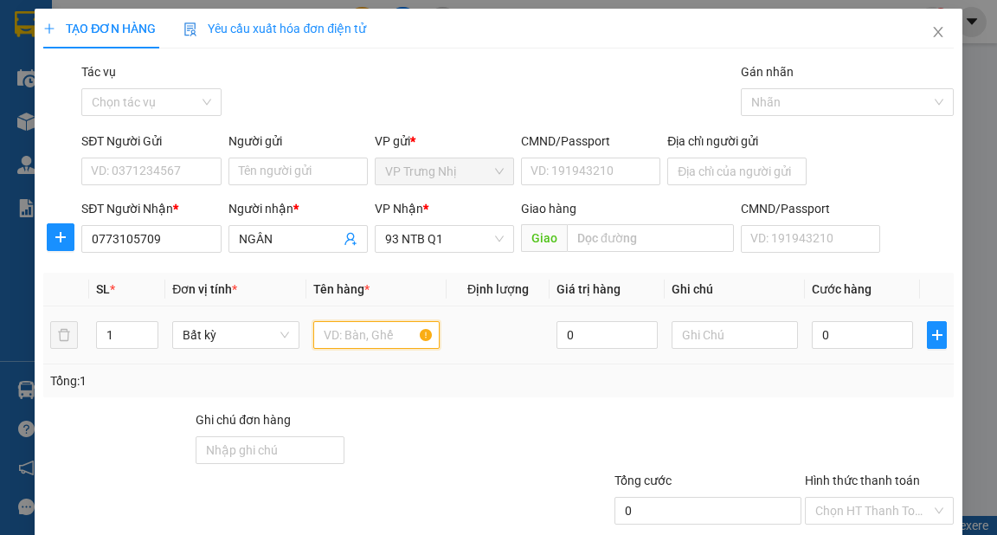
click at [345, 336] on input "text" at bounding box center [376, 335] width 127 height 28
click at [115, 170] on input "SĐT Người Gửi" at bounding box center [150, 172] width 139 height 28
click at [291, 238] on input "NGÂN" at bounding box center [289, 238] width 101 height 19
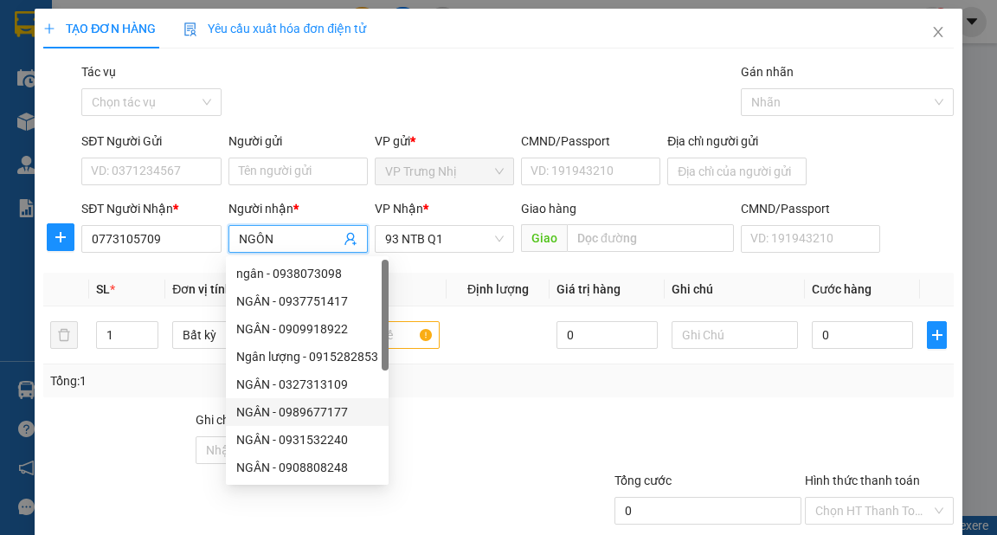
type input "NGÔN"
click at [485, 419] on div at bounding box center [460, 440] width 229 height 61
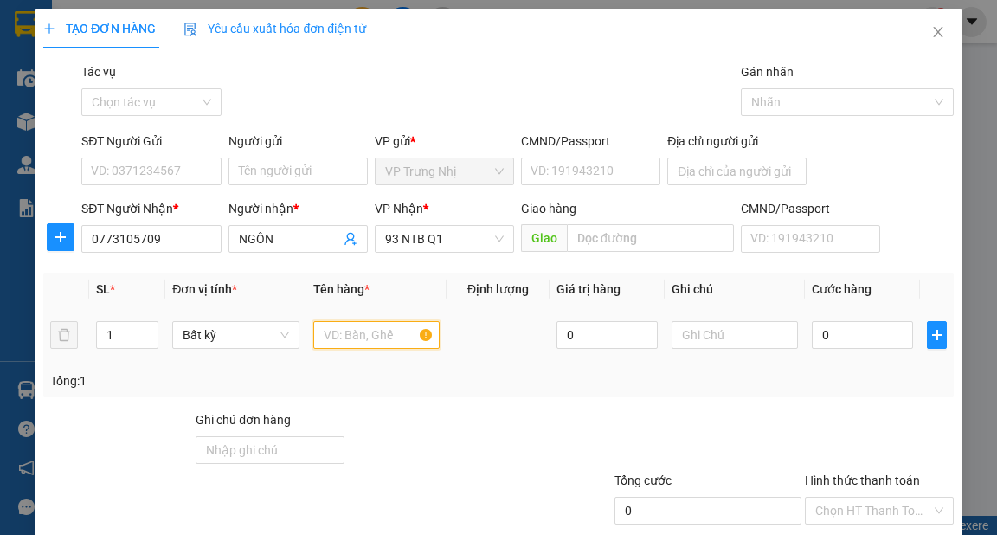
click at [390, 335] on input "text" at bounding box center [376, 335] width 127 height 28
type input "BỊCH"
click at [821, 335] on input "0" at bounding box center [862, 335] width 101 height 28
type input "3"
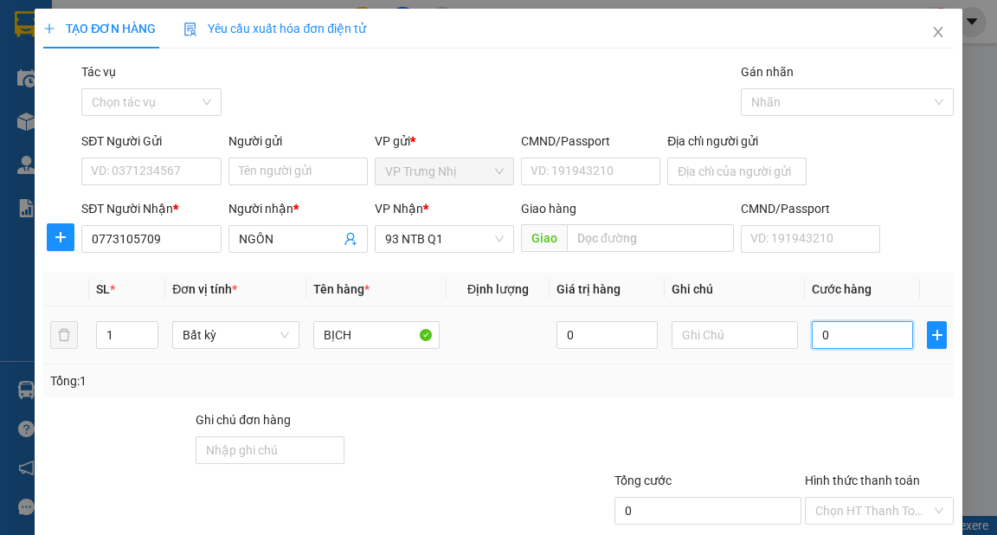
type input "3"
type input "30"
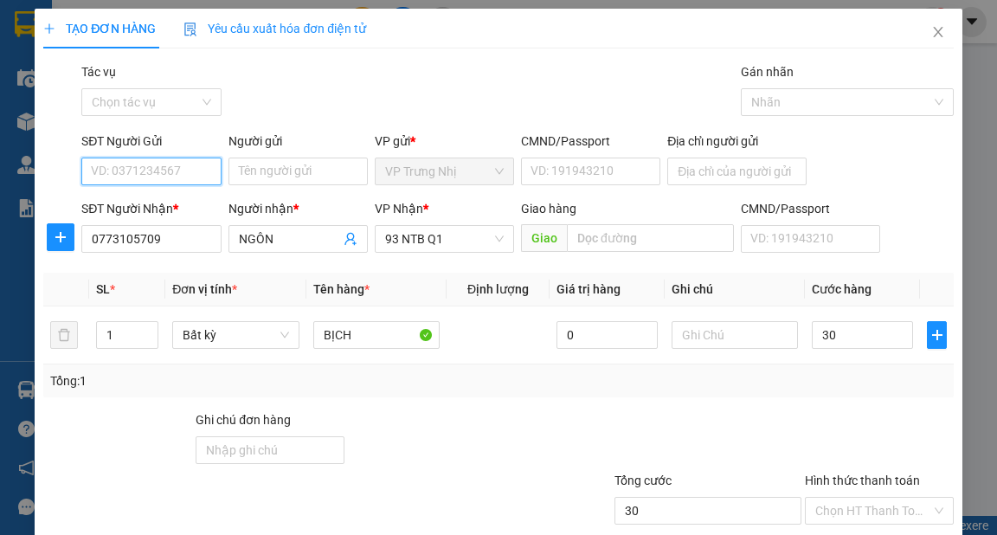
type input "30.000"
click at [176, 181] on input "SĐT Người Gửi" at bounding box center [150, 172] width 139 height 28
type input "0362372202"
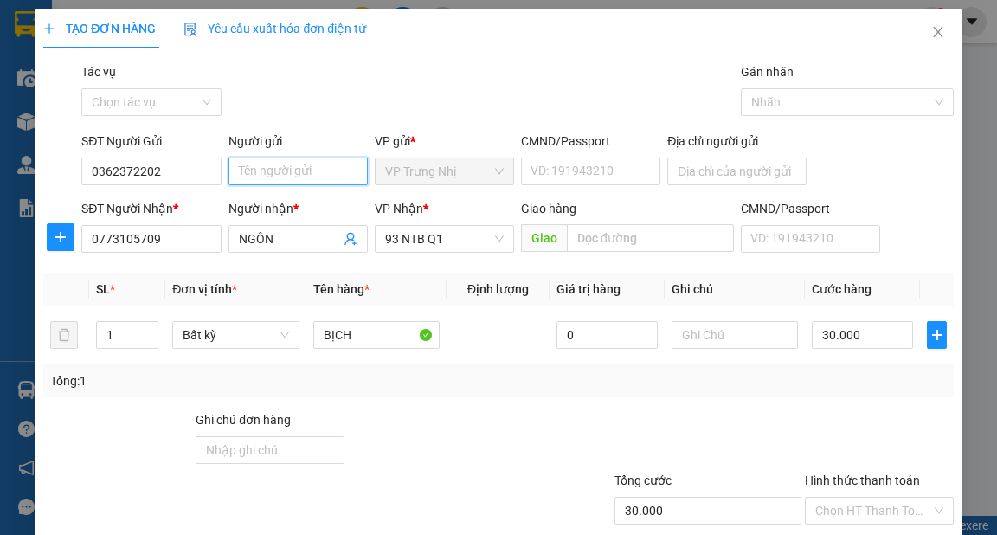
click at [276, 180] on input "Người gửi" at bounding box center [298, 172] width 139 height 28
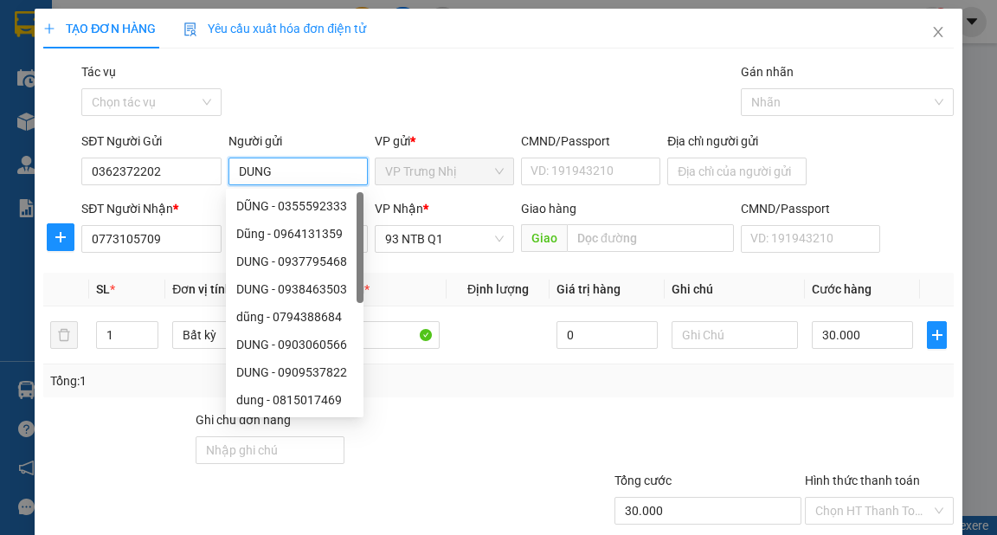
type input "DUNG"
click at [938, 199] on div "SĐT Người Nhận * 0773105709 Người nhận * NGÔN VP Nhận * 93 NTB Q1 Giao hàng Gia…" at bounding box center [517, 229] width 879 height 61
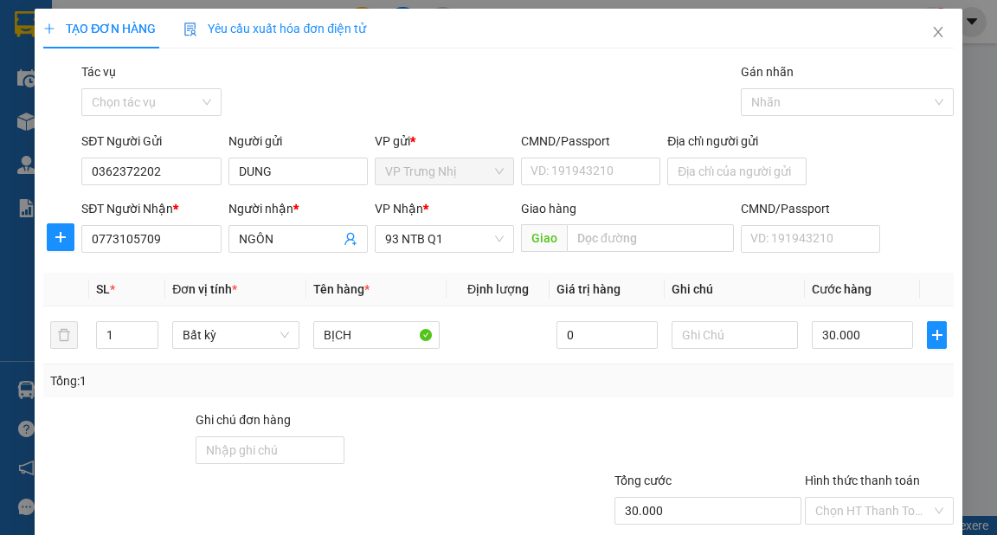
scroll to position [69, 0]
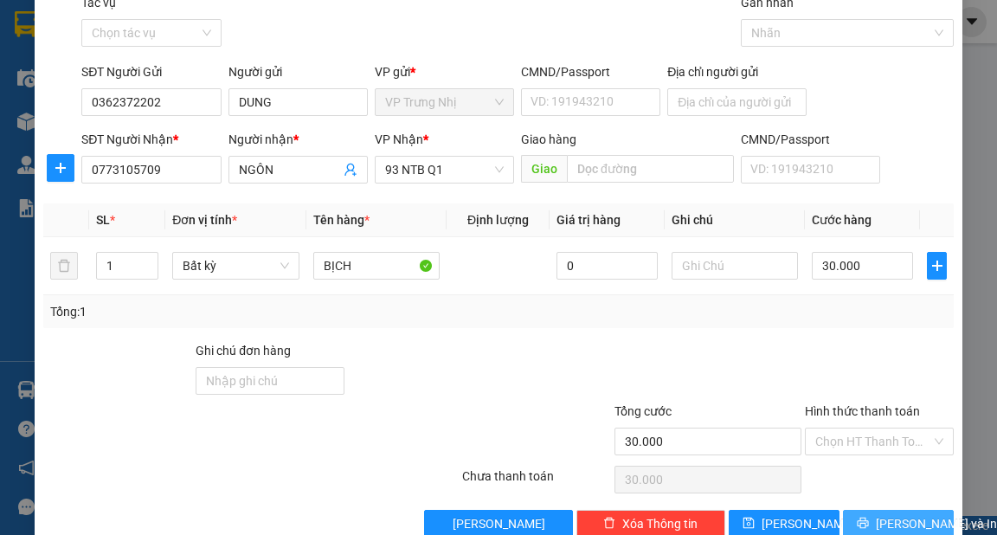
drag, startPoint x: 892, startPoint y: 524, endPoint x: 904, endPoint y: 533, distance: 15.4
click at [893, 524] on span "[PERSON_NAME] và In" at bounding box center [936, 523] width 121 height 19
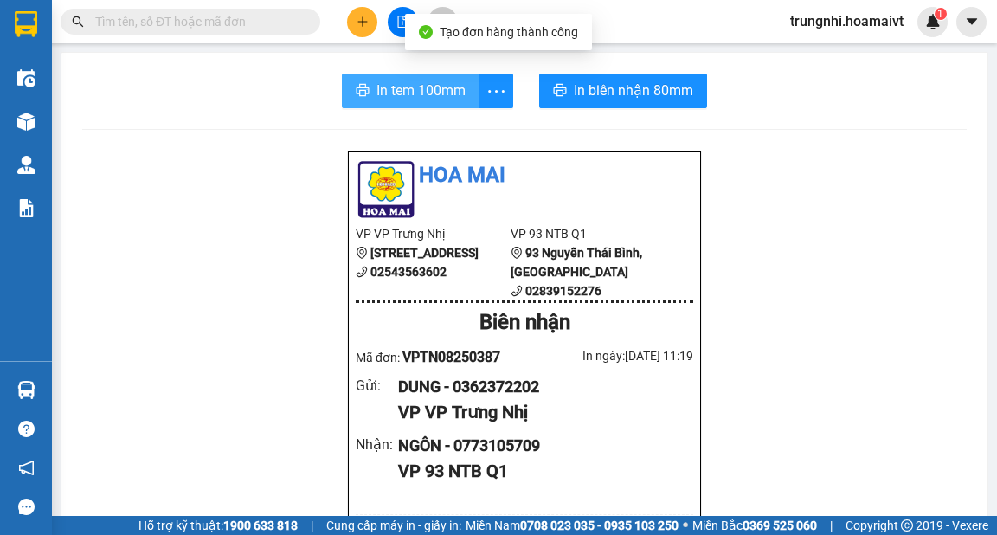
click at [393, 92] on span "In tem 100mm" at bounding box center [421, 91] width 89 height 22
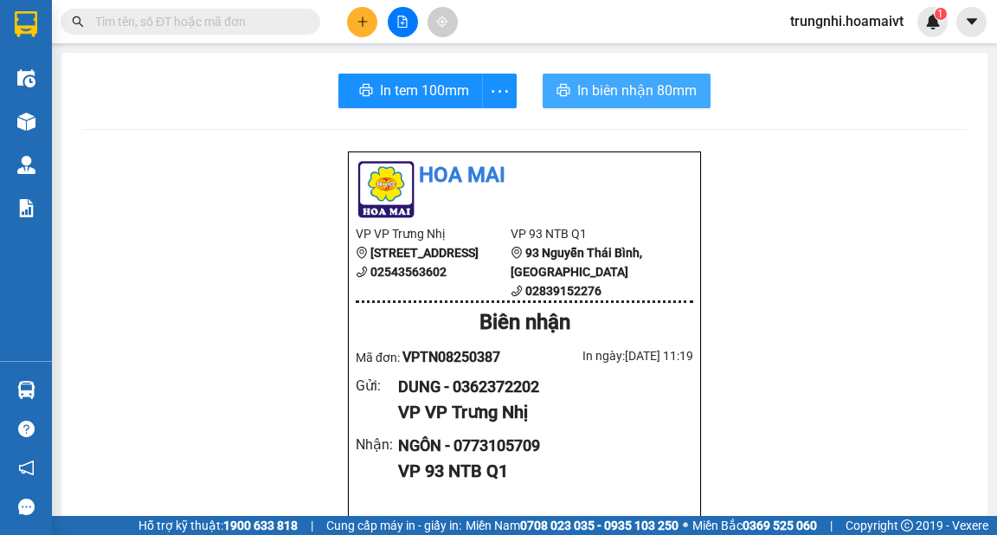
click at [606, 94] on span "In biên nhận 80mm" at bounding box center [636, 91] width 119 height 22
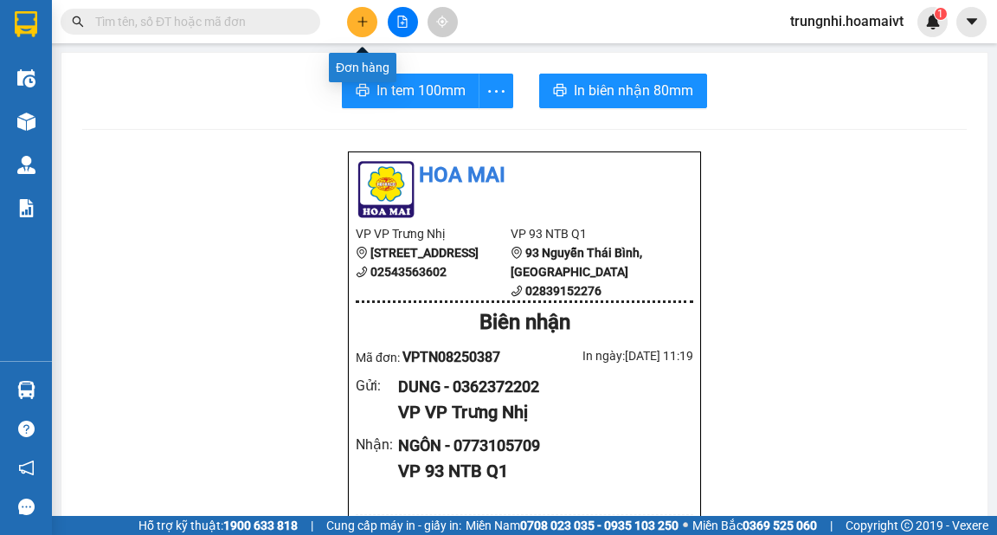
click at [368, 24] on button at bounding box center [362, 22] width 30 height 30
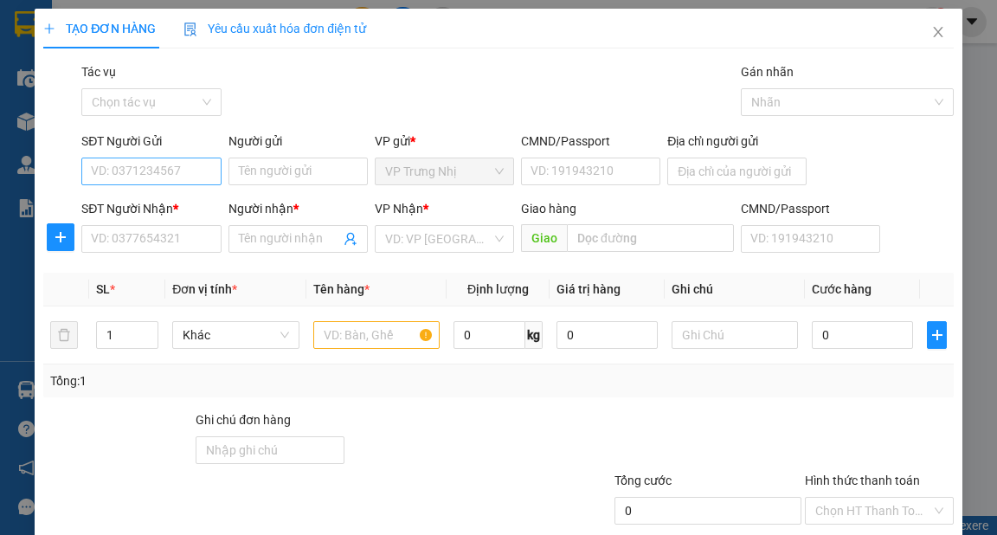
click at [165, 159] on div "SĐT Người Gửi VD: 0371234567" at bounding box center [150, 162] width 139 height 61
click at [161, 171] on input "SĐT Người Gửi" at bounding box center [150, 172] width 139 height 28
click at [129, 164] on input "SĐT Người Gửi" at bounding box center [150, 172] width 139 height 28
click at [125, 166] on input "SĐT Người Gửi" at bounding box center [150, 172] width 139 height 28
click at [178, 238] on input "SĐT Người Nhận *" at bounding box center [150, 239] width 139 height 28
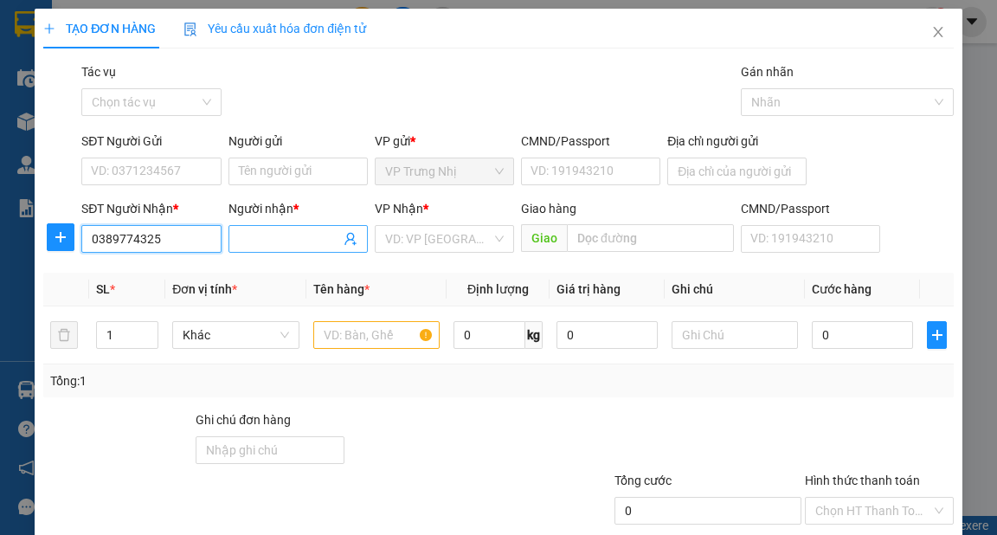
type input "0389774325"
click at [277, 247] on input "Người nhận *" at bounding box center [289, 238] width 101 height 19
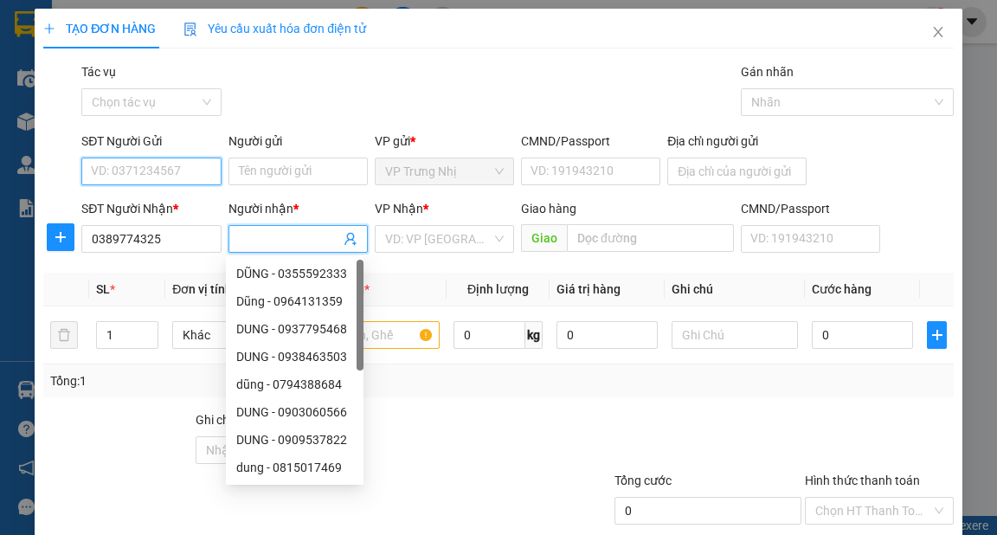
click at [171, 171] on input "SĐT Người Gửi" at bounding box center [150, 172] width 139 height 28
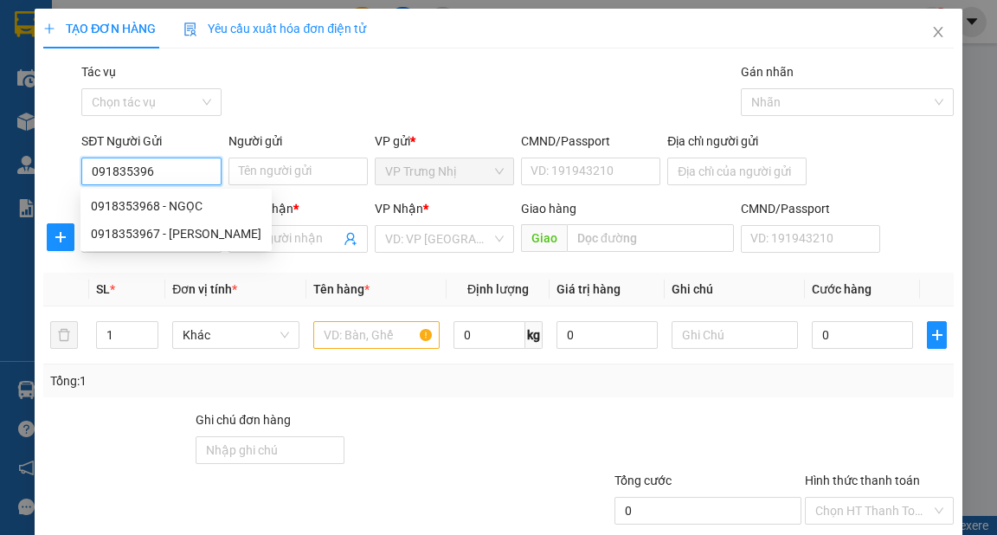
type input "0918353968"
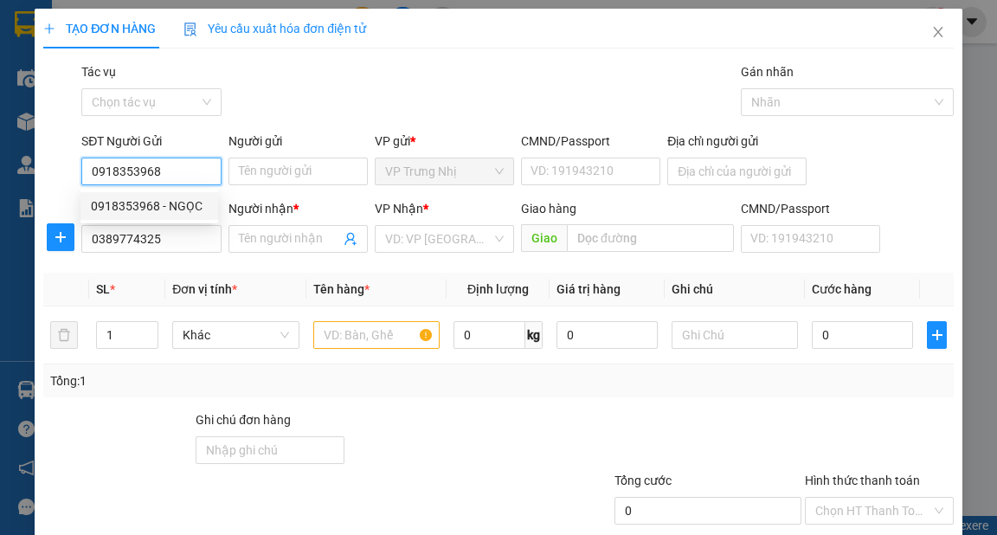
click at [191, 207] on div "0918353968 - NGỌC" at bounding box center [149, 206] width 117 height 19
type input "NGỌC"
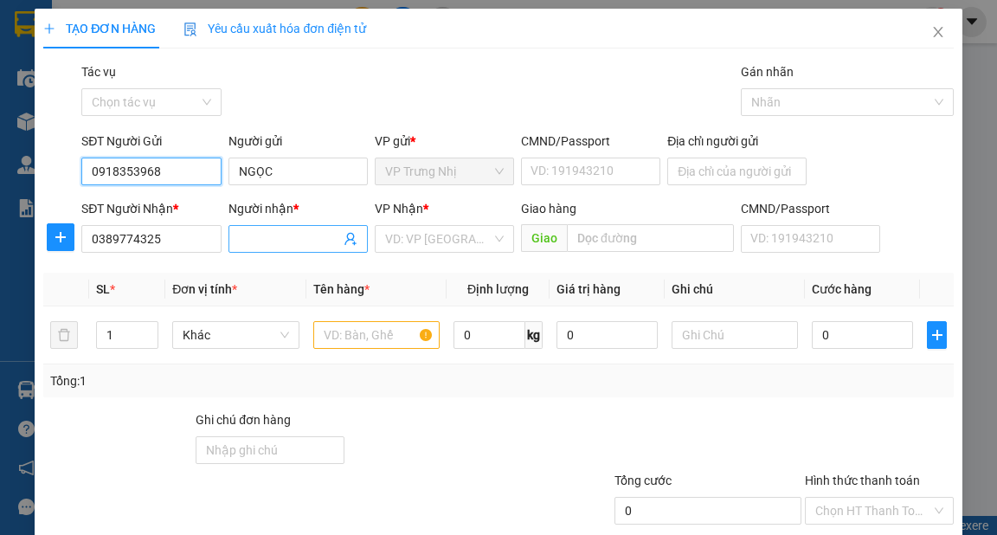
type input "0918353968"
click at [270, 238] on input "Người nhận *" at bounding box center [289, 238] width 101 height 19
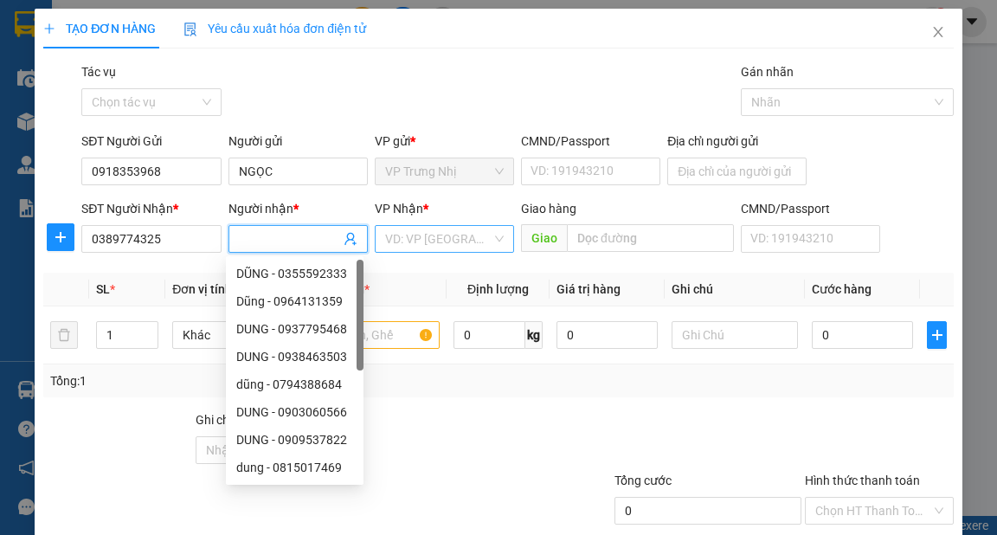
click at [411, 238] on input "search" at bounding box center [438, 239] width 106 height 26
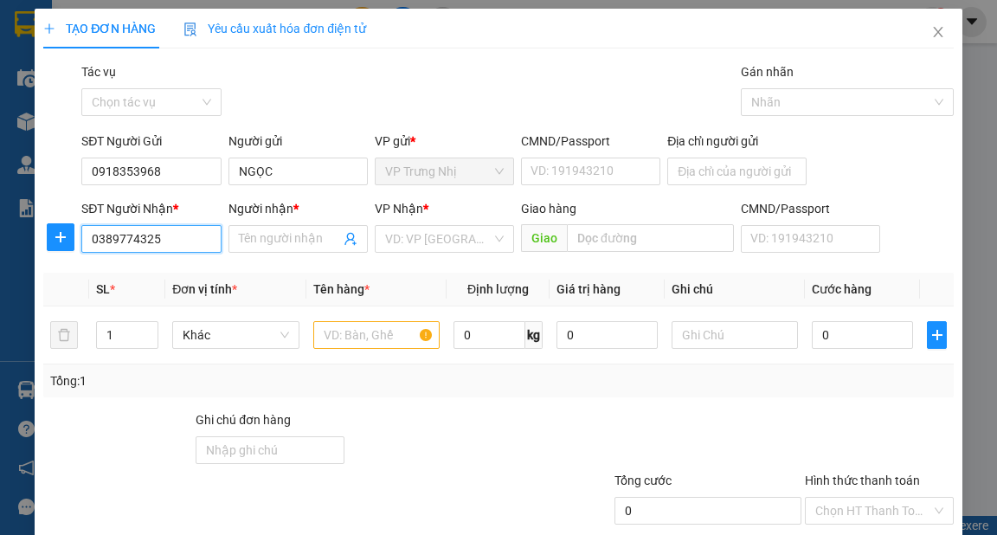
click at [171, 237] on input "0389774325" at bounding box center [150, 239] width 139 height 28
click at [172, 239] on input "0389774325" at bounding box center [150, 239] width 139 height 28
click at [438, 239] on input "search" at bounding box center [438, 239] width 106 height 26
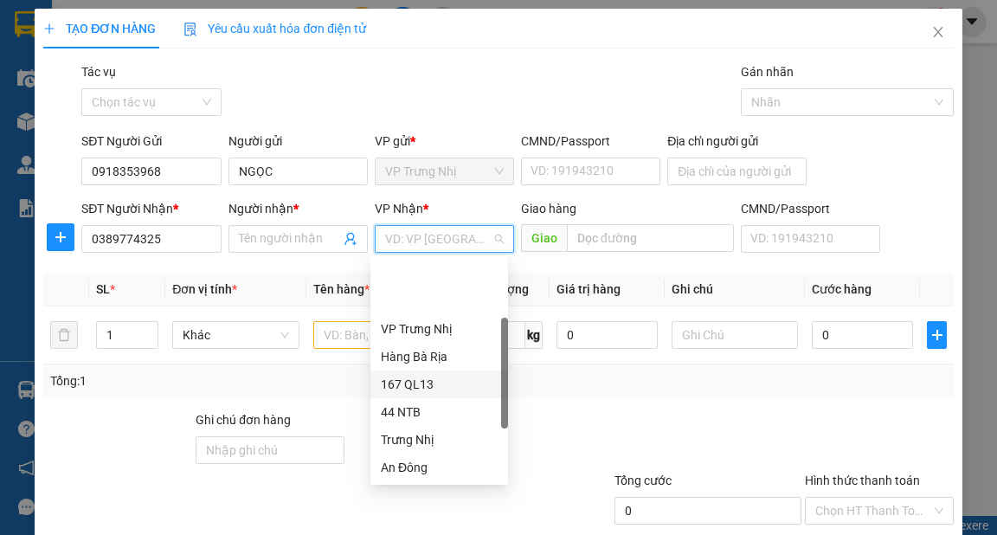
scroll to position [132, 0]
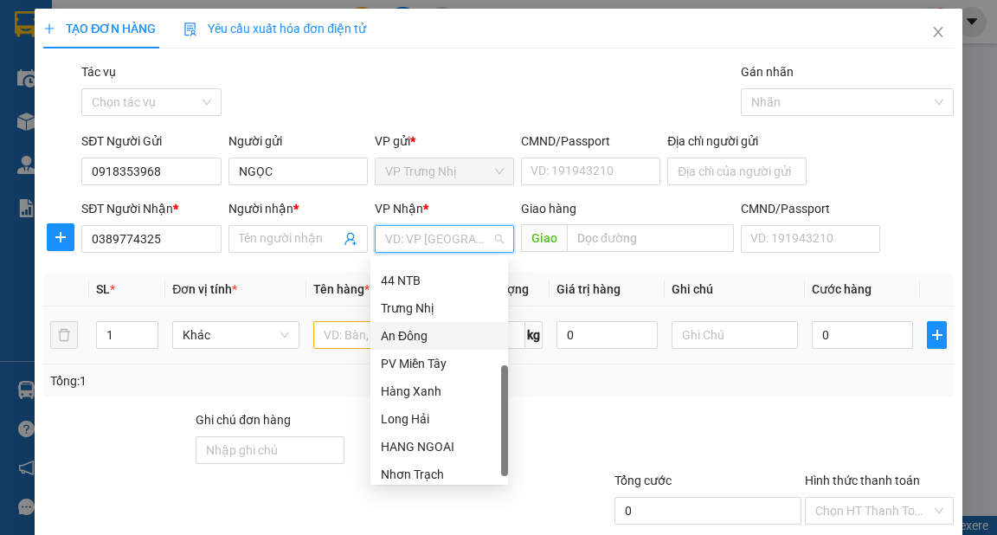
click at [419, 337] on div "An Đông" at bounding box center [439, 335] width 117 height 19
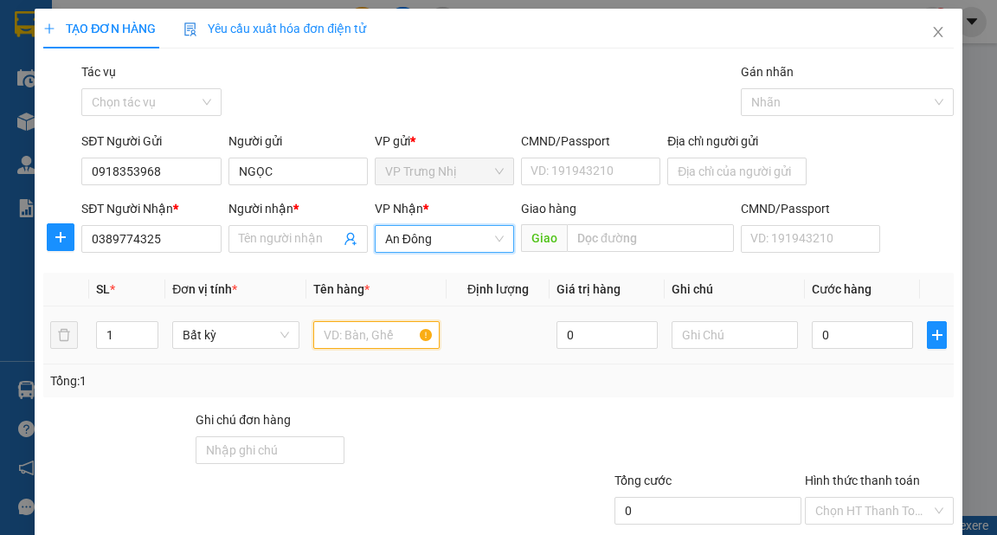
click at [357, 339] on input "text" at bounding box center [376, 335] width 127 height 28
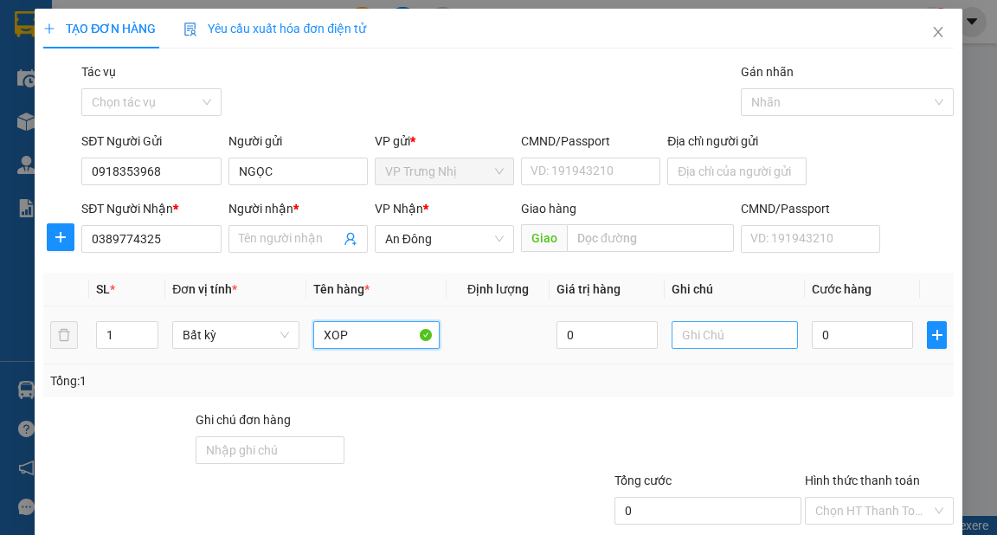
type input "XOP"
type input "3"
type input "30"
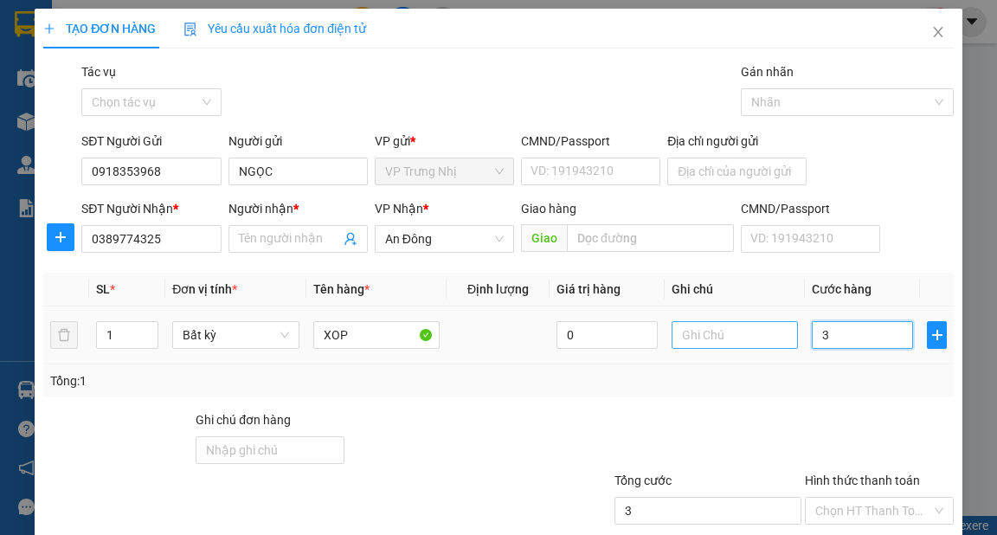
type input "30"
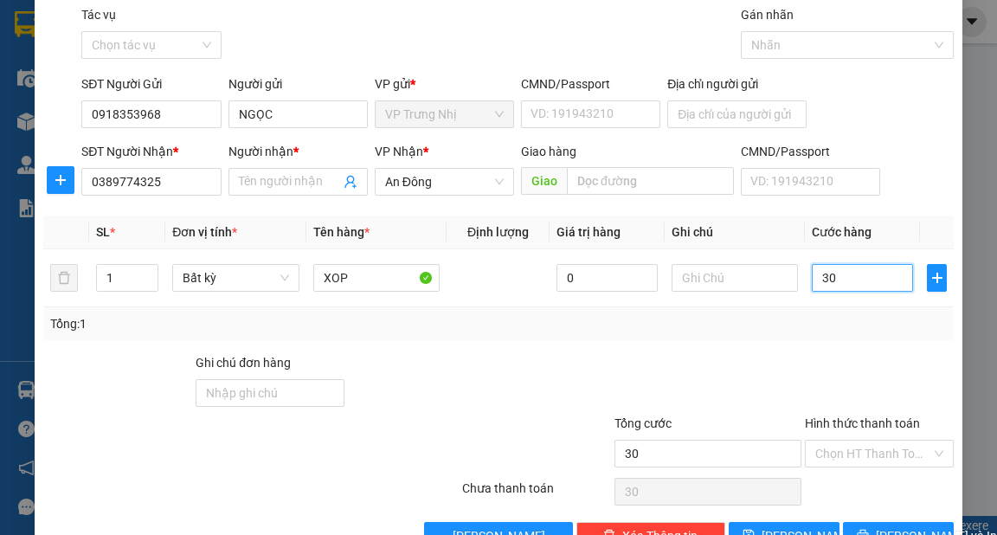
scroll to position [104, 0]
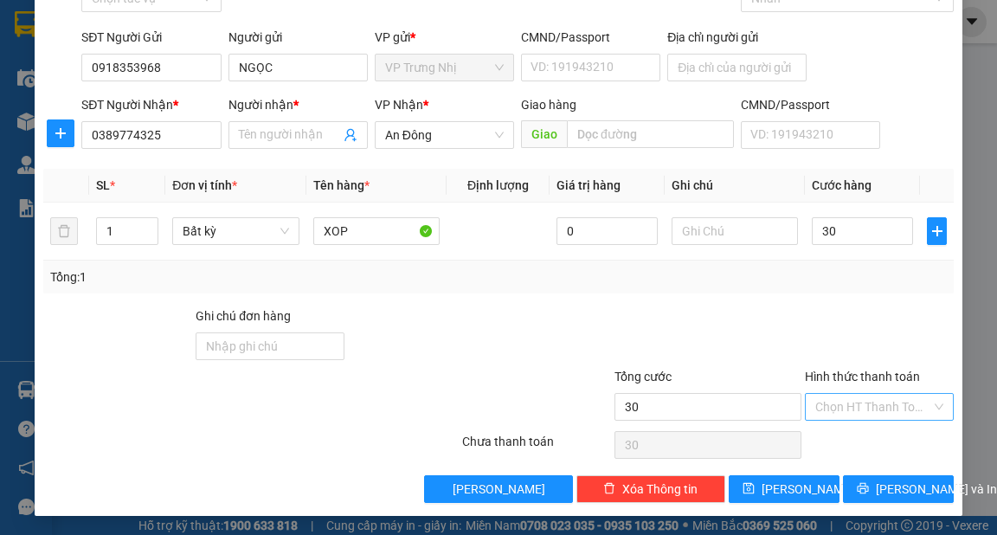
type input "30.000"
click at [873, 394] on input "Hình thức thanh toán" at bounding box center [874, 407] width 116 height 26
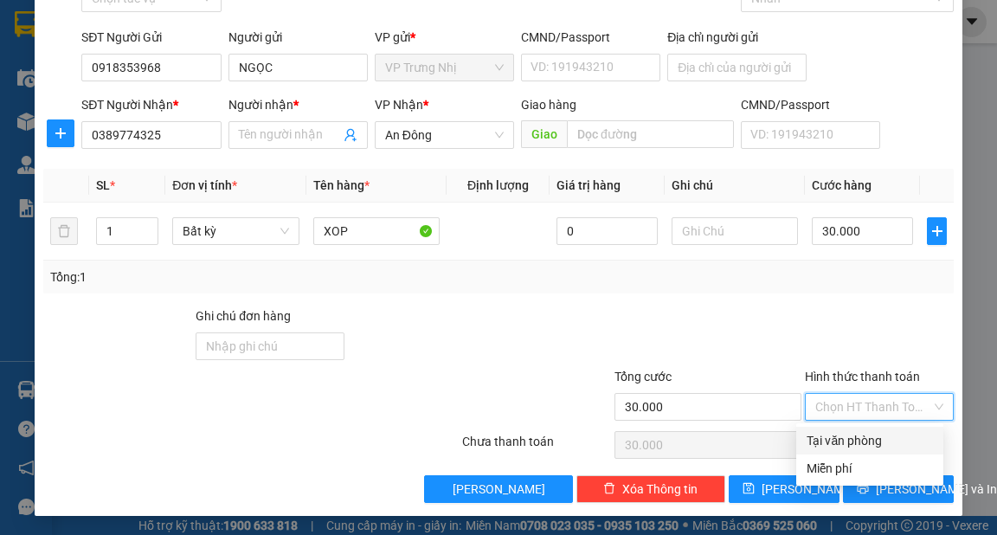
drag, startPoint x: 867, startPoint y: 444, endPoint x: 932, endPoint y: 463, distance: 66.8
click at [887, 451] on div "Tại văn phòng" at bounding box center [869, 441] width 147 height 28
type input "0"
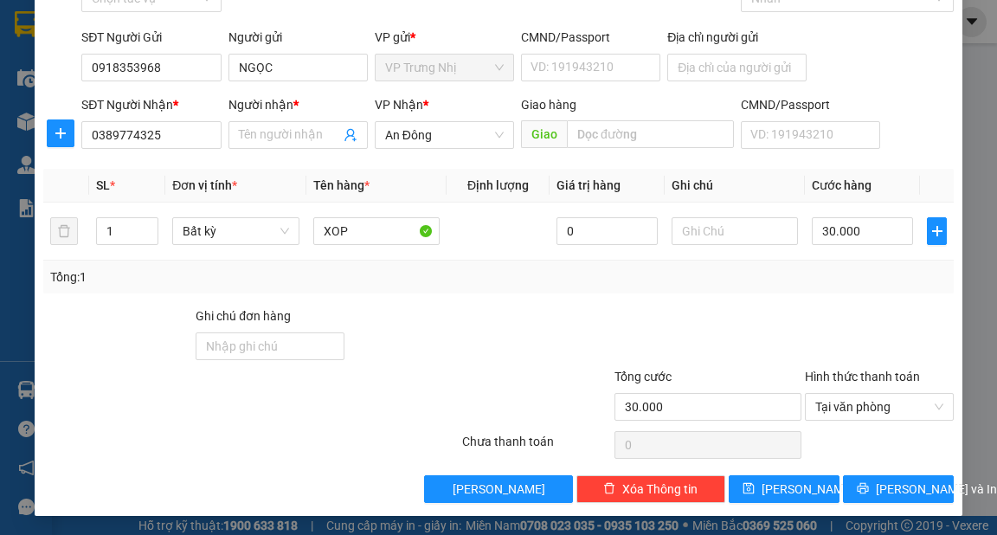
click at [887, 326] on div at bounding box center [879, 336] width 152 height 61
click at [275, 134] on input "Người nhận *" at bounding box center [289, 135] width 101 height 19
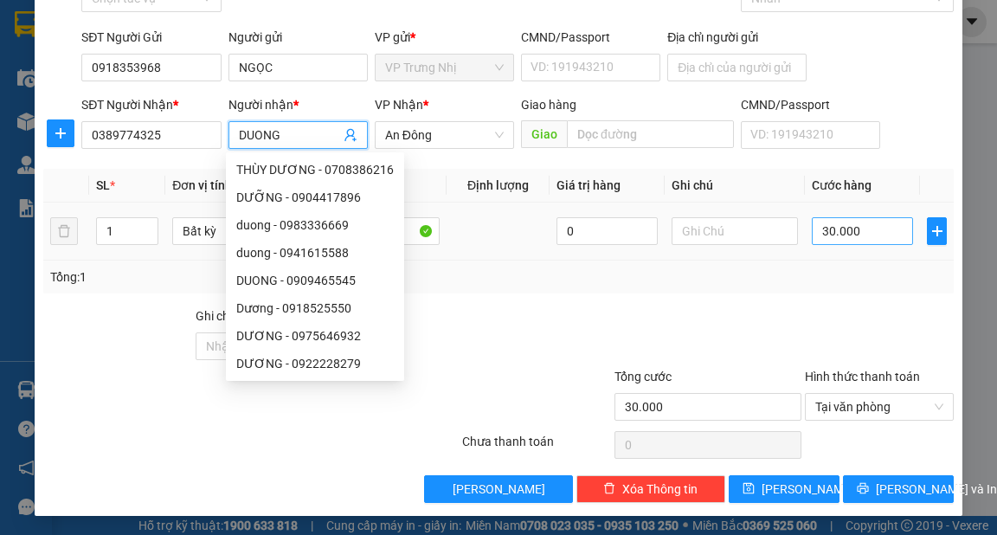
type input "DUONG"
click at [875, 239] on input "30.000" at bounding box center [862, 231] width 101 height 28
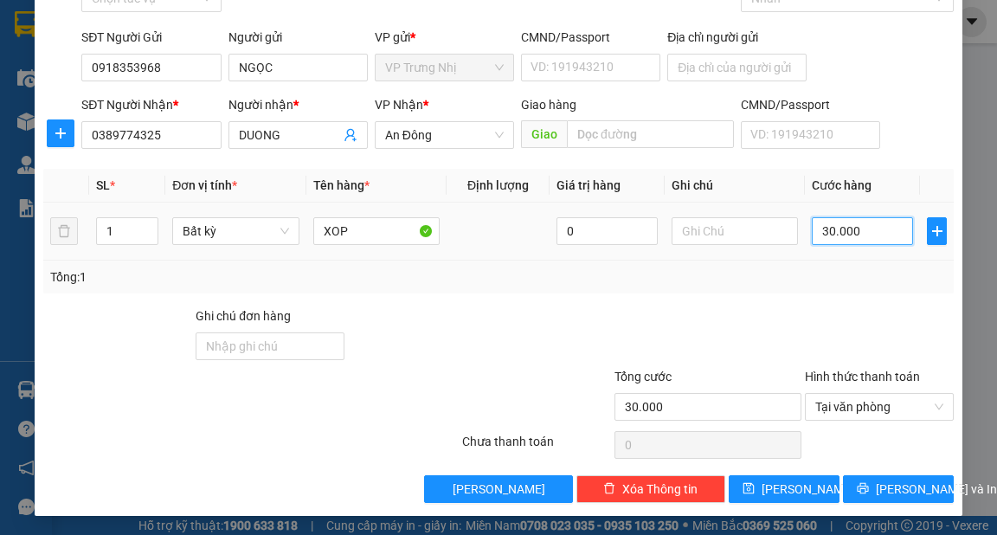
type input "4"
type input "40"
type input "40.000"
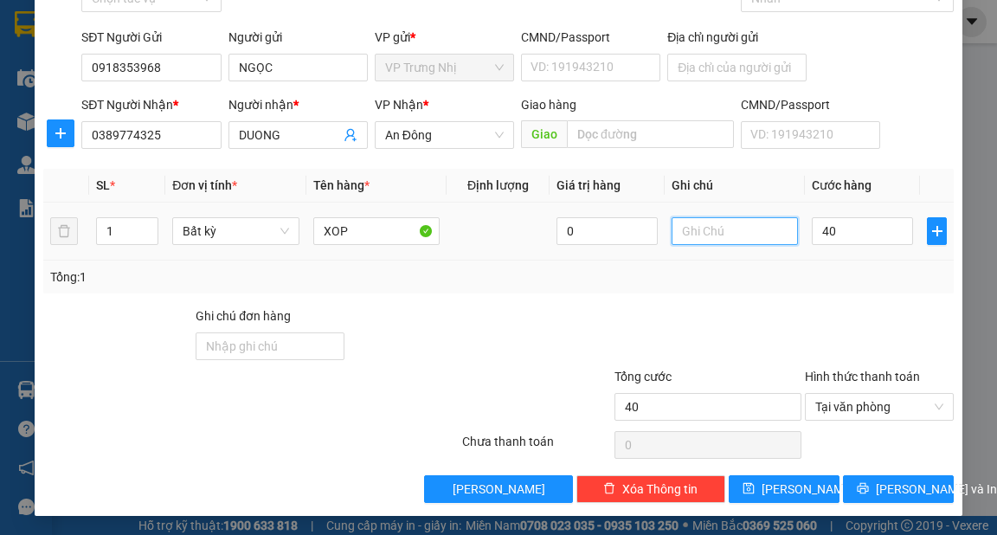
type input "40.000"
click at [704, 228] on input "text" at bounding box center [735, 231] width 127 height 28
type input "STN CHƯA PHÍ"
click at [924, 137] on div "SĐT Người Nhận * 0389774325 Người nhận * DUONG VP Nhận * An Đông Giao hàng Giao…" at bounding box center [517, 125] width 879 height 61
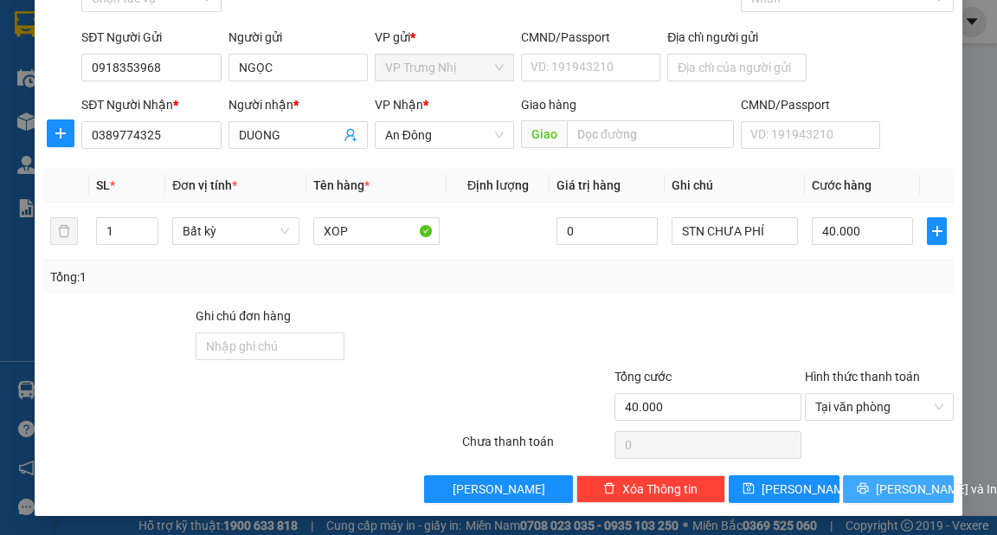
click at [890, 493] on span "[PERSON_NAME] và In" at bounding box center [936, 489] width 121 height 19
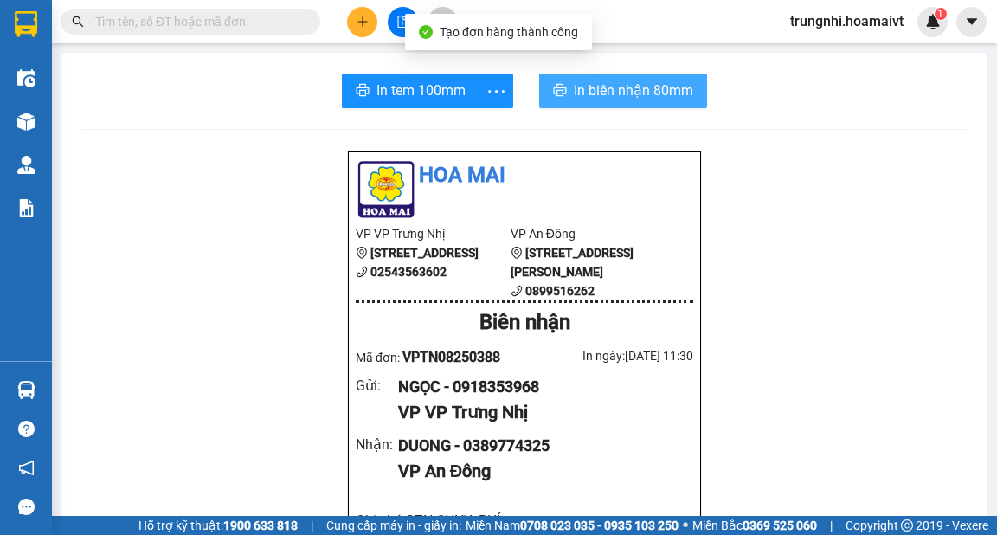
click at [616, 101] on button "In biên nhận 80mm" at bounding box center [623, 91] width 168 height 35
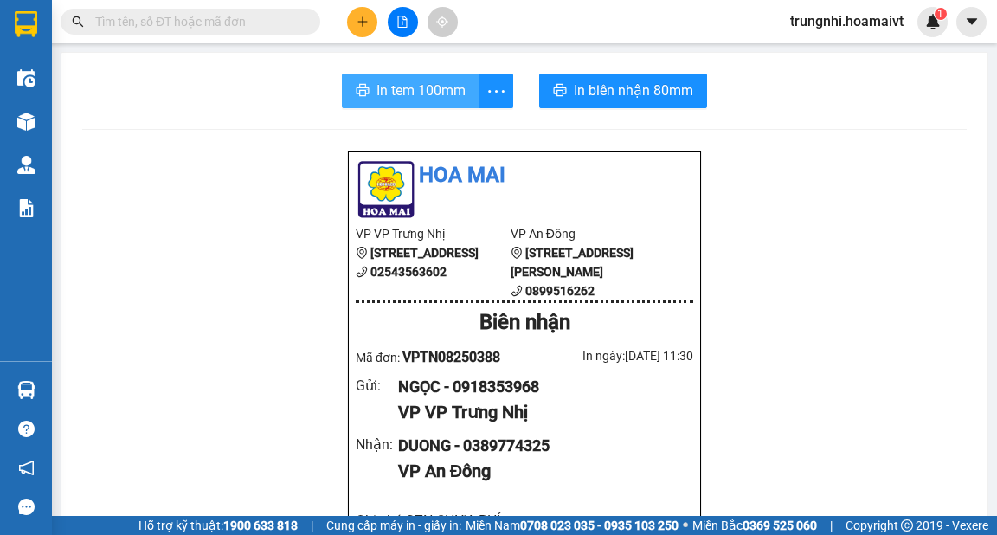
click at [403, 100] on button "In tem 100mm" at bounding box center [411, 91] width 138 height 35
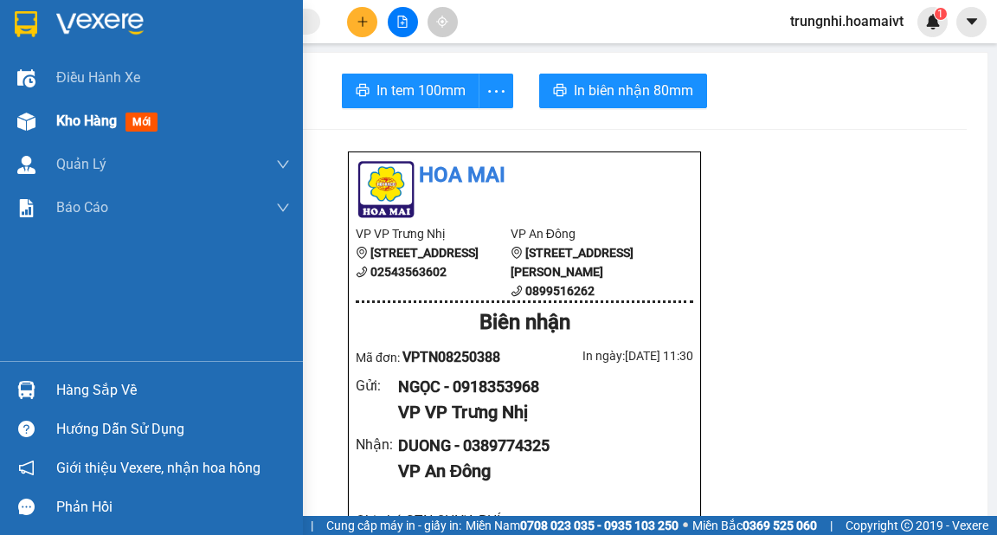
click at [35, 119] on img at bounding box center [26, 122] width 18 height 18
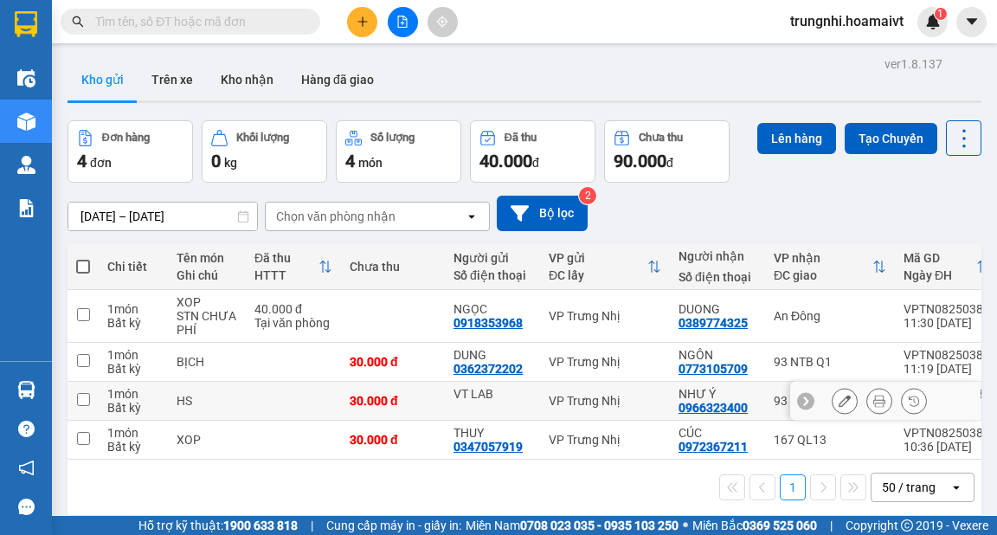
click at [83, 399] on input "checkbox" at bounding box center [83, 399] width 13 height 13
checkbox input "true"
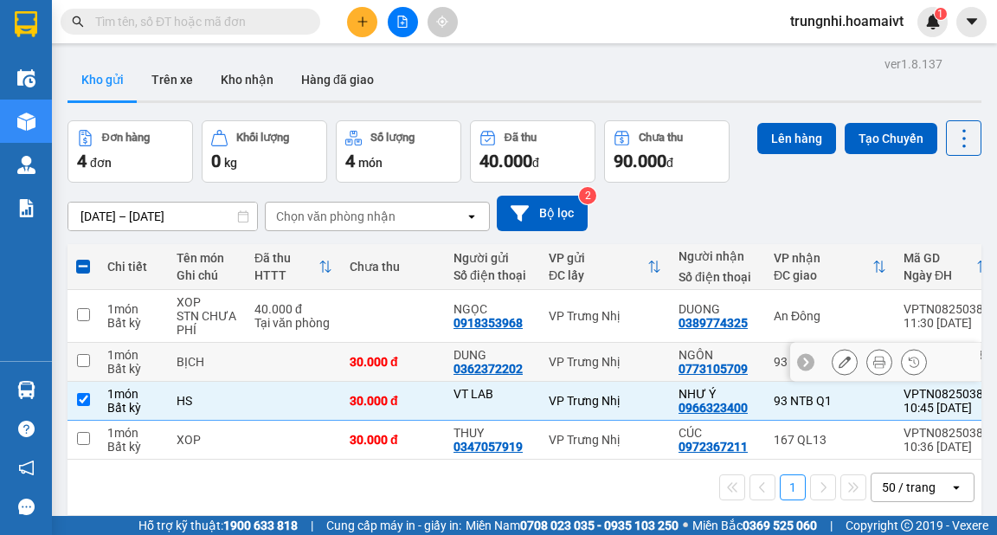
drag, startPoint x: 85, startPoint y: 360, endPoint x: 506, endPoint y: 284, distance: 427.6
click at [87, 360] on input "checkbox" at bounding box center [83, 360] width 13 height 13
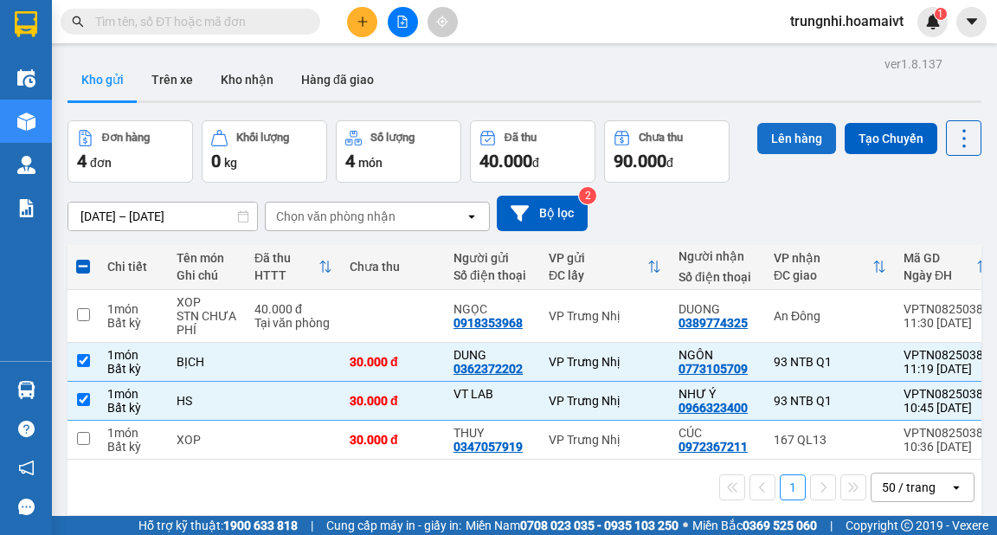
click at [793, 129] on button "Lên hàng" at bounding box center [797, 138] width 79 height 31
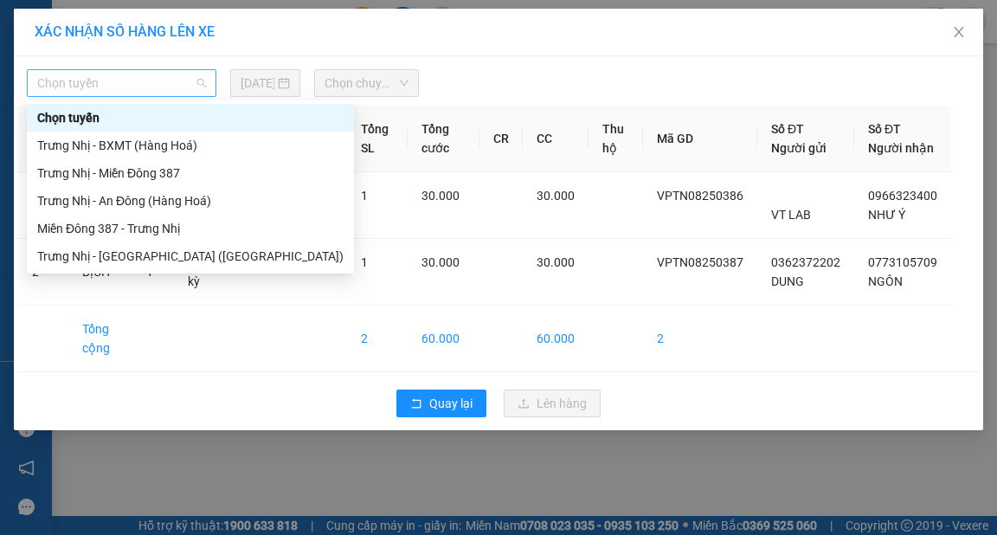
click at [170, 76] on span "Chọn tuyến" at bounding box center [121, 83] width 169 height 26
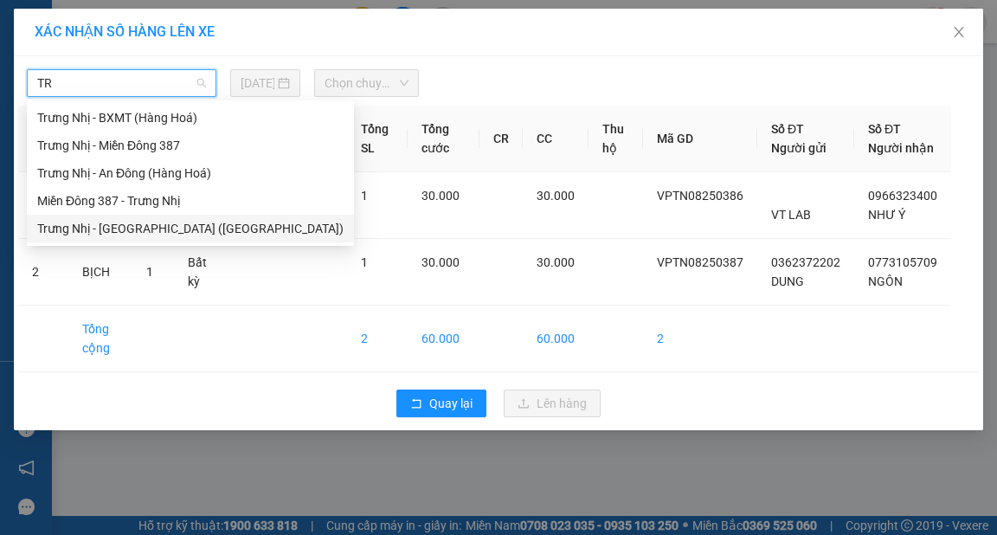
click at [145, 227] on div "Trưng Nhị - [GEOGRAPHIC_DATA] ([GEOGRAPHIC_DATA])" at bounding box center [190, 228] width 306 height 19
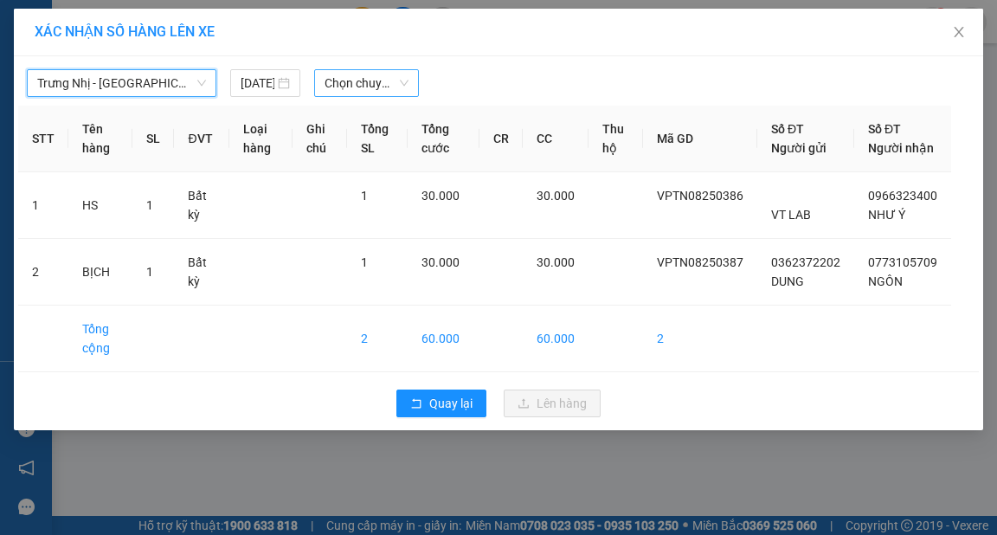
click at [352, 76] on span "Chọn chuyến" at bounding box center [367, 83] width 84 height 26
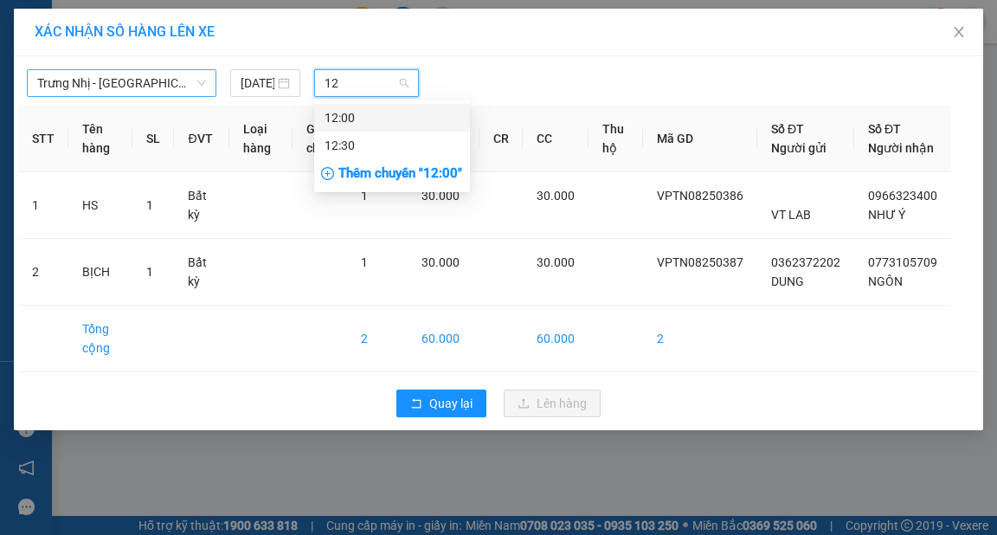
click at [347, 118] on div "12:00" at bounding box center [392, 117] width 135 height 19
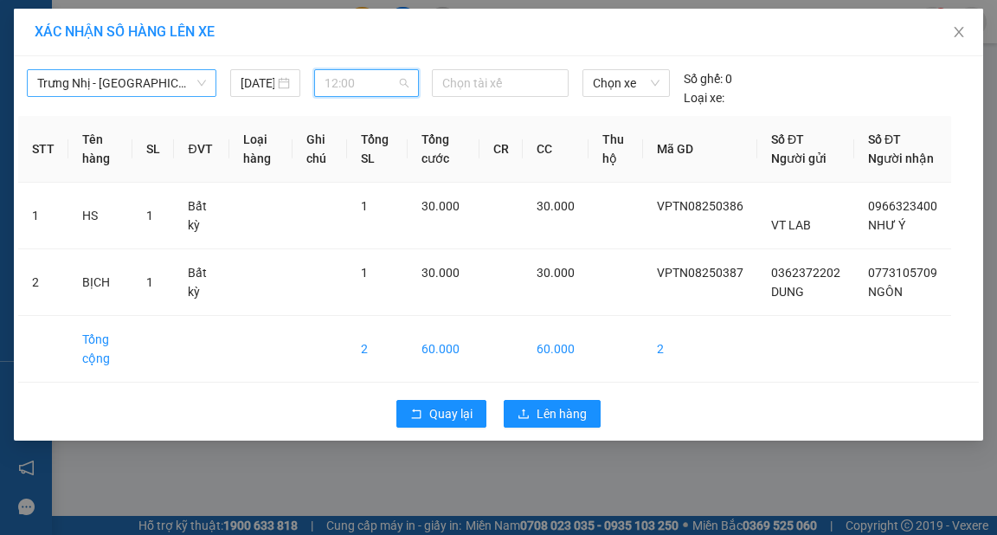
click at [377, 80] on span "12:00" at bounding box center [367, 83] width 84 height 26
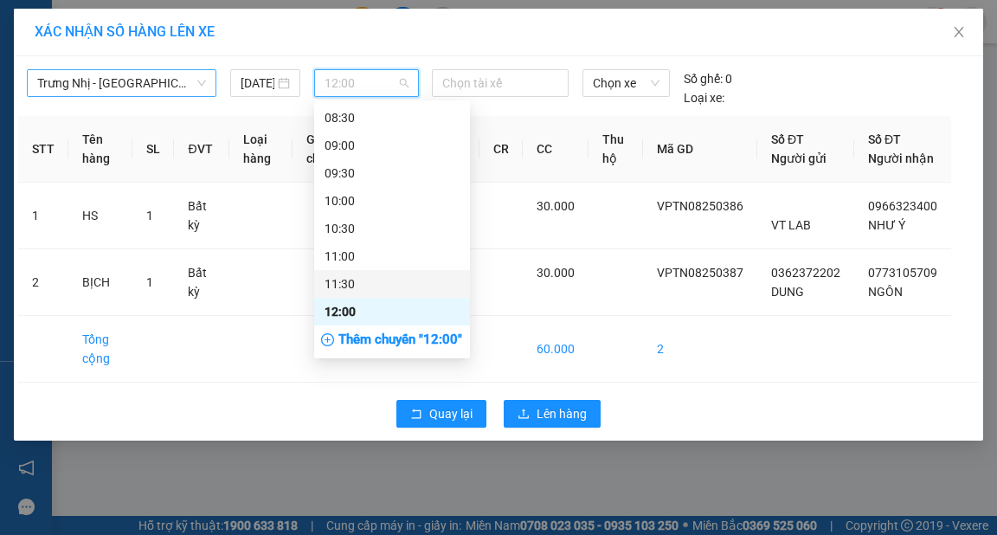
click at [354, 280] on div "11:30" at bounding box center [392, 283] width 135 height 19
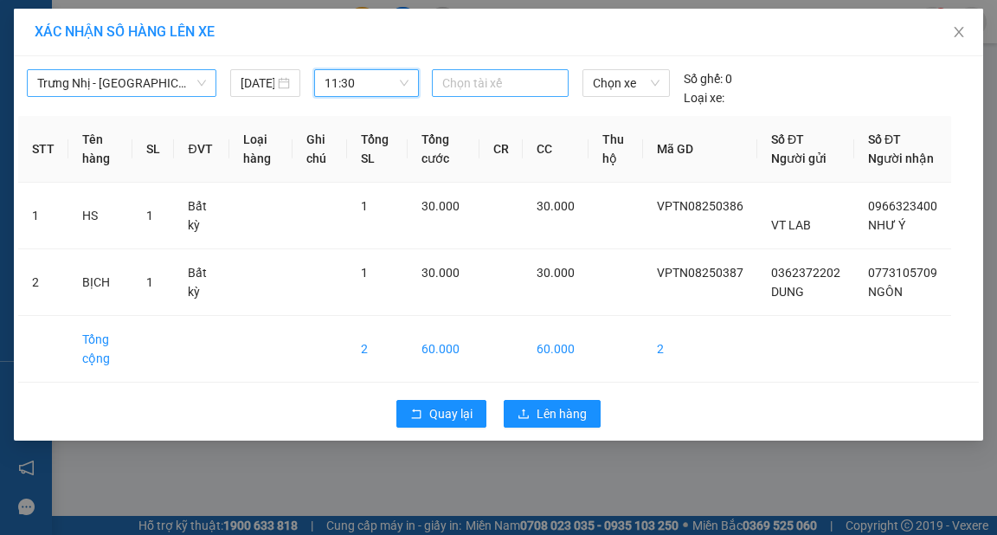
click at [518, 81] on div at bounding box center [500, 83] width 128 height 21
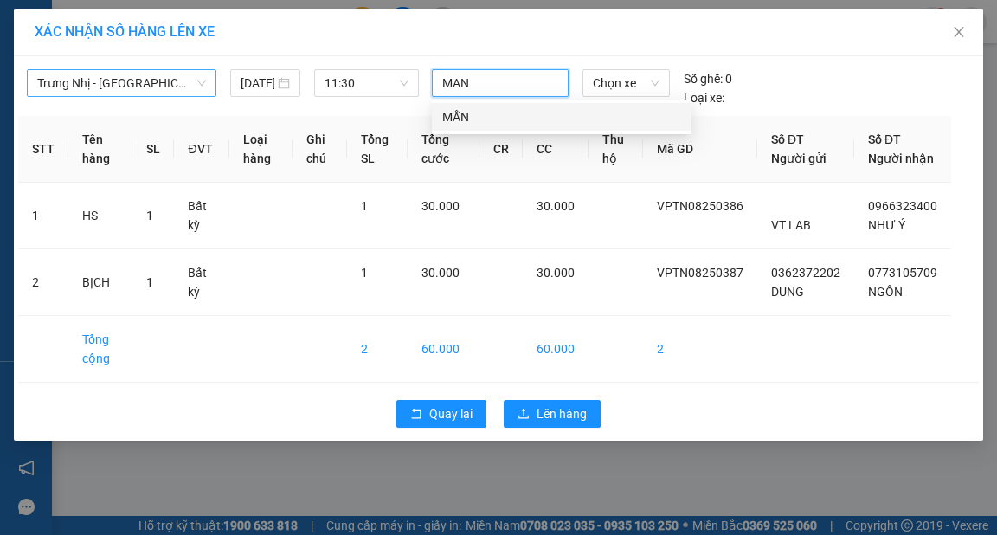
click at [461, 121] on div "MẪN" at bounding box center [561, 116] width 239 height 19
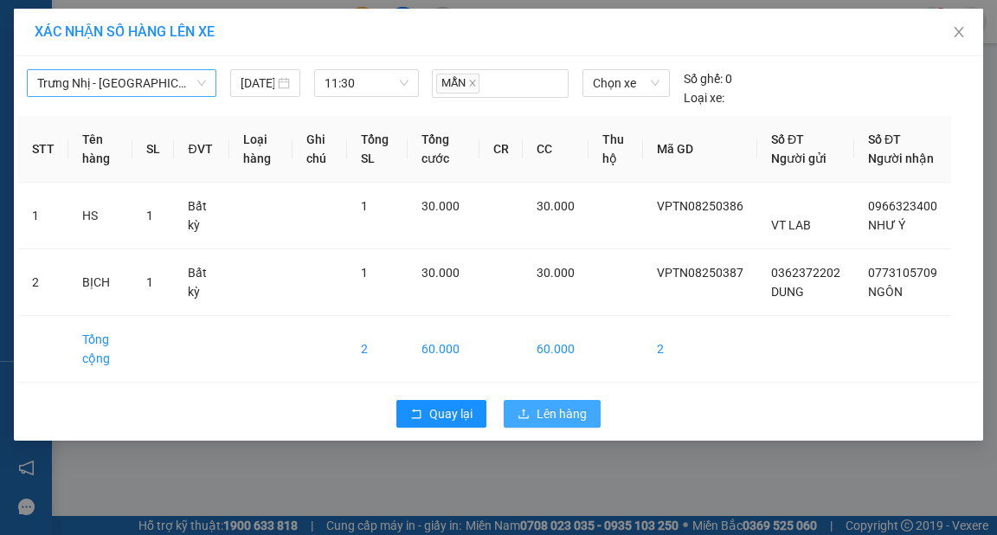
drag, startPoint x: 582, startPoint y: 435, endPoint x: 674, endPoint y: 447, distance: 92.6
click at [581, 423] on span "Lên hàng" at bounding box center [562, 413] width 50 height 19
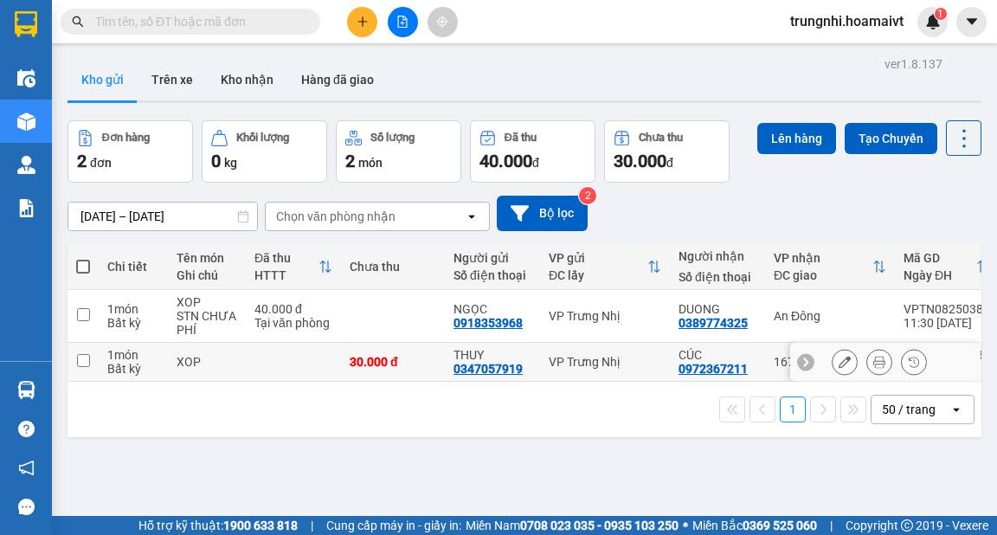
click at [87, 358] on input "checkbox" at bounding box center [83, 360] width 13 height 13
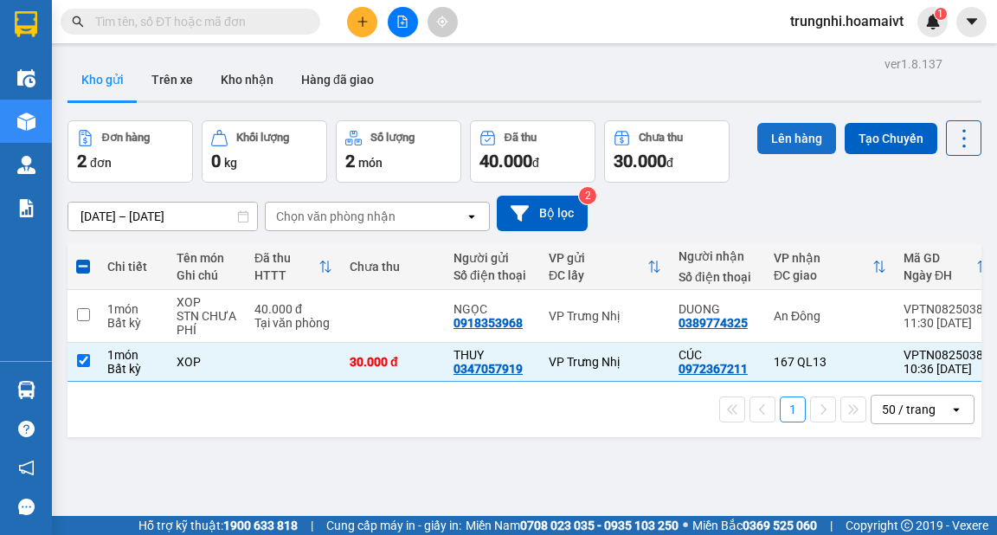
click at [802, 128] on button "Lên hàng" at bounding box center [797, 138] width 79 height 31
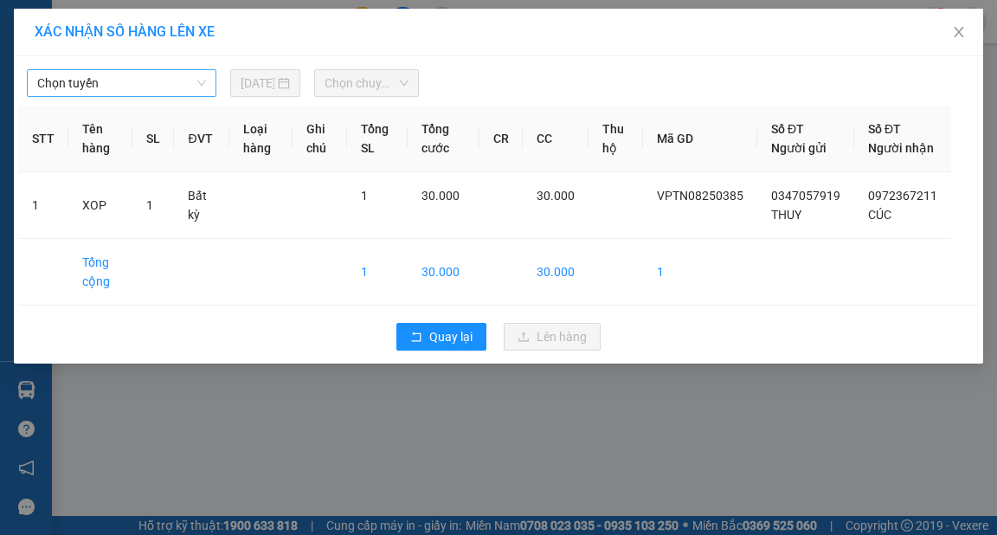
click at [136, 78] on span "Chọn tuyến" at bounding box center [121, 83] width 169 height 26
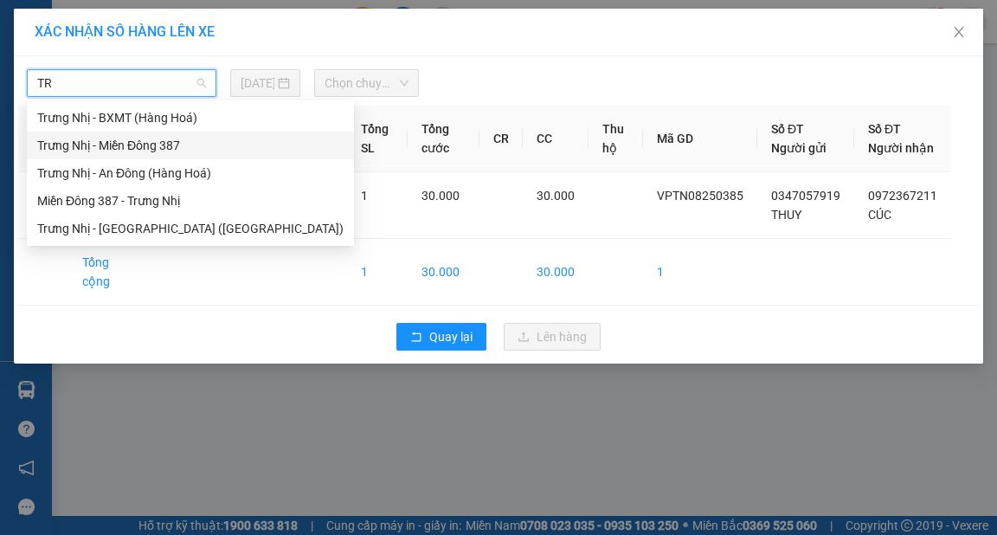
click at [158, 142] on div "Trưng Nhị - Miền Đông 387" at bounding box center [190, 145] width 306 height 19
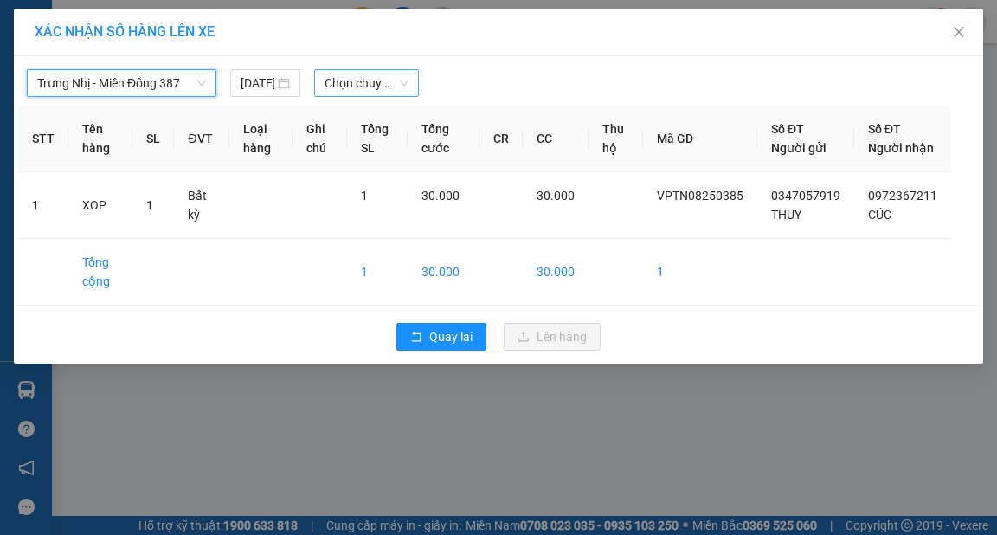
click at [361, 80] on span "Chọn chuyến" at bounding box center [367, 83] width 84 height 26
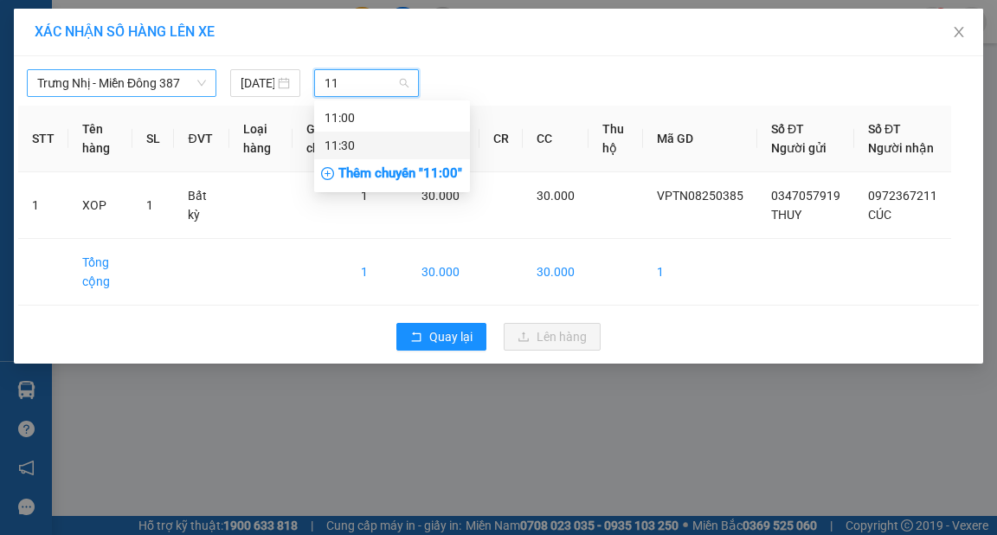
click at [384, 145] on div "11:30" at bounding box center [392, 145] width 135 height 19
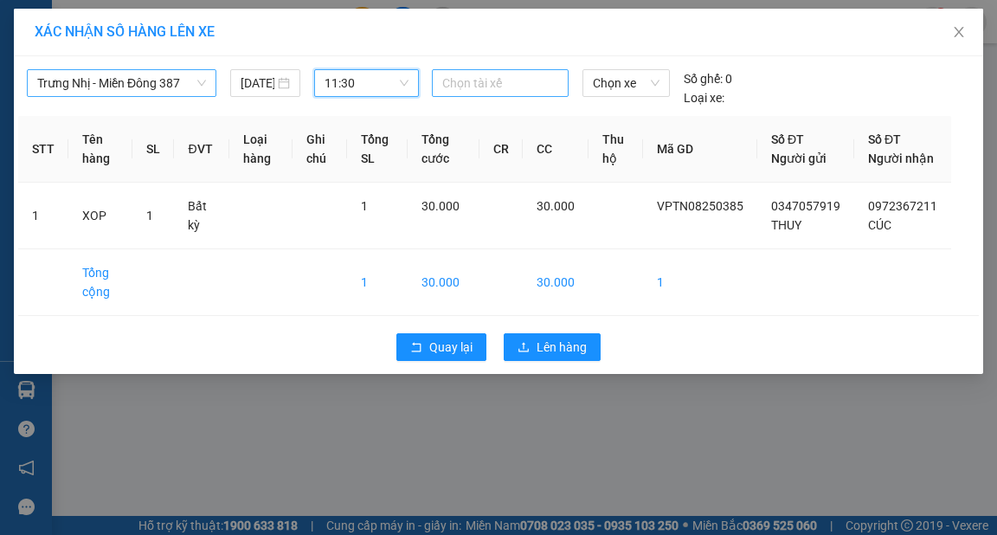
click at [490, 83] on div at bounding box center [500, 83] width 128 height 21
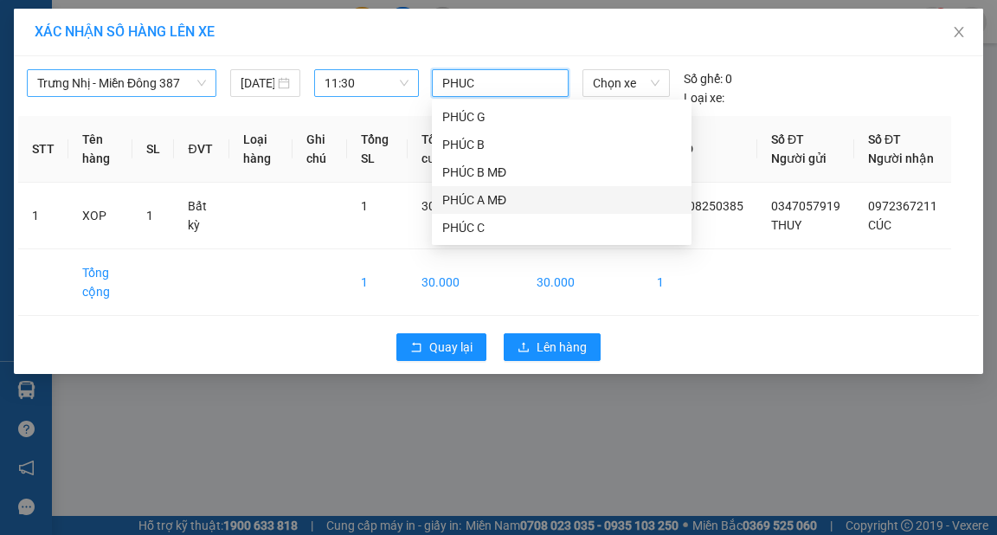
click at [486, 203] on div "PHÚC A MĐ" at bounding box center [561, 199] width 239 height 19
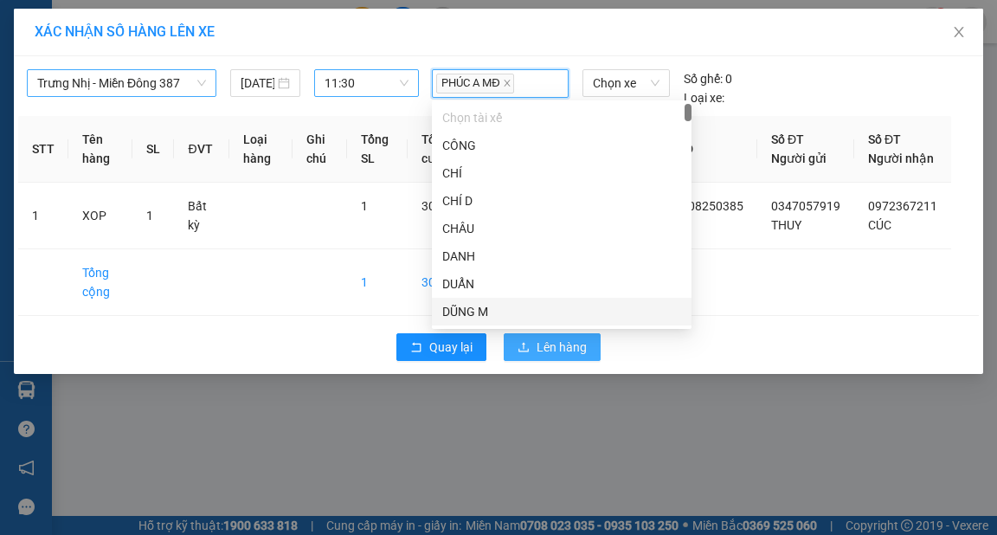
click at [563, 357] on span "Lên hàng" at bounding box center [562, 347] width 50 height 19
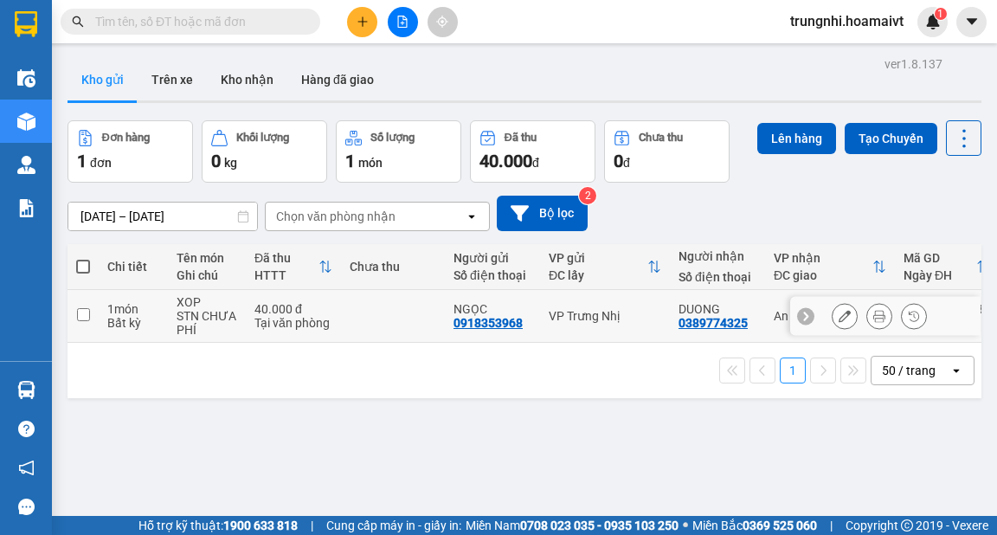
click at [83, 318] on input "checkbox" at bounding box center [83, 314] width 13 height 13
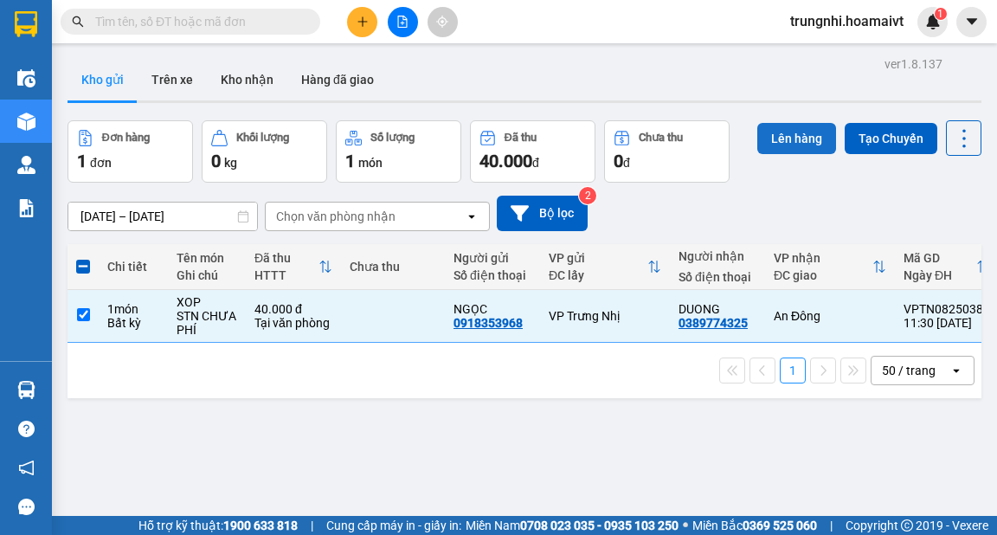
click at [781, 137] on button "Lên hàng" at bounding box center [797, 138] width 79 height 31
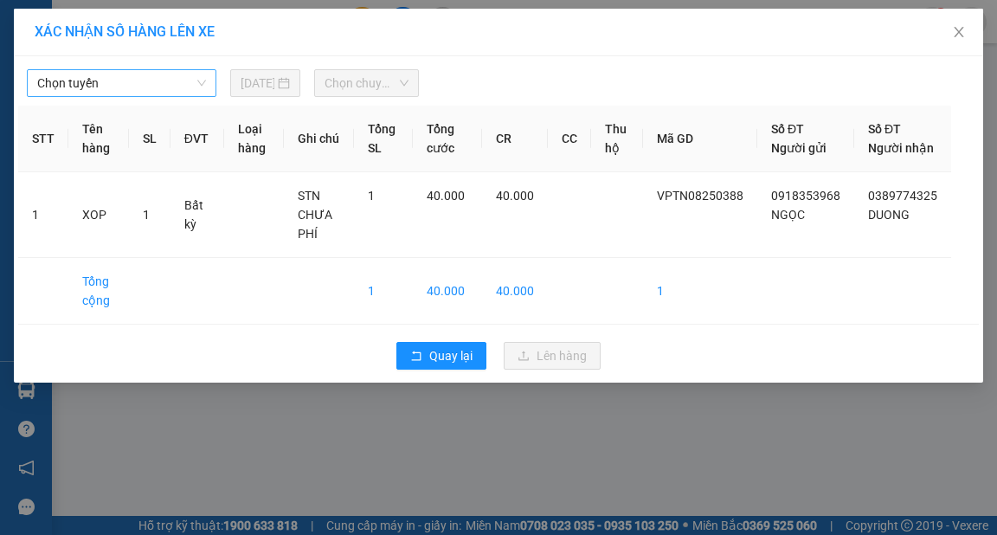
click at [113, 80] on span "Chọn tuyến" at bounding box center [121, 83] width 169 height 26
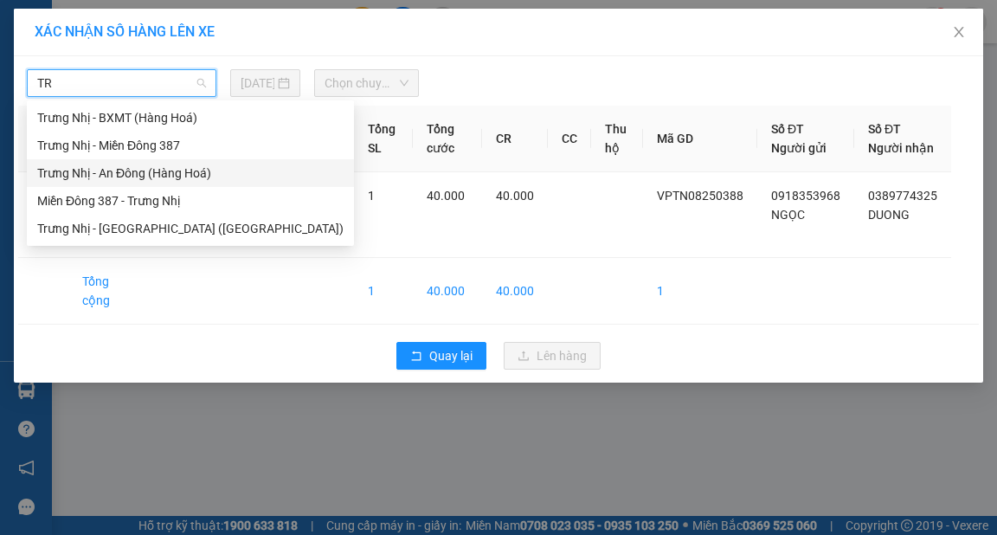
click at [117, 173] on div "Trưng Nhị - An Đông (Hàng Hoá)" at bounding box center [190, 173] width 306 height 19
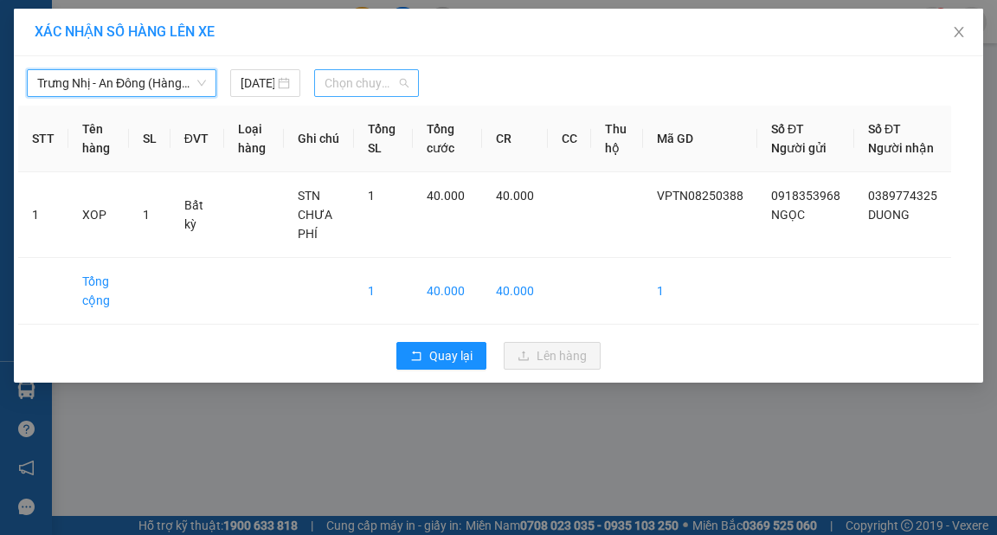
click at [351, 83] on span "Chọn chuyến" at bounding box center [367, 83] width 84 height 26
drag, startPoint x: 402, startPoint y: 149, endPoint x: 416, endPoint y: 145, distance: 14.5
click at [403, 149] on div "Thêm chuyến " 12:00 "" at bounding box center [406, 146] width 184 height 29
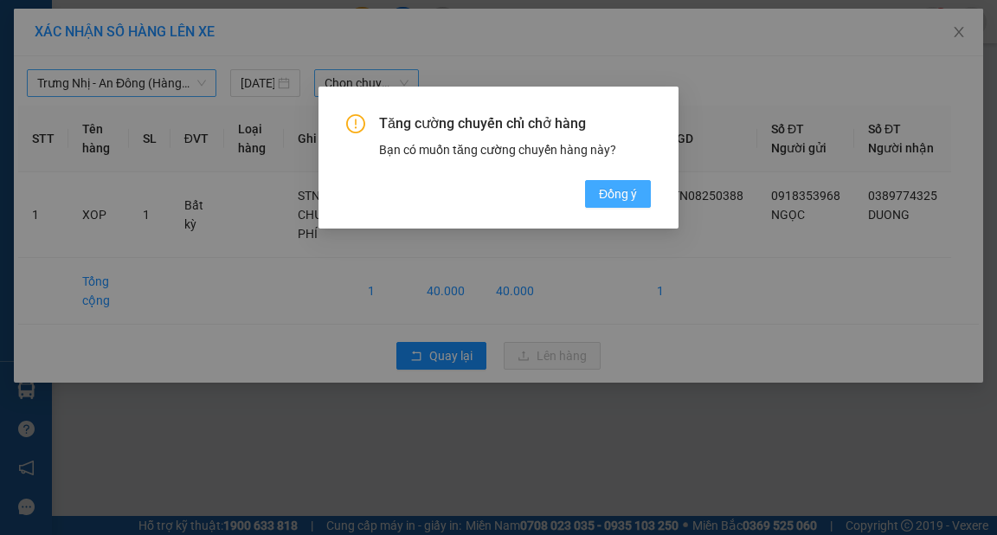
click at [623, 194] on span "Đồng ý" at bounding box center [618, 193] width 38 height 19
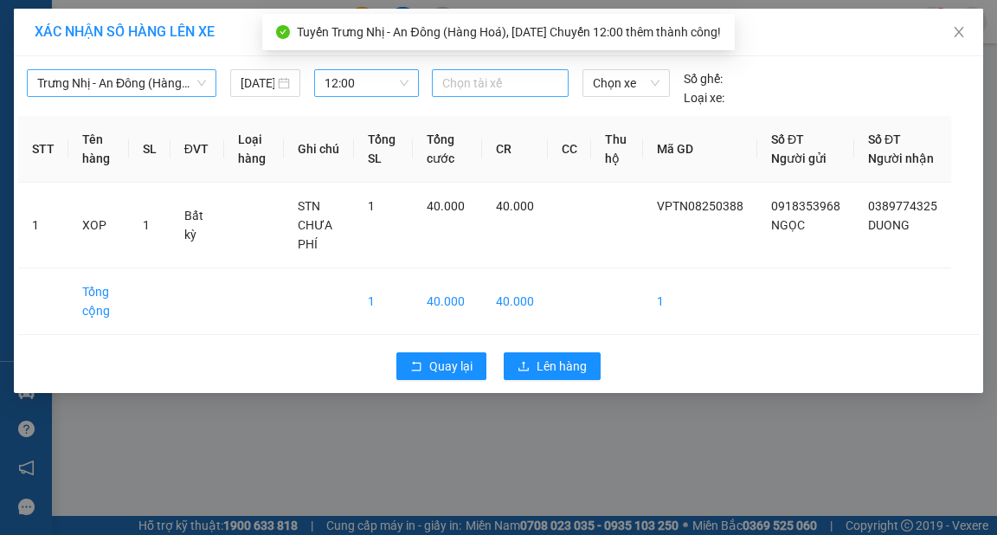
click at [523, 79] on div at bounding box center [500, 83] width 128 height 21
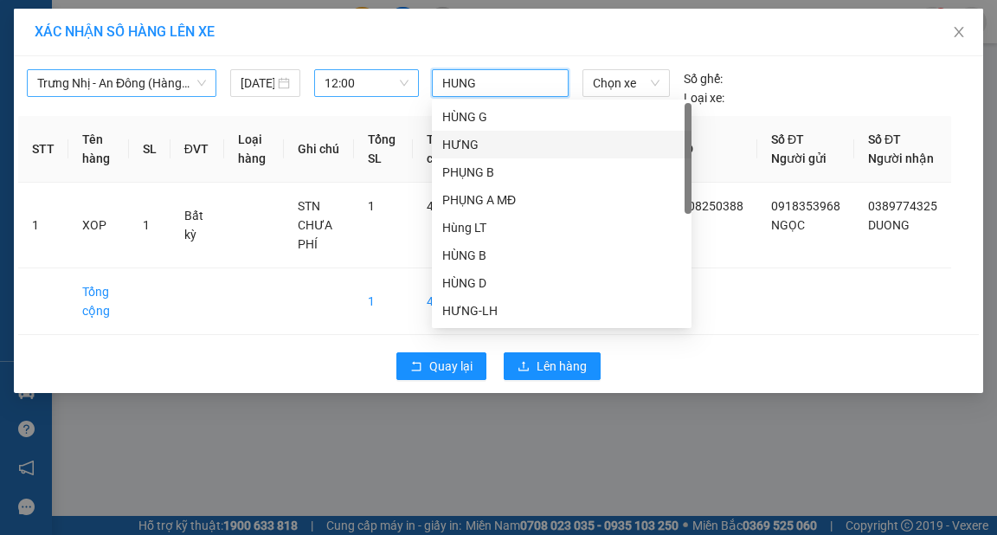
click at [487, 141] on div "HƯNG" at bounding box center [561, 144] width 239 height 19
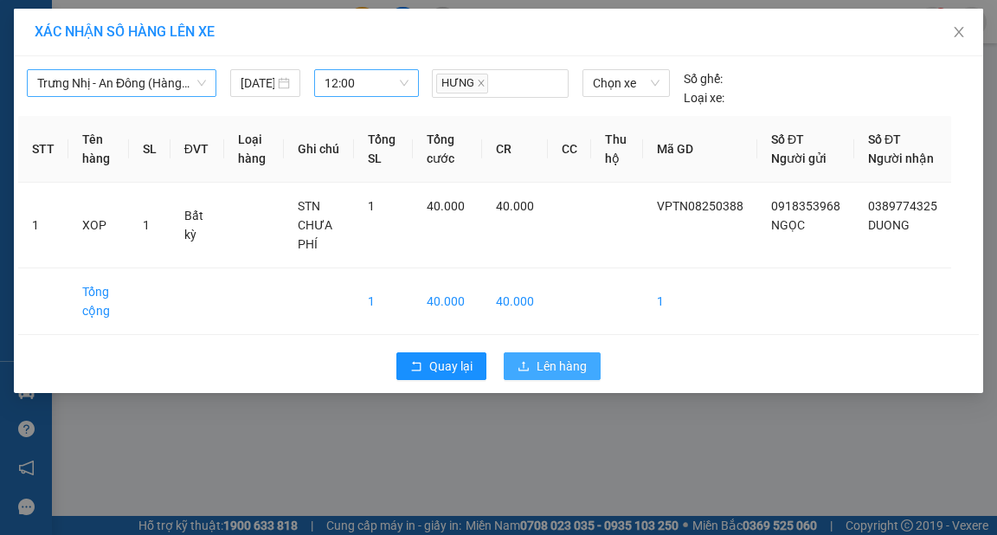
click at [590, 380] on button "Lên hàng" at bounding box center [552, 366] width 97 height 28
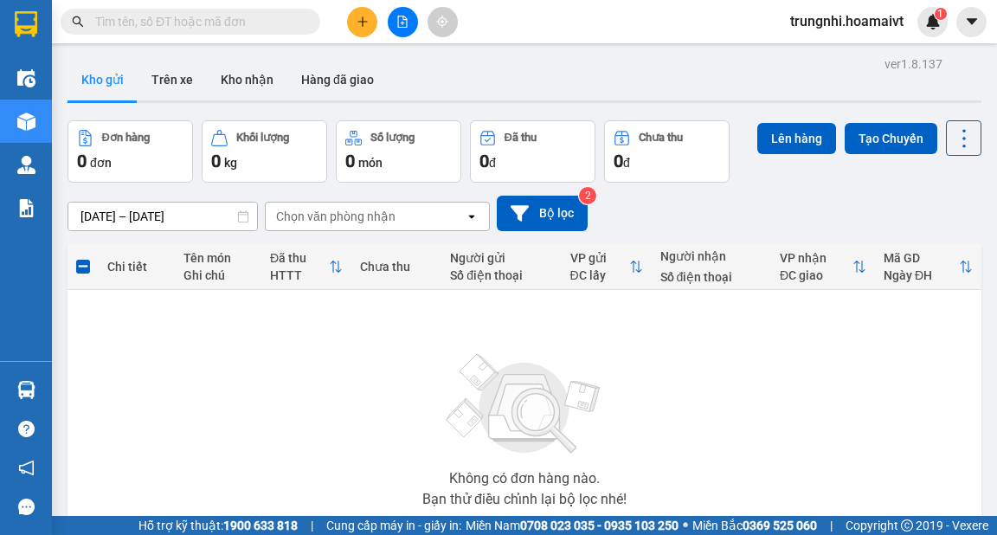
click at [368, 21] on icon "plus" at bounding box center [363, 22] width 12 height 12
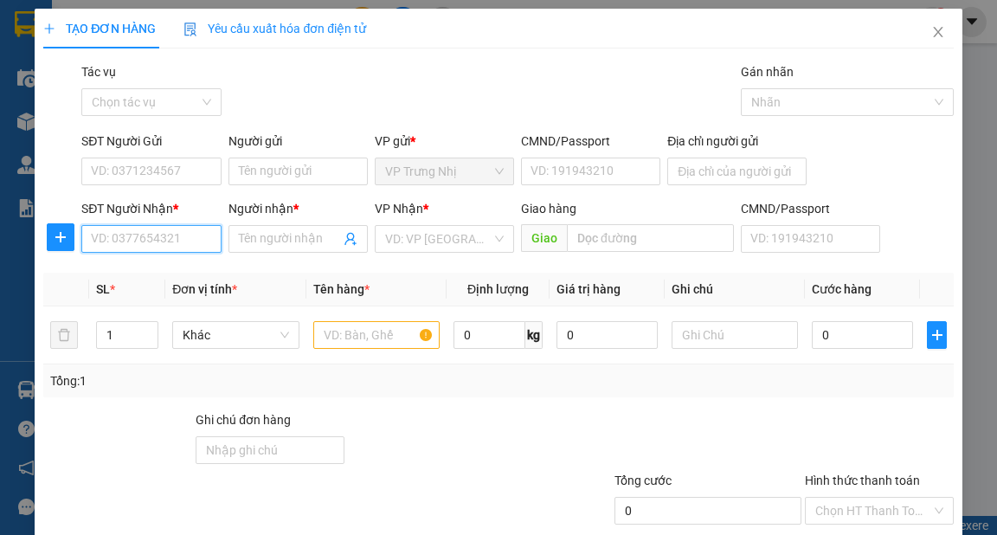
click at [170, 231] on input "SĐT Người Nhận *" at bounding box center [150, 239] width 139 height 28
click at [166, 273] on div "0937589170 - Tý" at bounding box center [149, 273] width 117 height 19
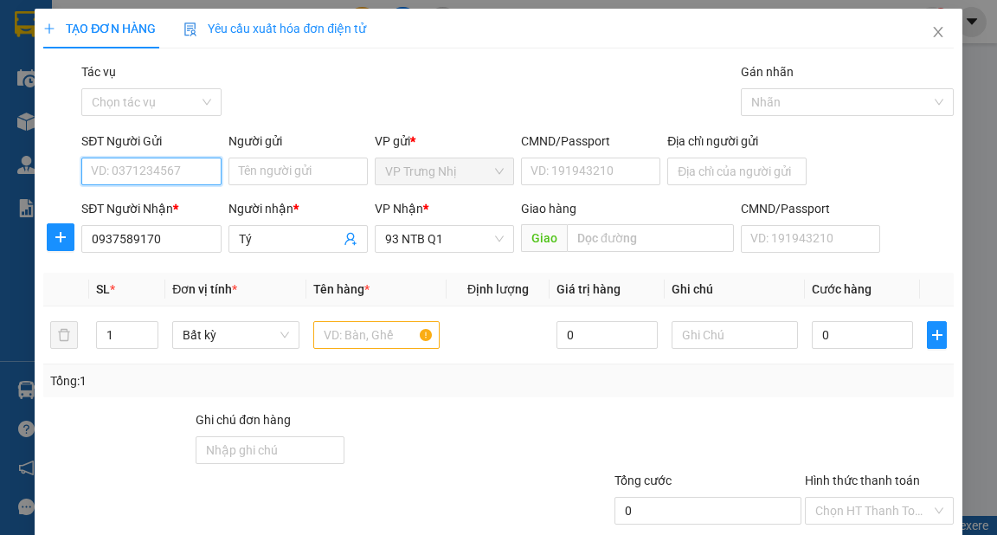
click at [166, 160] on input "SĐT Người Gửi" at bounding box center [150, 172] width 139 height 28
click at [179, 208] on div "0908036299 - cô Hiệp" at bounding box center [150, 206] width 119 height 19
click at [380, 345] on input "text" at bounding box center [376, 335] width 127 height 28
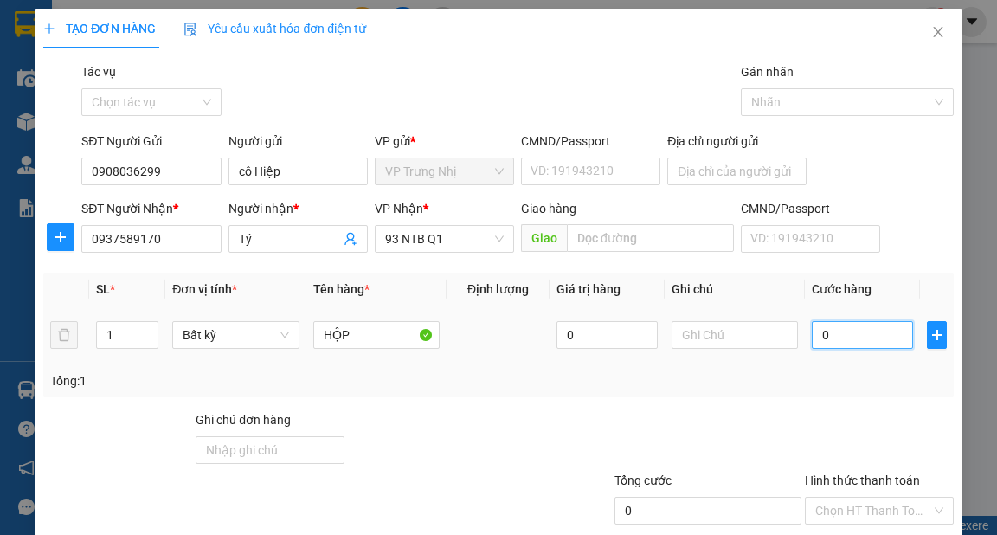
click at [849, 326] on input "0" at bounding box center [862, 335] width 101 height 28
click at [676, 385] on div "Tổng: 1" at bounding box center [498, 380] width 896 height 19
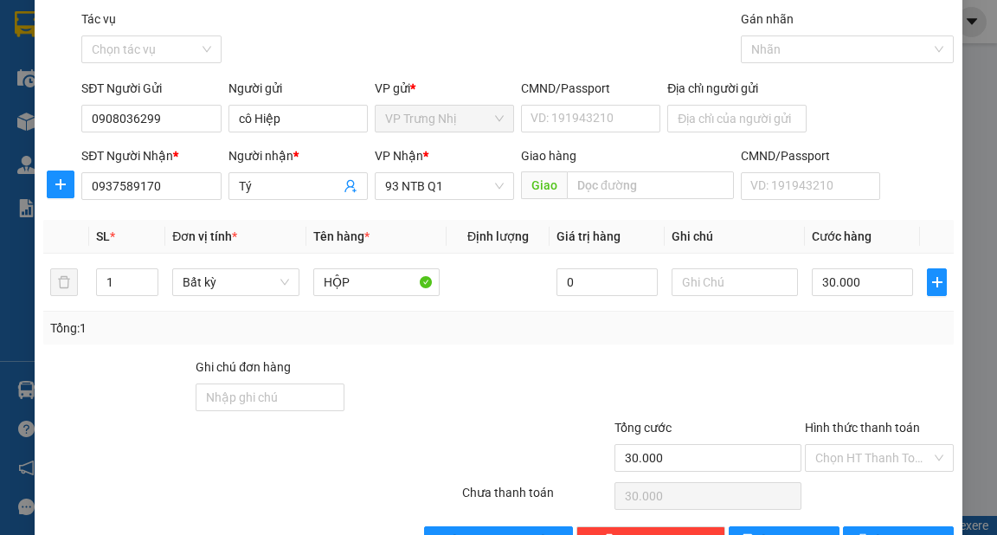
scroll to position [104, 0]
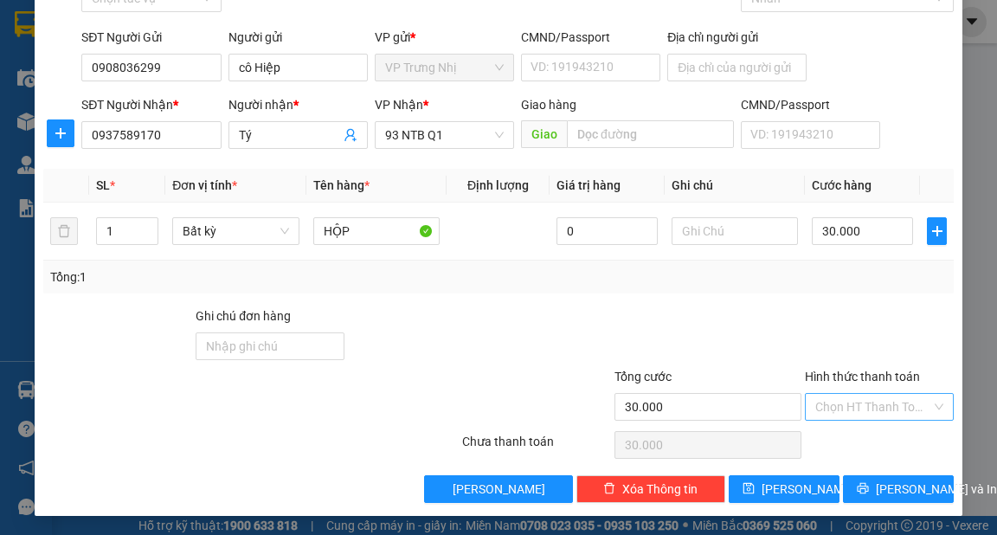
click at [854, 408] on input "Hình thức thanh toán" at bounding box center [874, 407] width 116 height 26
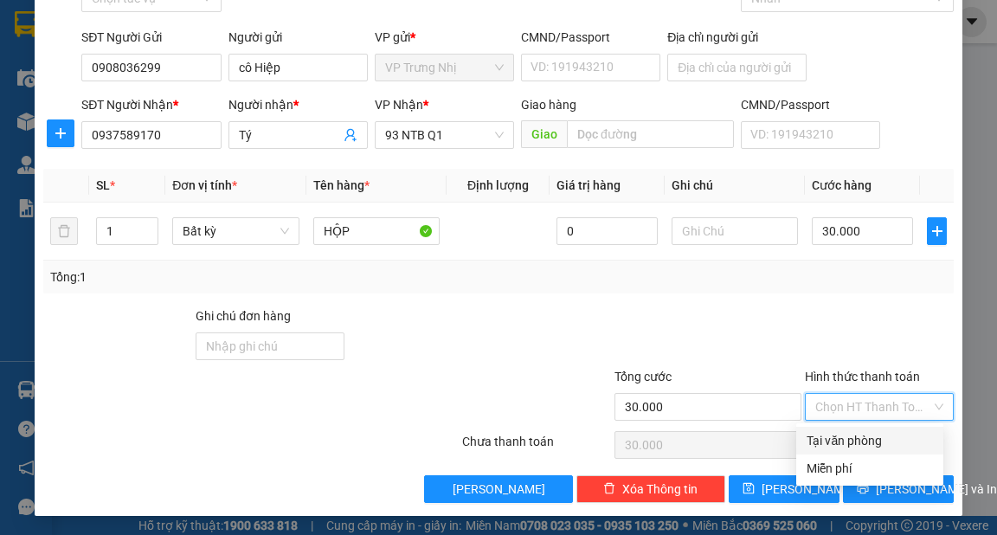
click at [848, 431] on div "Tại văn phòng" at bounding box center [870, 440] width 126 height 19
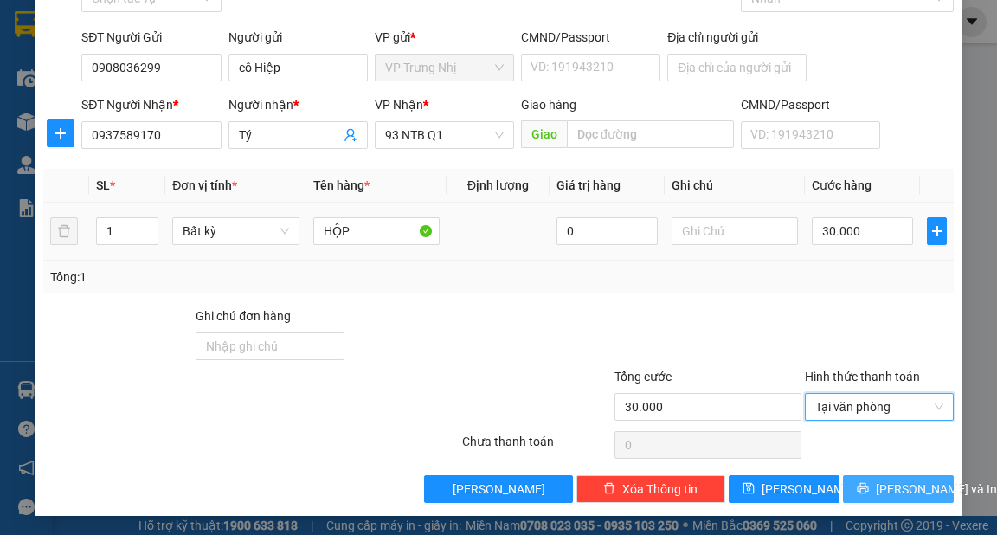
click at [885, 485] on span "[PERSON_NAME] và In" at bounding box center [936, 489] width 121 height 19
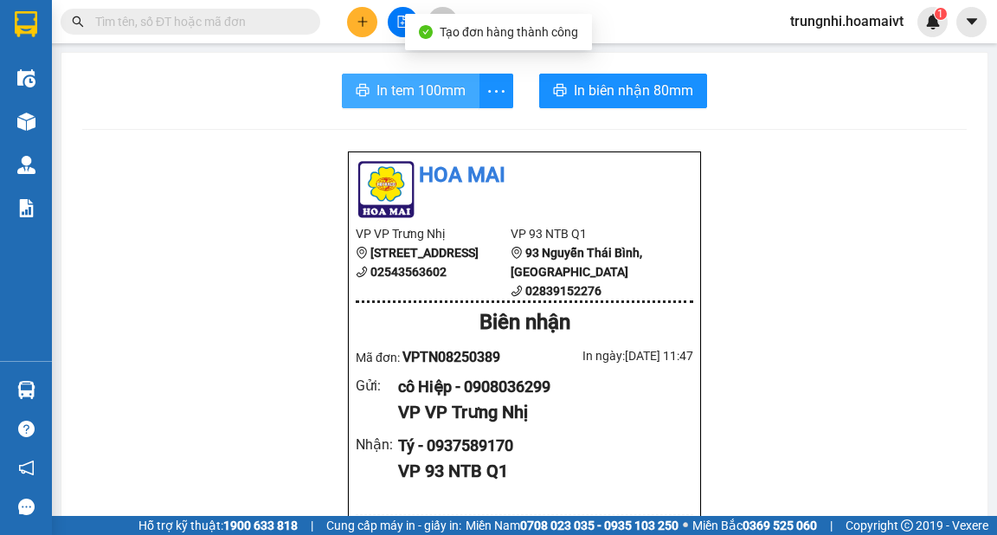
click at [422, 97] on span "In tem 100mm" at bounding box center [421, 91] width 89 height 22
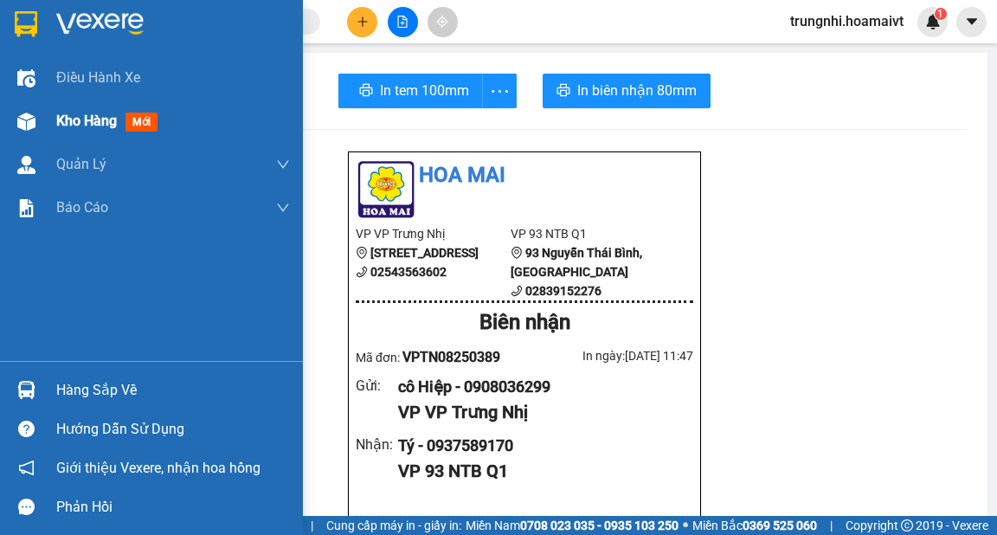
click at [42, 119] on div "Kho hàng mới" at bounding box center [151, 121] width 303 height 43
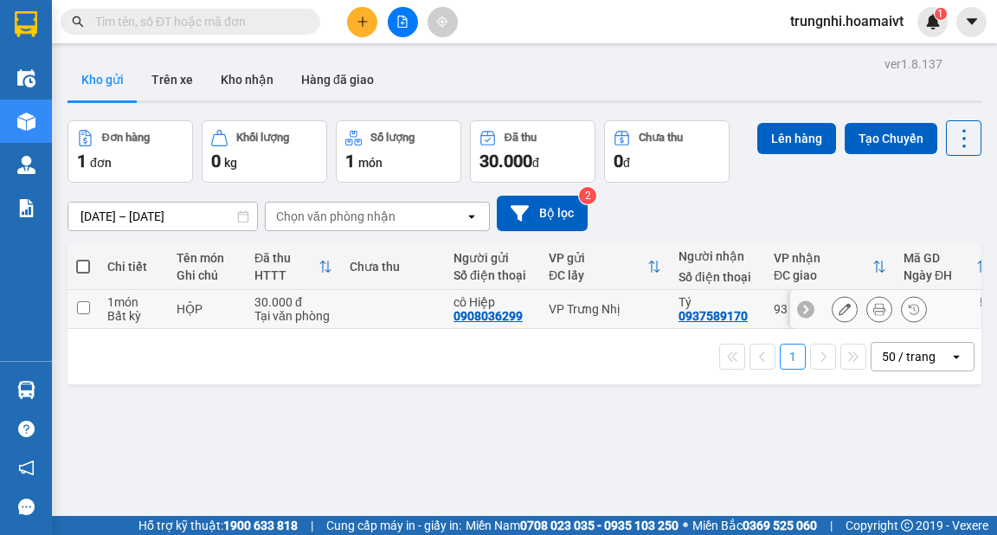
click at [82, 302] on input "checkbox" at bounding box center [83, 307] width 13 height 13
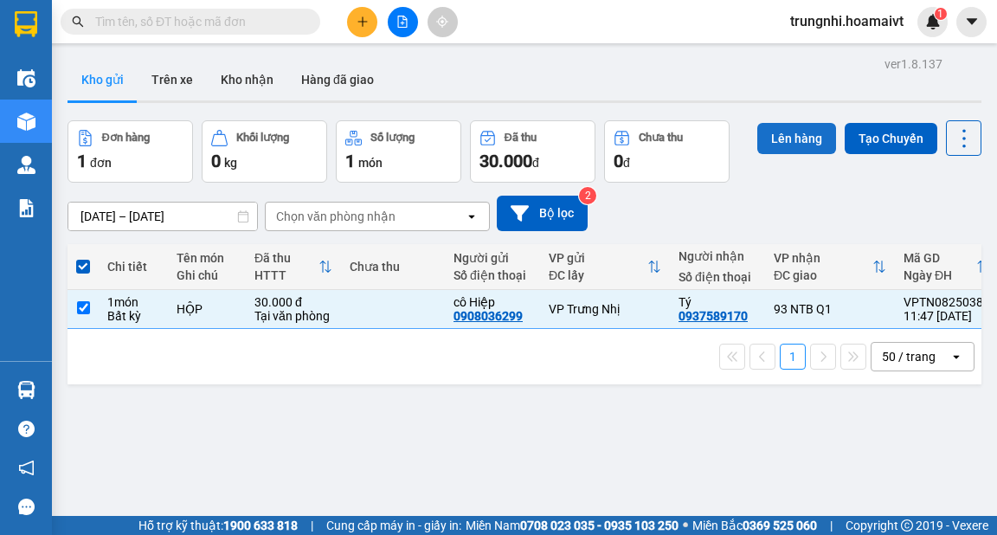
click at [808, 132] on button "Lên hàng" at bounding box center [797, 138] width 79 height 31
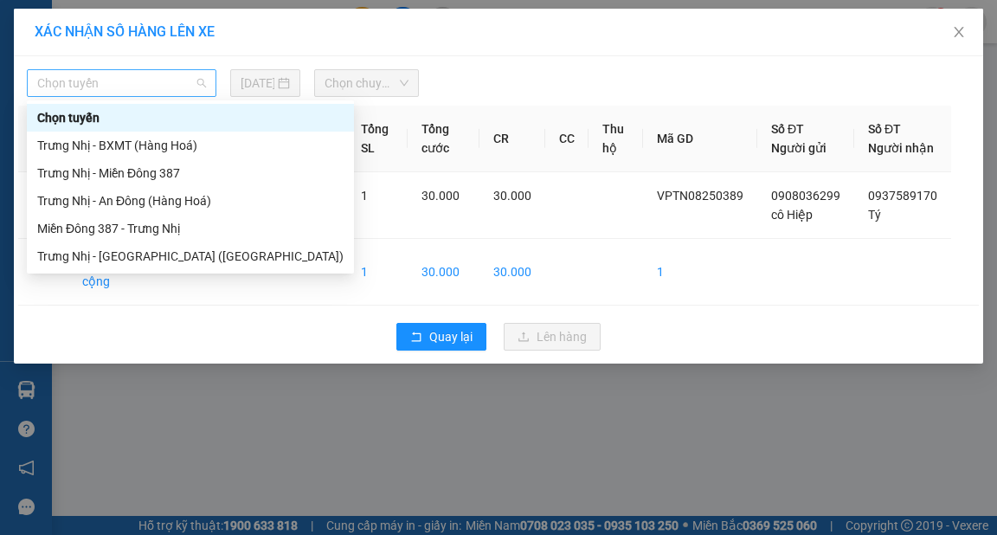
click at [158, 83] on span "Chọn tuyến" at bounding box center [121, 83] width 169 height 26
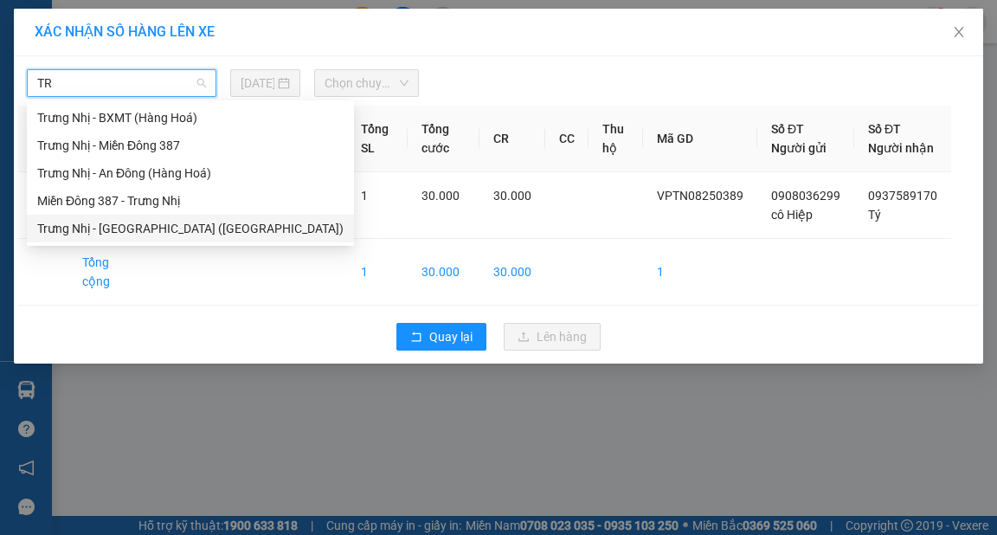
click at [139, 228] on div "Trưng Nhị - [GEOGRAPHIC_DATA] ([GEOGRAPHIC_DATA])" at bounding box center [190, 228] width 306 height 19
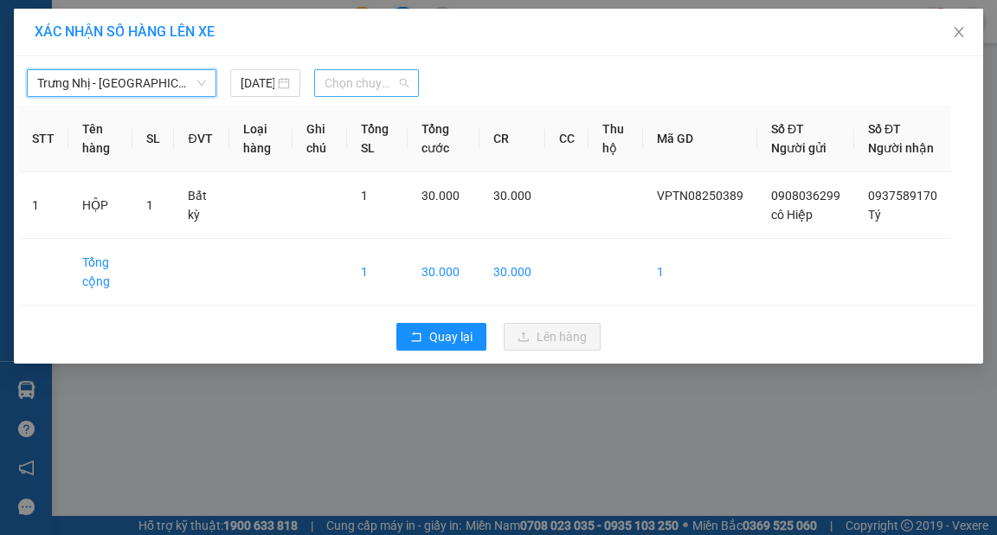
click at [351, 77] on span "Chọn chuyến" at bounding box center [367, 83] width 84 height 26
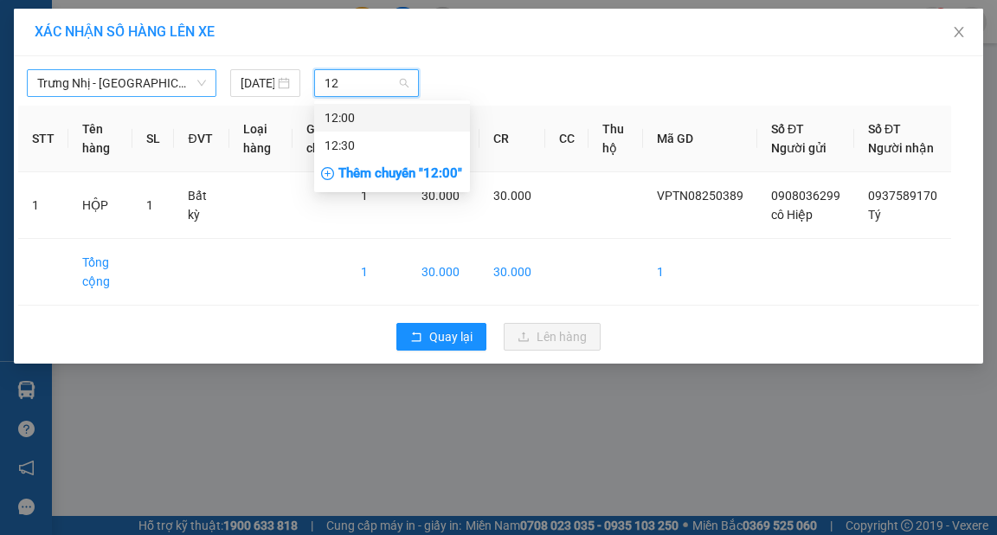
click at [405, 112] on div "12:00" at bounding box center [392, 117] width 135 height 19
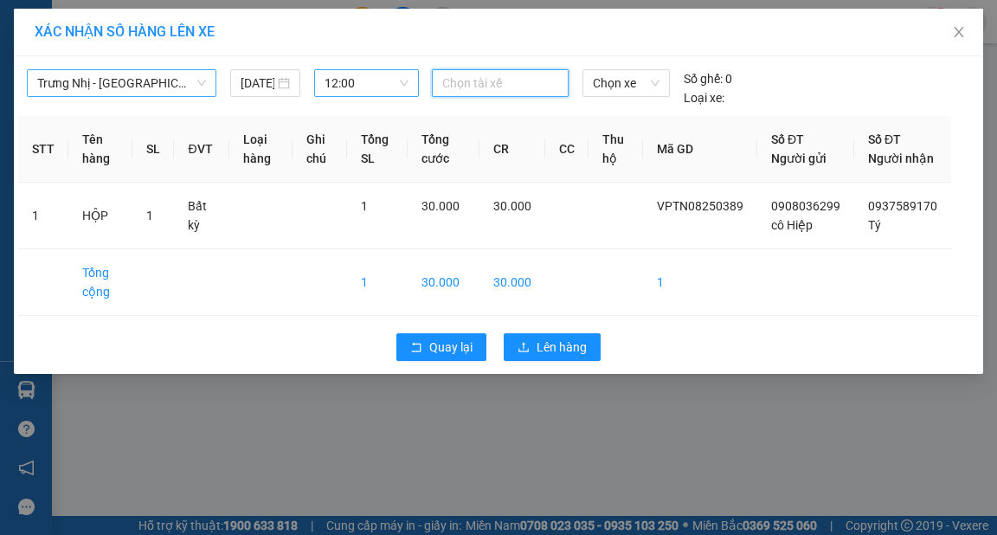
click at [444, 73] on input "search" at bounding box center [443, 83] width 3 height 21
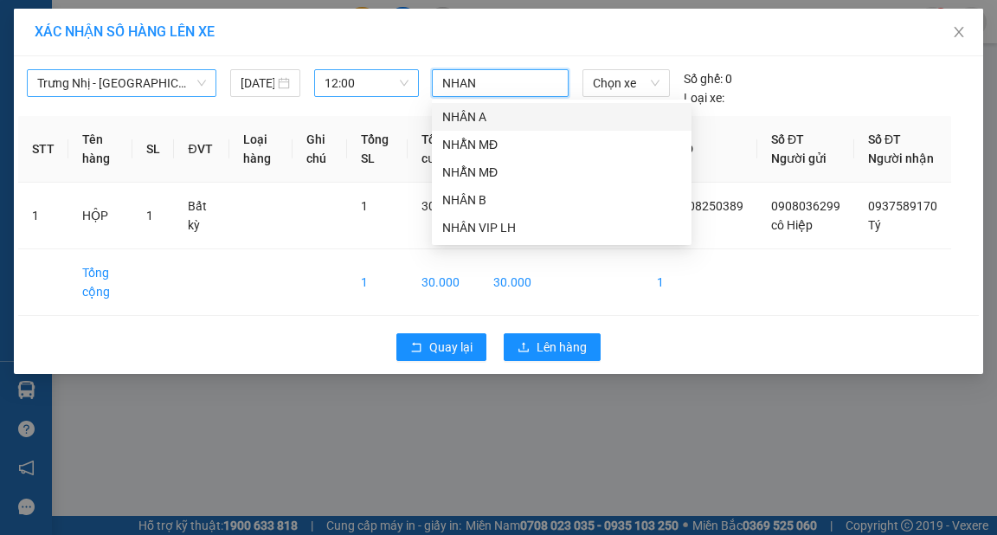
click at [530, 105] on div "NHÂN A" at bounding box center [562, 117] width 260 height 28
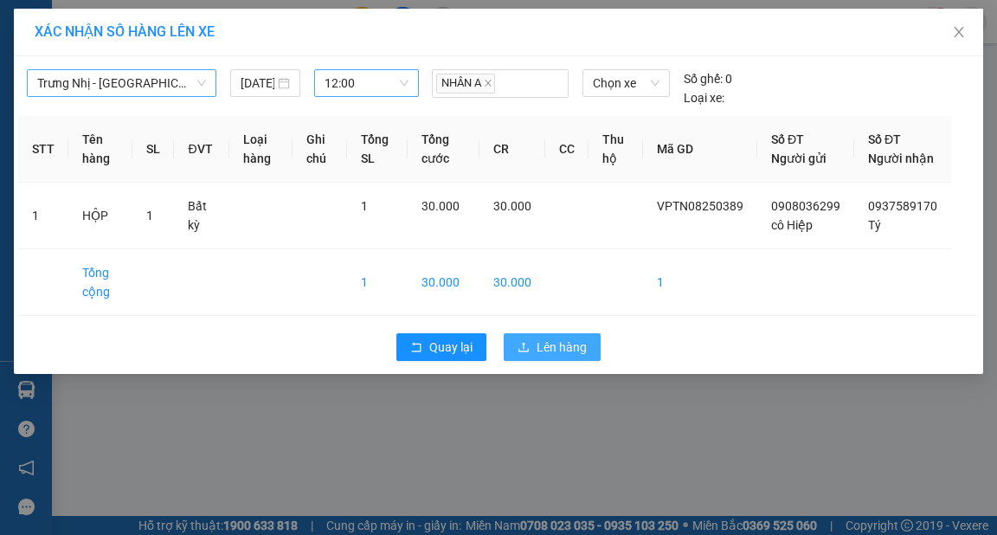
click at [564, 361] on button "Lên hàng" at bounding box center [552, 347] width 97 height 28
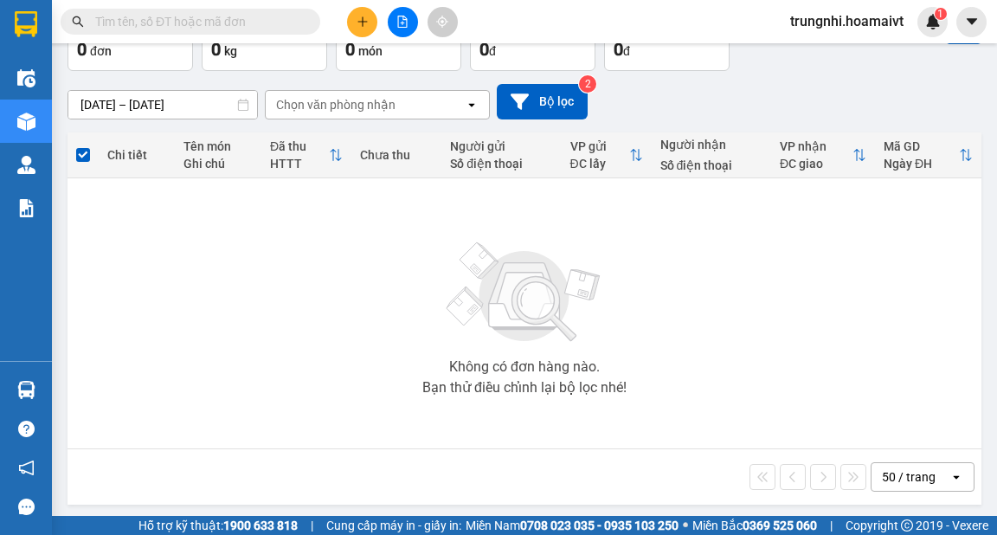
scroll to position [114, 0]
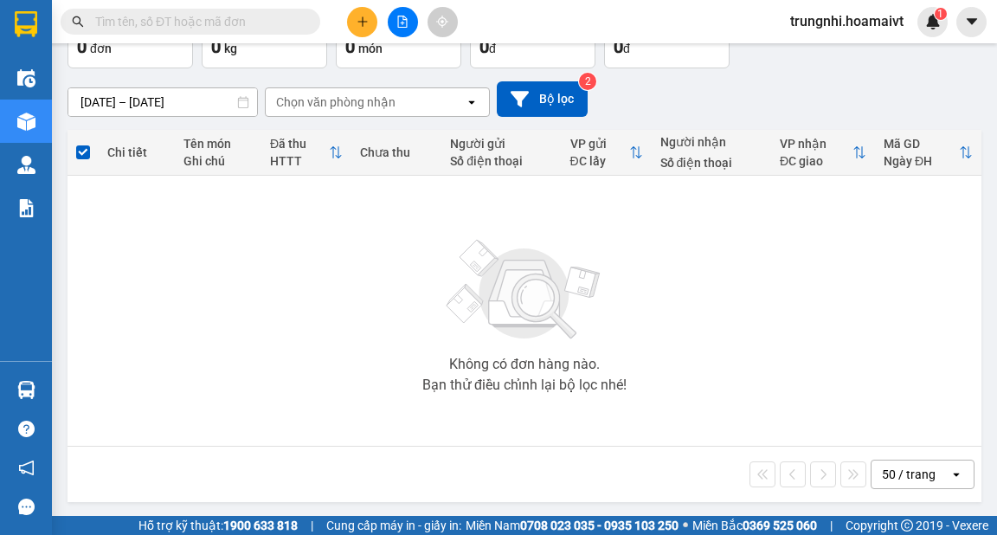
click at [370, 19] on button at bounding box center [362, 22] width 30 height 30
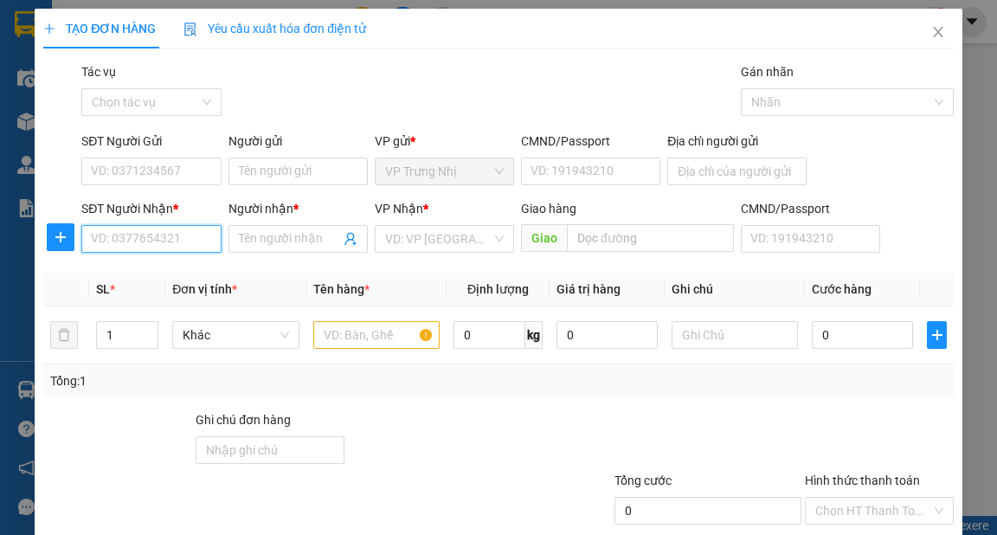
click at [198, 242] on input "SĐT Người Nhận *" at bounding box center [150, 239] width 139 height 28
click at [159, 269] on div "0981673978 - Q ANH" at bounding box center [149, 273] width 117 height 19
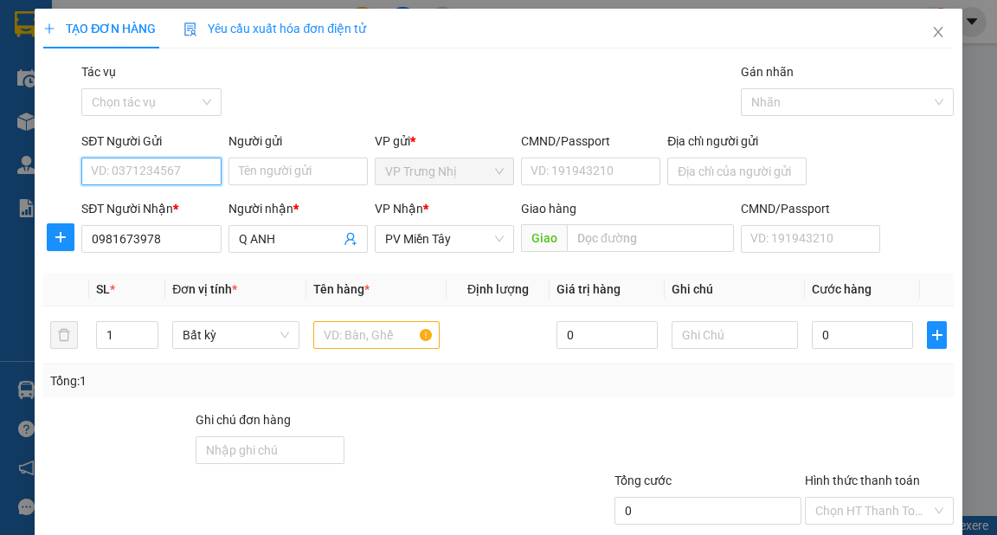
click at [145, 172] on input "SĐT Người Gửi" at bounding box center [150, 172] width 139 height 28
click at [192, 208] on div "0932018022 - TÝ" at bounding box center [149, 206] width 117 height 19
click at [381, 326] on input "text" at bounding box center [376, 335] width 127 height 28
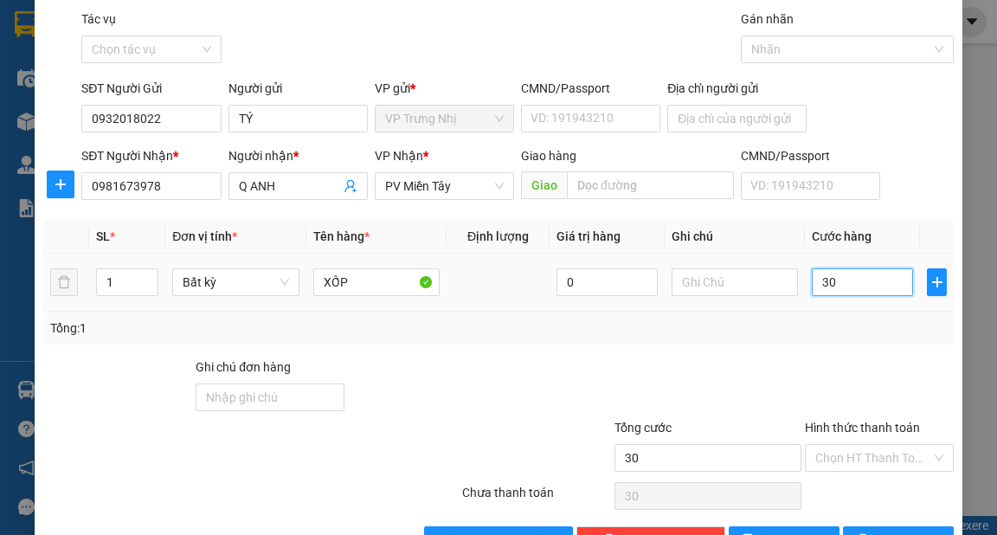
scroll to position [104, 0]
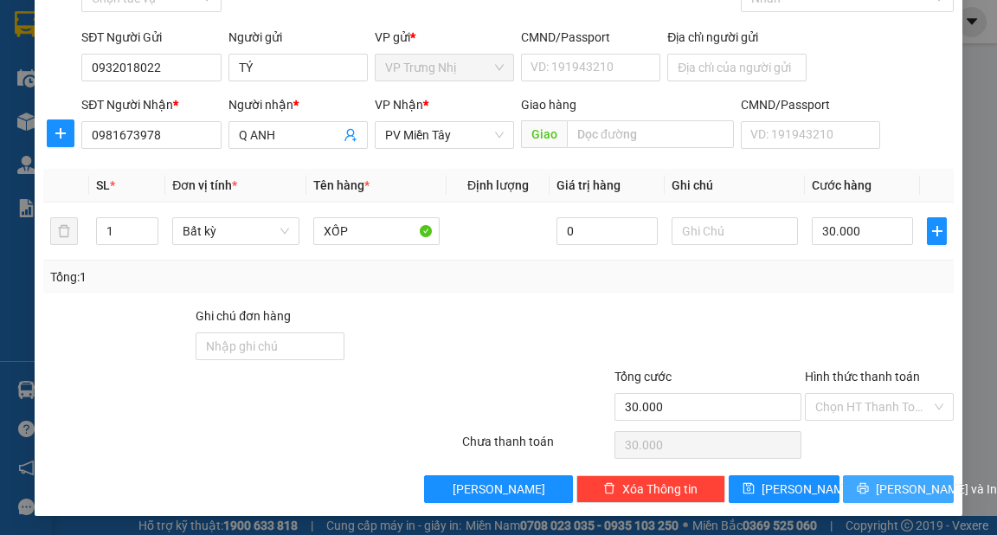
click at [910, 495] on span "[PERSON_NAME] và In" at bounding box center [936, 489] width 121 height 19
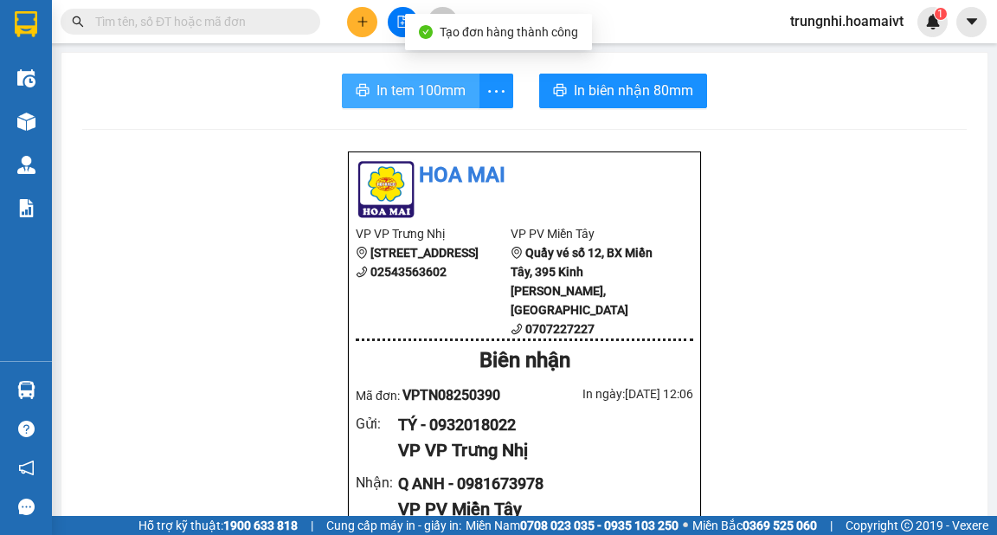
click at [409, 81] on span "In tem 100mm" at bounding box center [421, 91] width 89 height 22
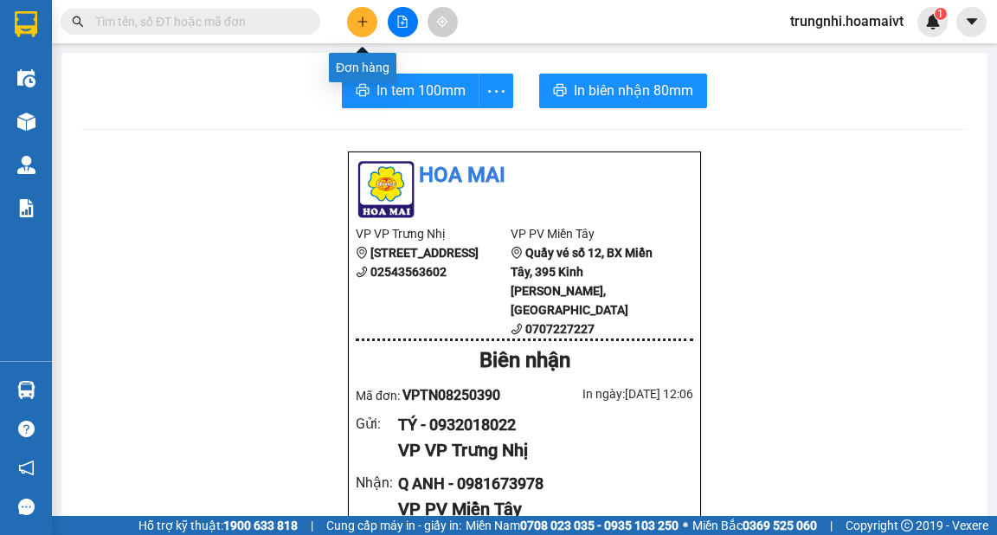
click at [363, 21] on icon "plus" at bounding box center [362, 21] width 1 height 10
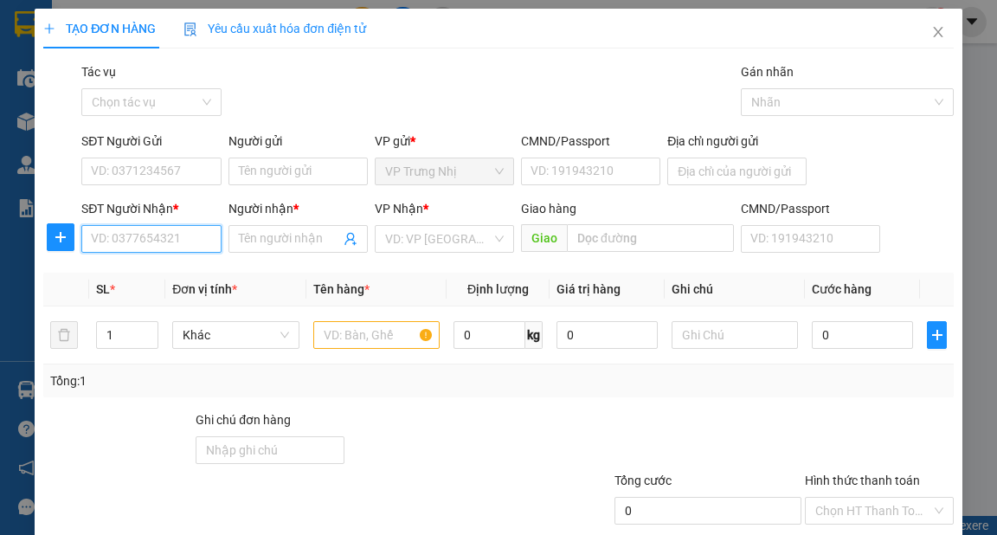
click at [144, 245] on input "SĐT Người Nhận *" at bounding box center [150, 239] width 139 height 28
type input "0944448899"
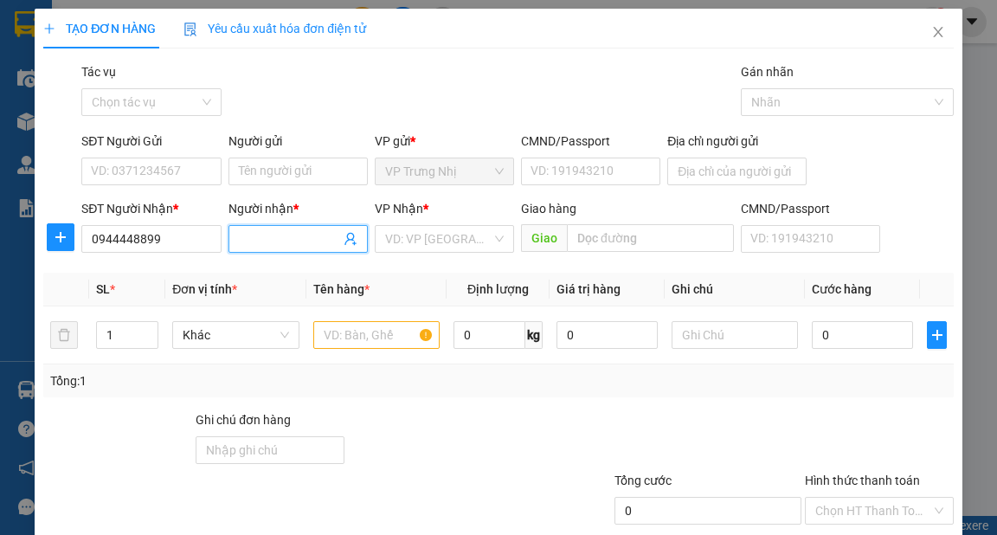
click at [256, 240] on input "Người nhận *" at bounding box center [289, 238] width 101 height 19
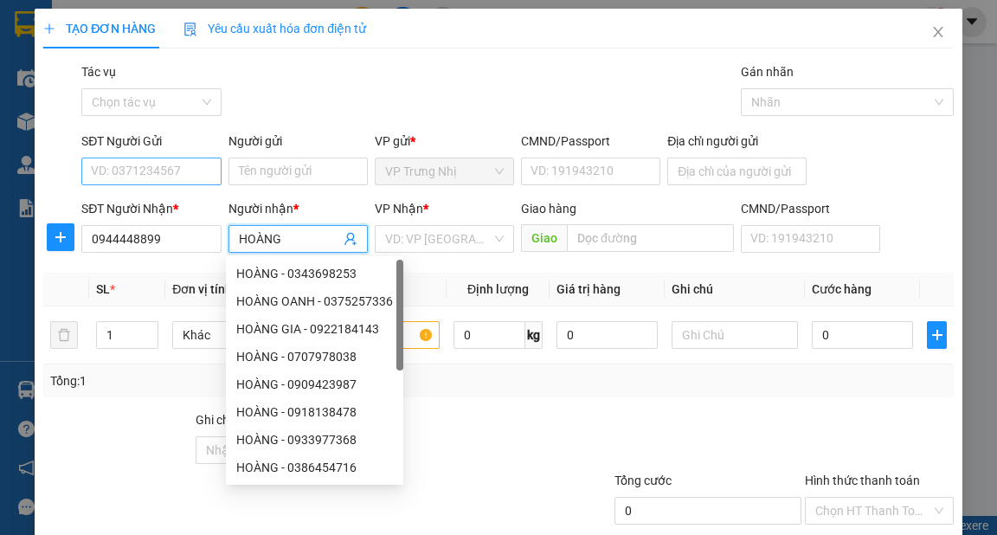
type input "HOÀNG"
click at [204, 171] on input "SĐT Người Gửi" at bounding box center [150, 172] width 139 height 28
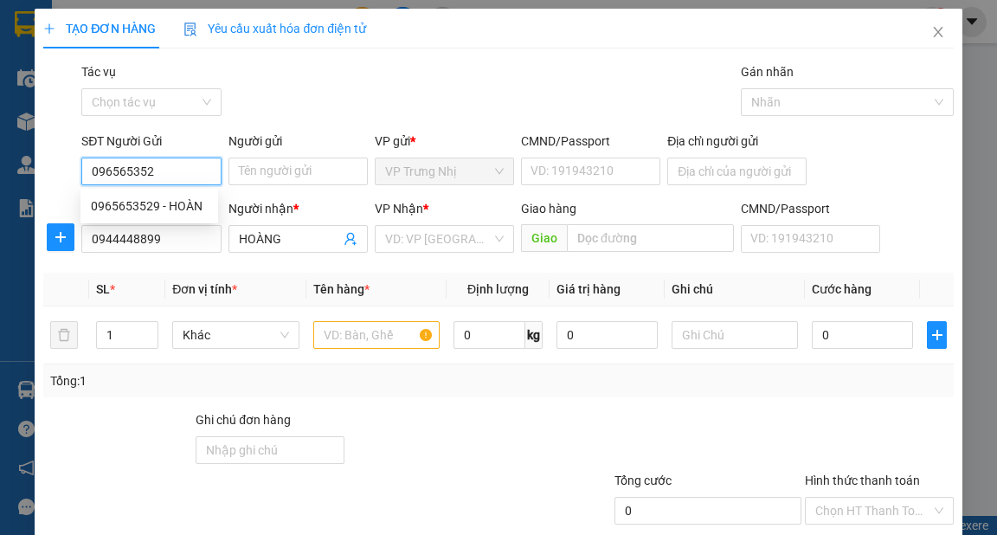
type input "0965653529"
click at [178, 201] on div "0965653529 - HOÀN" at bounding box center [149, 206] width 117 height 19
type input "HOÀN"
type input "0965653529"
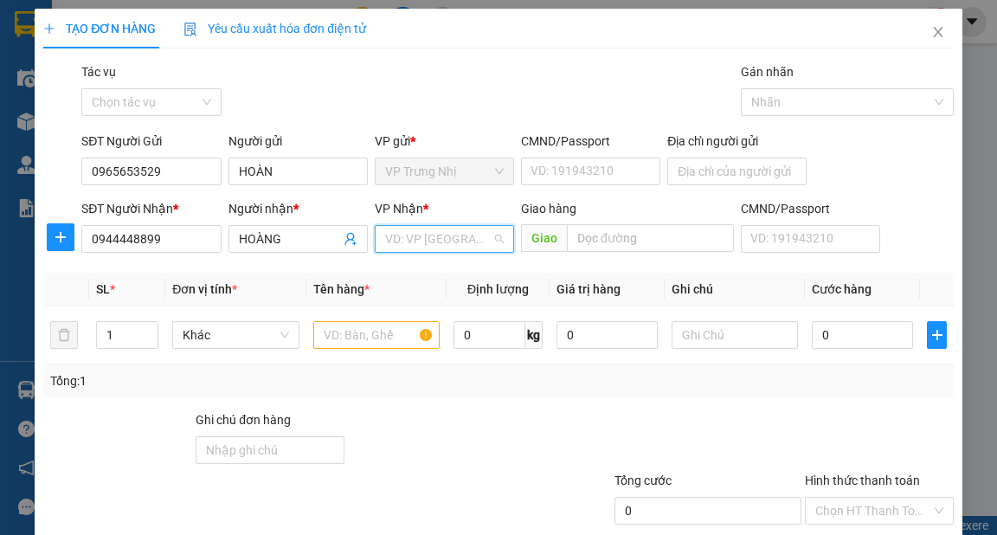
click at [416, 235] on input "search" at bounding box center [438, 239] width 106 height 26
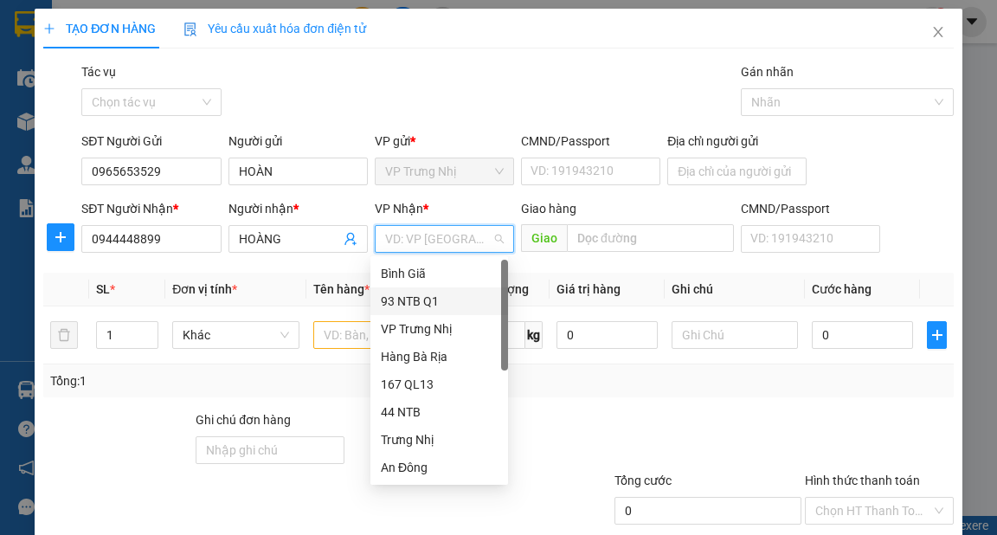
click at [432, 298] on div "93 NTB Q1" at bounding box center [439, 301] width 117 height 19
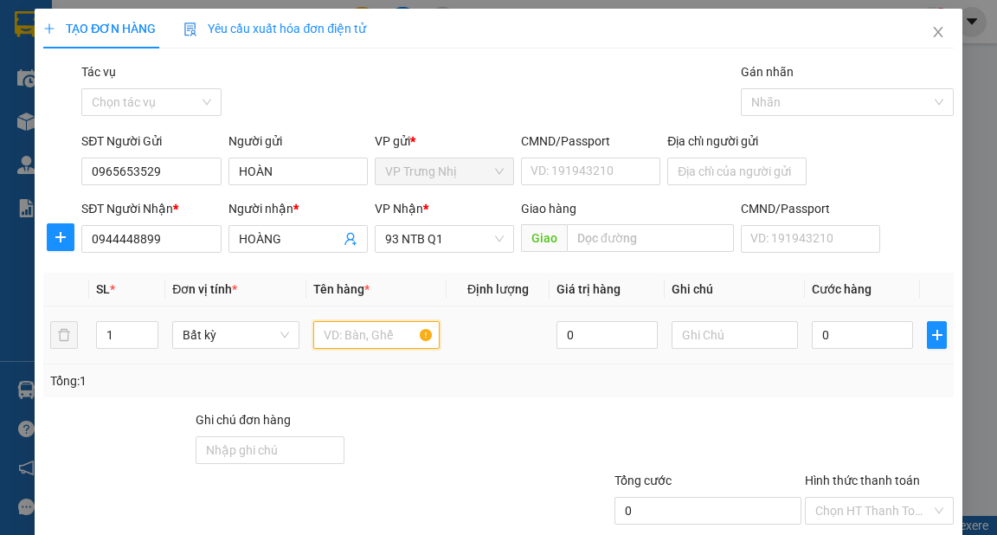
click at [359, 333] on input "text" at bounding box center [376, 335] width 127 height 28
type input "THÙNG"
click at [829, 342] on input "0" at bounding box center [862, 335] width 101 height 28
type input "3"
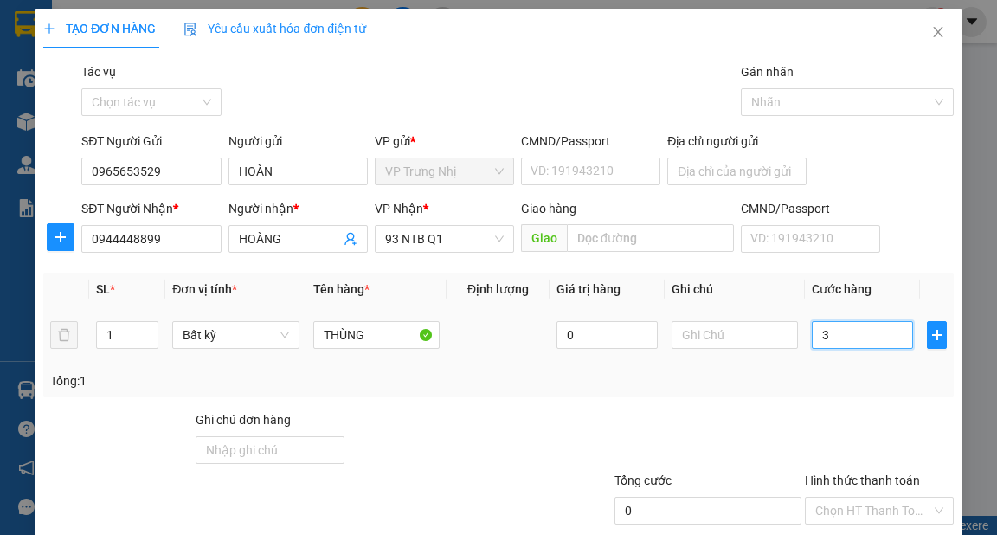
type input "3"
type input "30"
type input "30.000"
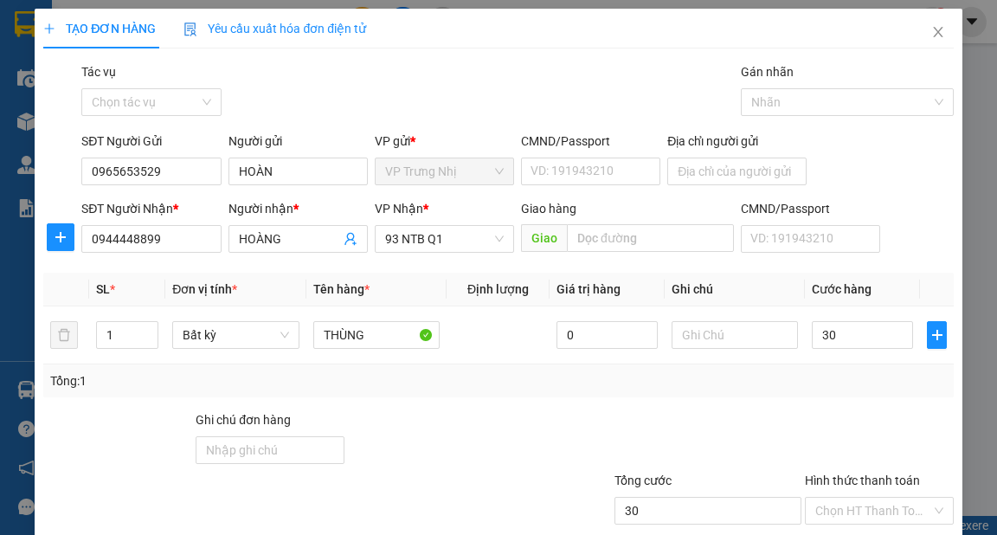
type input "30.000"
click at [800, 395] on div "Tổng: 1" at bounding box center [498, 380] width 910 height 33
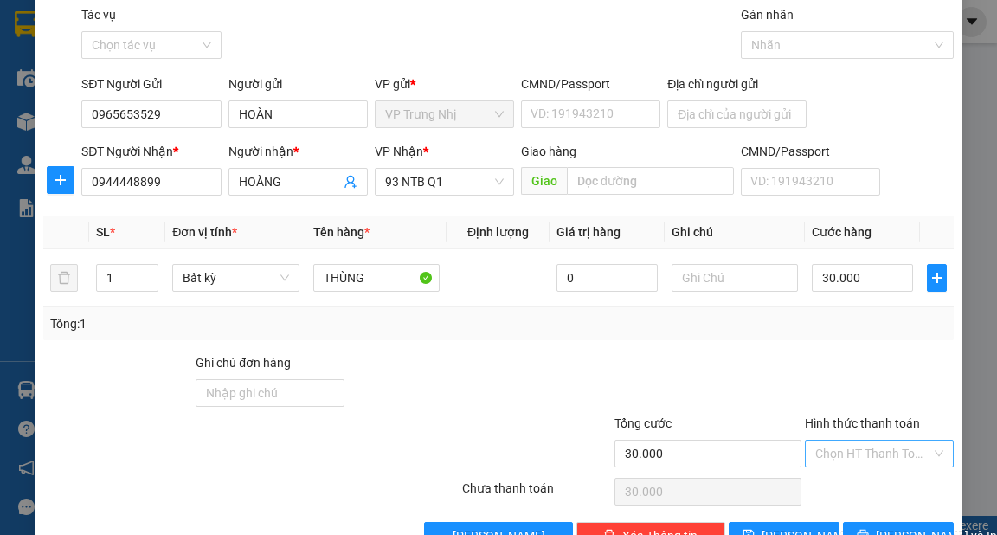
scroll to position [104, 0]
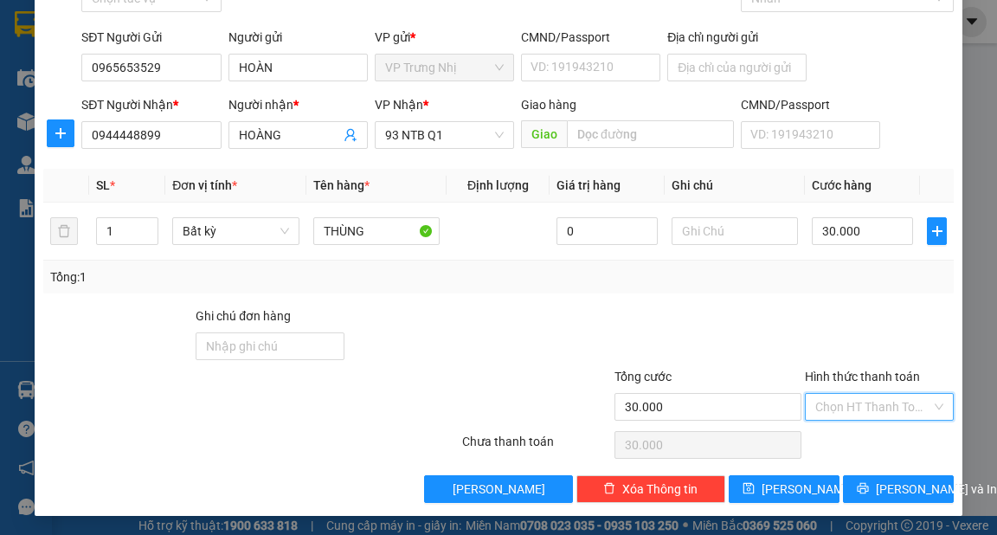
click at [866, 401] on input "Hình thức thanh toán" at bounding box center [874, 407] width 116 height 26
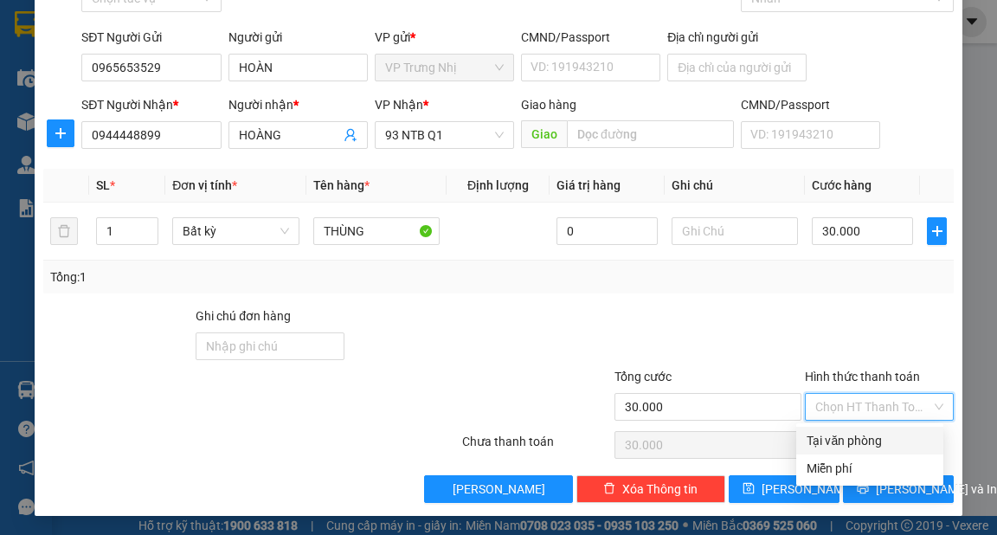
click at [873, 434] on div "Tại văn phòng" at bounding box center [870, 440] width 126 height 19
type input "0"
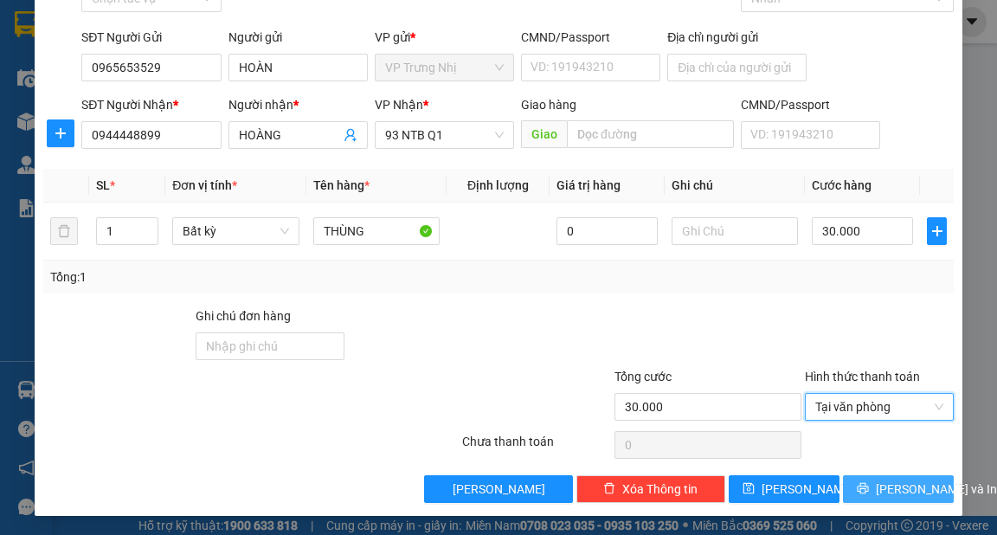
click at [882, 484] on span "[PERSON_NAME] và In" at bounding box center [936, 489] width 121 height 19
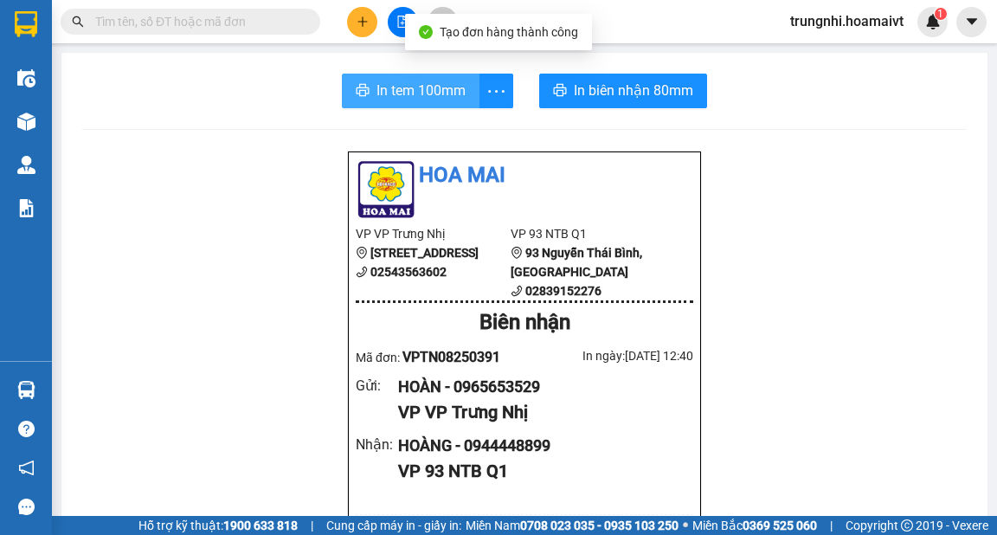
click at [385, 92] on span "In tem 100mm" at bounding box center [421, 91] width 89 height 22
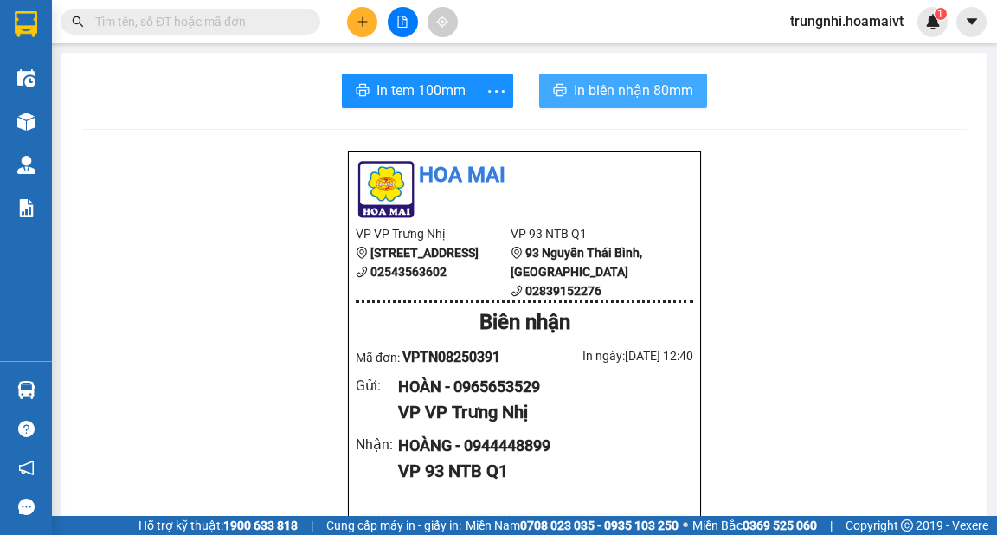
click at [653, 91] on span "In biên nhận 80mm" at bounding box center [633, 91] width 119 height 22
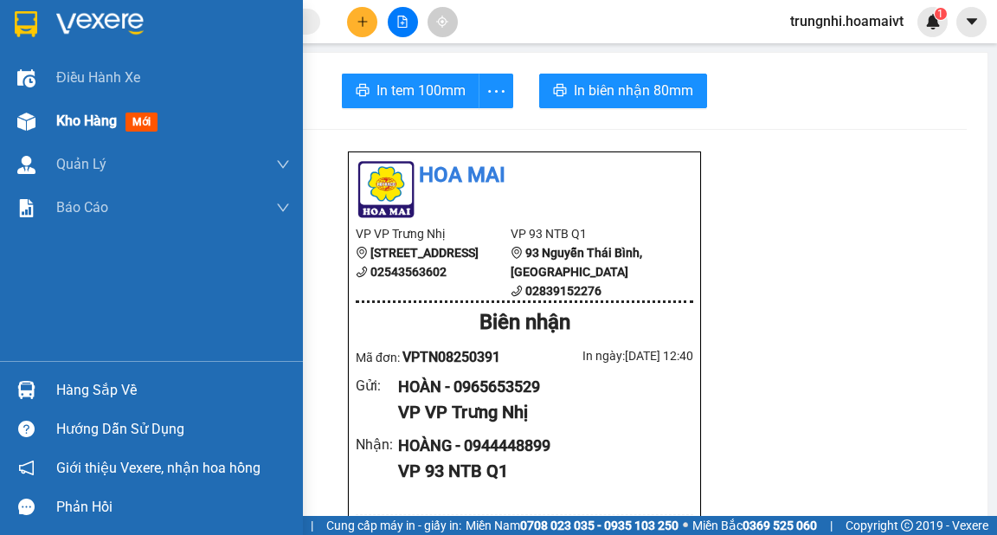
click at [71, 134] on div "Kho hàng mới" at bounding box center [173, 121] width 234 height 43
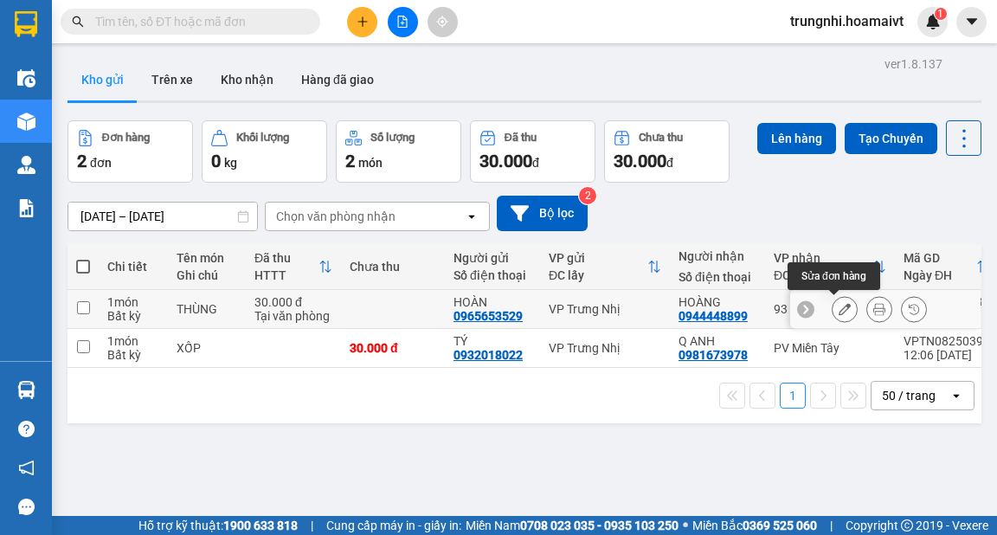
click at [839, 307] on icon at bounding box center [845, 309] width 12 height 12
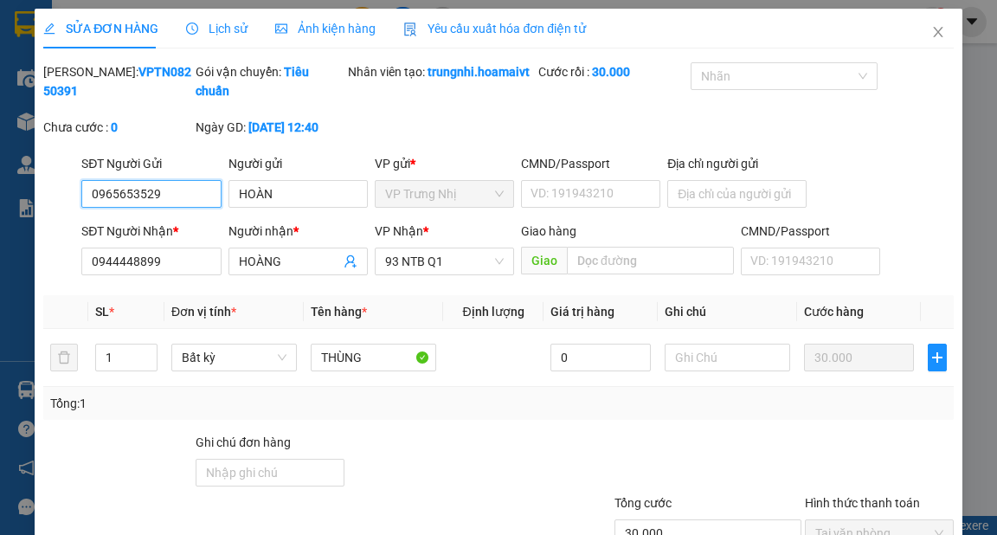
type input "0965653529"
type input "HOÀN"
type input "0944448899"
type input "HOÀNG"
type input "30.000"
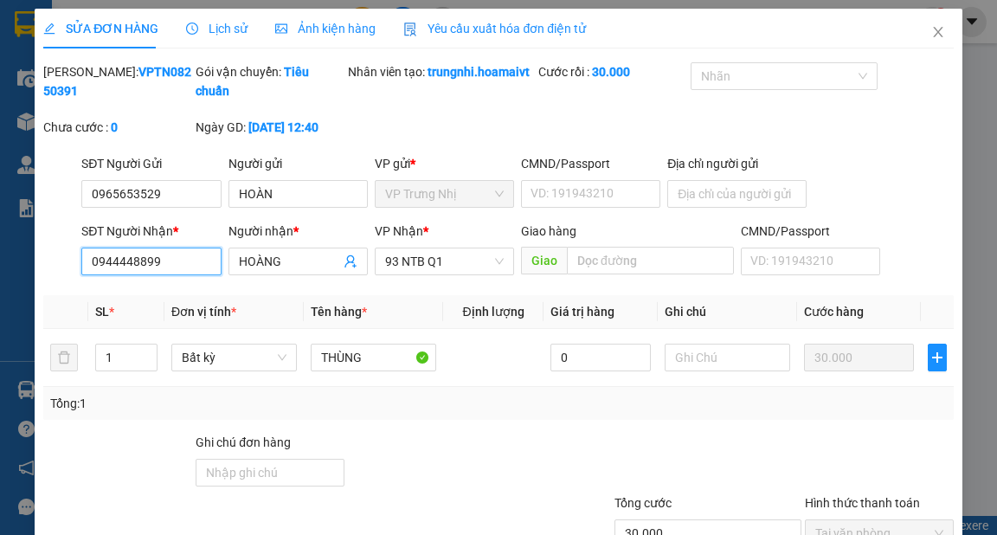
click at [128, 275] on input "0944448899" at bounding box center [150, 262] width 139 height 28
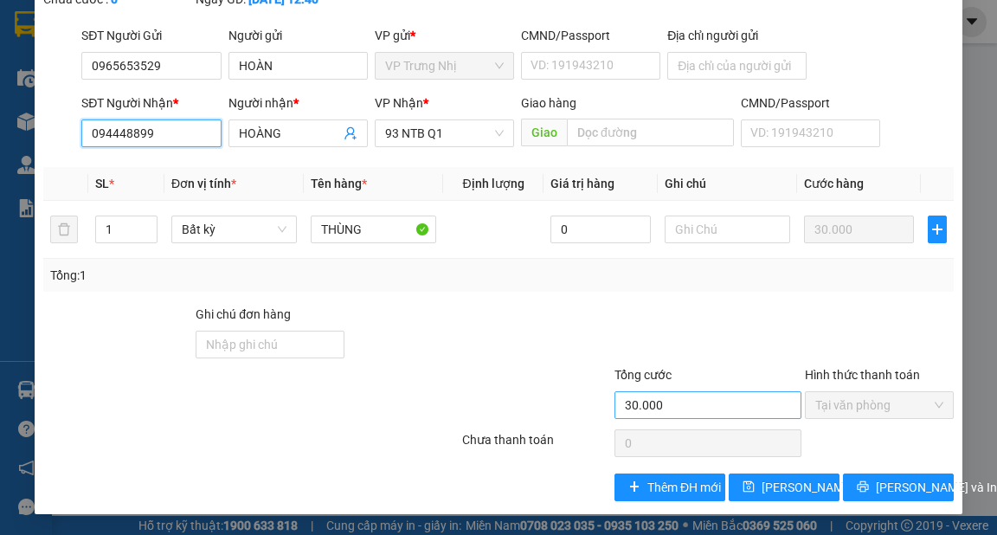
scroll to position [145, 0]
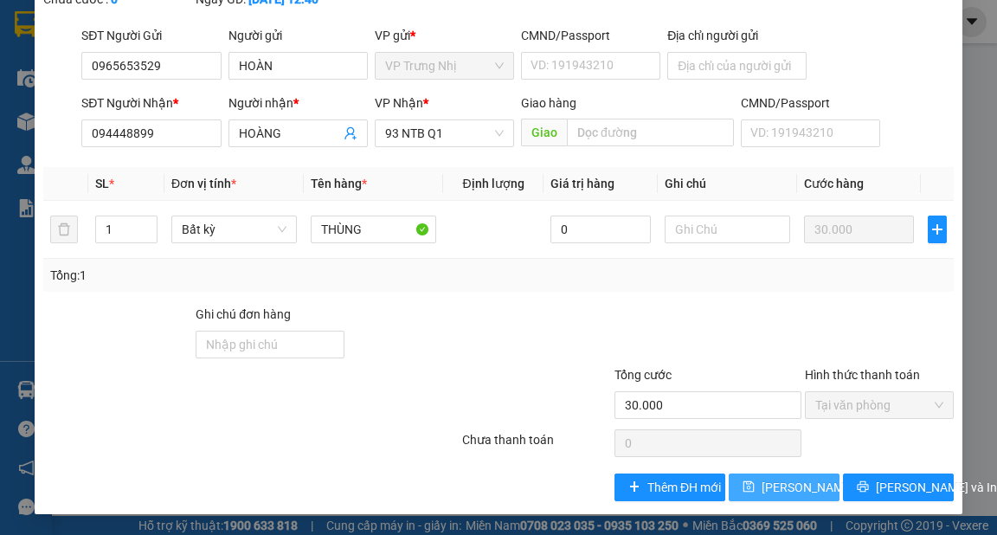
click at [779, 491] on span "[PERSON_NAME] thay đổi" at bounding box center [831, 487] width 139 height 19
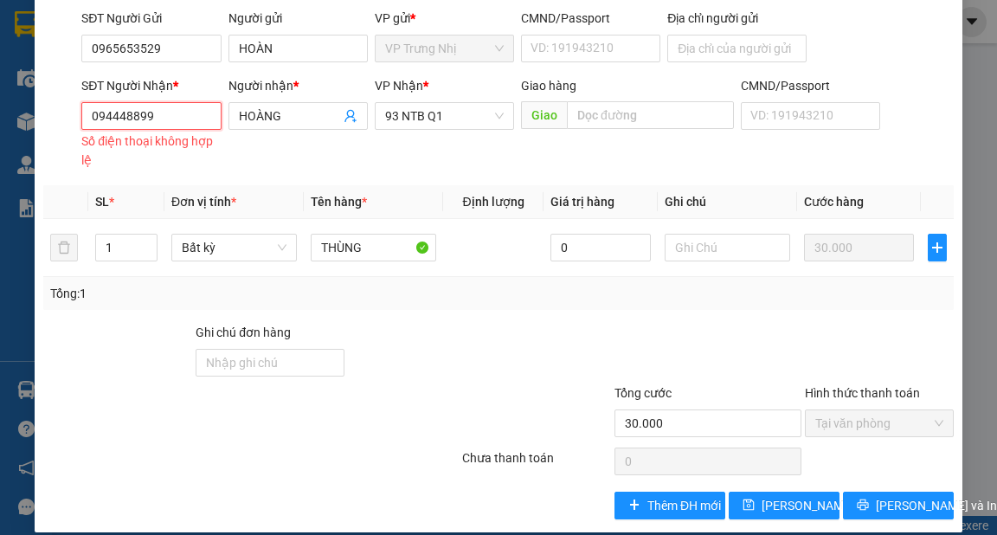
click at [155, 130] on input "094448899" at bounding box center [150, 116] width 139 height 28
click at [124, 130] on input "094448899" at bounding box center [150, 116] width 139 height 28
click at [135, 130] on input "094448899" at bounding box center [150, 116] width 139 height 28
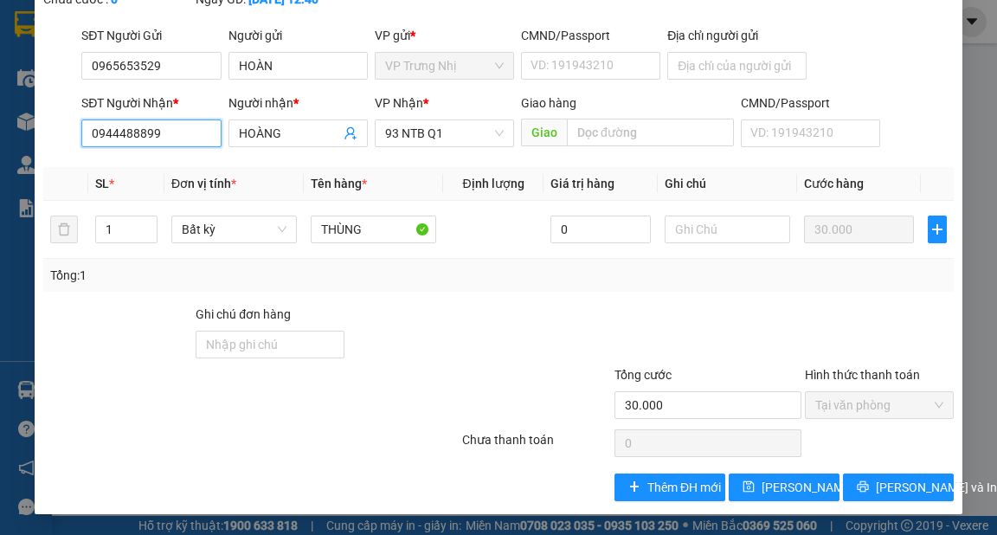
type input "0944488899"
click at [682, 320] on div at bounding box center [689, 335] width 229 height 61
click at [502, 320] on div at bounding box center [460, 335] width 229 height 61
click at [322, 268] on div "Tổng: 1" at bounding box center [218, 275] width 336 height 19
click at [796, 494] on span "[PERSON_NAME] thay đổi" at bounding box center [831, 487] width 139 height 19
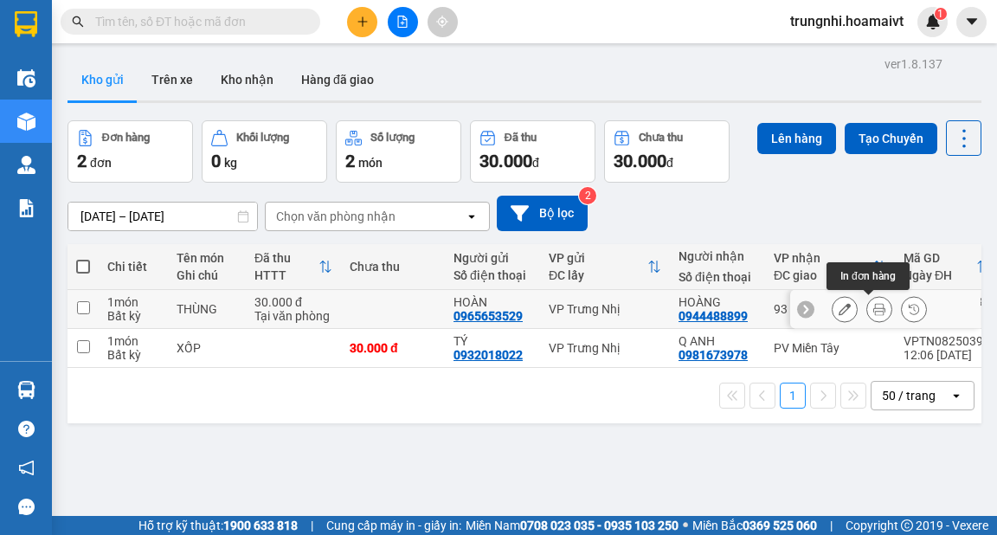
click at [874, 306] on icon at bounding box center [880, 309] width 12 height 12
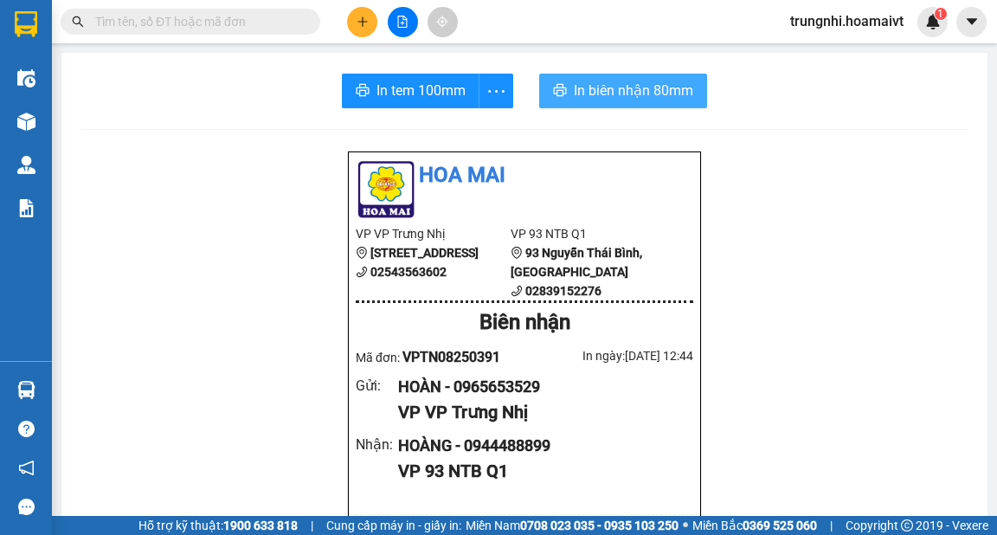
drag, startPoint x: 569, startPoint y: 88, endPoint x: 692, endPoint y: 93, distance: 123.0
click at [574, 88] on span "In biên nhận 80mm" at bounding box center [633, 91] width 119 height 22
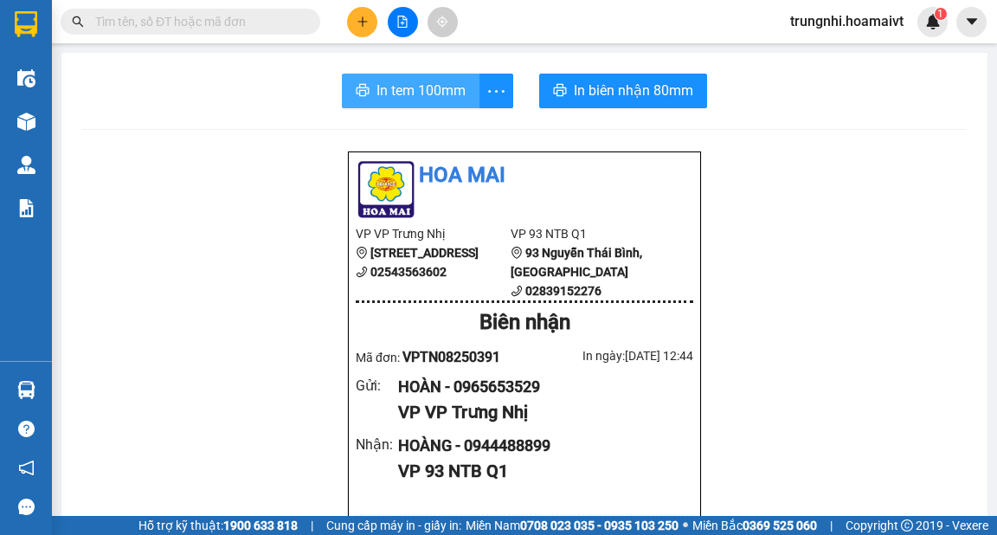
click at [416, 94] on span "In tem 100mm" at bounding box center [421, 91] width 89 height 22
click at [371, 19] on button at bounding box center [362, 22] width 30 height 30
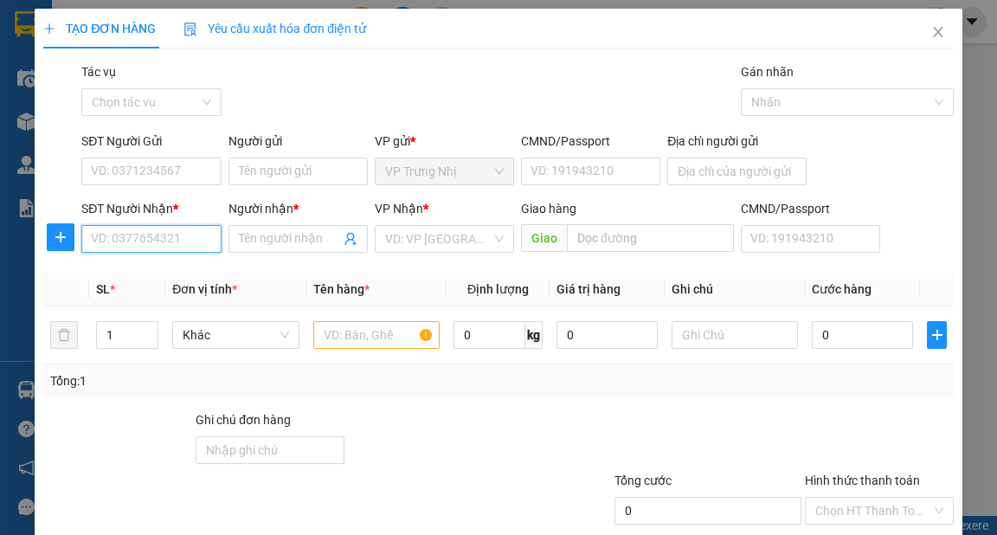
click at [166, 229] on input "SĐT Người Nhận *" at bounding box center [150, 239] width 139 height 28
type input "0907981599"
click at [165, 269] on div "0907981599 - QUẾ" at bounding box center [149, 273] width 117 height 19
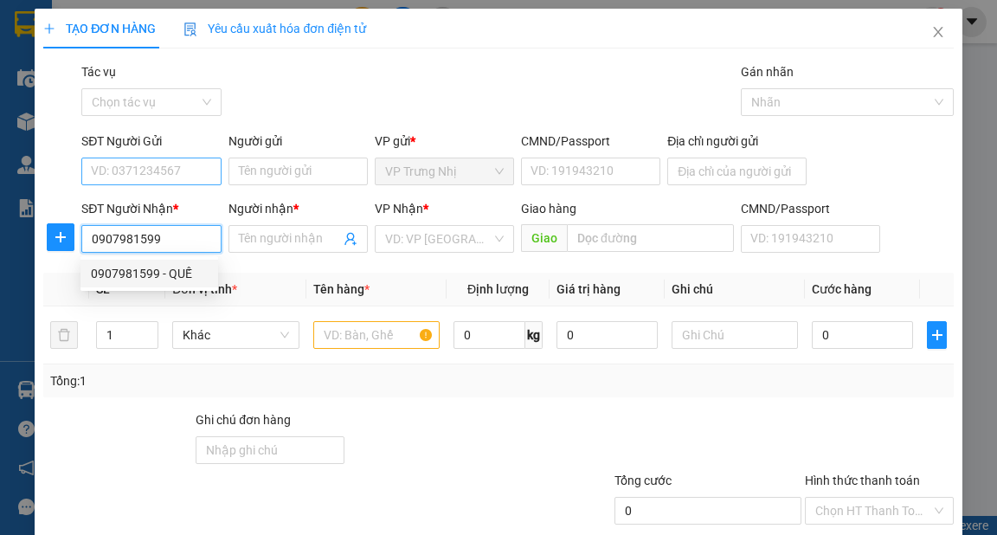
type input "QUẾ"
type input "0907981599"
click at [174, 158] on input "SĐT Người Gửi" at bounding box center [150, 172] width 139 height 28
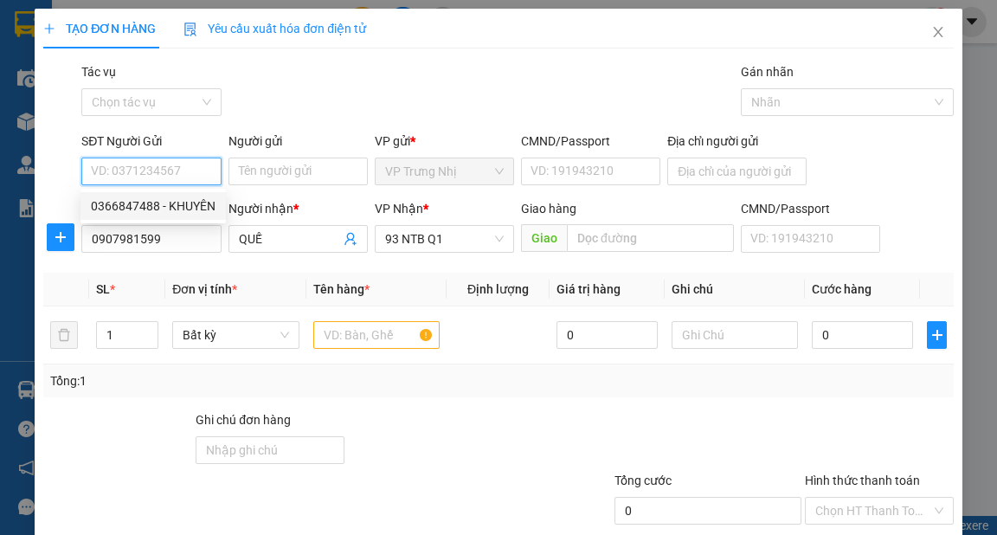
click at [187, 199] on div "0366847488 - KHUYÊN" at bounding box center [153, 206] width 125 height 19
type input "0366847488"
type input "KHUYÊN"
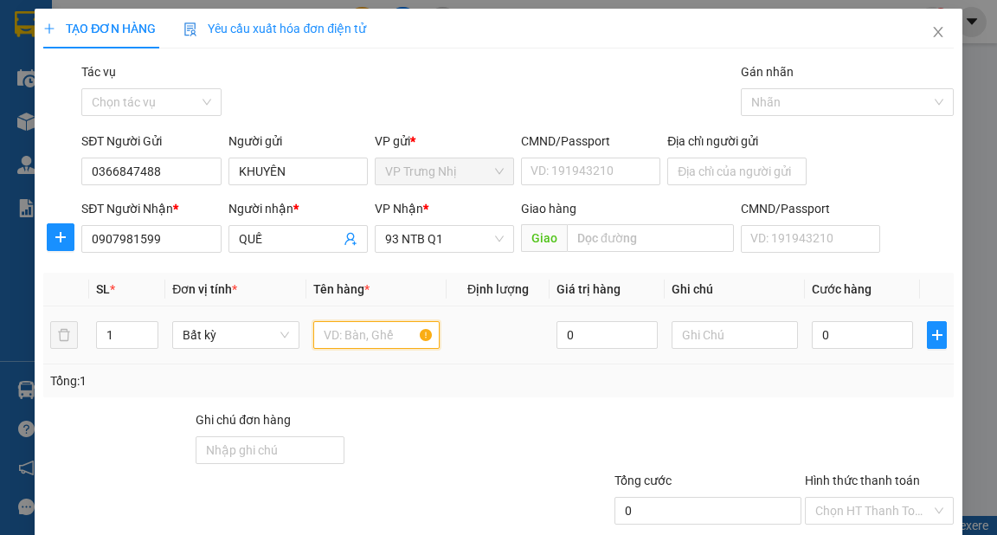
click at [360, 336] on input "text" at bounding box center [376, 335] width 127 height 28
type input "S"
type input "XỐP VÀNG"
click at [866, 333] on input "0" at bounding box center [862, 335] width 101 height 28
type input "3"
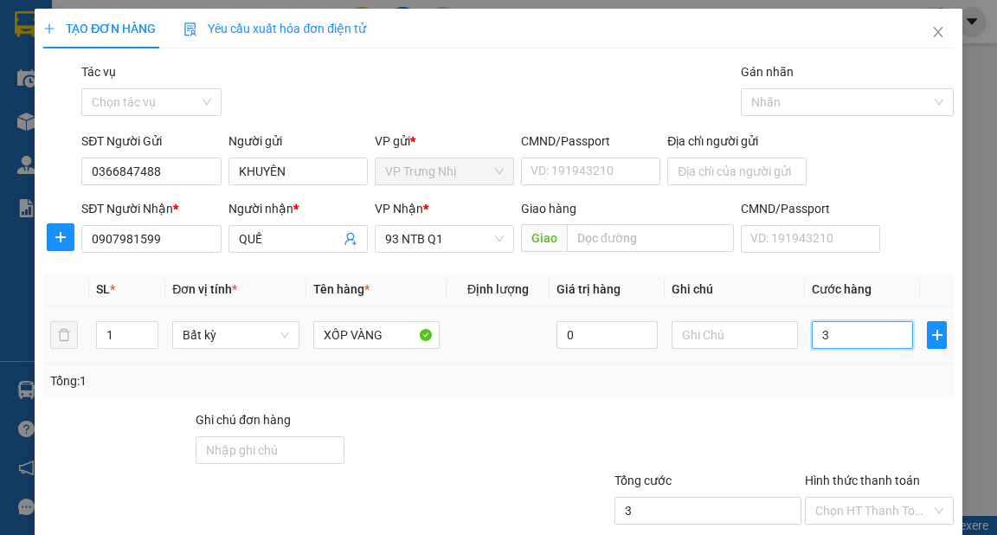
type input "3"
type input "30"
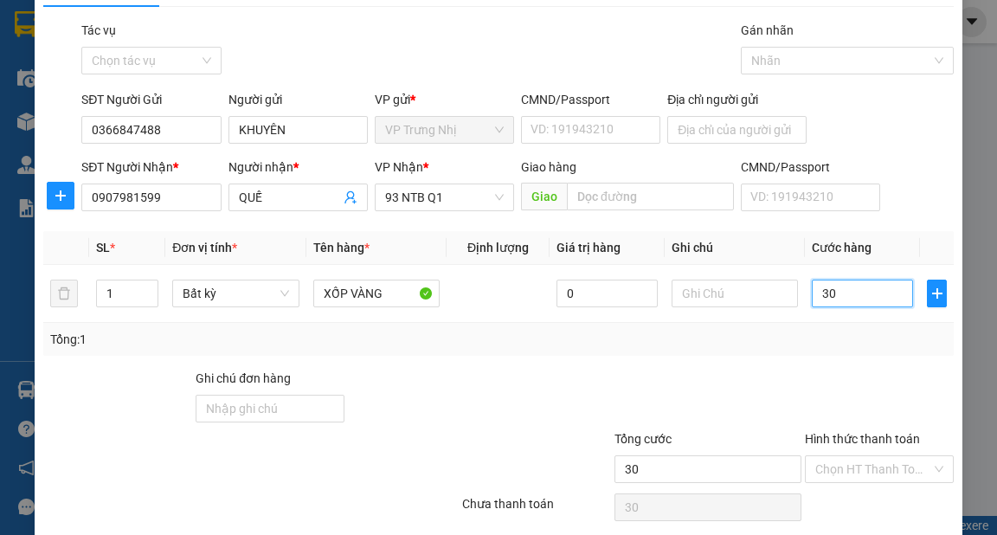
scroll to position [104, 0]
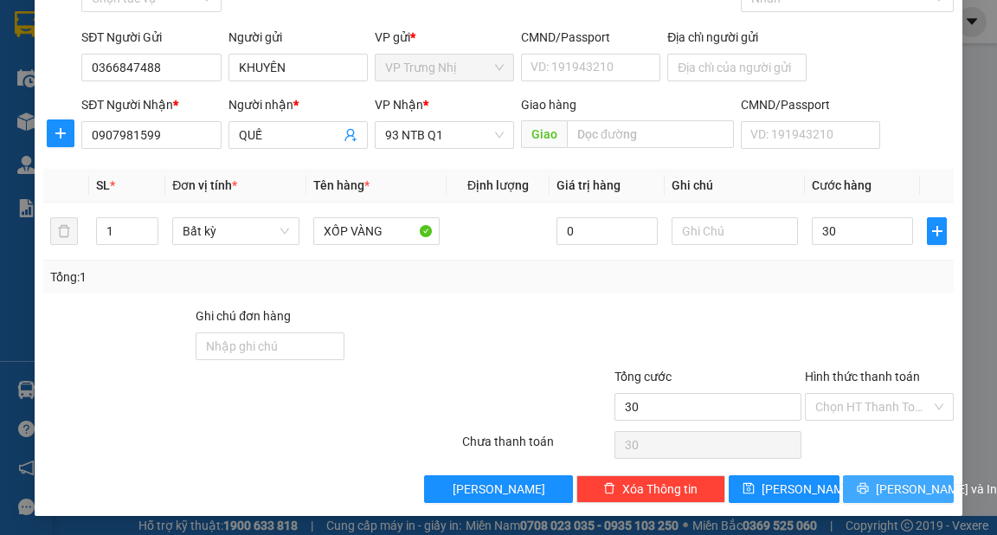
type input "30.000"
click at [909, 485] on span "[PERSON_NAME] và In" at bounding box center [936, 489] width 121 height 19
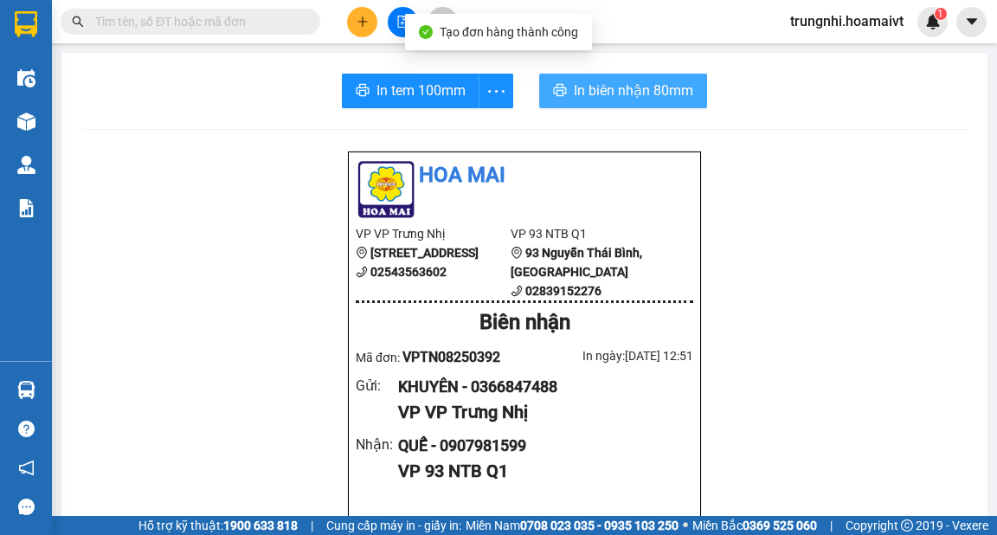
click at [613, 94] on span "In biên nhận 80mm" at bounding box center [633, 91] width 119 height 22
click at [645, 95] on span "In biên nhận 80mm" at bounding box center [633, 91] width 119 height 22
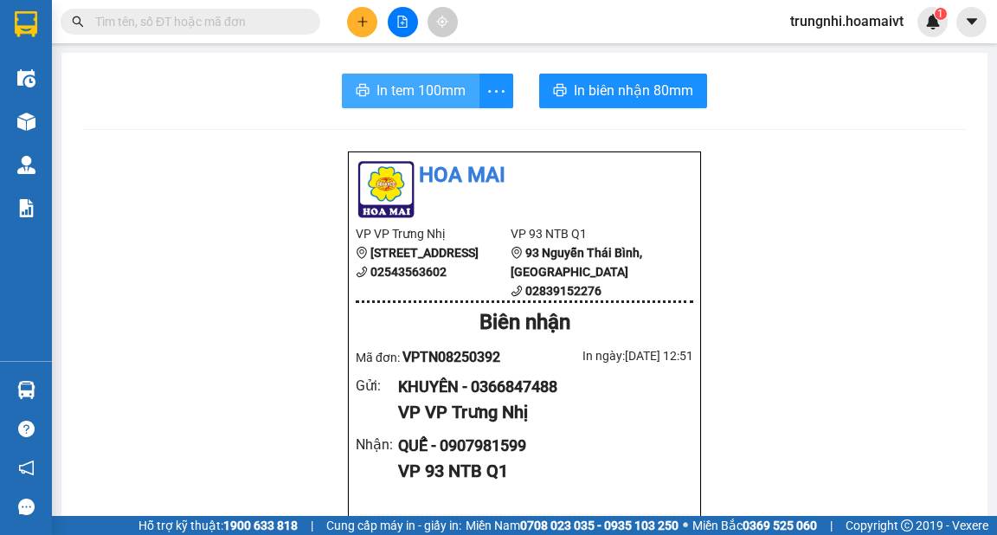
click at [452, 91] on span "In tem 100mm" at bounding box center [421, 91] width 89 height 22
click at [213, 32] on span at bounding box center [191, 22] width 260 height 26
click at [222, 24] on input "text" at bounding box center [197, 21] width 204 height 19
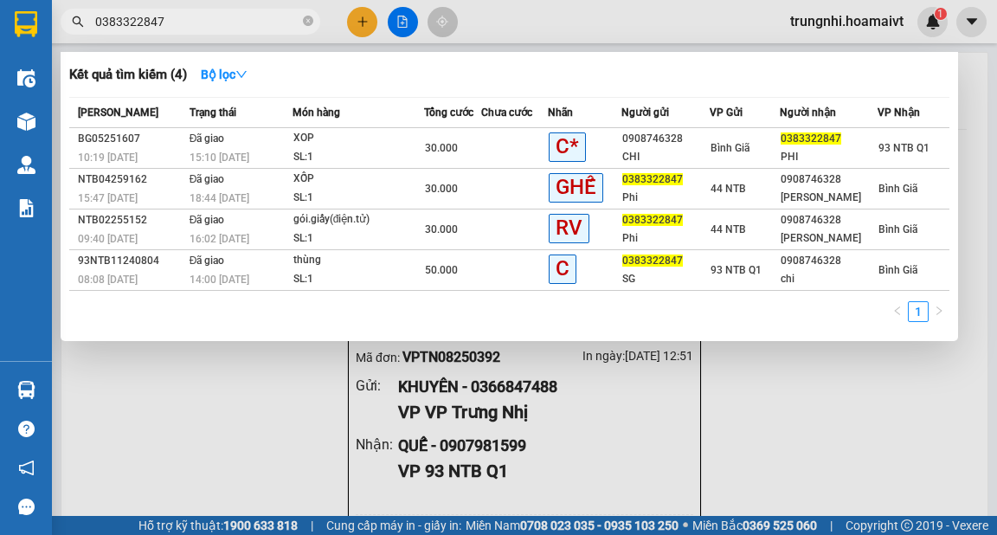
type input "0383322847"
click at [364, 22] on div at bounding box center [498, 267] width 997 height 535
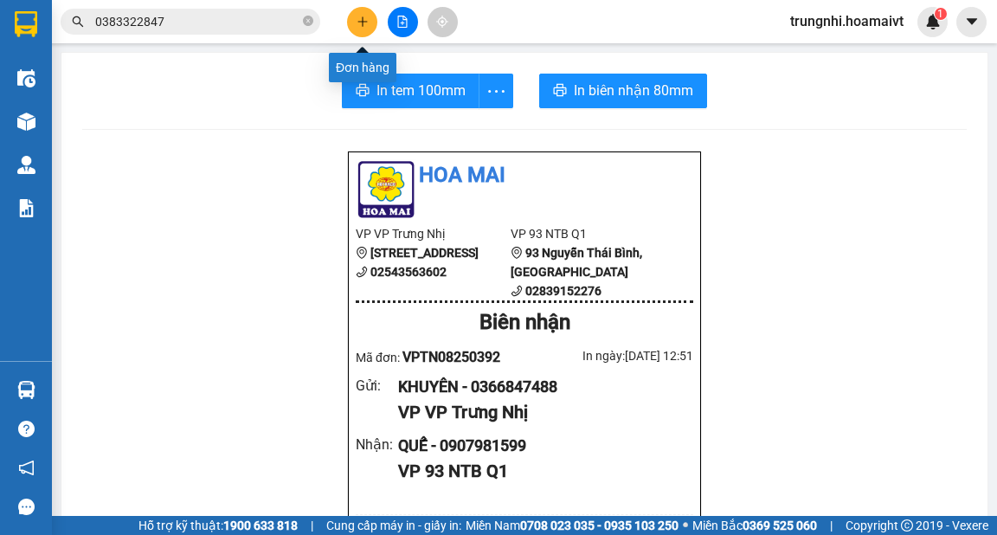
click at [362, 22] on icon "plus" at bounding box center [362, 21] width 1 height 10
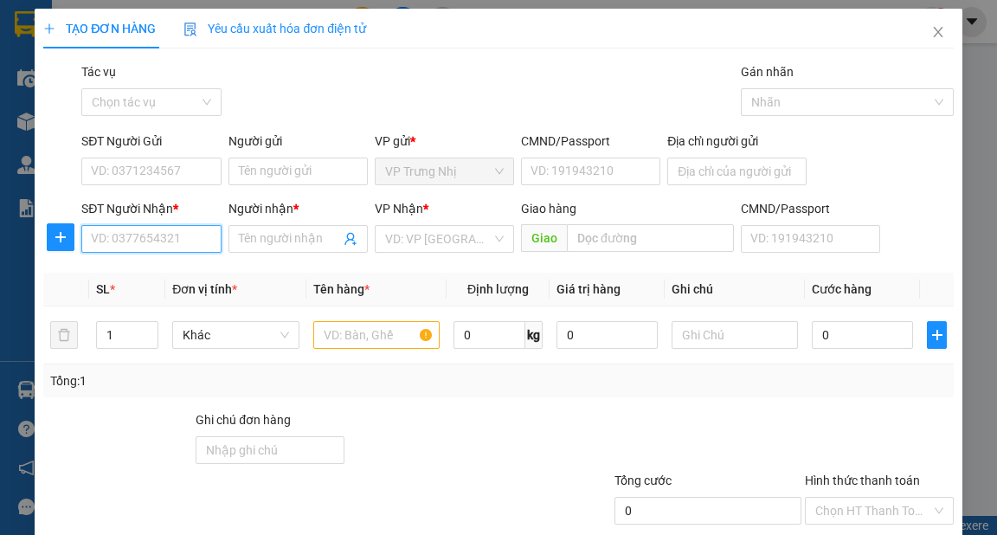
click at [168, 229] on input "SĐT Người Nhận *" at bounding box center [150, 239] width 139 height 28
type input "0383322847"
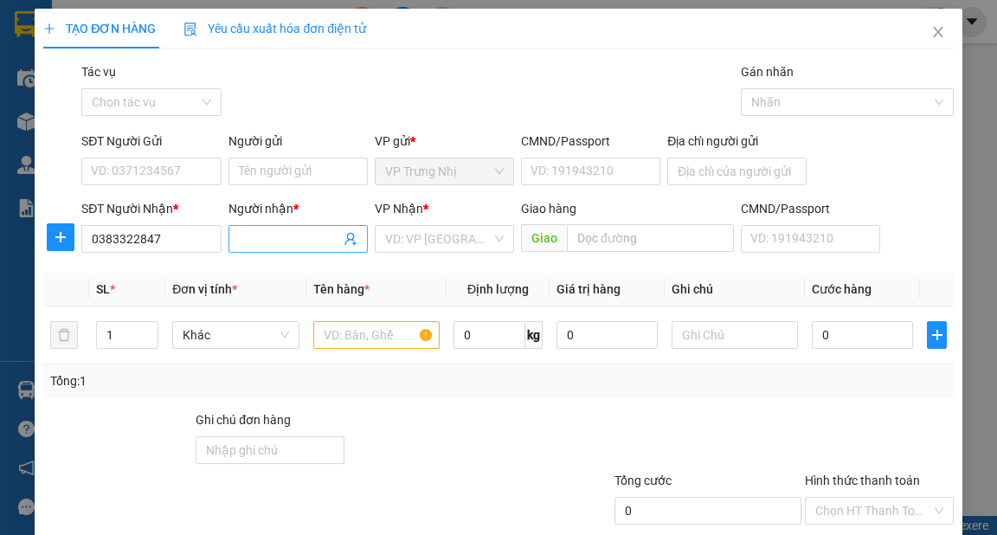
click at [290, 238] on input "Người nhận *" at bounding box center [289, 238] width 101 height 19
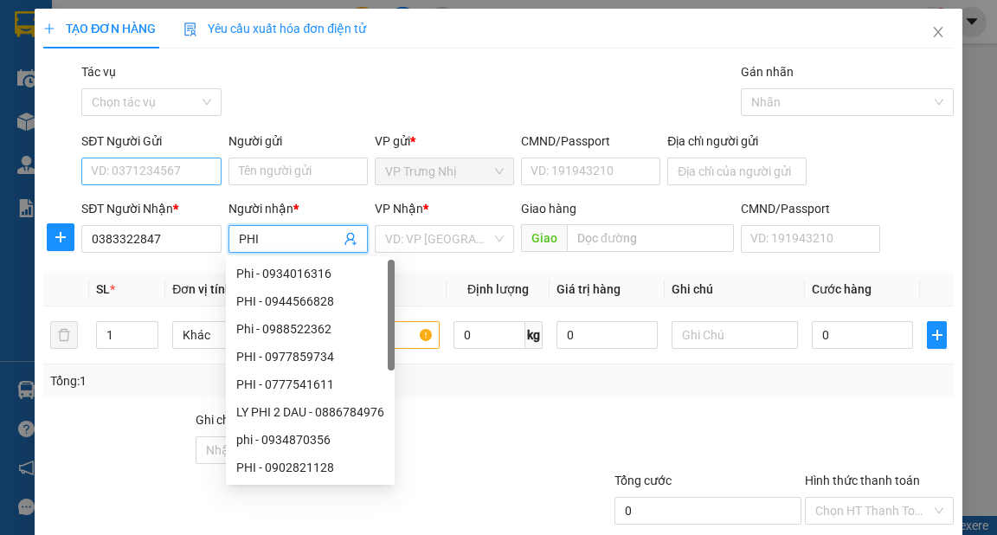
type input "PHI"
click at [184, 167] on input "SĐT Người Gửi" at bounding box center [150, 172] width 139 height 28
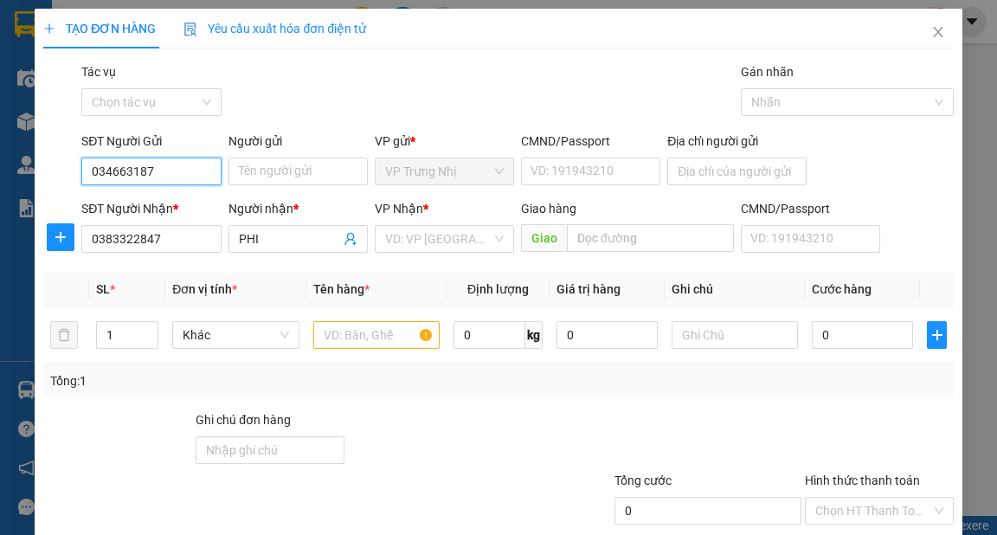
type input "0346631872"
click at [173, 204] on div "0346631872 - ÚT" at bounding box center [149, 206] width 117 height 19
type input "ÚT"
type input "0346631872"
click at [455, 232] on input "search" at bounding box center [438, 239] width 106 height 26
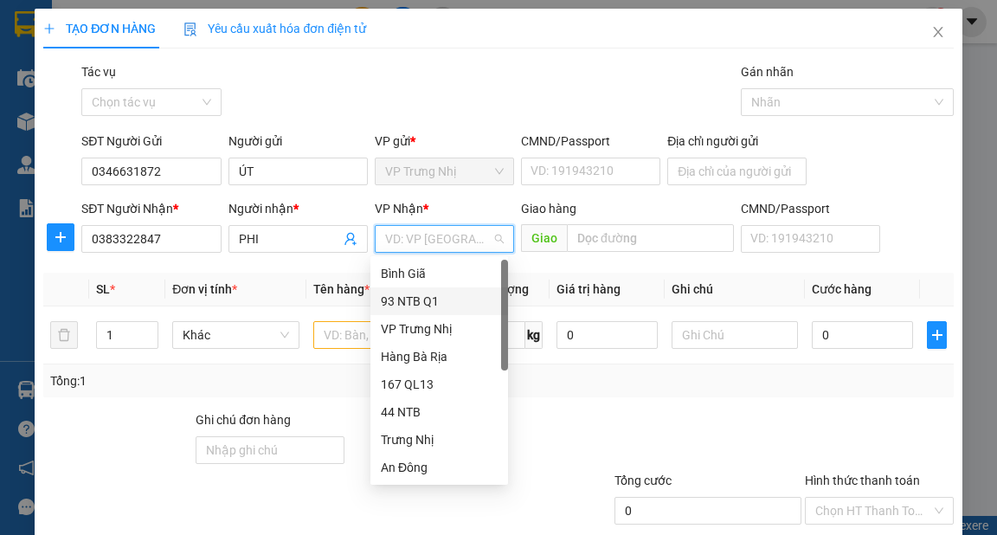
click at [425, 298] on div "93 NTB Q1" at bounding box center [439, 301] width 117 height 19
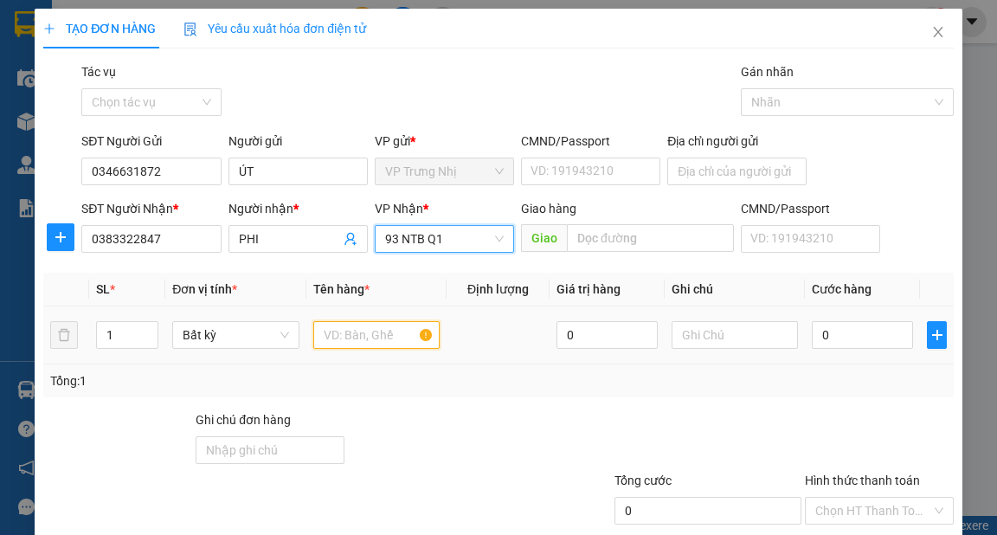
click at [359, 330] on input "text" at bounding box center [376, 335] width 127 height 28
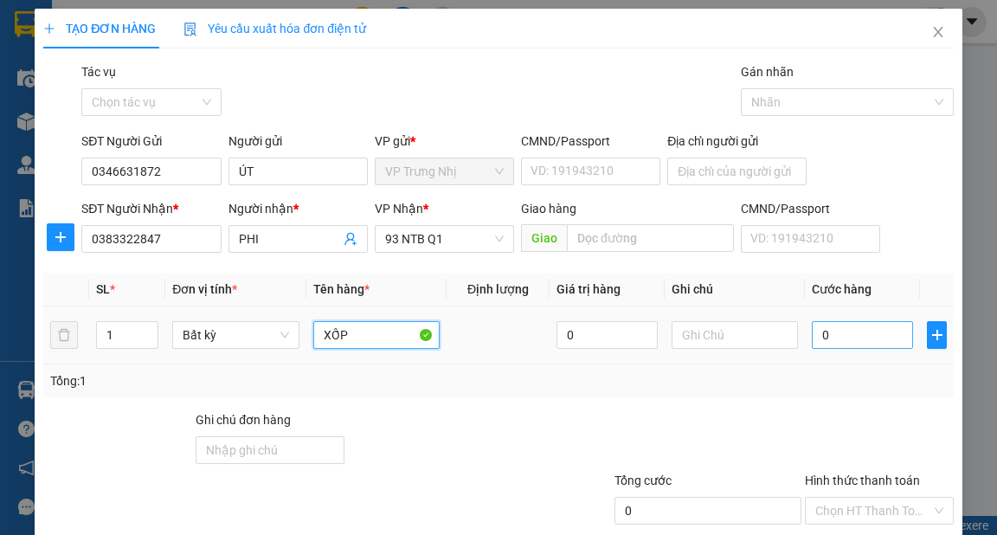
type input "XỐP"
click at [858, 345] on input "0" at bounding box center [862, 335] width 101 height 28
type input "4"
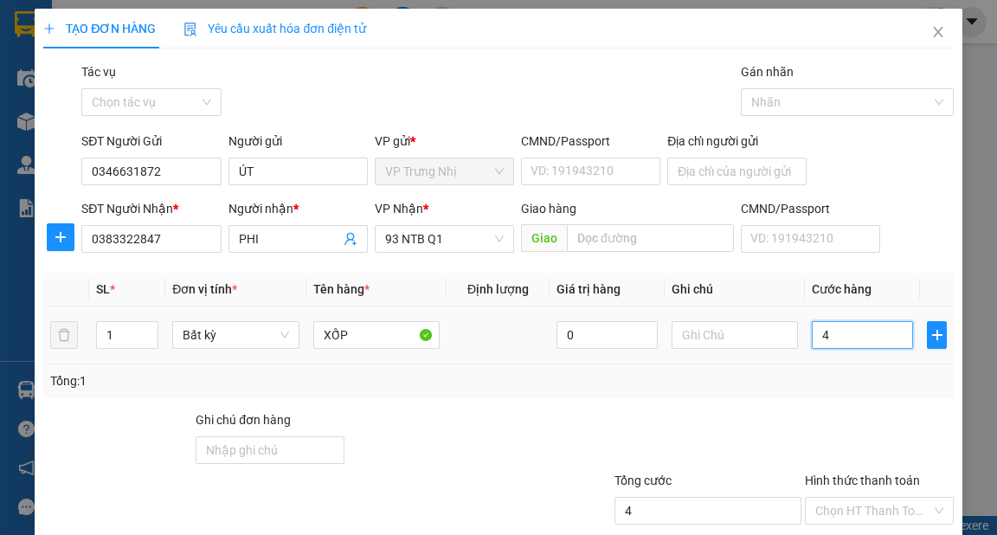
type input "40"
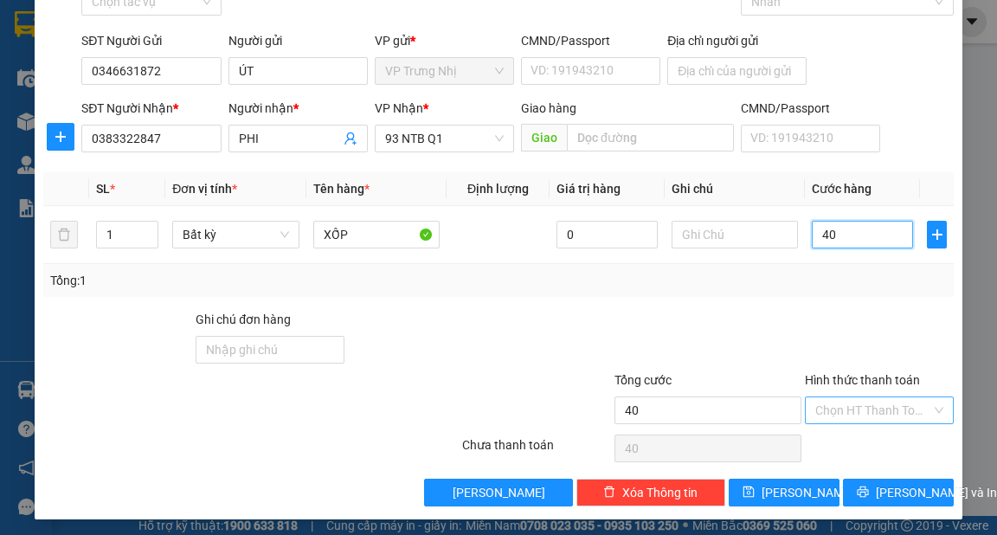
scroll to position [104, 0]
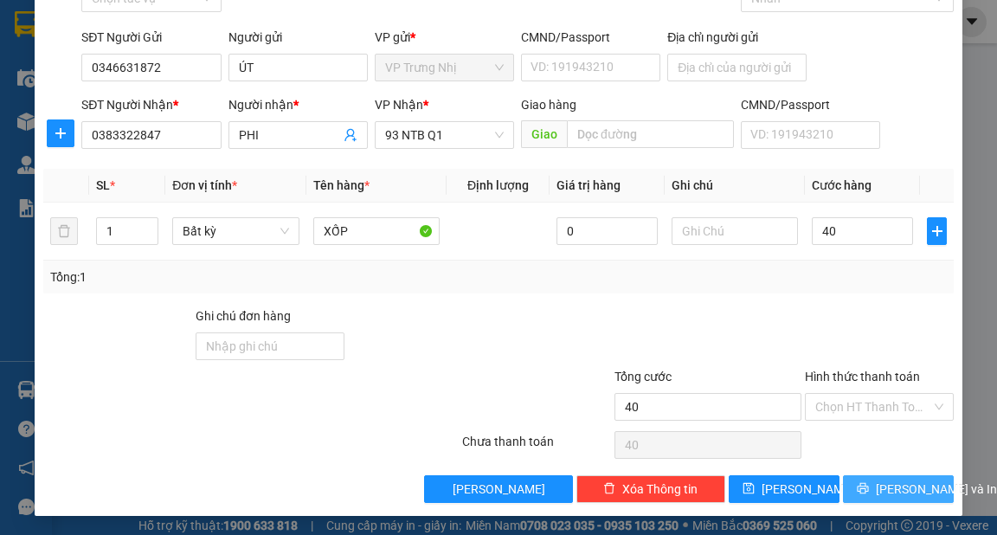
type input "40.000"
click at [888, 494] on span "[PERSON_NAME] và In" at bounding box center [936, 489] width 121 height 19
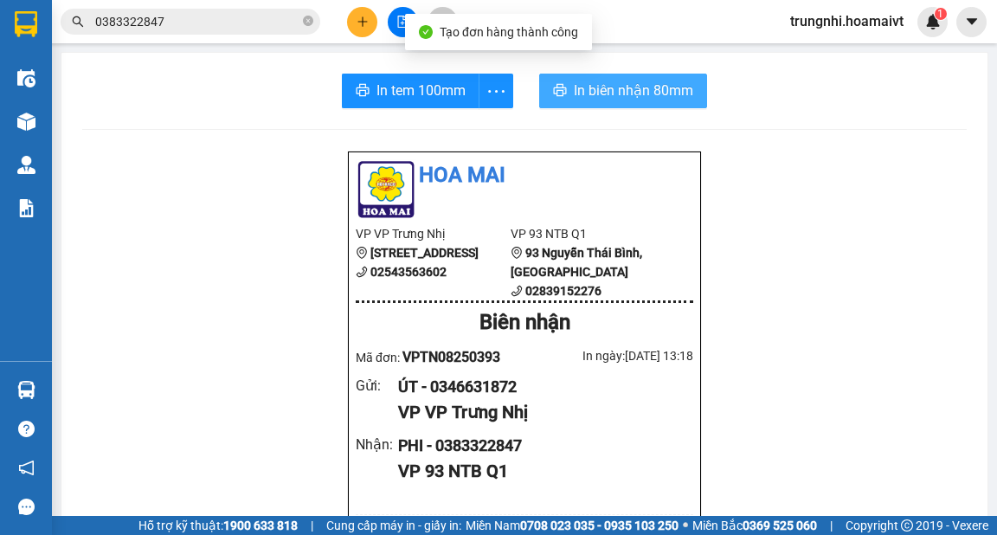
click at [614, 87] on span "In biên nhận 80mm" at bounding box center [633, 91] width 119 height 22
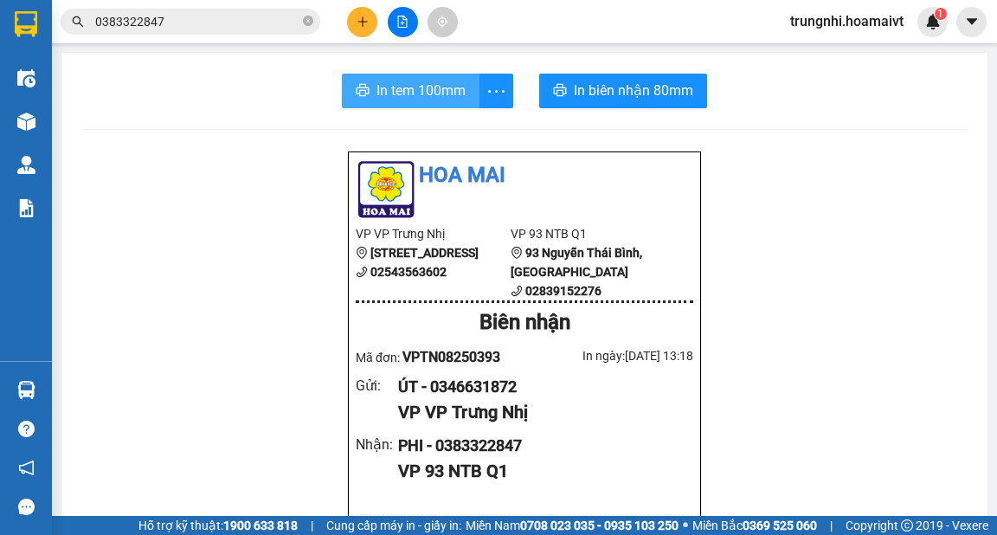
click at [385, 84] on span "In tem 100mm" at bounding box center [421, 91] width 89 height 22
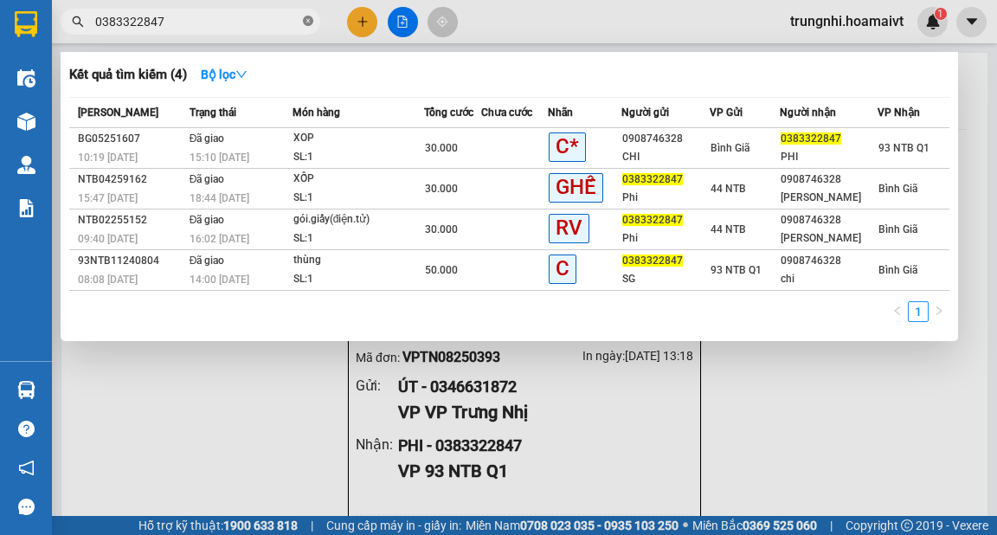
click at [308, 18] on icon "close-circle" at bounding box center [308, 21] width 10 height 10
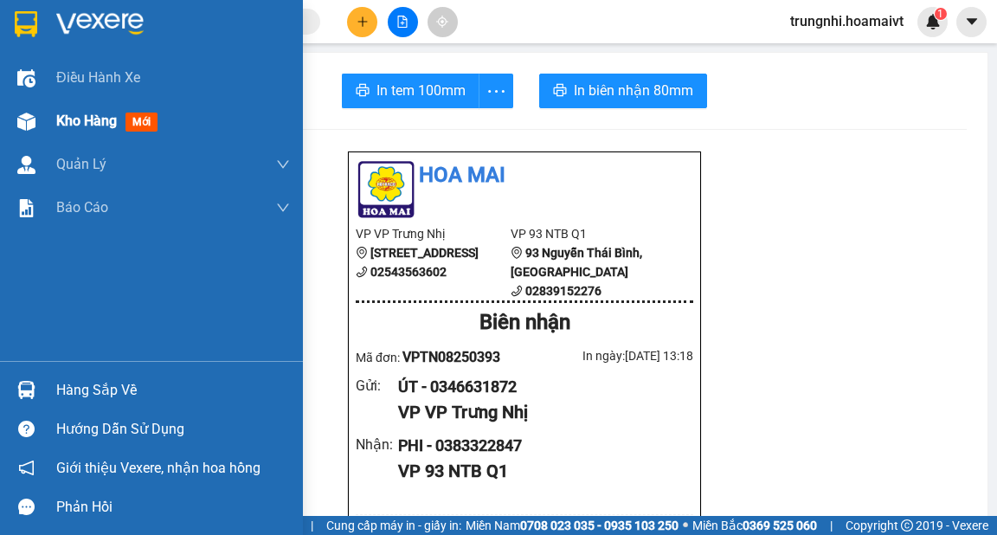
click at [83, 113] on span "Kho hàng" at bounding box center [86, 121] width 61 height 16
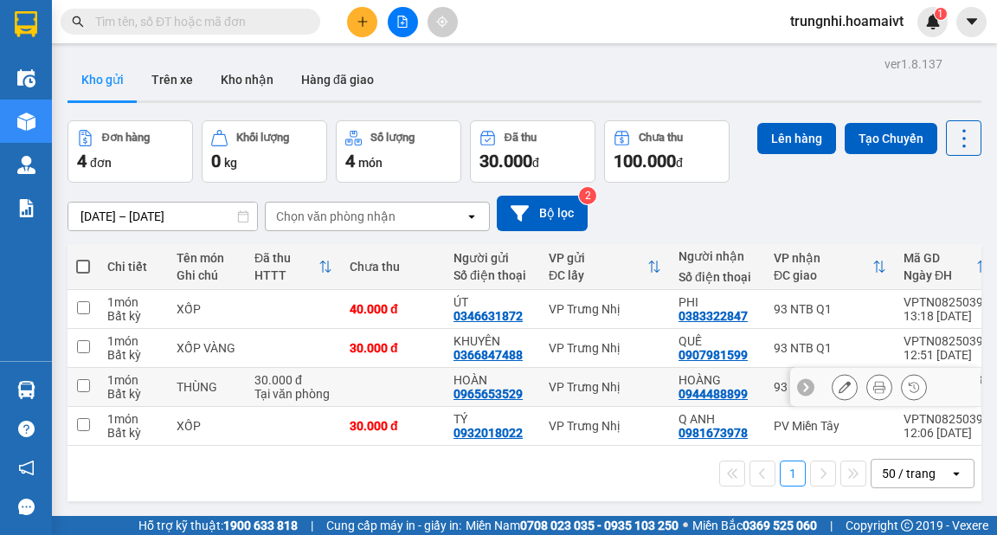
click at [80, 382] on input "checkbox" at bounding box center [83, 385] width 13 height 13
checkbox input "true"
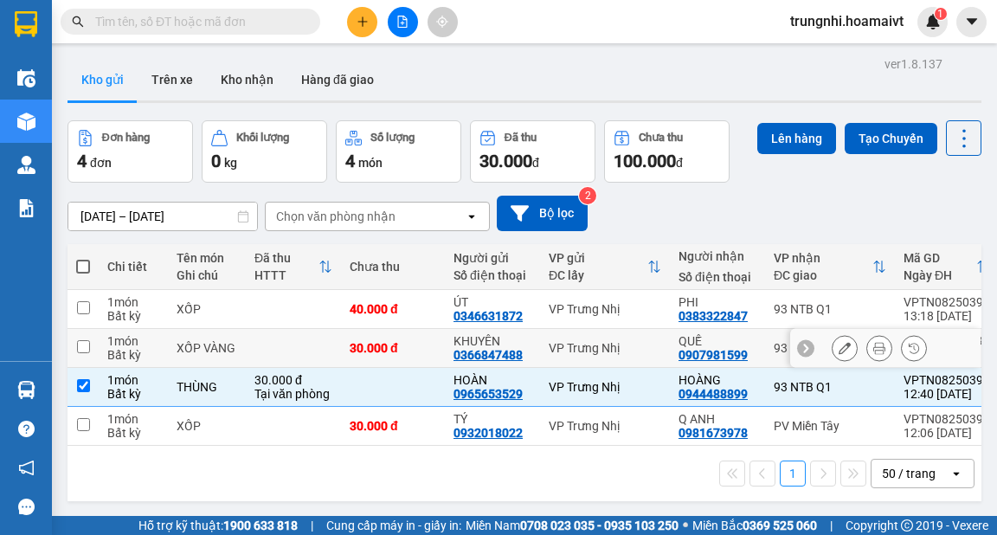
click at [86, 353] on td at bounding box center [83, 348] width 31 height 39
checkbox input "true"
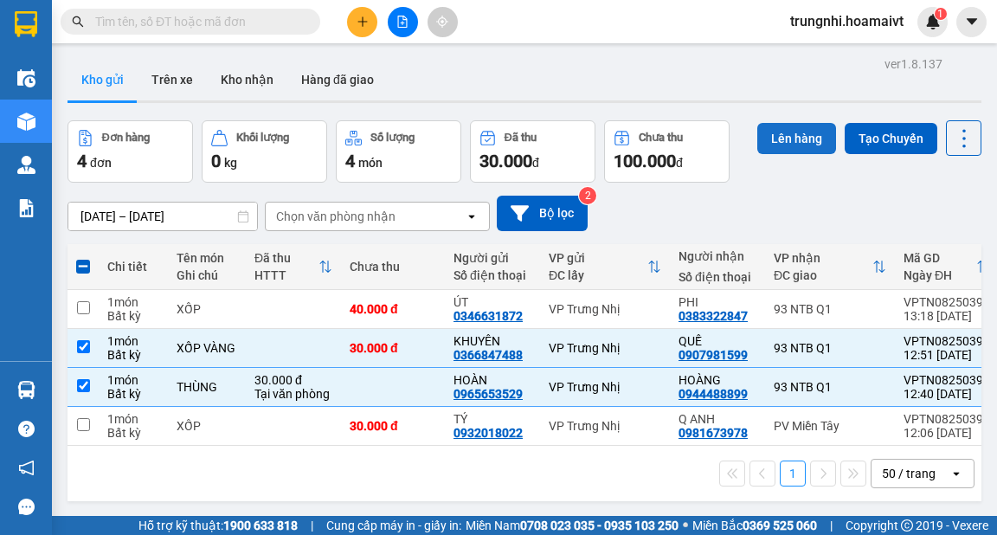
click at [815, 133] on button "Lên hàng" at bounding box center [797, 138] width 79 height 31
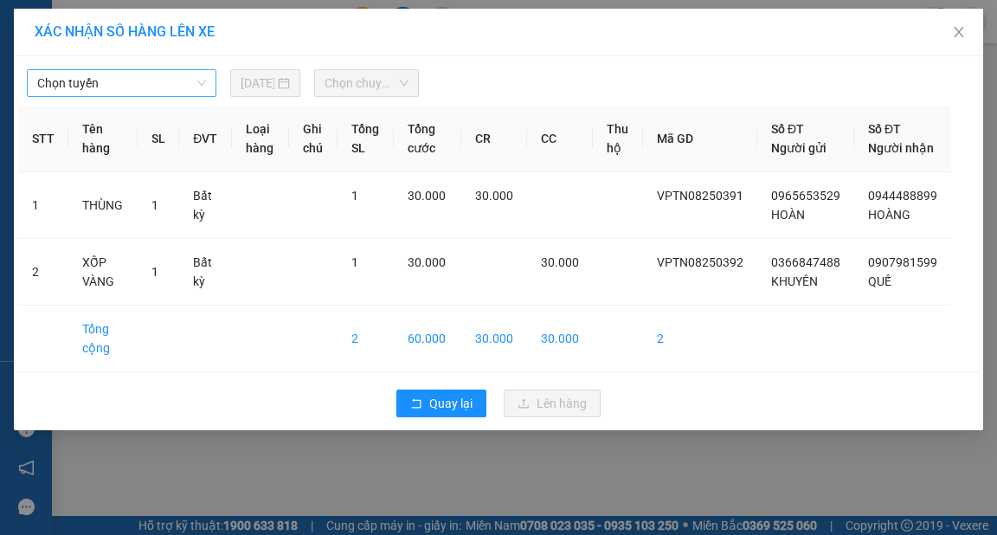
click at [83, 87] on span "Chọn tuyến" at bounding box center [121, 83] width 169 height 26
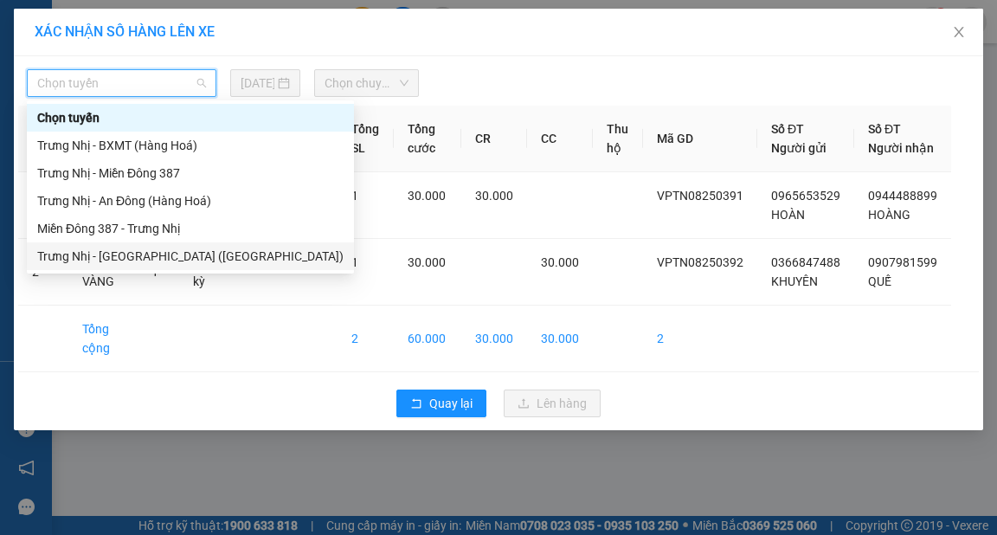
click at [119, 252] on div "Trưng Nhị - [GEOGRAPHIC_DATA] ([GEOGRAPHIC_DATA])" at bounding box center [190, 256] width 306 height 19
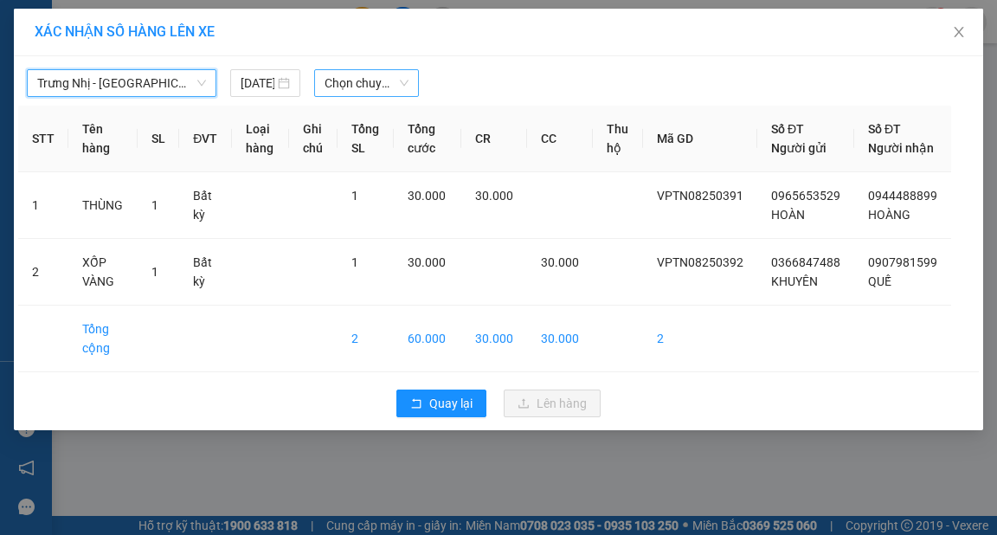
click at [351, 84] on span "Chọn chuyến" at bounding box center [367, 83] width 84 height 26
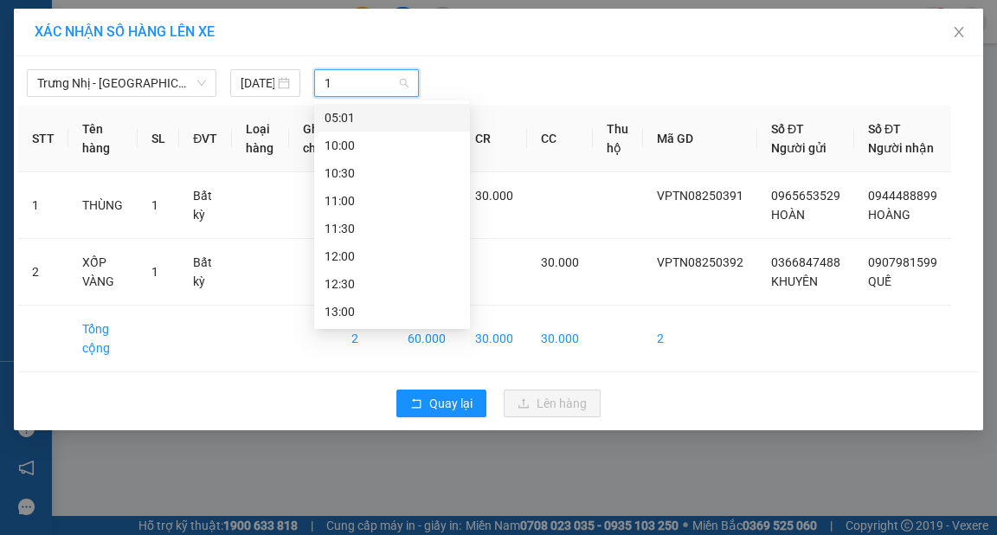
type input "13"
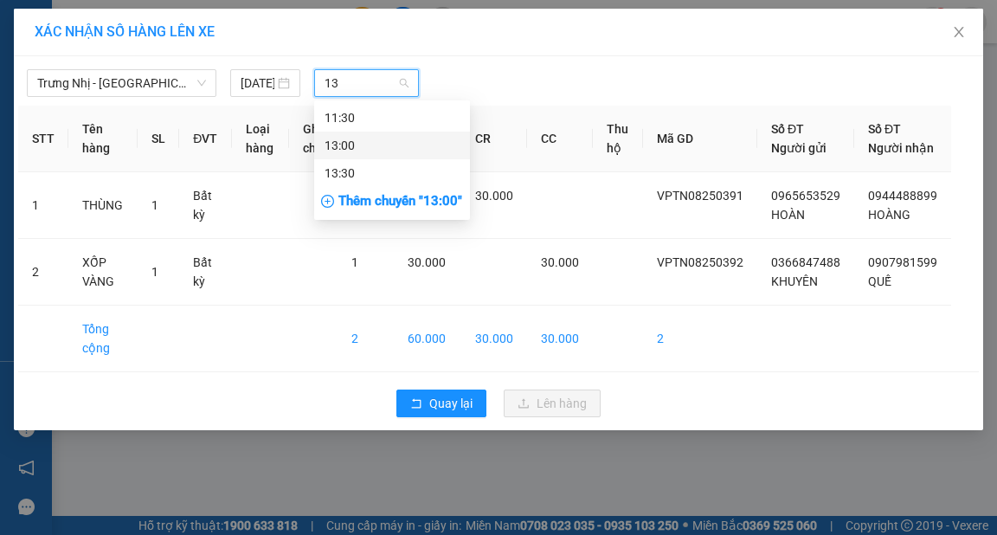
click at [350, 142] on div "13:00" at bounding box center [392, 145] width 135 height 19
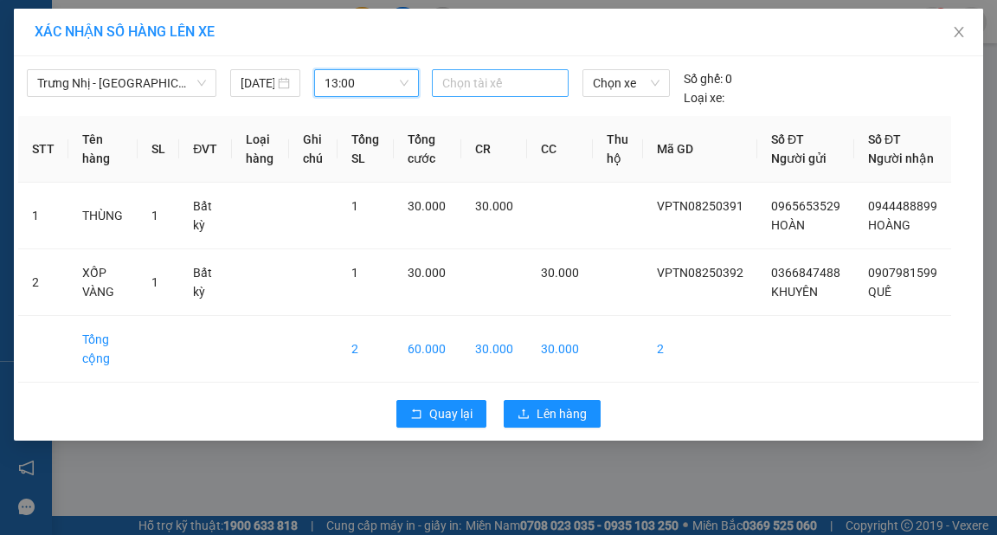
click at [480, 80] on div at bounding box center [500, 83] width 128 height 21
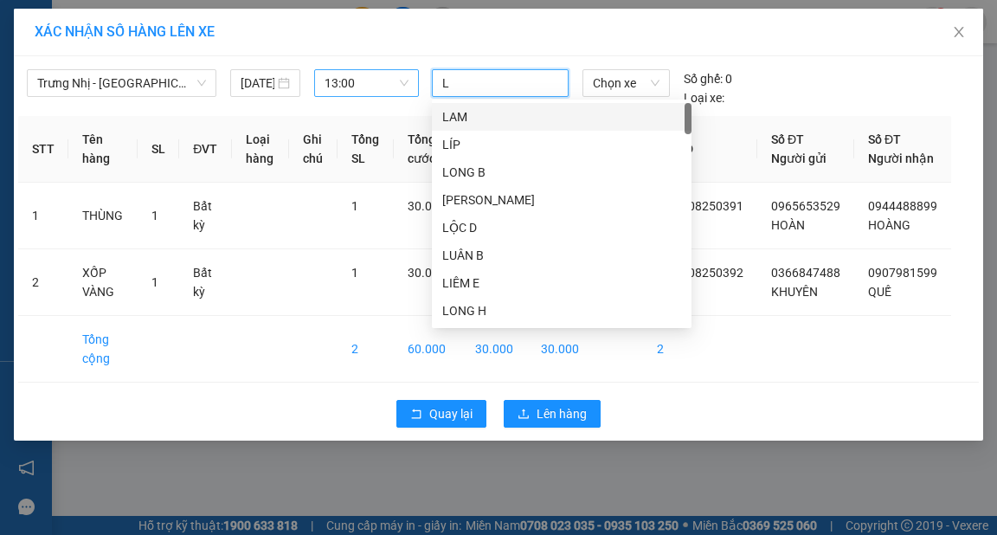
type input "LO"
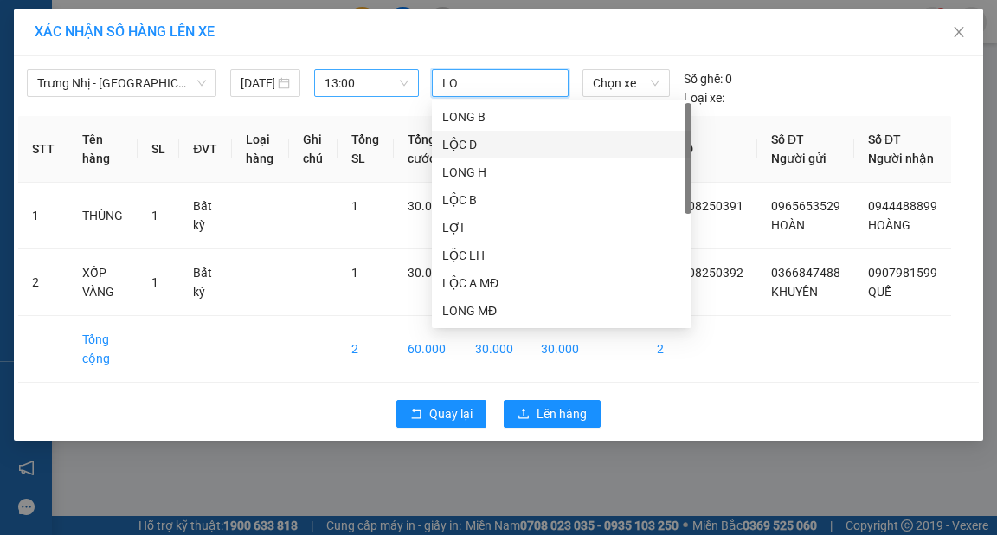
click at [473, 135] on div "LỘC D" at bounding box center [561, 144] width 239 height 19
click at [603, 87] on span "Chọn xe" at bounding box center [626, 83] width 66 height 26
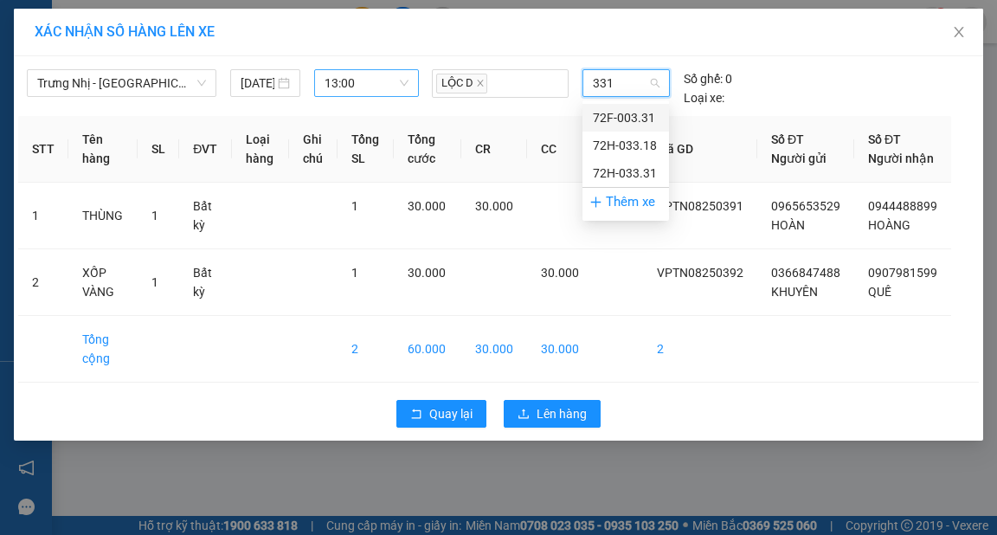
type input "3318"
click at [625, 116] on div "72H-033.18" at bounding box center [626, 117] width 66 height 19
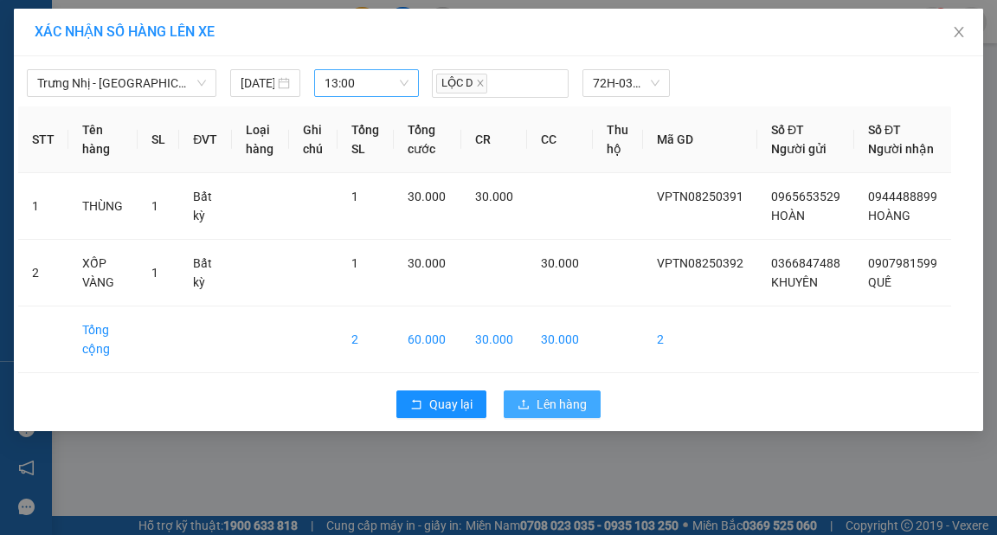
click at [557, 414] on span "Lên hàng" at bounding box center [562, 404] width 50 height 19
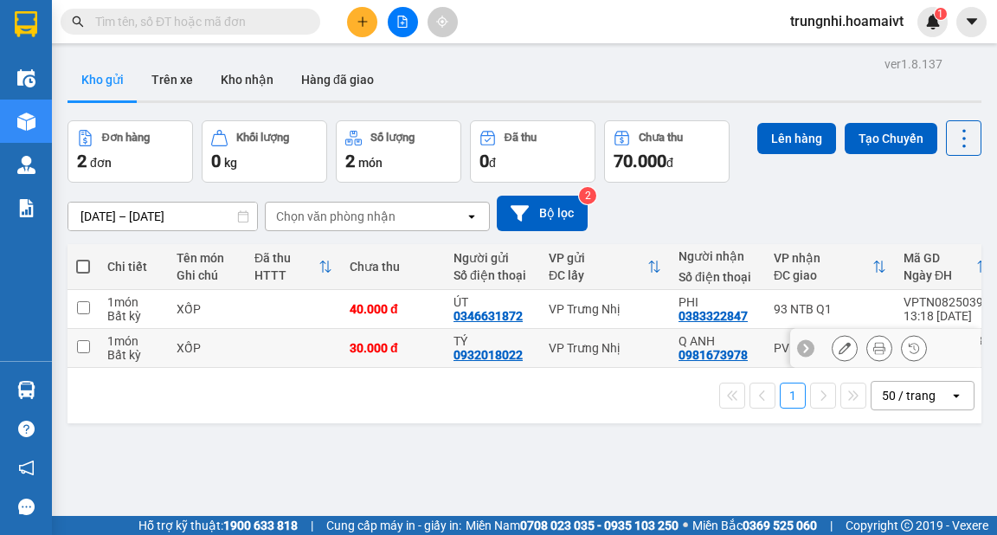
click at [77, 340] on input "checkbox" at bounding box center [83, 346] width 13 height 13
checkbox input "true"
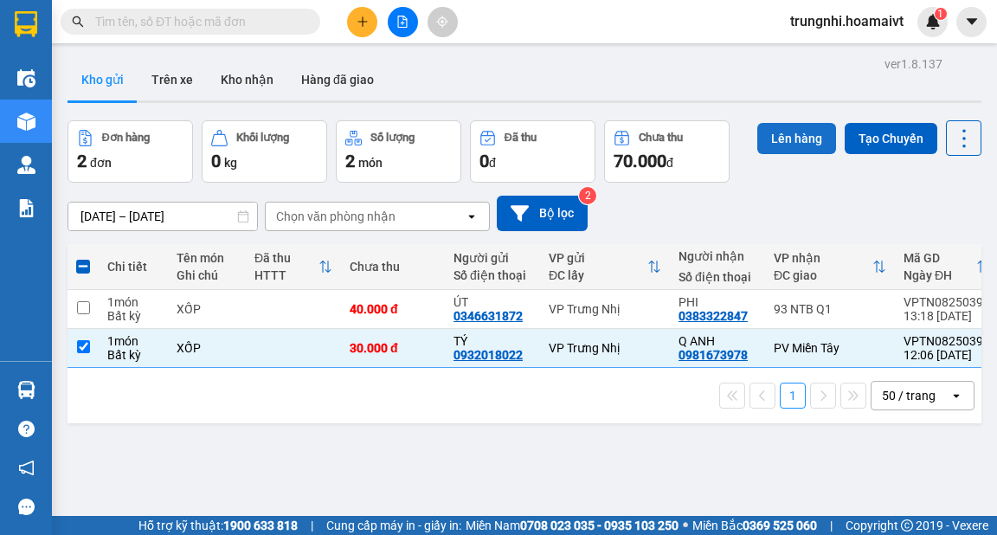
click at [782, 145] on button "Lên hàng" at bounding box center [797, 138] width 79 height 31
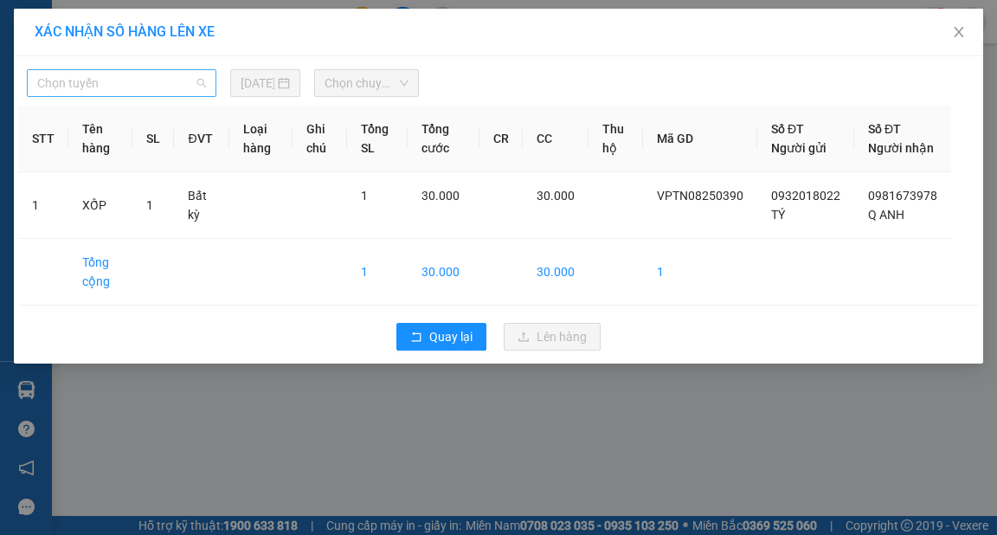
click at [105, 94] on span "Chọn tuyến" at bounding box center [121, 83] width 169 height 26
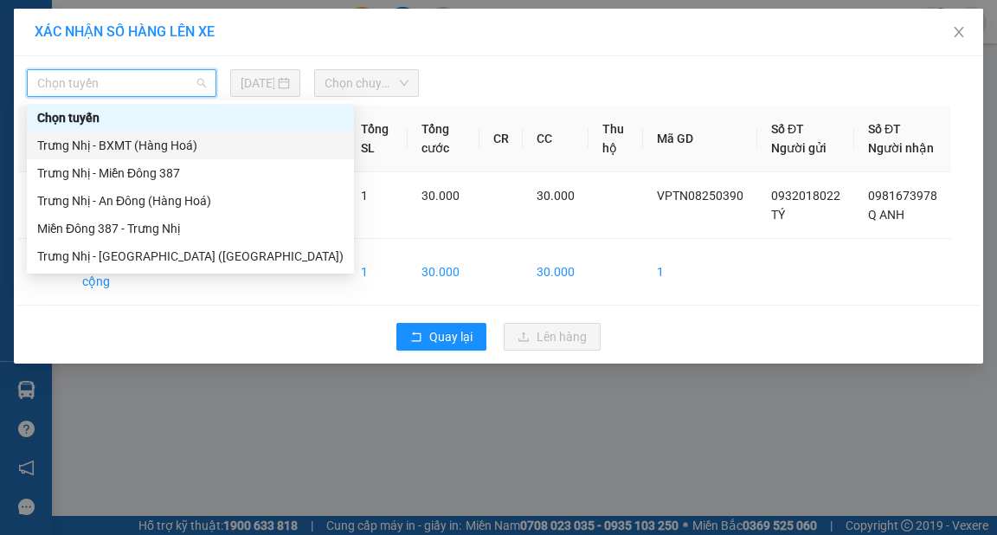
click at [110, 144] on div "Trưng Nhị - BXMT (Hàng Hoá)" at bounding box center [190, 145] width 306 height 19
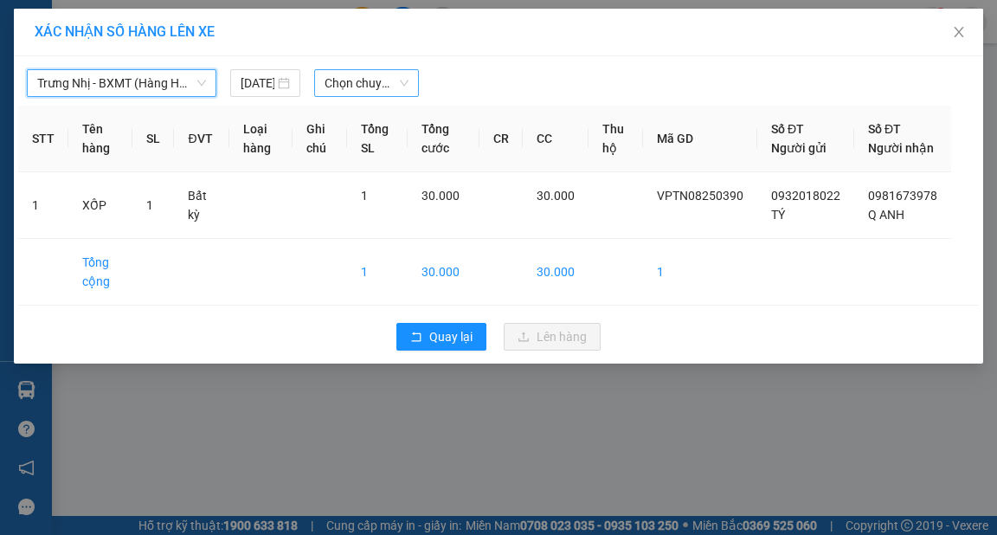
click at [349, 78] on span "Chọn chuyến" at bounding box center [367, 83] width 84 height 26
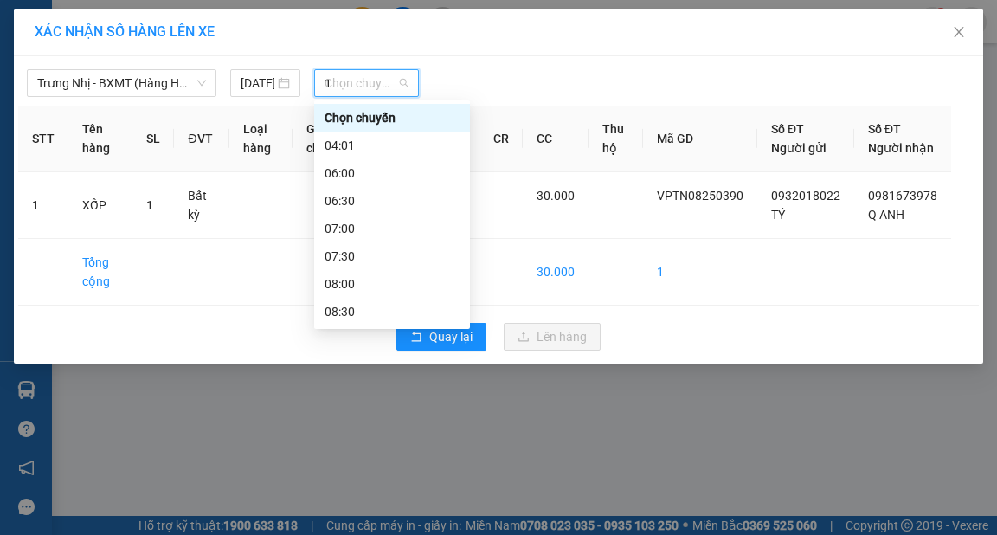
type input "13"
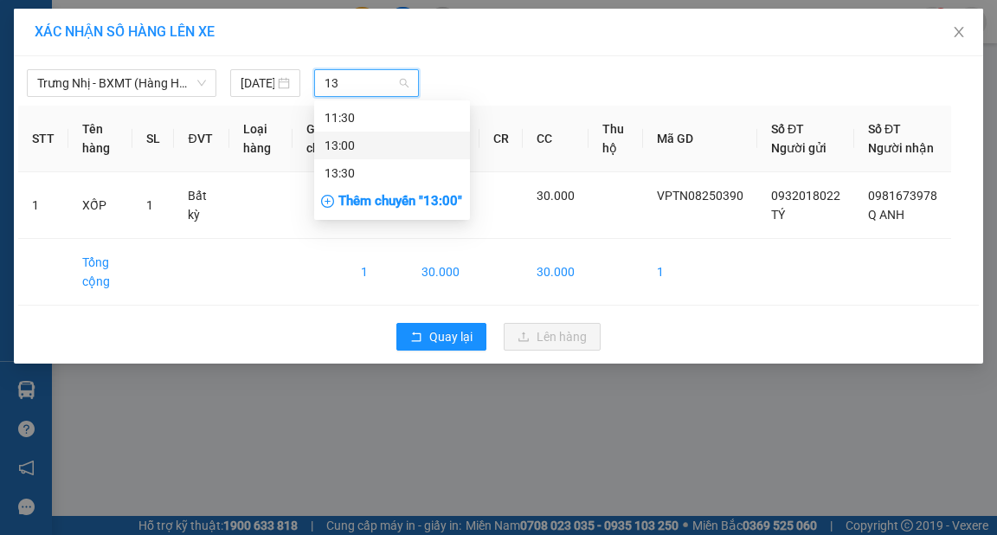
click at [358, 145] on div "13:00" at bounding box center [392, 145] width 135 height 19
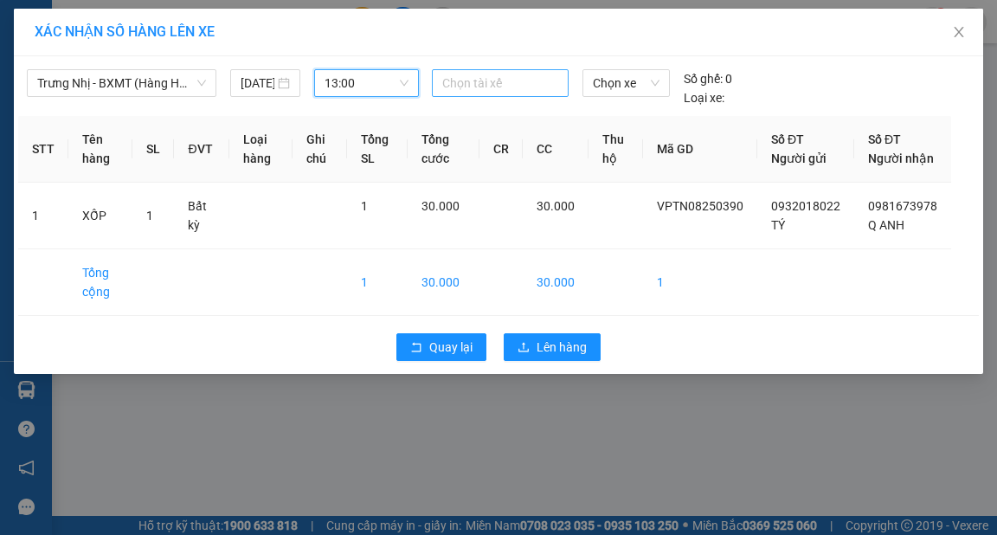
click at [504, 77] on div at bounding box center [500, 83] width 128 height 21
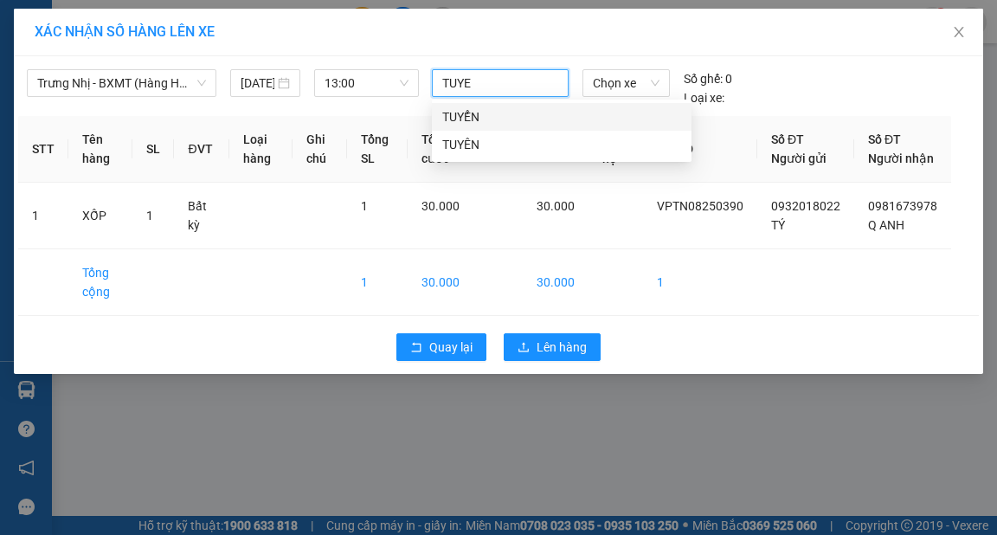
type input "TUYEN"
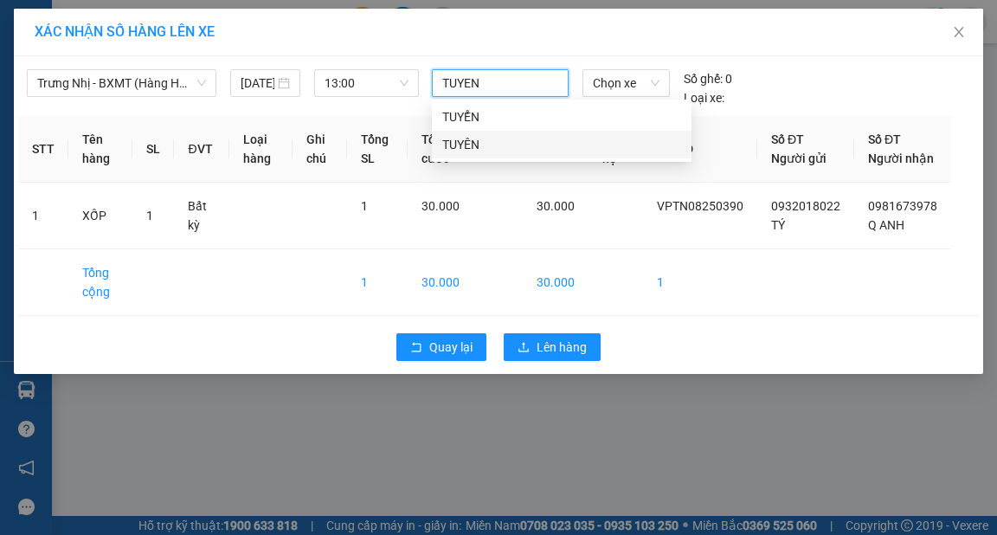
click at [478, 146] on div "TUYÊN" at bounding box center [561, 144] width 239 height 19
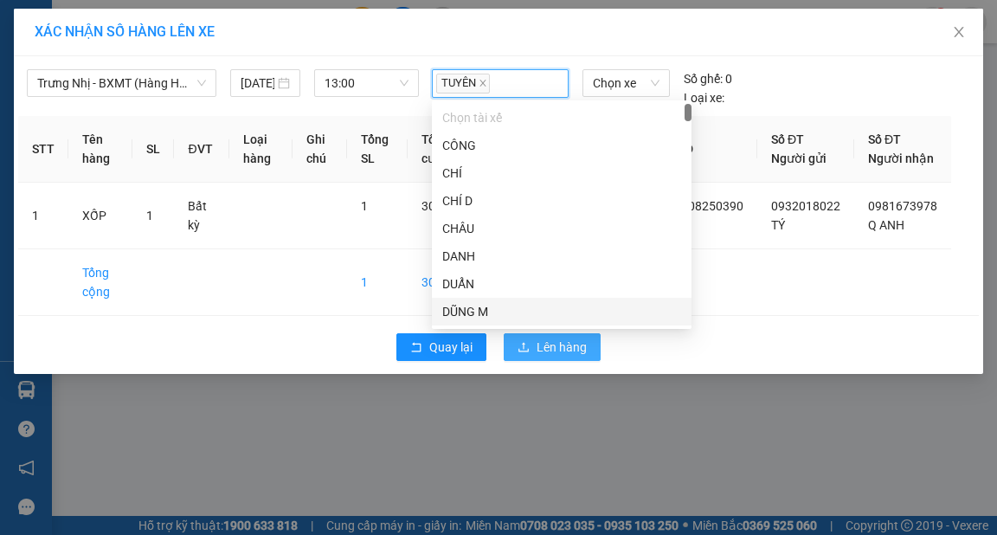
click at [537, 357] on span "Lên hàng" at bounding box center [562, 347] width 50 height 19
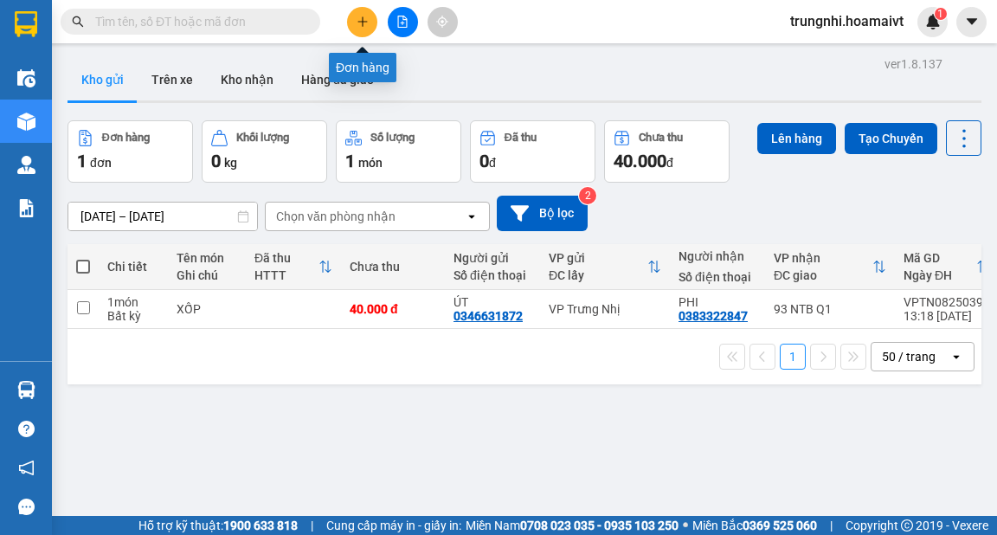
click at [358, 23] on icon "plus" at bounding box center [363, 22] width 12 height 12
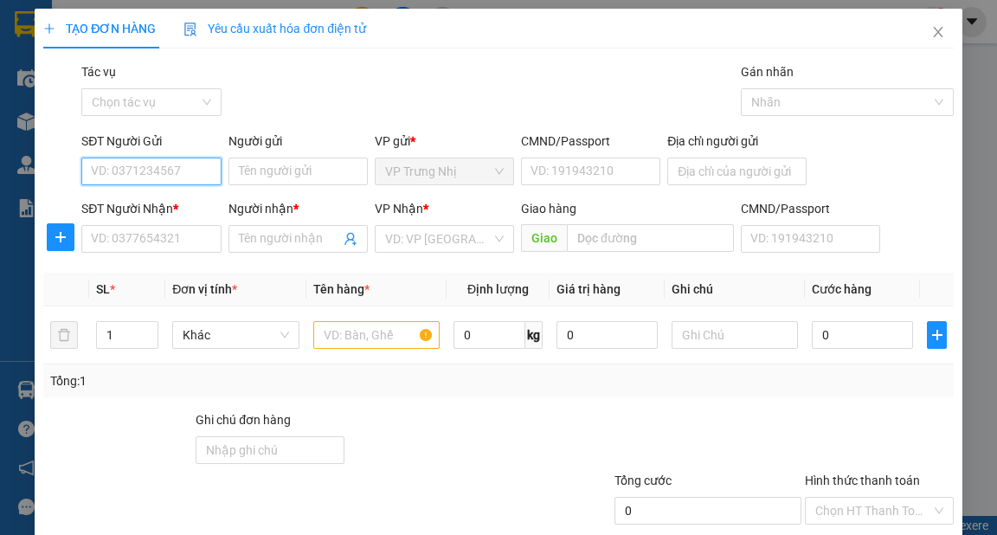
click at [164, 174] on input "SĐT Người Gửi" at bounding box center [150, 172] width 139 height 28
type input "0369694819"
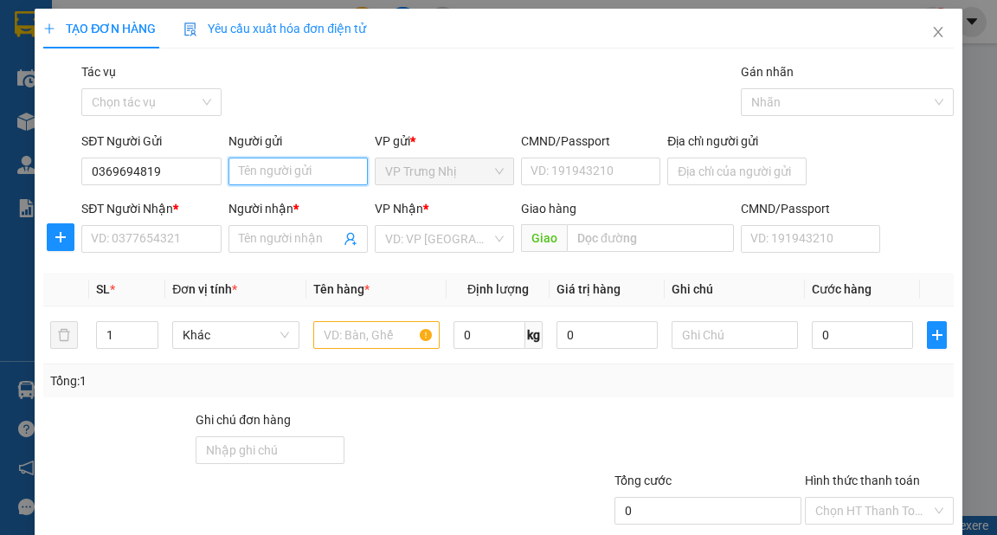
click at [251, 180] on input "Người gửi" at bounding box center [298, 172] width 139 height 28
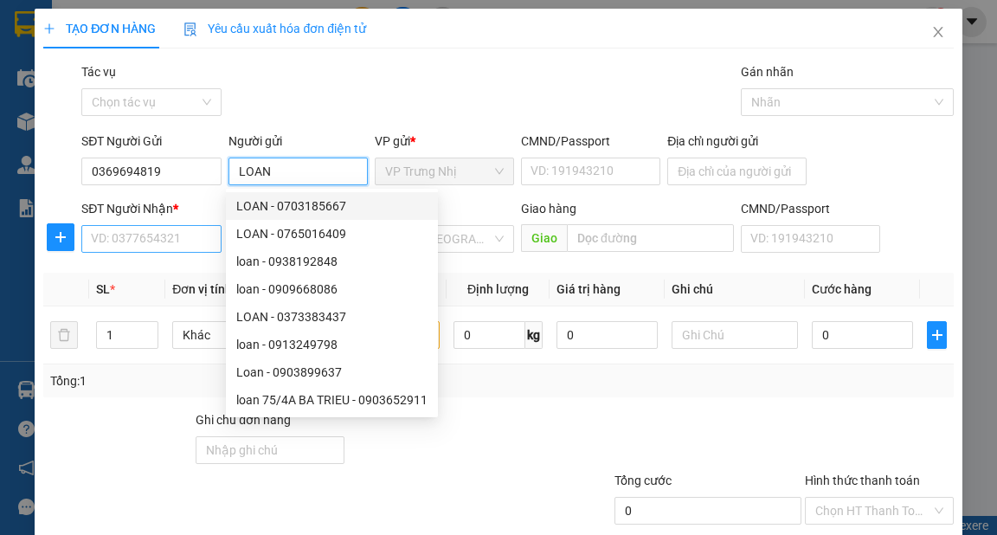
type input "LOAN"
click at [145, 232] on input "SĐT Người Nhận *" at bounding box center [150, 239] width 139 height 28
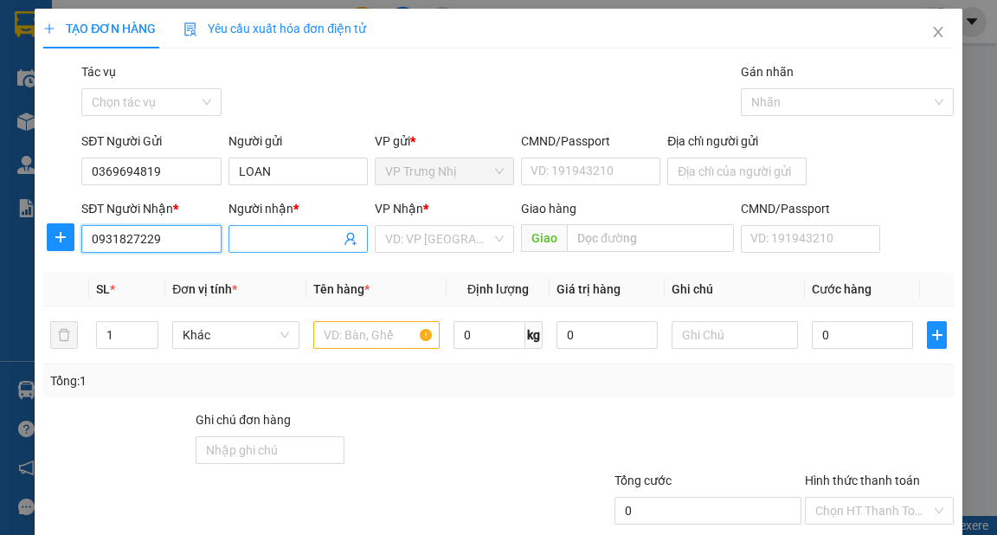
type input "0931827229"
click at [276, 242] on input "Người nhận *" at bounding box center [289, 238] width 101 height 19
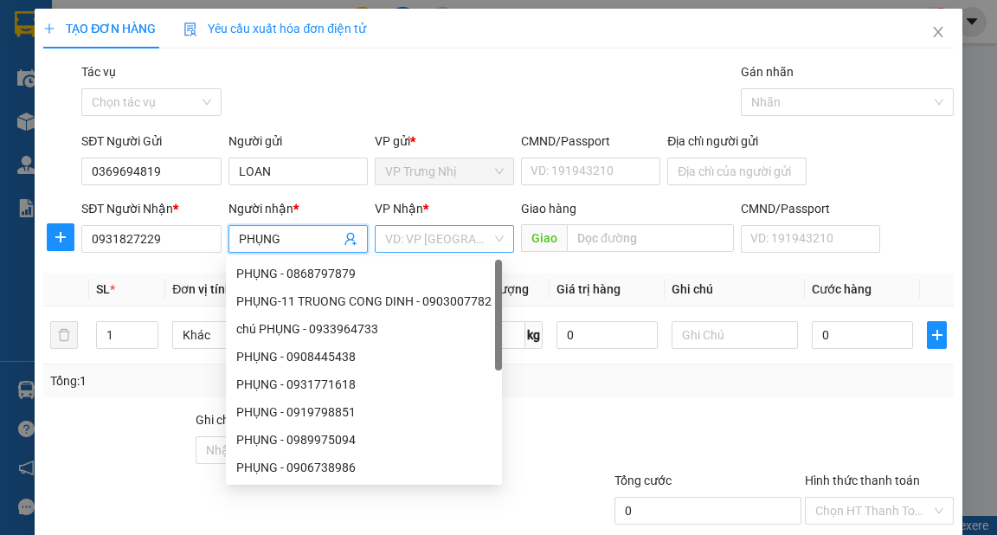
type input "PHỤNG"
click at [453, 239] on input "search" at bounding box center [438, 239] width 106 height 26
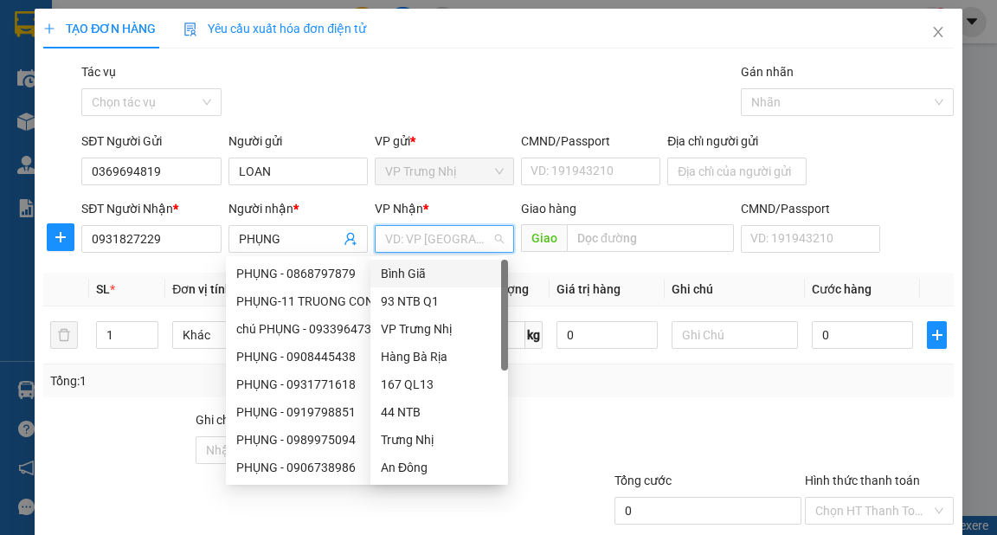
type input "1"
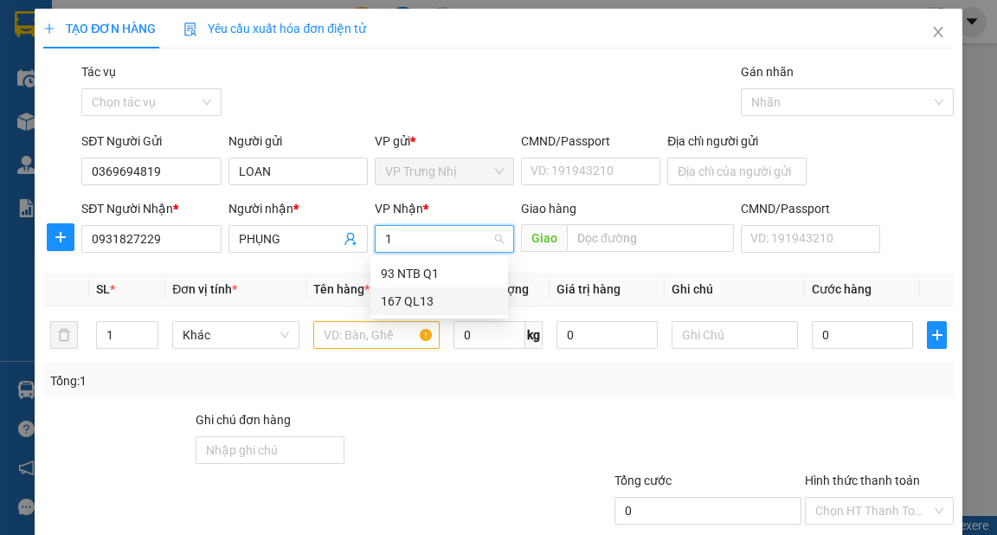
click at [412, 296] on div "167 QL13" at bounding box center [439, 301] width 117 height 19
click at [365, 338] on input "text" at bounding box center [376, 335] width 127 height 28
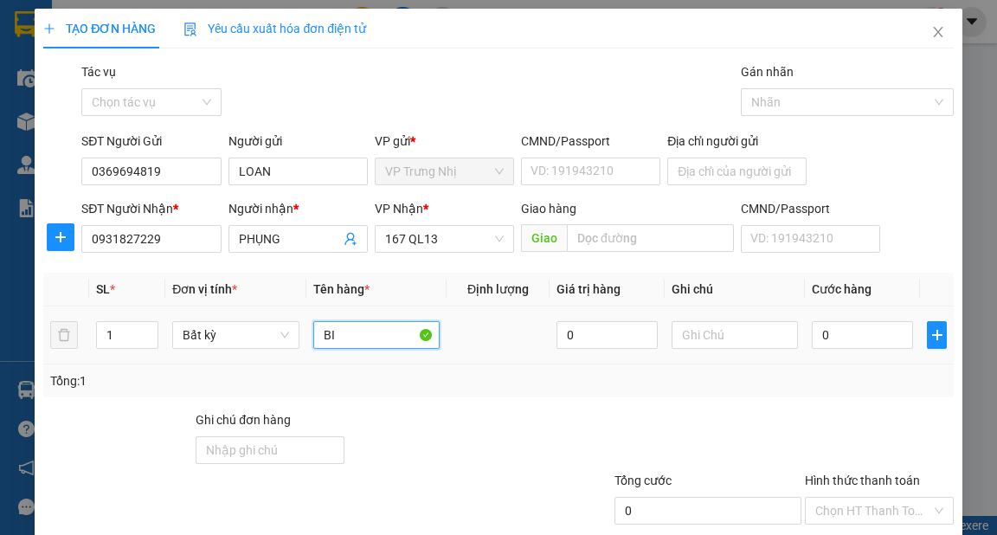
type input "B"
type input "HỘP BỊCH"
click at [849, 332] on input "0" at bounding box center [862, 335] width 101 height 28
type input "3"
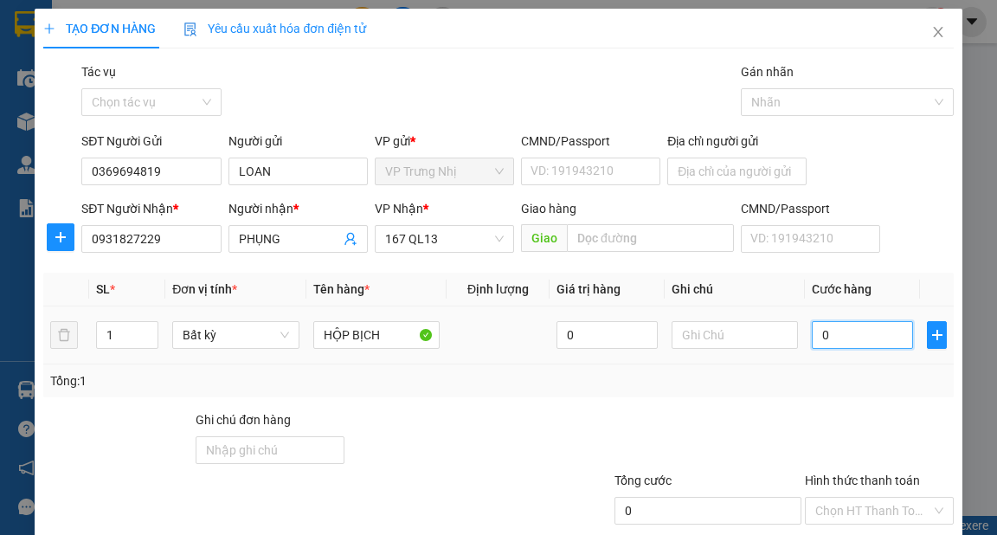
type input "3"
type input "30"
type input "30.000"
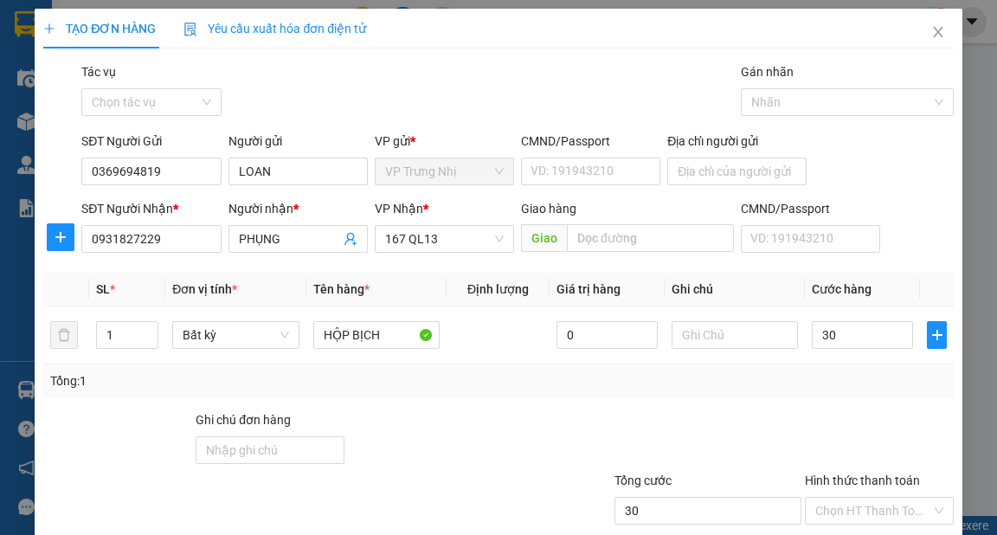
type input "30.000"
click at [826, 384] on div "Tổng: 1" at bounding box center [498, 380] width 896 height 19
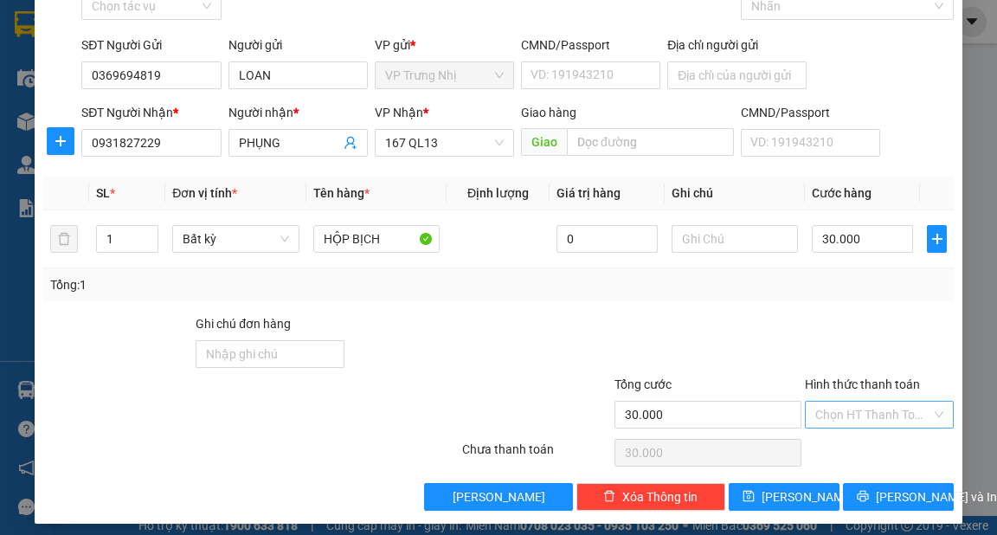
scroll to position [104, 0]
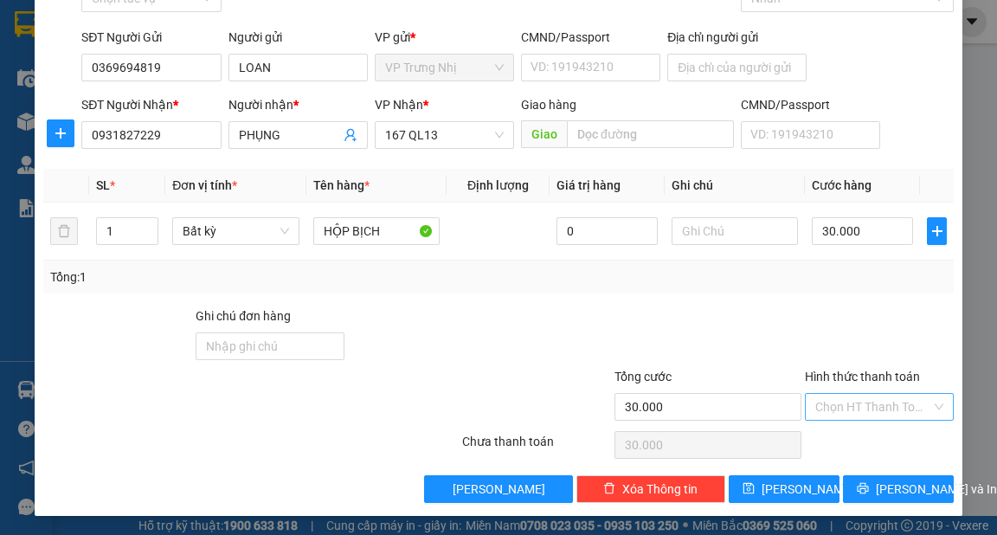
click at [848, 397] on input "Hình thức thanh toán" at bounding box center [874, 407] width 116 height 26
click at [836, 427] on div "Transit Pickup Surcharge Ids Transit Deliver Surcharge Ids Transit Deliver Surc…" at bounding box center [498, 230] width 910 height 545
click at [831, 400] on input "Hình thức thanh toán" at bounding box center [874, 407] width 116 height 26
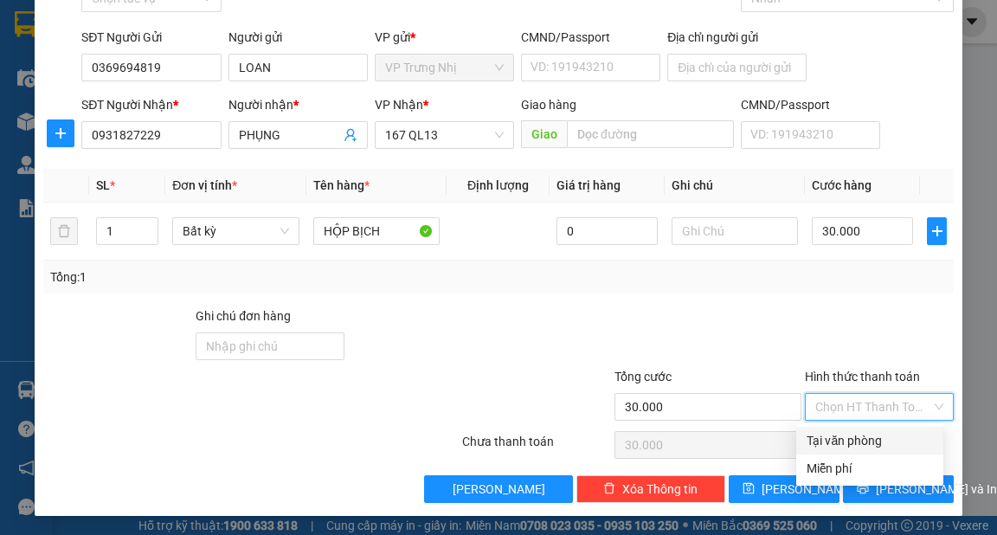
click at [830, 446] on div "Tại văn phòng" at bounding box center [870, 440] width 126 height 19
type input "0"
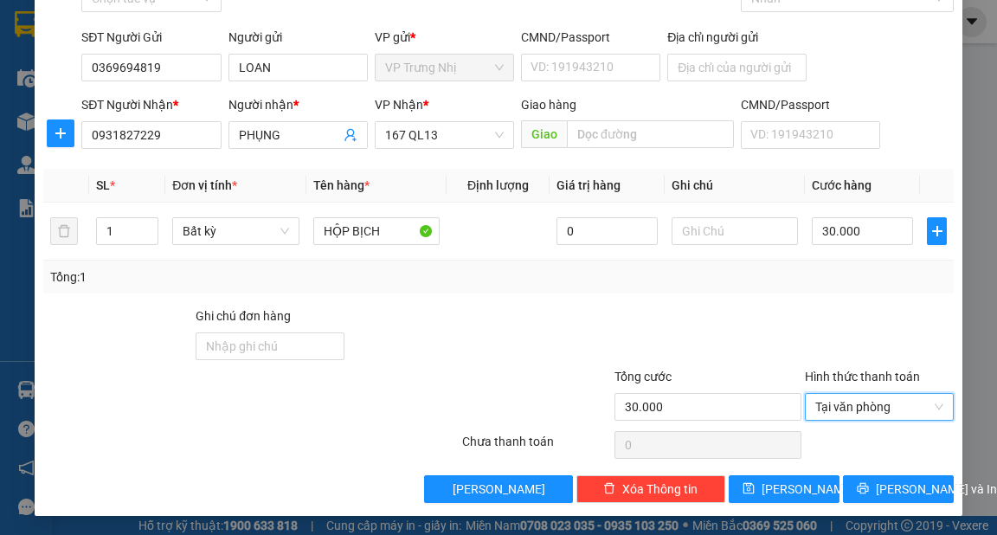
click at [887, 469] on div "Transit Pickup Surcharge Ids Transit Deliver Surcharge Ids Transit Deliver Surc…" at bounding box center [498, 230] width 910 height 545
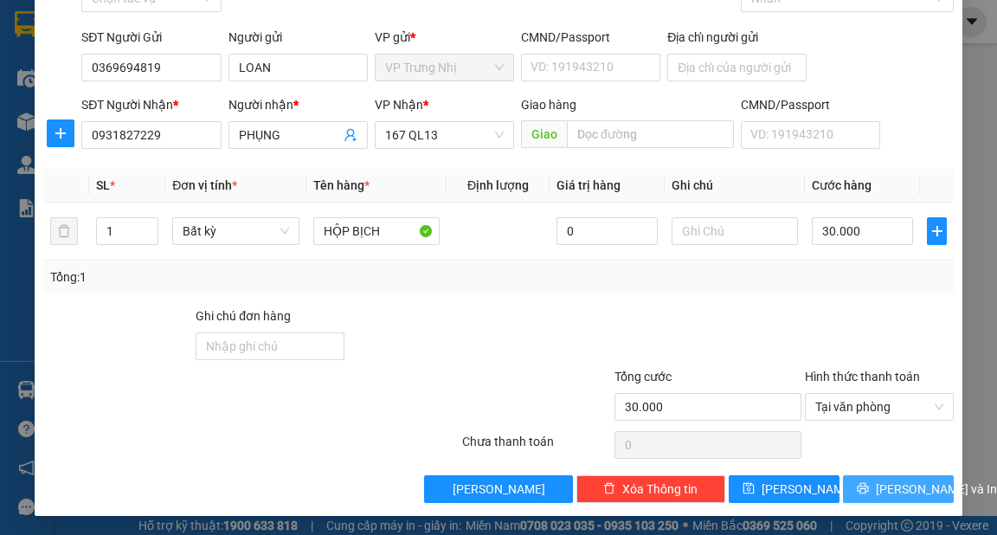
click at [897, 490] on span "[PERSON_NAME] và In" at bounding box center [936, 489] width 121 height 19
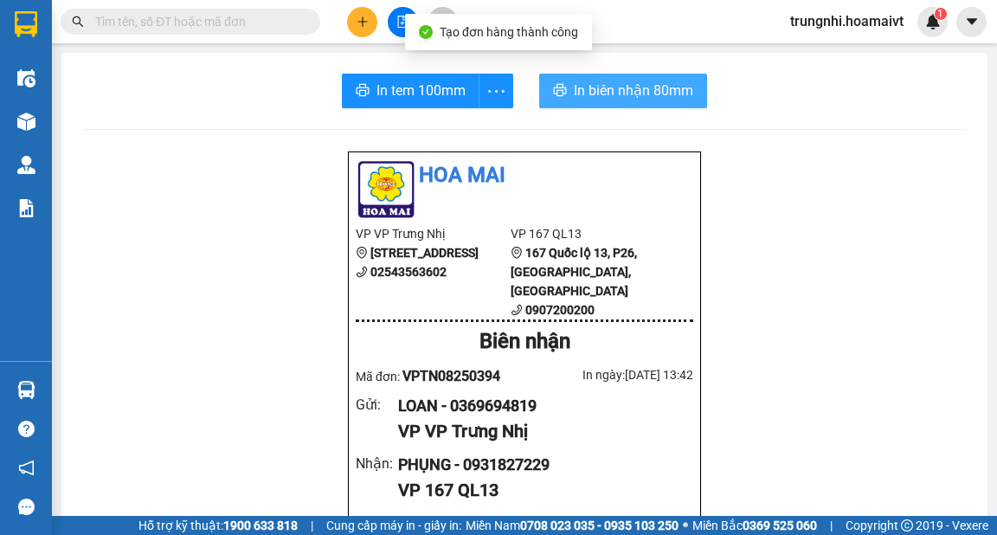
click at [558, 94] on icon "printer" at bounding box center [560, 90] width 14 height 14
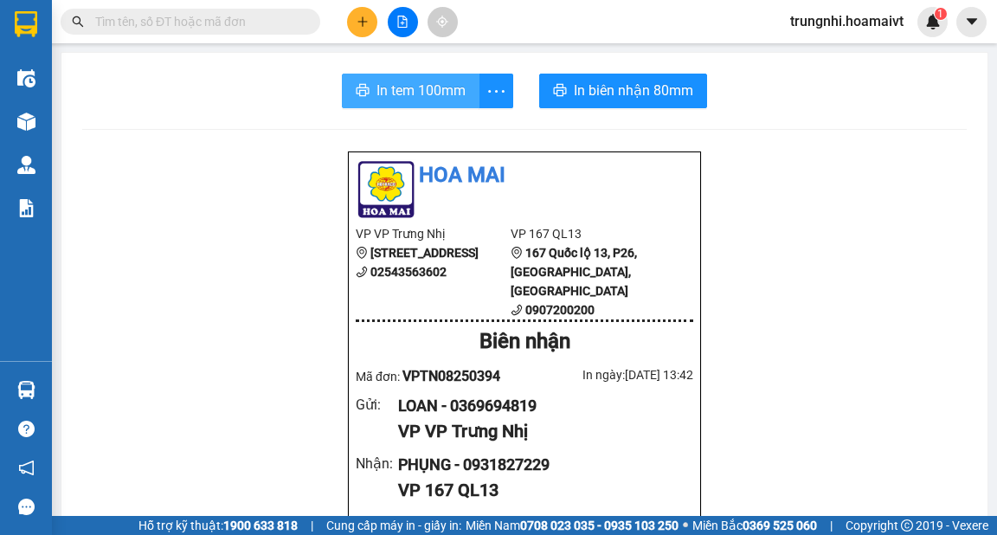
click at [397, 88] on span "In tem 100mm" at bounding box center [421, 91] width 89 height 22
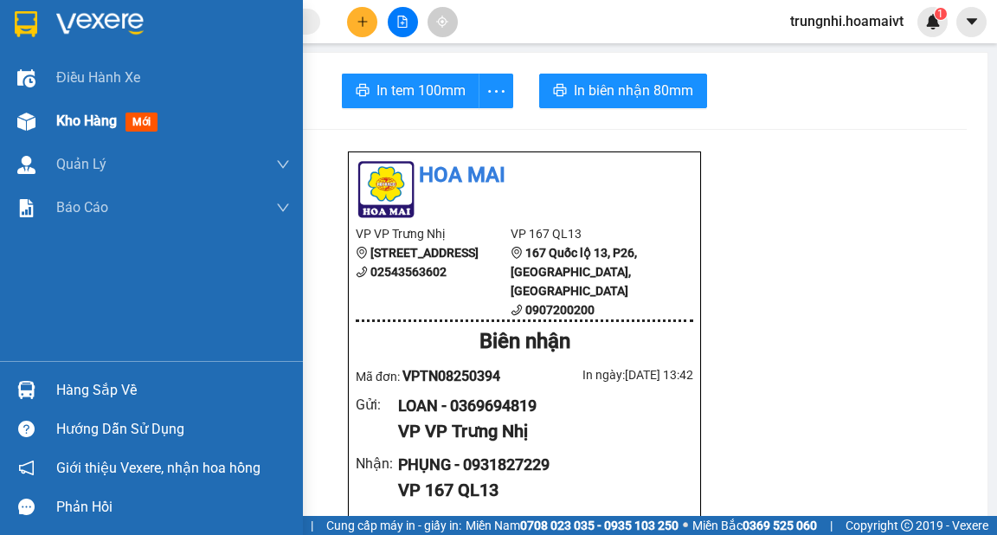
click at [102, 115] on span "Kho hàng" at bounding box center [86, 121] width 61 height 16
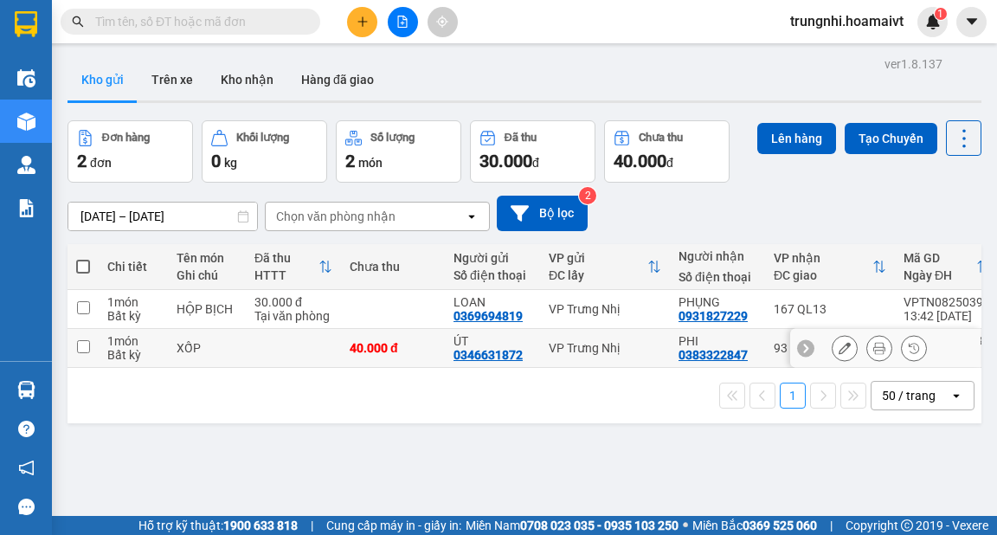
click at [93, 346] on td at bounding box center [83, 348] width 31 height 39
checkbox input "true"
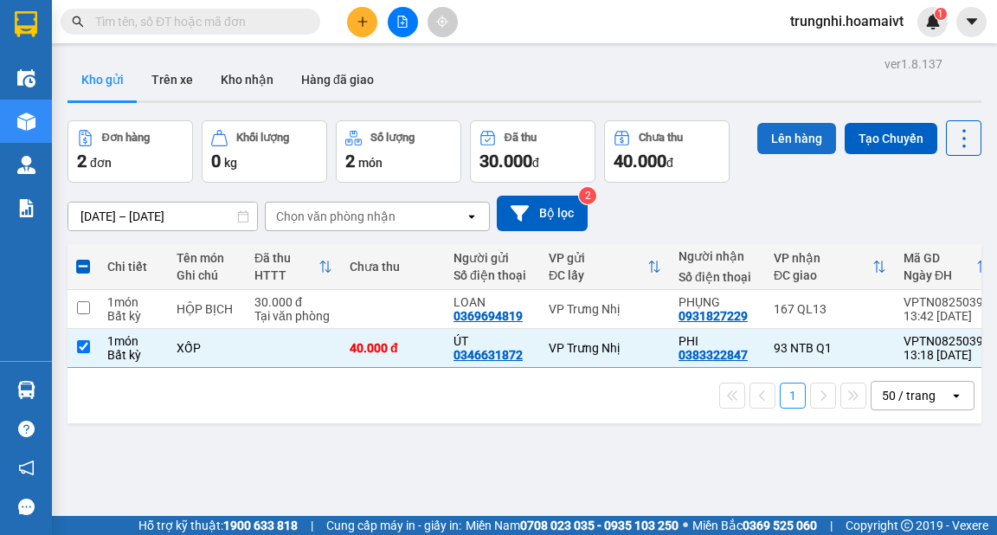
click at [778, 141] on button "Lên hàng" at bounding box center [797, 138] width 79 height 31
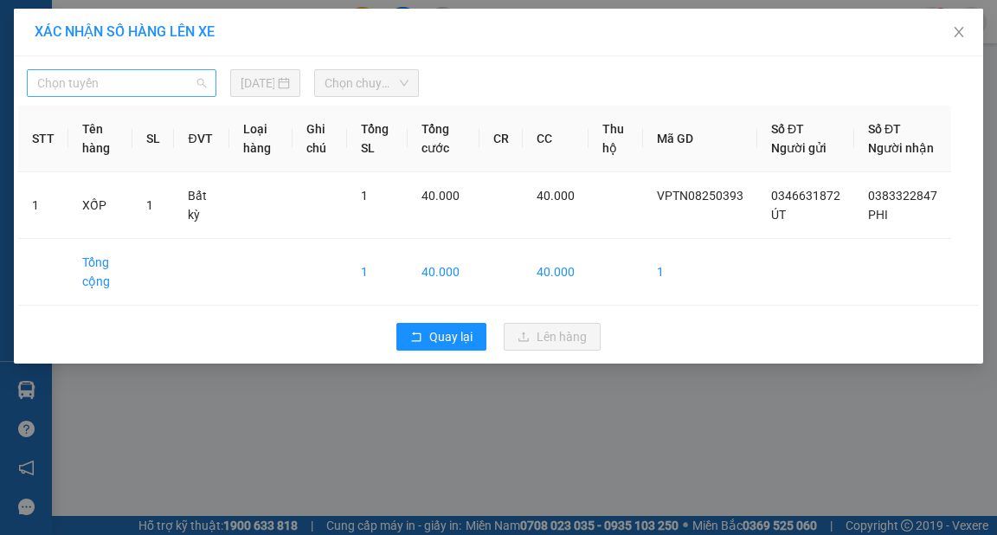
click at [108, 90] on span "Chọn tuyến" at bounding box center [121, 83] width 169 height 26
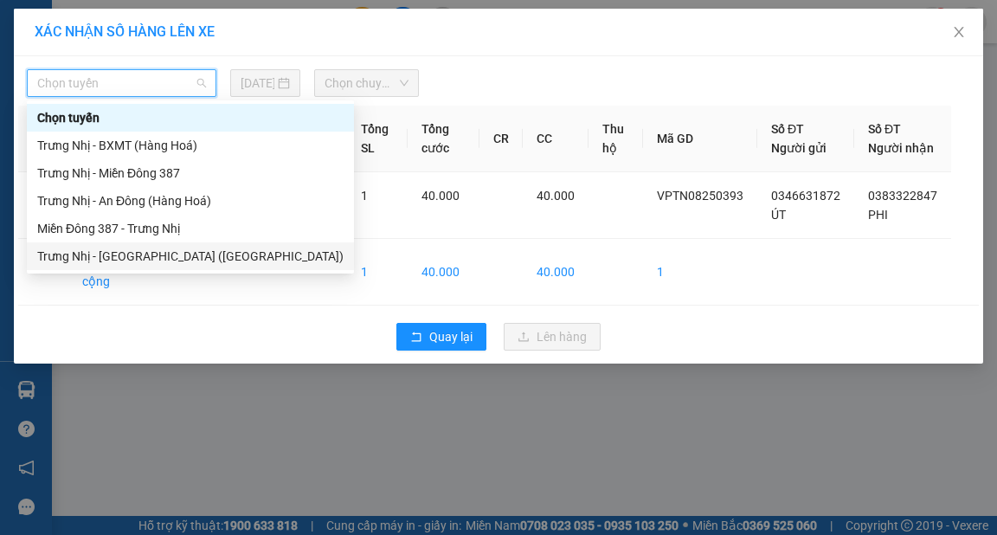
click at [113, 253] on div "Trưng Nhị - [GEOGRAPHIC_DATA] ([GEOGRAPHIC_DATA])" at bounding box center [190, 256] width 306 height 19
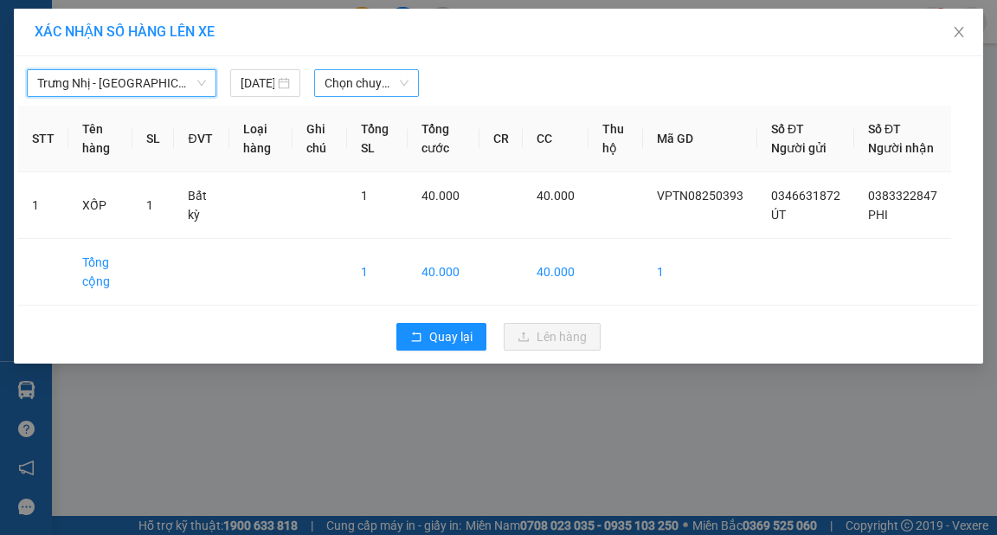
click at [367, 84] on span "Chọn chuyến" at bounding box center [367, 83] width 84 height 26
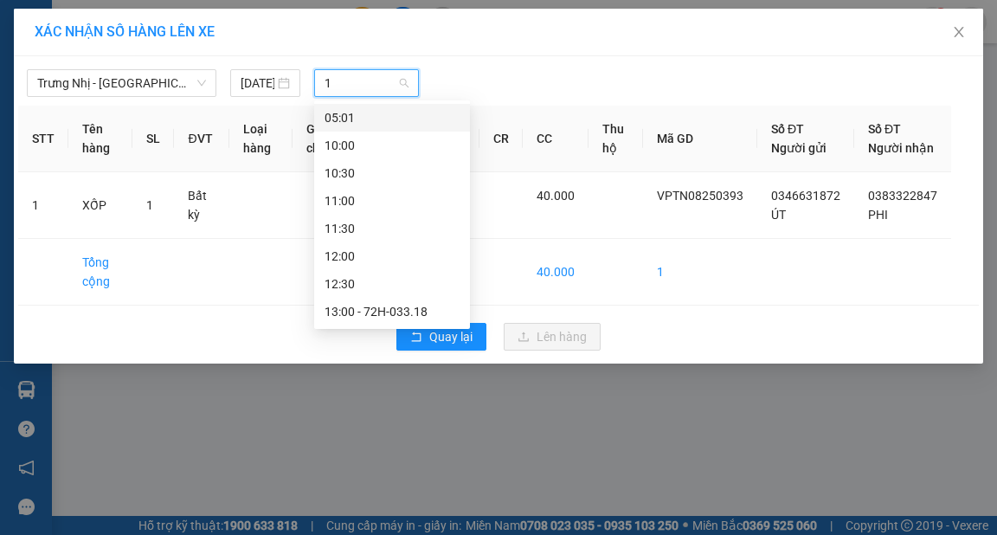
type input "14"
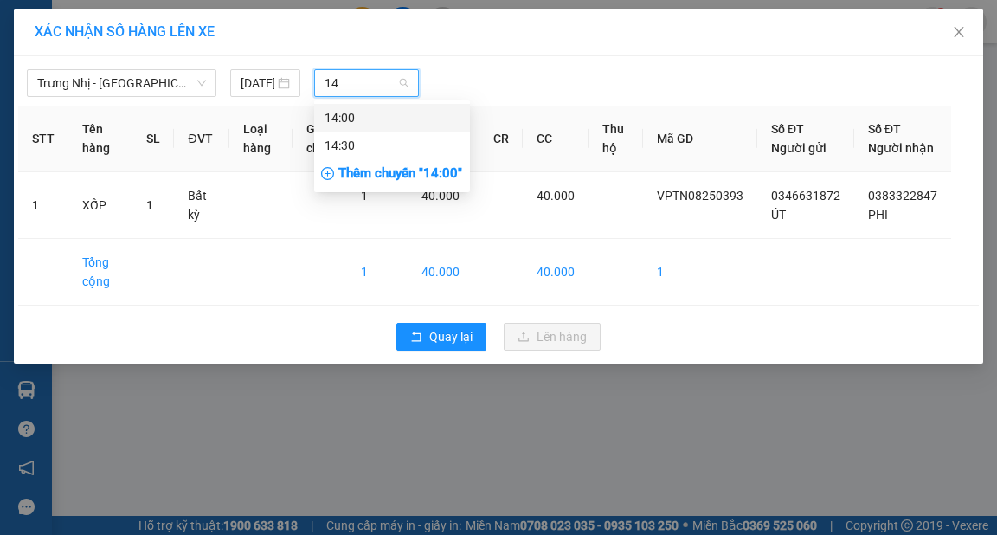
click at [364, 118] on div "14:00" at bounding box center [392, 117] width 135 height 19
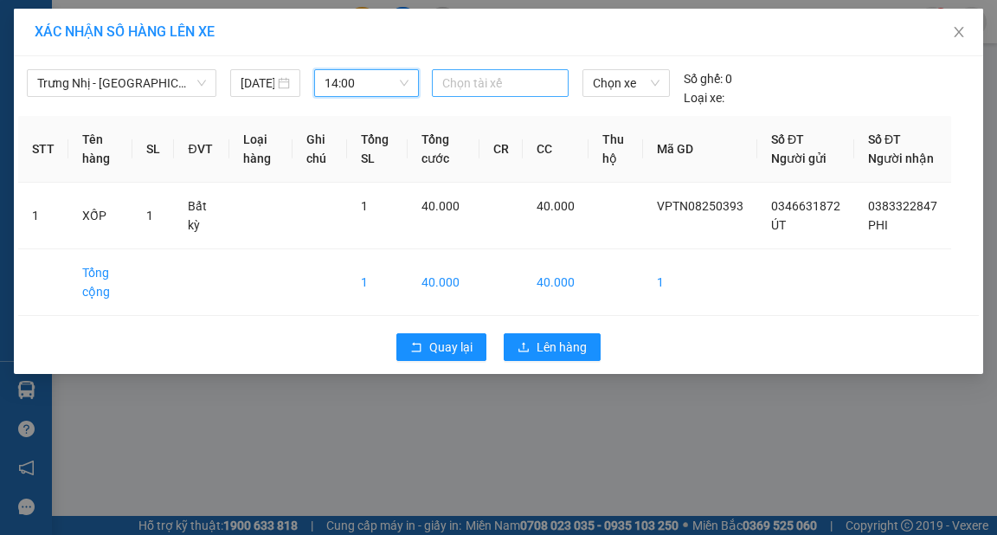
click at [498, 86] on div at bounding box center [500, 83] width 128 height 21
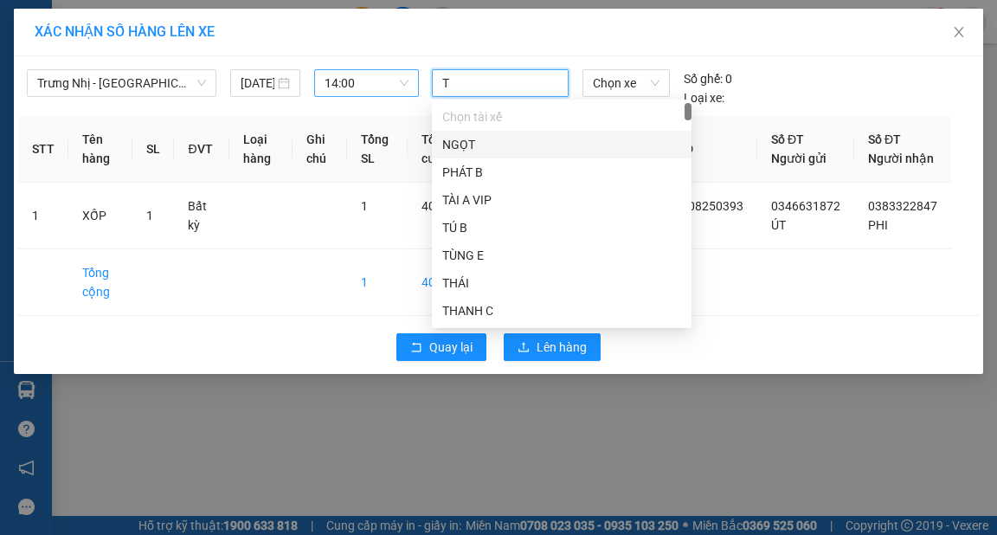
type input "TR"
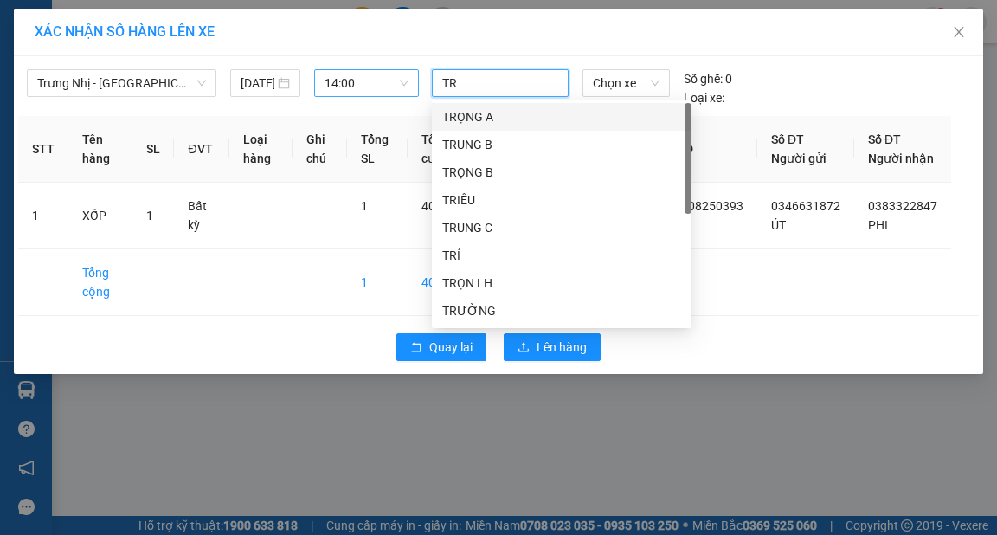
click at [490, 105] on div "TRỌNG A" at bounding box center [562, 117] width 260 height 28
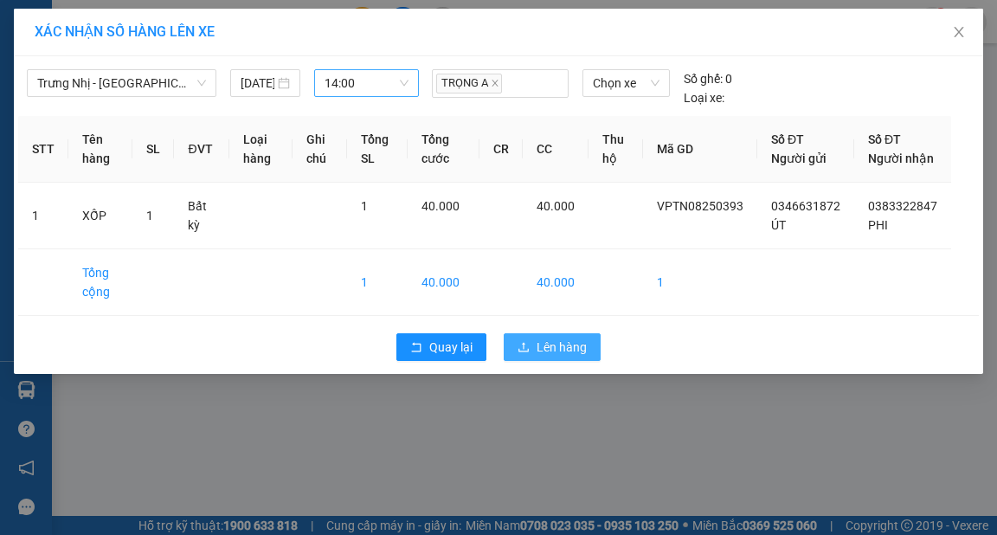
drag, startPoint x: 564, startPoint y: 370, endPoint x: 442, endPoint y: 410, distance: 129.5
click at [564, 357] on span "Lên hàng" at bounding box center [562, 347] width 50 height 19
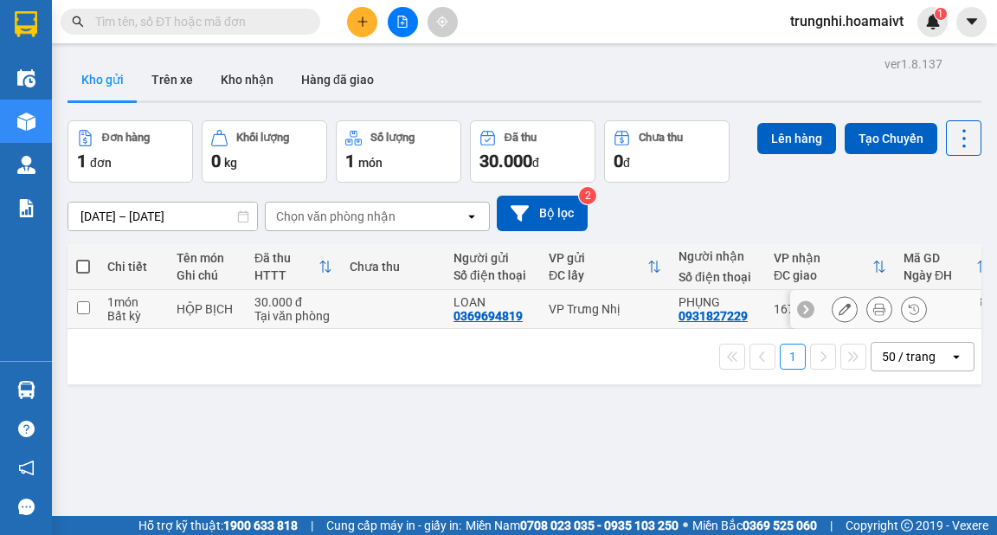
click at [80, 312] on input "checkbox" at bounding box center [83, 307] width 13 height 13
checkbox input "true"
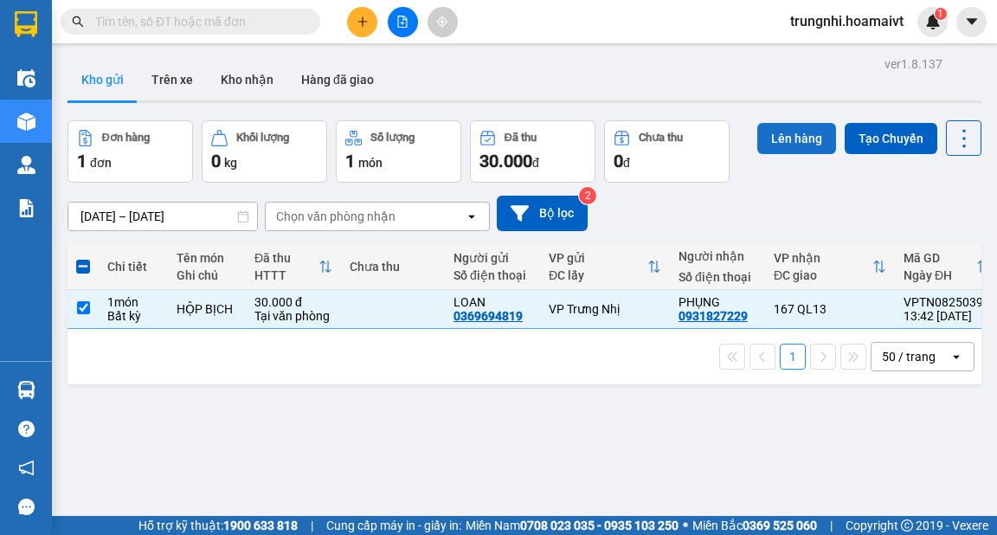
click at [780, 132] on button "Lên hàng" at bounding box center [797, 138] width 79 height 31
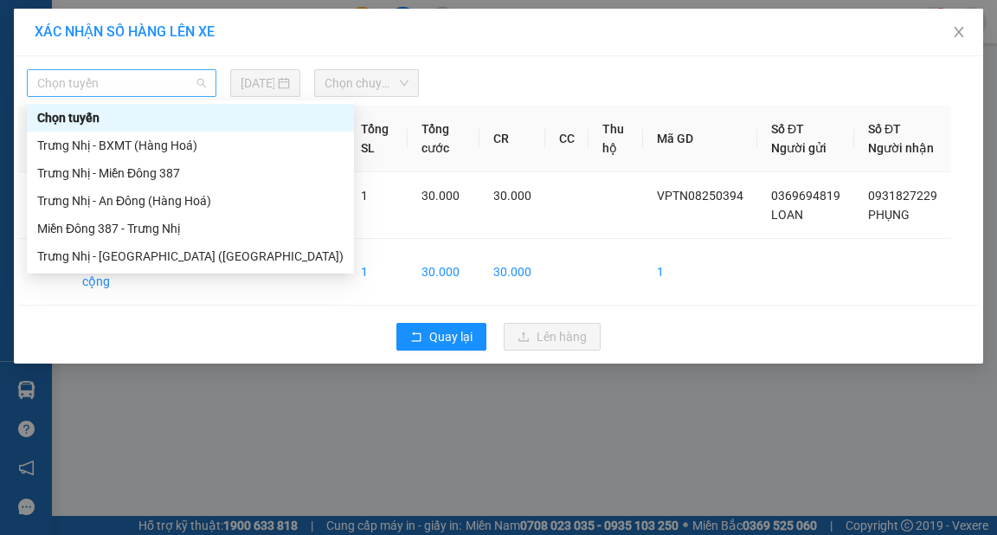
click at [100, 87] on span "Chọn tuyến" at bounding box center [121, 83] width 169 height 26
click at [122, 170] on div "Trưng Nhị - Miền Đông 387" at bounding box center [190, 173] width 306 height 19
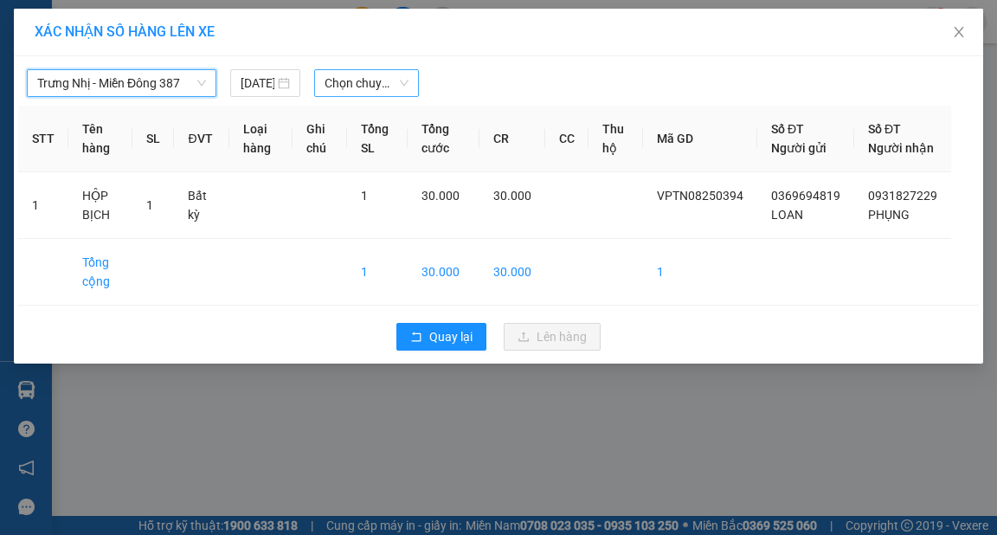
click at [377, 87] on span "Chọn chuyến" at bounding box center [367, 83] width 84 height 26
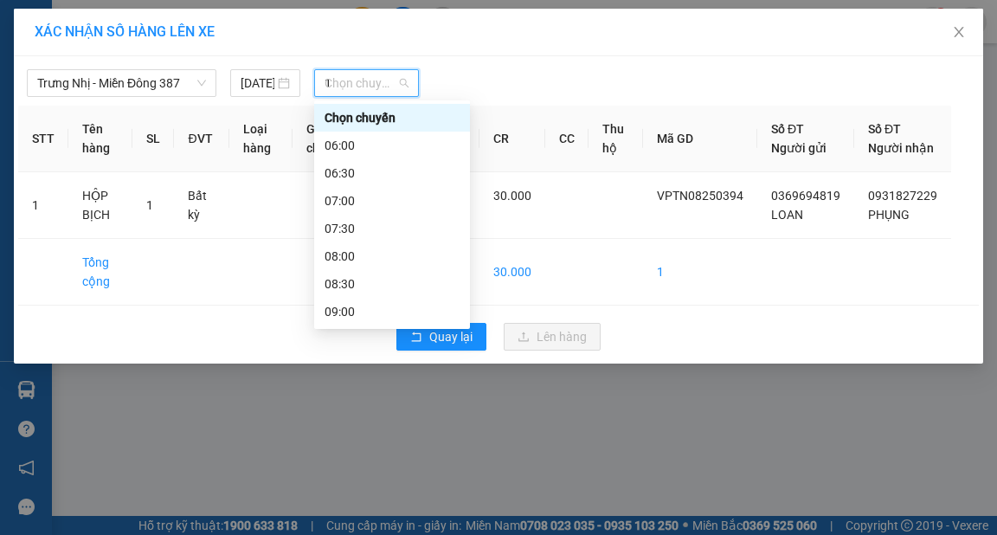
type input "14"
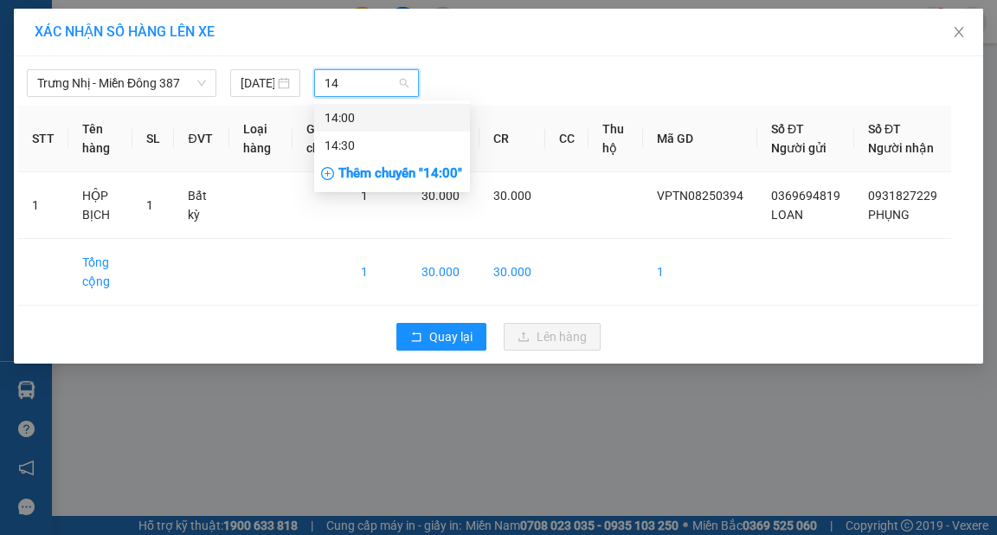
click at [357, 113] on div "14:00" at bounding box center [392, 117] width 135 height 19
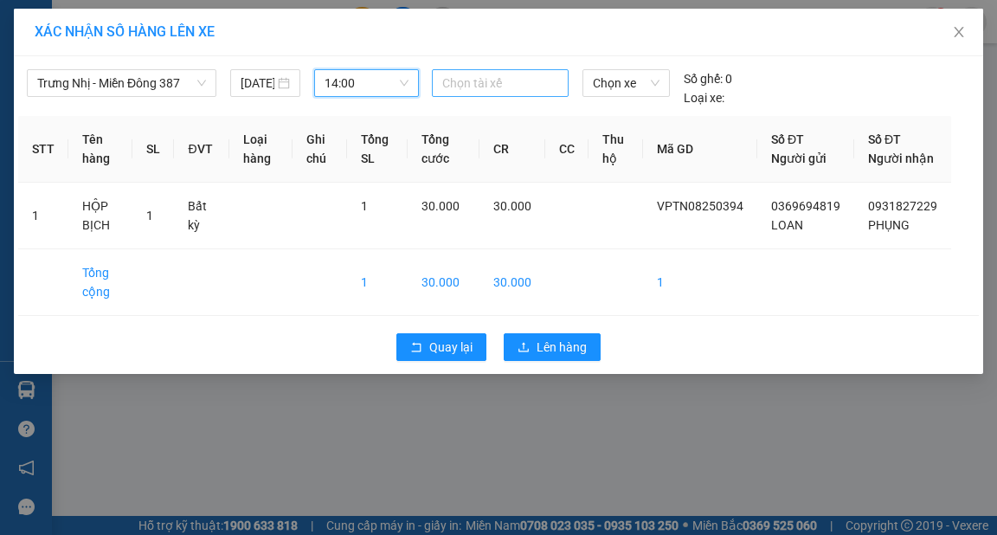
click at [487, 85] on div at bounding box center [500, 83] width 128 height 21
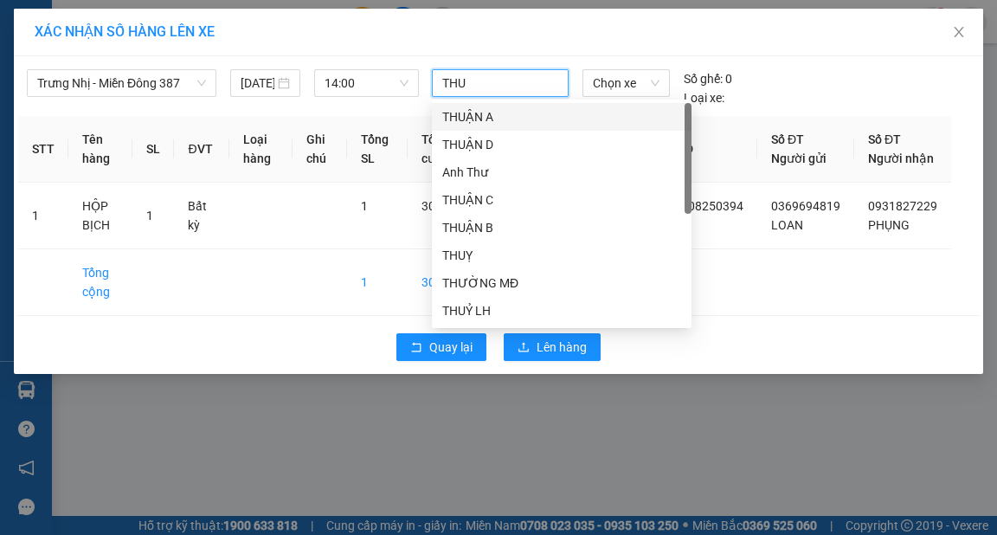
type input "THUA"
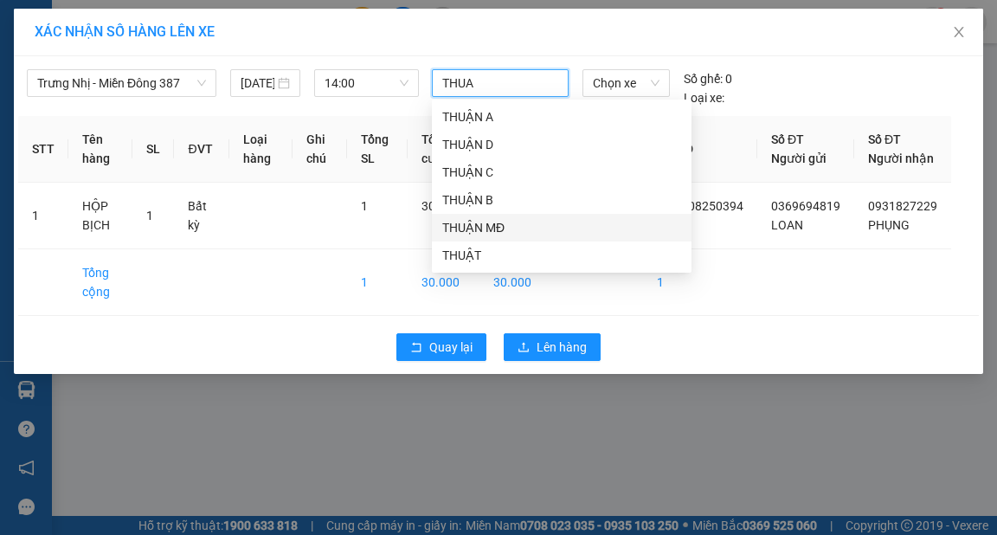
click at [492, 228] on div "THUẬN MĐ" at bounding box center [561, 227] width 239 height 19
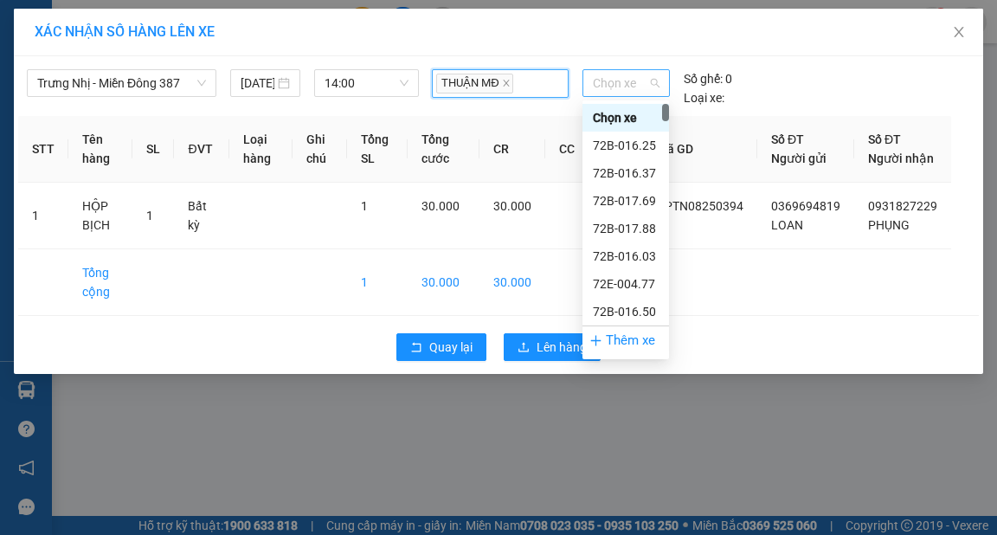
click at [607, 84] on span "Chọn xe" at bounding box center [626, 83] width 66 height 26
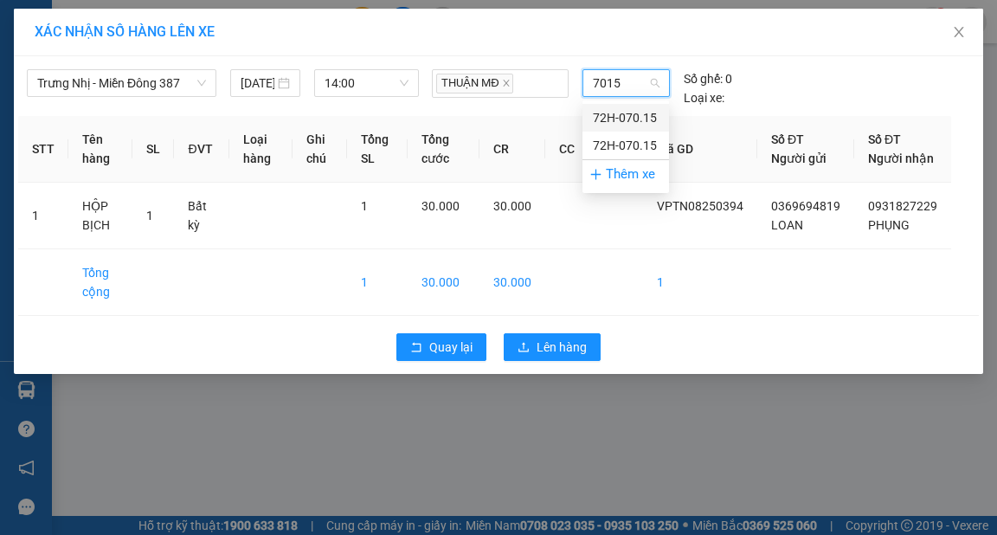
type input "7015"
click at [633, 90] on span "Chọn xe" at bounding box center [626, 83] width 66 height 26
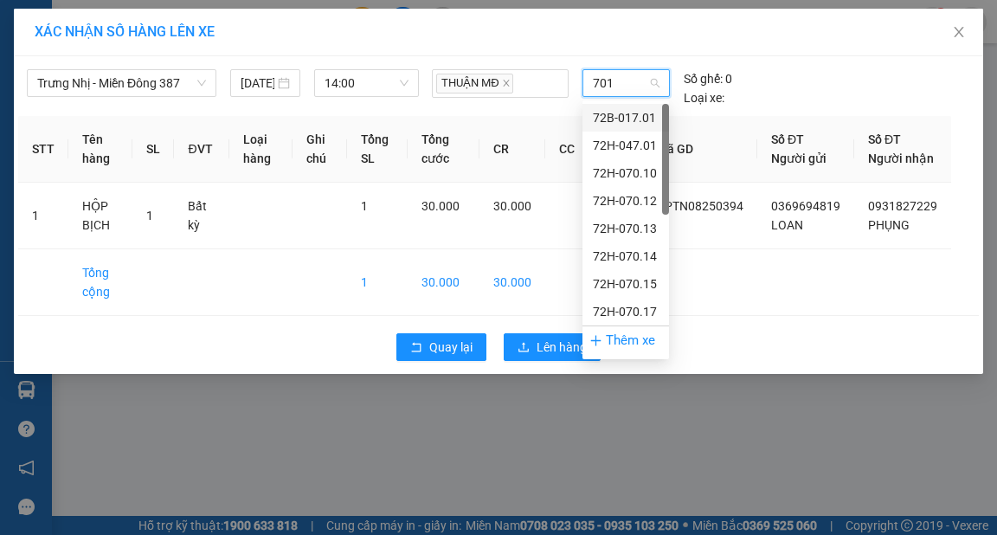
type input "7015"
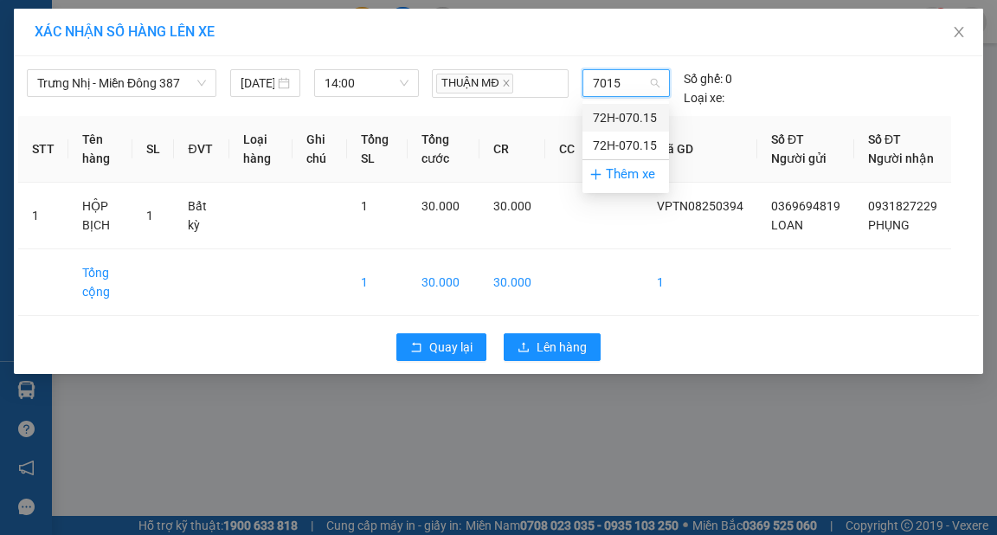
click at [649, 118] on div "72H-070.15" at bounding box center [626, 117] width 66 height 19
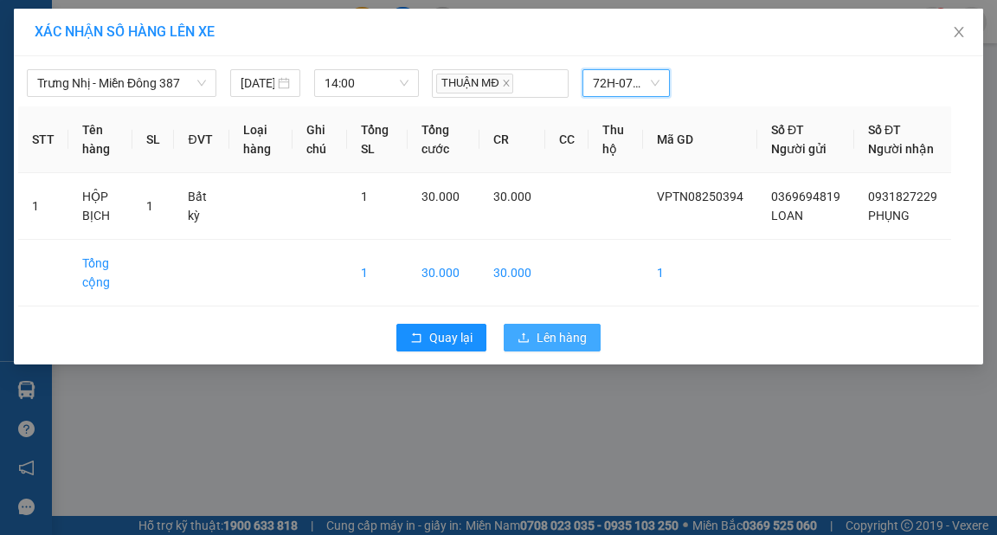
click at [555, 347] on span "Lên hàng" at bounding box center [562, 337] width 50 height 19
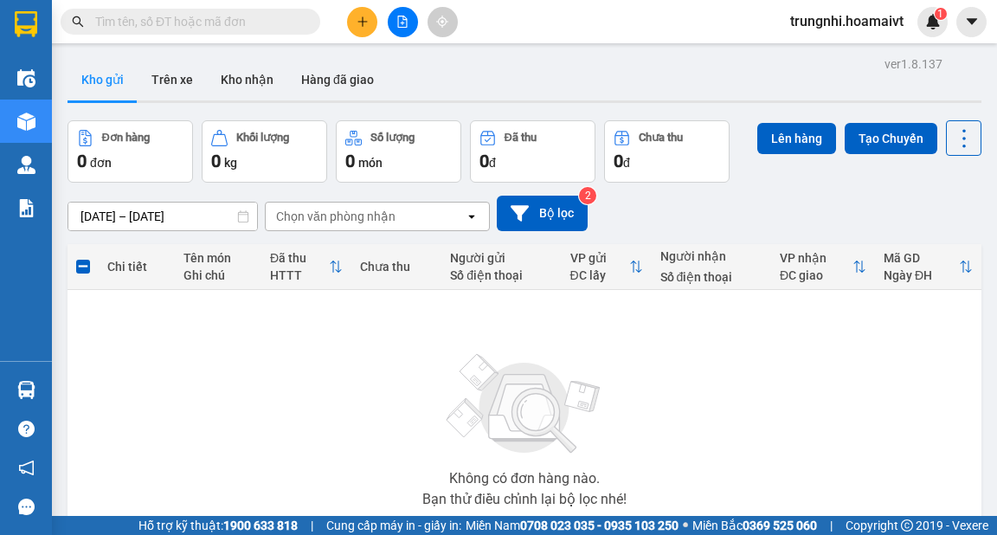
click at [347, 18] on button at bounding box center [362, 22] width 30 height 30
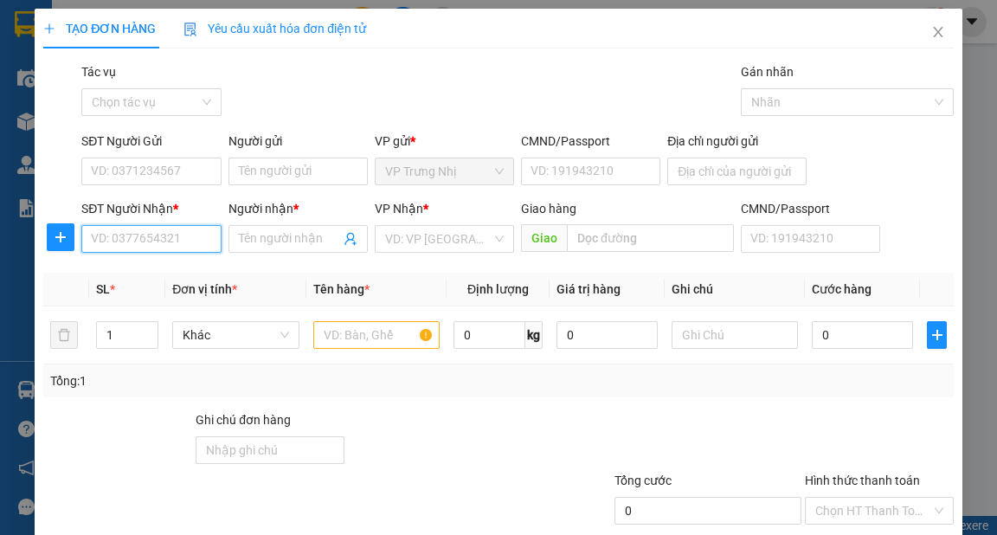
click at [129, 239] on input "SĐT Người Nhận *" at bounding box center [150, 239] width 139 height 28
click at [170, 245] on input "0975959461" at bounding box center [150, 239] width 139 height 28
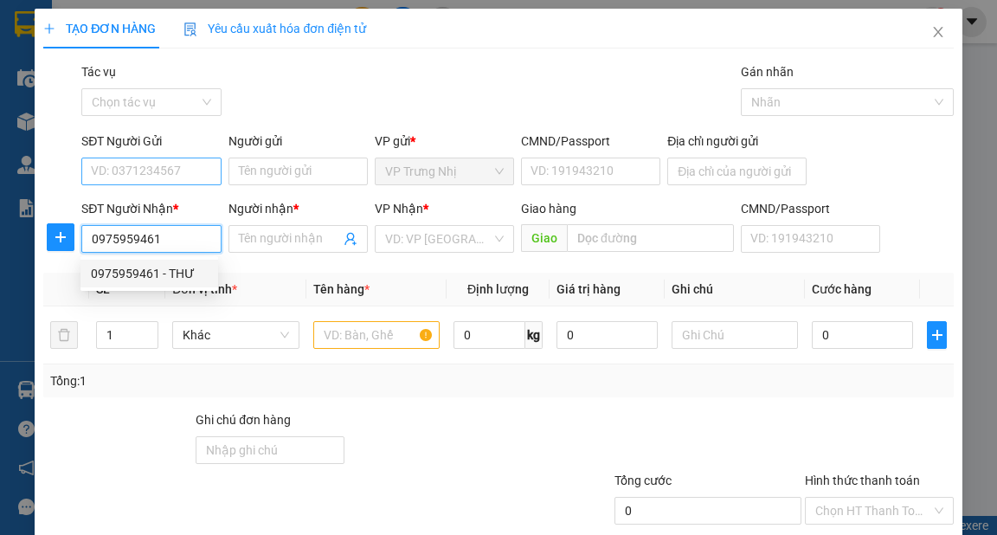
type input "0975959461"
click at [170, 175] on input "SĐT Người Gửi" at bounding box center [150, 172] width 139 height 28
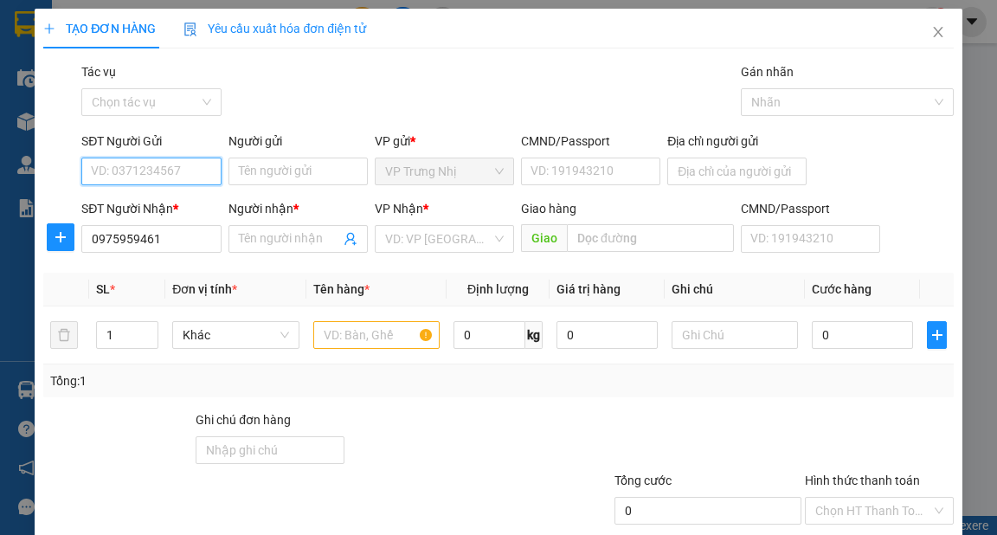
paste input "0975959461"
type input "0975959461"
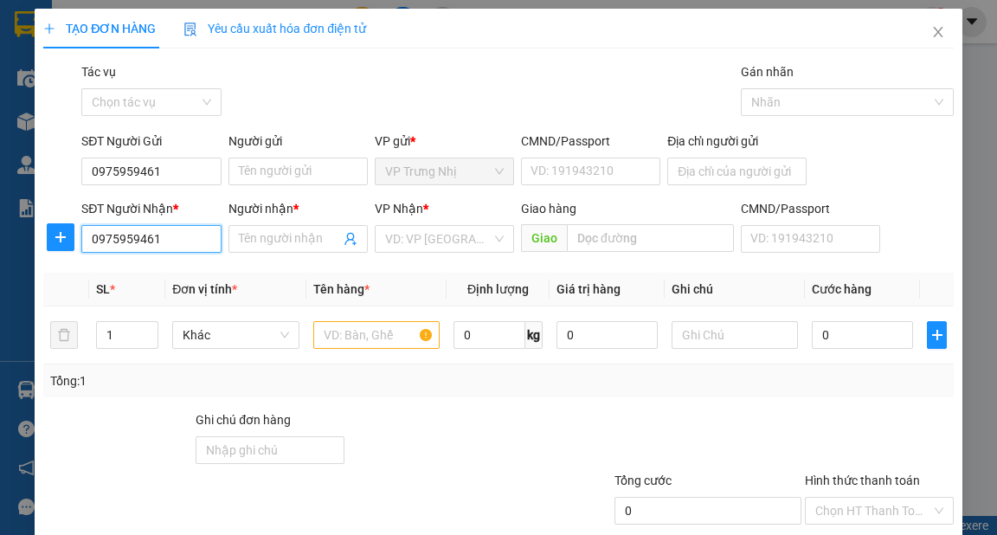
click at [174, 239] on input "0975959461" at bounding box center [150, 239] width 139 height 28
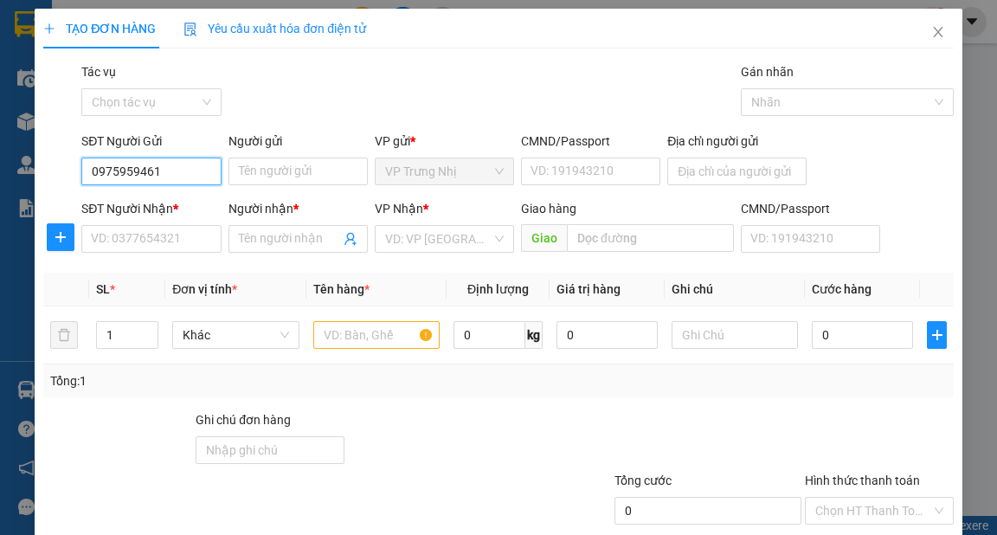
click at [192, 171] on input "0975959461" at bounding box center [150, 172] width 139 height 28
type input "0"
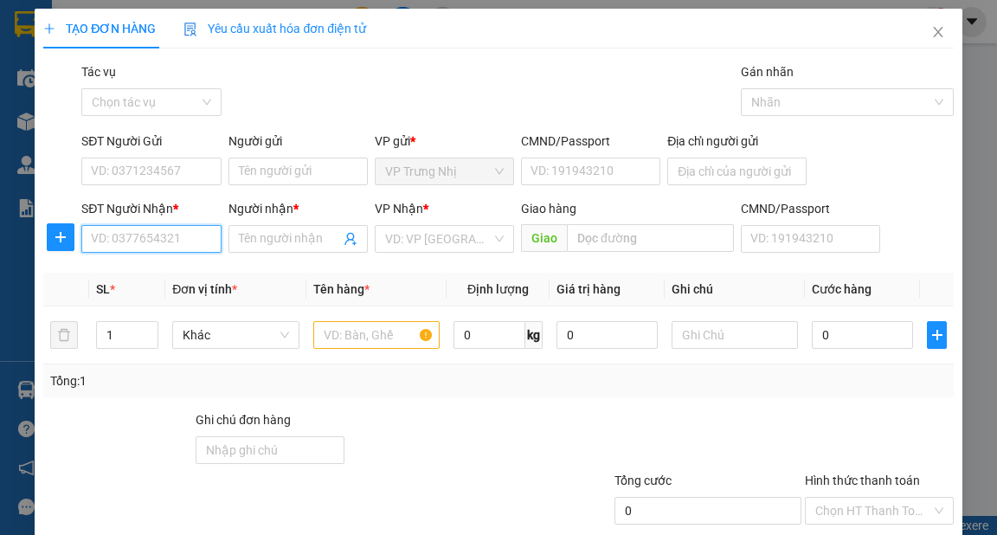
click at [147, 240] on input "SĐT Người Nhận *" at bounding box center [150, 239] width 139 height 28
paste input "0975959461"
type input "0975959461"
click at [170, 267] on div "0975959461 - THƯ" at bounding box center [149, 273] width 117 height 19
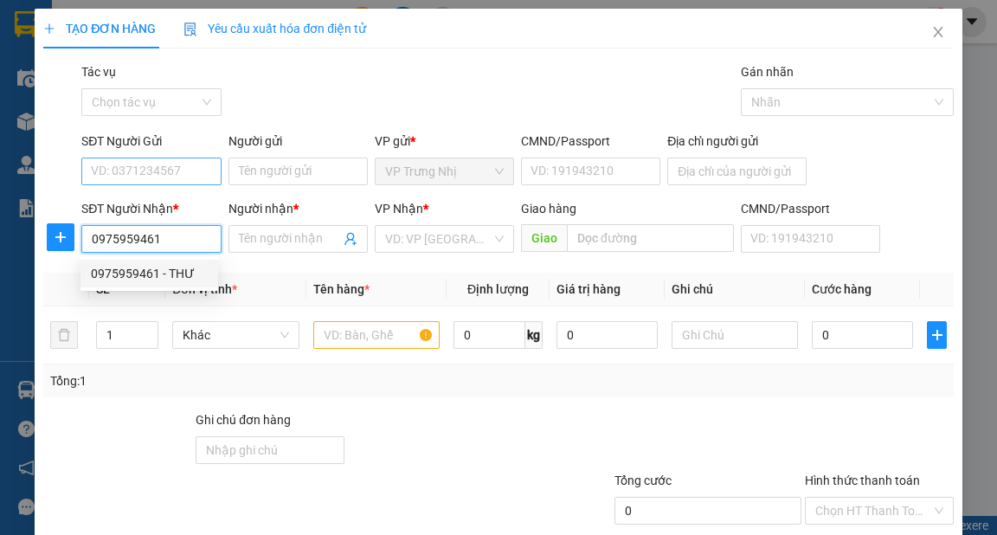
type input "THƯ"
type input "0975959461"
click at [139, 170] on input "SĐT Người Gửi" at bounding box center [150, 172] width 139 height 28
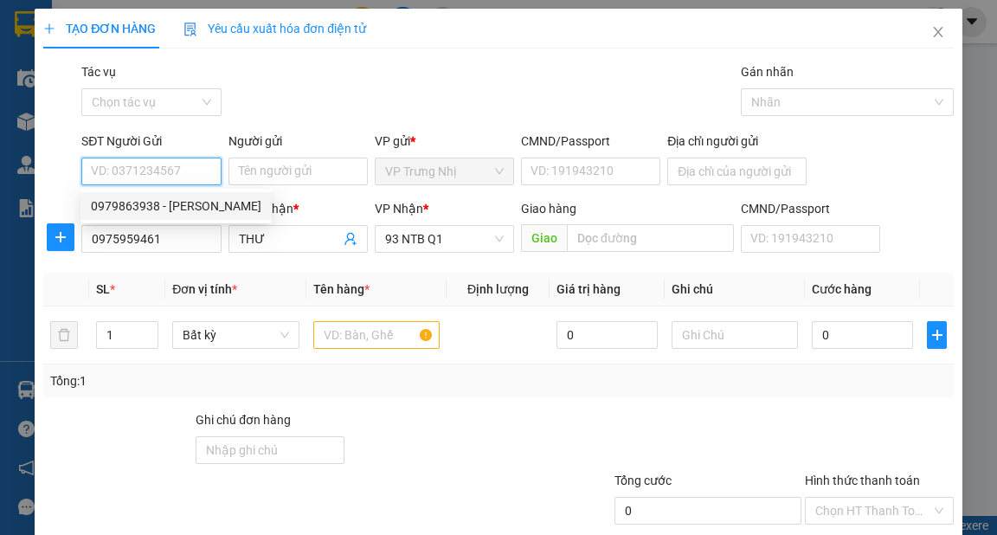
click at [178, 205] on div "0979863938 - MINH" at bounding box center [176, 206] width 171 height 19
type input "0979863938"
type input "MINH"
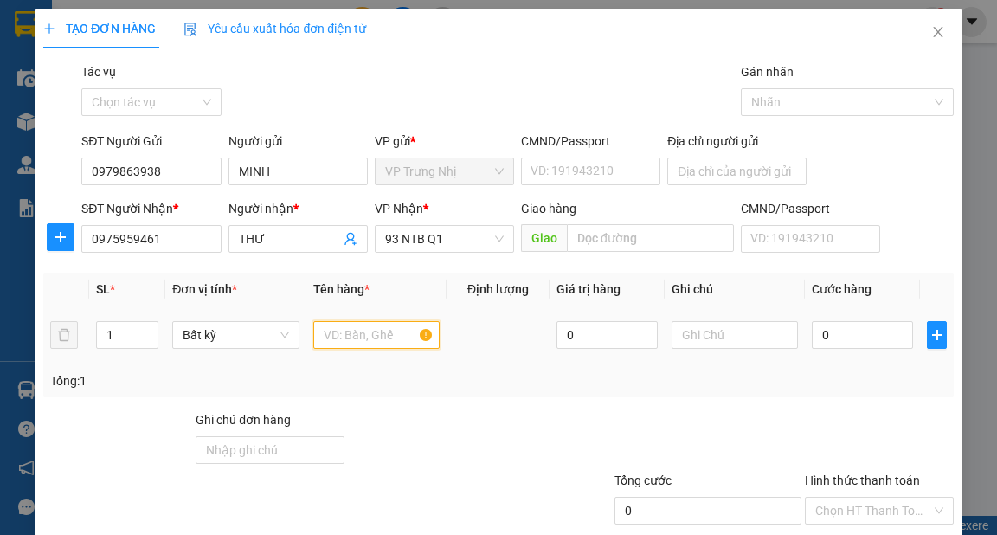
click at [366, 335] on input "text" at bounding box center [376, 335] width 127 height 28
type input "KIỆN TÚI"
click at [818, 332] on input "0" at bounding box center [862, 335] width 101 height 28
type input "4"
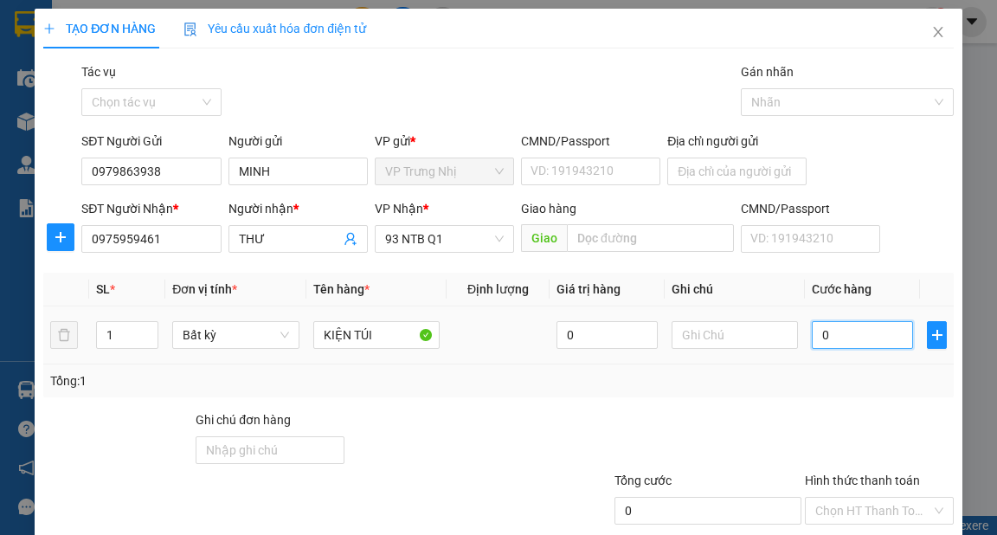
type input "4"
type input "40"
type input "40.000"
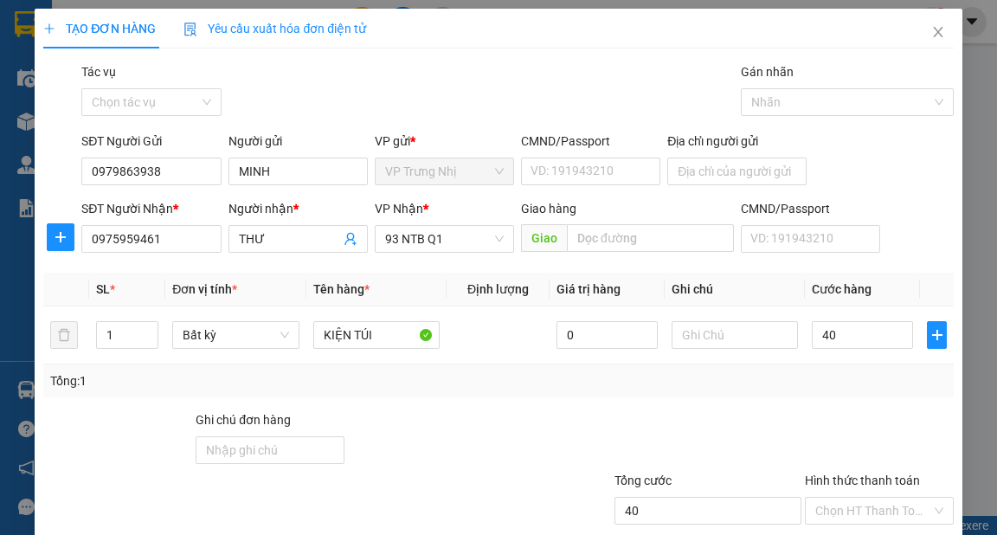
type input "40.000"
click at [829, 391] on div "Tổng: 1" at bounding box center [498, 380] width 910 height 33
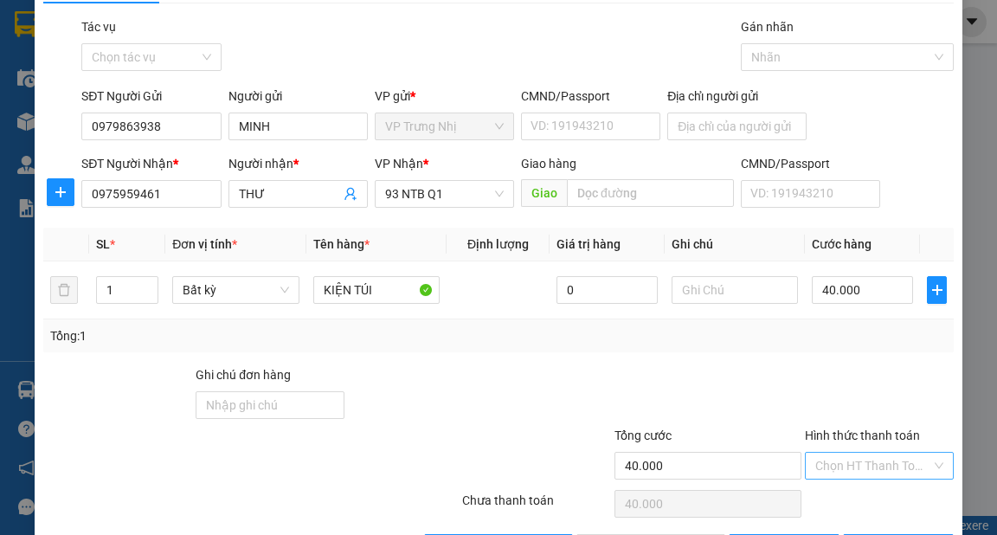
scroll to position [69, 0]
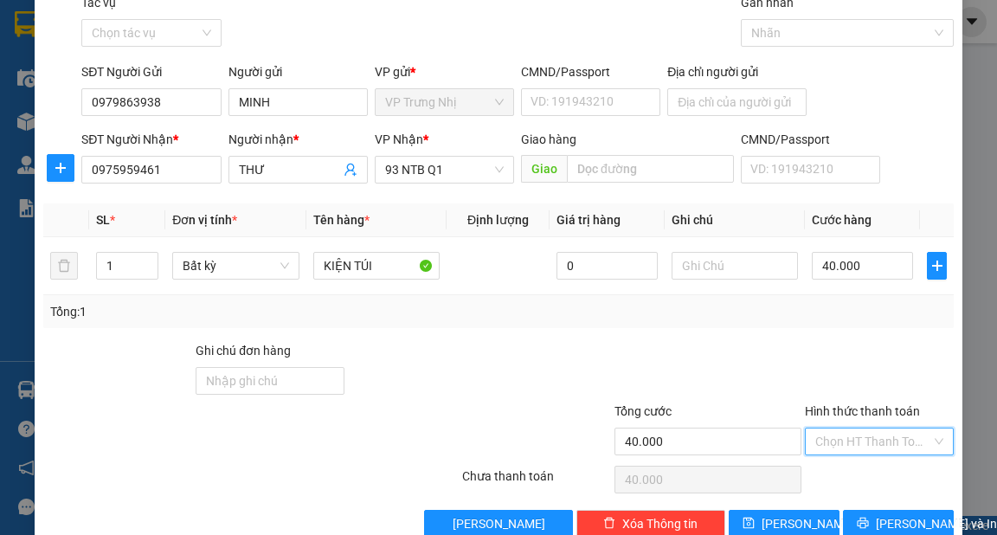
click at [848, 432] on input "Hình thức thanh toán" at bounding box center [874, 442] width 116 height 26
click at [848, 458] on div "Transit Pickup Surcharge Ids Transit Deliver Surcharge Ids Transit Deliver Surc…" at bounding box center [498, 265] width 910 height 545
click at [849, 443] on input "Hình thức thanh toán" at bounding box center [874, 442] width 116 height 26
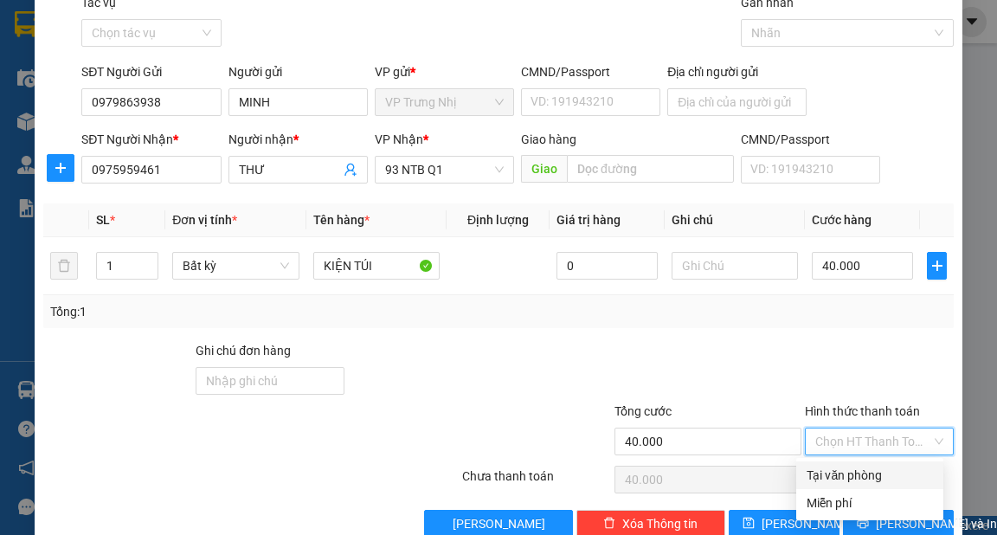
click at [852, 468] on div "Tại văn phòng" at bounding box center [870, 475] width 126 height 19
type input "0"
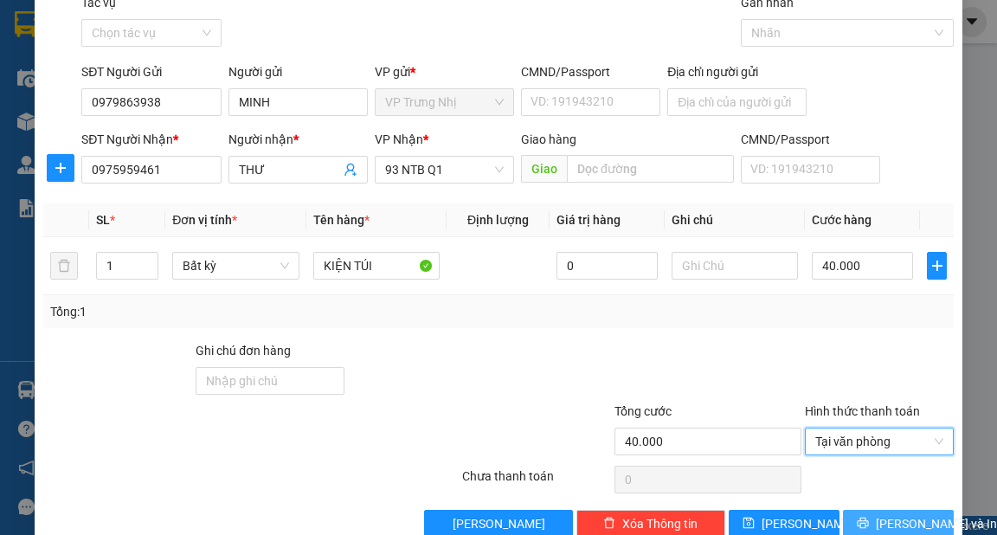
click at [870, 518] on button "[PERSON_NAME] và In" at bounding box center [898, 524] width 111 height 28
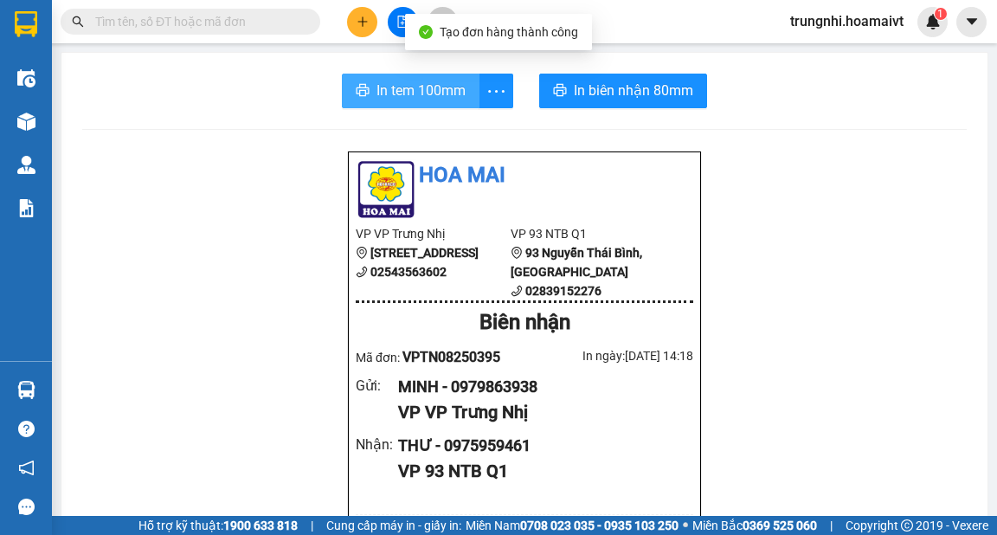
click at [390, 86] on span "In tem 100mm" at bounding box center [421, 91] width 89 height 22
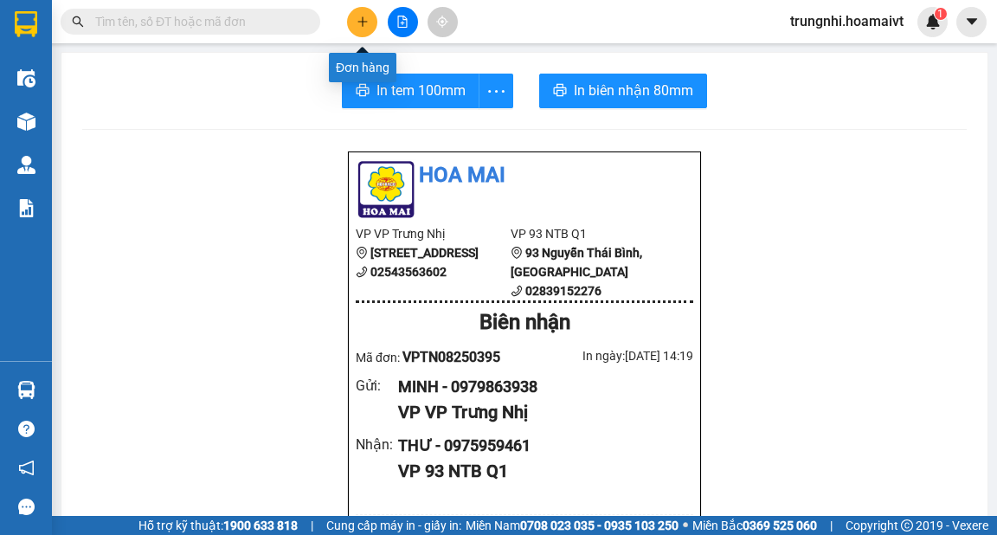
click at [358, 24] on icon "plus" at bounding box center [363, 22] width 12 height 12
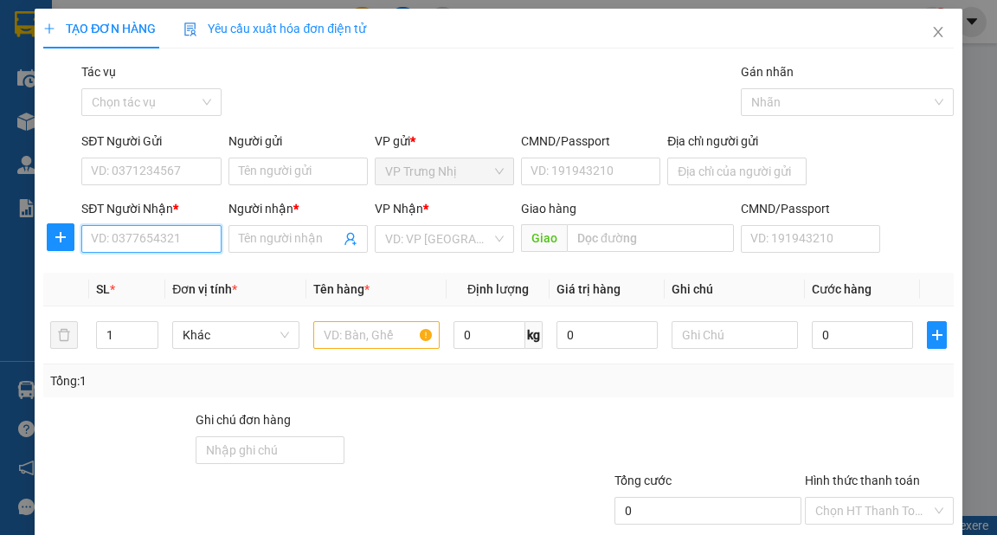
click at [126, 239] on input "SĐT Người Nhận *" at bounding box center [150, 239] width 139 height 28
type input "0981412775"
click at [179, 268] on div "0981412775 - ĐĂNG" at bounding box center [149, 273] width 117 height 19
type input "ĐĂNG"
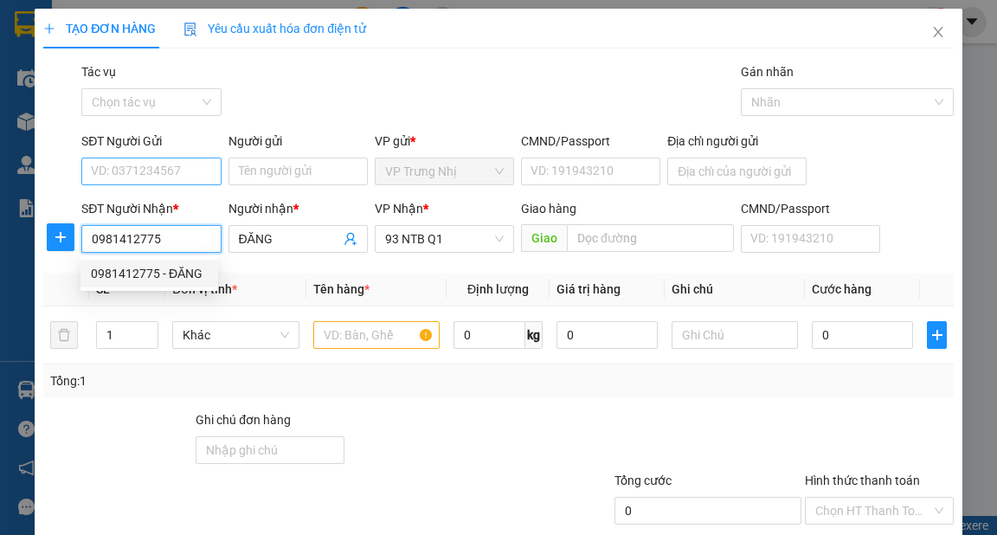
type input "0981412775"
click at [145, 173] on input "SĐT Người Gửi" at bounding box center [150, 172] width 139 height 28
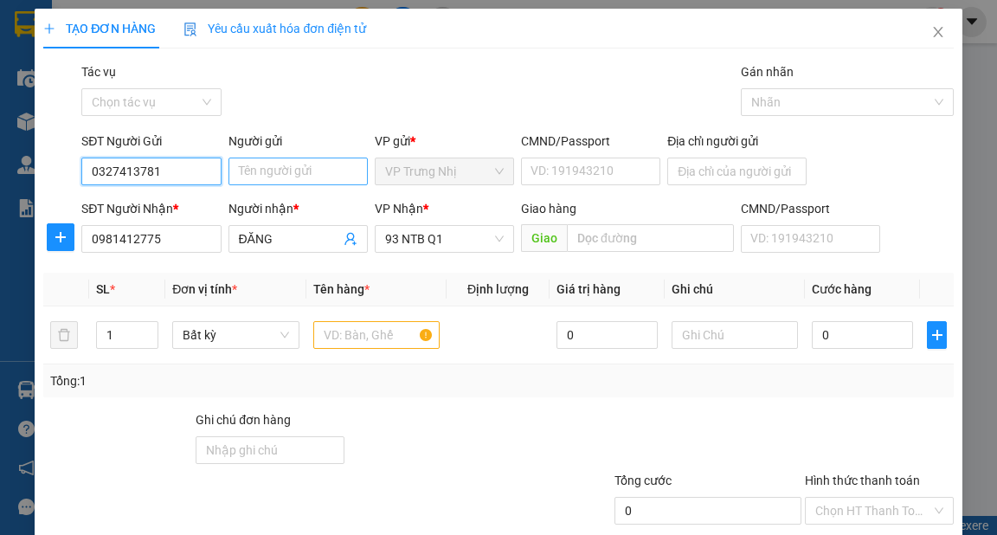
type input "0327413781"
click at [270, 173] on input "Người gửi" at bounding box center [298, 172] width 139 height 28
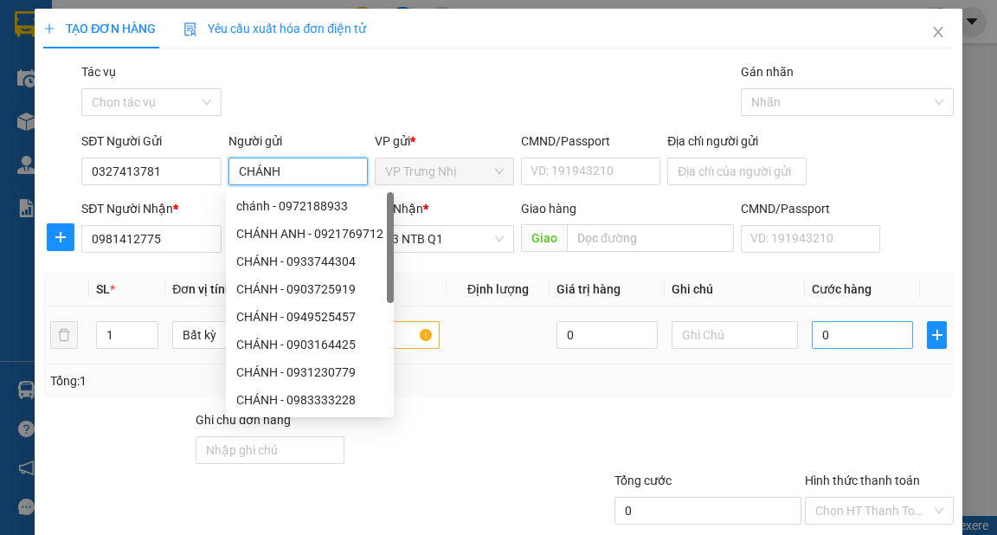
type input "CHÁNH"
click at [846, 342] on input "0" at bounding box center [862, 335] width 101 height 28
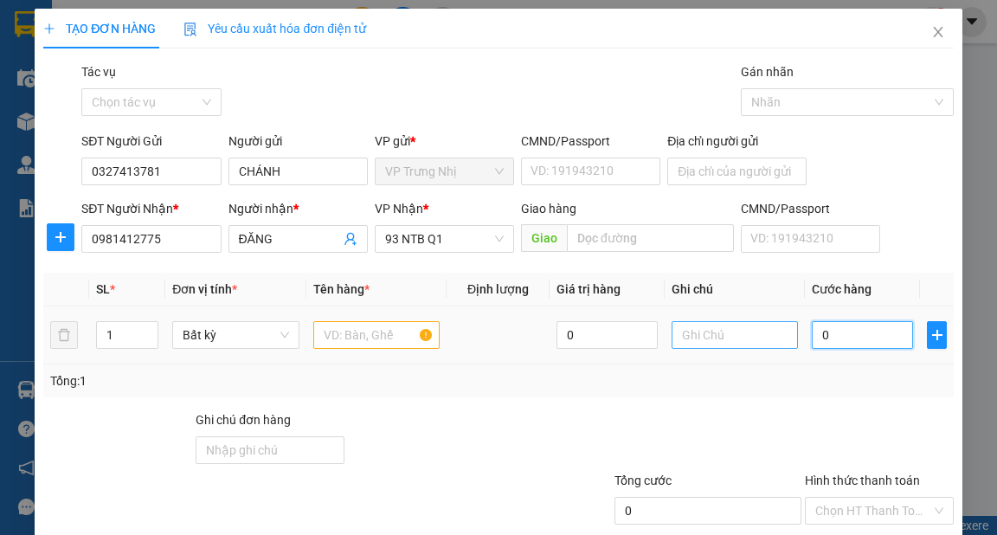
type input "5"
type input "50"
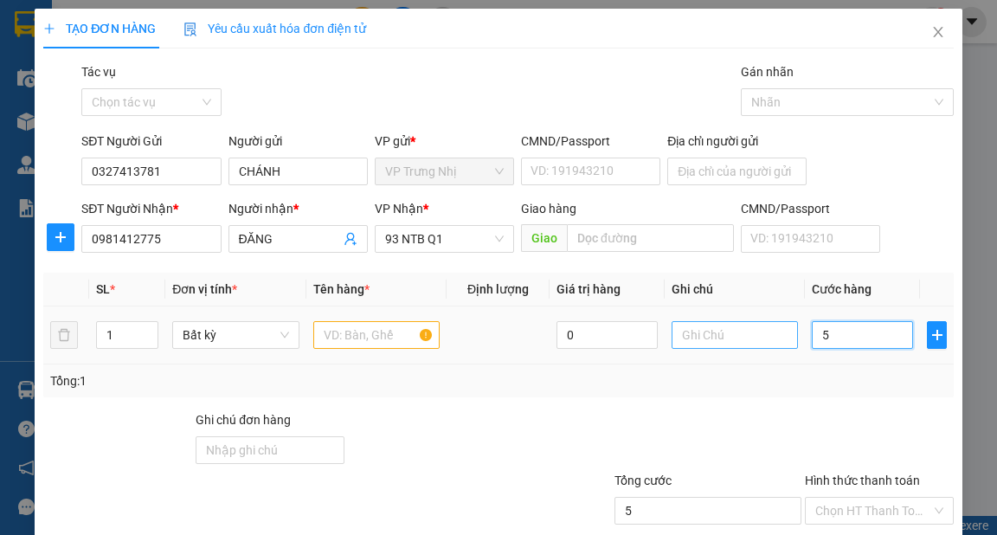
type input "50"
type input "50.000"
click at [356, 338] on input "text" at bounding box center [376, 335] width 127 height 28
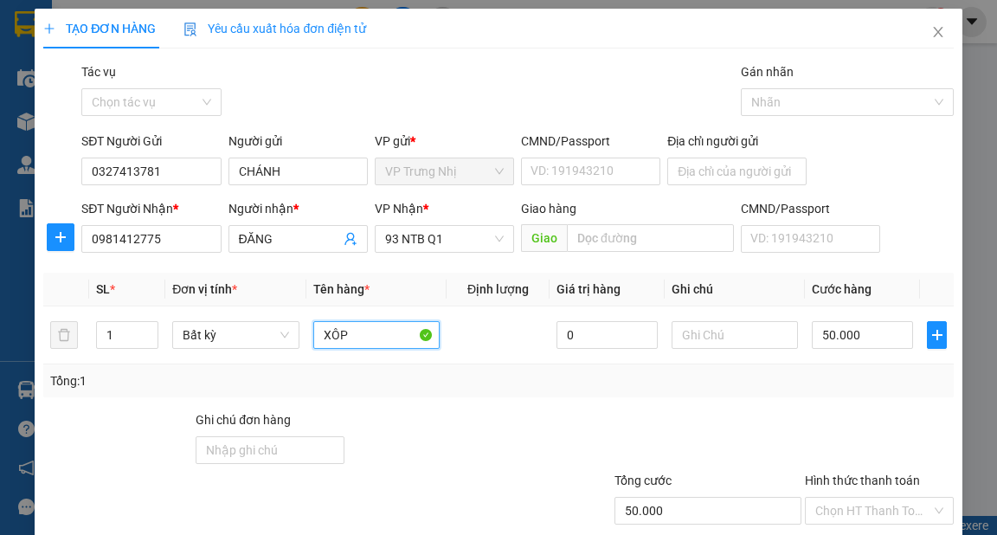
type input "XÔP"
click at [836, 385] on div "Tổng: 1" at bounding box center [498, 380] width 896 height 19
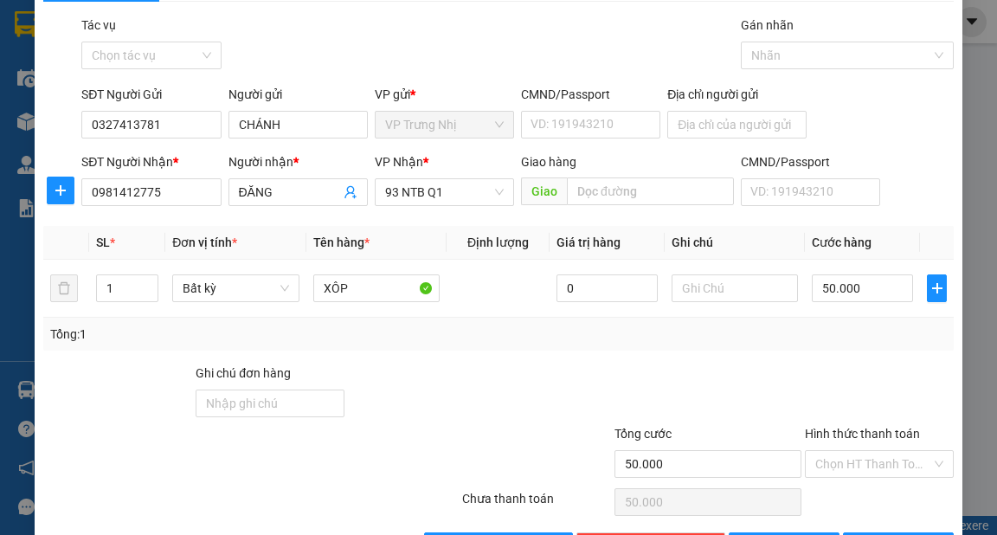
scroll to position [104, 0]
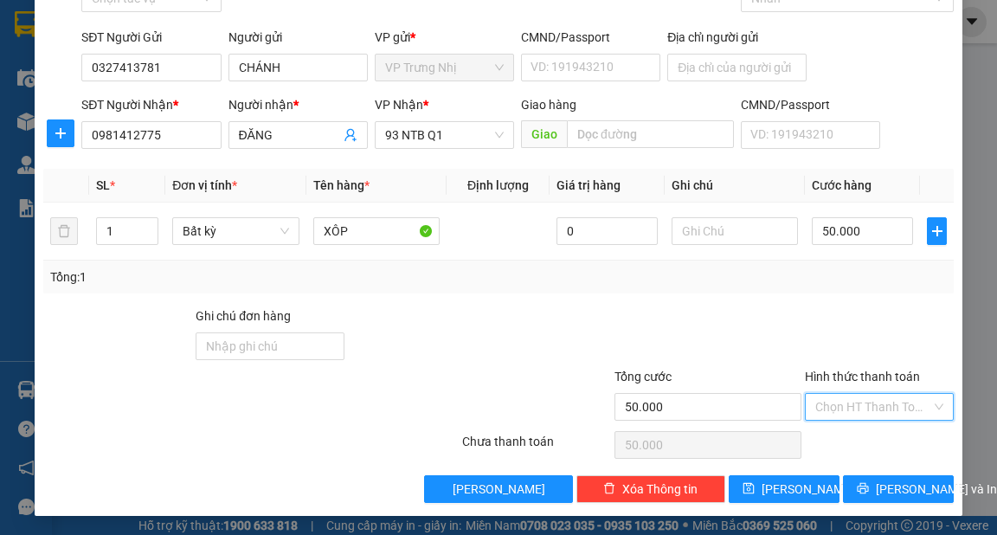
click at [842, 403] on input "Hình thức thanh toán" at bounding box center [874, 407] width 116 height 26
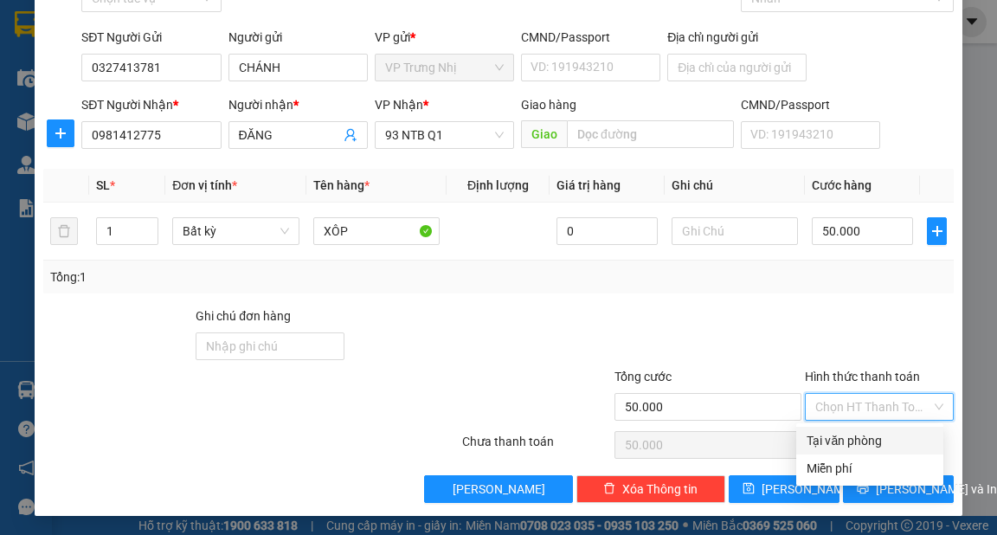
click at [840, 436] on div "Tại văn phòng" at bounding box center [870, 440] width 126 height 19
type input "0"
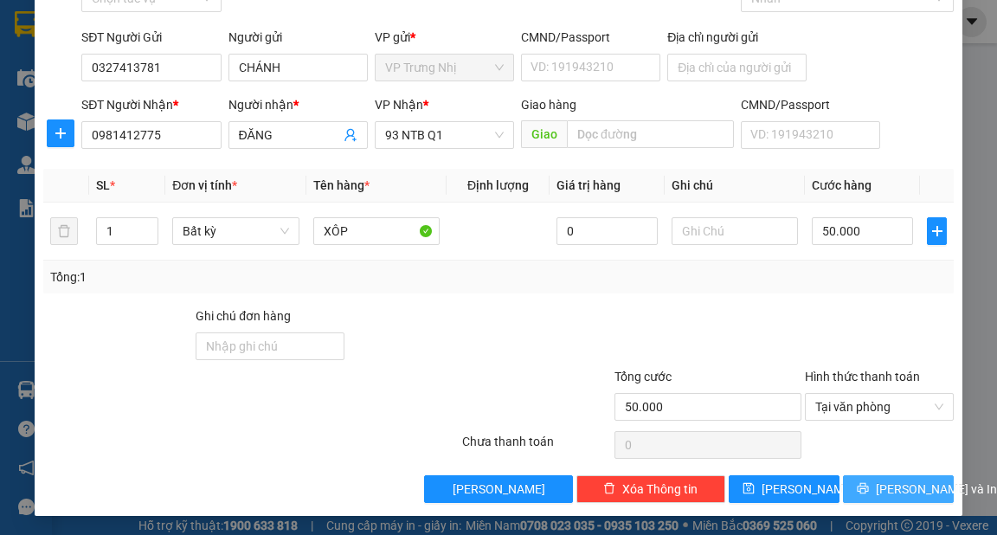
click at [854, 475] on button "[PERSON_NAME] và In" at bounding box center [898, 489] width 111 height 28
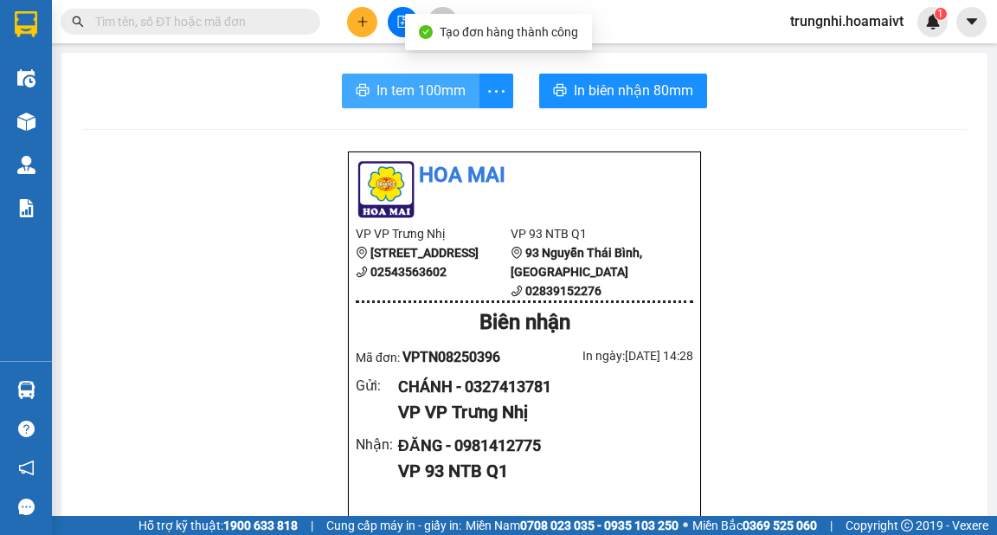
click at [377, 87] on span "In tem 100mm" at bounding box center [421, 91] width 89 height 22
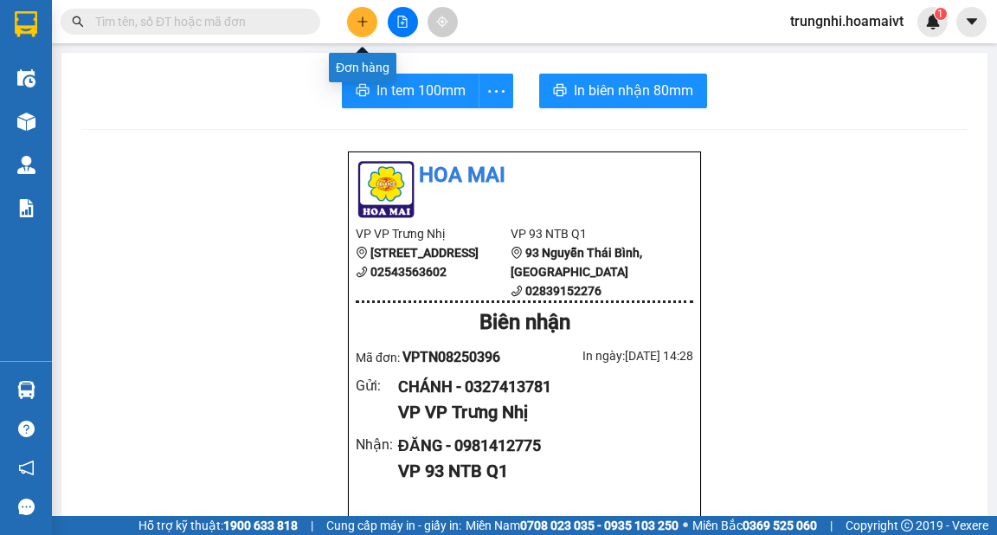
click at [358, 22] on icon "plus" at bounding box center [363, 22] width 12 height 12
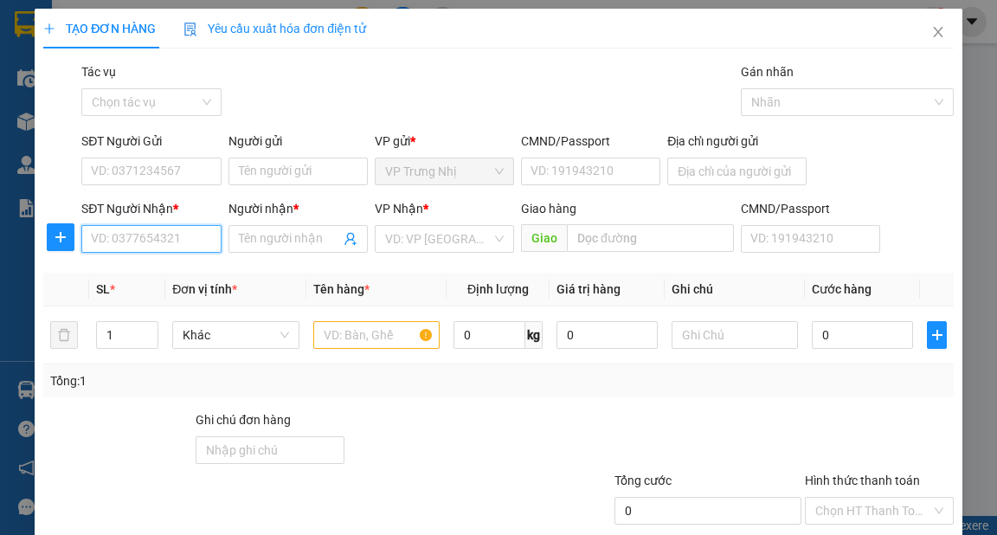
click at [110, 245] on input "SĐT Người Nhận *" at bounding box center [150, 239] width 139 height 28
type input "0787772171"
click at [157, 271] on div "0787772171 - NGHỊ" at bounding box center [149, 273] width 117 height 19
type input "NGHỊ"
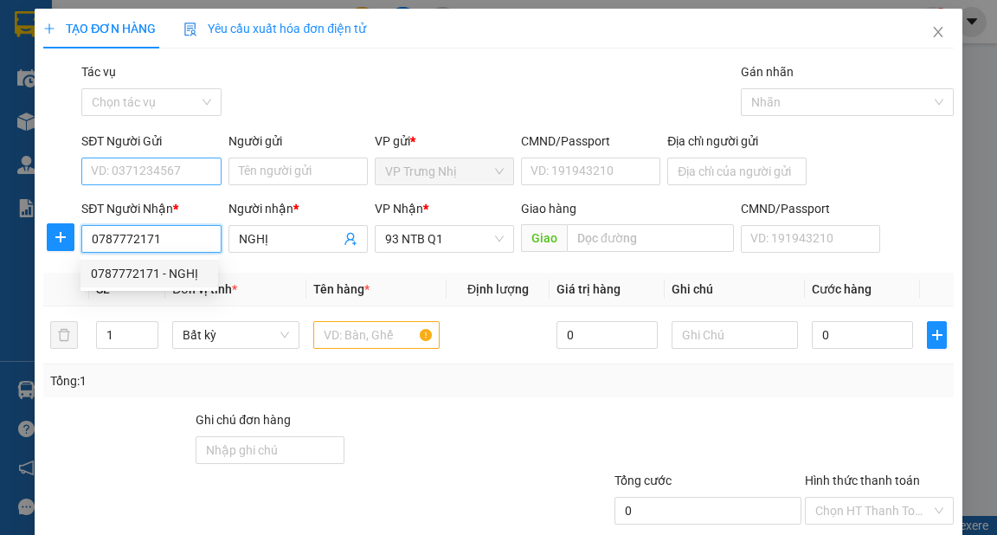
type input "0787772171"
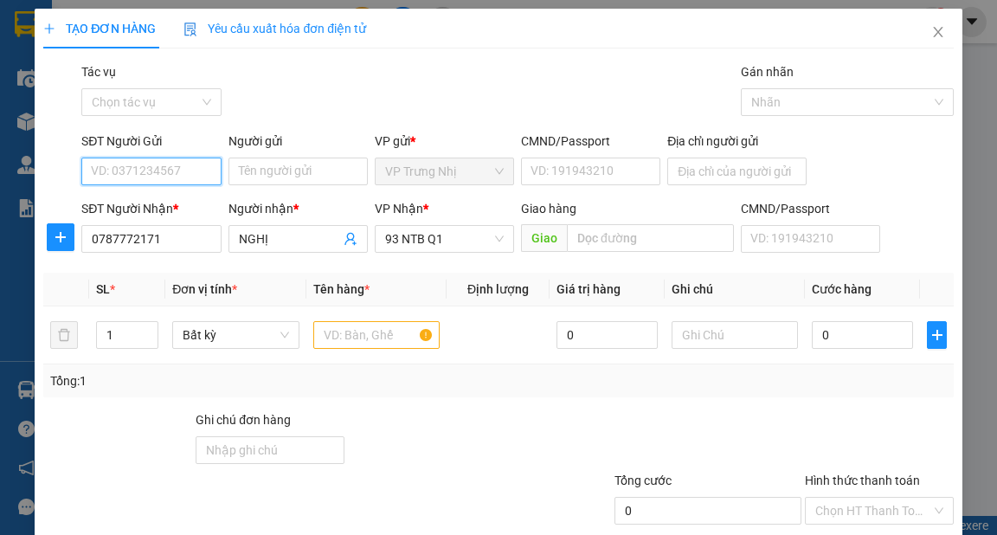
click at [179, 170] on input "SĐT Người Gửi" at bounding box center [150, 172] width 139 height 28
click at [194, 205] on div "0938999133 - MỸ" at bounding box center [188, 206] width 195 height 19
type input "0938999133"
type input "MỸ"
click at [342, 326] on input "text" at bounding box center [376, 335] width 127 height 28
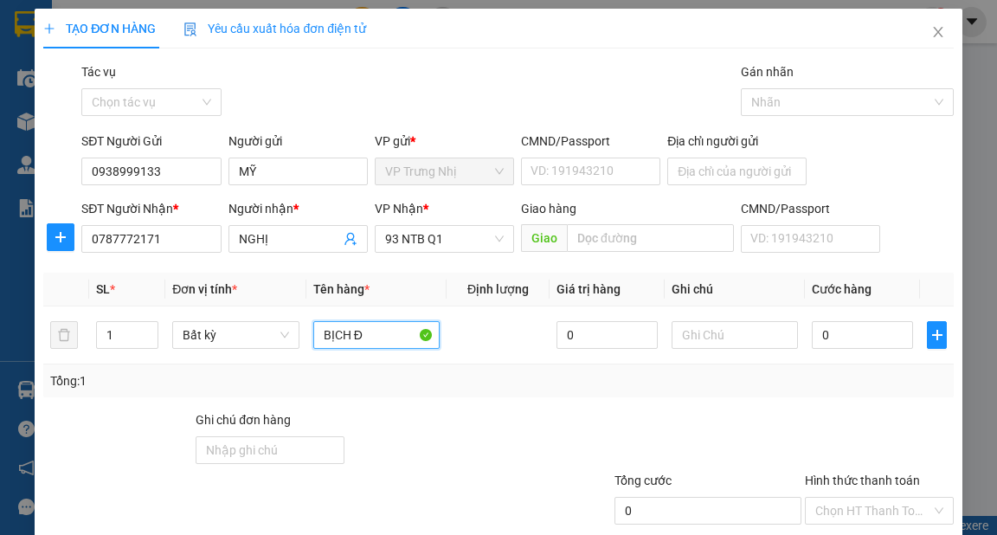
type input "BỊCH ĐỎ"
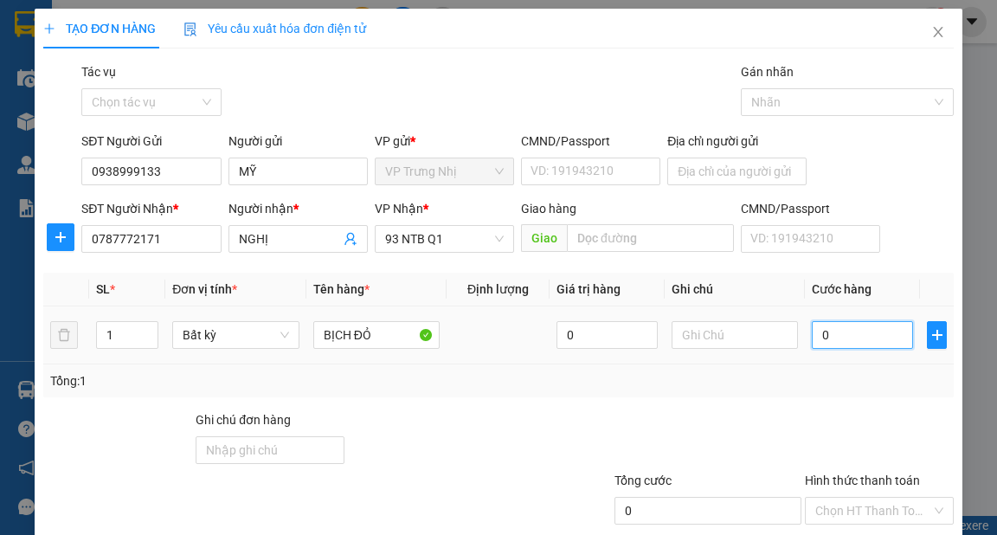
click at [820, 333] on input "0" at bounding box center [862, 335] width 101 height 28
click at [830, 363] on td "30.000" at bounding box center [862, 335] width 115 height 58
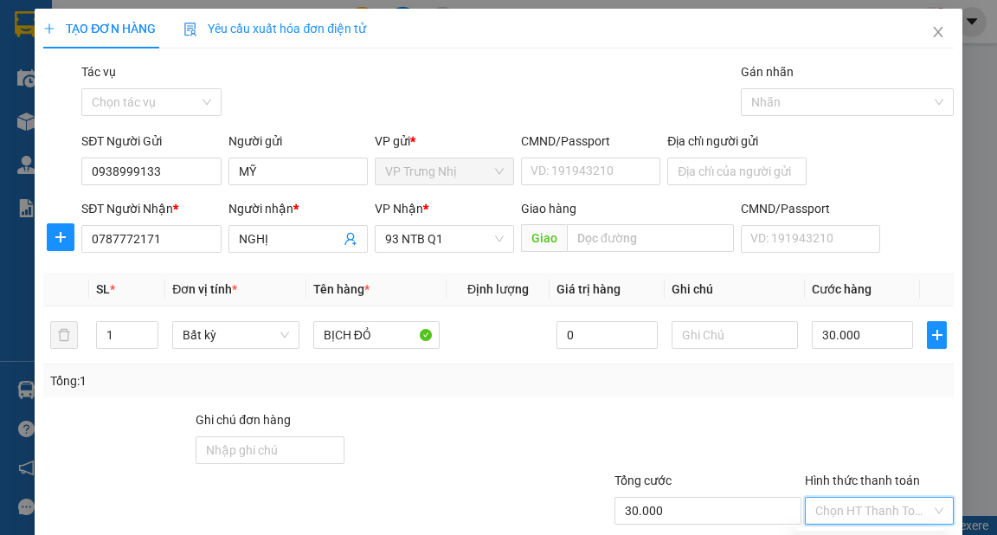
click at [846, 498] on input "Hình thức thanh toán" at bounding box center [874, 511] width 116 height 26
click at [840, 534] on div "Tại văn phòng" at bounding box center [870, 544] width 126 height 19
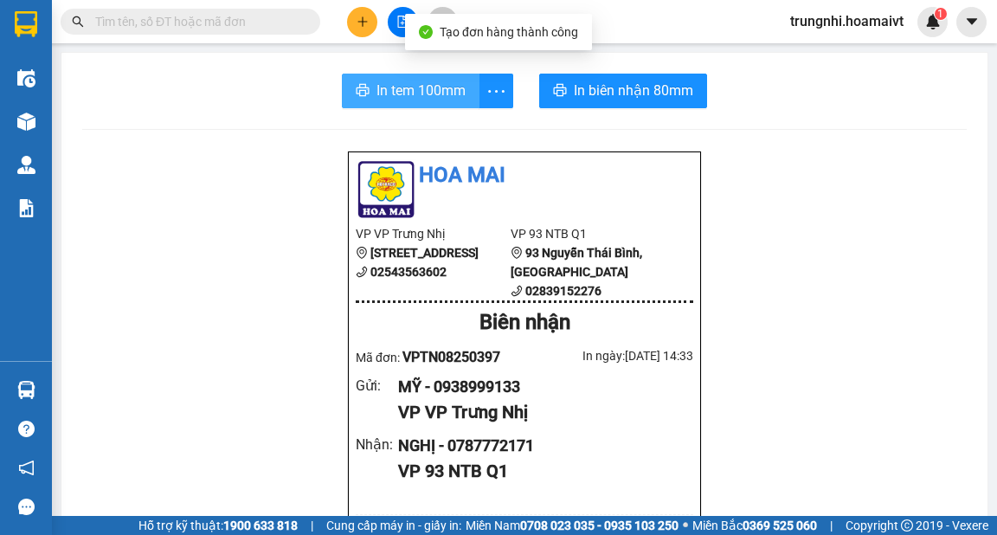
click at [377, 97] on span "In tem 100mm" at bounding box center [421, 91] width 89 height 22
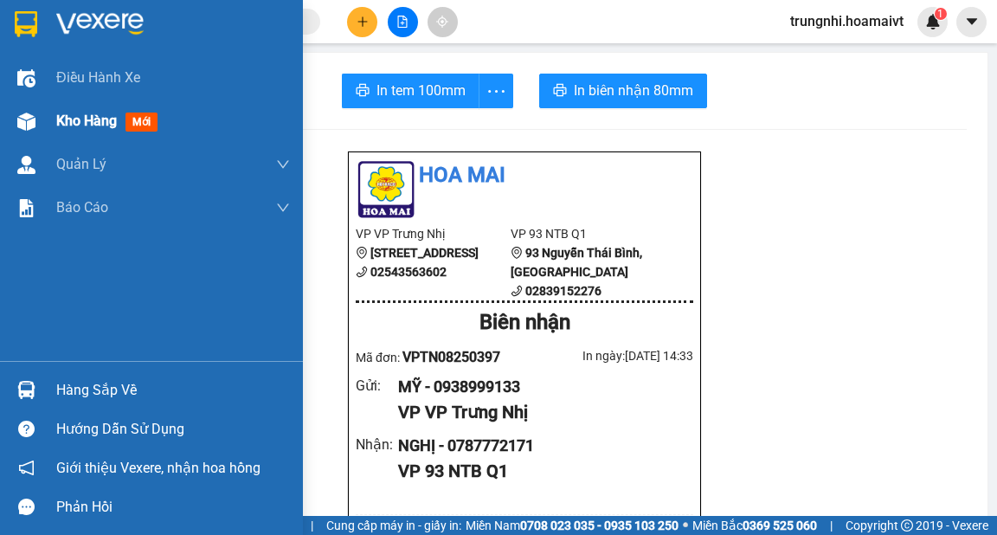
click at [99, 130] on div "Kho hàng mới" at bounding box center [110, 121] width 108 height 22
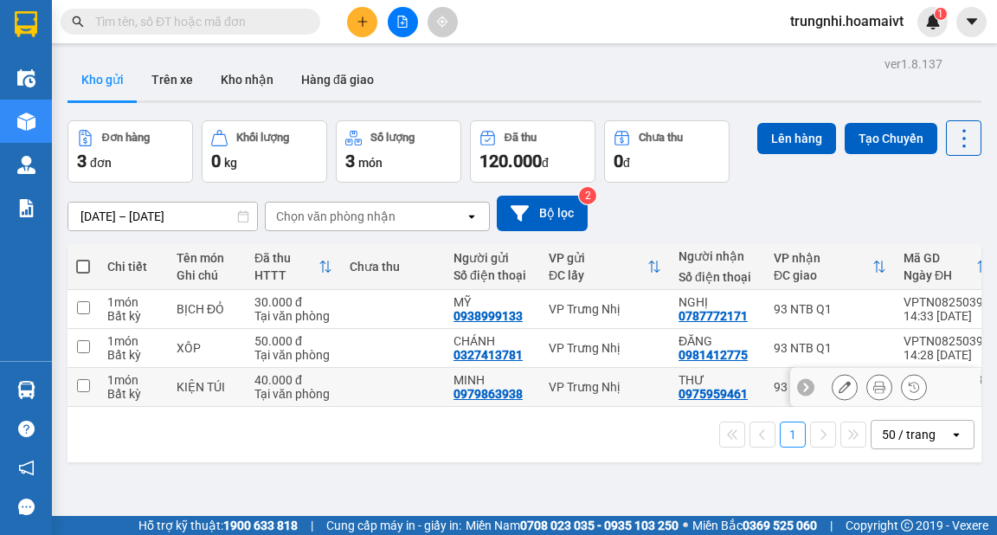
click at [80, 384] on input "checkbox" at bounding box center [83, 385] width 13 height 13
checkbox input "true"
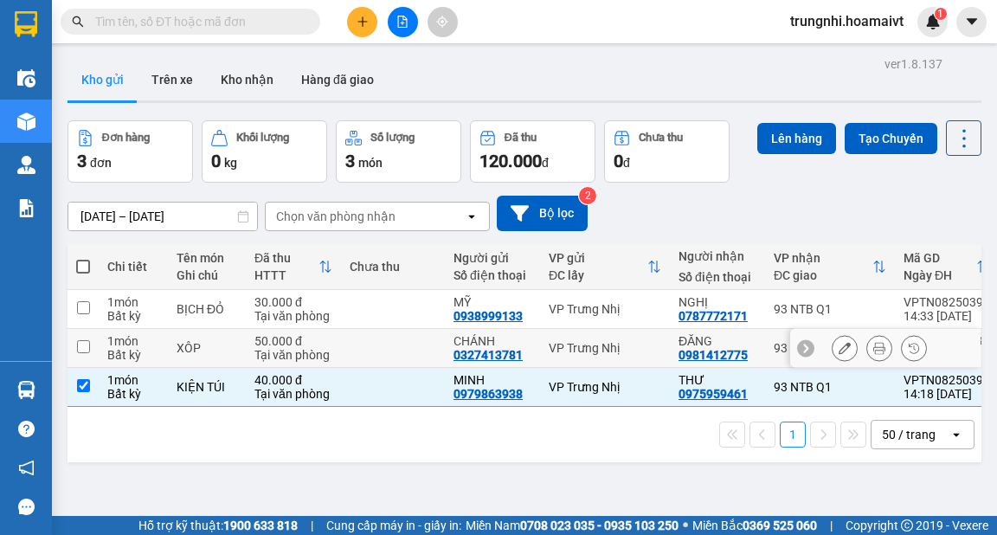
click at [83, 356] on td at bounding box center [83, 348] width 31 height 39
checkbox input "true"
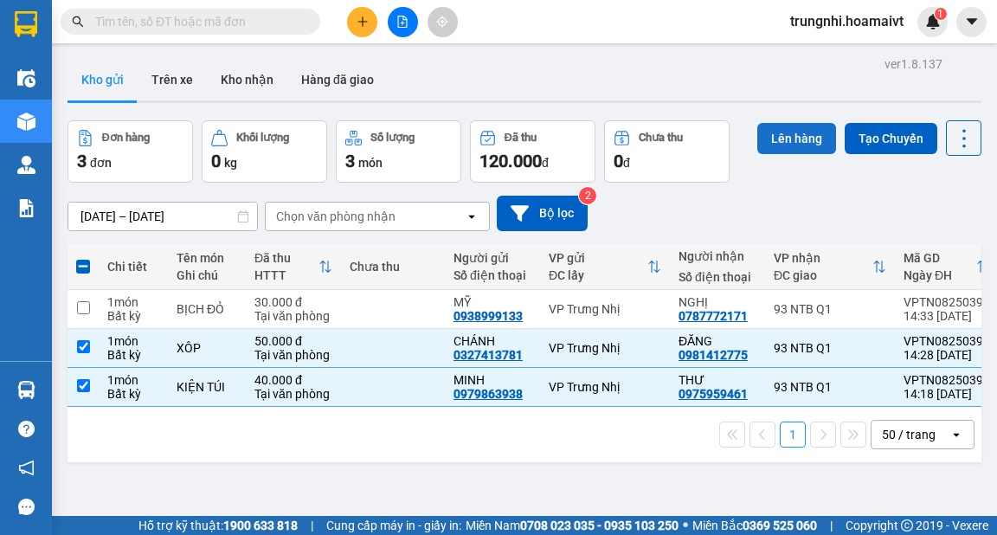
click at [777, 138] on button "Lên hàng" at bounding box center [797, 138] width 79 height 31
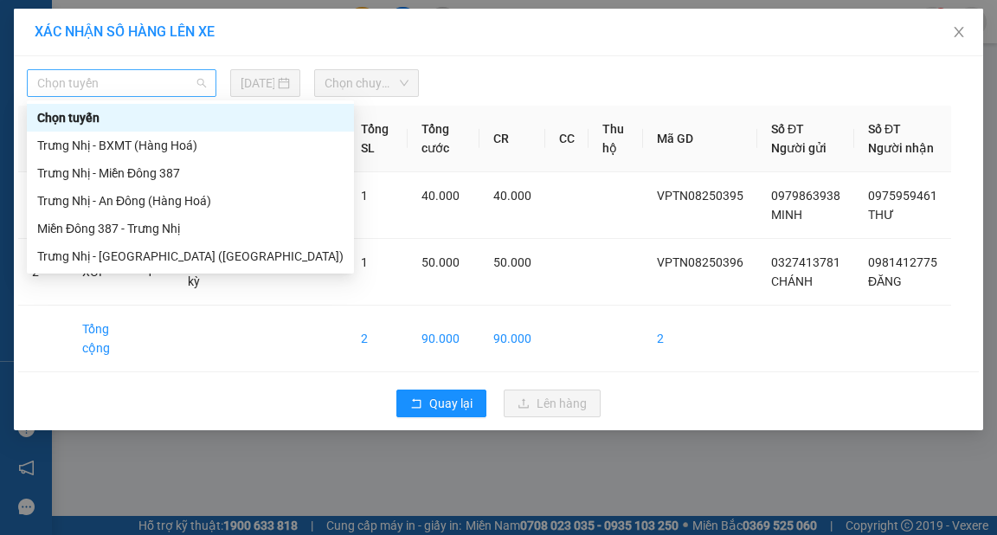
click at [99, 87] on span "Chọn tuyến" at bounding box center [121, 83] width 169 height 26
click at [100, 255] on div "Trưng Nhị - [GEOGRAPHIC_DATA] ([GEOGRAPHIC_DATA])" at bounding box center [190, 256] width 306 height 19
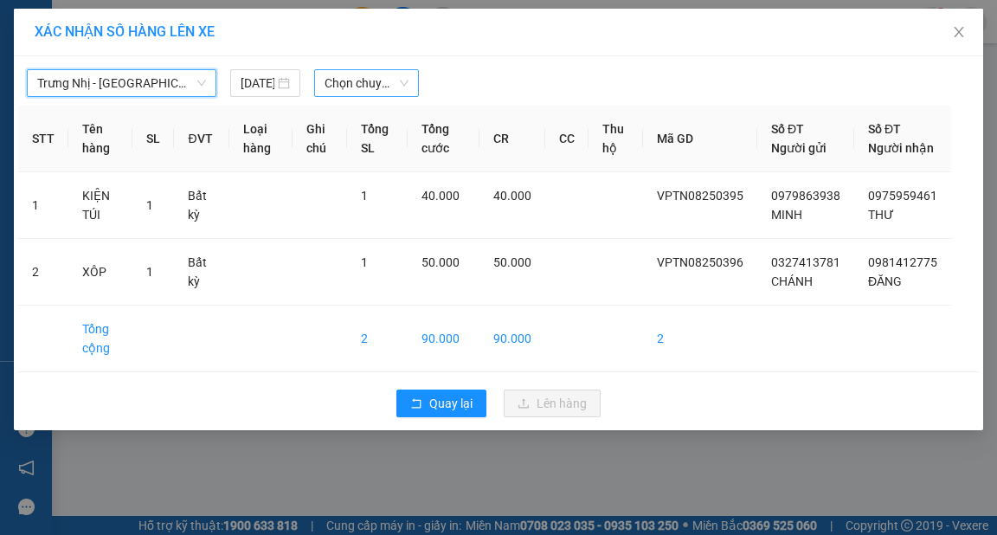
click at [358, 85] on span "Chọn chuyến" at bounding box center [367, 83] width 84 height 26
click at [345, 83] on span "Chọn chuyến" at bounding box center [367, 83] width 84 height 26
type input "14"
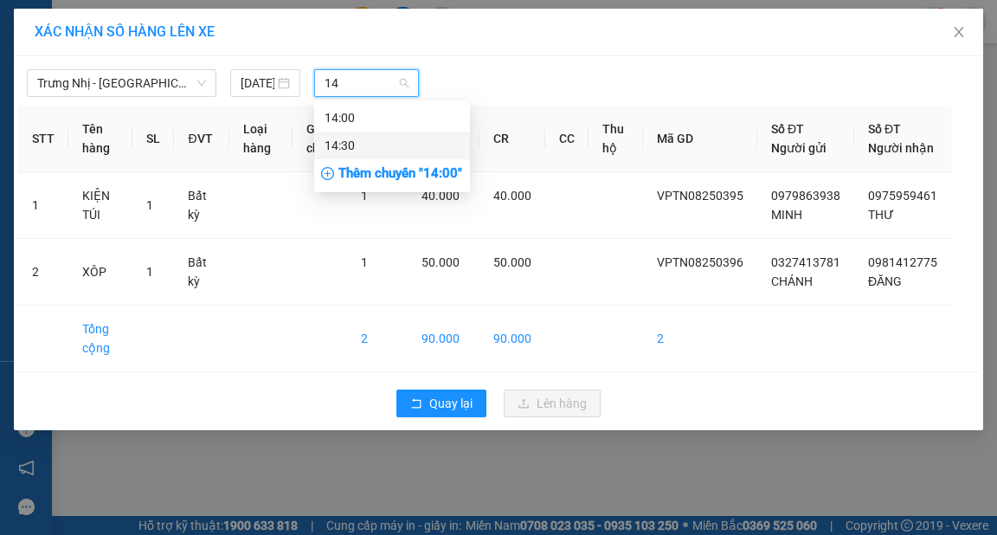
click at [375, 145] on div "14:30" at bounding box center [392, 145] width 135 height 19
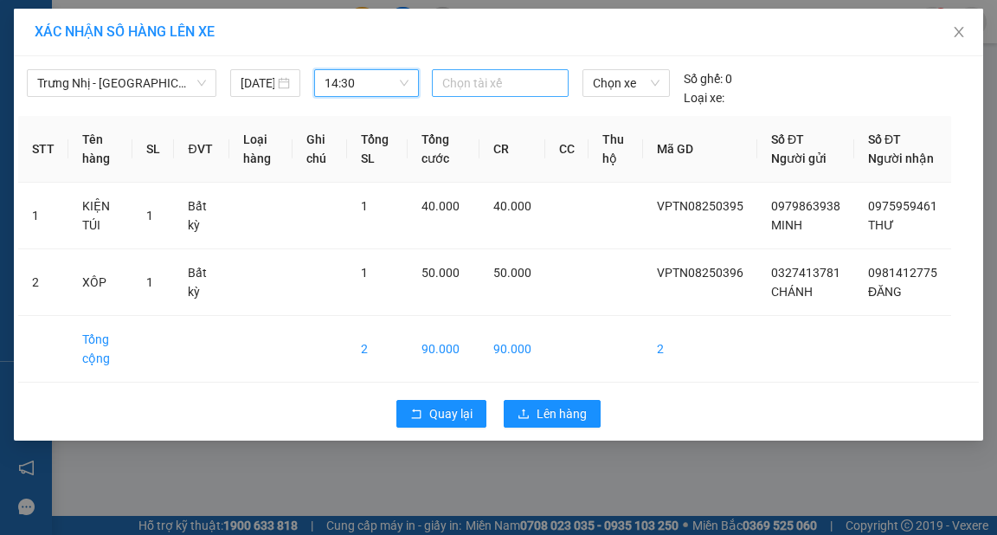
click at [488, 83] on div at bounding box center [500, 83] width 128 height 21
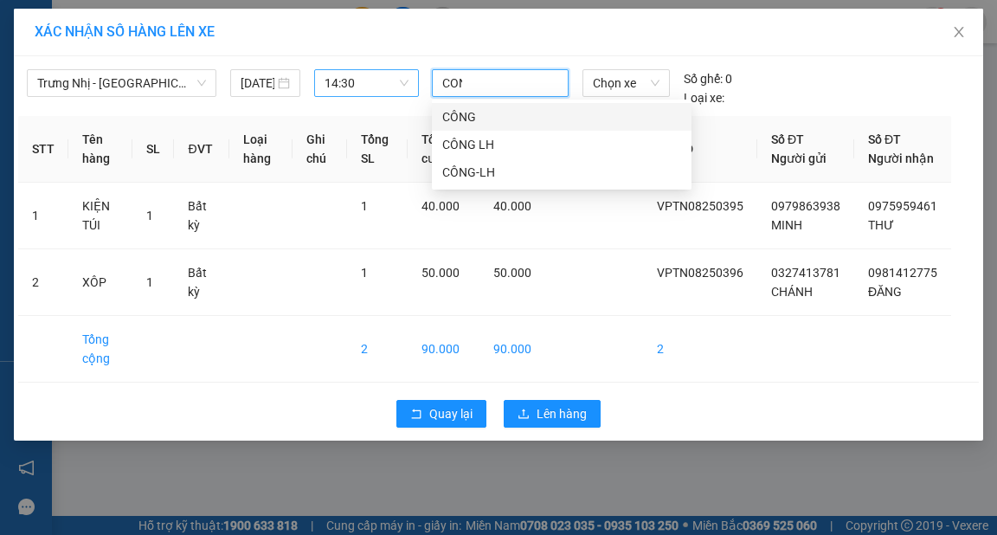
type input "CONG"
click at [506, 111] on div "CÔNG" at bounding box center [561, 116] width 239 height 19
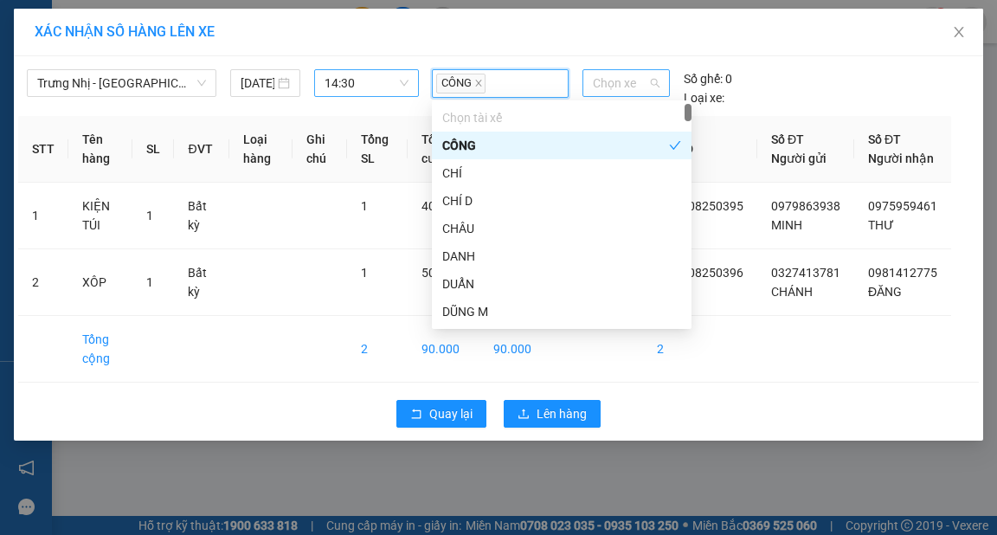
click at [665, 79] on div "Chọn xe" at bounding box center [626, 83] width 87 height 28
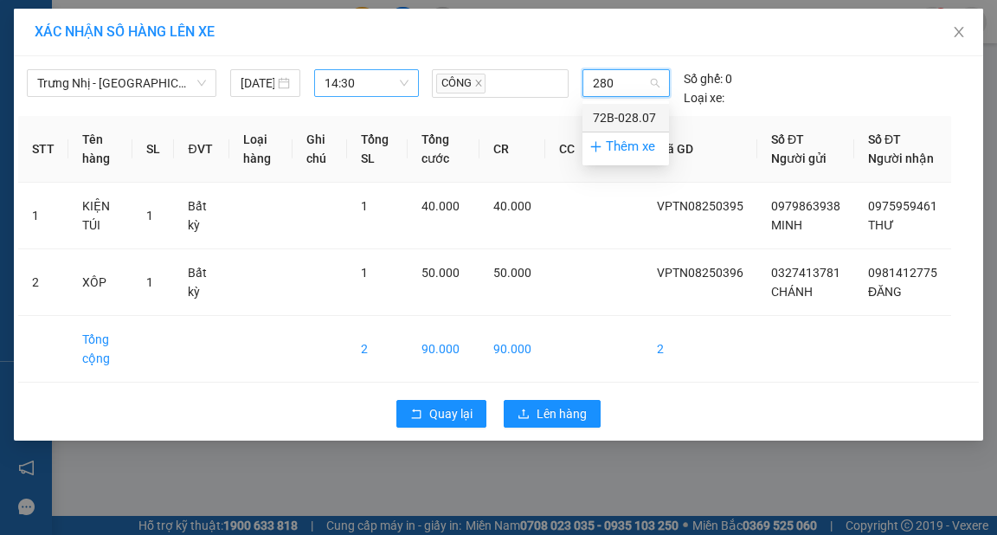
type input "2807"
click at [651, 115] on div "72B-028.07" at bounding box center [626, 117] width 66 height 19
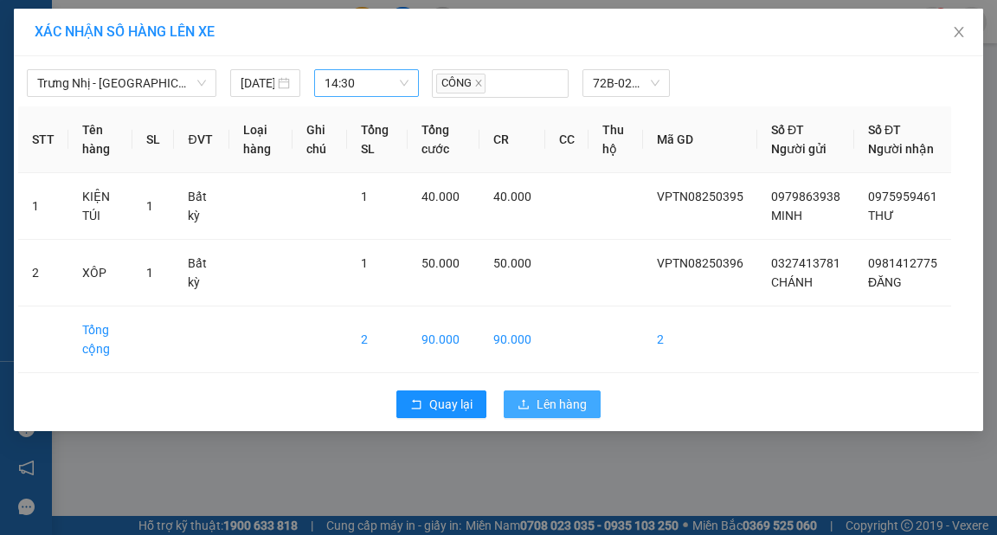
click at [550, 414] on span "Lên hàng" at bounding box center [562, 404] width 50 height 19
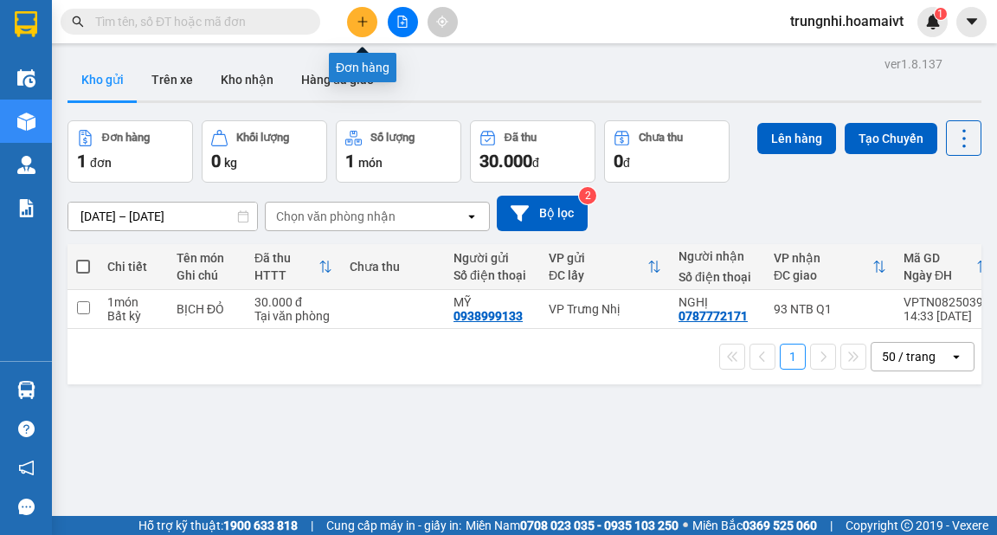
click at [362, 23] on icon "plus" at bounding box center [362, 21] width 1 height 10
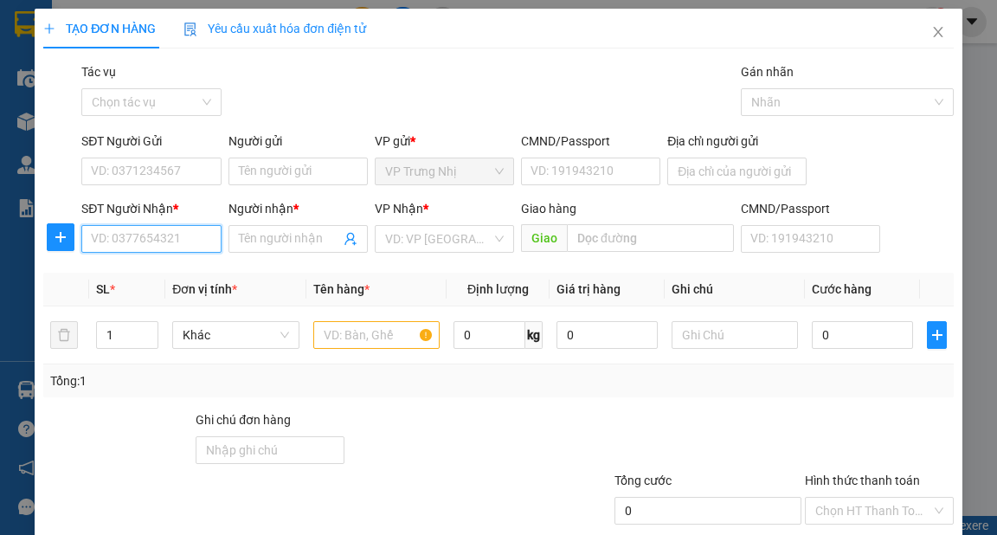
click at [124, 247] on input "SĐT Người Nhận *" at bounding box center [150, 239] width 139 height 28
type input "0916996993"
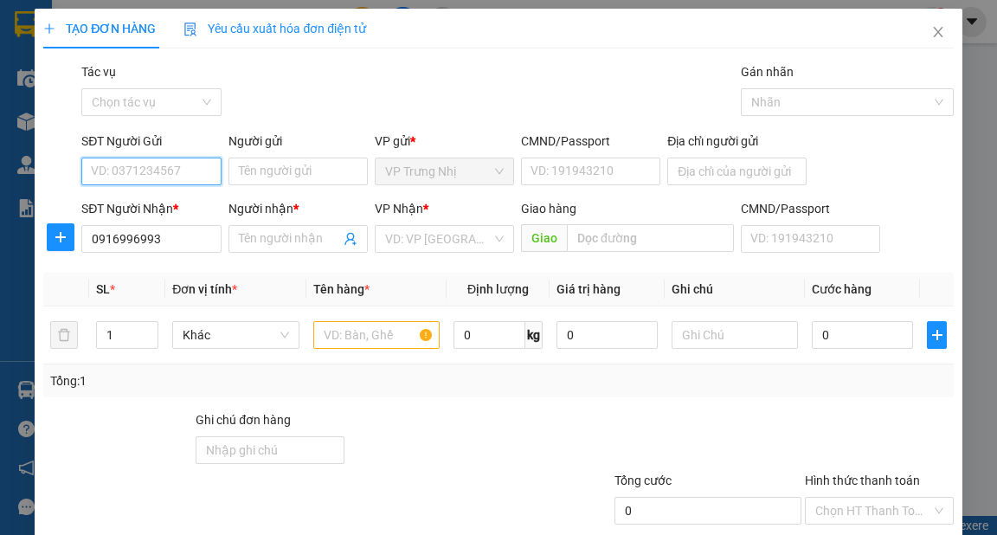
click at [166, 176] on input "SĐT Người Gửi" at bounding box center [150, 172] width 139 height 28
type input "0374567579"
click at [166, 200] on div "0374567579 - LĨNH" at bounding box center [149, 206] width 117 height 19
type input "LĨNH"
type input "0374567579"
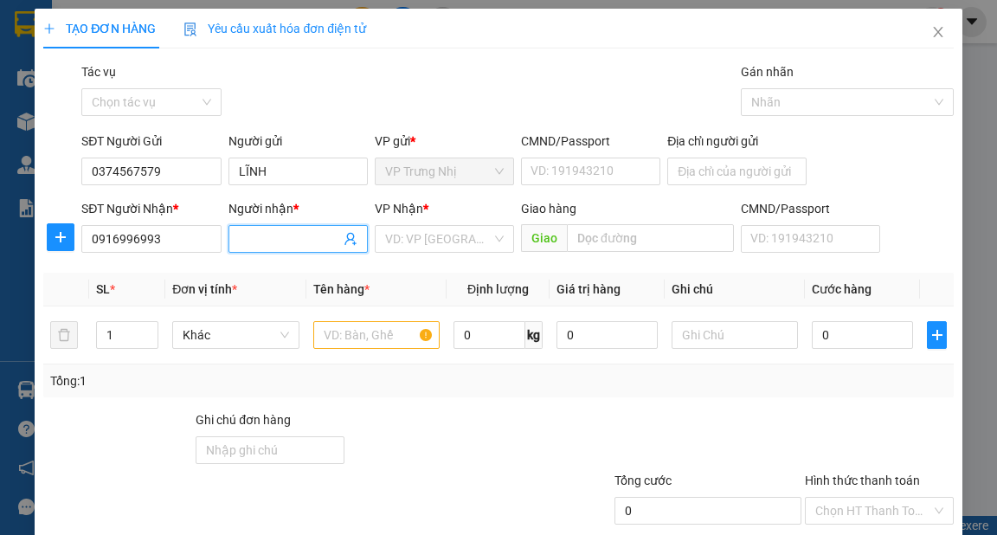
click at [274, 245] on input "Người nhận *" at bounding box center [289, 238] width 101 height 19
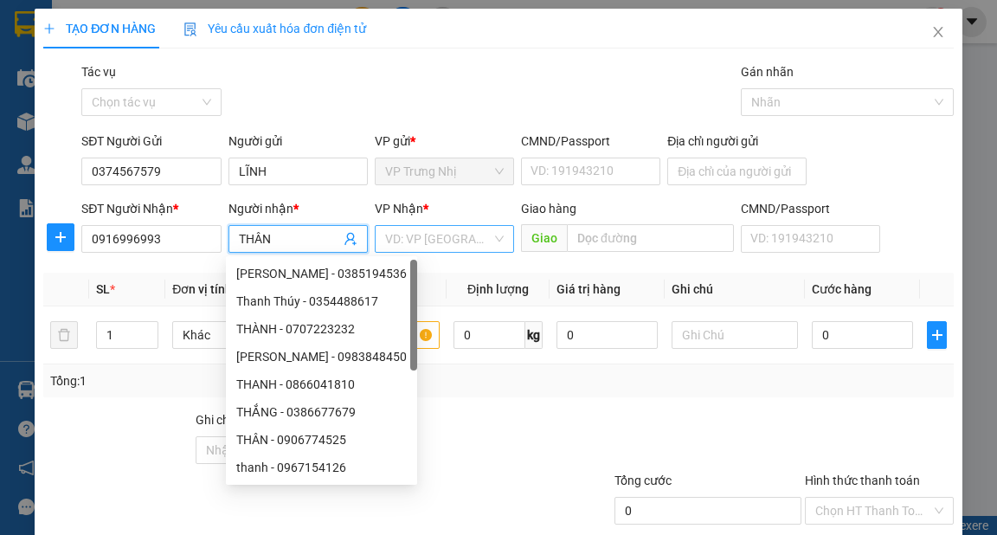
type input "THÂN"
click at [447, 241] on input "search" at bounding box center [438, 239] width 106 height 26
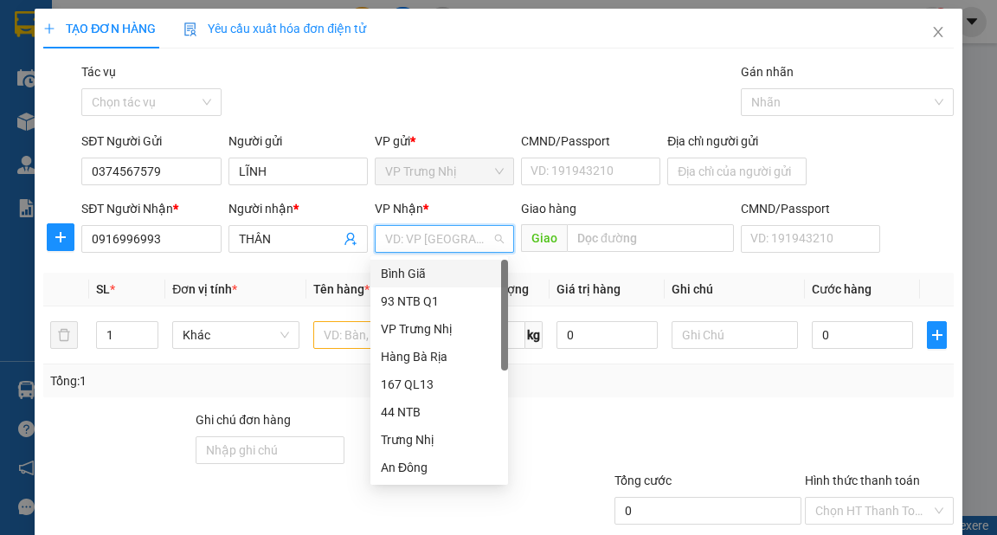
type input "9"
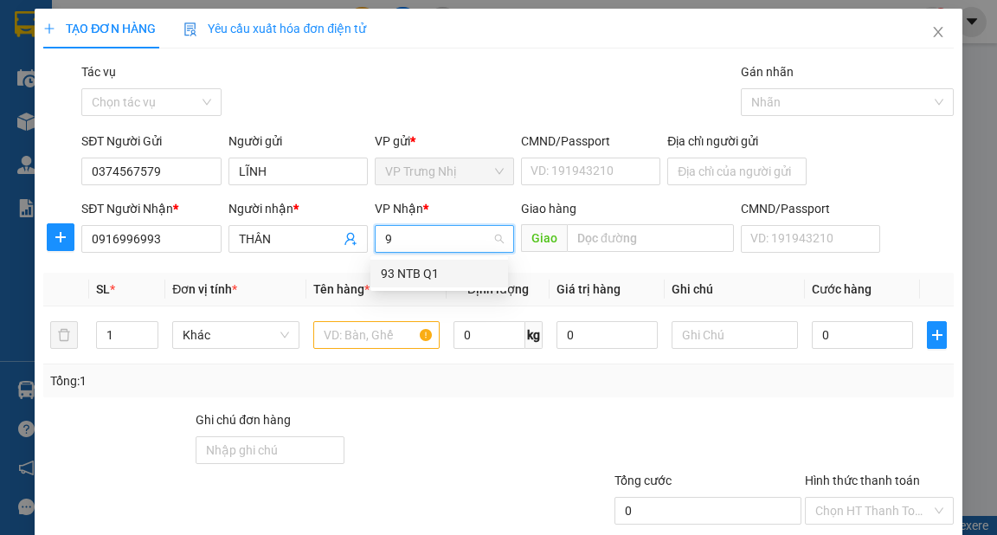
click at [405, 273] on div "93 NTB Q1" at bounding box center [439, 273] width 117 height 19
click at [363, 331] on input "text" at bounding box center [376, 335] width 127 height 28
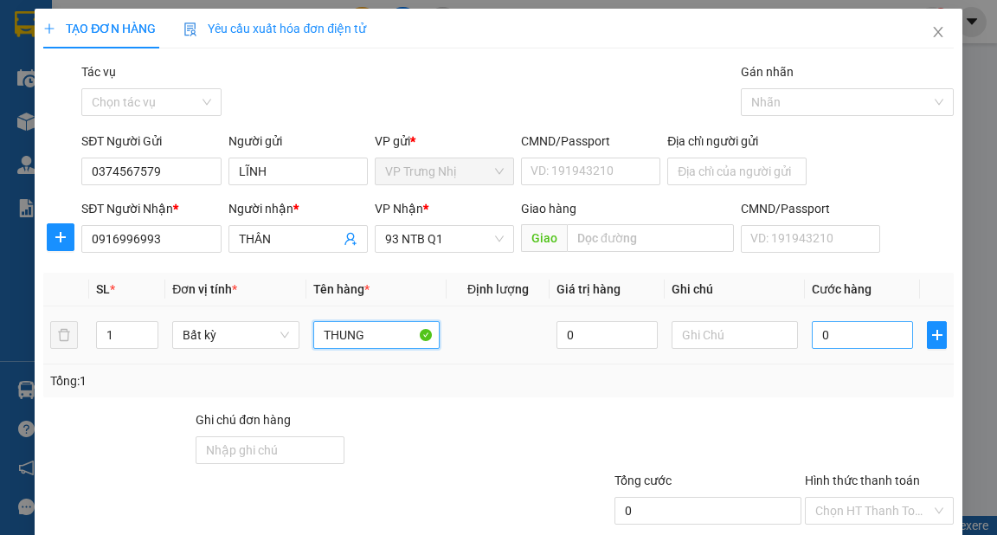
type input "THUNG"
click at [835, 339] on input "0" at bounding box center [862, 335] width 101 height 28
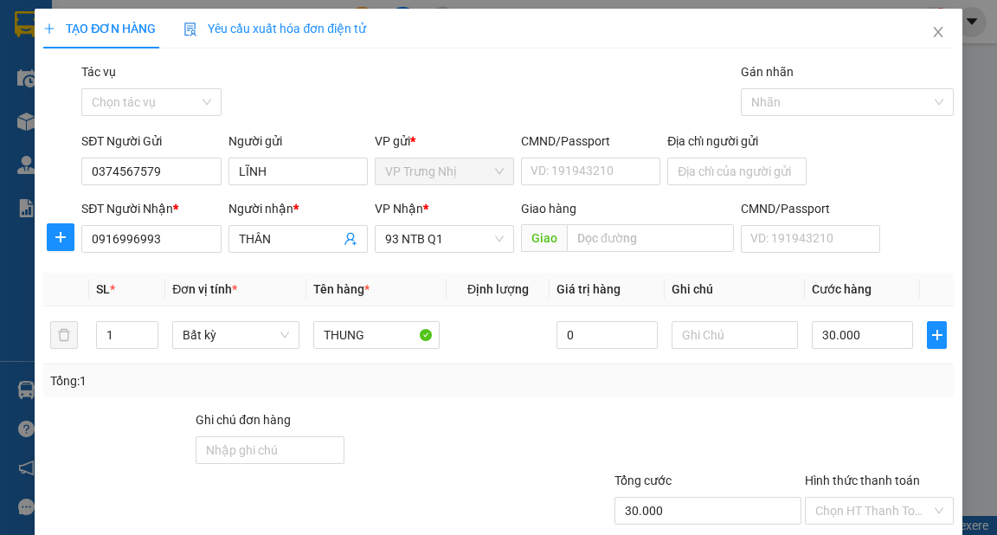
click at [835, 379] on div "Tổng: 1" at bounding box center [498, 380] width 896 height 19
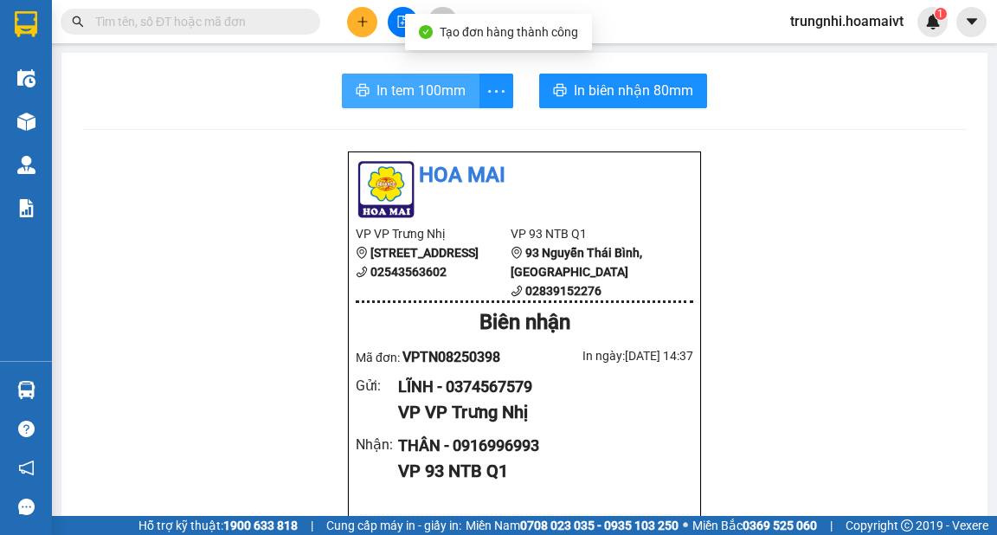
click at [392, 91] on span "In tem 100mm" at bounding box center [421, 91] width 89 height 22
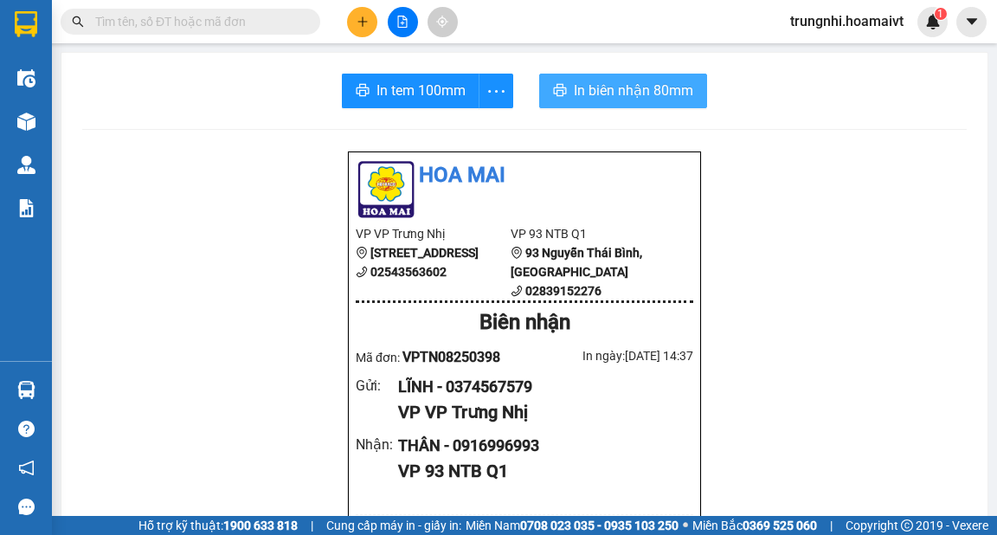
click at [632, 91] on span "In biên nhận 80mm" at bounding box center [633, 91] width 119 height 22
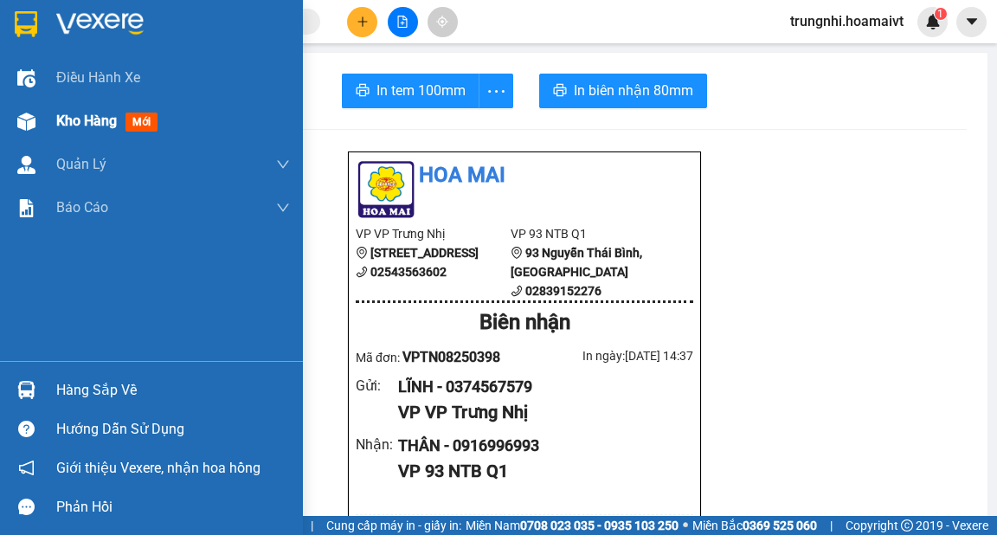
click at [75, 115] on span "Kho hàng" at bounding box center [86, 121] width 61 height 16
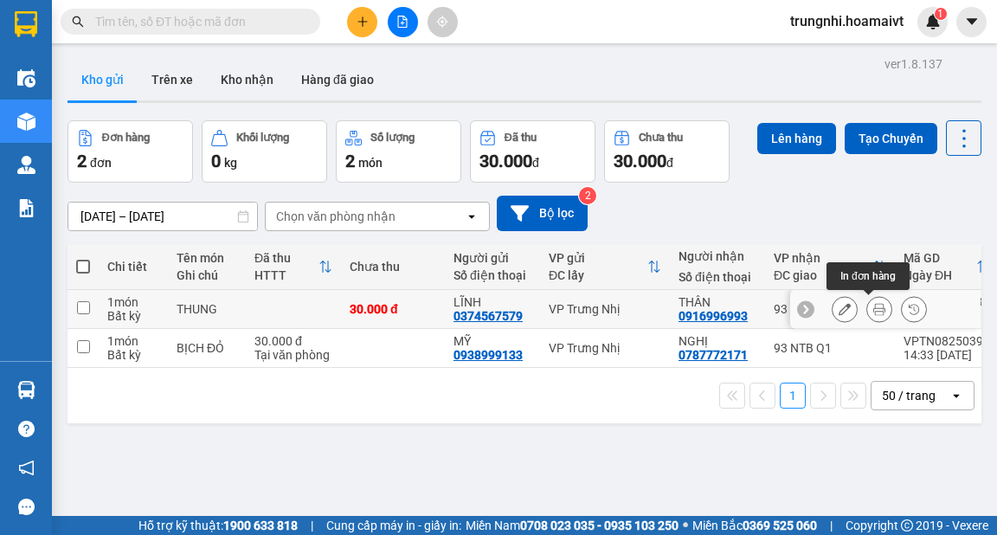
click at [839, 308] on icon at bounding box center [845, 309] width 12 height 12
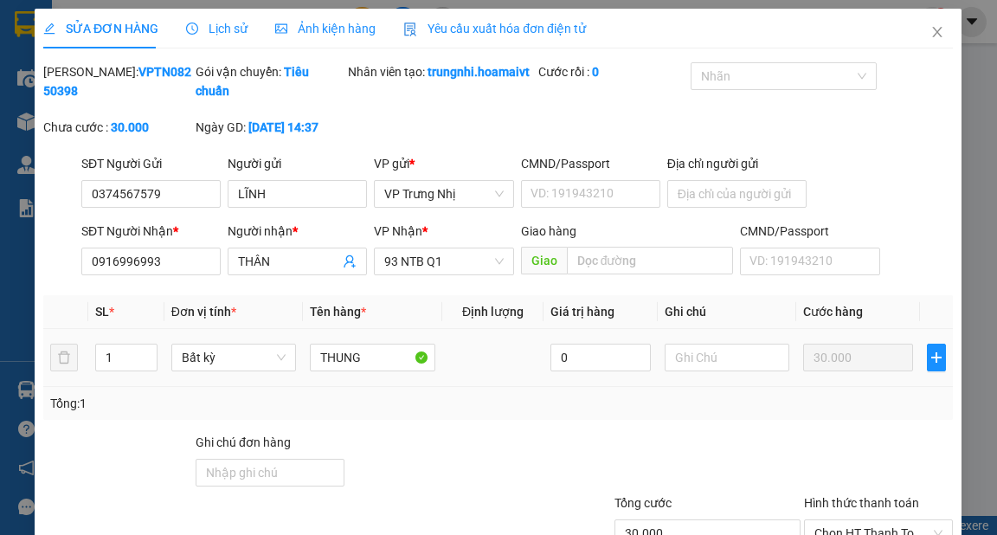
type input "0374567579"
type input "LĨNH"
type input "0916996993"
type input "THÂN"
type input "30.000"
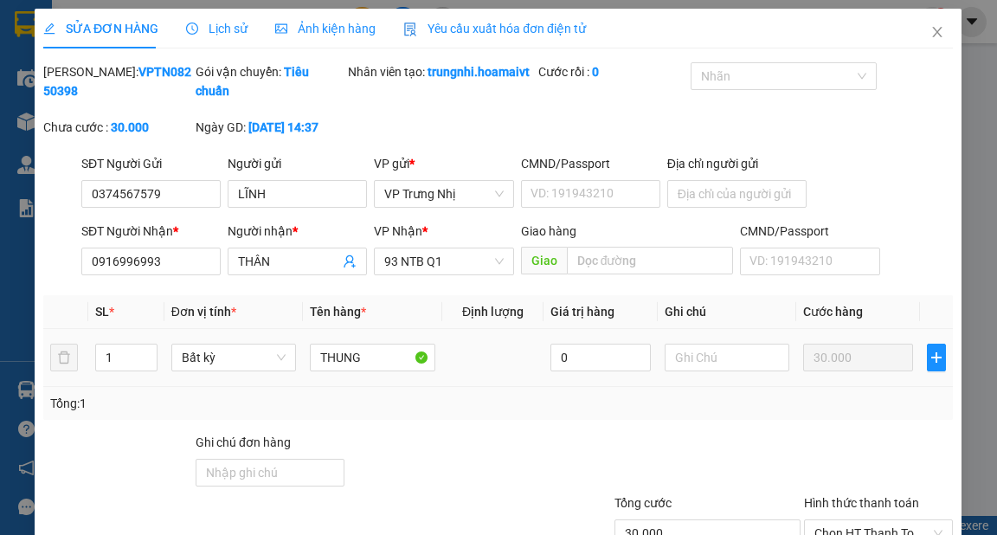
type input "30.000"
click at [287, 271] on input "THÂN" at bounding box center [289, 261] width 101 height 19
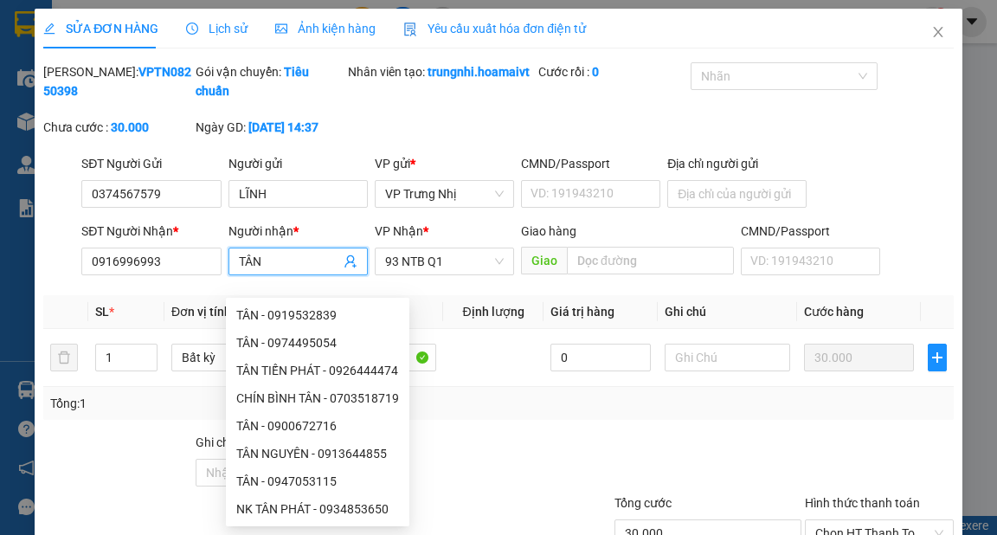
type input "TÂN"
click at [860, 420] on div "Tổng: 1" at bounding box center [498, 403] width 910 height 33
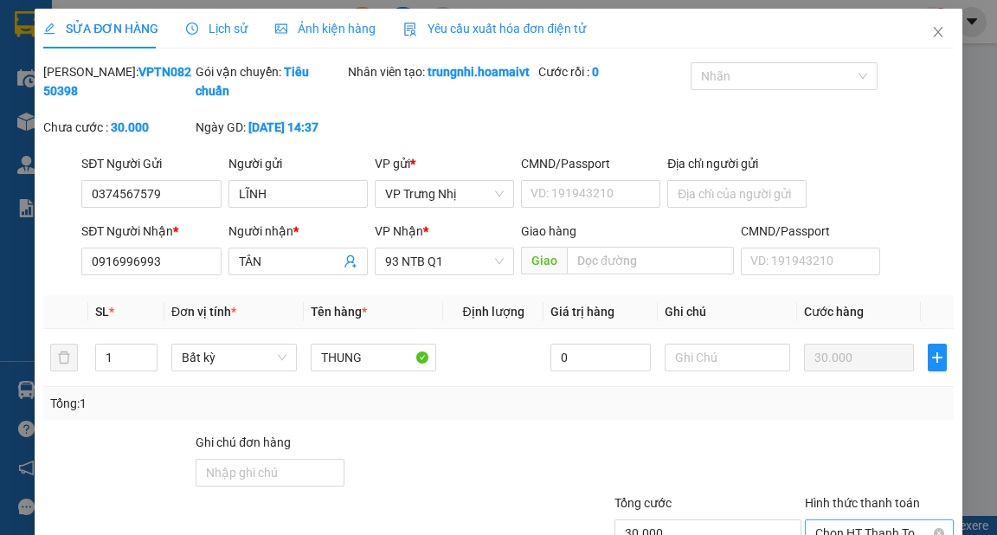
click at [853, 520] on span "Chọn HT Thanh Toán" at bounding box center [880, 533] width 128 height 26
type input "0"
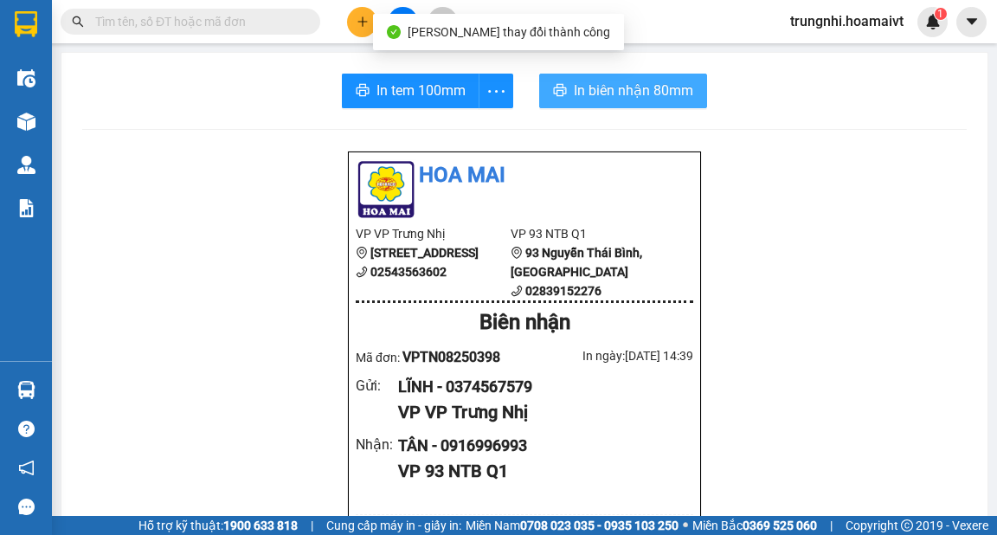
click at [627, 99] on span "In biên nhận 80mm" at bounding box center [633, 91] width 119 height 22
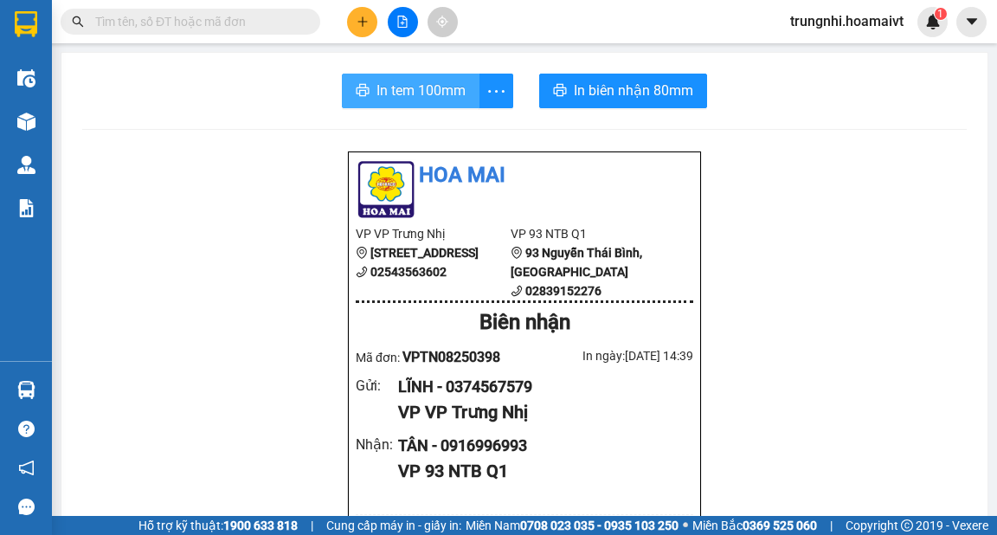
click at [357, 93] on icon "printer" at bounding box center [363, 90] width 14 height 14
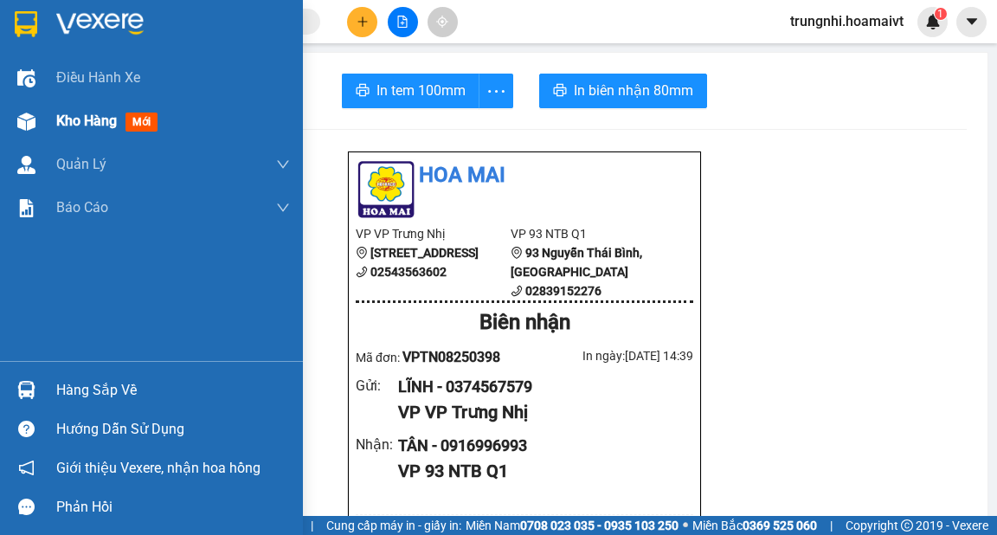
click at [117, 124] on span "Kho hàng" at bounding box center [86, 121] width 61 height 16
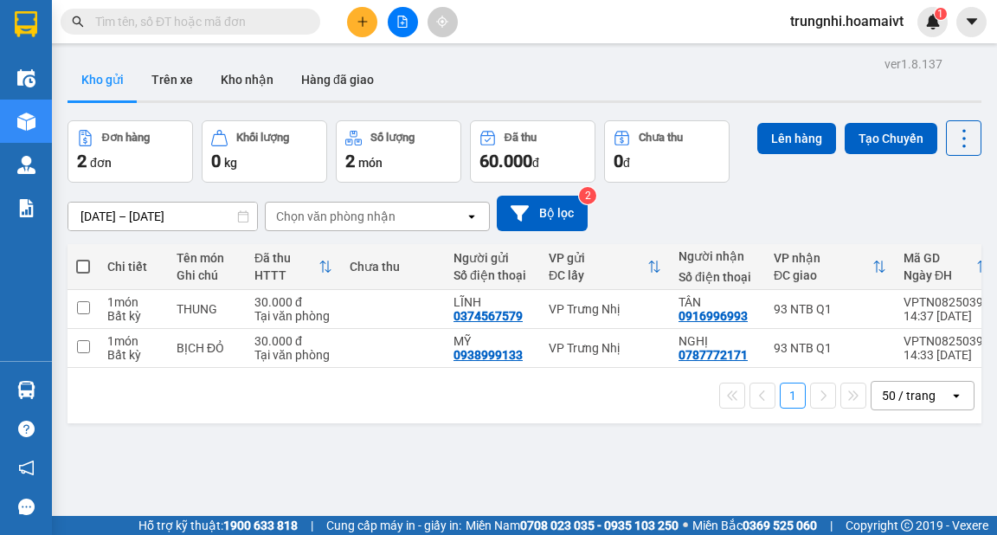
click at [88, 264] on span at bounding box center [83, 267] width 14 height 14
click at [83, 258] on input "checkbox" at bounding box center [83, 258] width 0 height 0
checkbox input "true"
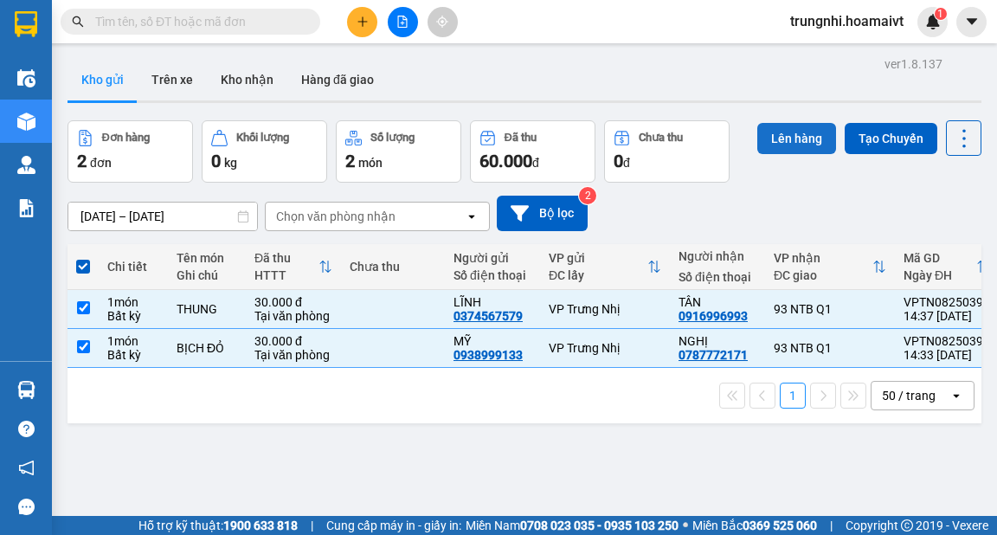
click at [771, 142] on button "Lên hàng" at bounding box center [797, 138] width 79 height 31
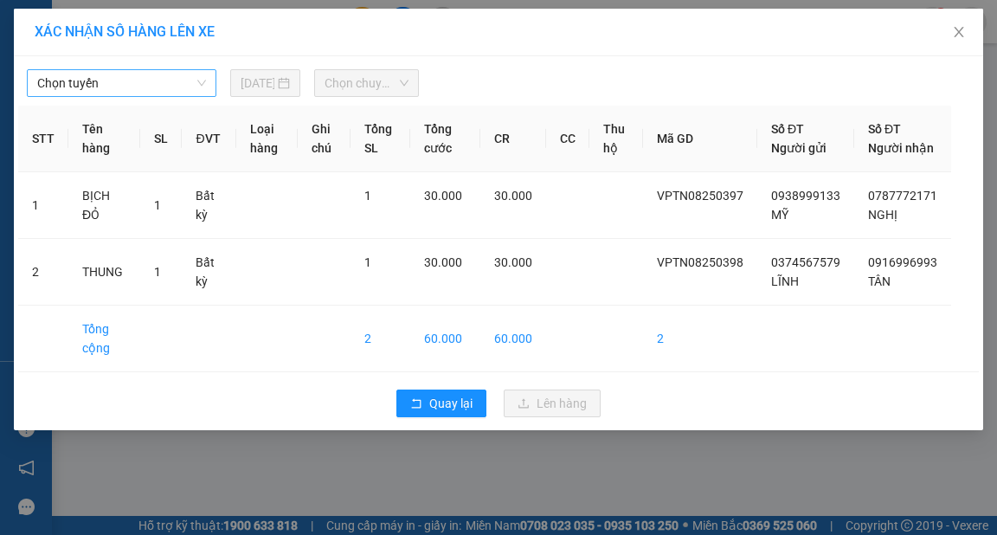
click at [104, 87] on span "Chọn tuyến" at bounding box center [121, 83] width 169 height 26
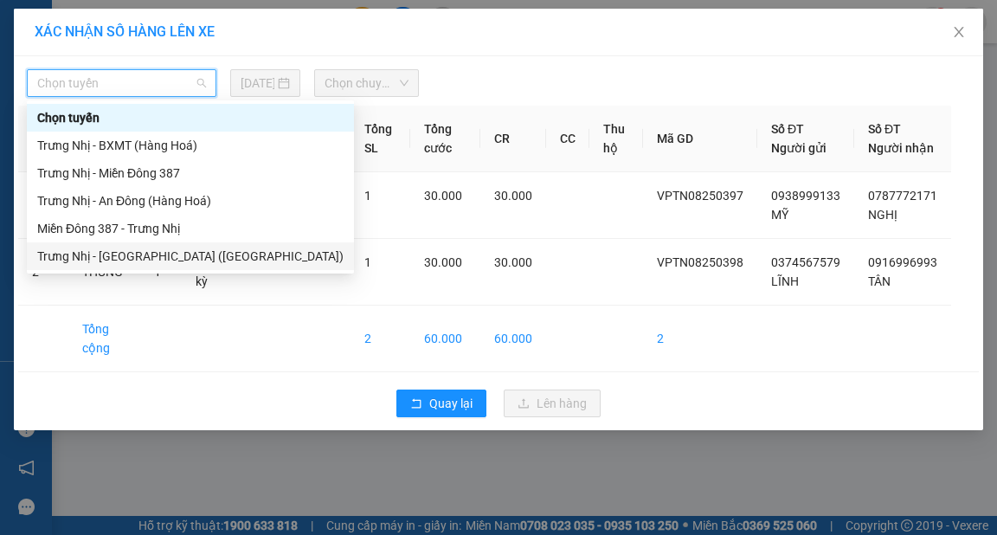
click at [113, 252] on div "Trưng Nhị - [GEOGRAPHIC_DATA] ([GEOGRAPHIC_DATA])" at bounding box center [190, 256] width 306 height 19
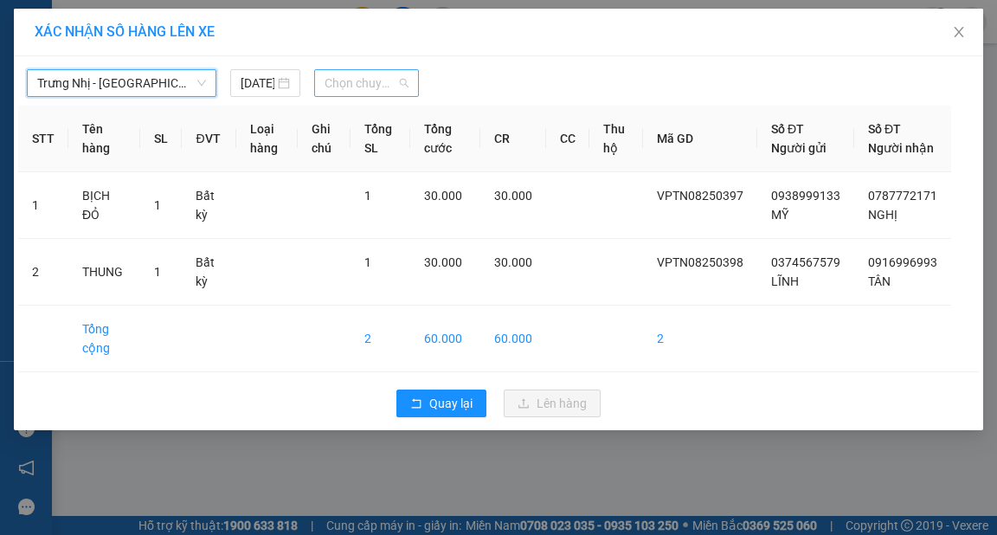
click at [370, 85] on span "Chọn chuyến" at bounding box center [367, 83] width 84 height 26
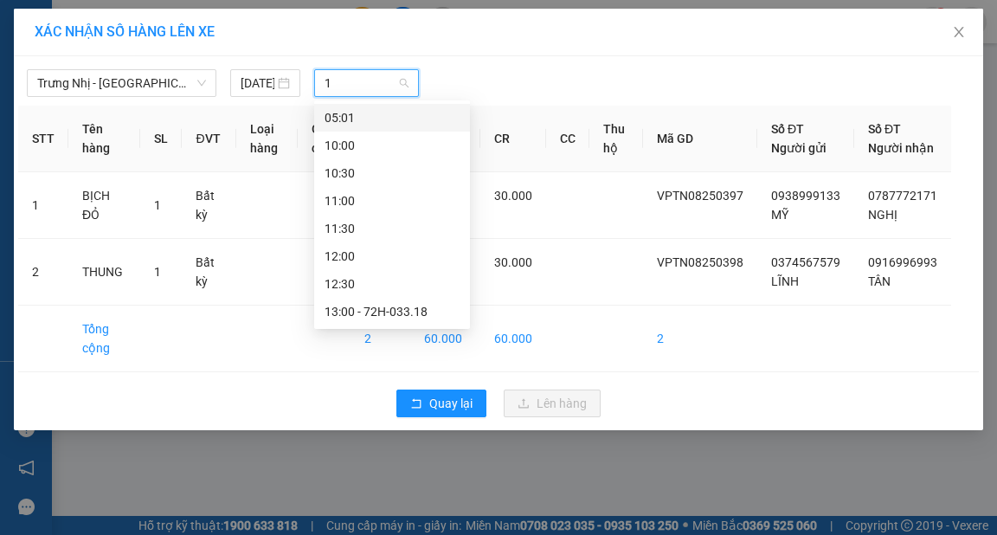
type input "15"
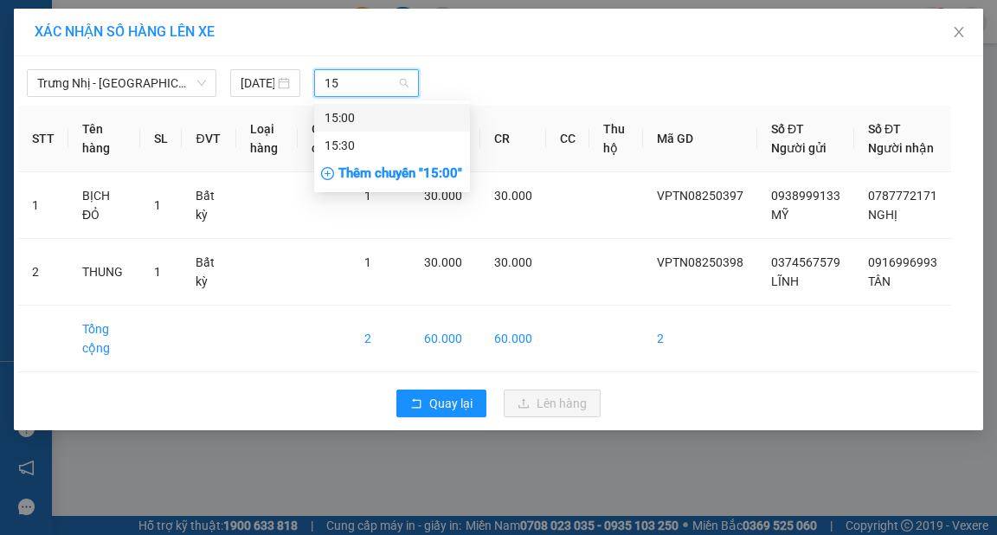
click at [366, 118] on div "15:00" at bounding box center [392, 117] width 135 height 19
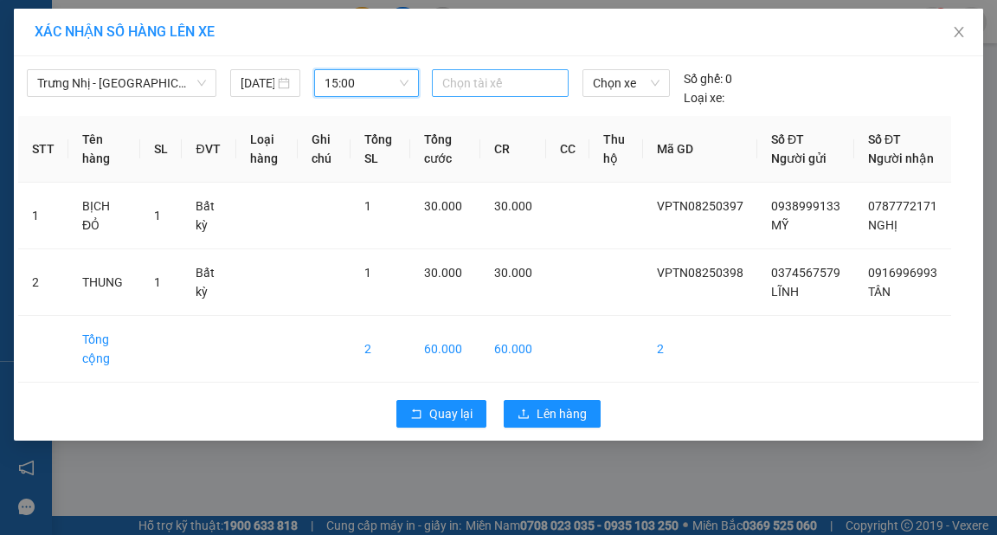
click at [506, 94] on div "Chọn tài xế" at bounding box center [500, 83] width 137 height 28
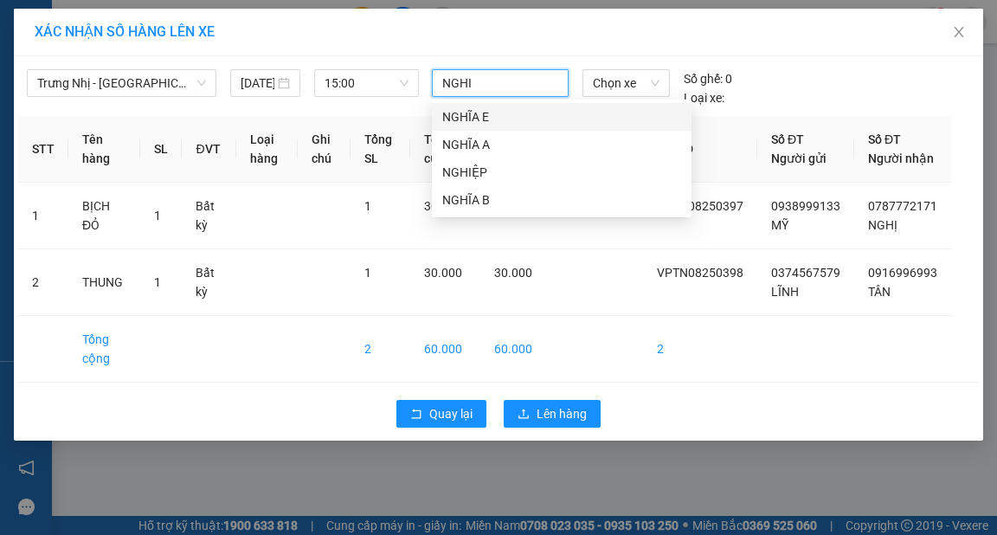
type input "NGHIE"
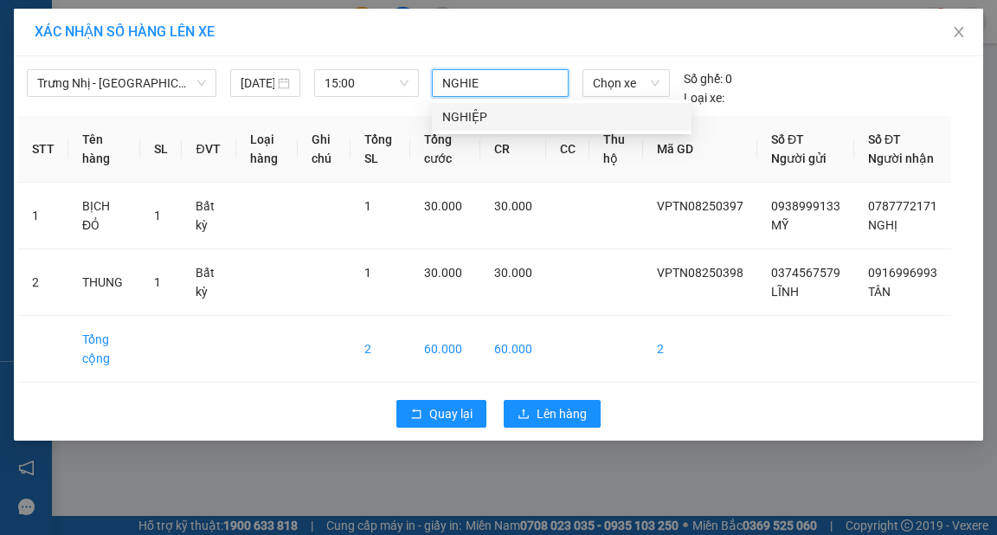
click at [502, 113] on div "NGHIỆP" at bounding box center [561, 116] width 239 height 19
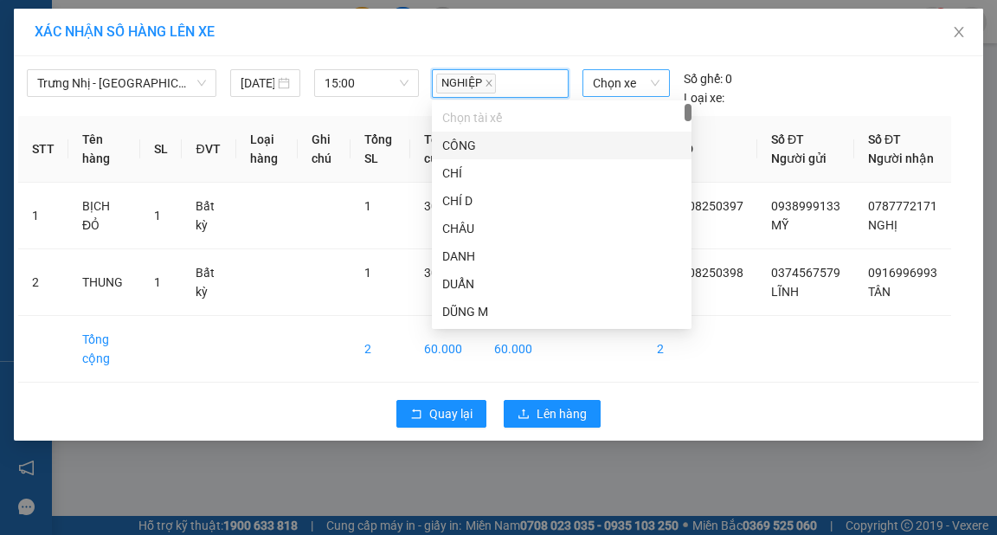
click at [629, 94] on span "Chọn xe" at bounding box center [626, 83] width 66 height 26
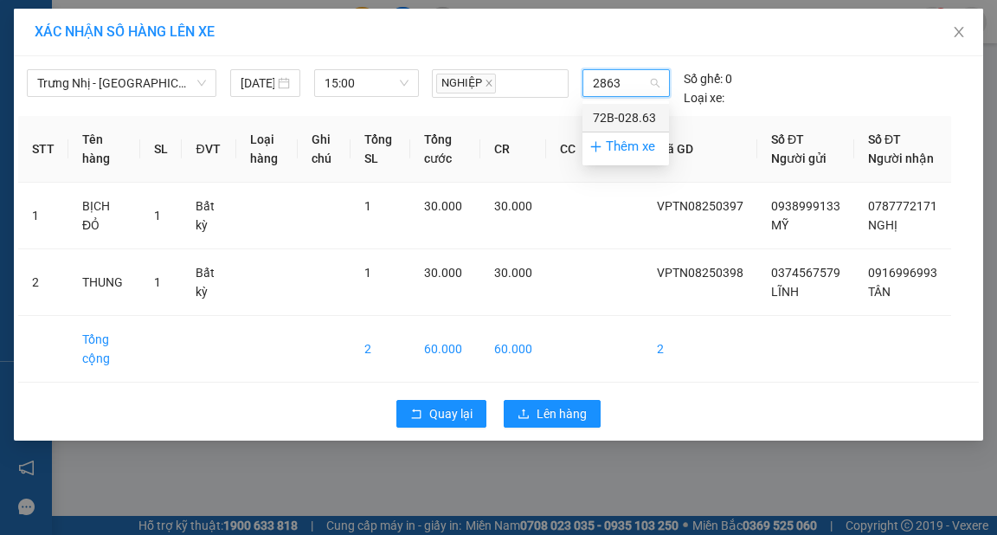
click at [616, 119] on div "72B-028.63" at bounding box center [626, 117] width 66 height 19
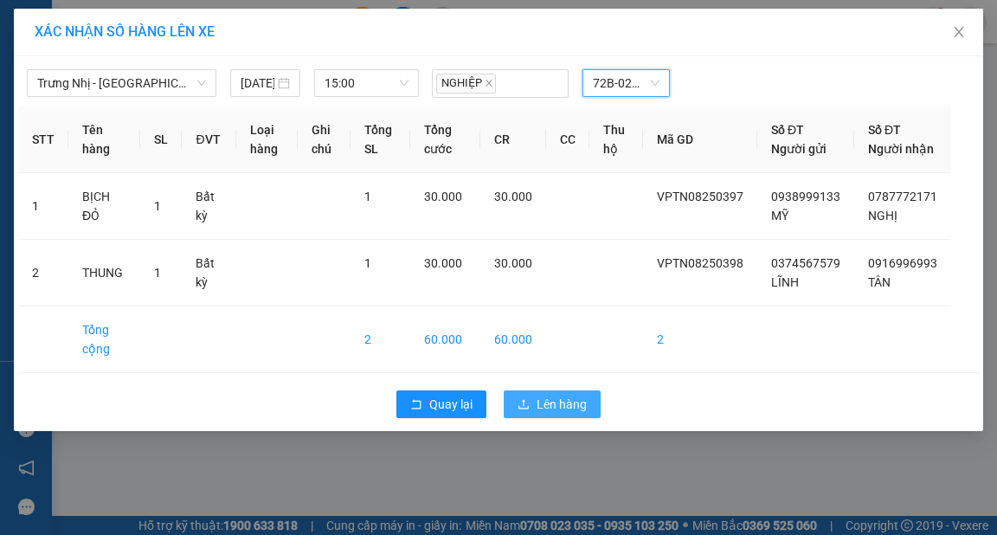
click at [553, 414] on span "Lên hàng" at bounding box center [562, 404] width 50 height 19
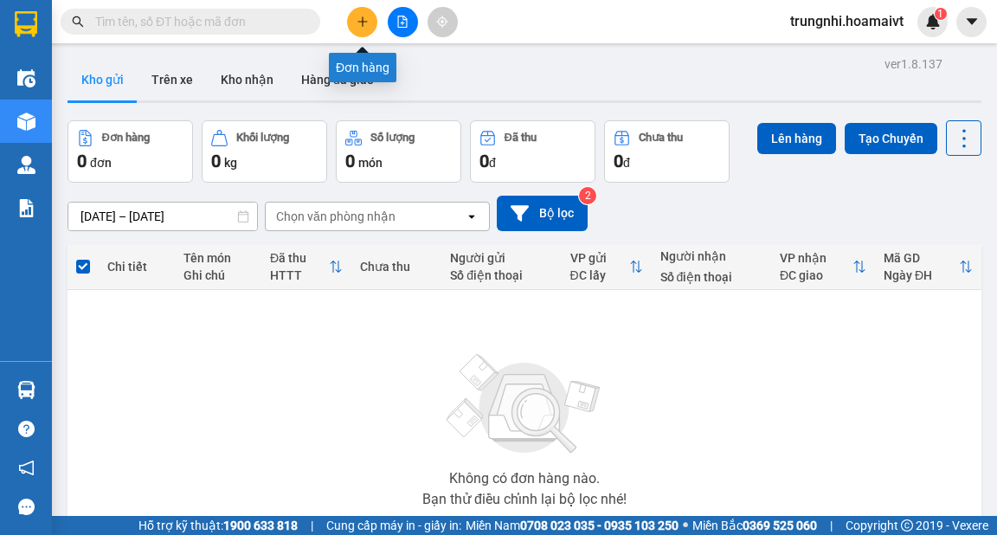
click at [361, 17] on icon "plus" at bounding box center [363, 22] width 12 height 12
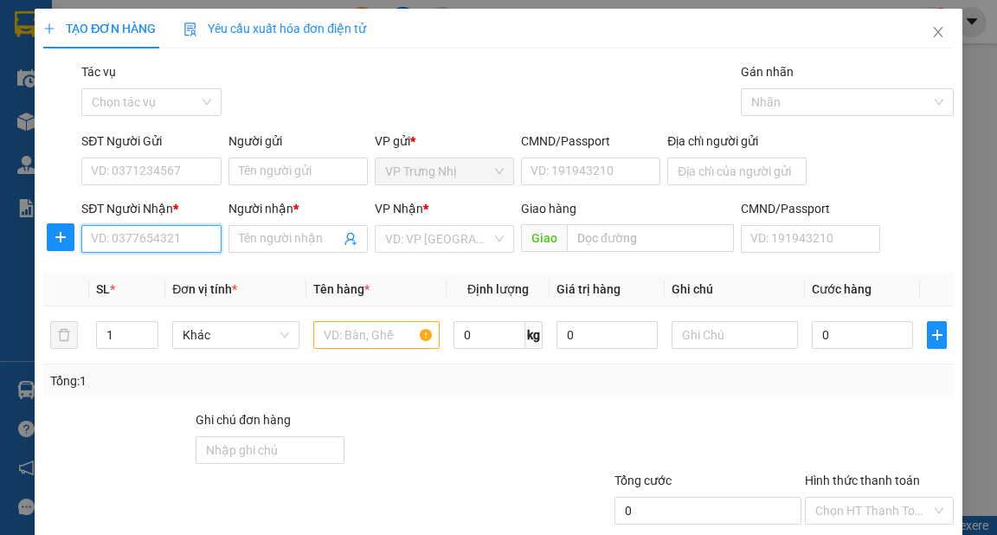
click at [133, 236] on input "SĐT Người Nhận *" at bounding box center [150, 239] width 139 height 28
type input "0918139387"
click at [143, 274] on div "0918139387 - TUẤN" at bounding box center [149, 273] width 117 height 19
type input "TUẤN"
type input "0918139387"
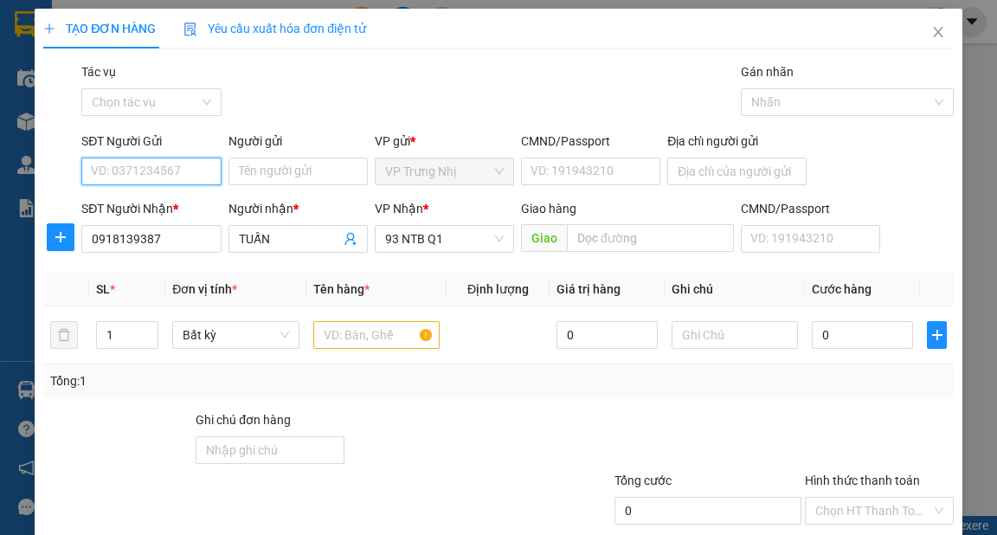
click at [156, 180] on input "SĐT Người Gửi" at bounding box center [150, 172] width 139 height 28
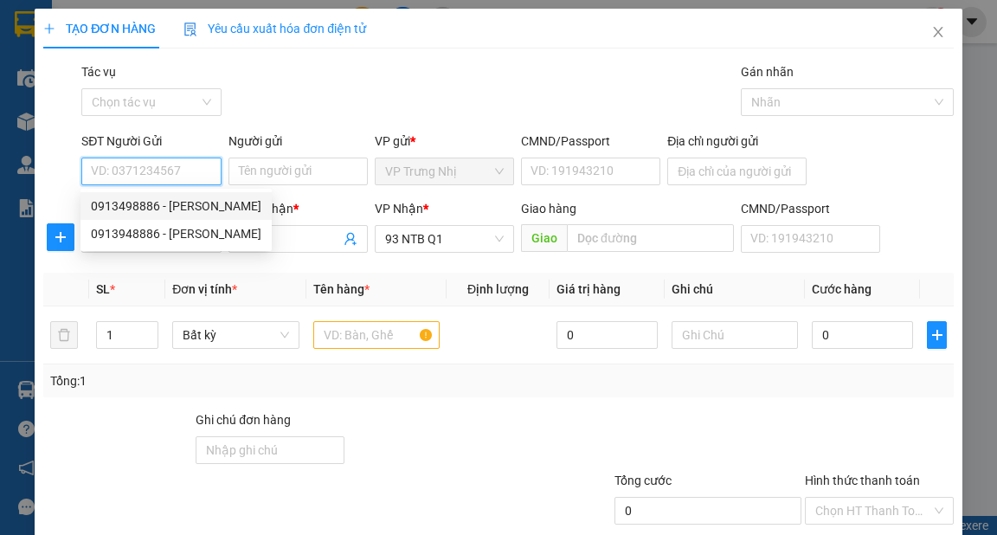
click at [185, 204] on div "0913498886 - KIM HIỀN" at bounding box center [176, 206] width 171 height 19
type input "0913498886"
type input "KIM HIỀN"
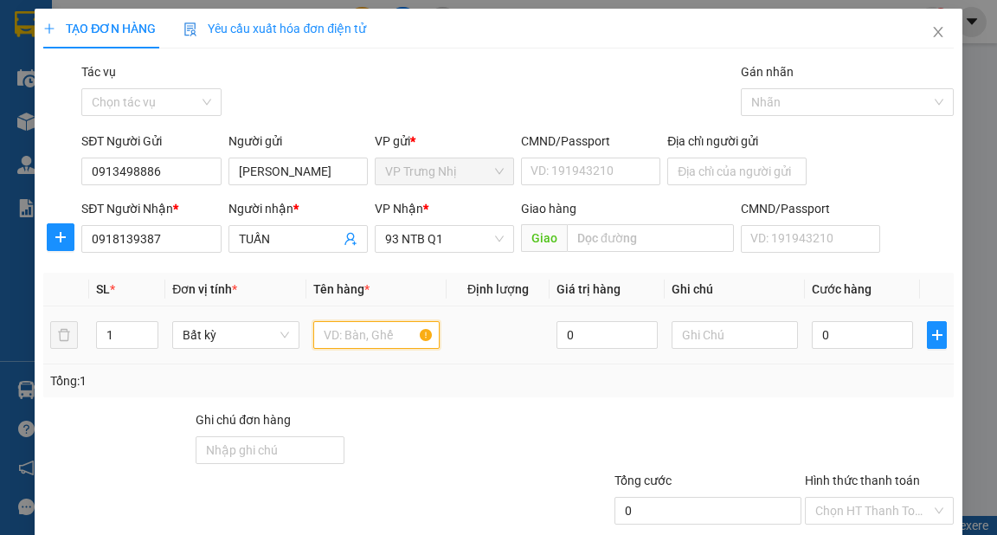
click at [345, 331] on input "text" at bounding box center [376, 335] width 127 height 28
type input "HÀNG XE"
click at [828, 343] on input "0" at bounding box center [862, 335] width 101 height 28
type input "30"
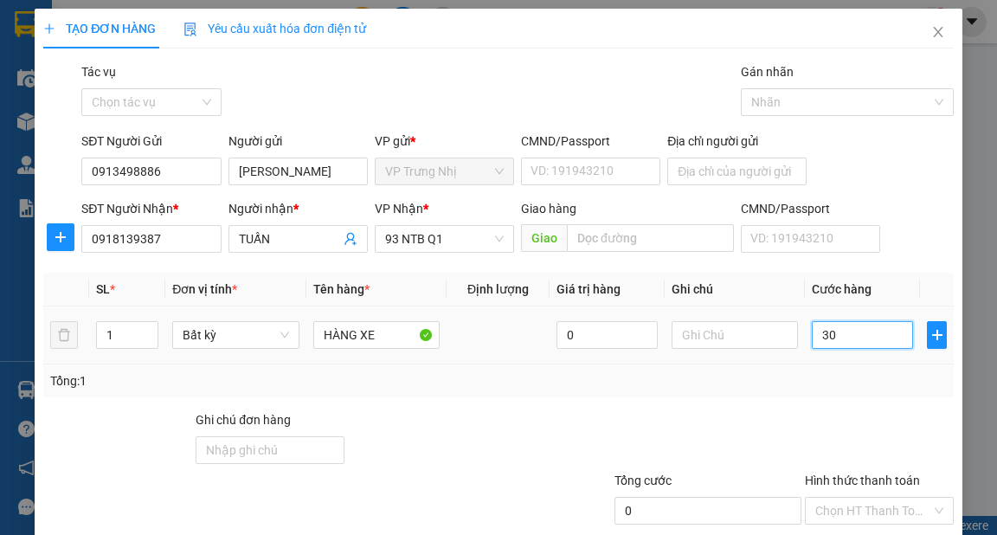
type input "30"
type input "30.000"
click at [824, 371] on div "Tổng: 1" at bounding box center [498, 380] width 896 height 19
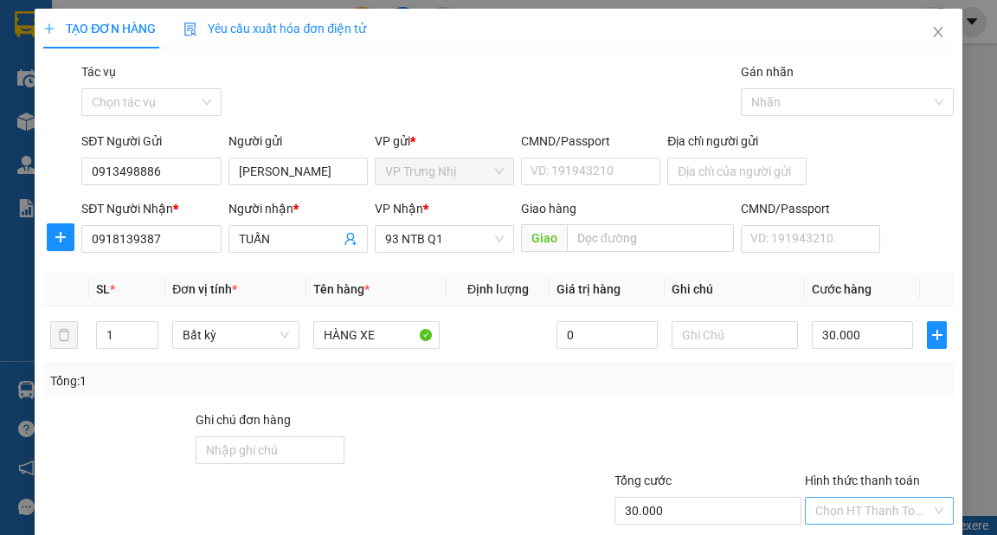
click at [863, 498] on input "Hình thức thanh toán" at bounding box center [874, 511] width 116 height 26
click at [862, 534] on div "Tại văn phòng" at bounding box center [870, 544] width 126 height 19
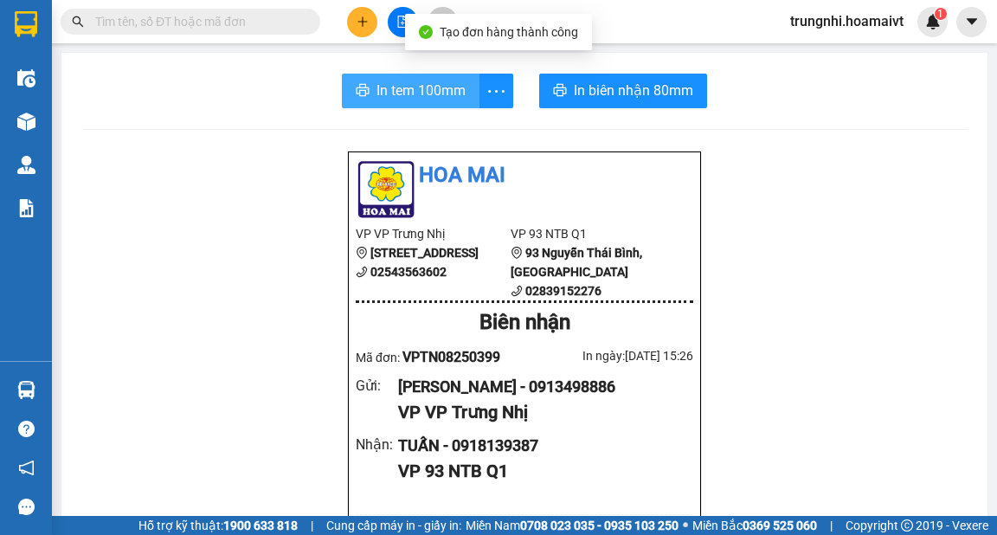
click at [388, 86] on span "In tem 100mm" at bounding box center [421, 91] width 89 height 22
